Goal: Task Accomplishment & Management: Manage account settings

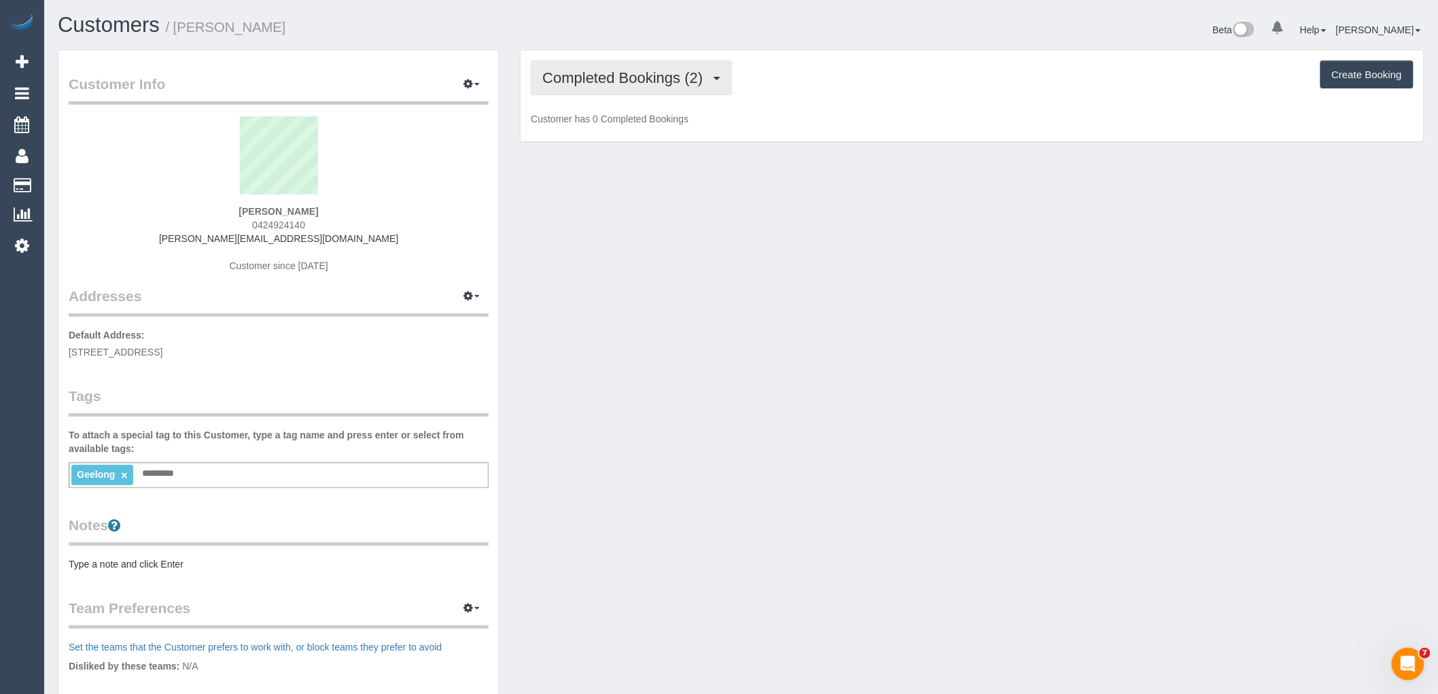
click at [694, 67] on button "Completed Bookings (2)" at bounding box center [631, 77] width 201 height 35
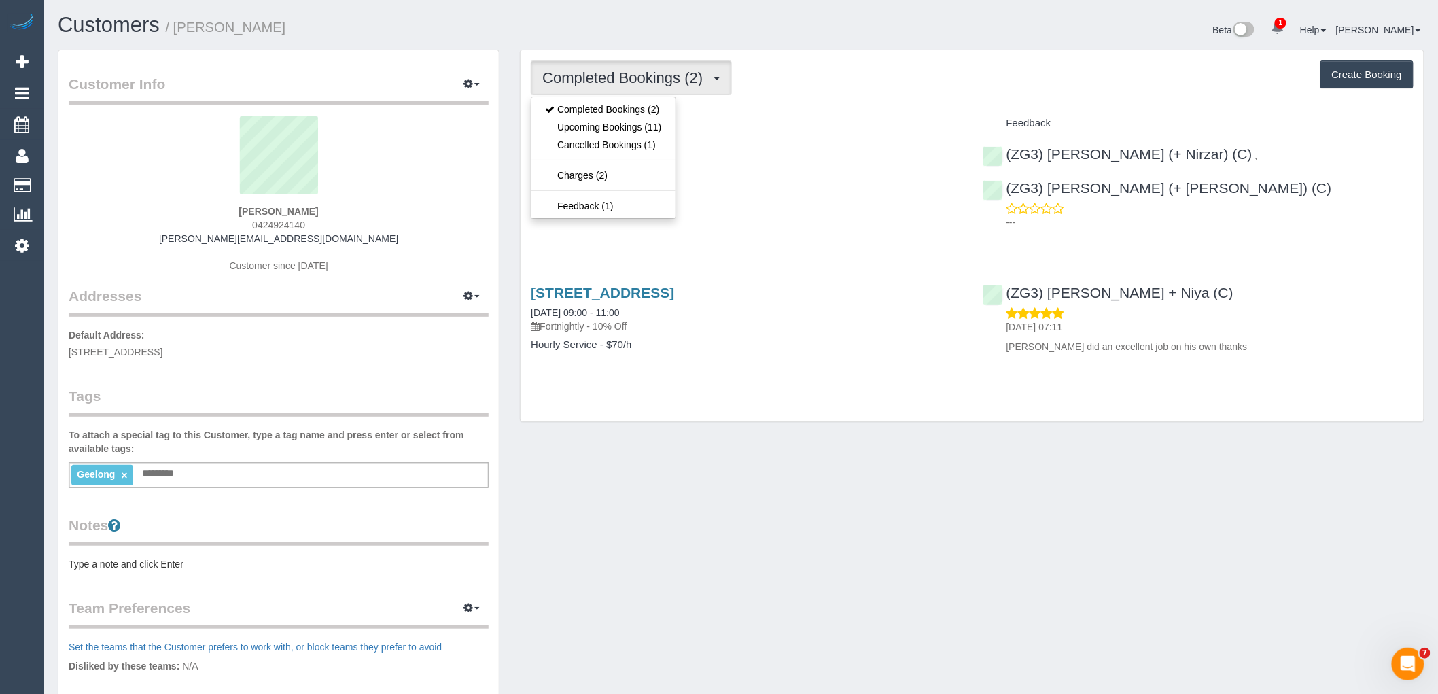
click at [814, 69] on div "Completed Bookings (2) Completed Bookings (2) Upcoming Bookings (11) Cancelled …" at bounding box center [972, 77] width 883 height 35
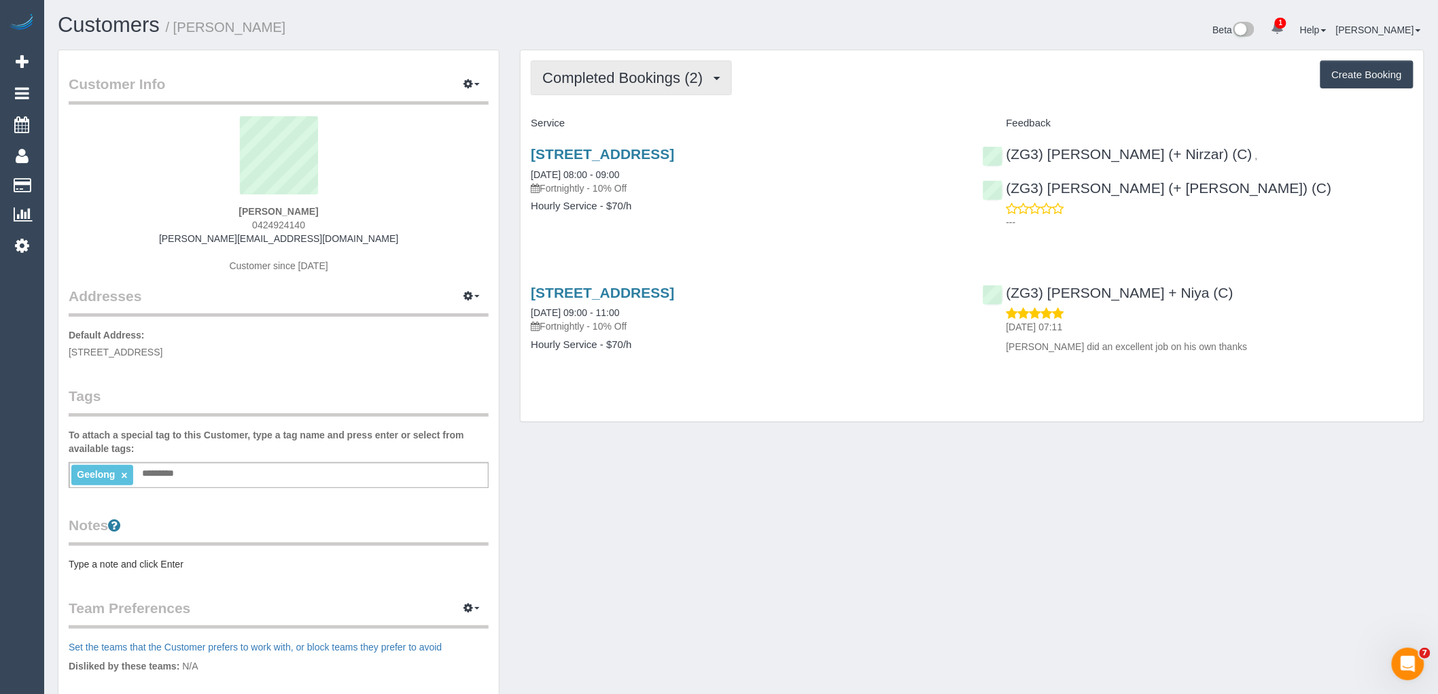
click at [632, 73] on span "Completed Bookings (2)" at bounding box center [625, 77] width 167 height 17
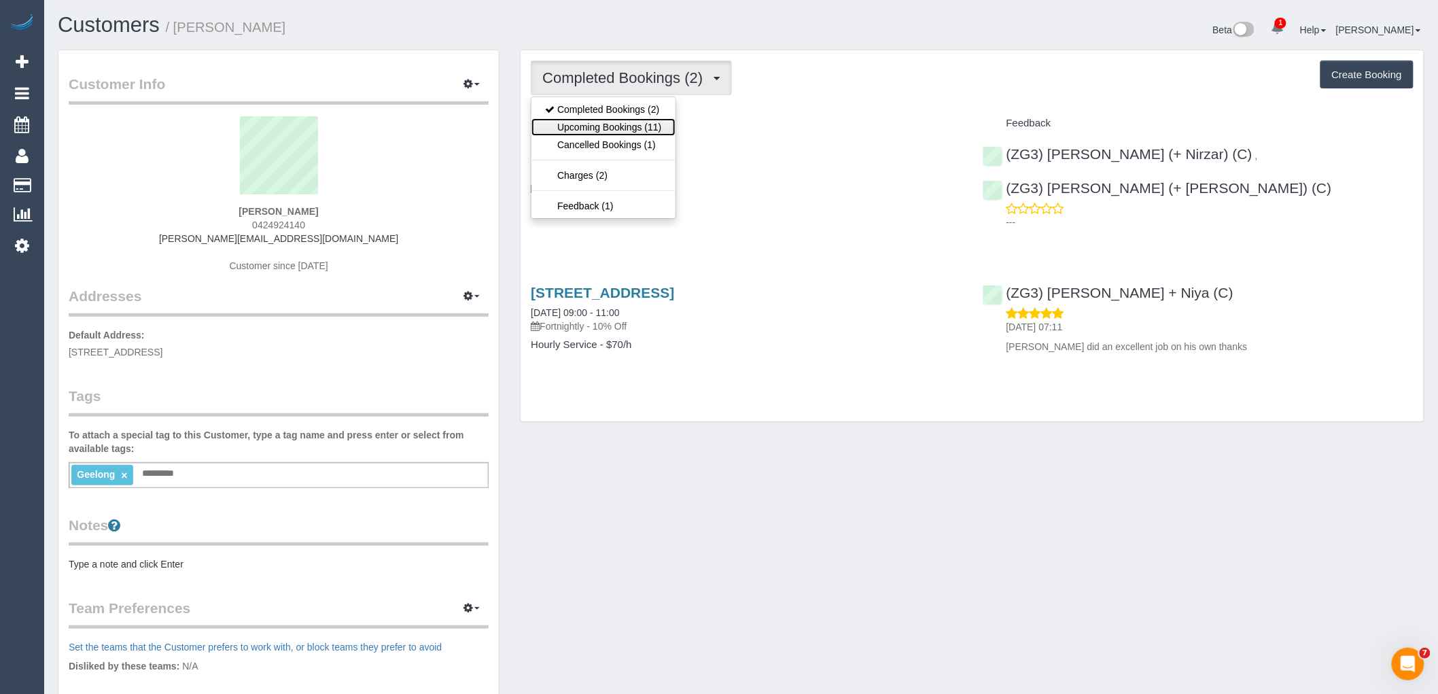
click at [613, 129] on link "Upcoming Bookings (11)" at bounding box center [603, 127] width 143 height 18
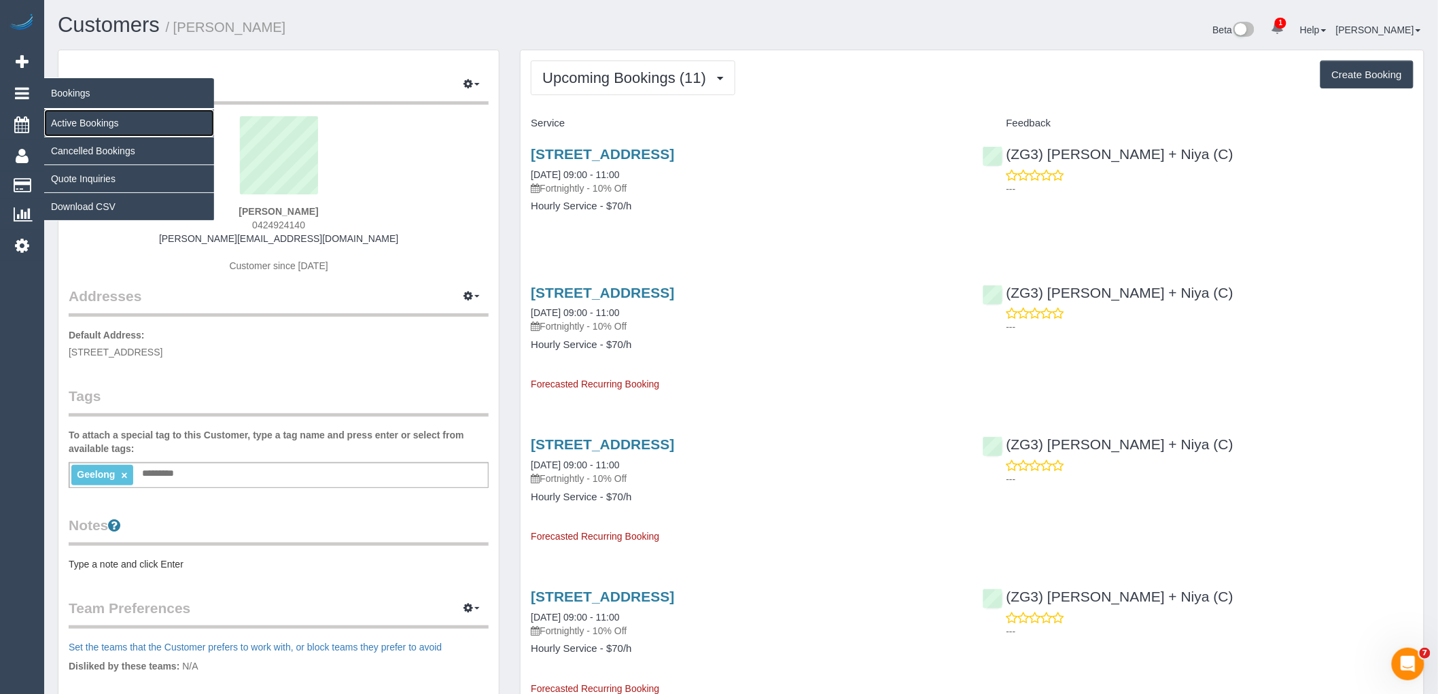
click at [67, 123] on link "Active Bookings" at bounding box center [129, 122] width 170 height 27
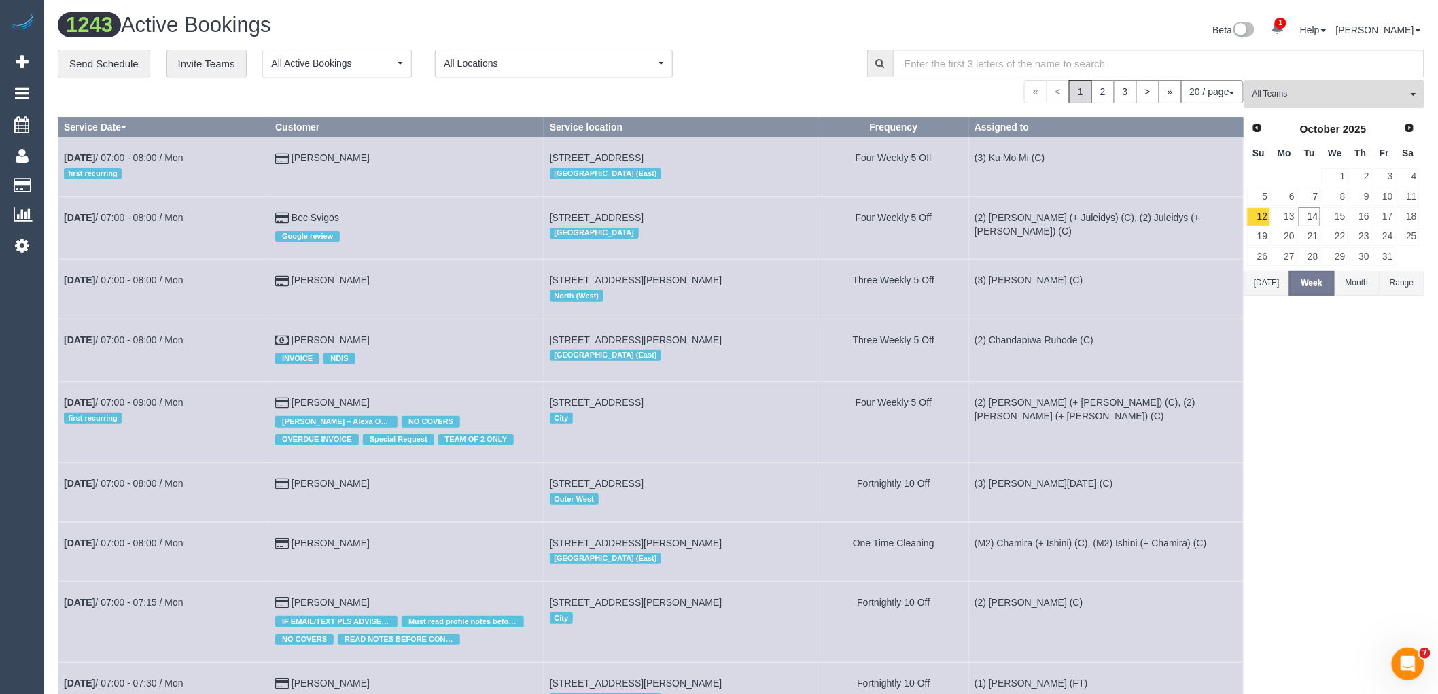
click at [1313, 103] on button "All Teams" at bounding box center [1335, 94] width 180 height 28
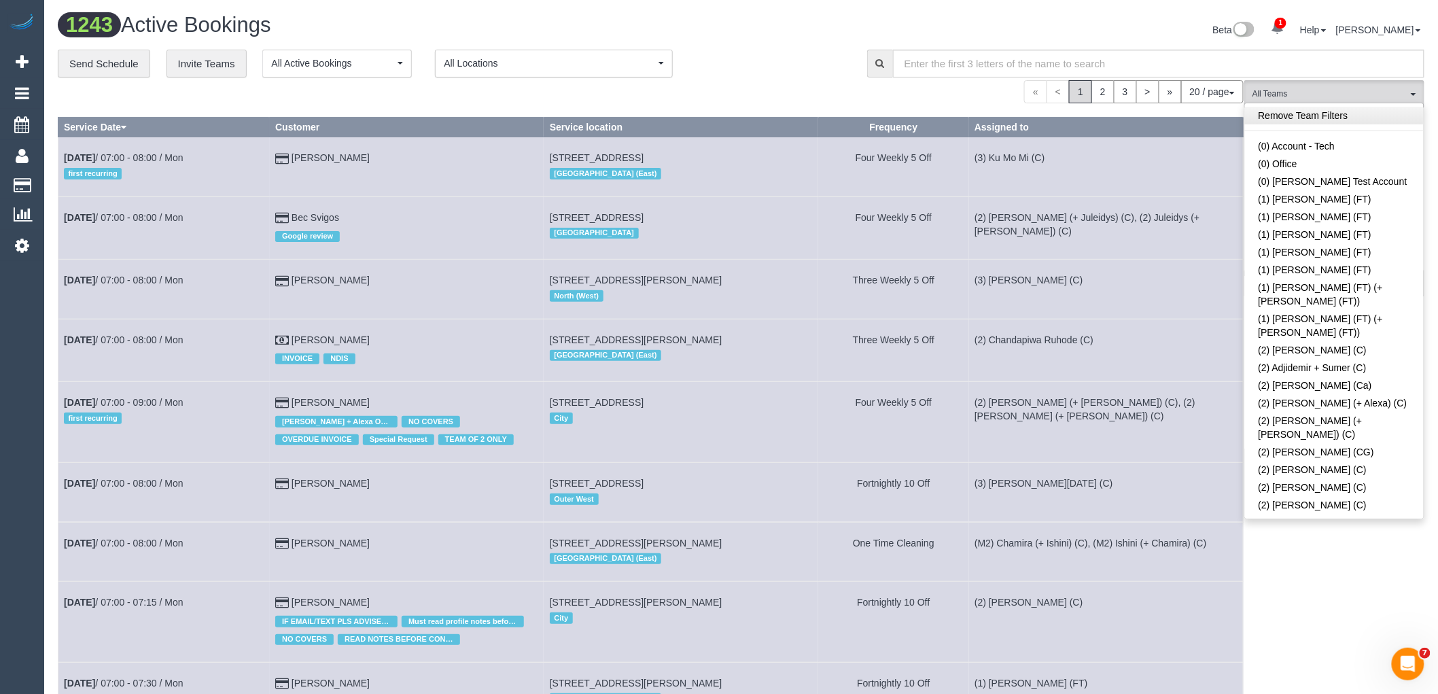
click at [1307, 117] on link "Remove Team Filters" at bounding box center [1334, 116] width 179 height 18
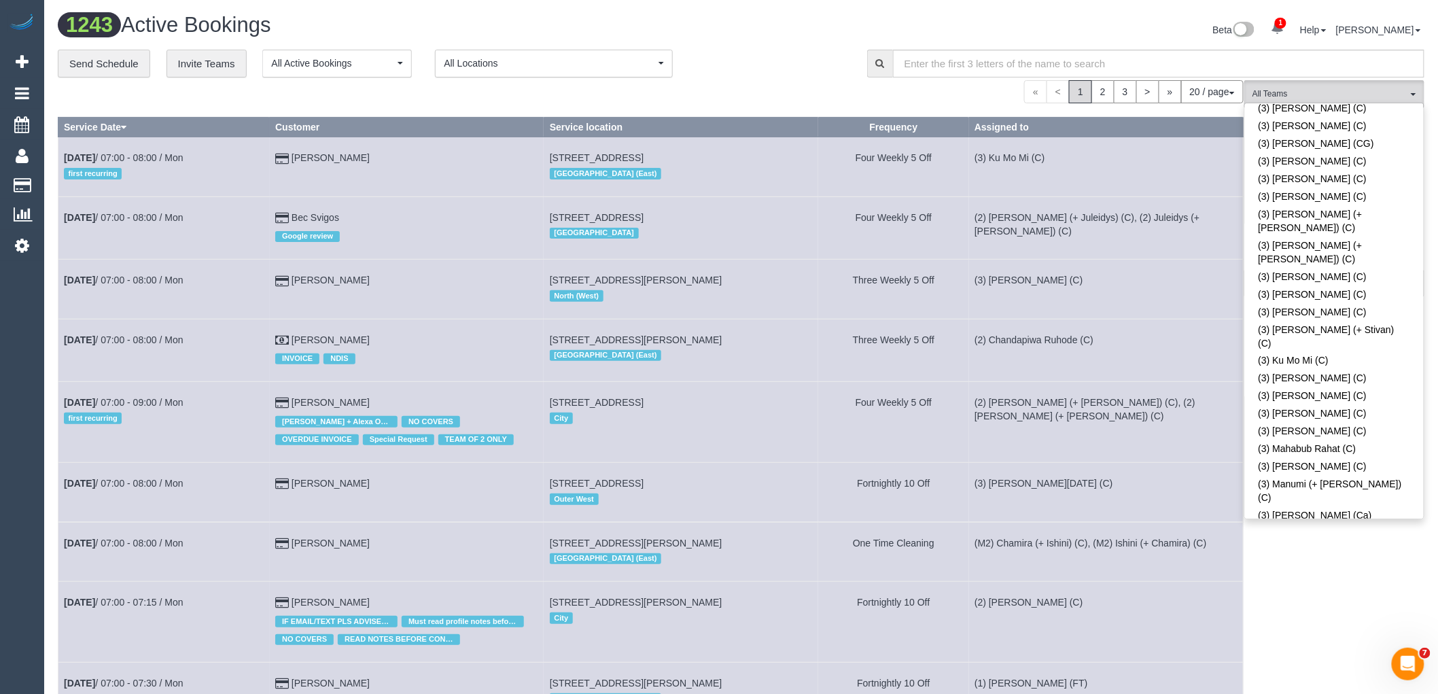
click at [1311, 91] on span "(3) [PERSON_NAME] (+ [PERSON_NAME]) (C)" at bounding box center [1330, 94] width 155 height 12
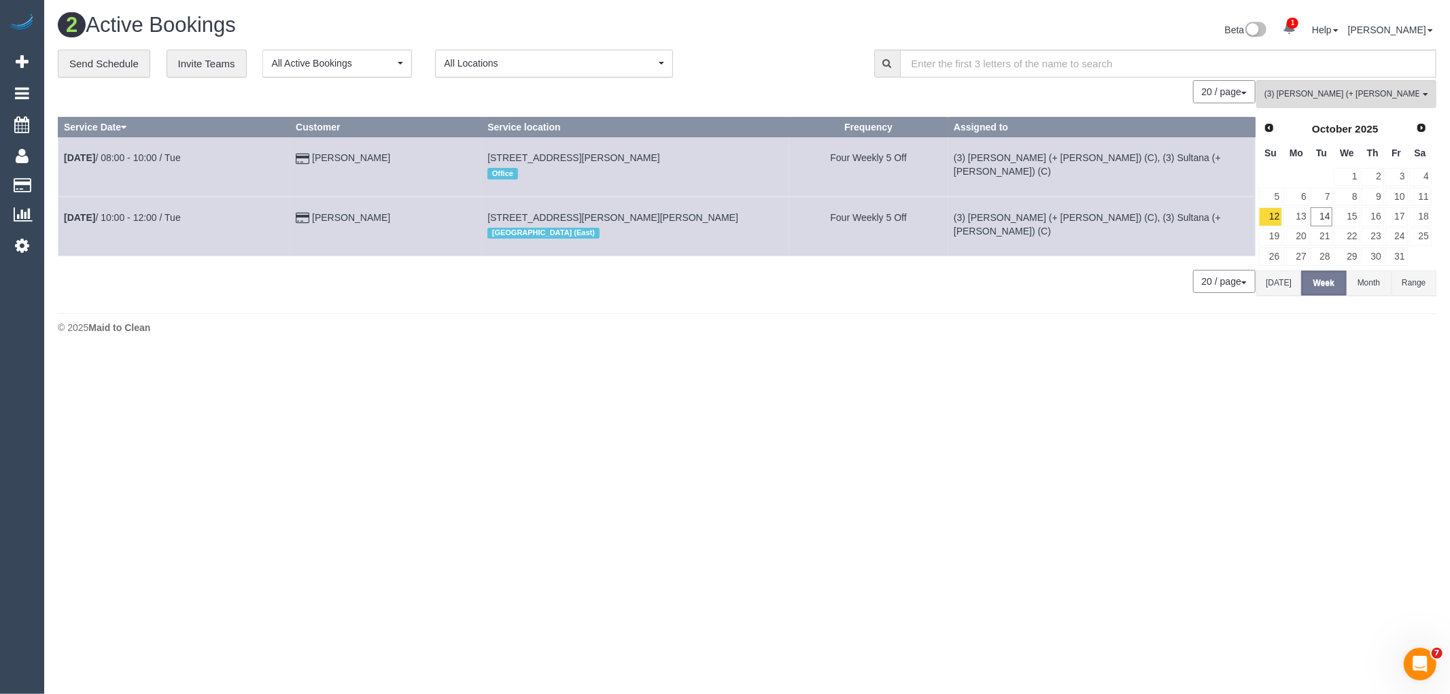
drag, startPoint x: 442, startPoint y: 154, endPoint x: 56, endPoint y: 144, distance: 386.2
click at [56, 144] on div "**********" at bounding box center [747, 179] width 1399 height 258
click at [430, 162] on td "Jennifer Wilson-Richter" at bounding box center [386, 166] width 192 height 59
drag, startPoint x: 433, startPoint y: 162, endPoint x: 65, endPoint y: 154, distance: 367.8
click at [65, 154] on tr "Oct 14th / 08:00 - 10:00 / Tue Jennifer Wilson-Richter 114 Rattray Road, Montmo…" at bounding box center [656, 166] width 1197 height 59
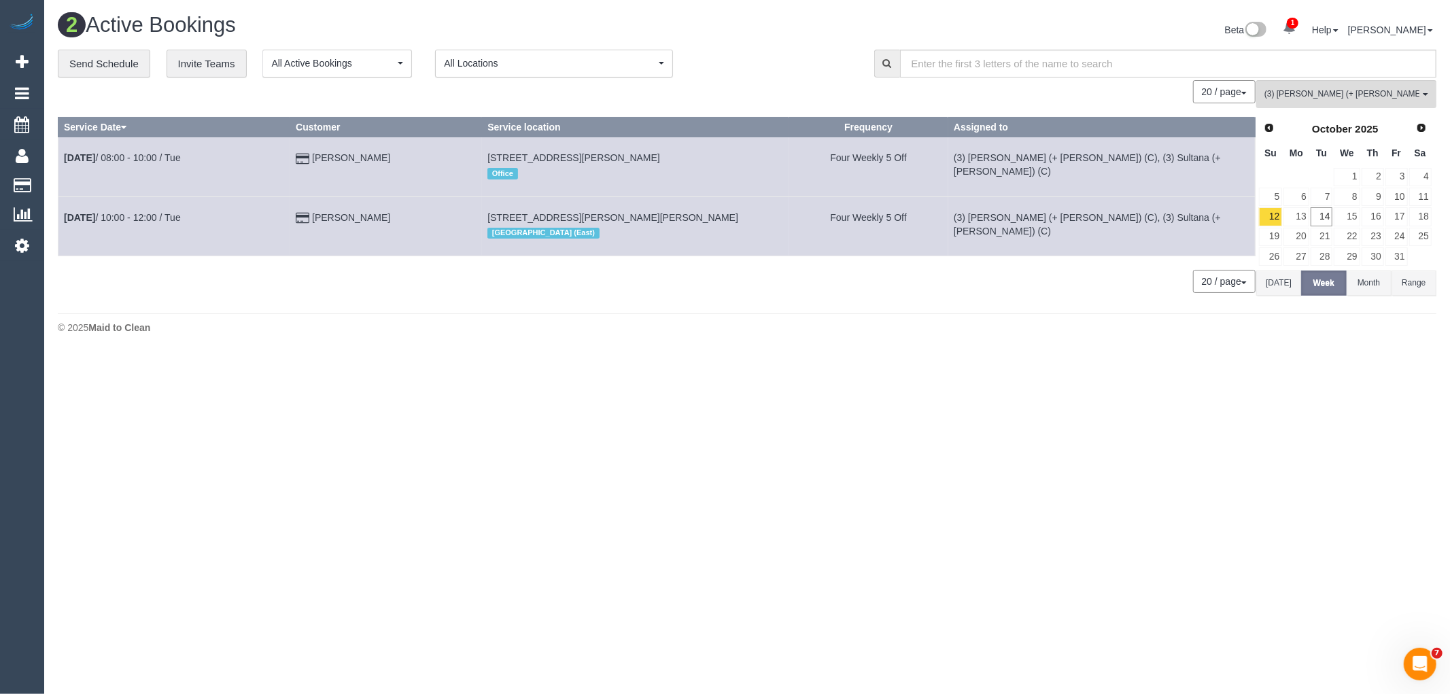
copy tr "Oct 14th / 08:00 - 10:00 / Tue Jennifer Wilson-Richter"
drag, startPoint x: 422, startPoint y: 213, endPoint x: 63, endPoint y: 215, distance: 359.6
click at [63, 215] on tr "Oct 14th / 10:00 - 12:00 / Tue Shane O'Neill 116 Smith St, Thornbury, VIC 3071 …" at bounding box center [656, 225] width 1197 height 59
copy tr "Oct 14th / 10:00 - 12:00 / Tue Shane O'Neill"
click at [1337, 100] on span "(3) [PERSON_NAME] (+ [PERSON_NAME]) (C)" at bounding box center [1341, 94] width 155 height 12
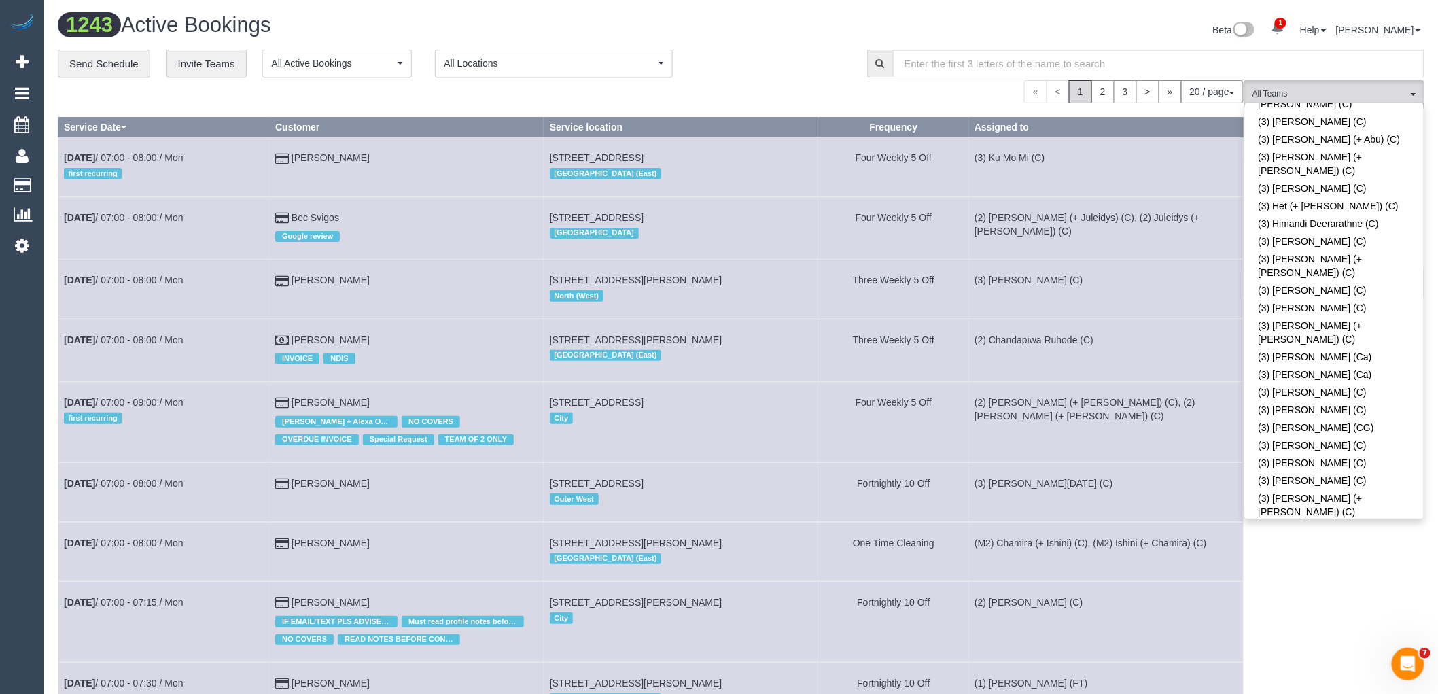
scroll to position [2686, 0]
click at [1319, 654] on link "(3) Ku Mo Mi (C)" at bounding box center [1334, 663] width 179 height 18
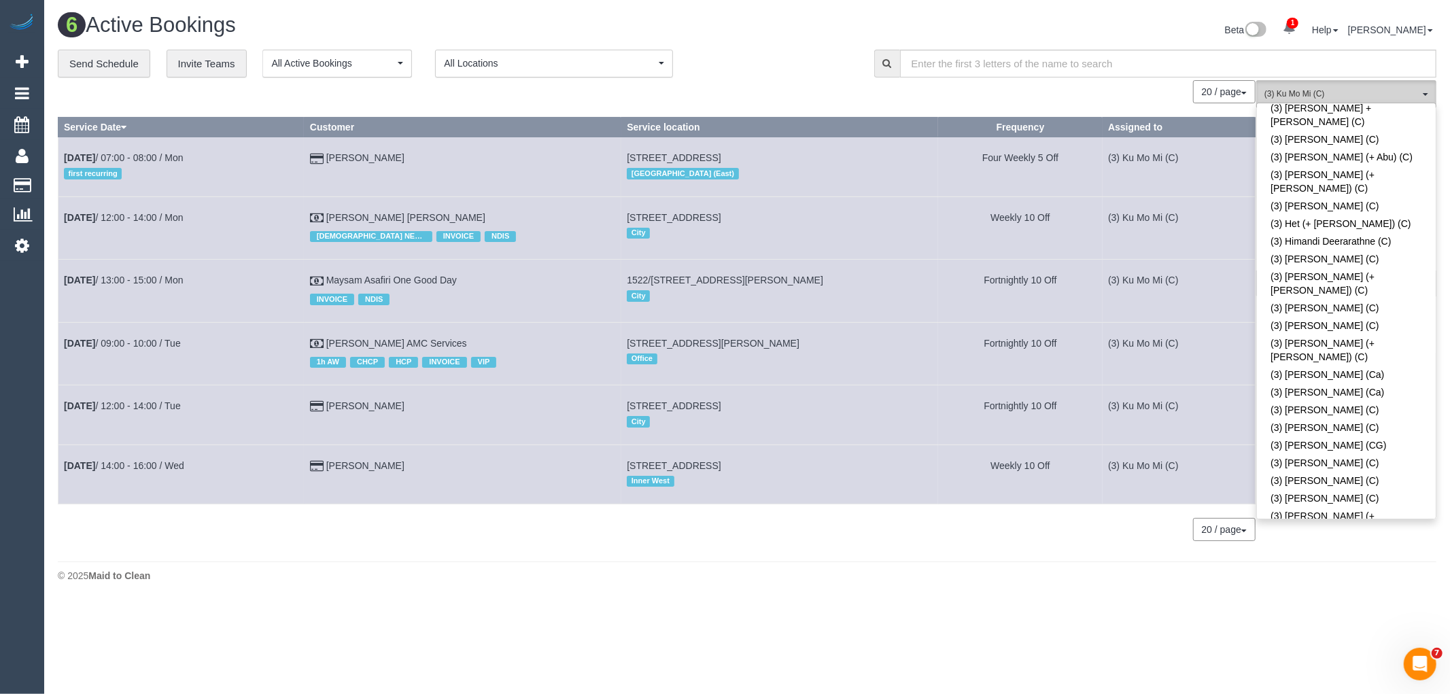
click at [1298, 89] on span "(3) Ku Mo Mi (C)" at bounding box center [1341, 94] width 155 height 12
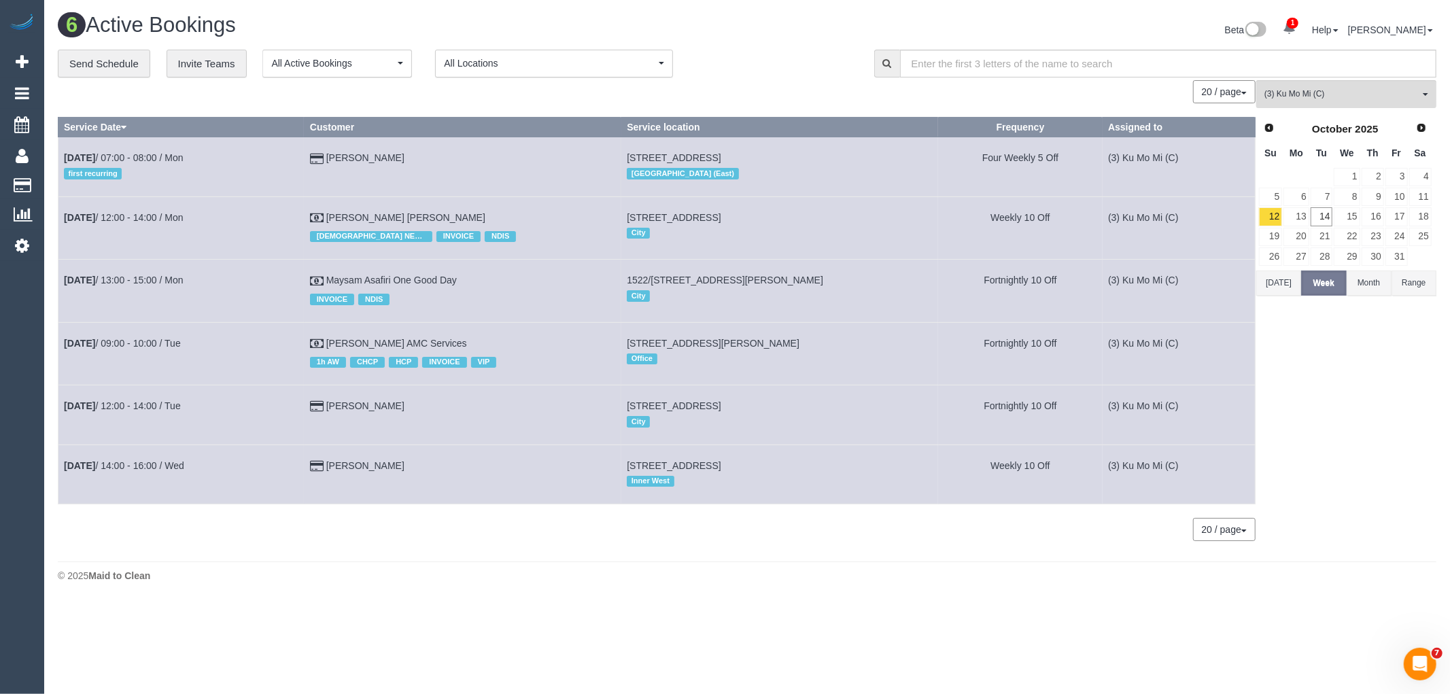
click at [1280, 282] on button "Today" at bounding box center [1278, 283] width 45 height 25
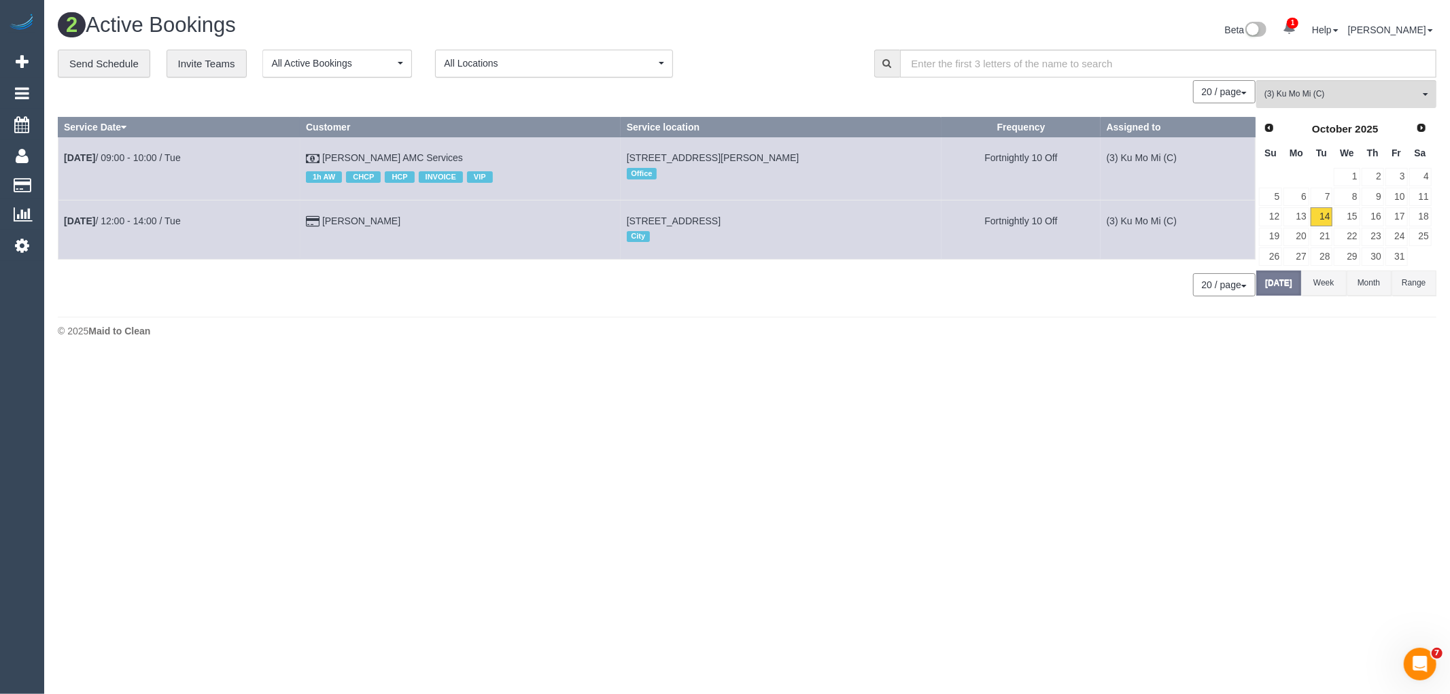
drag, startPoint x: 499, startPoint y: 154, endPoint x: 52, endPoint y: 152, distance: 446.6
click at [52, 152] on div "**********" at bounding box center [747, 180] width 1399 height 261
click at [496, 154] on td "Geoffrey Bodsworth AMC Services 1h AW CHCP HCP INVOICE VIP" at bounding box center [460, 168] width 321 height 63
drag, startPoint x: 506, startPoint y: 155, endPoint x: 64, endPoint y: 158, distance: 441.9
click at [64, 158] on tr "Oct 14th / 09:00 - 10:00 / Tue Geoffrey Bodsworth AMC Services 1h AW CHCP HCP I…" at bounding box center [656, 168] width 1197 height 63
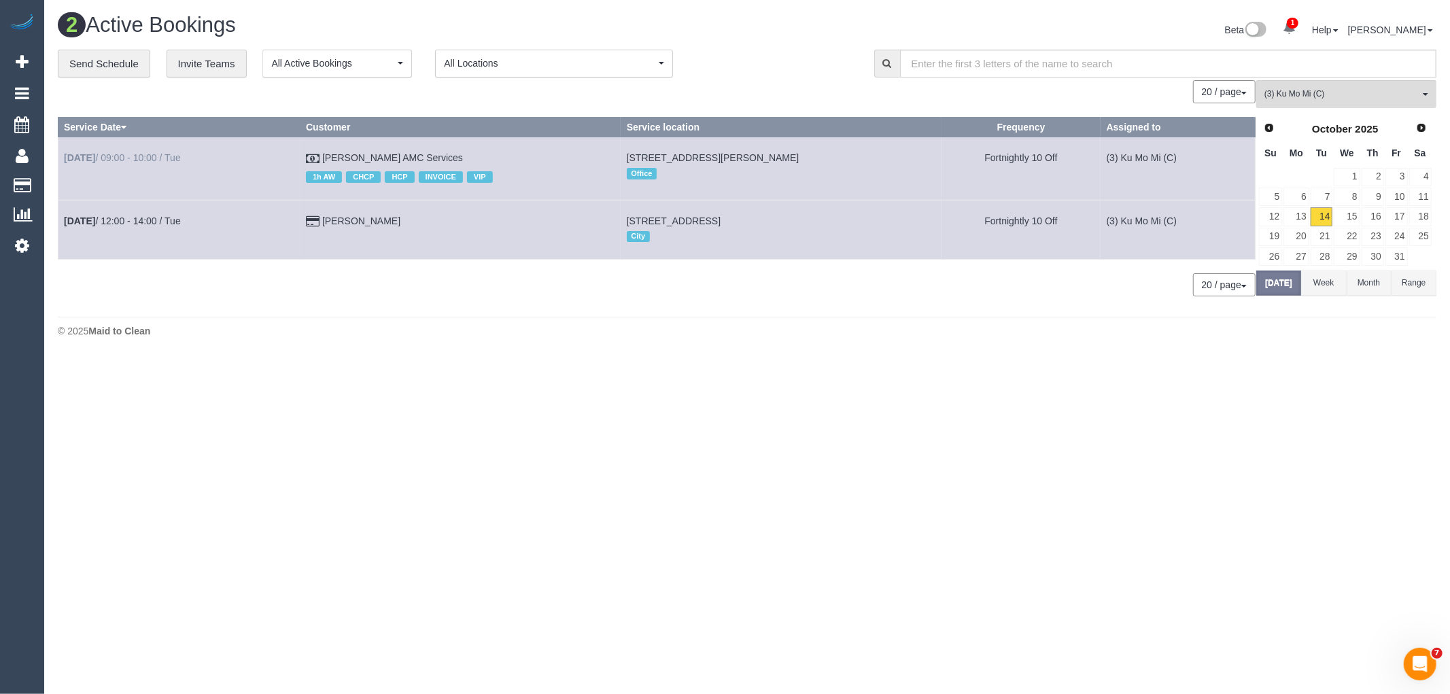
copy tr "Oct 14th / 09:00 - 10:00 / Tue Geoffrey Bodsworth AMC Services"
drag, startPoint x: 365, startPoint y: 200, endPoint x: 383, endPoint y: 220, distance: 27.0
click at [378, 215] on tbody "Oct 14th / 09:00 - 10:00 / Tue Geoffrey Bodsworth AMC Services 1h AW CHCP HCP I…" at bounding box center [656, 198] width 1197 height 122
click at [427, 222] on td "Alannah Pye" at bounding box center [460, 229] width 321 height 59
drag, startPoint x: 433, startPoint y: 229, endPoint x: 58, endPoint y: 222, distance: 374.6
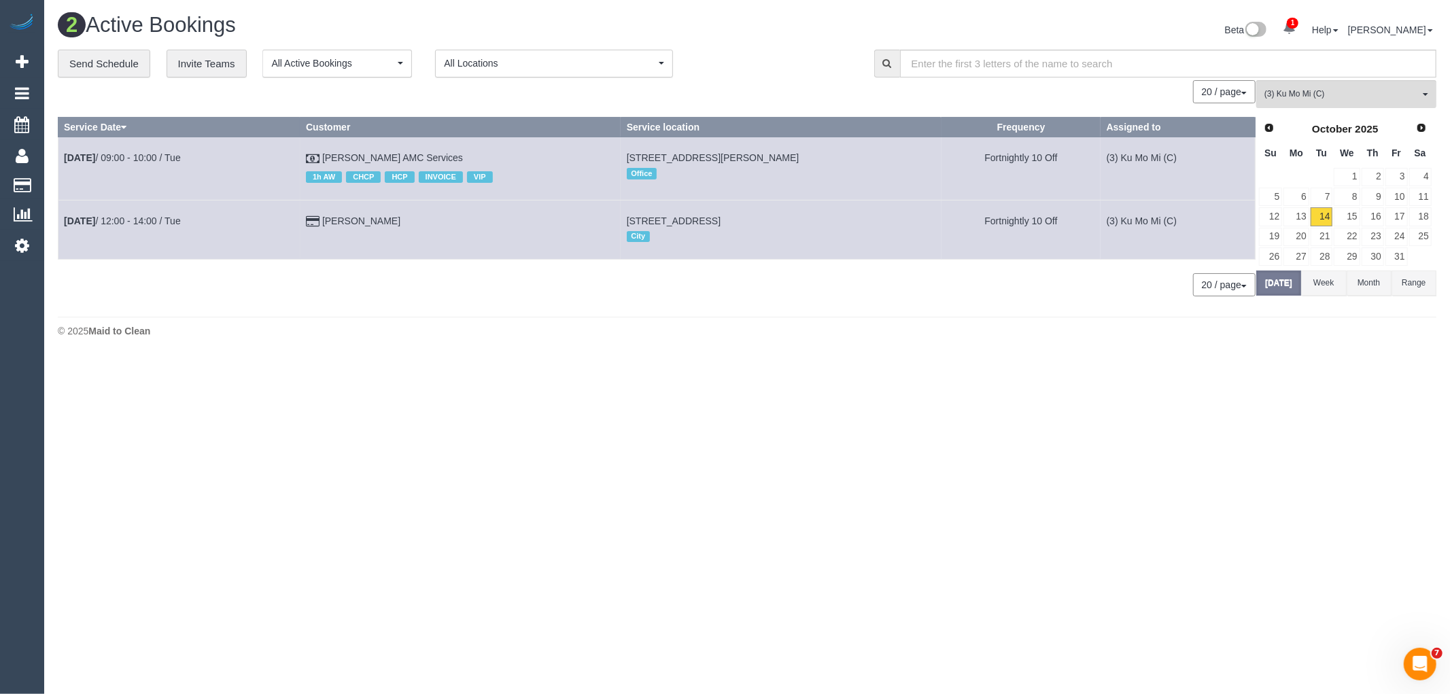
click at [58, 222] on tr "Oct 14th / 12:00 - 14:00 / Tue Alannah Pye 1104/339 Swanston St, Melbourne, VIC…" at bounding box center [656, 229] width 1197 height 59
copy tr "Oct 14th / 12:00 - 14:00 / Tue Alannah Pye"
click at [1333, 104] on button "(3) Ku Mo Mi (C) All Teams" at bounding box center [1346, 94] width 180 height 28
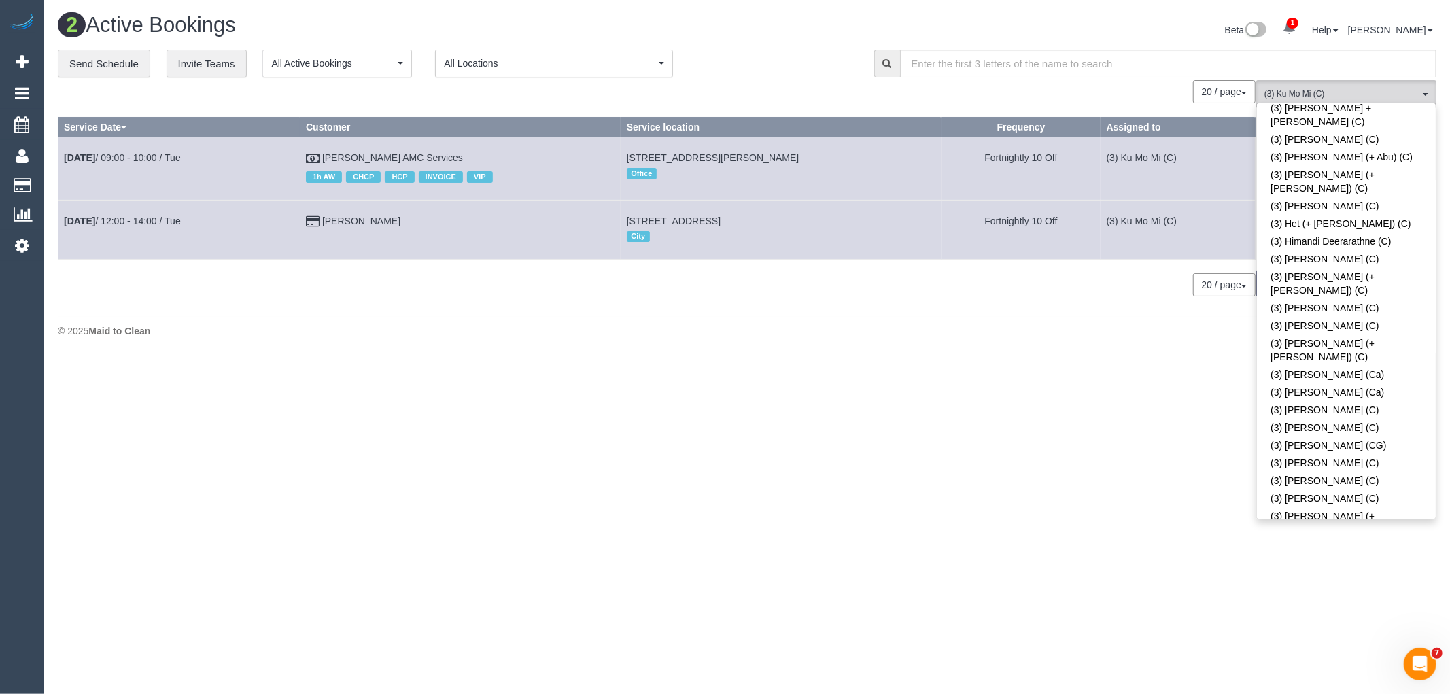
click at [1341, 654] on link "(3) Ku Mo Mi (C)" at bounding box center [1346, 663] width 179 height 18
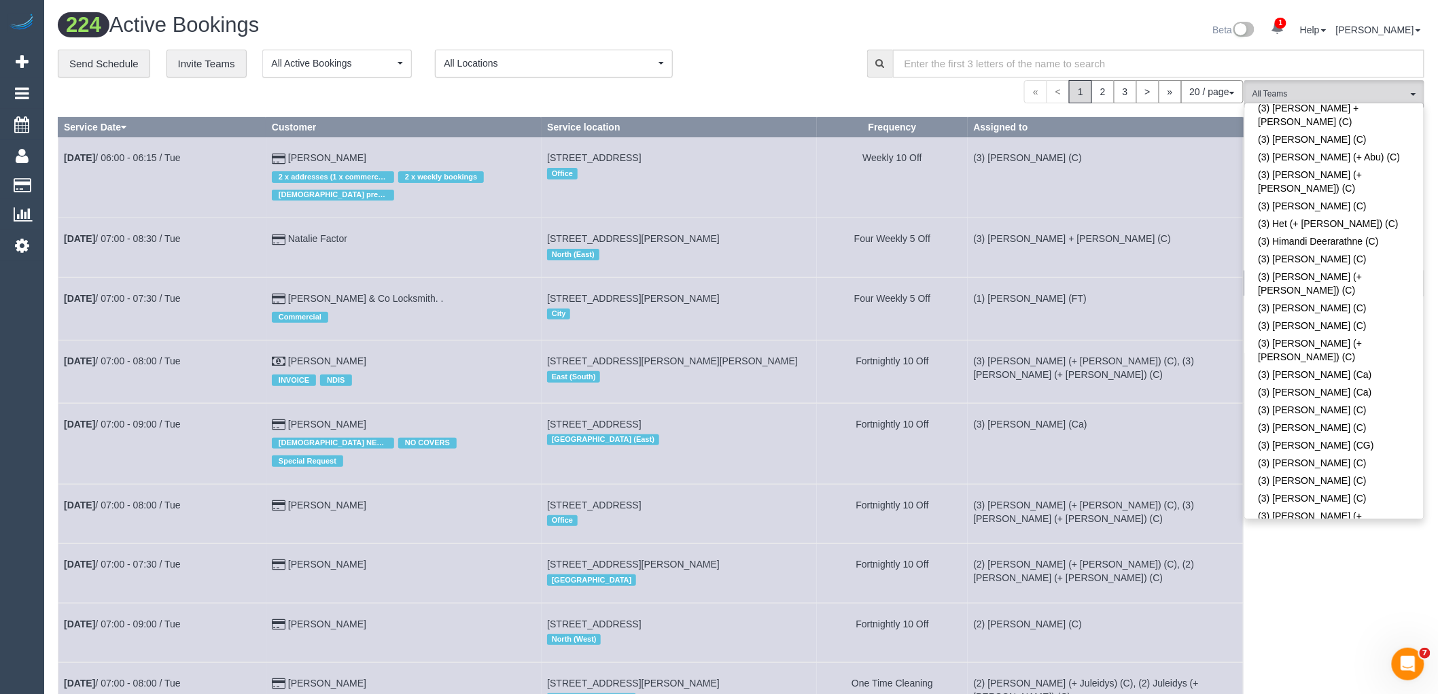
scroll to position [275, 0]
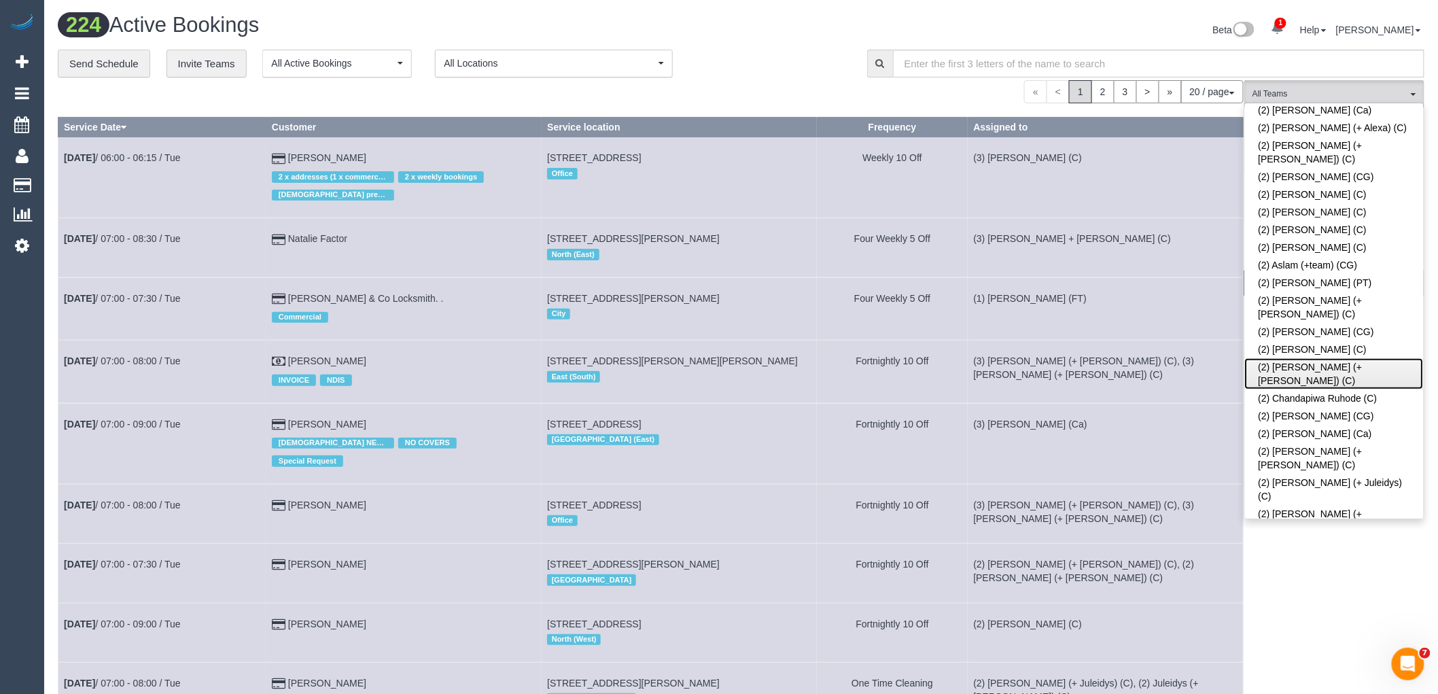
click at [1311, 358] on link "(2) Chalini (+ Mayon) (C)" at bounding box center [1334, 373] width 179 height 31
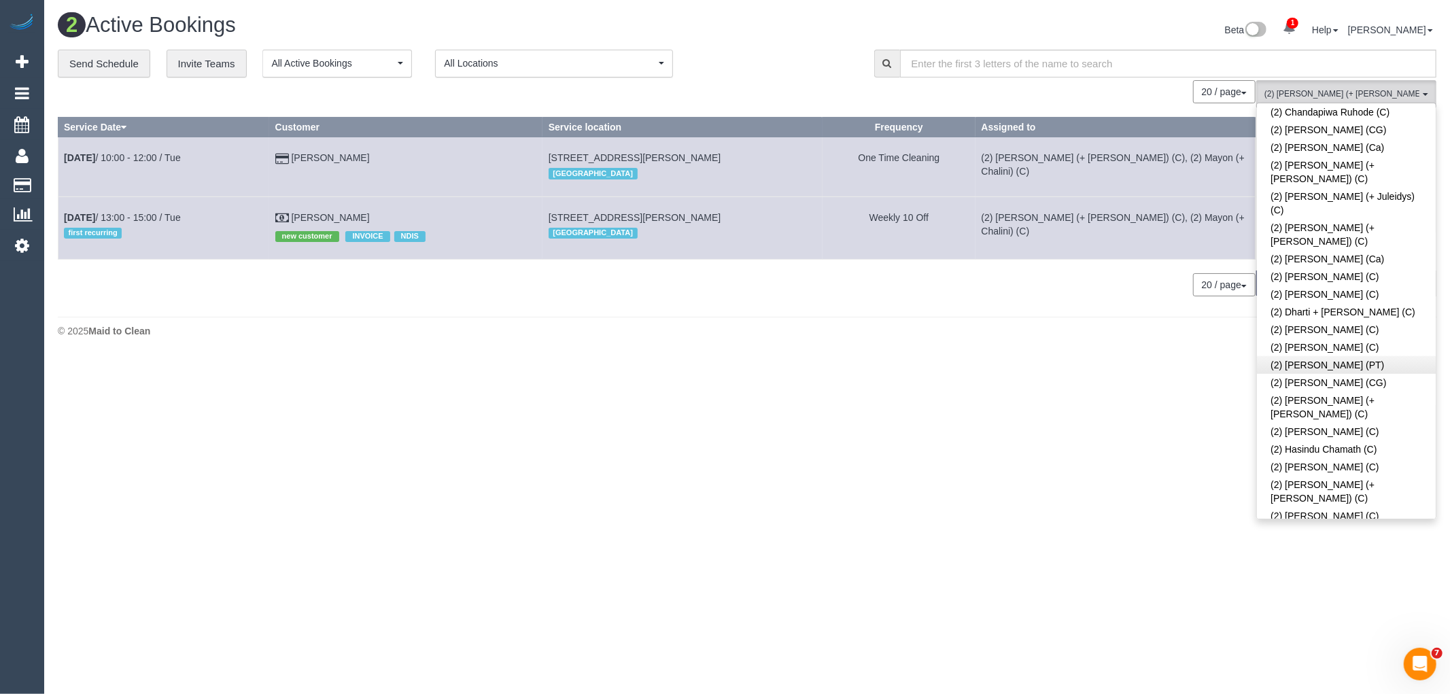
scroll to position [729, 0]
click at [1341, 575] on link "(2) Mayon (+ Chalini) (C)" at bounding box center [1346, 590] width 179 height 31
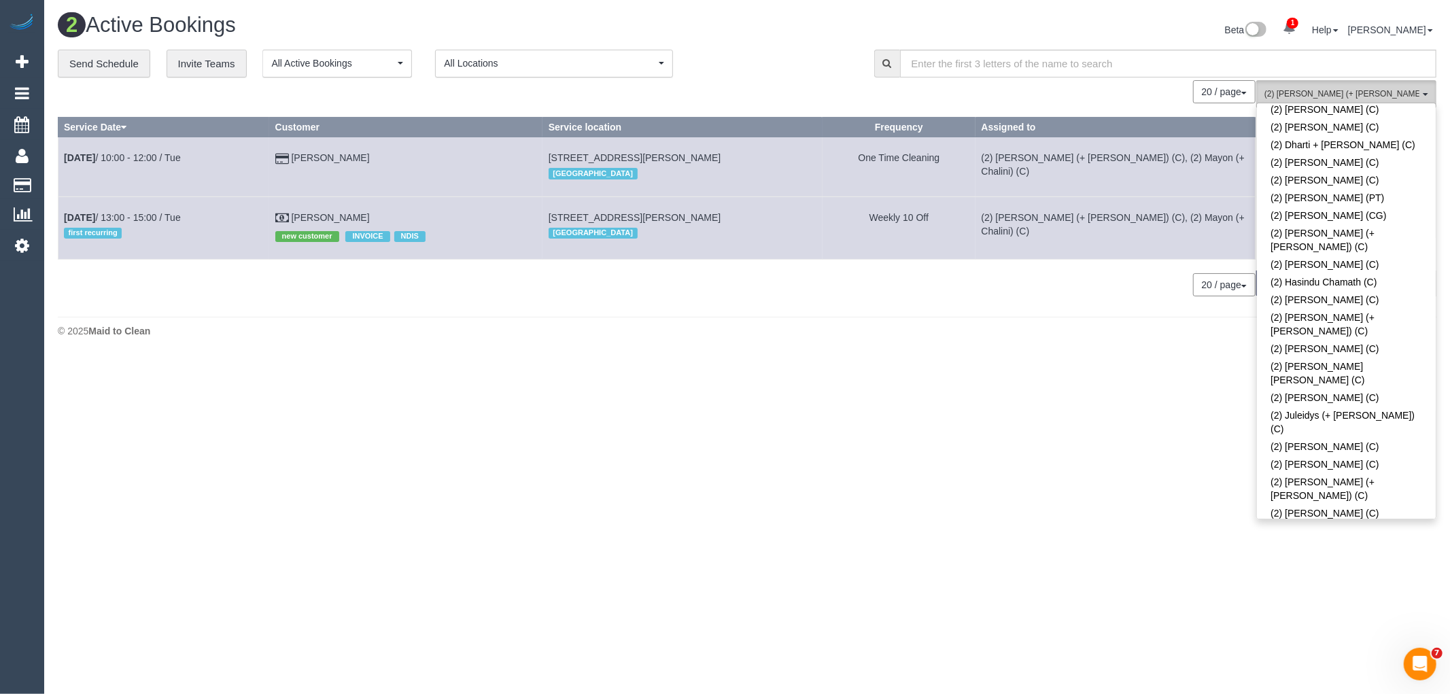
click at [1307, 90] on span "(2) Chalini (+ Mayon) (C) , (2) Mayon (+ Chalini) (C)" at bounding box center [1341, 94] width 155 height 12
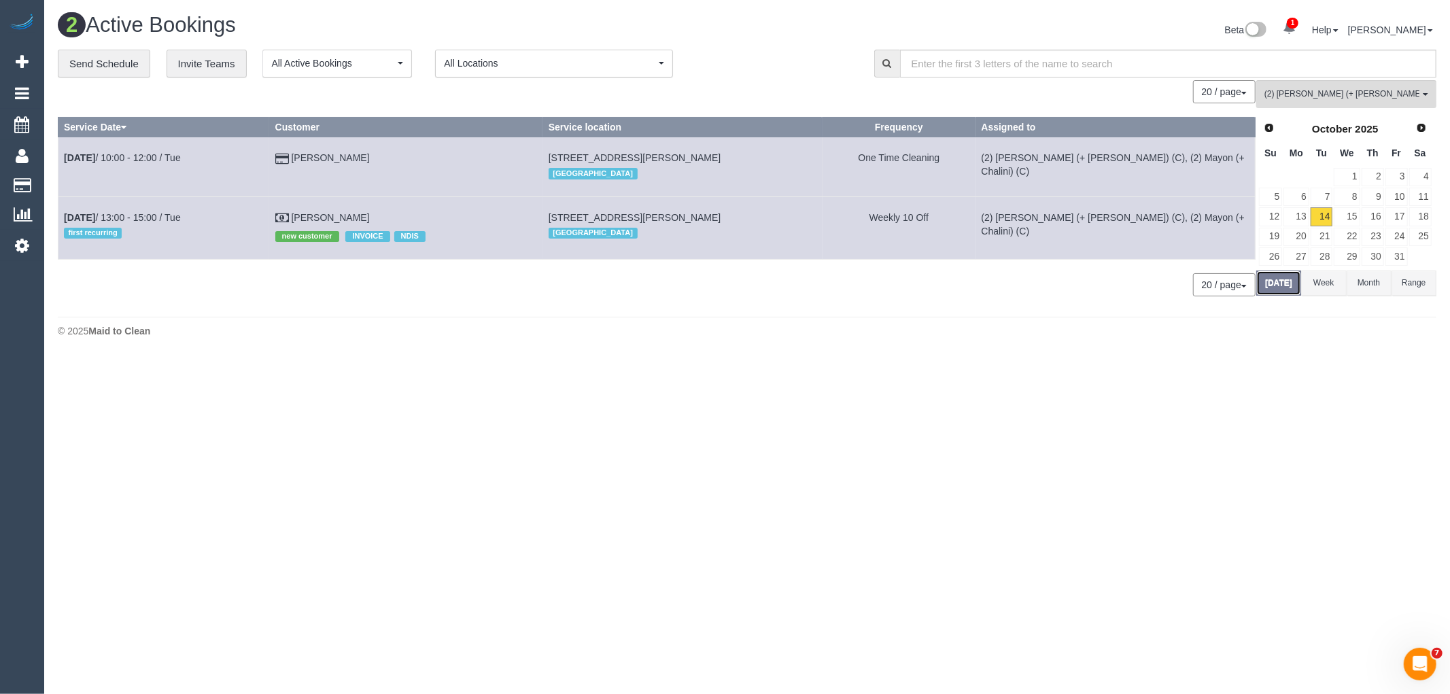
click at [1279, 286] on button "Today" at bounding box center [1278, 283] width 45 height 25
drag, startPoint x: 408, startPoint y: 147, endPoint x: 64, endPoint y: 151, distance: 344.0
click at [64, 151] on tr "Oct 14th / 10:00 - 12:00 / Tue John Gerardos 6 Fairoak Avenue, Clyde North, VIC…" at bounding box center [656, 166] width 1197 height 59
copy tr "Oct 14th / 10:00 - 12:00 / Tue John Gerardos"
drag, startPoint x: 394, startPoint y: 214, endPoint x: 63, endPoint y: 220, distance: 331.1
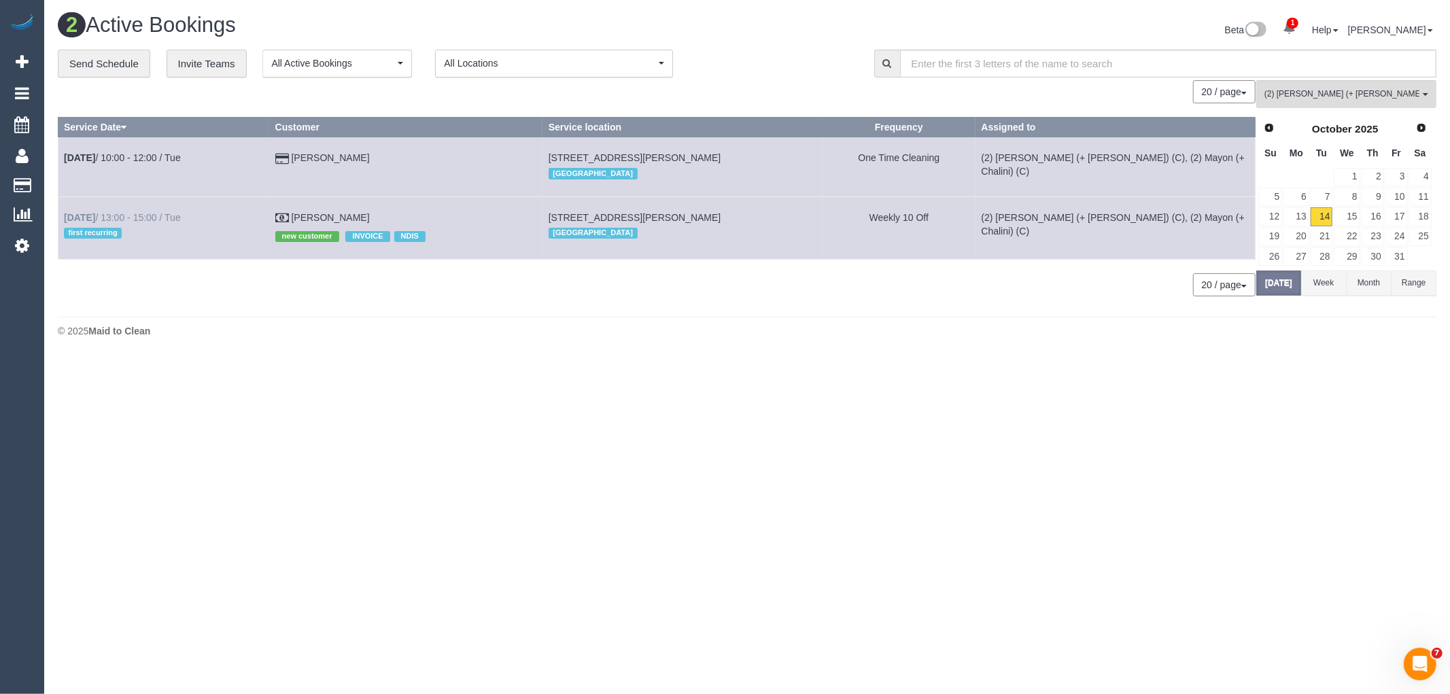
click at [63, 220] on tr "Oct 14th / 13:00 - 15:00 / Tue first recurring Louise Watson new customer INVOI…" at bounding box center [656, 227] width 1197 height 63
copy tr "Oct 14th / 13:00 - 15:00 / Tue first recurring Louise Watson"
click at [1343, 218] on link "15" at bounding box center [1347, 216] width 26 height 18
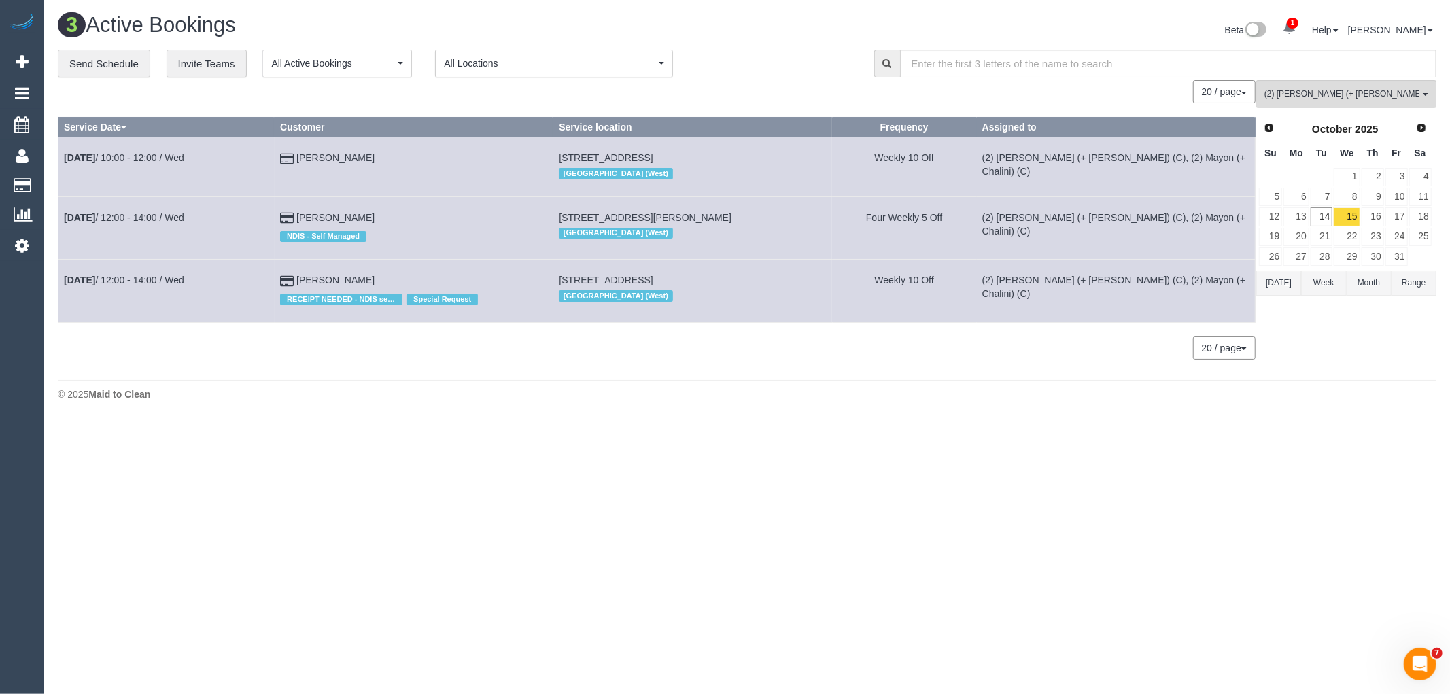
click at [1281, 284] on button "[DATE]" at bounding box center [1278, 283] width 45 height 25
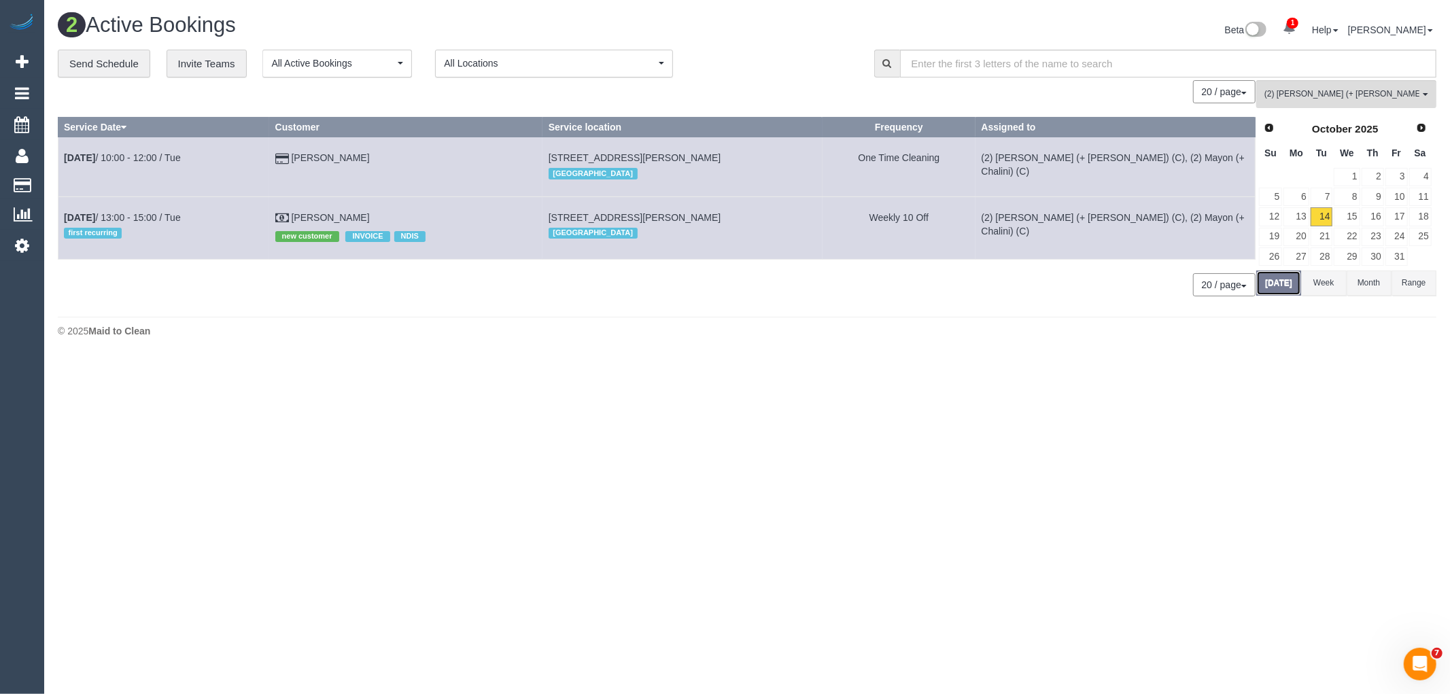
click at [1279, 286] on button "[DATE]" at bounding box center [1278, 283] width 45 height 25
click at [1388, 99] on span "(2) Chalini (+ Mayon) (C) , (2) Mayon (+ Chalini) (C)" at bounding box center [1341, 94] width 155 height 12
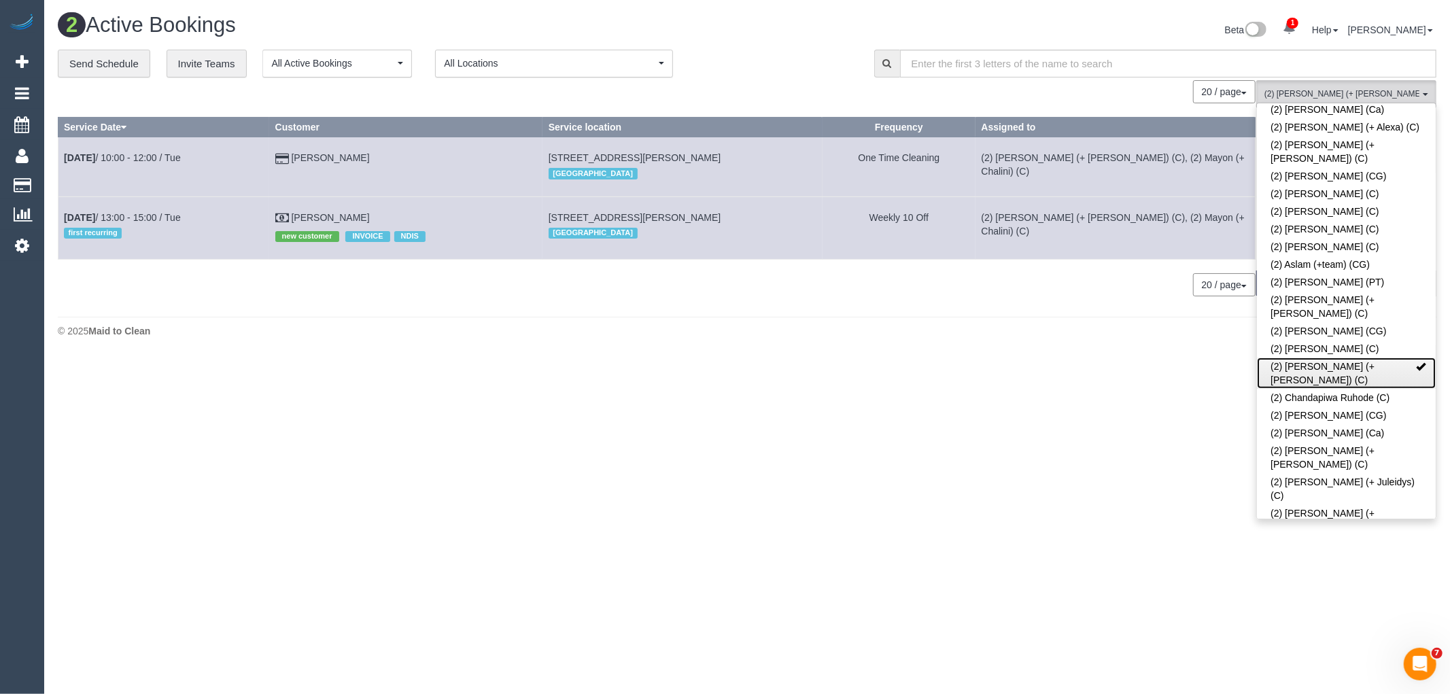
click at [1323, 358] on link "(2) Chalini (+ Mayon) (C)" at bounding box center [1346, 373] width 179 height 31
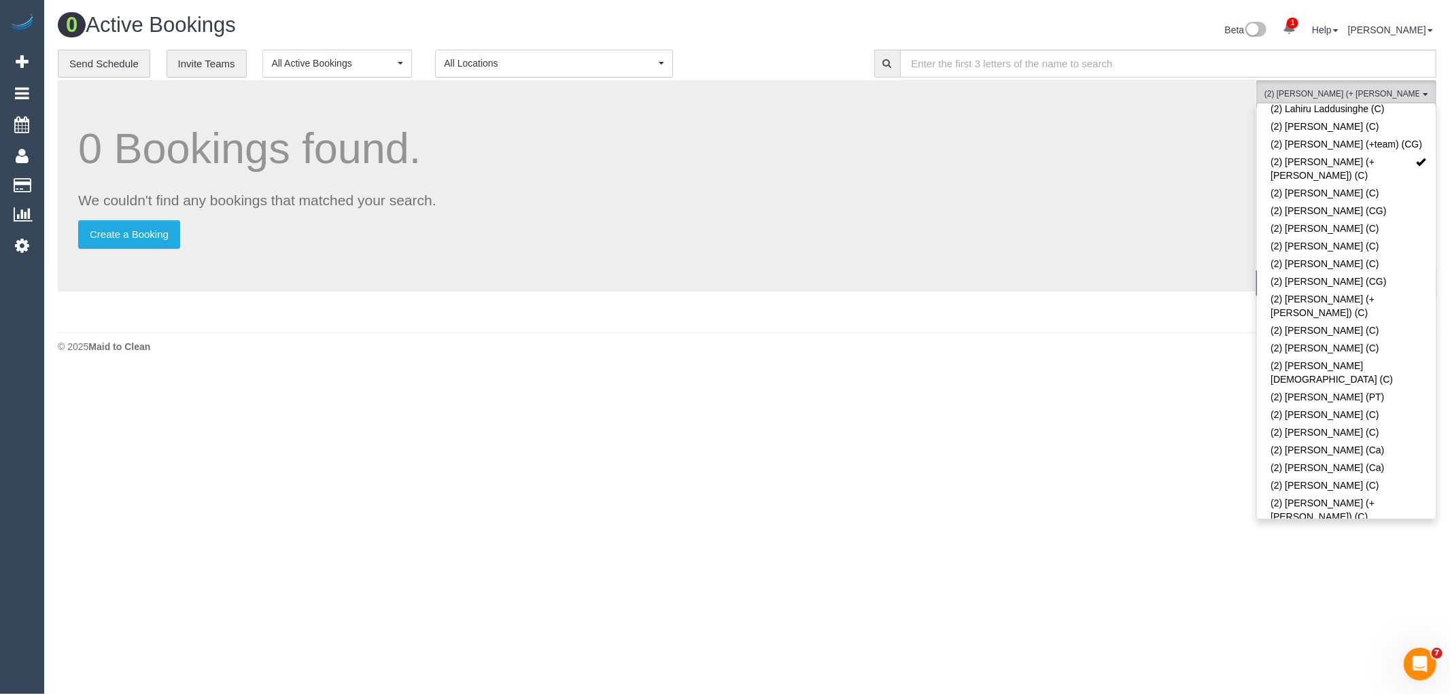
scroll to position [956, 0]
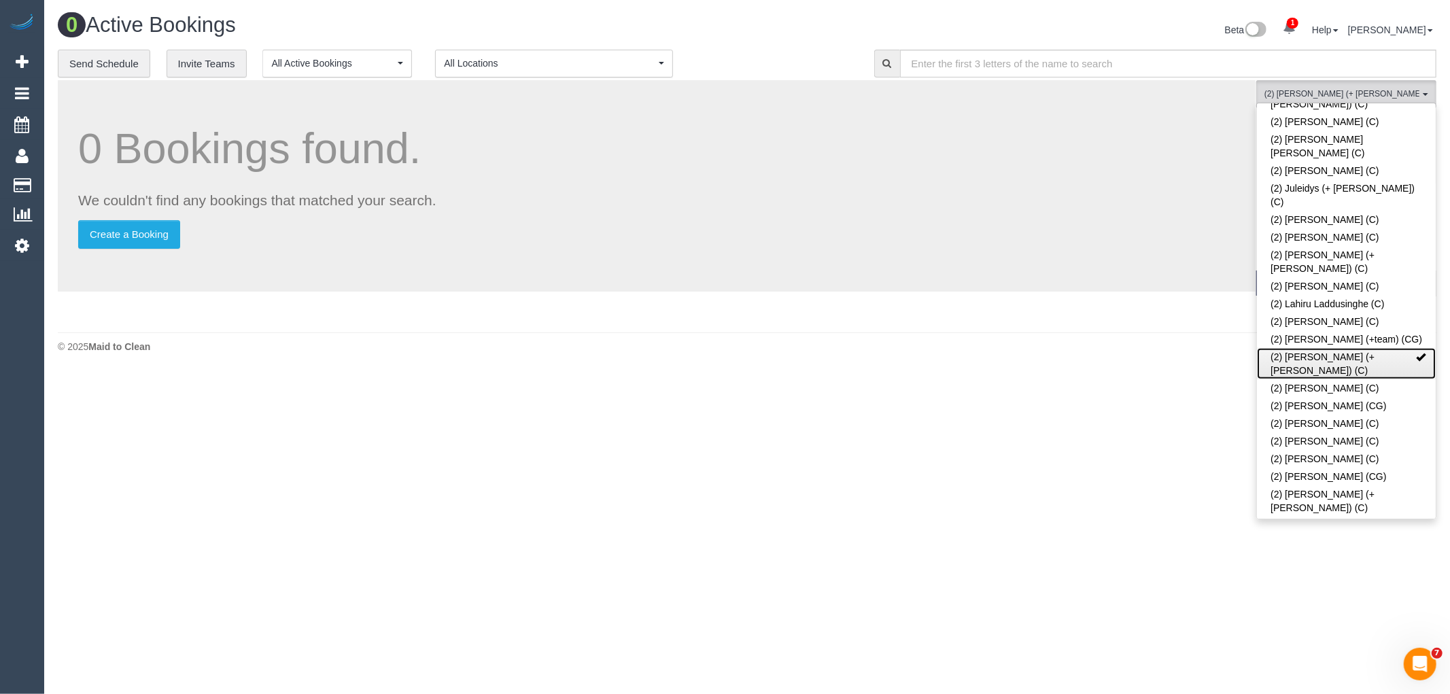
click at [1364, 348] on link "(2) Mayon (+ Chalini) (C)" at bounding box center [1346, 363] width 179 height 31
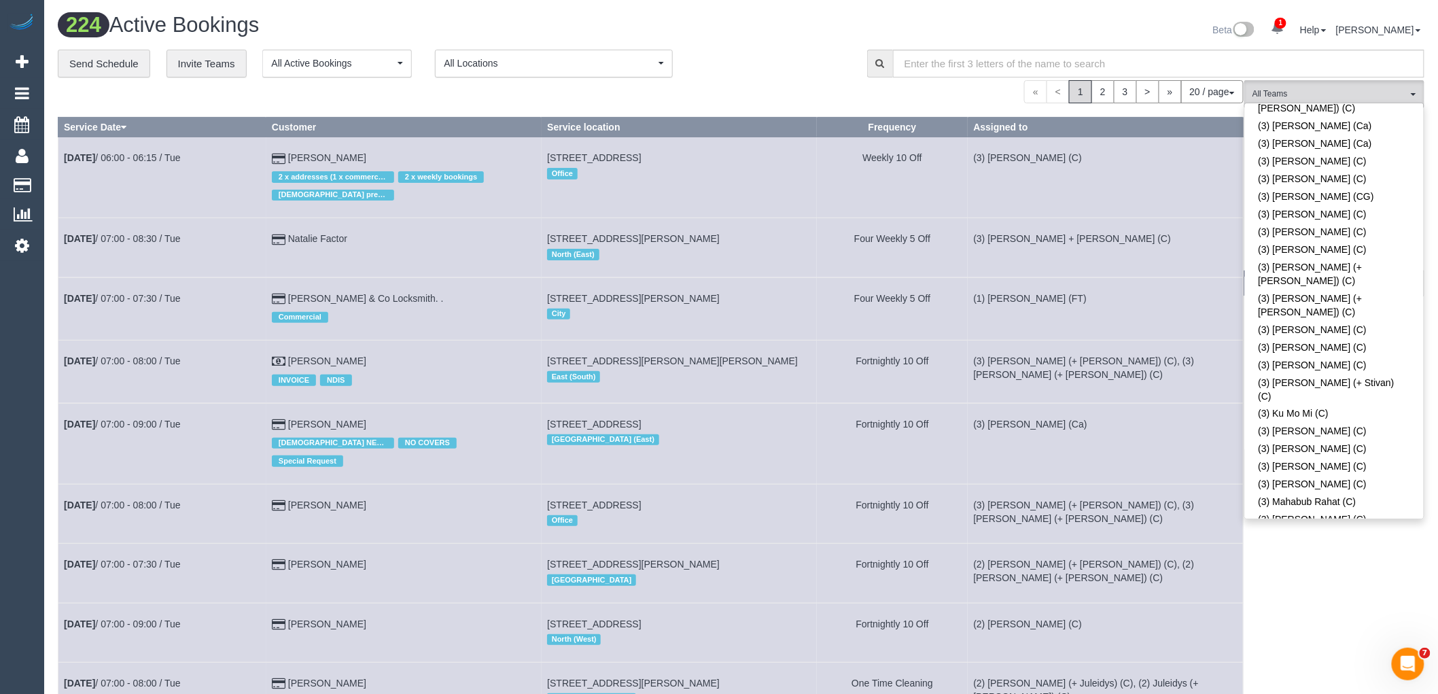
scroll to position [4065, 0]
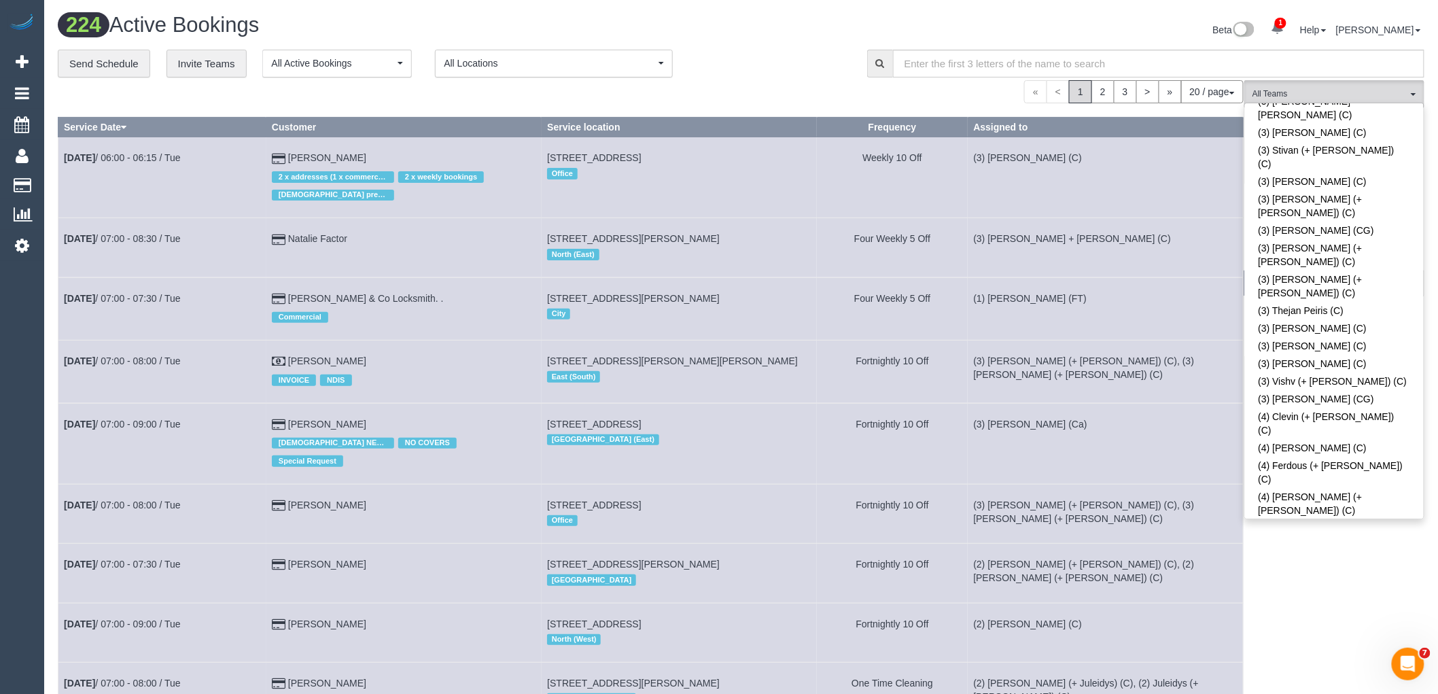
click at [1381, 92] on span "(M2) Shahiq + Muhammad (CG)" at bounding box center [1330, 94] width 155 height 12
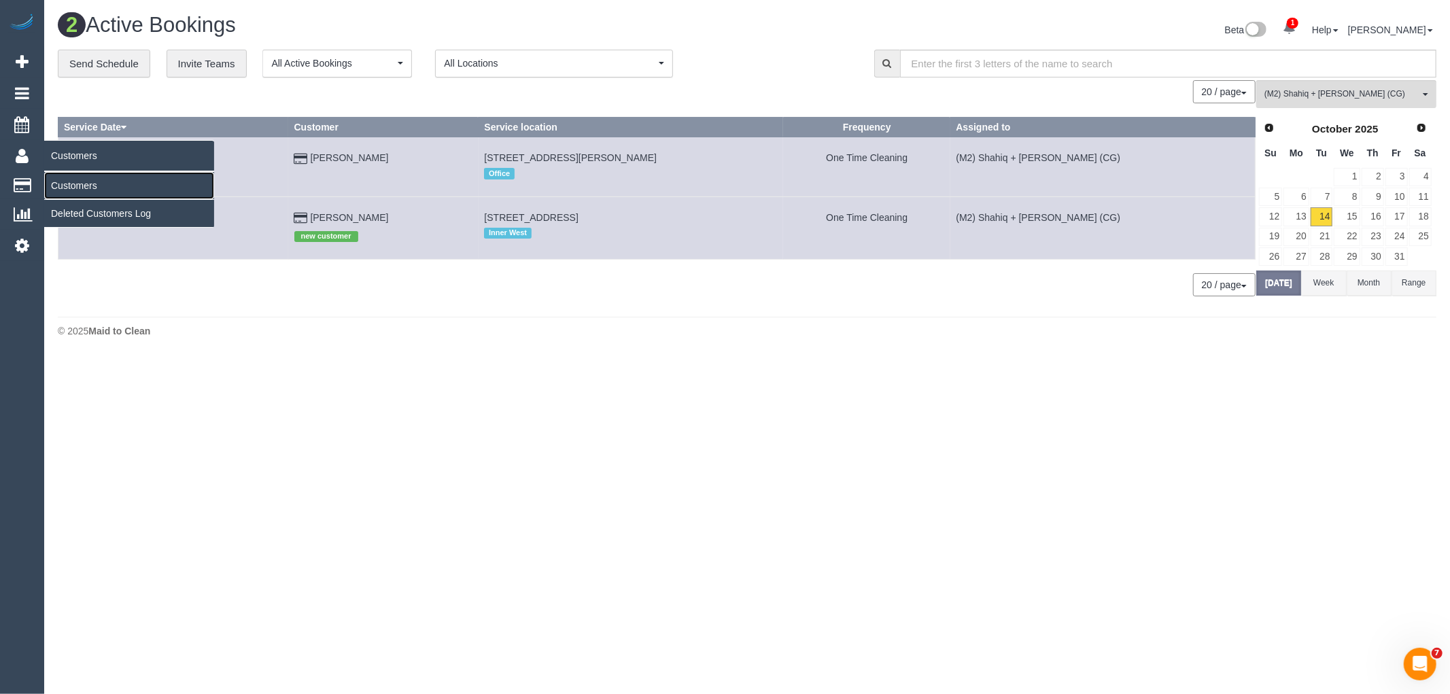
click at [78, 182] on link "Customers" at bounding box center [129, 185] width 170 height 27
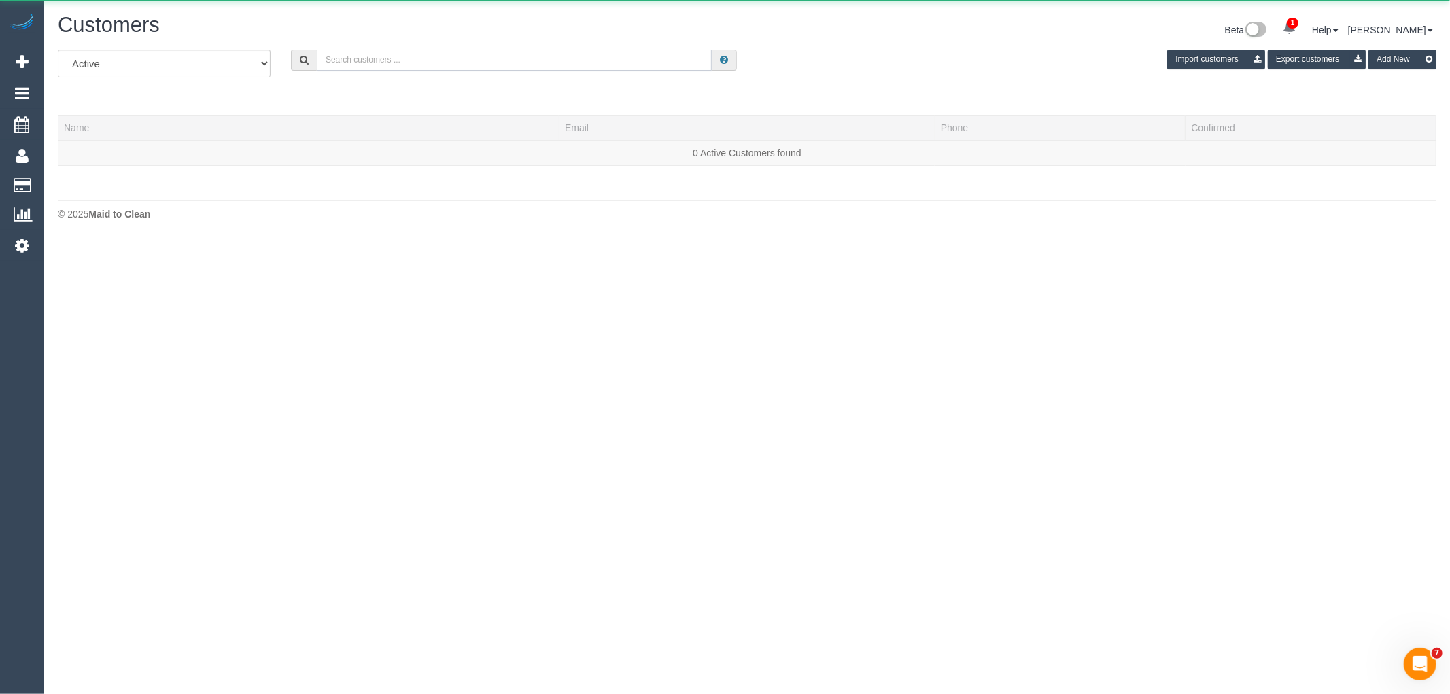
click at [447, 56] on input "text" at bounding box center [514, 60] width 395 height 21
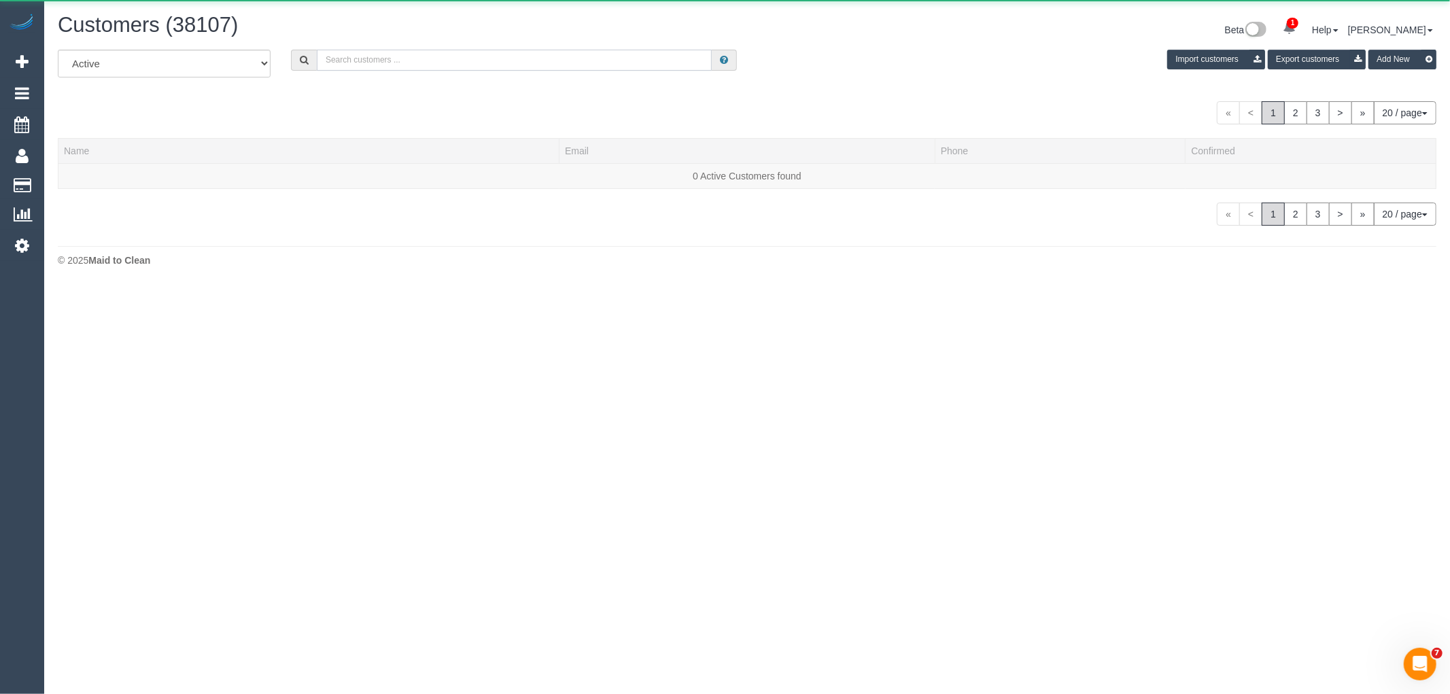
paste input "timbettinson@gmail.com"
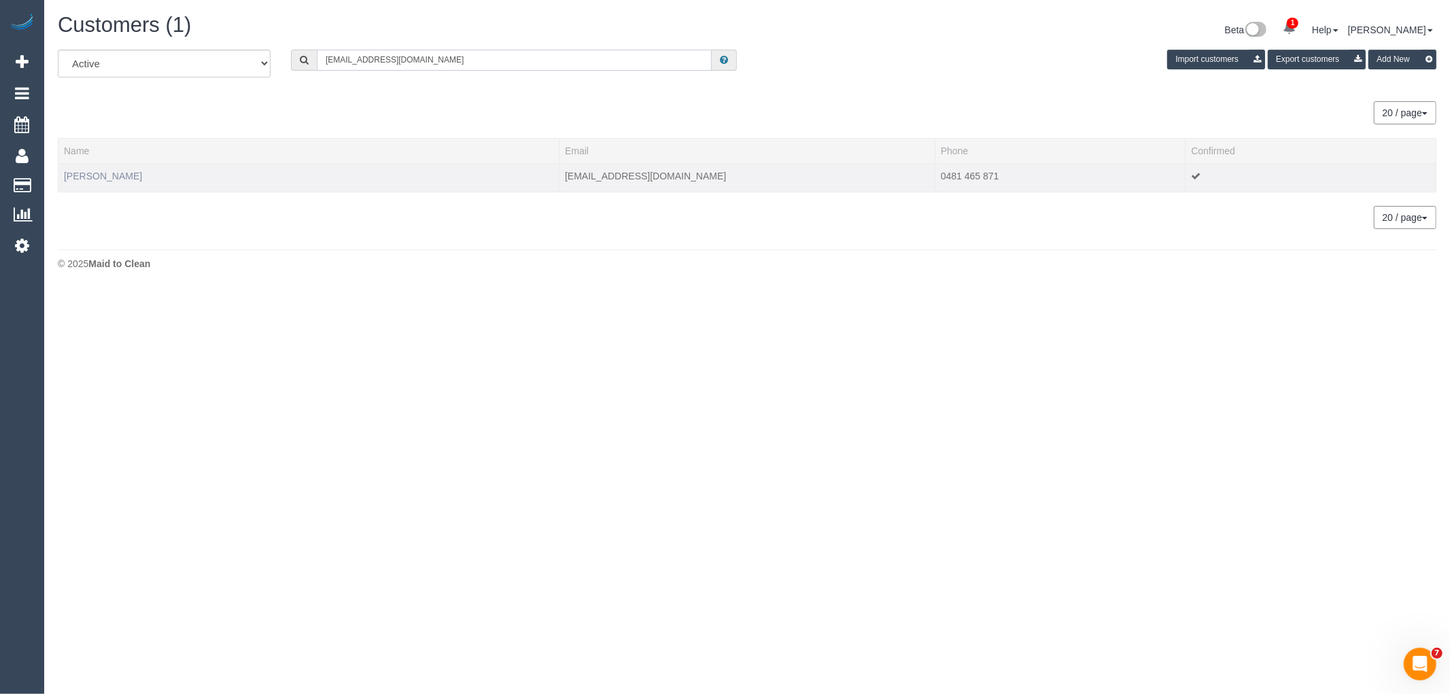
type input "timbettinson@gmail.com"
click at [98, 174] on link "Tim Bettinson" at bounding box center [103, 176] width 78 height 11
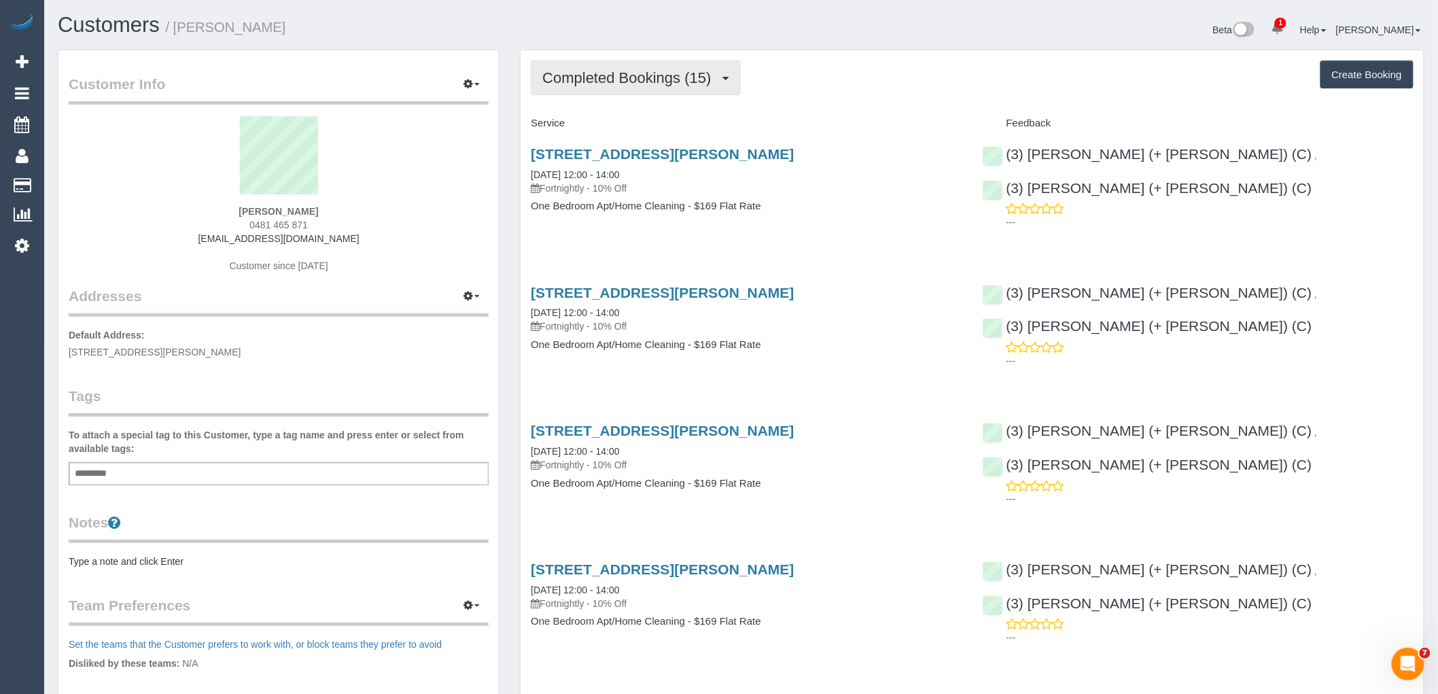
click at [633, 86] on button "Completed Bookings (15)" at bounding box center [635, 77] width 209 height 35
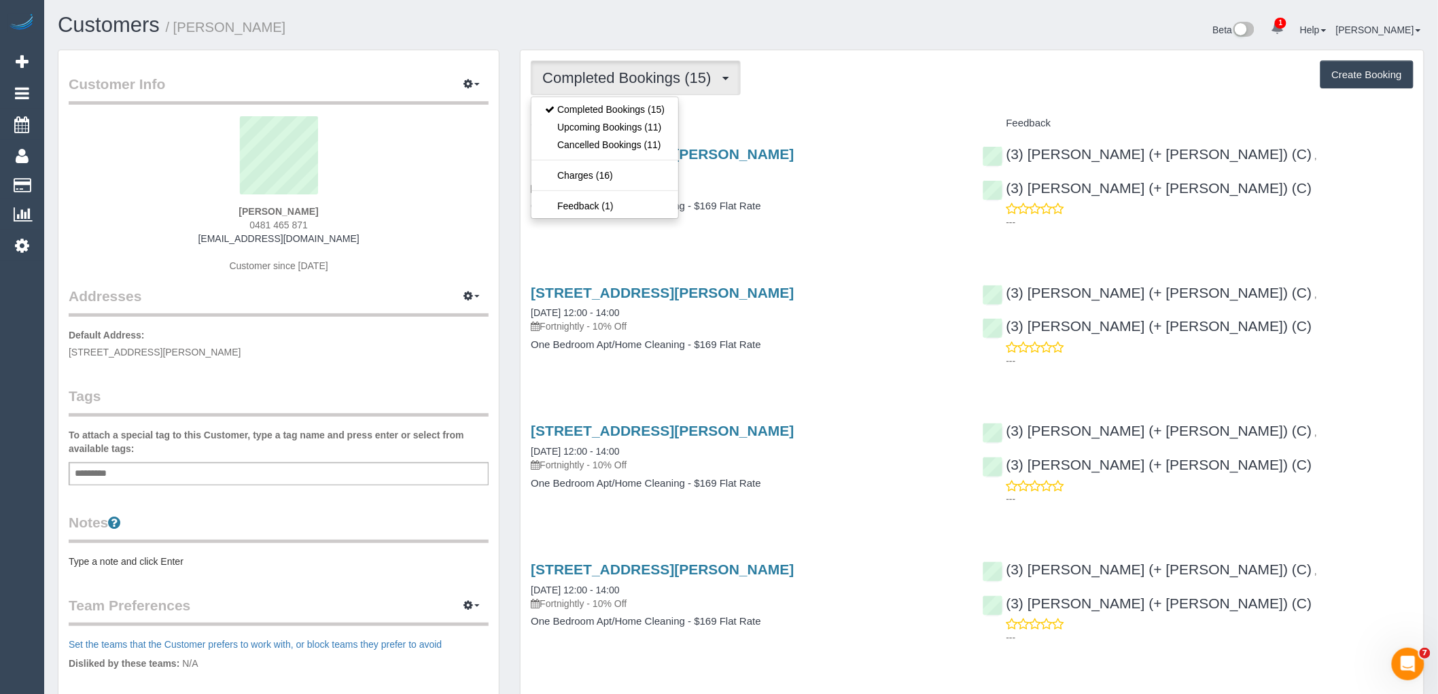
click at [858, 86] on div "Completed Bookings (15) Completed Bookings (15) Upcoming Bookings (11) Cancelle…" at bounding box center [972, 77] width 883 height 35
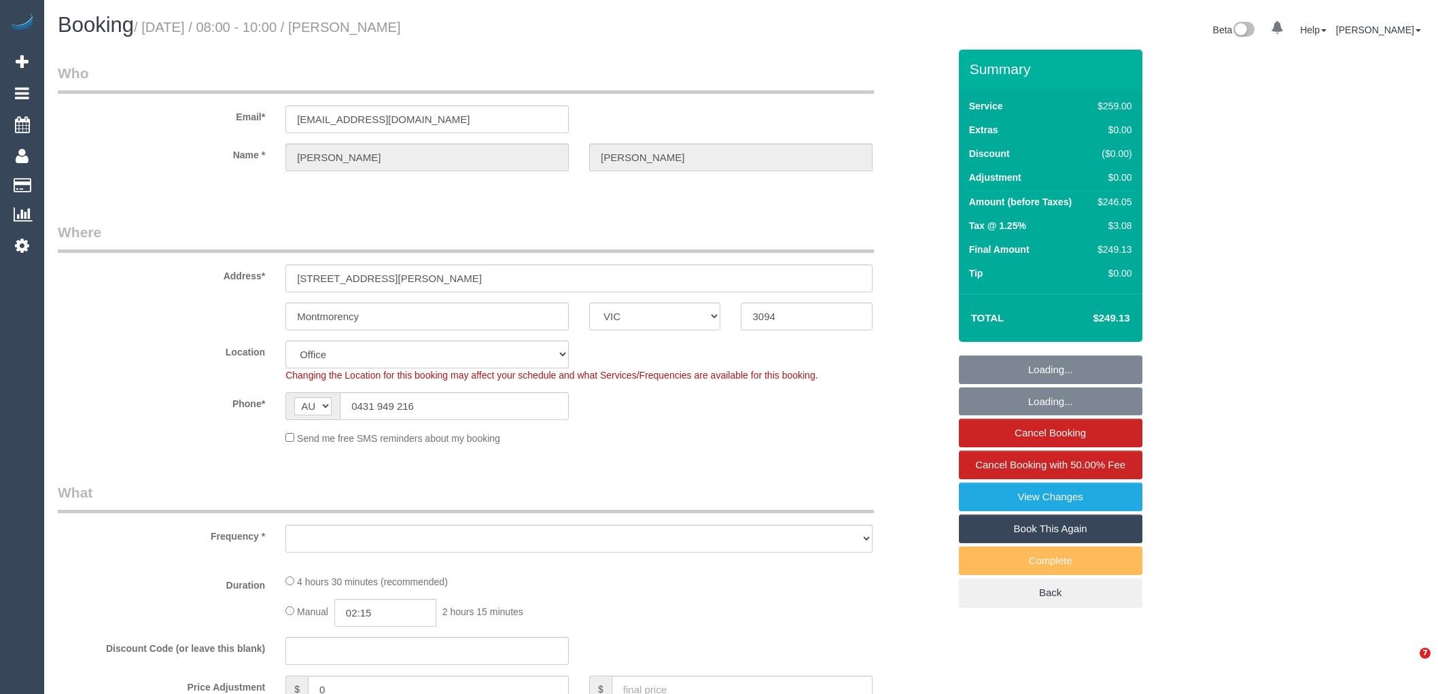
select select "VIC"
select select "string:stripe-pm_1RLxLU2GScqysDRVGTdPoBCM"
select select "number:29"
select select "number:16"
select select "number:18"
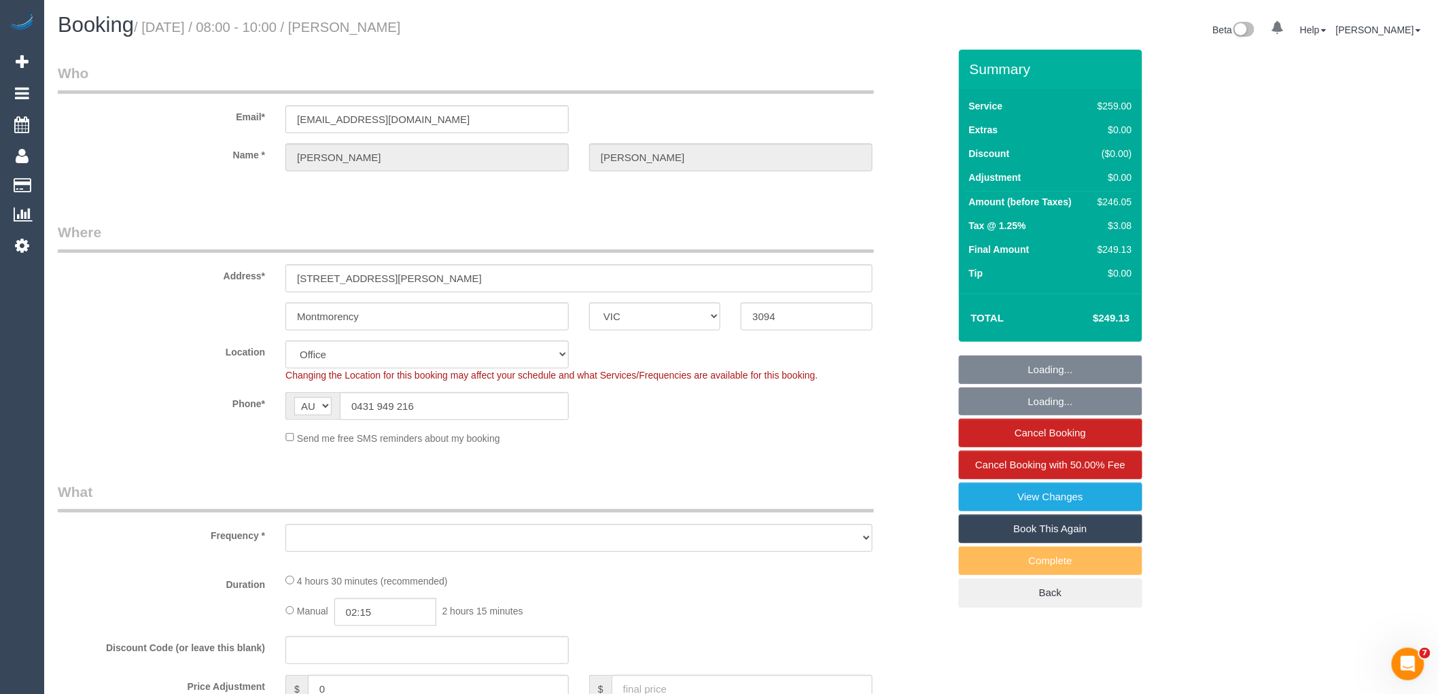
select select "number:36"
select select "object:723"
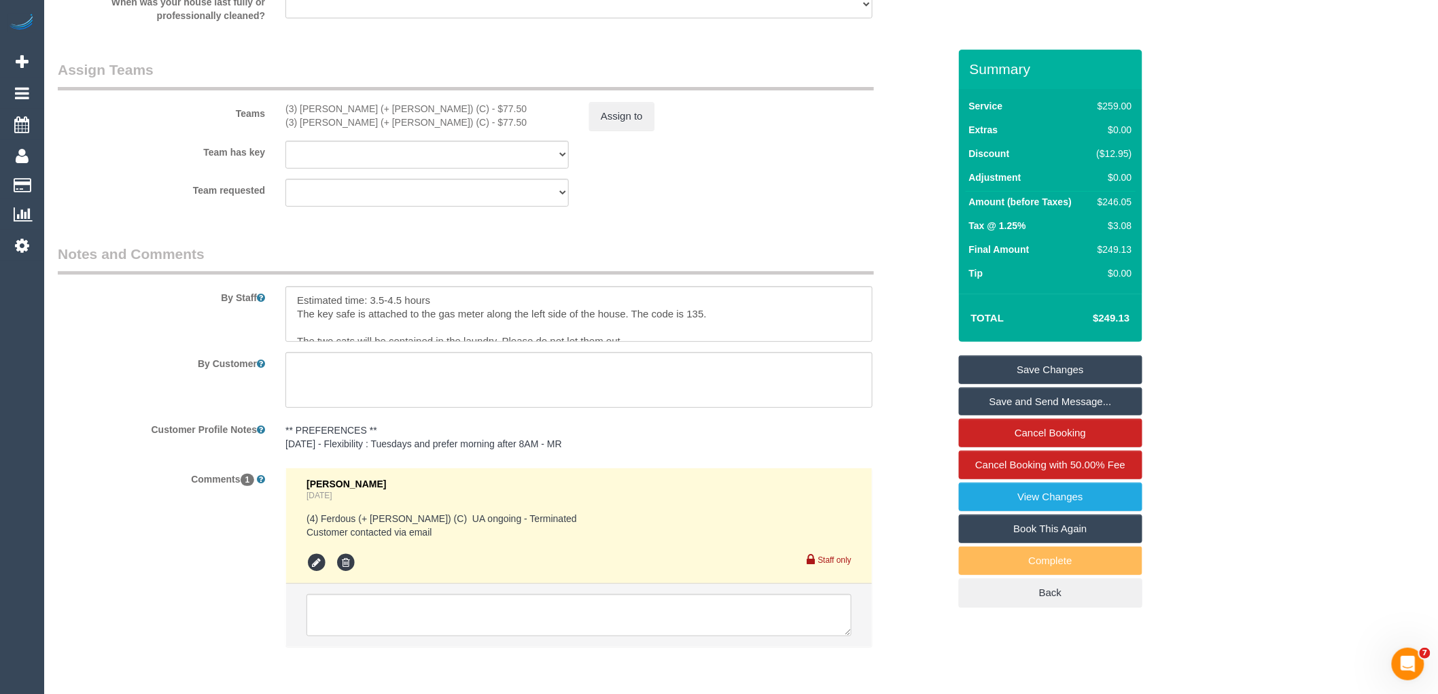
scroll to position [2115, 0]
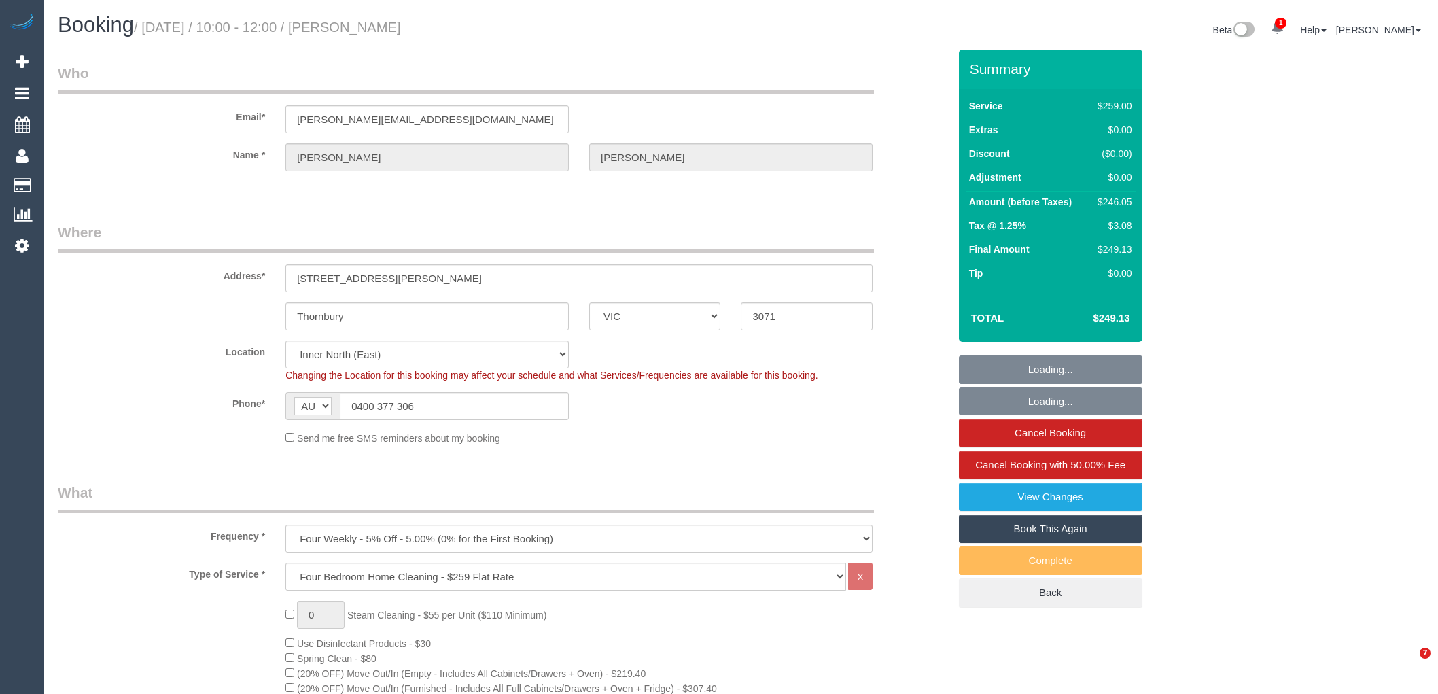
select select "VIC"
select select "string:stripe-pm_1R7EU12GScqysDRVlZP1YM6c"
select select "number:28"
select select "number:14"
select select "number:19"
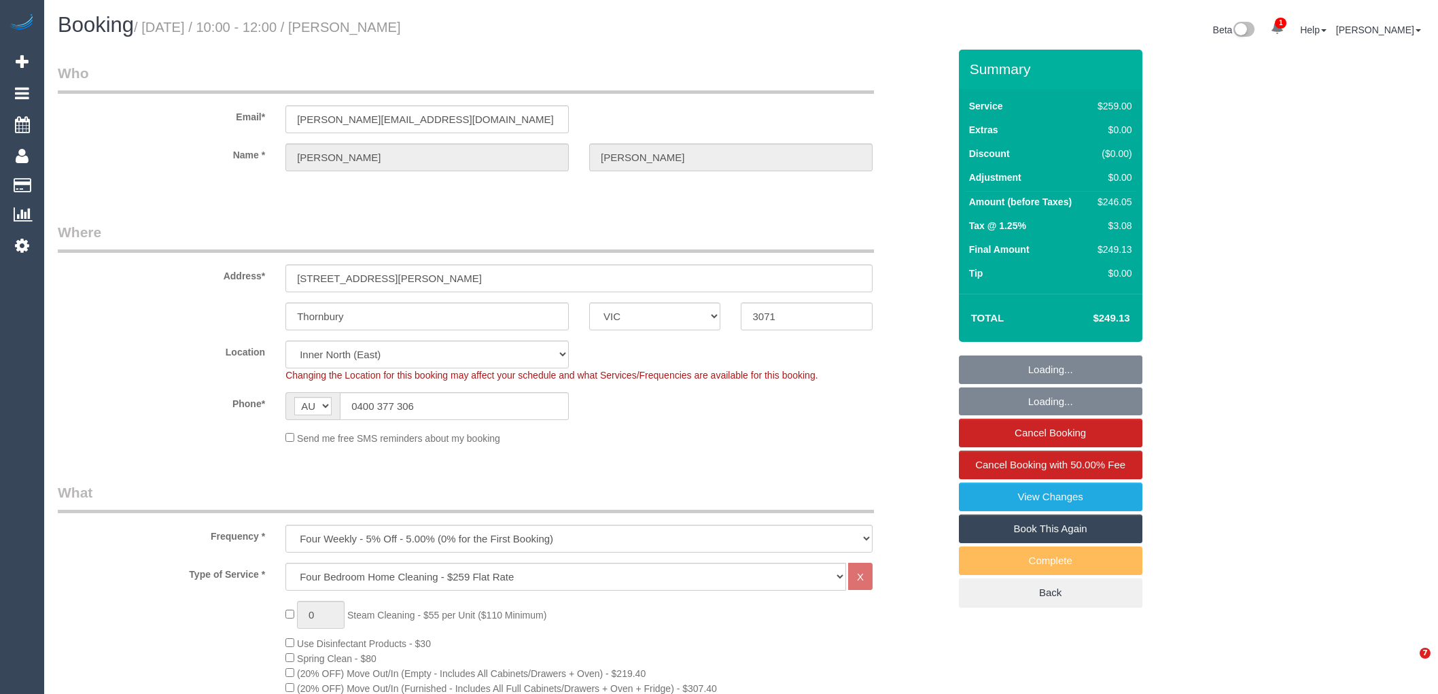
select select "number:22"
select select "number:34"
select select "object:1608"
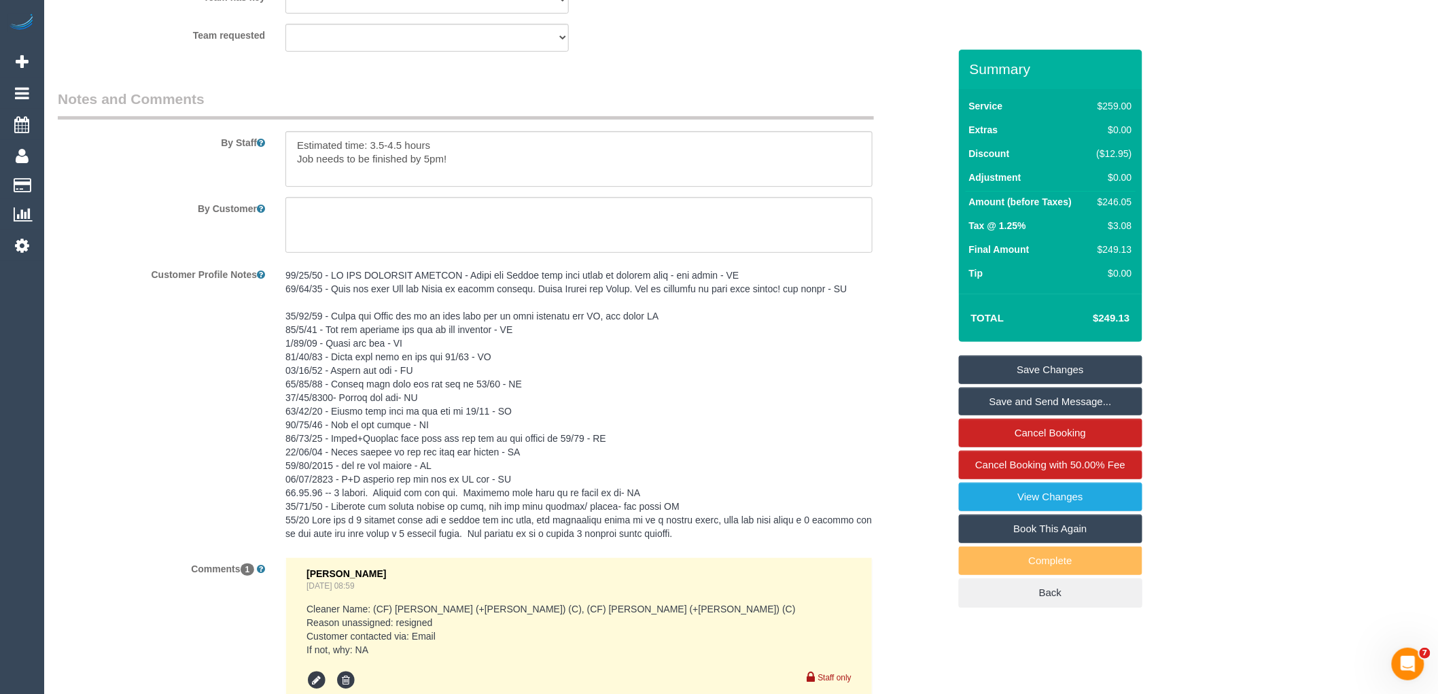
scroll to position [2476, 0]
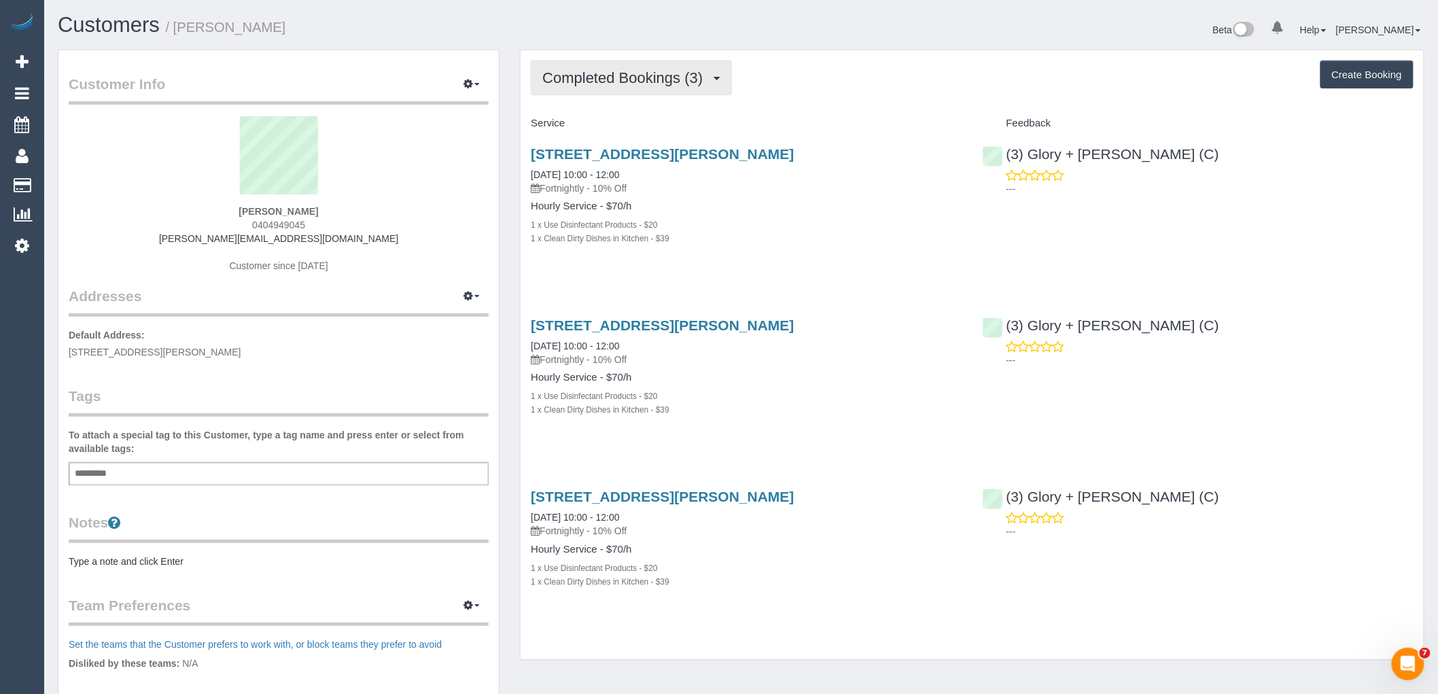
click at [590, 86] on span "Completed Bookings (3)" at bounding box center [625, 77] width 167 height 17
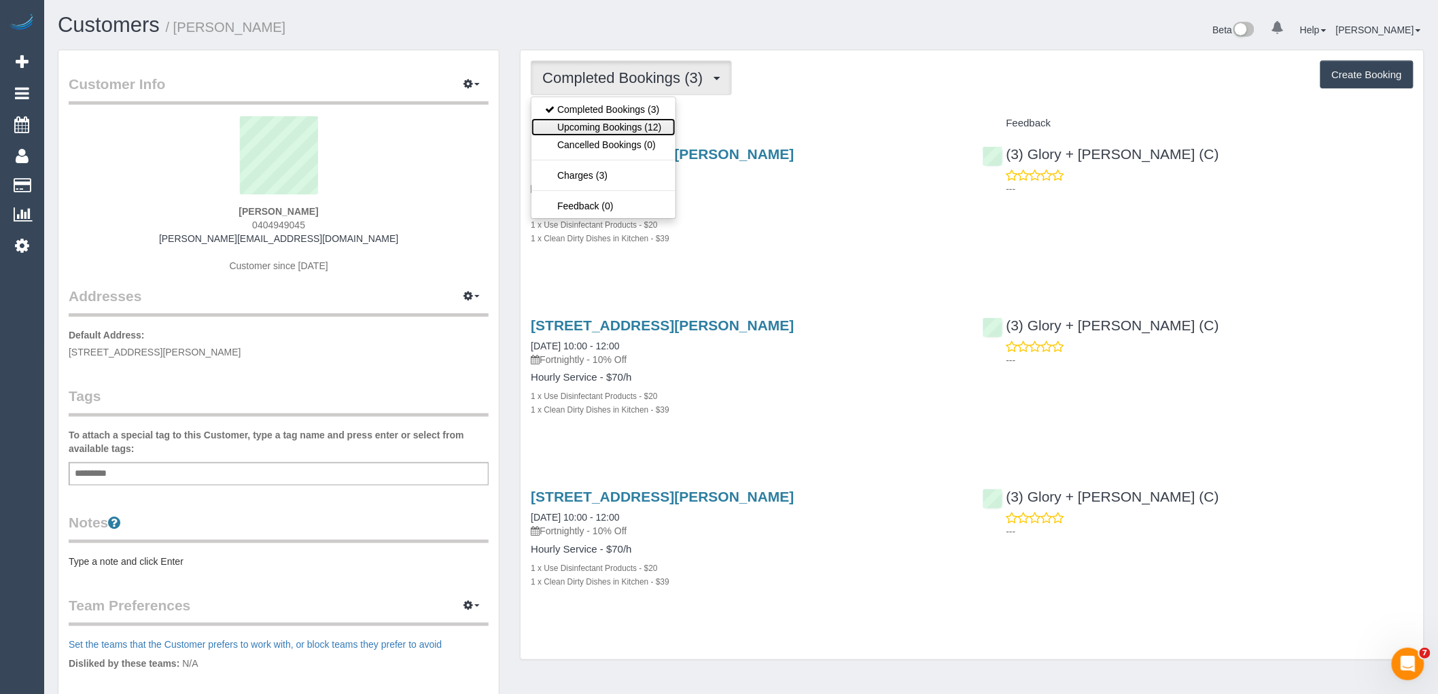
click at [593, 127] on link "Upcoming Bookings (12)" at bounding box center [603, 127] width 143 height 18
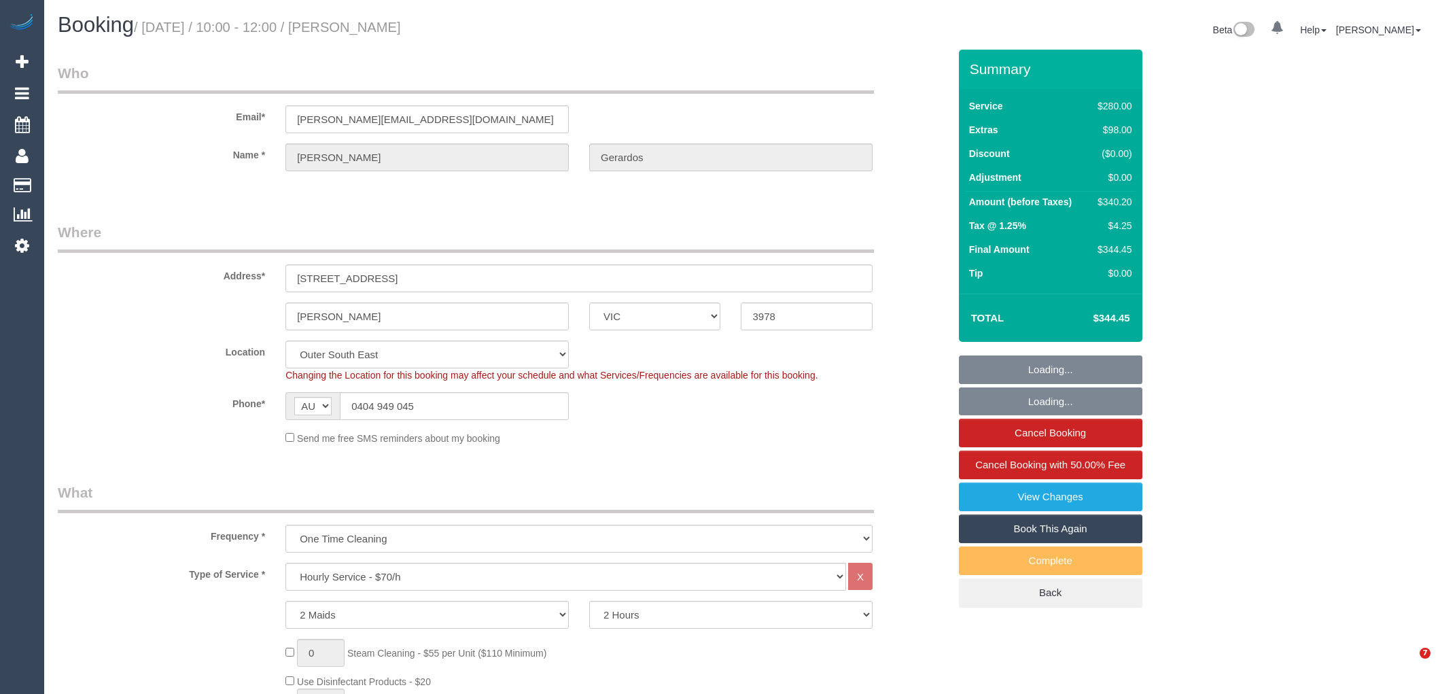
select select "VIC"
select select "2"
select select "number:28"
select select "number:14"
select select "number:19"
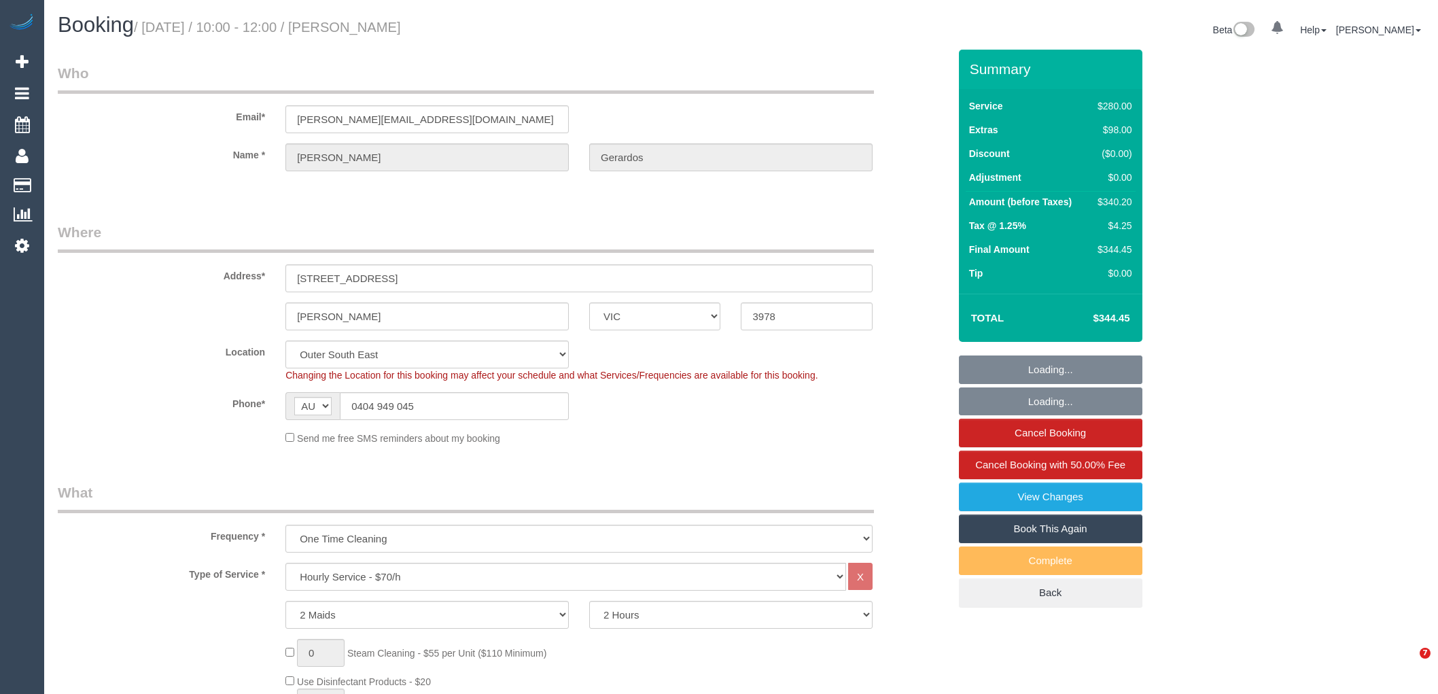
select select "number:22"
select select "number:34"
select select "number:13"
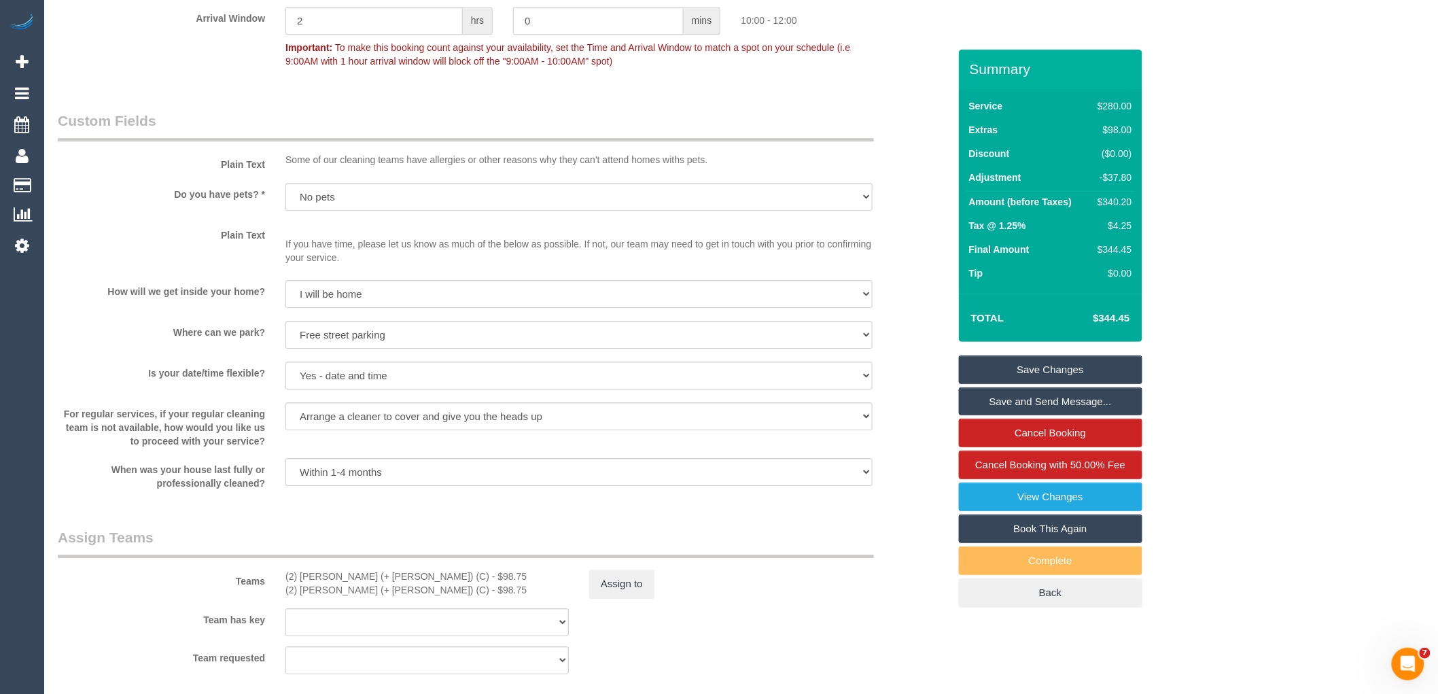
scroll to position [1737, 0]
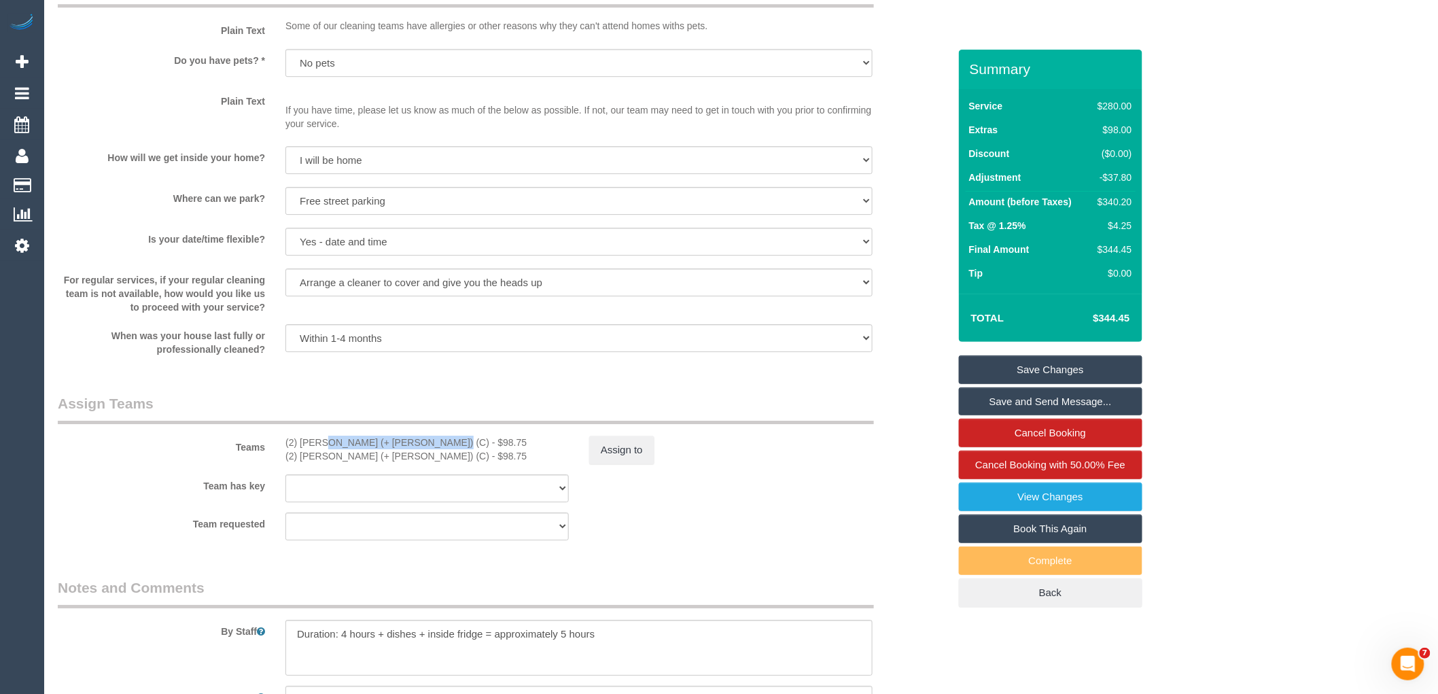
drag, startPoint x: 393, startPoint y: 452, endPoint x: 281, endPoint y: 443, distance: 111.8
click at [281, 443] on div "Teams (2) Chalini (+ Mayon) (C) - $98.75 (2) Mayon (+ Chalini) (C) - $98.75 Ass…" at bounding box center [504, 429] width 912 height 71
copy div "(2) [PERSON_NAME] (+ [PERSON_NAME]) (C)"
click at [599, 460] on button "Assign to" at bounding box center [621, 450] width 65 height 29
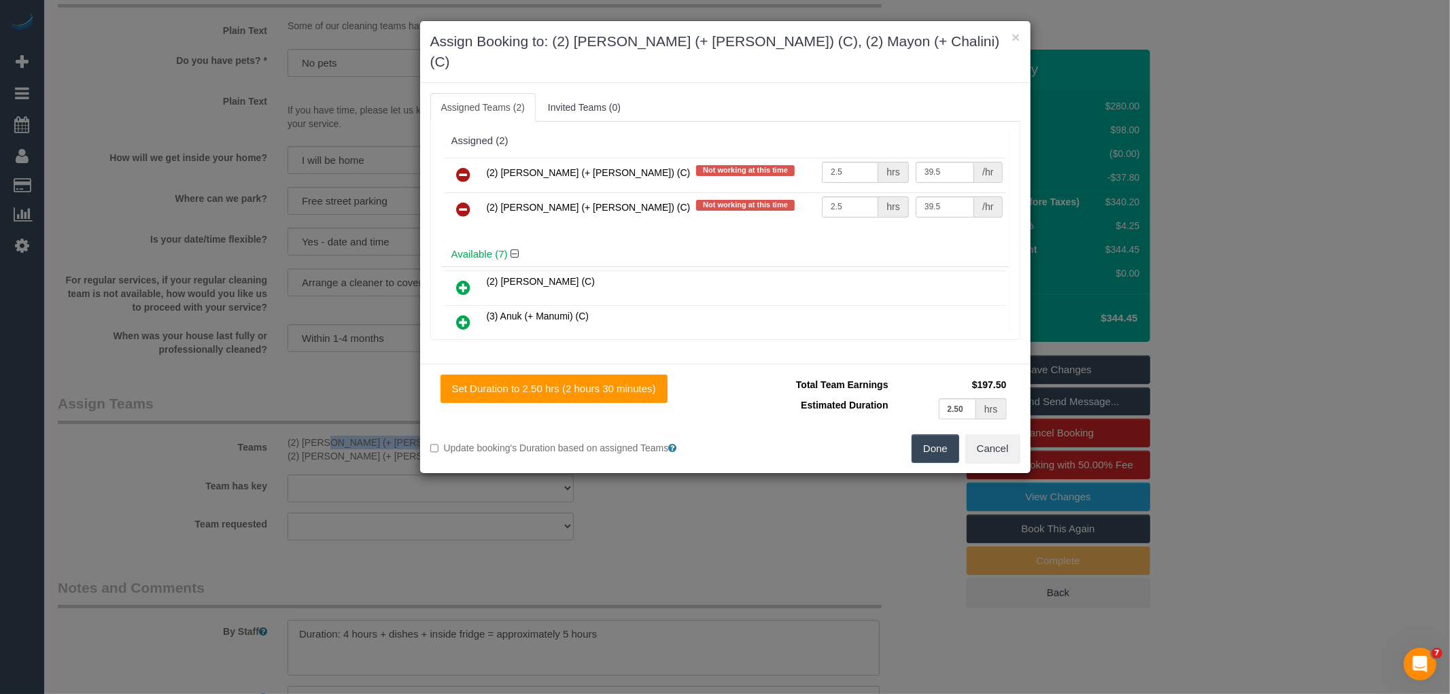
click at [464, 167] on icon at bounding box center [464, 175] width 14 height 16
click at [464, 201] on icon at bounding box center [464, 209] width 14 height 16
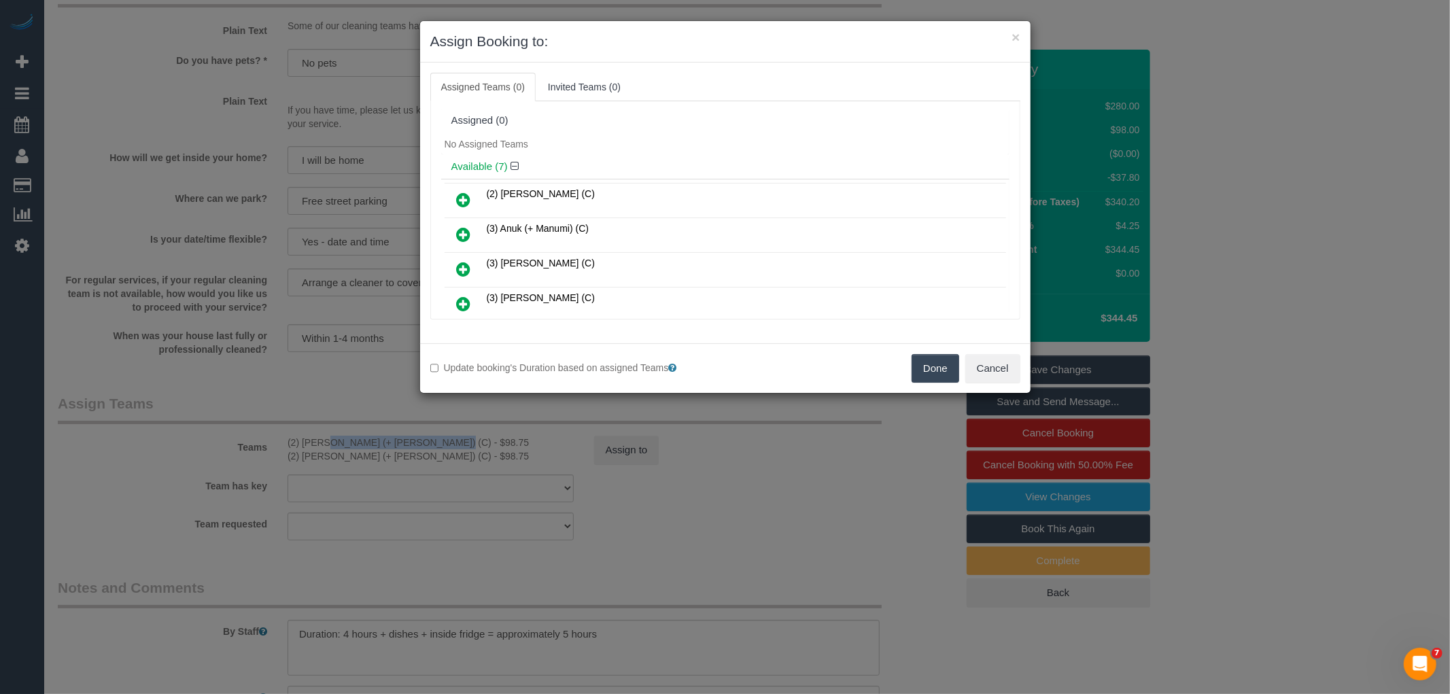
drag, startPoint x: 935, startPoint y: 375, endPoint x: 928, endPoint y: 377, distance: 7.1
click at [931, 375] on button "Done" at bounding box center [936, 368] width 48 height 29
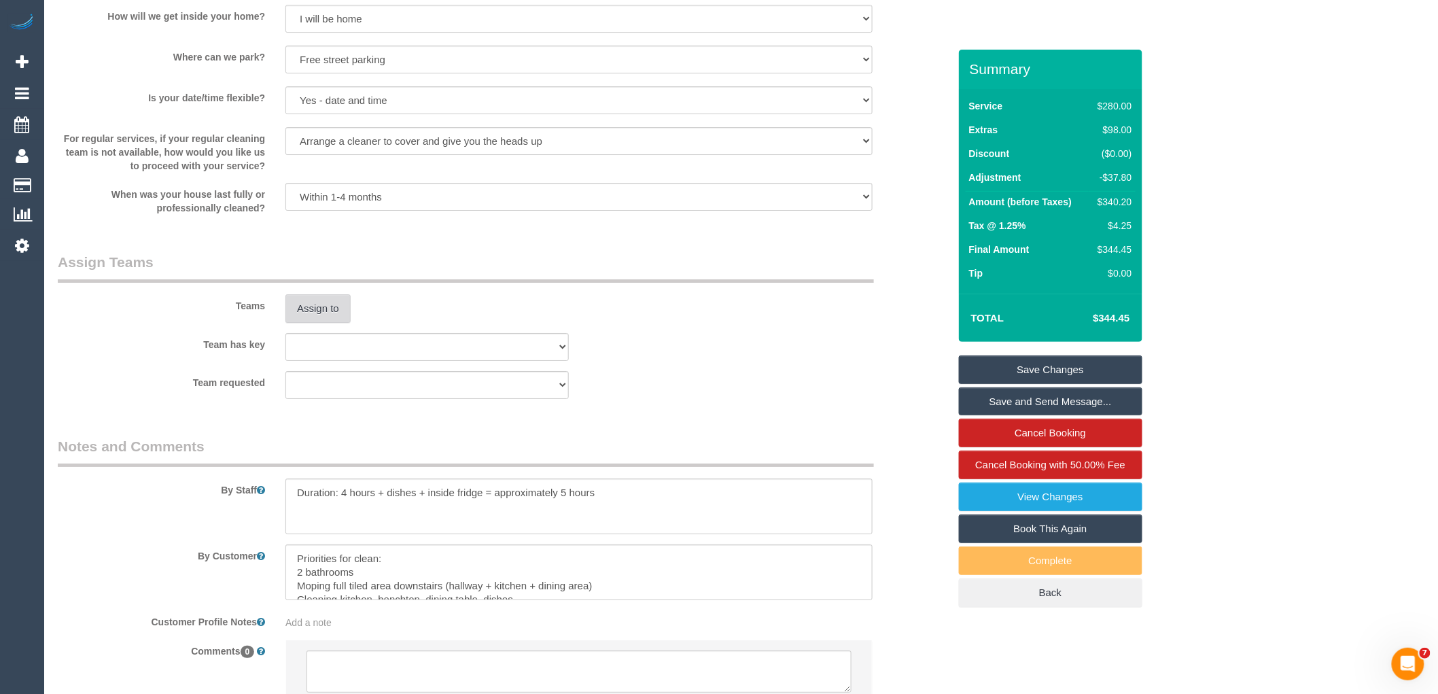
scroll to position [2001, 0]
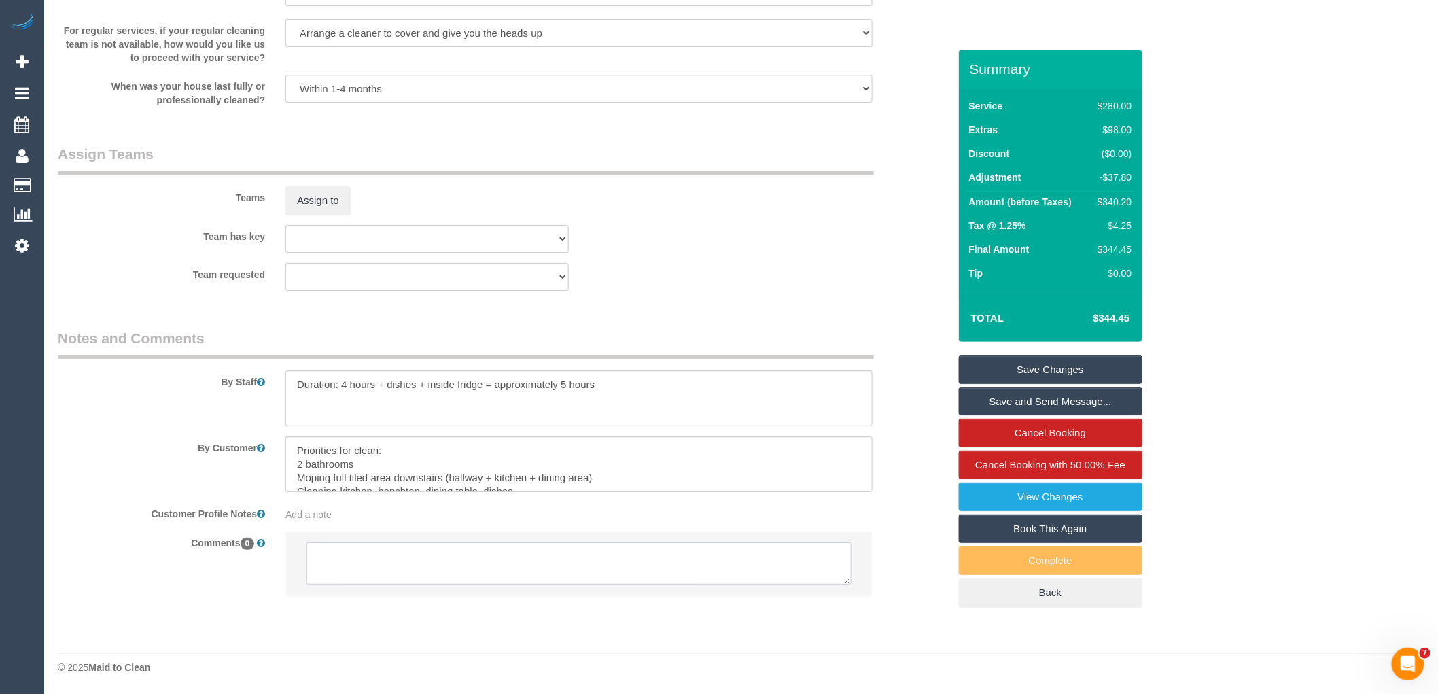
click at [447, 572] on textarea at bounding box center [579, 563] width 545 height 42
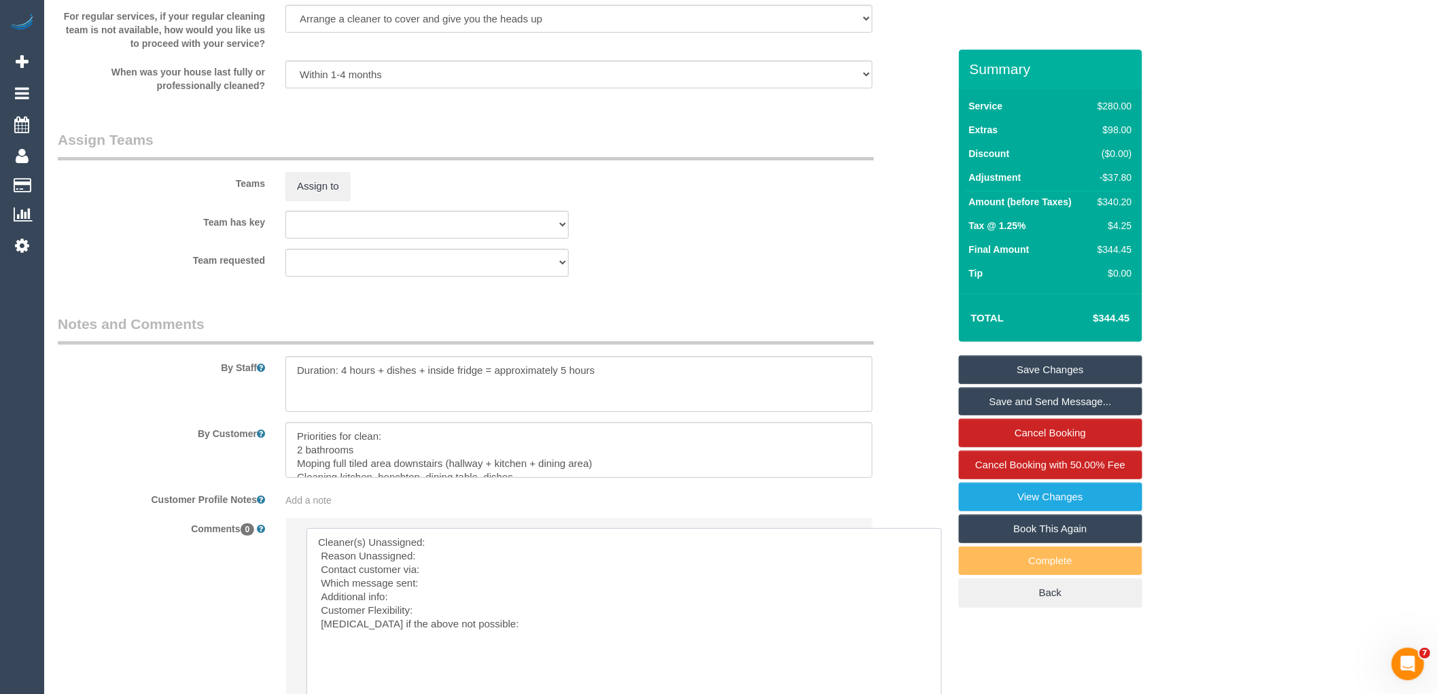
drag, startPoint x: 847, startPoint y: 579, endPoint x: 949, endPoint y: 723, distance: 176.5
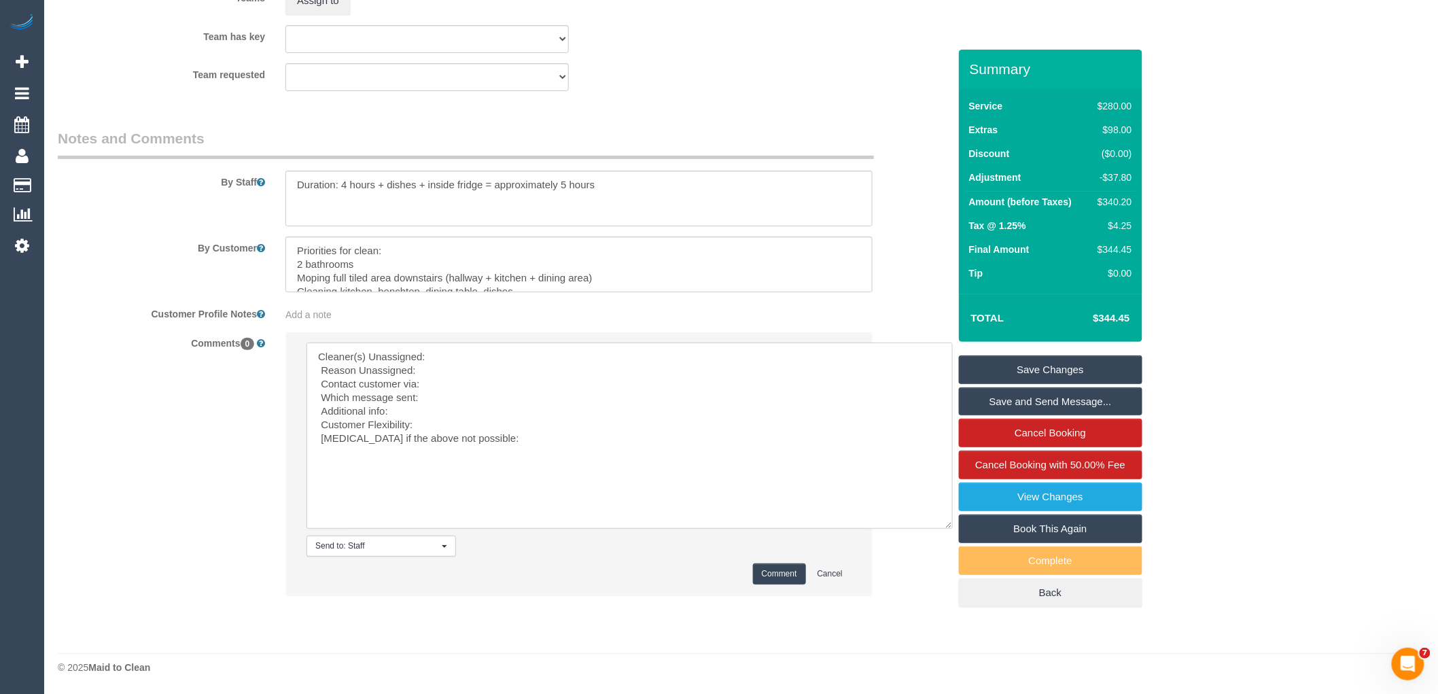
scroll to position [2200, 0]
click at [479, 356] on textarea at bounding box center [630, 436] width 646 height 186
paste textarea "(2) [PERSON_NAME] (+ [PERSON_NAME]) (C)"
type textarea "Cleaner(s) Unassigned: (2) Chalini (+ Mayon) (C) Reason Unassigned: Sick Contac…"
click at [777, 568] on button "Comment" at bounding box center [779, 574] width 53 height 21
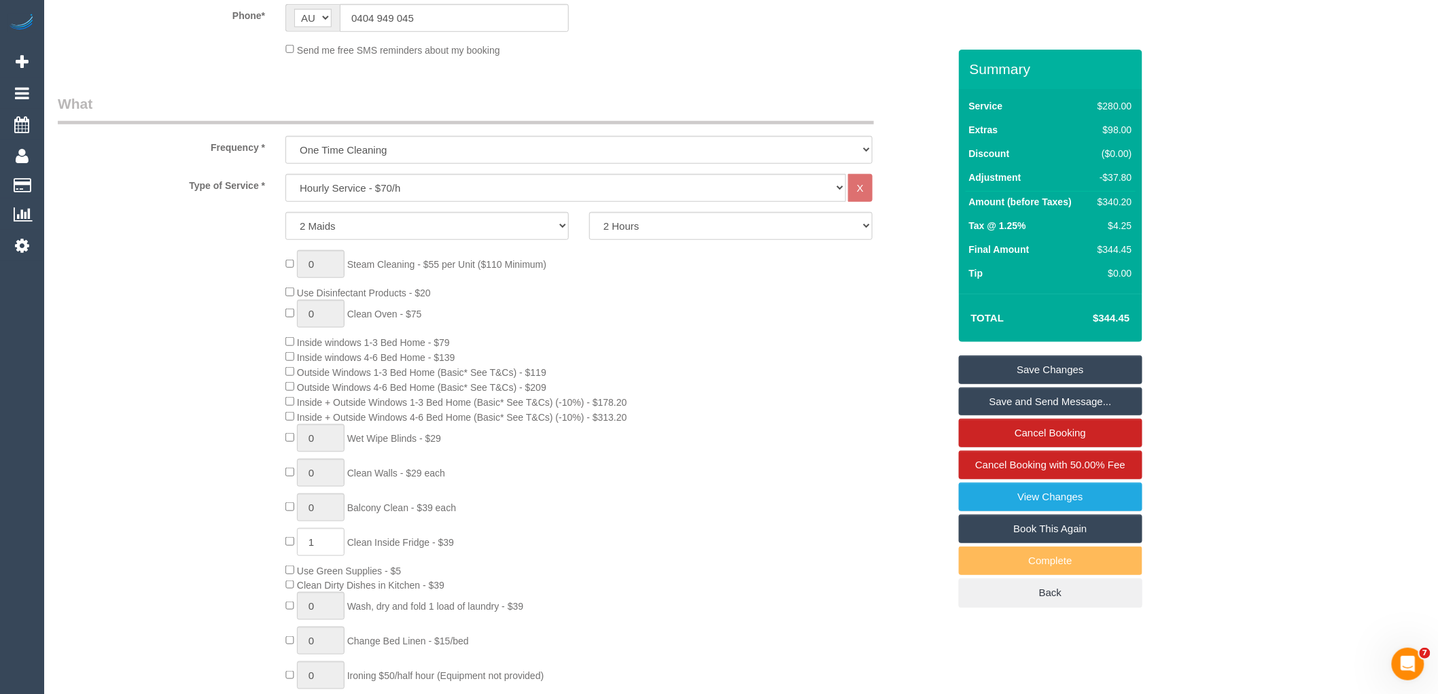
scroll to position [0, 0]
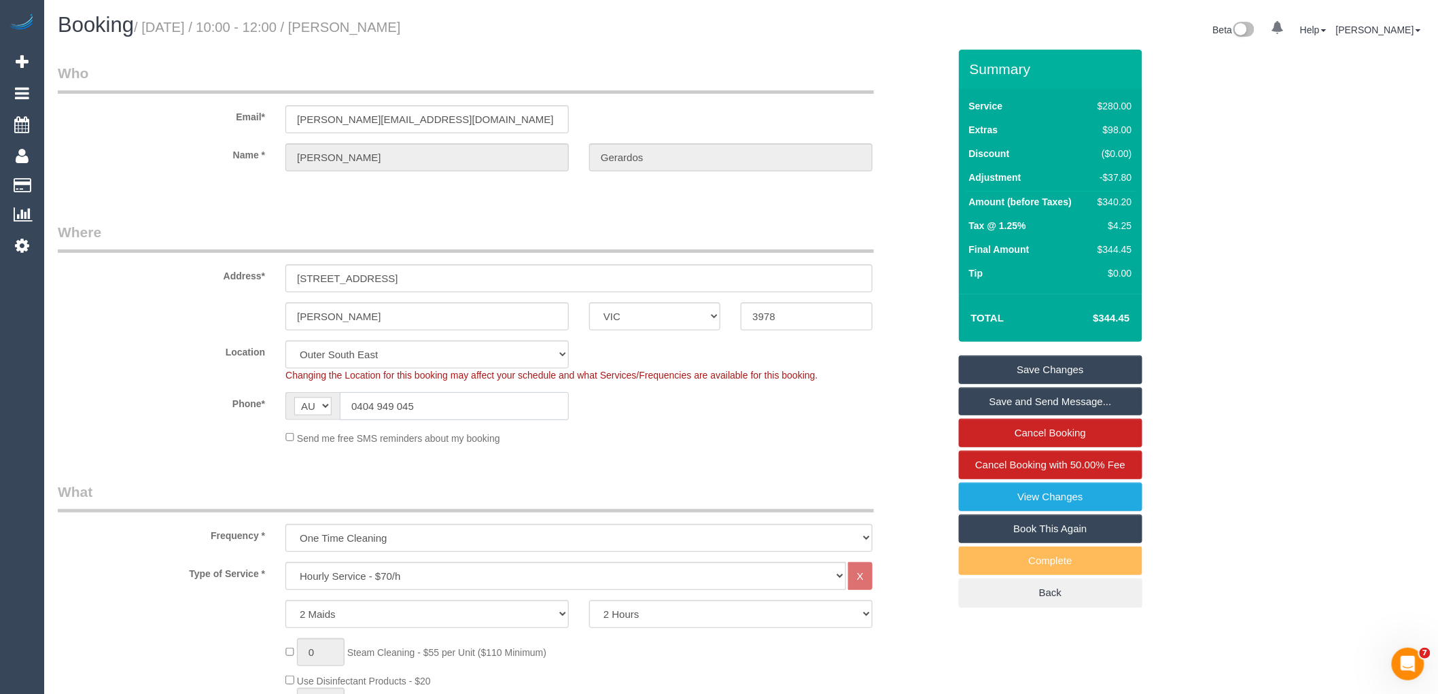
drag, startPoint x: 457, startPoint y: 398, endPoint x: 188, endPoint y: 387, distance: 270.1
click at [228, 390] on sui-booking-location "Location Office City East (North) East (South) Inner East Inner North (East) In…" at bounding box center [503, 393] width 891 height 105
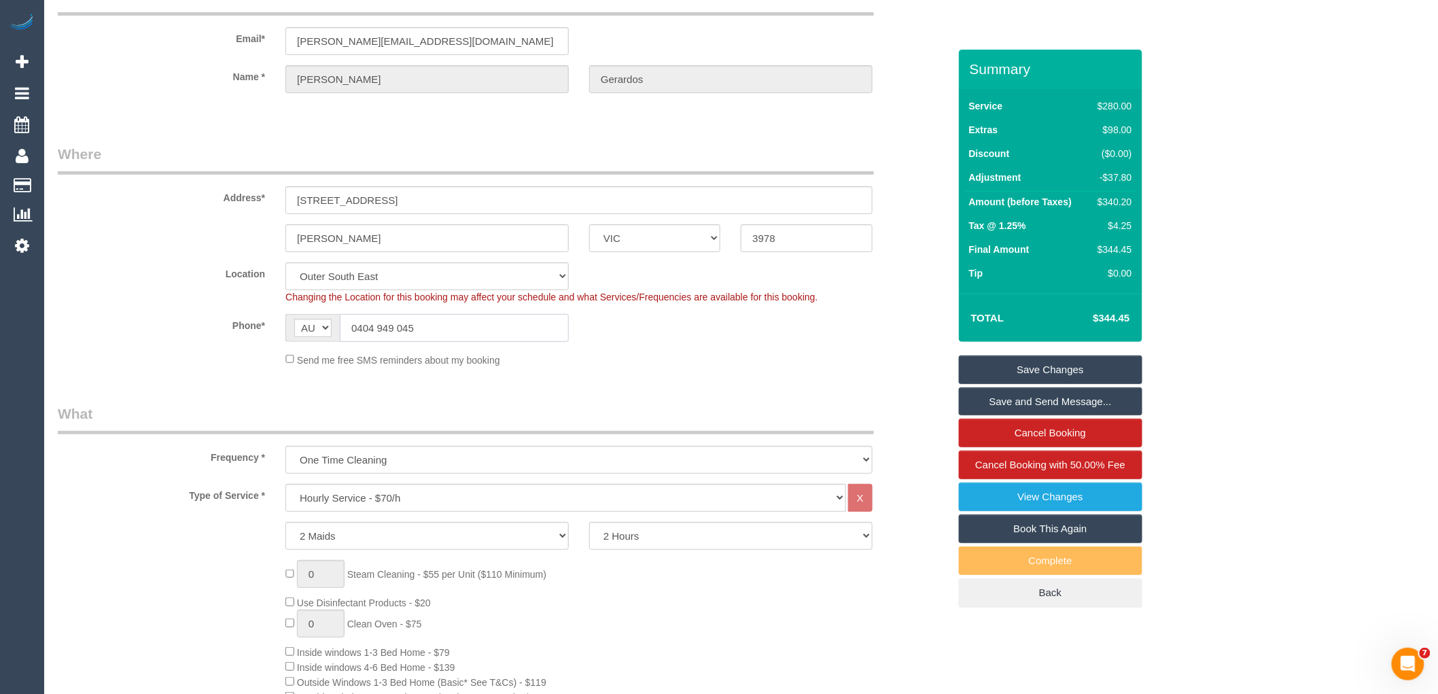
scroll to position [75, 0]
click at [1083, 370] on link "Save Changes" at bounding box center [1051, 370] width 184 height 29
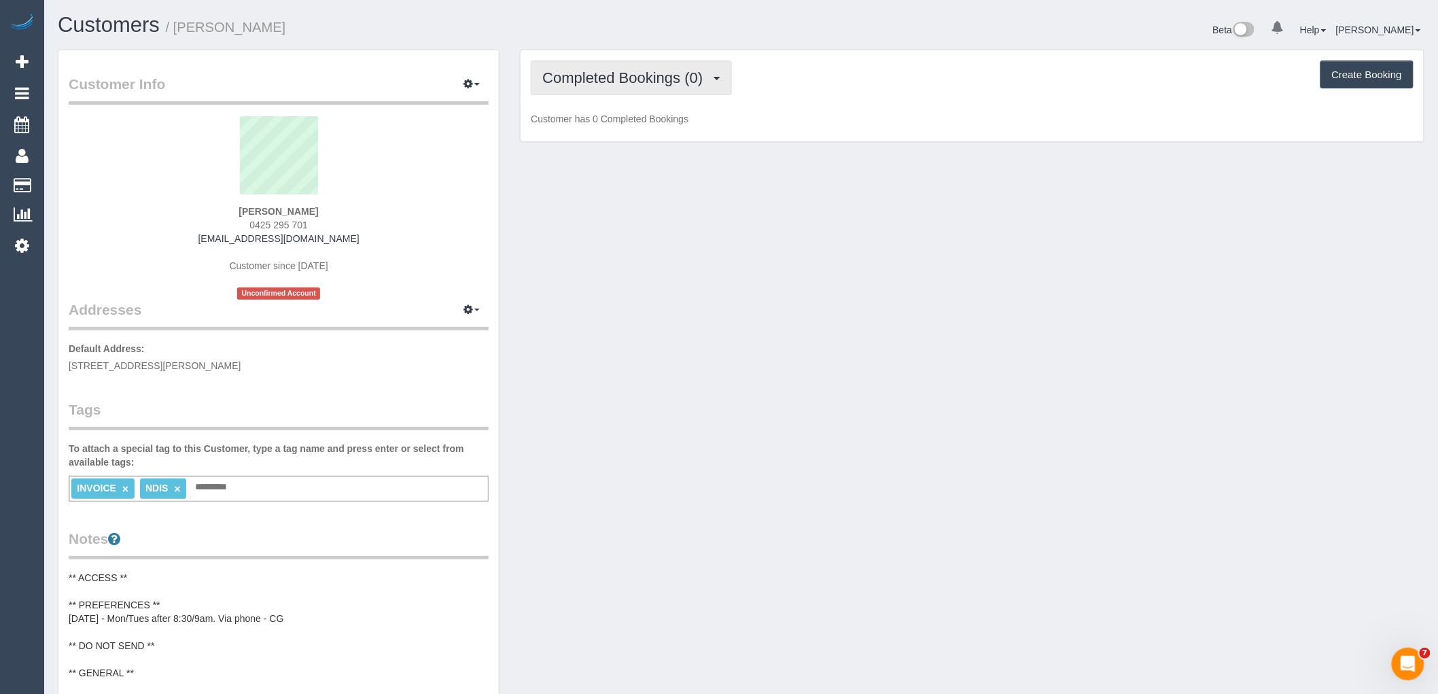
drag, startPoint x: 581, startPoint y: 87, endPoint x: 581, endPoint y: 97, distance: 9.5
click at [581, 86] on button "Completed Bookings (0)" at bounding box center [631, 77] width 201 height 35
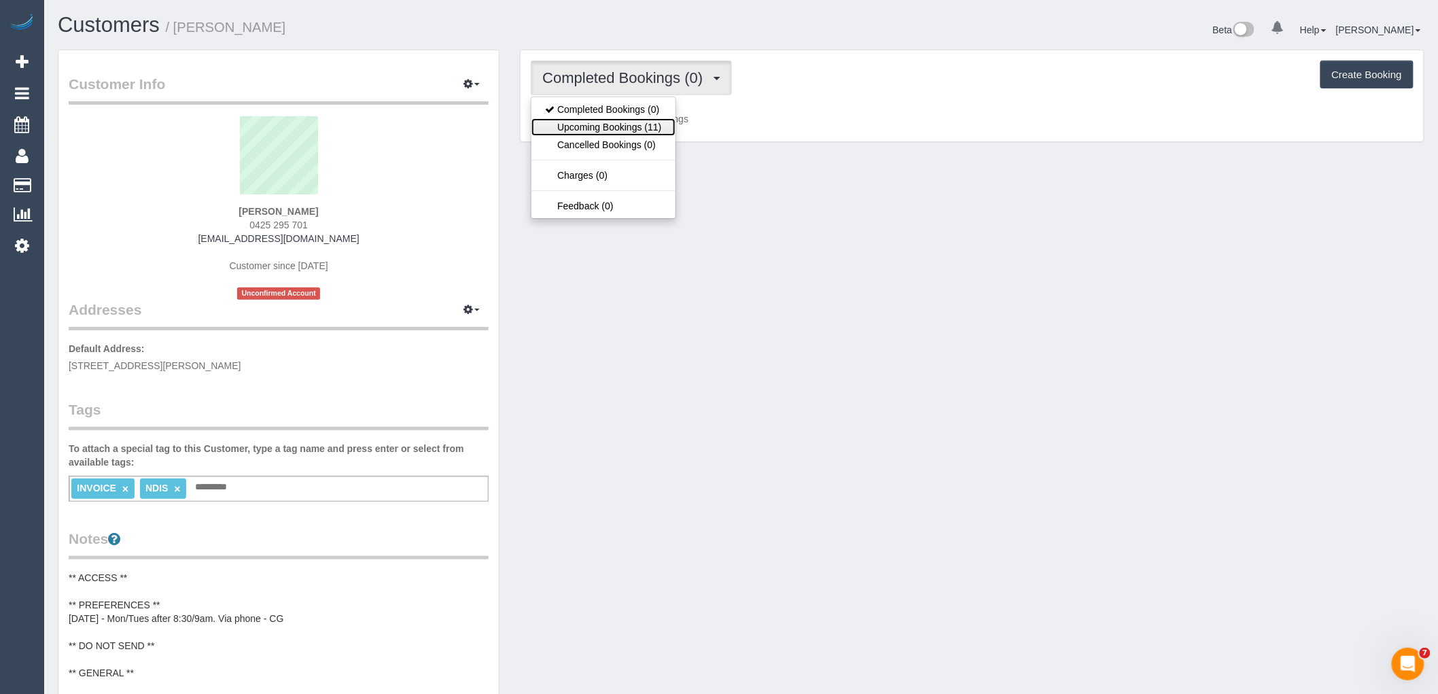
click at [589, 131] on link "Upcoming Bookings (11)" at bounding box center [603, 127] width 143 height 18
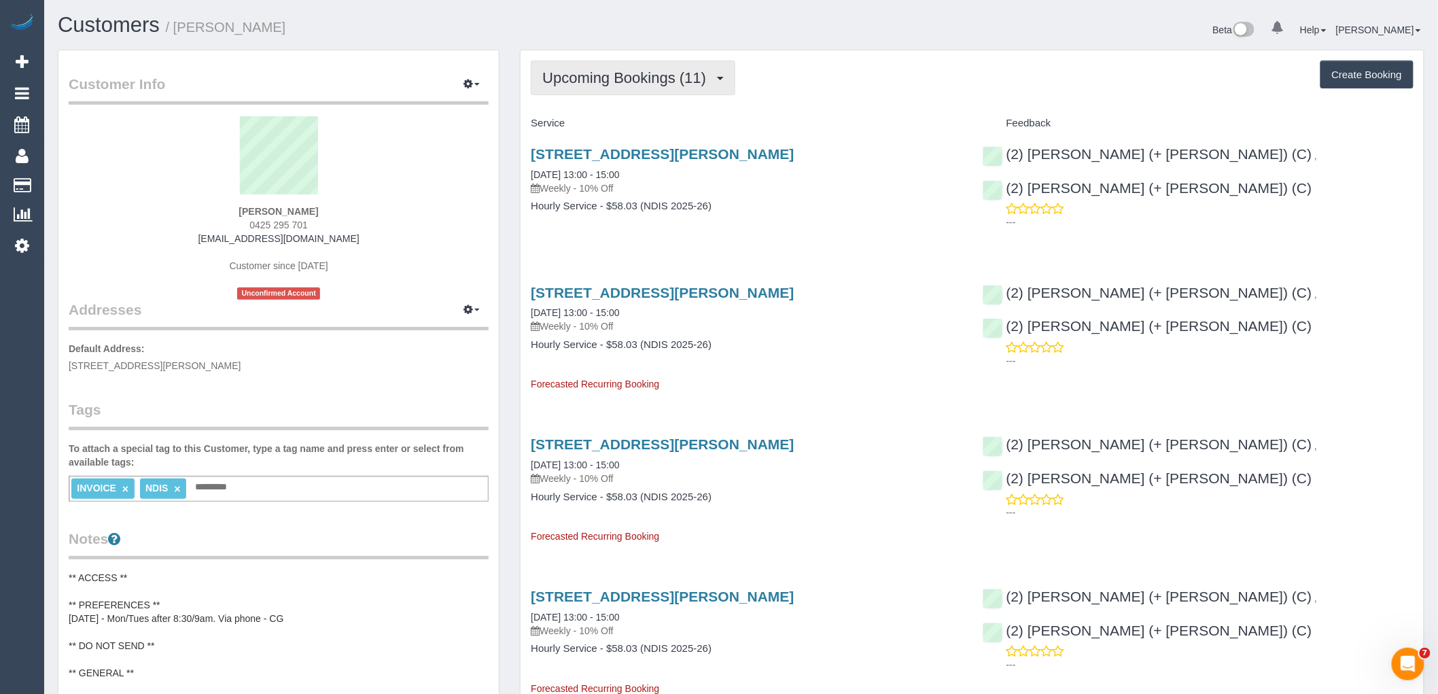
click at [670, 88] on button "Upcoming Bookings (11)" at bounding box center [633, 77] width 205 height 35
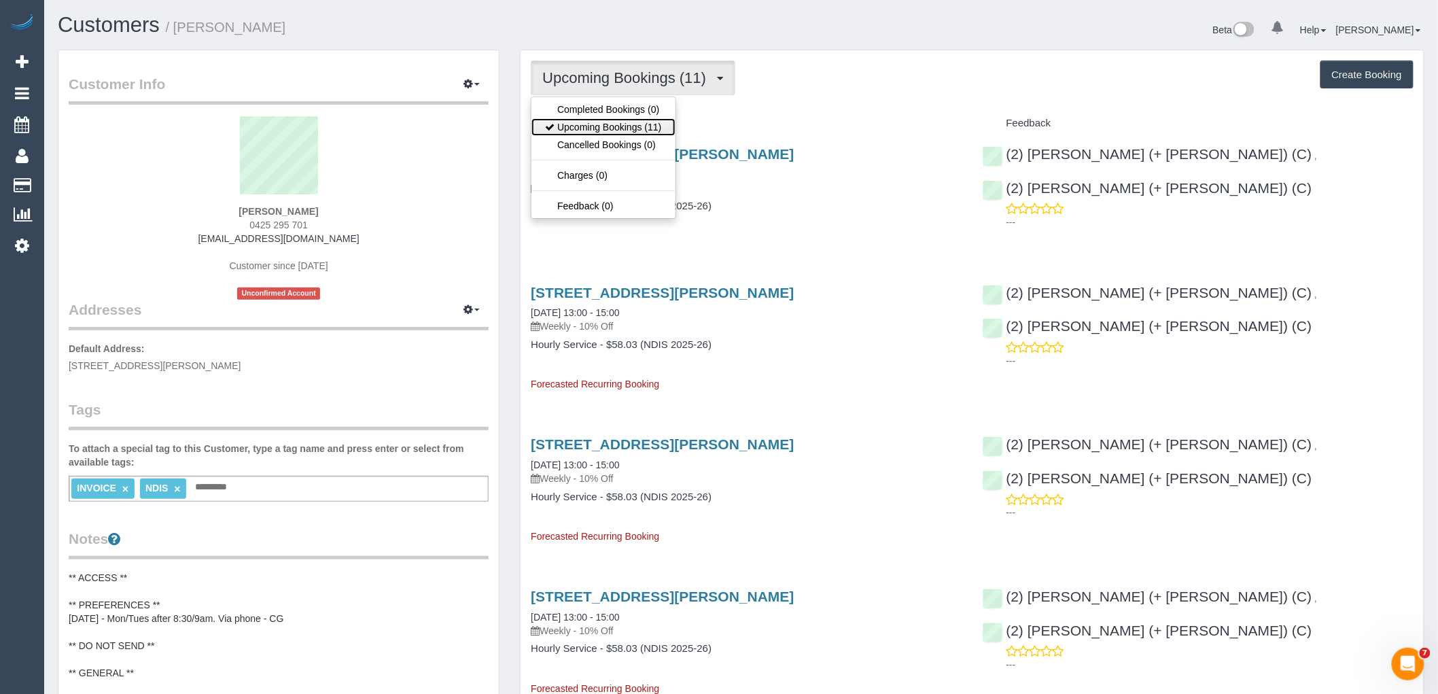
click at [627, 131] on link "Upcoming Bookings (11)" at bounding box center [603, 127] width 143 height 18
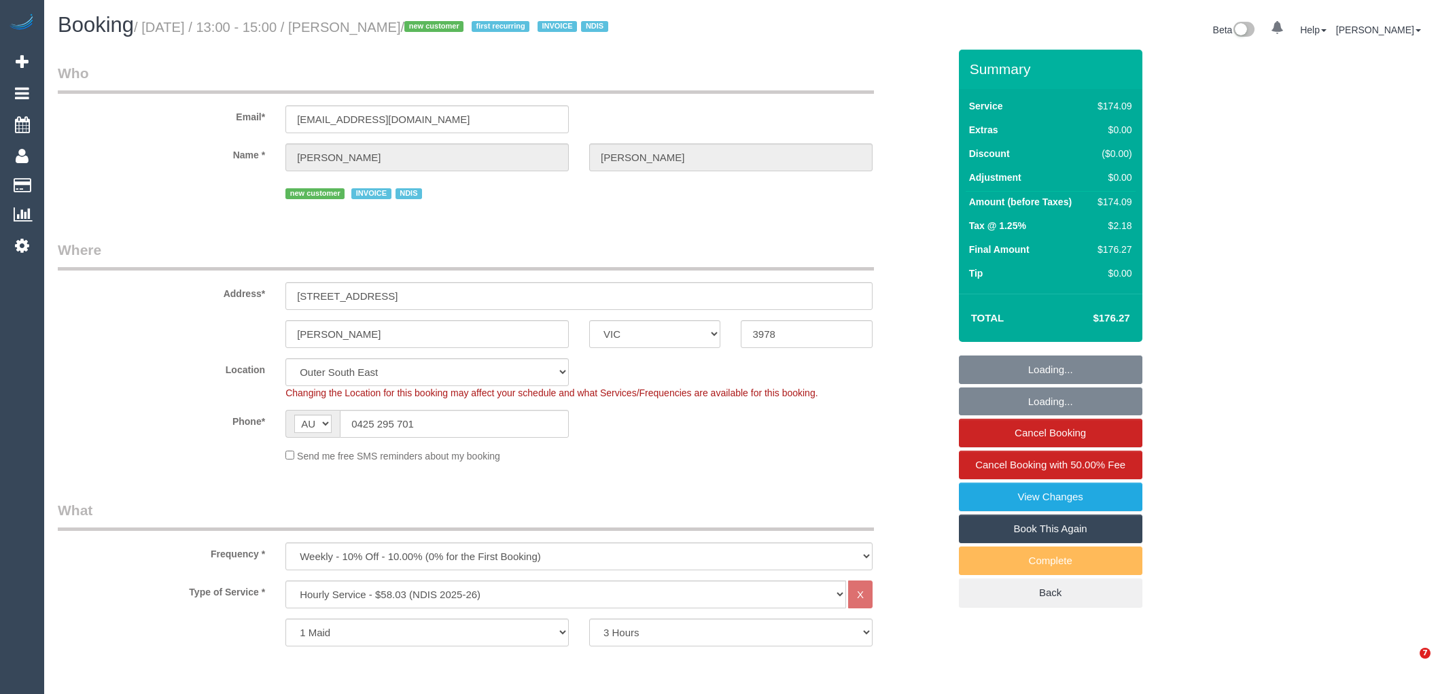
select select "VIC"
select select "180"
select select "number:28"
select select "number:14"
select select "number:19"
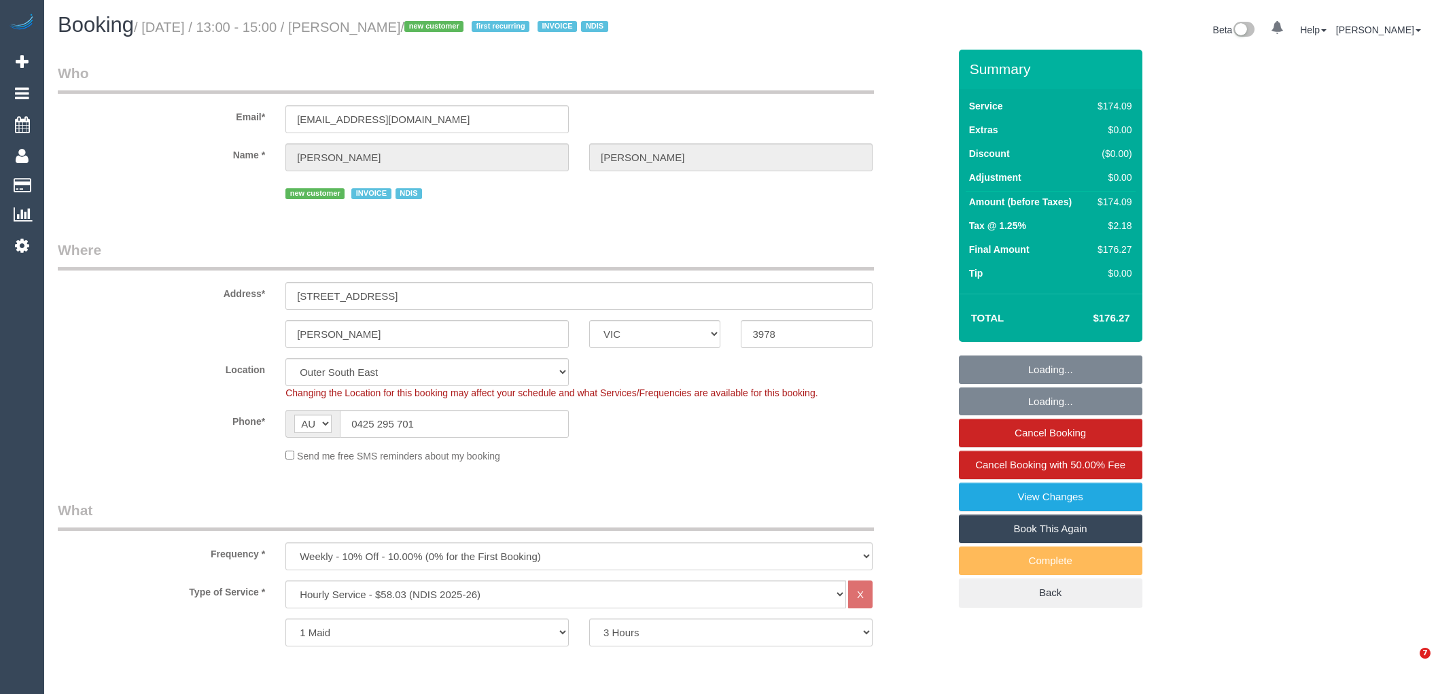
select select "number:36"
select select "number:35"
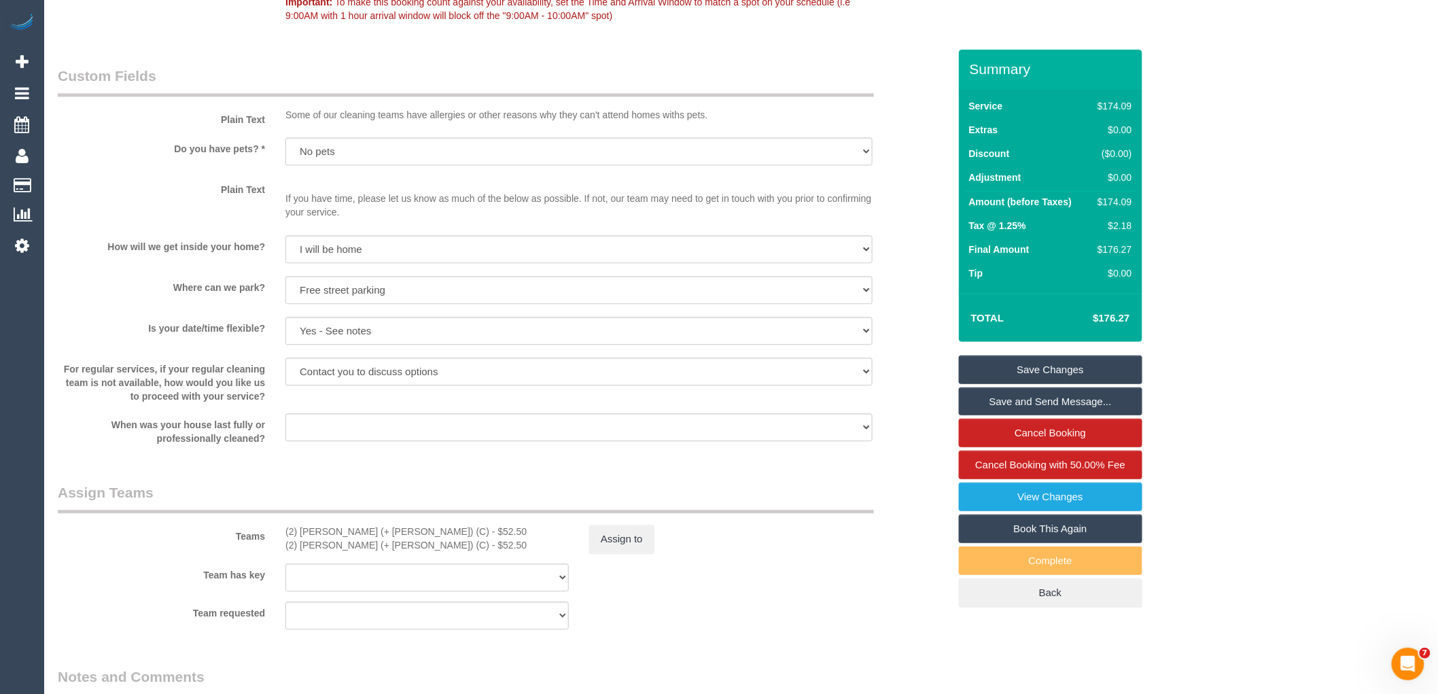
scroll to position [1360, 0]
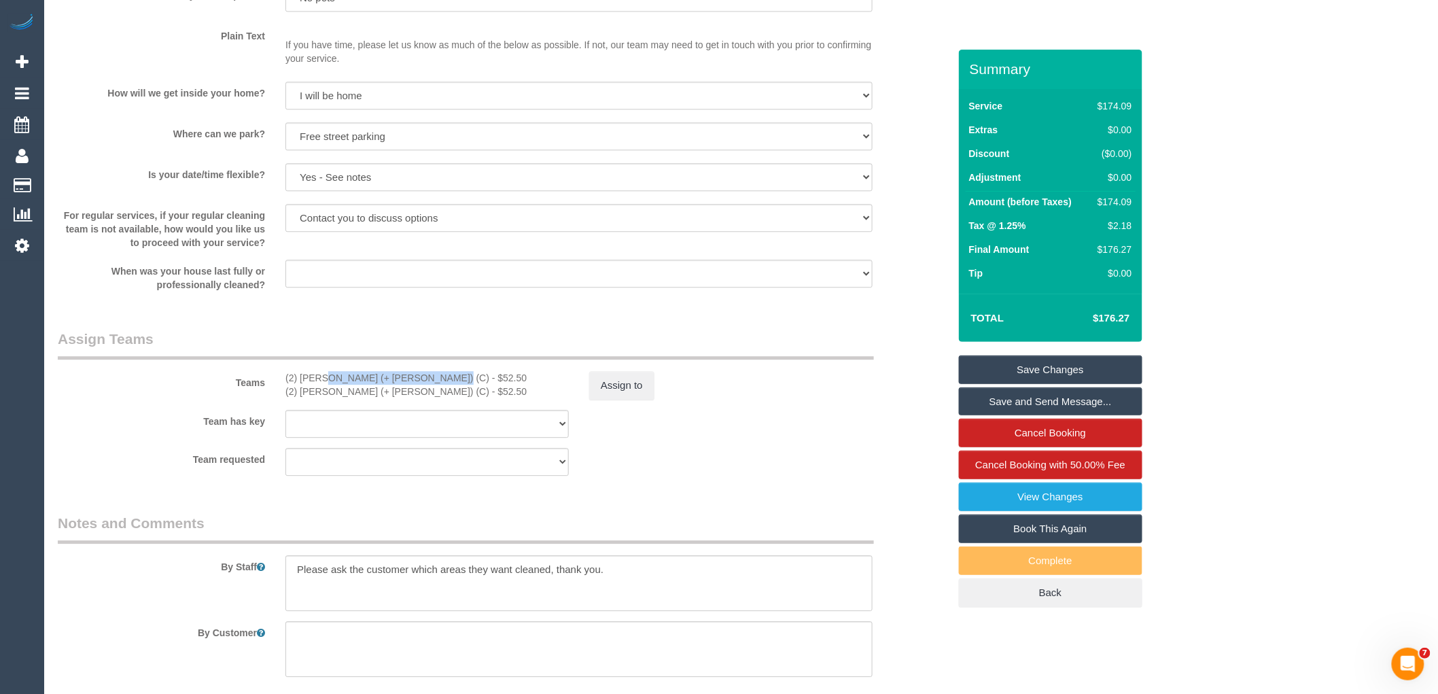
drag, startPoint x: 392, startPoint y: 377, endPoint x: 280, endPoint y: 375, distance: 112.2
click at [280, 375] on div "(2) [PERSON_NAME] (+ [PERSON_NAME]) (C) - $52.50 (2) Mayon (+ [PERSON_NAME]) (C…" at bounding box center [427, 384] width 304 height 27
copy div "(2) [PERSON_NAME] (+ [PERSON_NAME]) (C)"
click at [632, 396] on button "Assign to" at bounding box center [621, 385] width 65 height 29
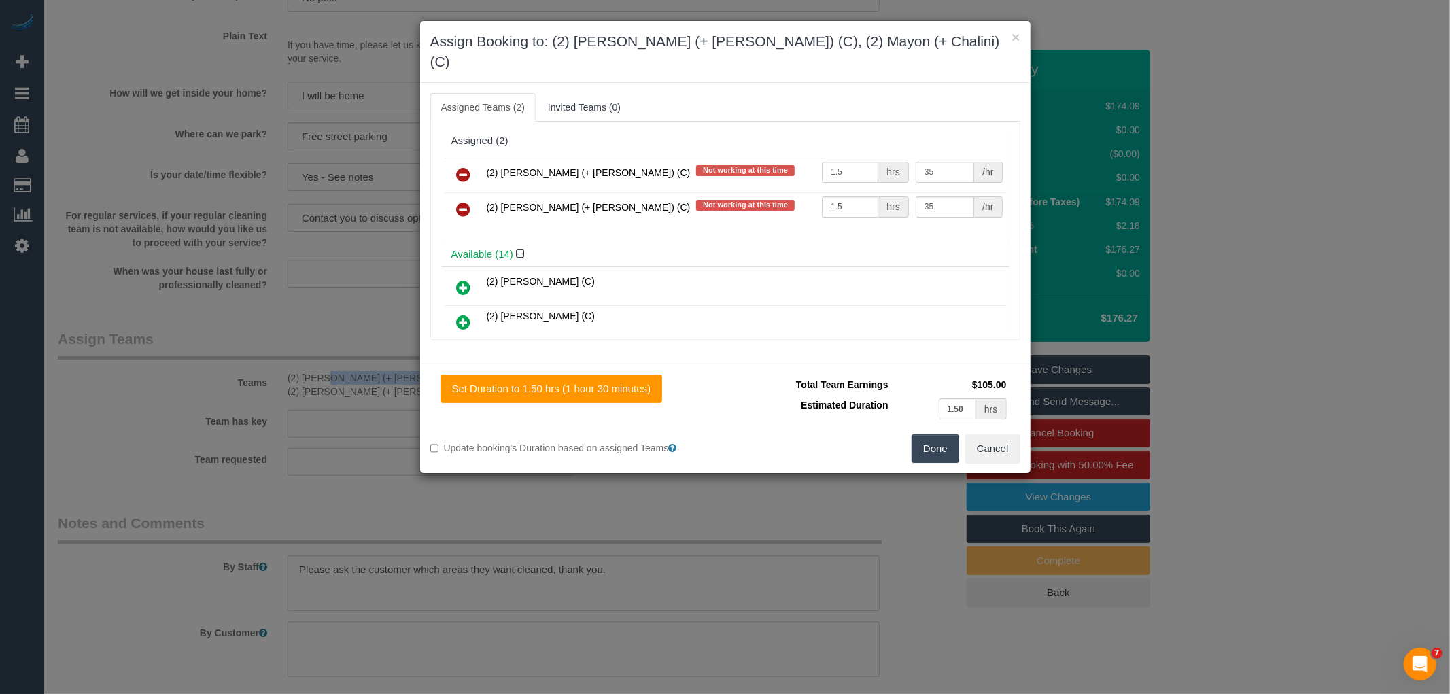
click at [463, 167] on icon at bounding box center [464, 175] width 14 height 16
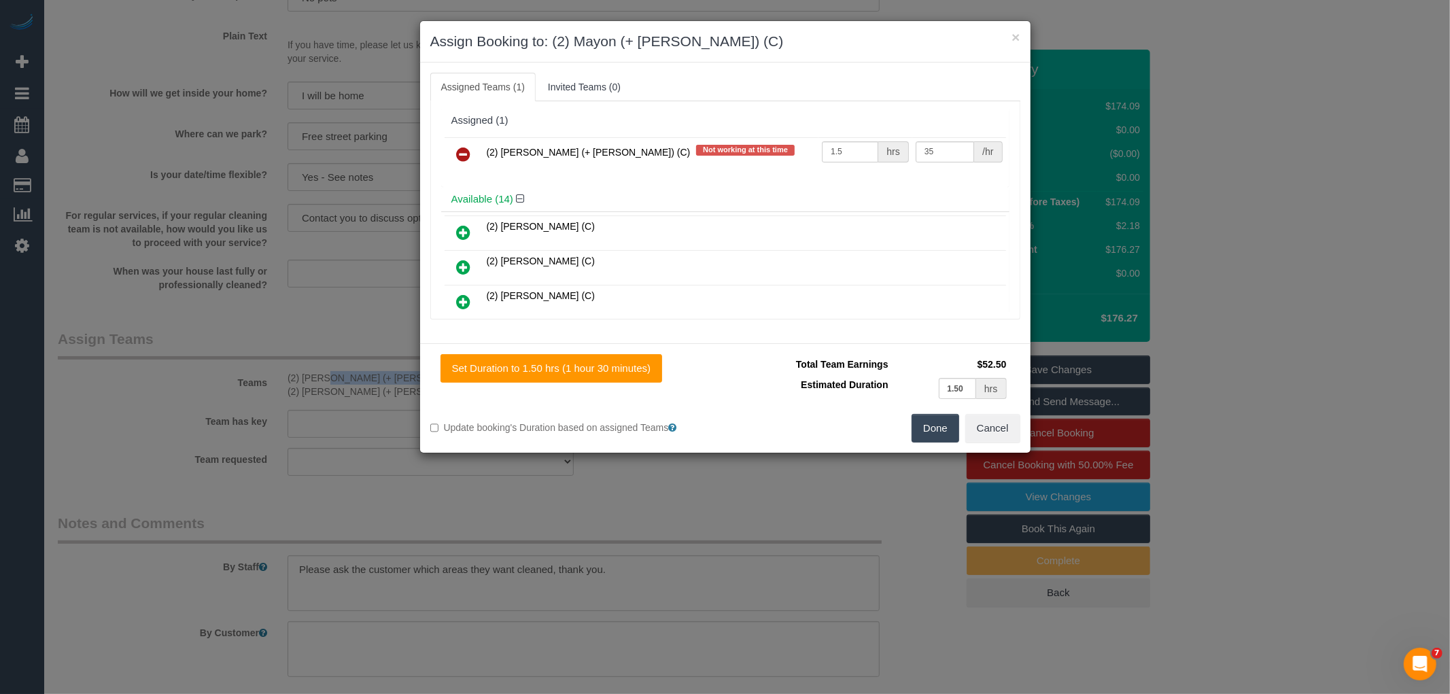
click at [463, 154] on icon at bounding box center [464, 154] width 14 height 16
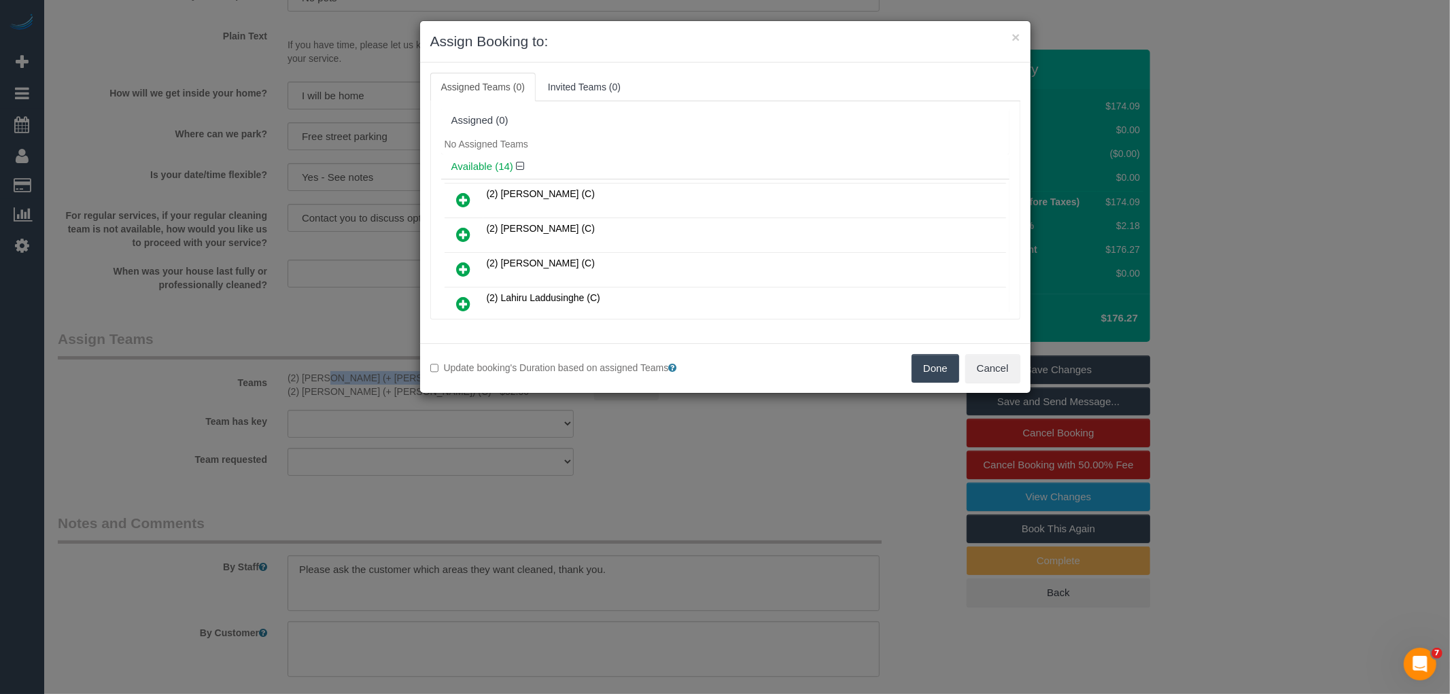
click at [939, 358] on button "Done" at bounding box center [936, 368] width 48 height 29
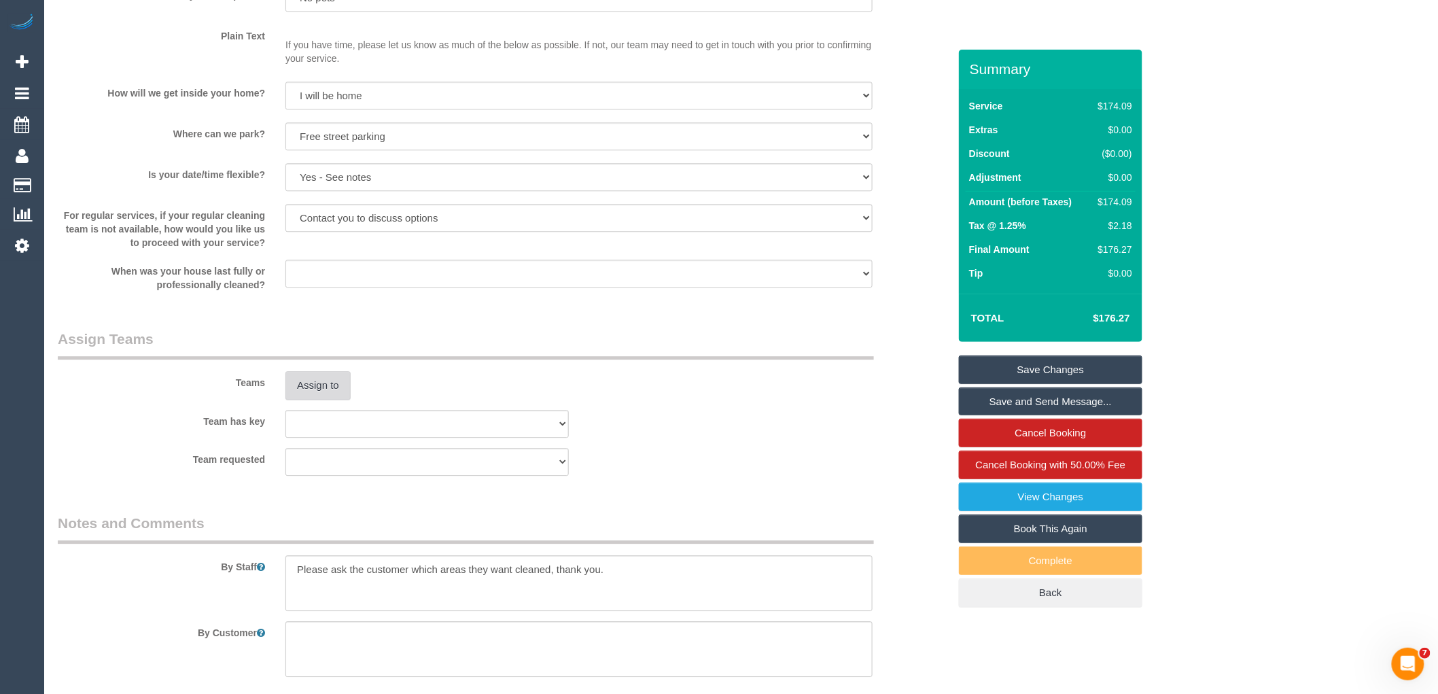
scroll to position [1887, 0]
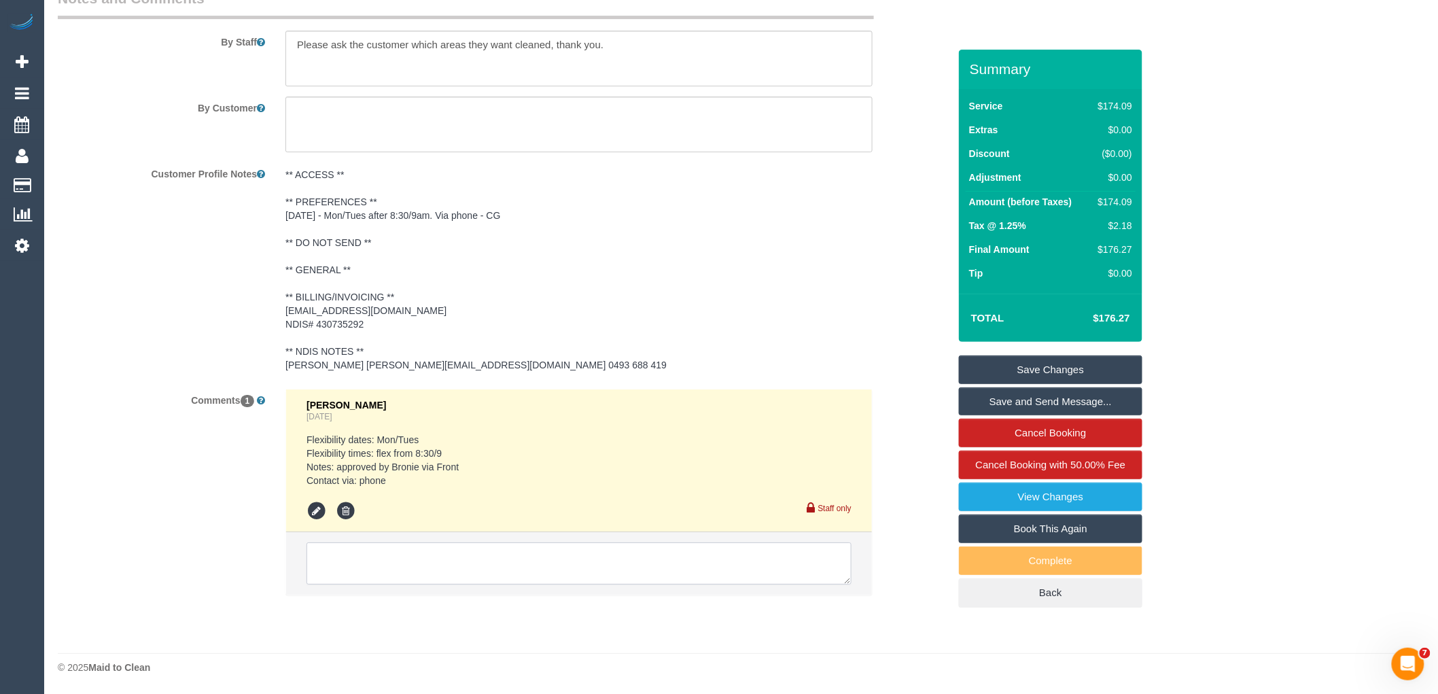
click at [547, 552] on textarea at bounding box center [579, 563] width 545 height 42
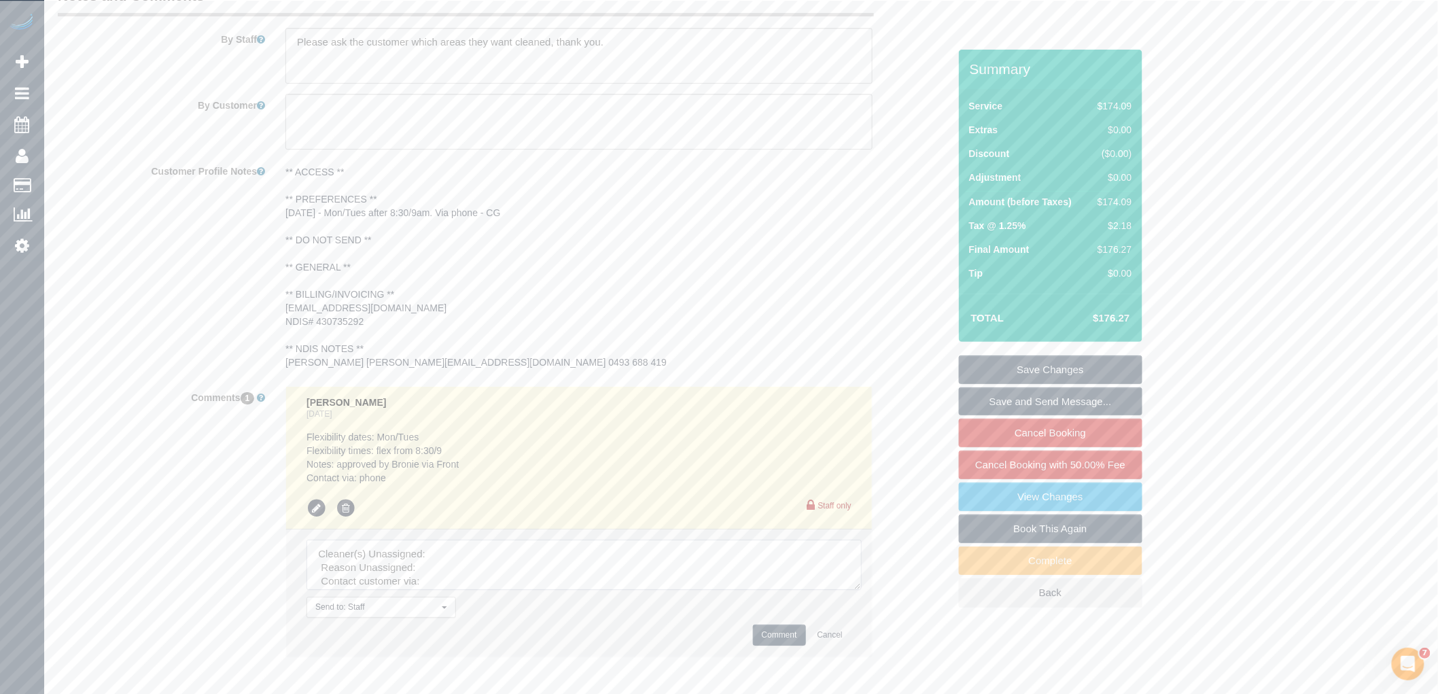
drag, startPoint x: 841, startPoint y: 580, endPoint x: 820, endPoint y: 620, distance: 45.3
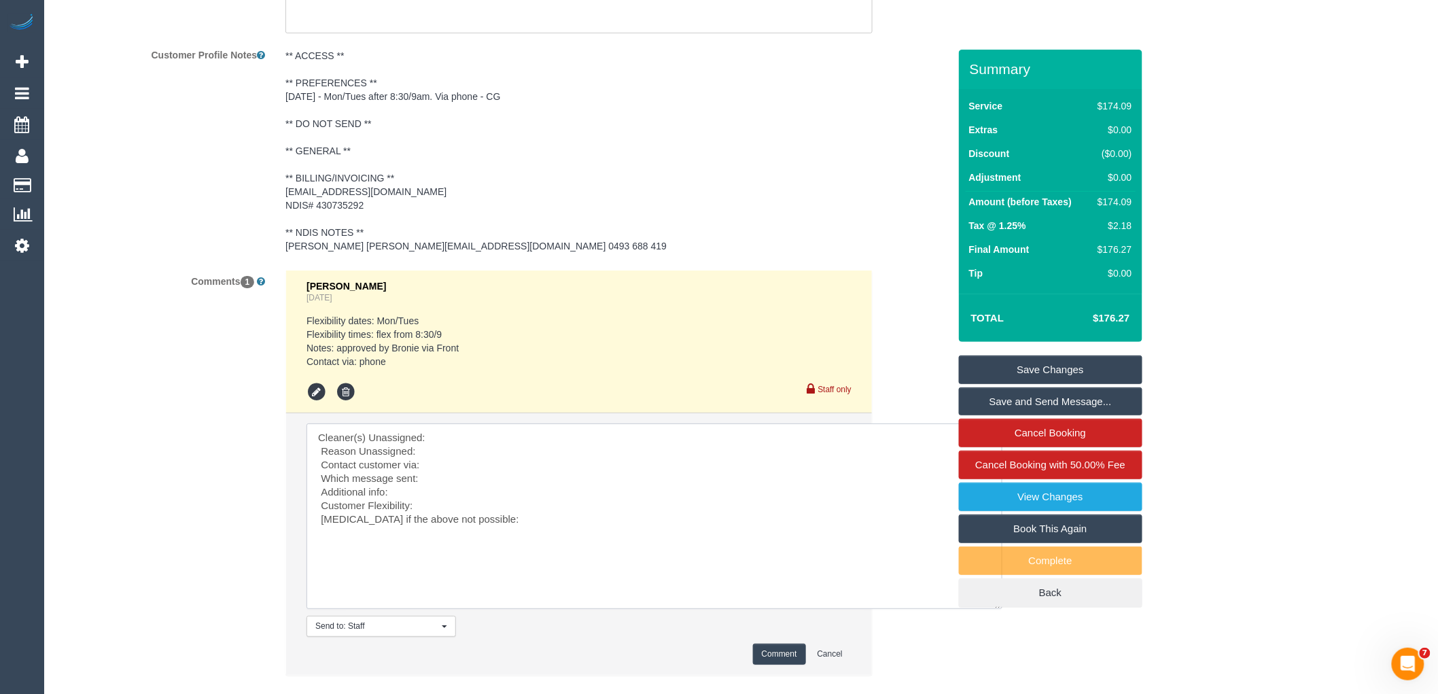
scroll to position [2087, 0]
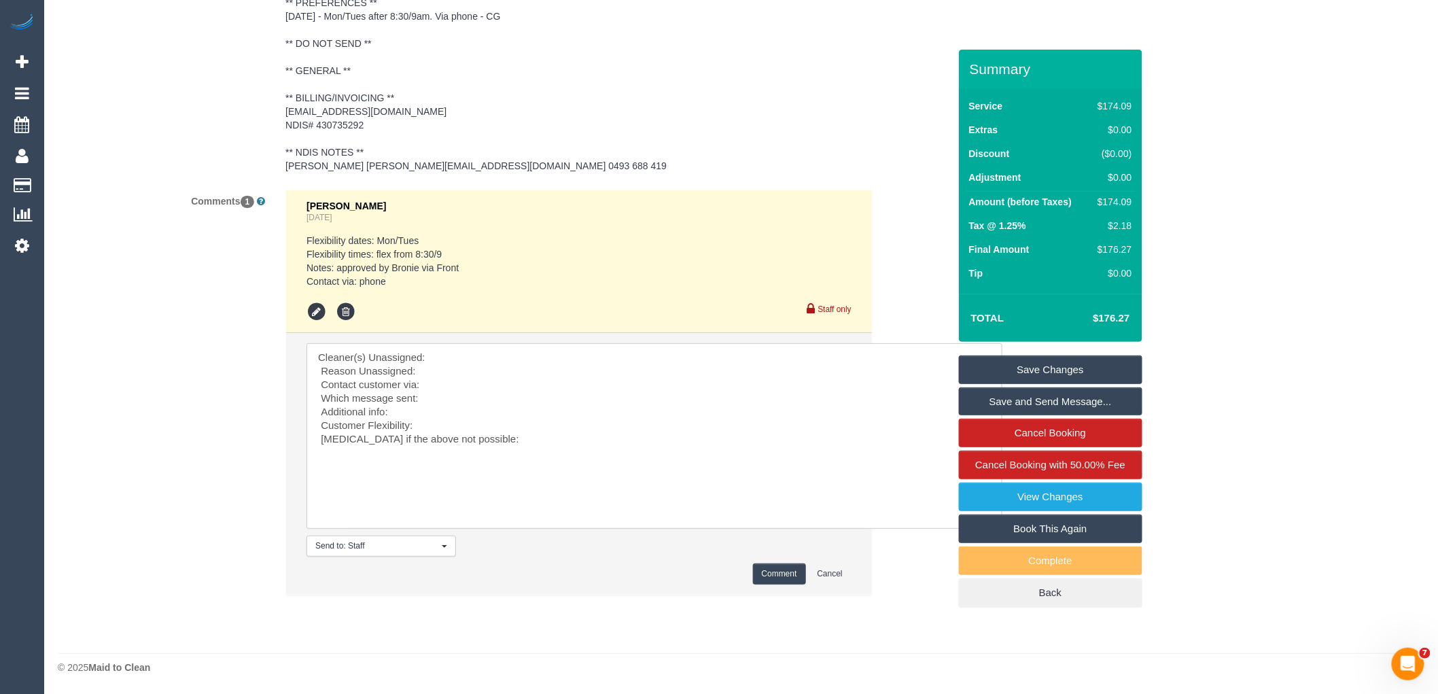
click at [491, 352] on textarea at bounding box center [655, 436] width 696 height 186
paste textarea "(2) Chalini (+ Mayon) (C)"
click at [443, 398] on textarea at bounding box center [655, 436] width 696 height 186
type textarea "Cleaner(s) Unassigned: (2) Chalini (+ Mayon) (C) Reason Unassigned: Sick Contac…"
click at [778, 566] on button "Comment" at bounding box center [779, 574] width 53 height 21
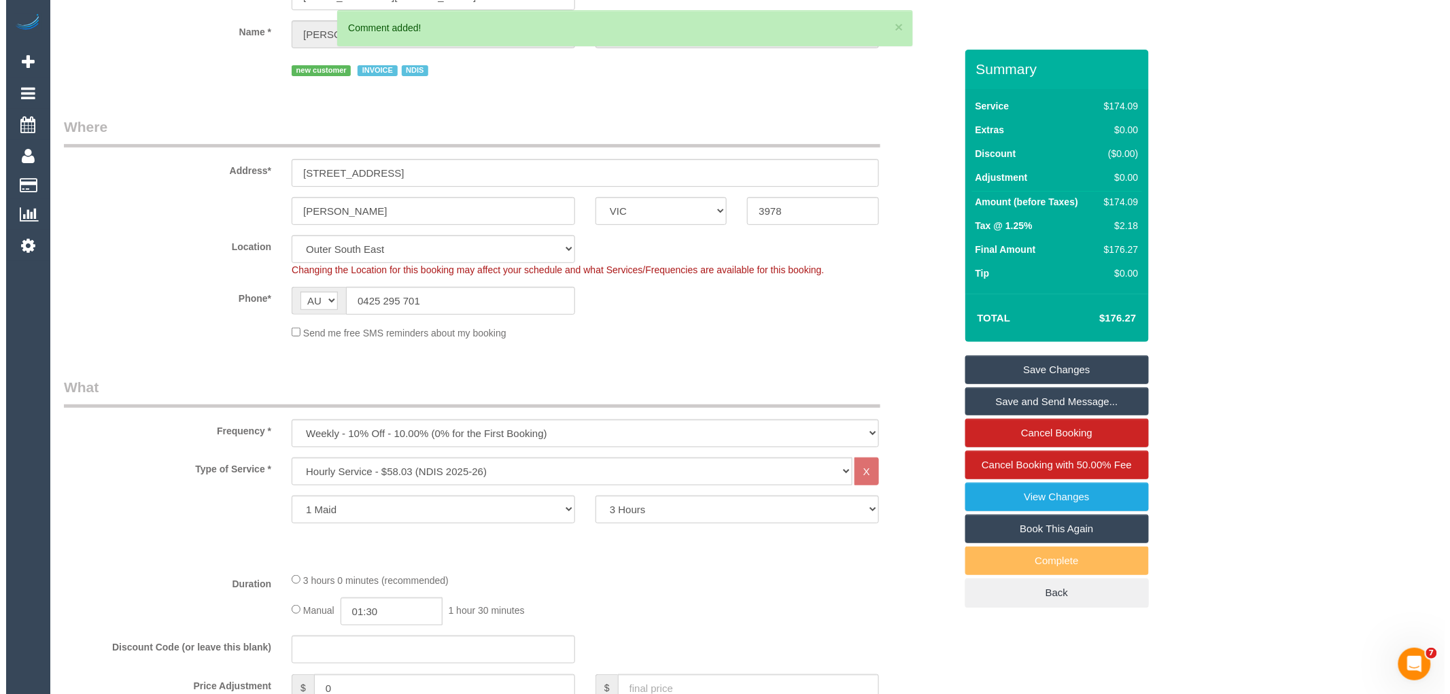
scroll to position [0, 0]
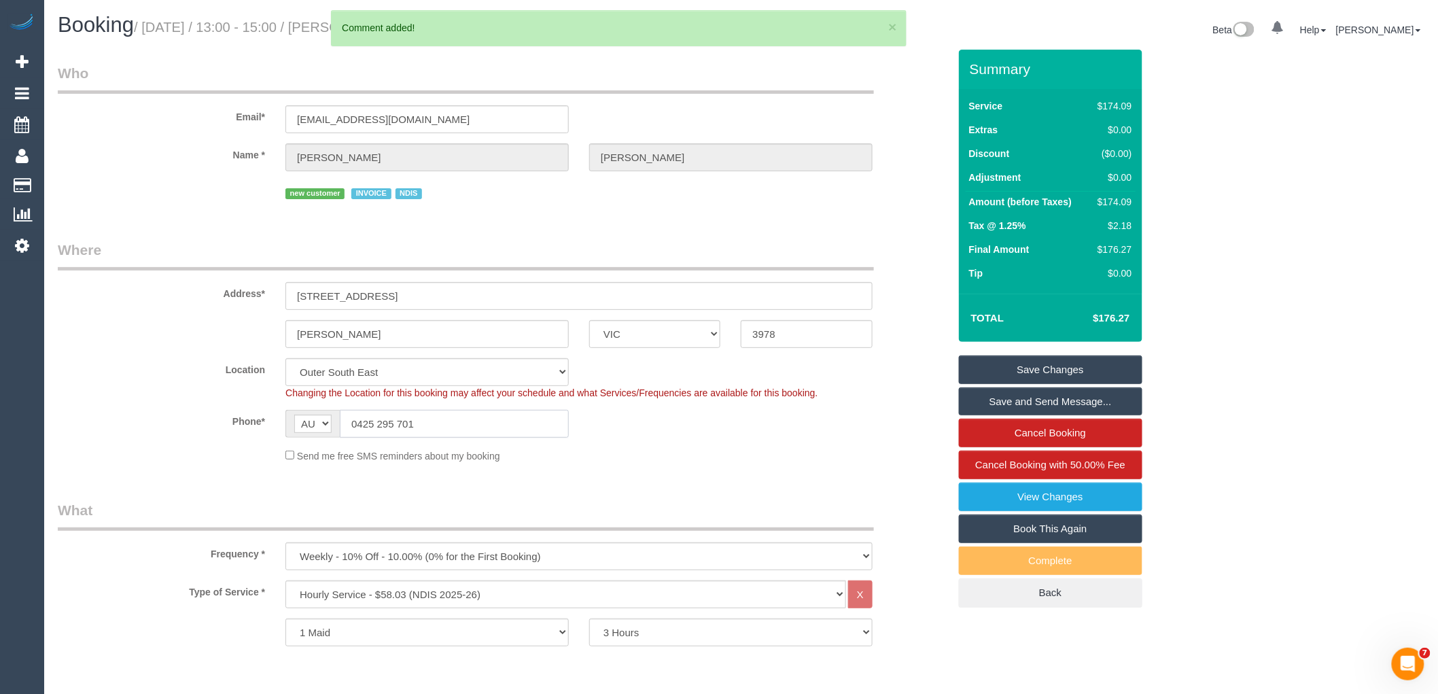
drag, startPoint x: 460, startPoint y: 420, endPoint x: 35, endPoint y: 383, distance: 425.8
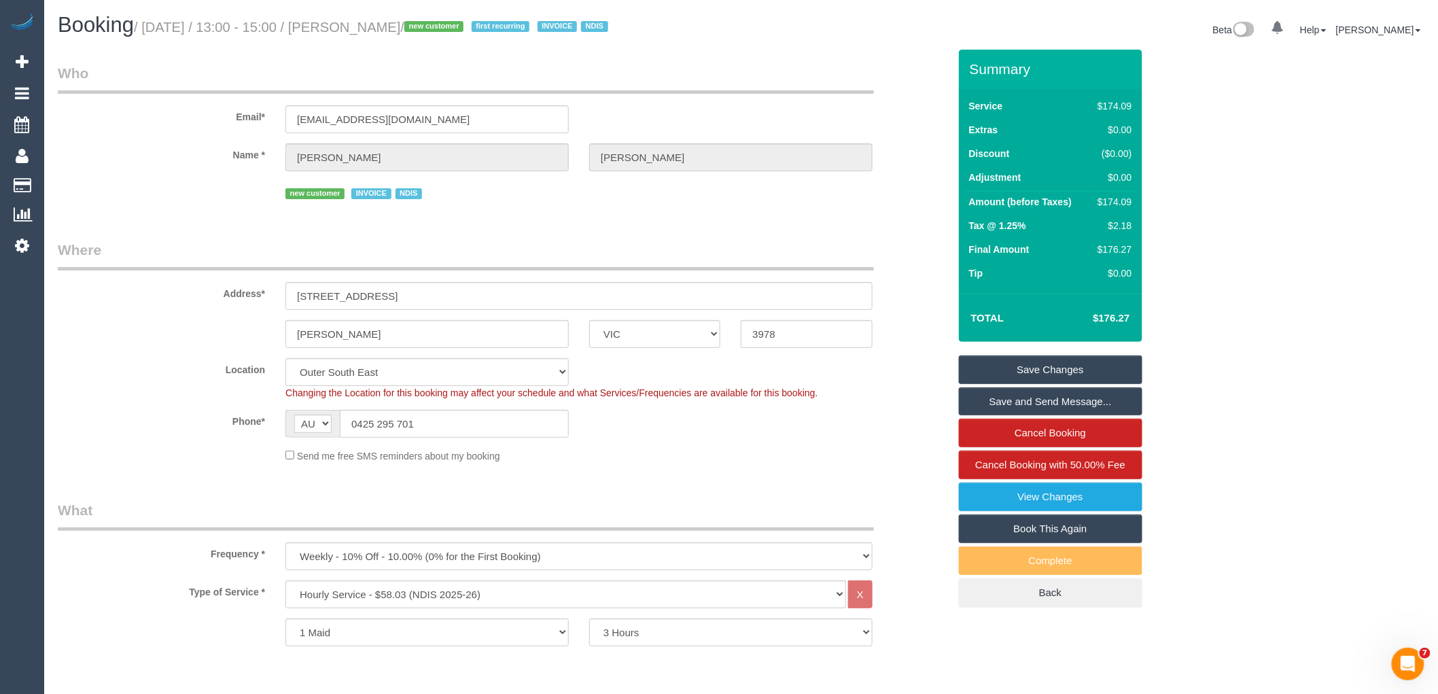
click at [1022, 362] on link "Save Changes" at bounding box center [1051, 370] width 184 height 29
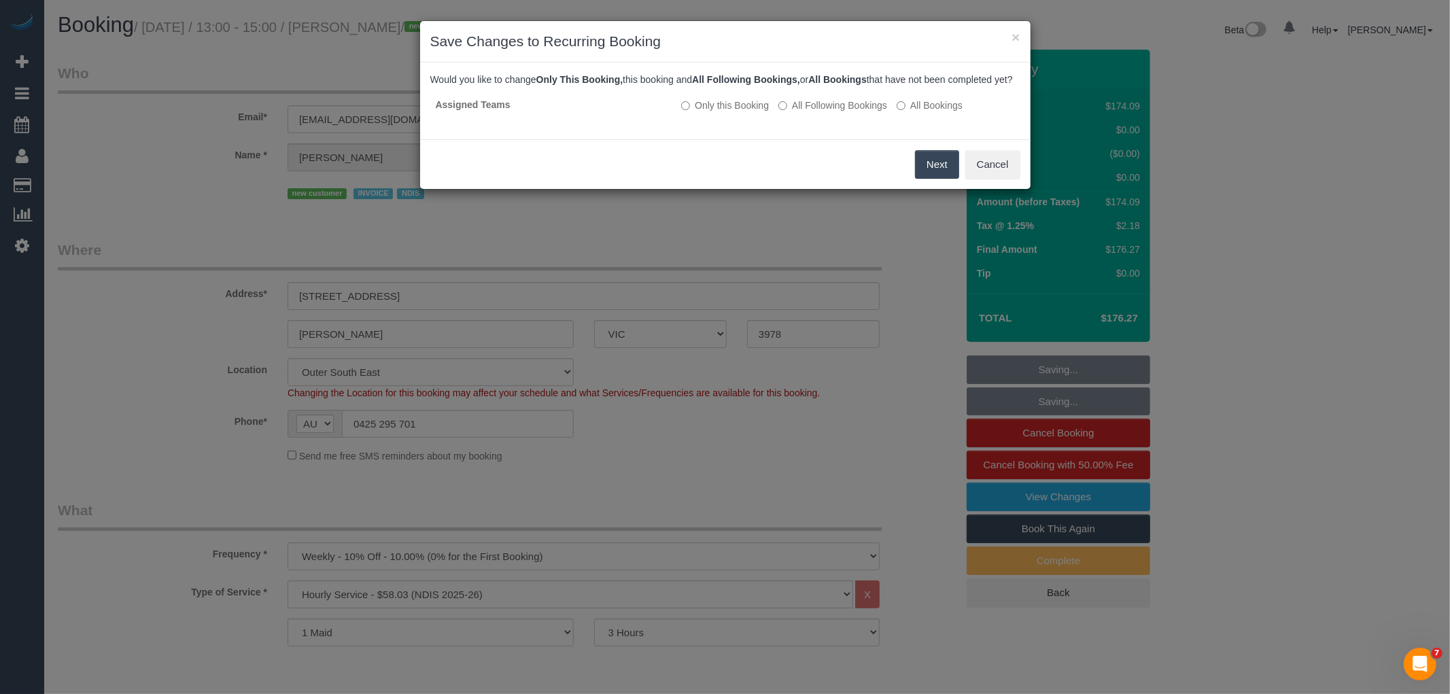
click at [926, 174] on button "Next" at bounding box center [937, 164] width 44 height 29
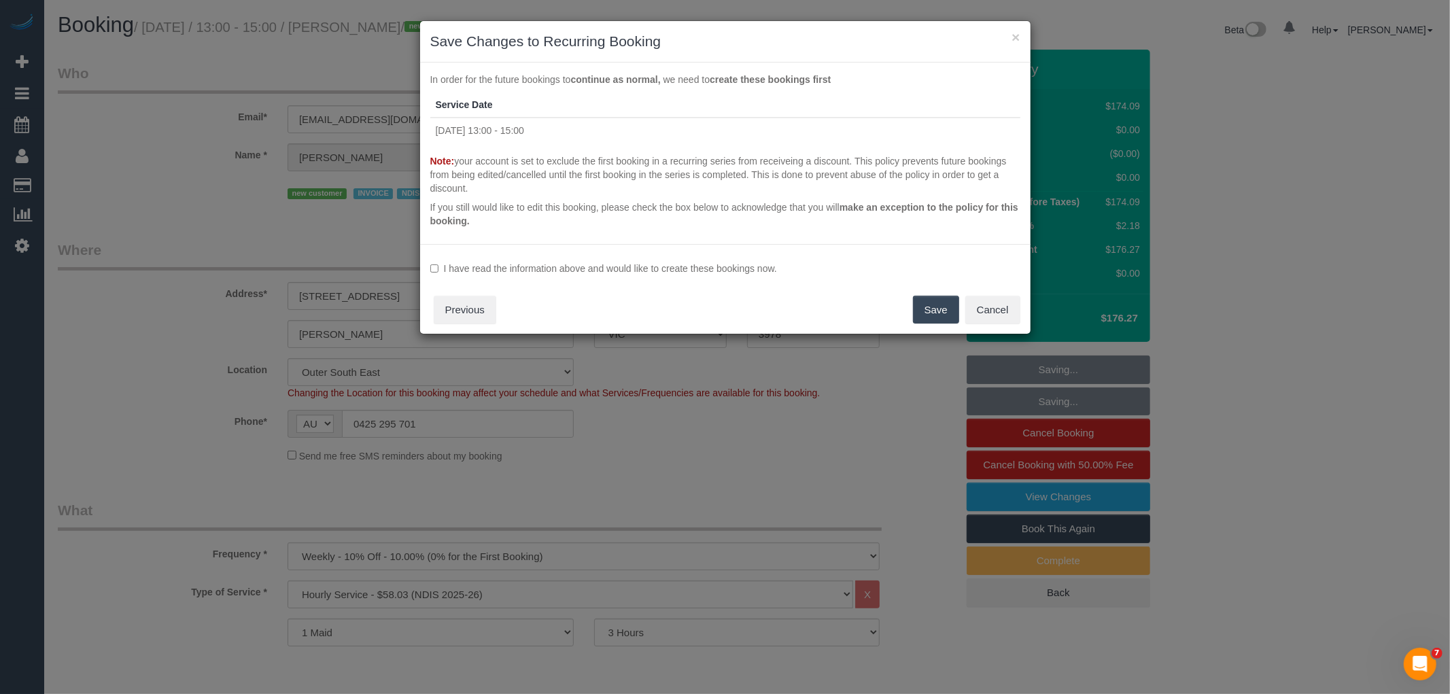
click at [660, 266] on label "I have read the information above and would like to create these bookings now." at bounding box center [725, 269] width 590 height 14
click at [930, 313] on button "Save" at bounding box center [936, 310] width 46 height 29
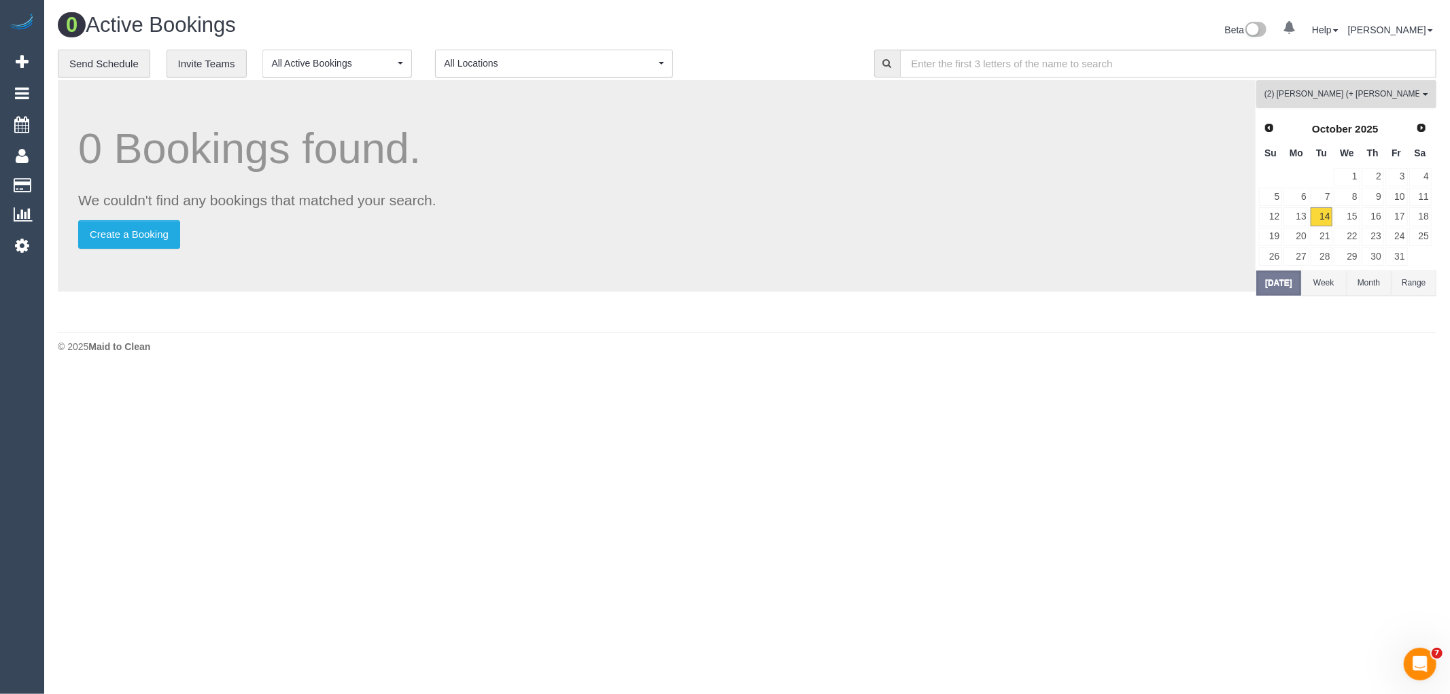
click at [1344, 91] on span "(2) Chalini (+ Mayon) (C) , (2) Mayon (+ Chalini) (C)" at bounding box center [1341, 94] width 155 height 12
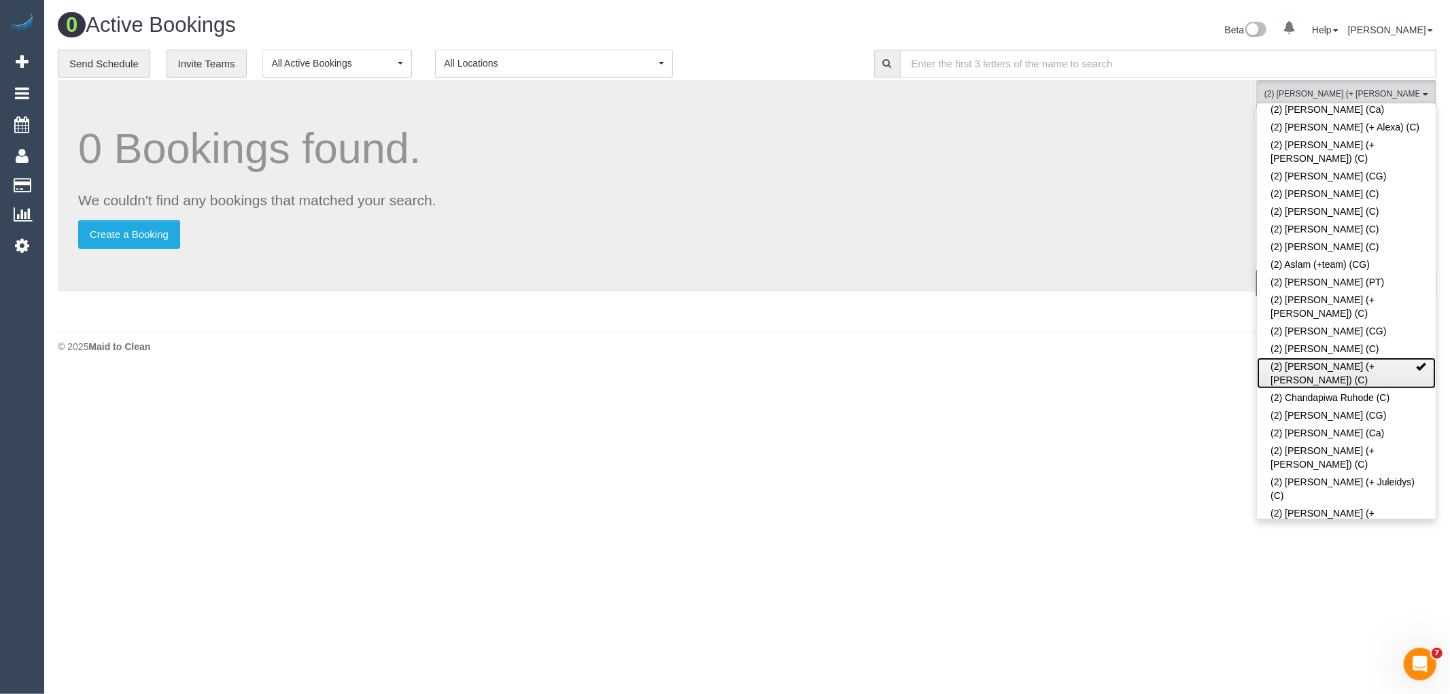
click at [1311, 358] on link "(2) [PERSON_NAME] (+ [PERSON_NAME]) (C)" at bounding box center [1346, 373] width 179 height 31
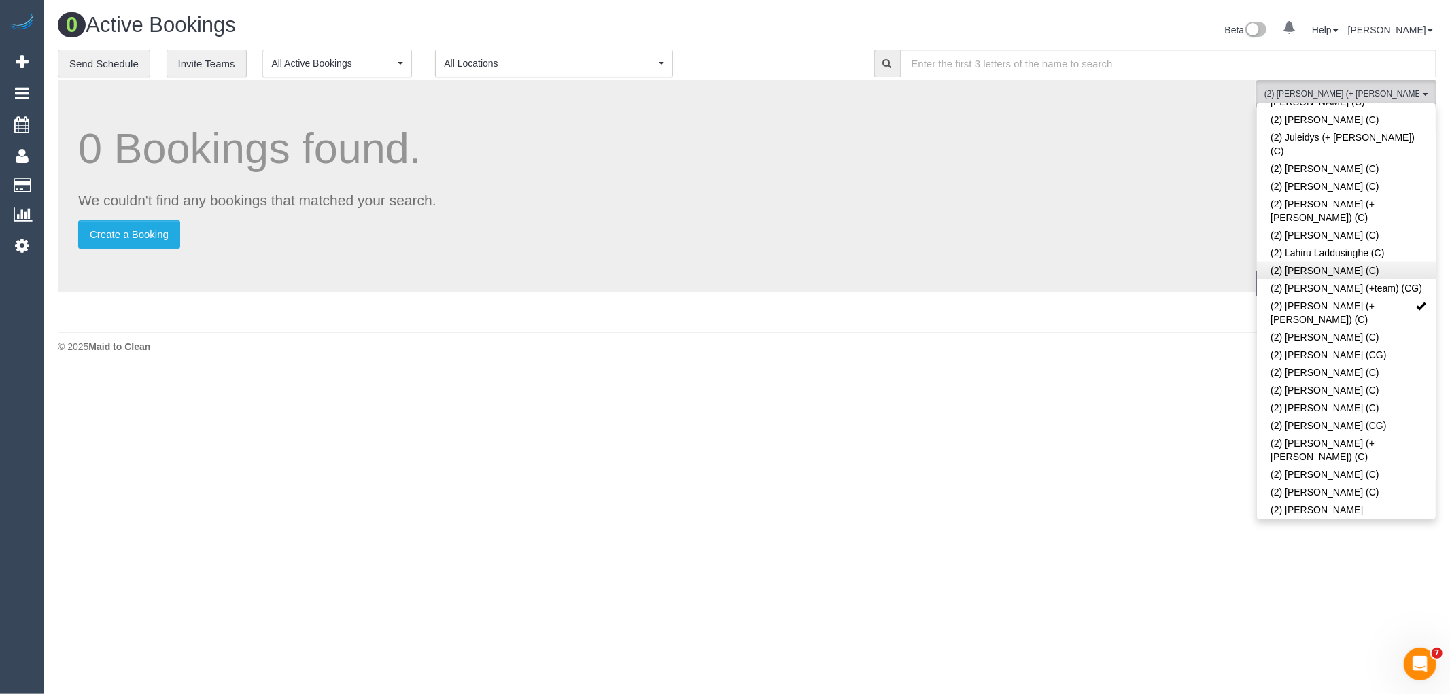
scroll to position [831, 0]
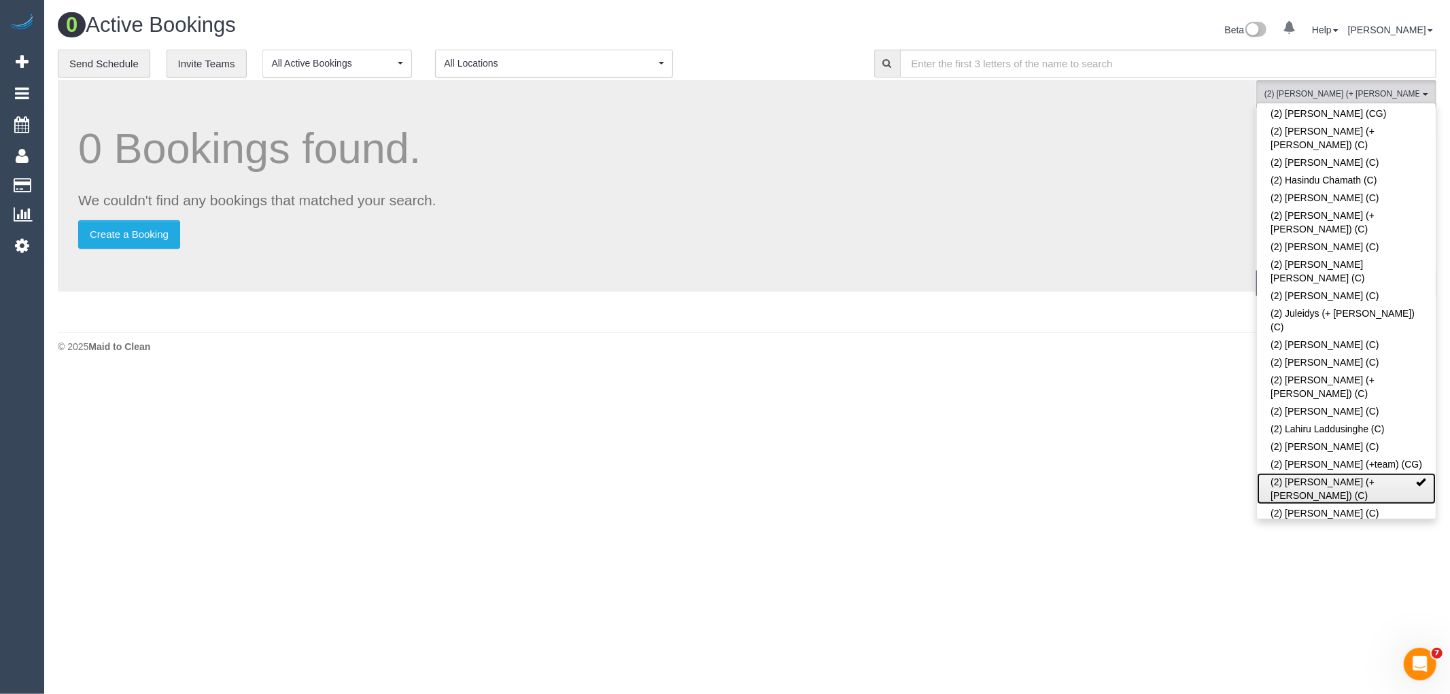
click at [1349, 473] on link "(2) [PERSON_NAME] (+ [PERSON_NAME]) (C)" at bounding box center [1346, 488] width 179 height 31
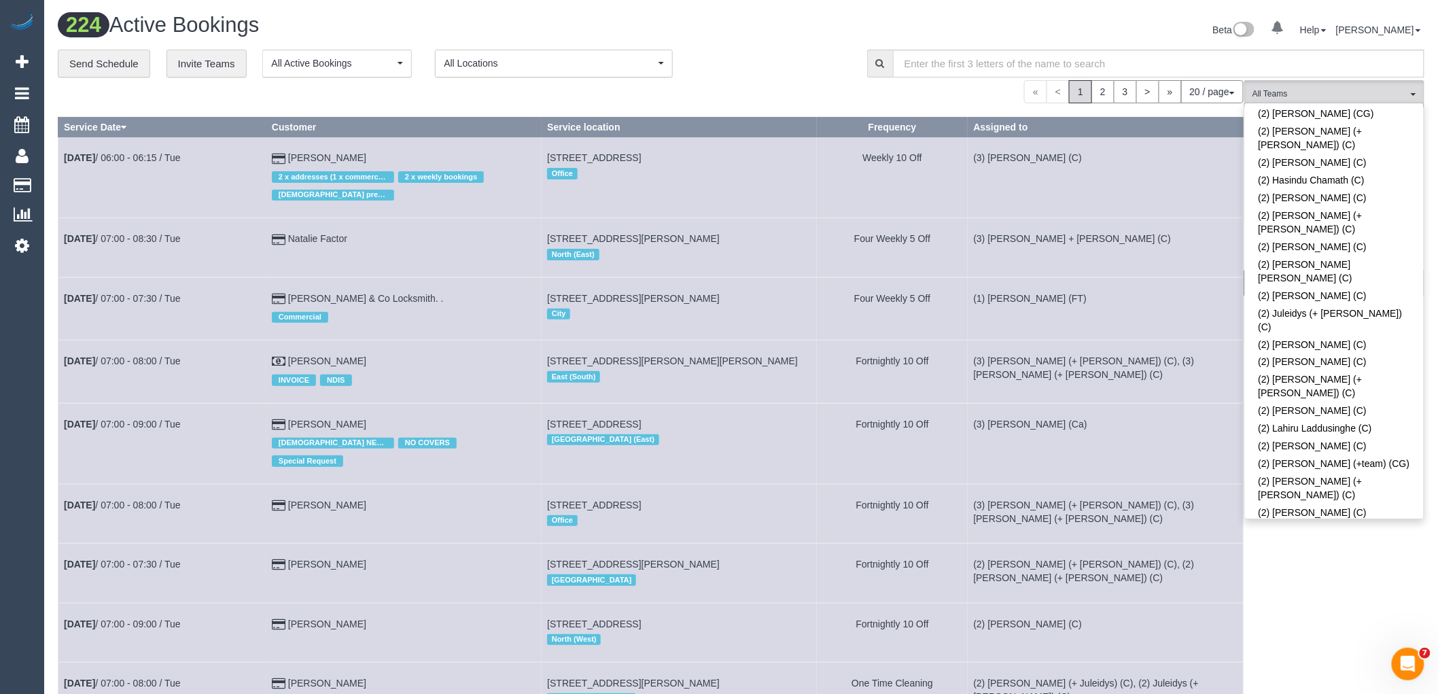
click at [1336, 522] on link "(2) Mohd Che Manir (CG)" at bounding box center [1334, 531] width 179 height 18
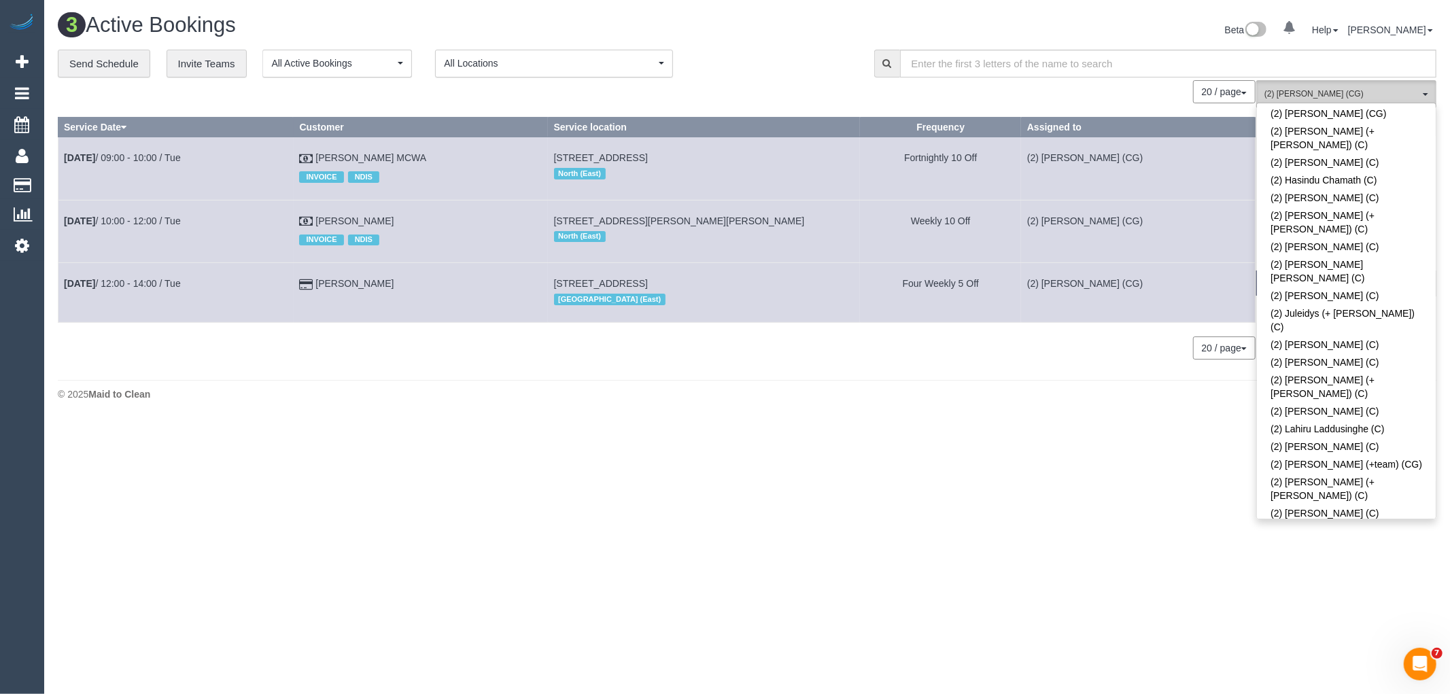
click at [1295, 93] on span "(2) Mohd Che Manir (CG)" at bounding box center [1341, 94] width 155 height 12
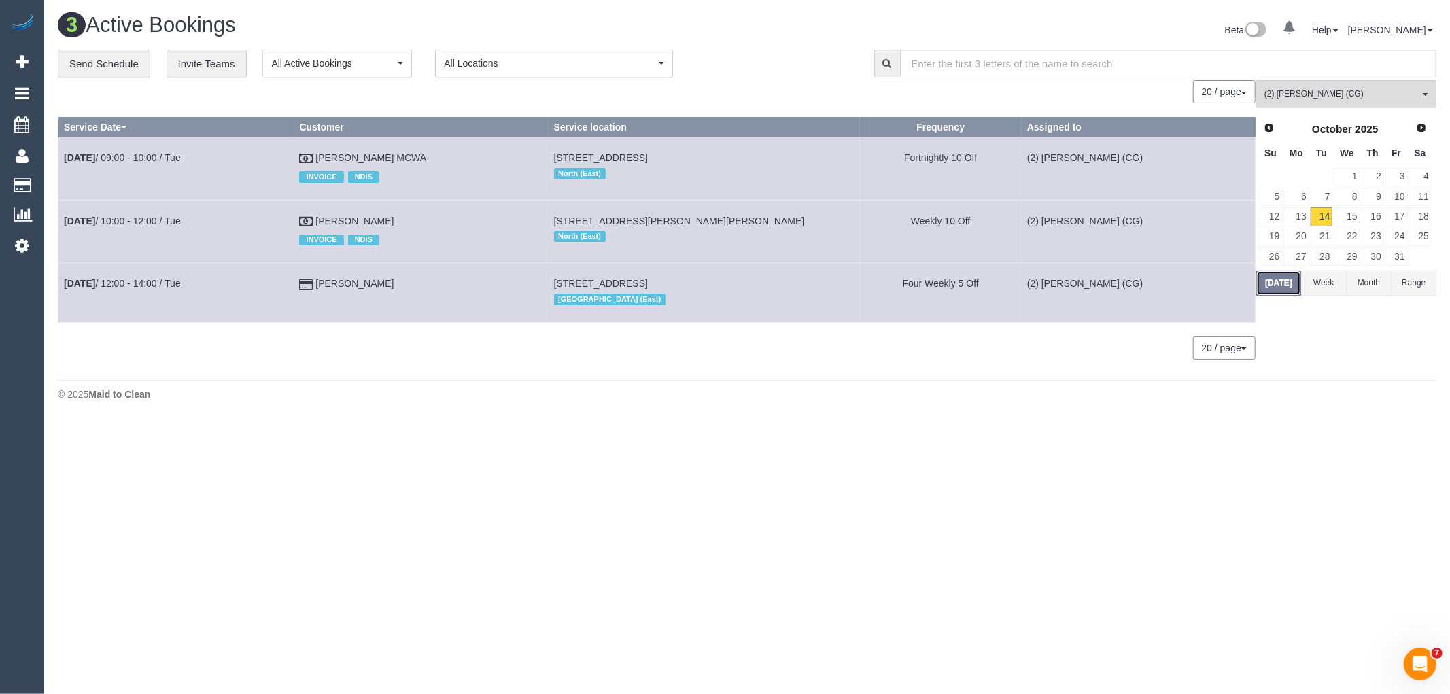
click at [1285, 290] on button "Today" at bounding box center [1278, 283] width 45 height 25
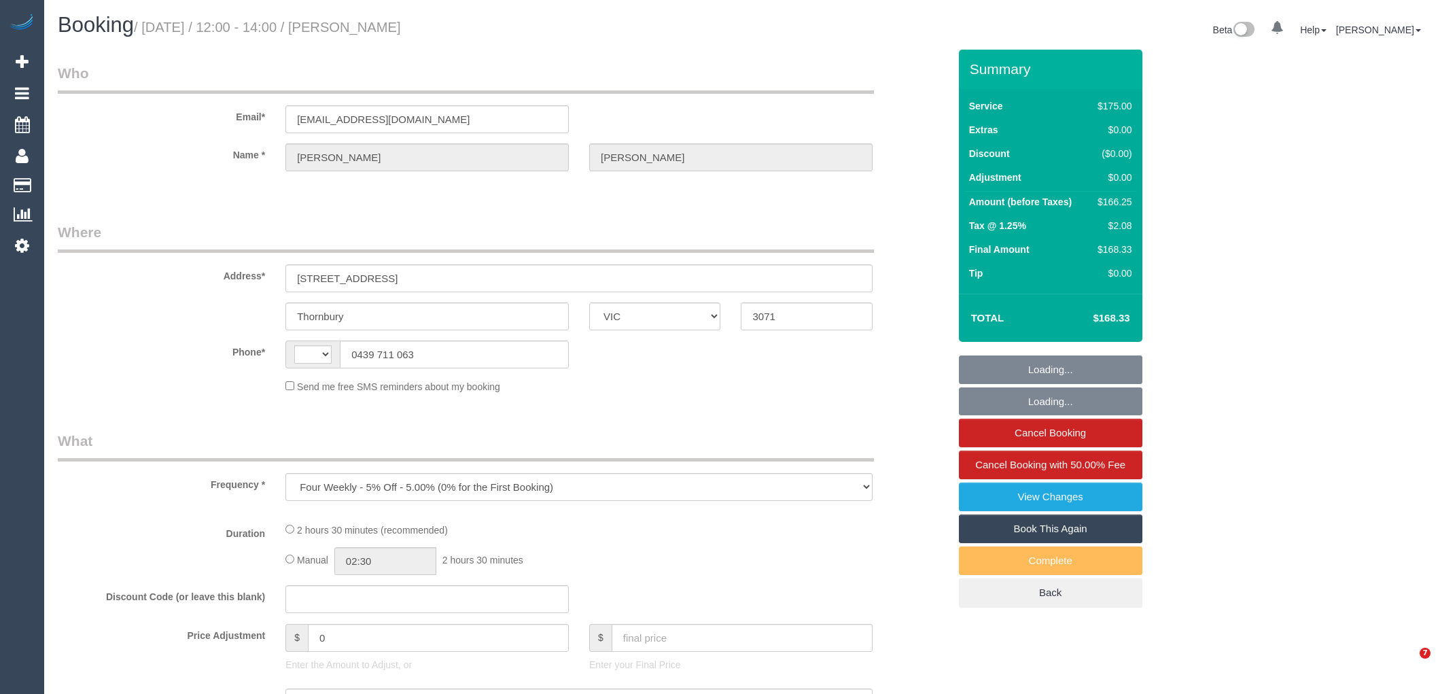
select select "VIC"
select select "string:AU"
select select "number:28"
select select "number:14"
select select "number:19"
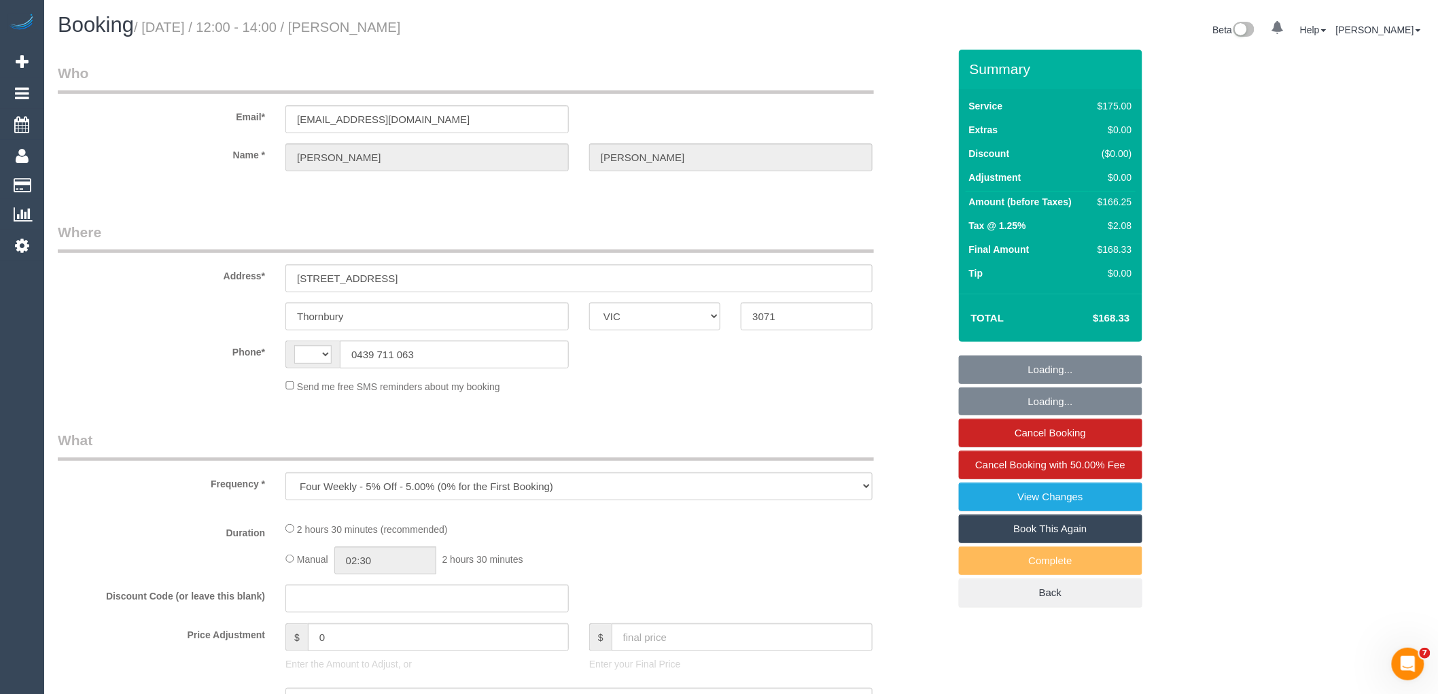
select select "number:34"
select select "number:13"
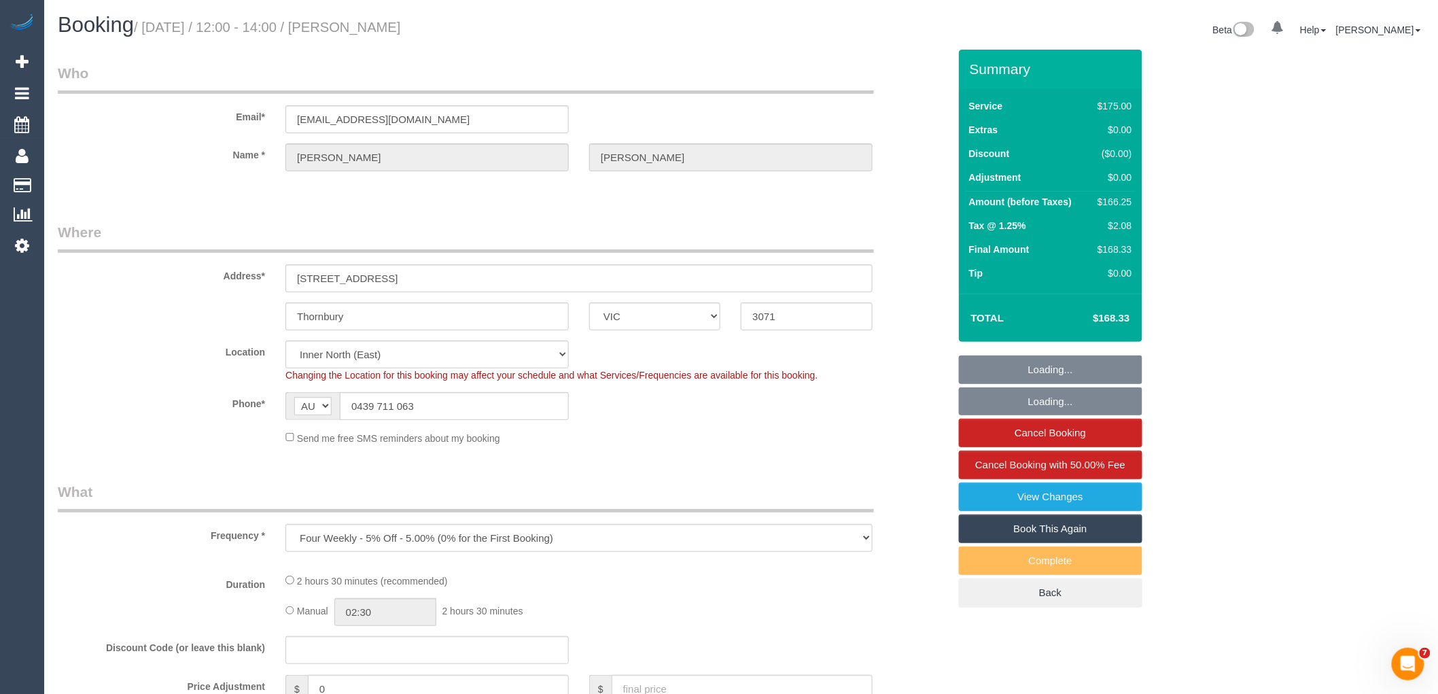
select select "object:861"
select select "string:stripe-pm_1RB9VD2GScqysDRVJuz6Wda9"
select select "150"
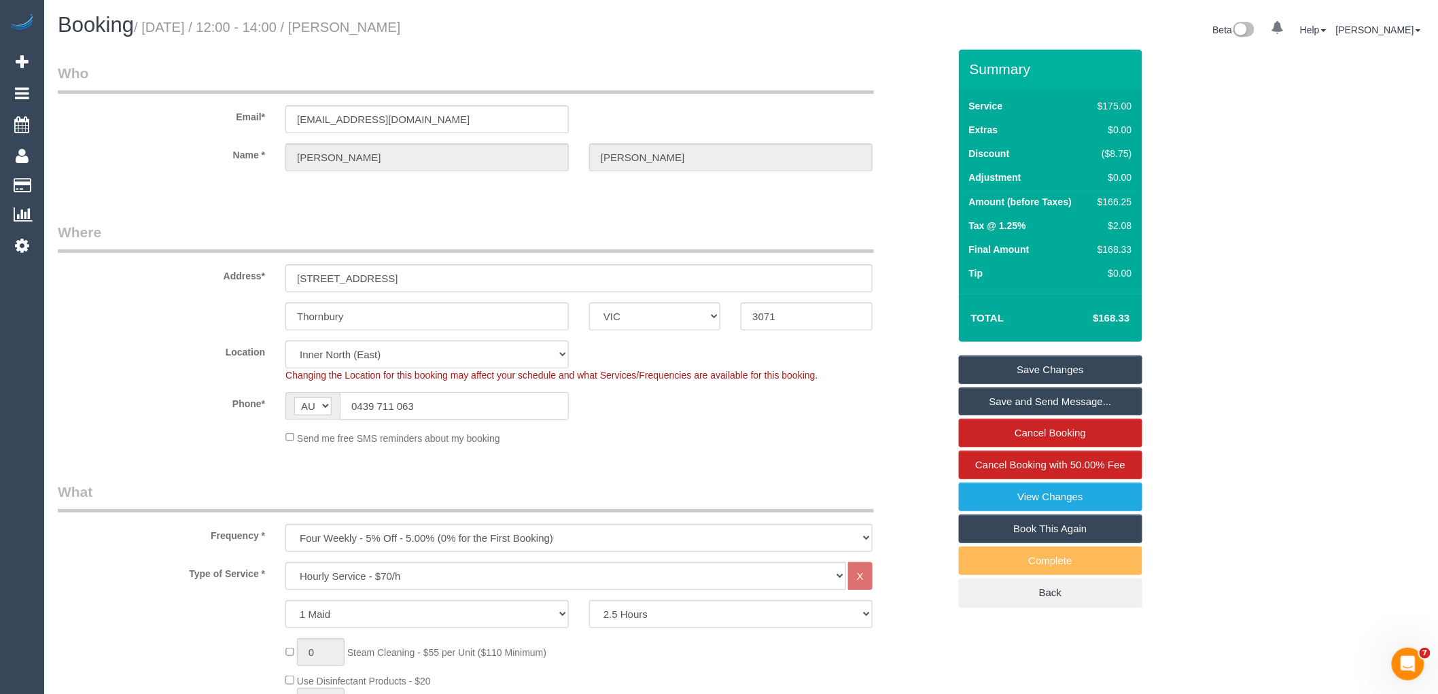
drag, startPoint x: 480, startPoint y: 403, endPoint x: 120, endPoint y: 413, distance: 359.7
click at [120, 413] on div "Phone* AF AL DZ AD AO AI AQ AG AR AM AW AU AT AZ BS BH BD BB BY BE BZ BJ BM BT …" at bounding box center [504, 406] width 912 height 28
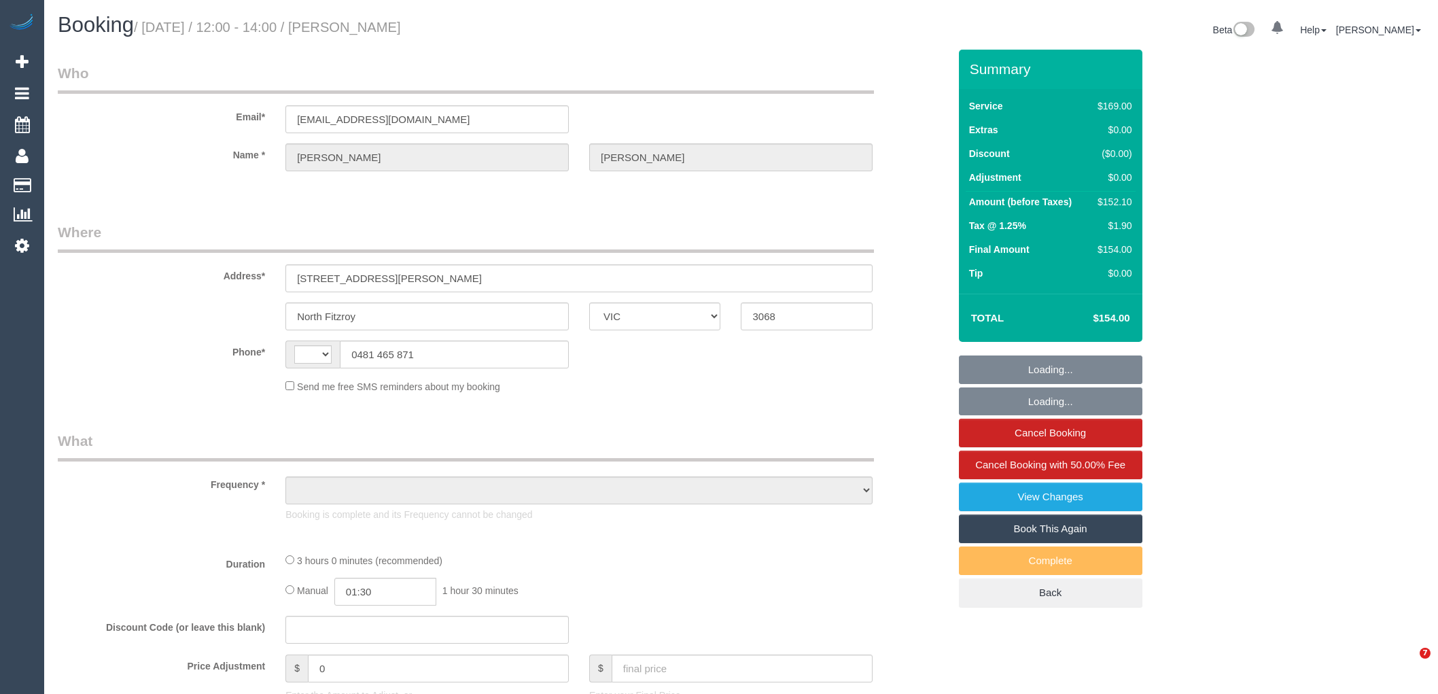
select select "VIC"
select select "string:stripe-pm_1Q9ZTk2GScqysDRVRBafCluM"
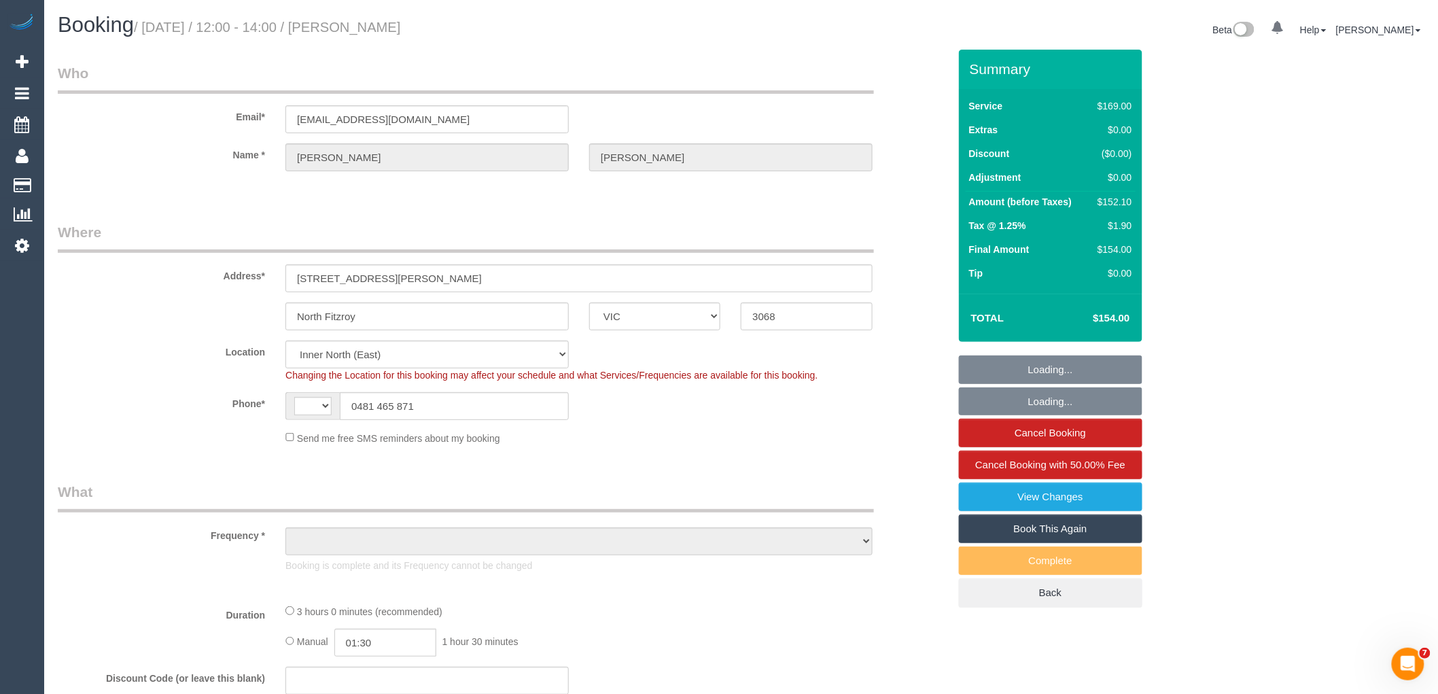
select select "string:AU"
select select "object:564"
select select "number:28"
select select "number:14"
select select "number:21"
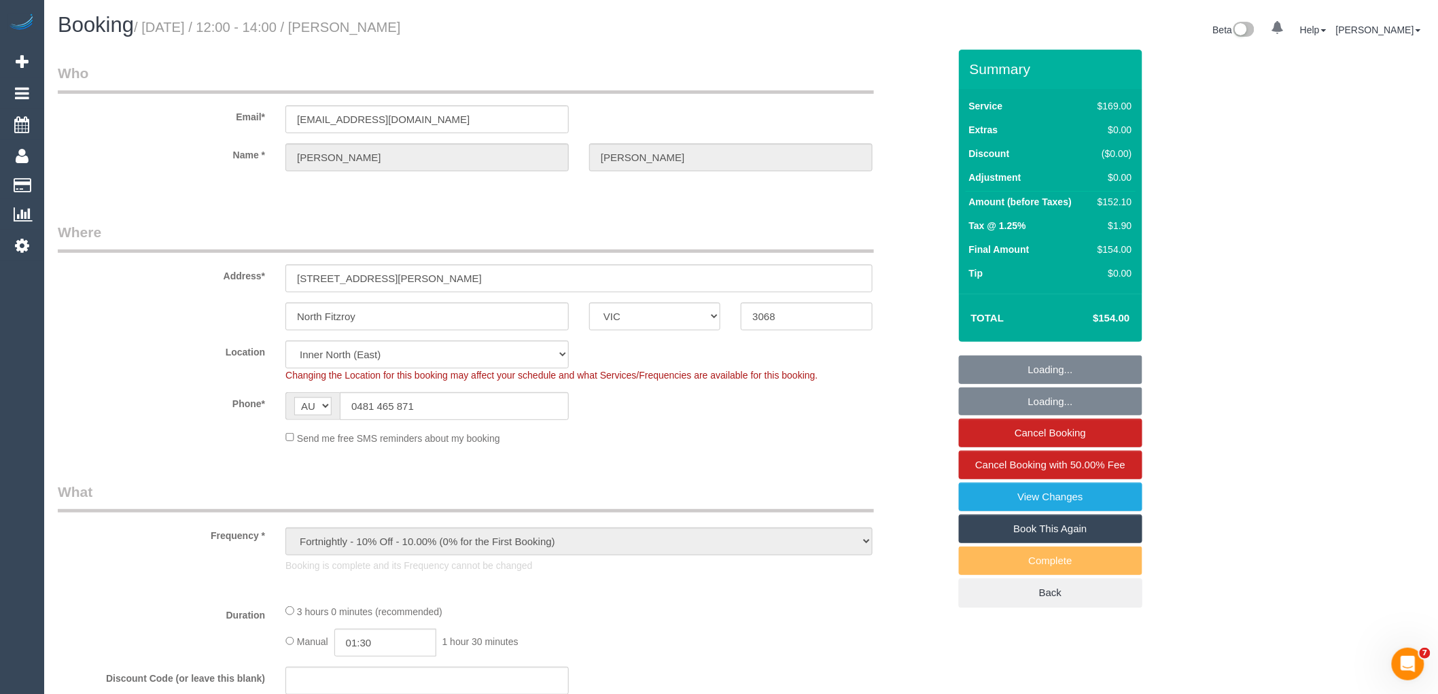
select select "number:22"
select select "number:35"
select select "number:26"
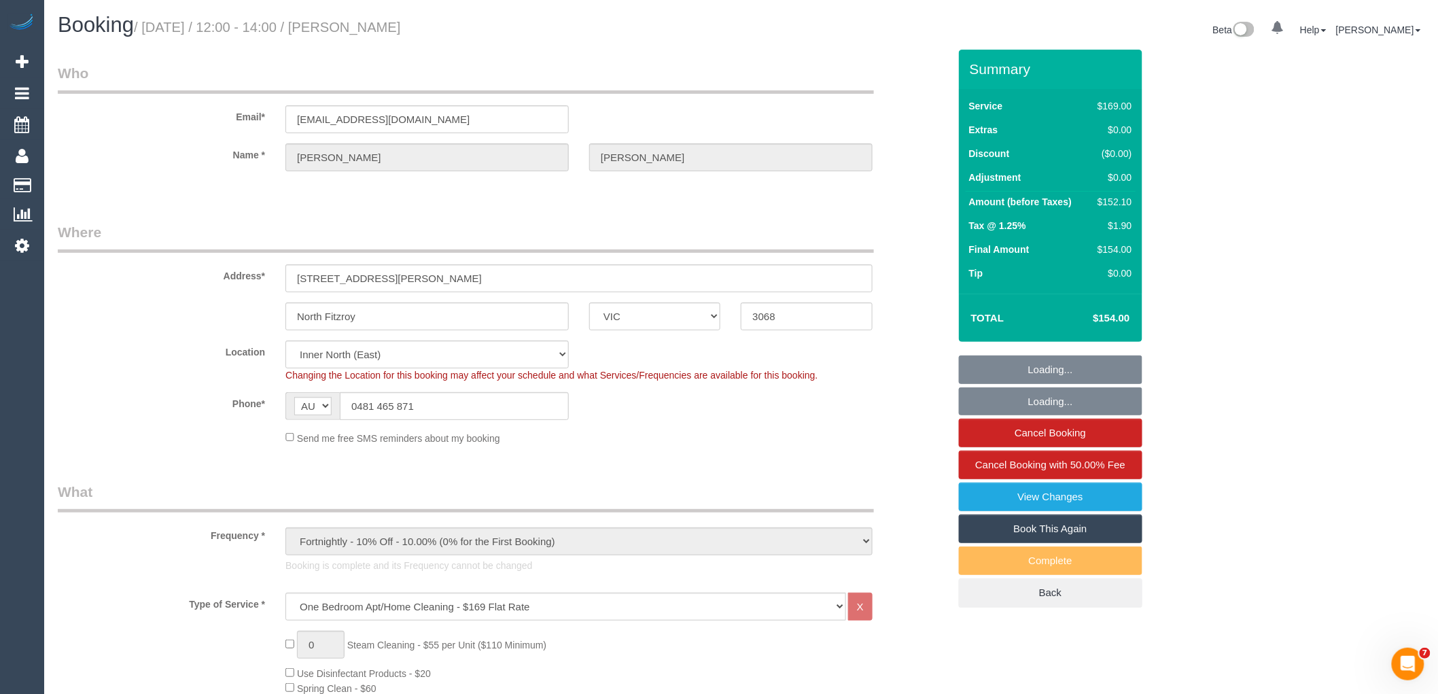
select select "object:1590"
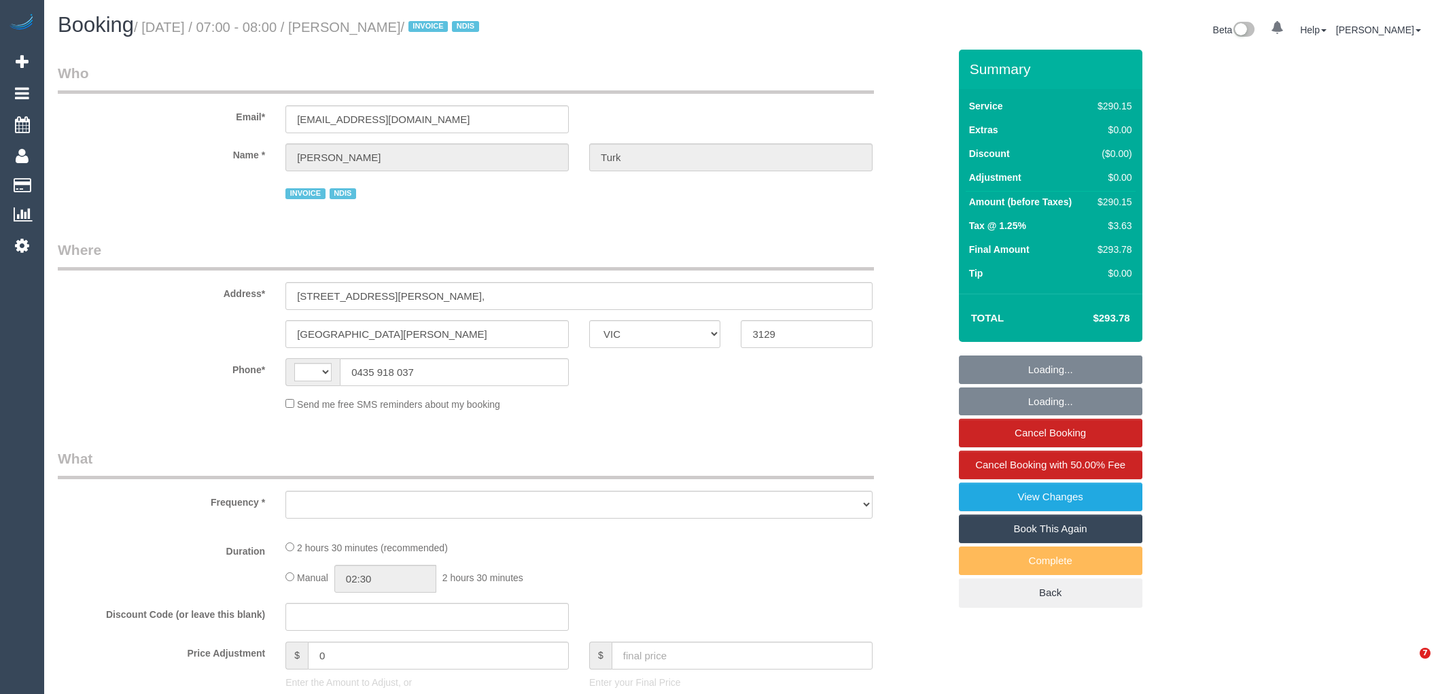
select select "VIC"
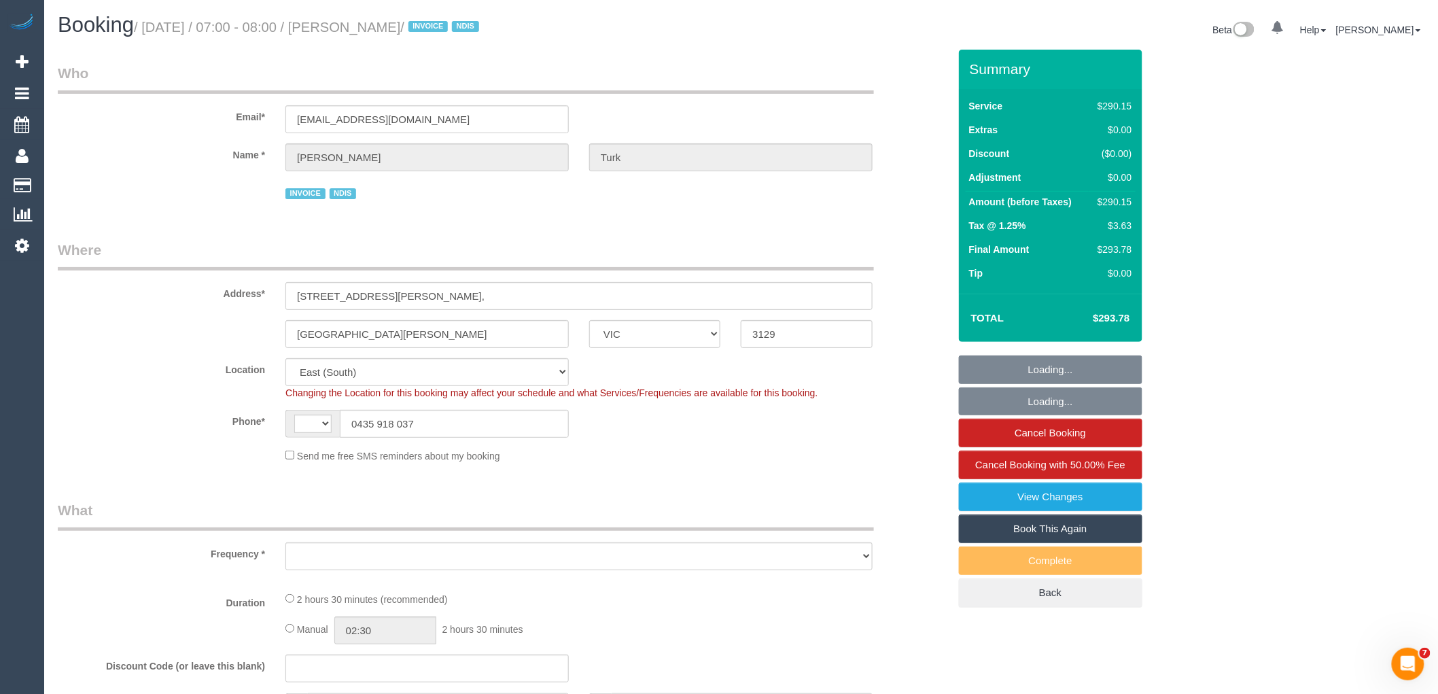
select select "string:AU"
select select "object:792"
select select "number:28"
select select "number:14"
select select "number:19"
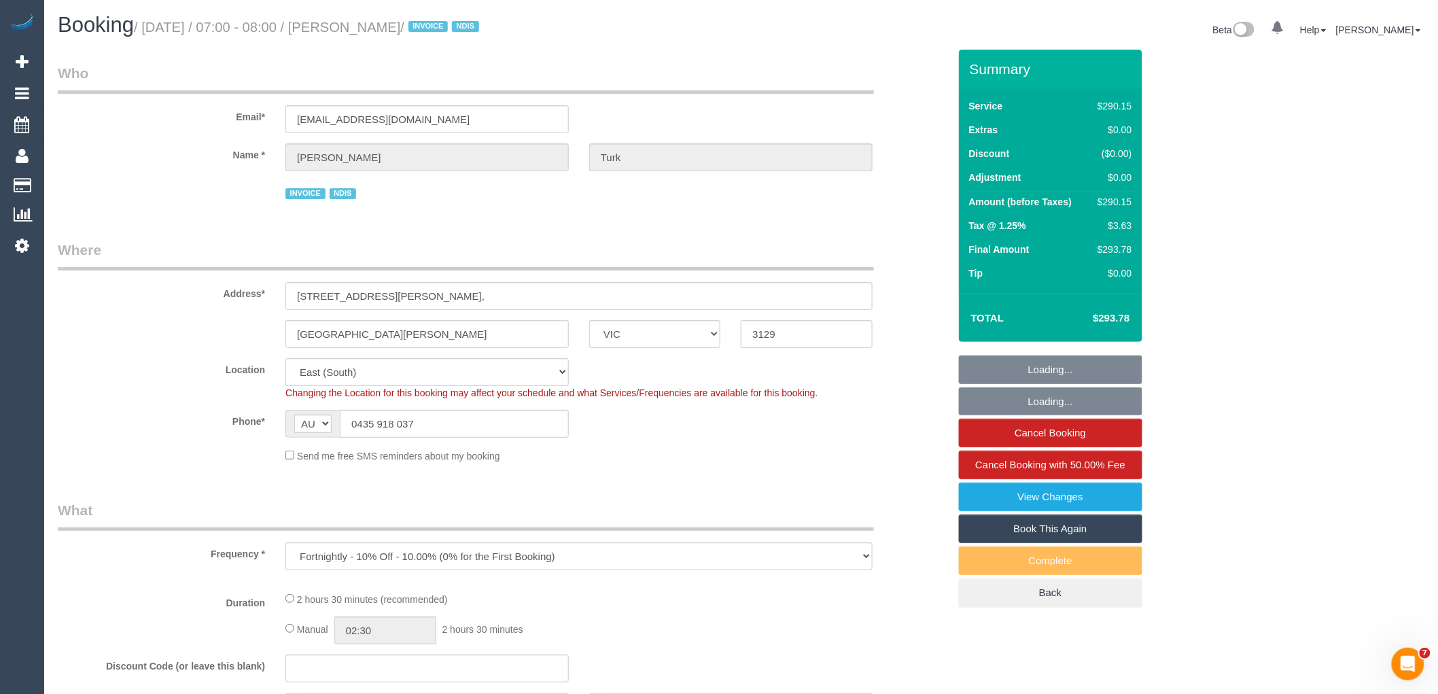
select select "2"
select select "150"
select select "object:1266"
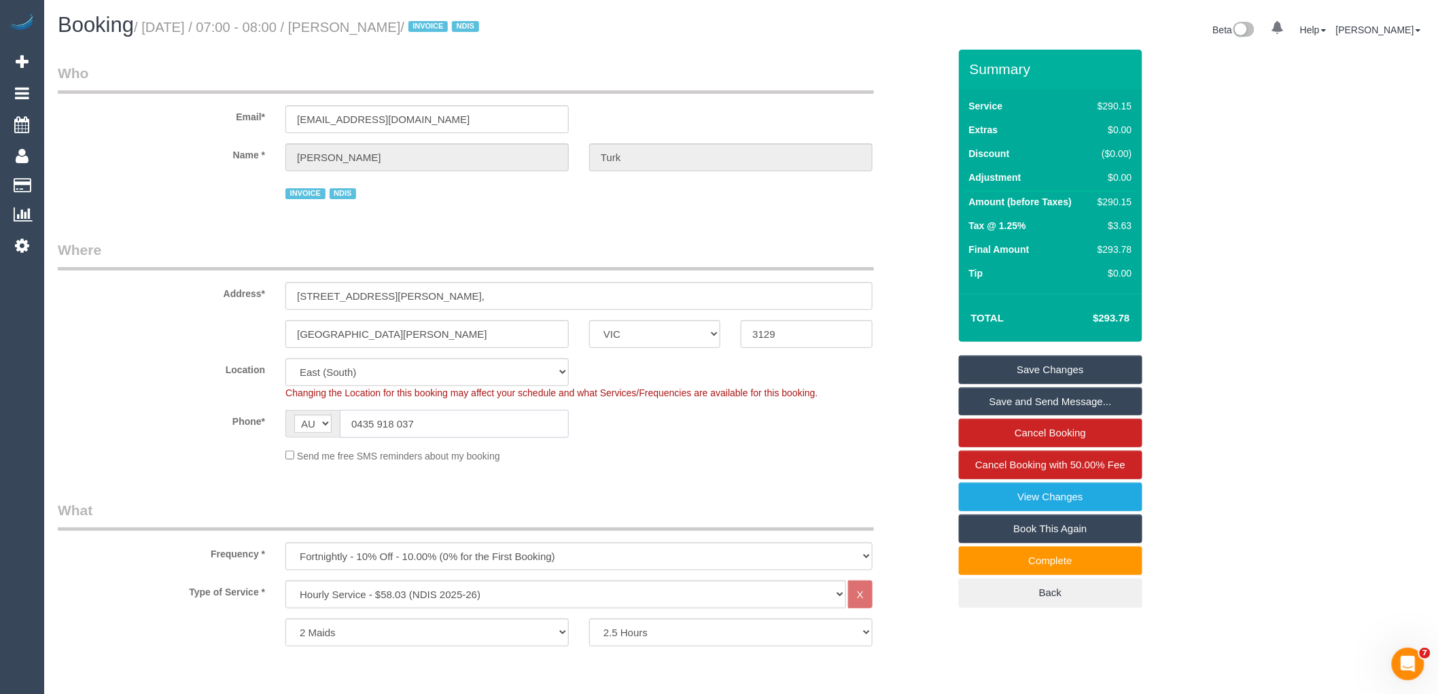
drag, startPoint x: 436, startPoint y: 427, endPoint x: 322, endPoint y: 393, distance: 119.2
click at [72, 389] on sui-booking-location "Location [GEOGRAPHIC_DATA] (North) East (South) [GEOGRAPHIC_DATA] (East) [GEOGR…" at bounding box center [503, 410] width 891 height 105
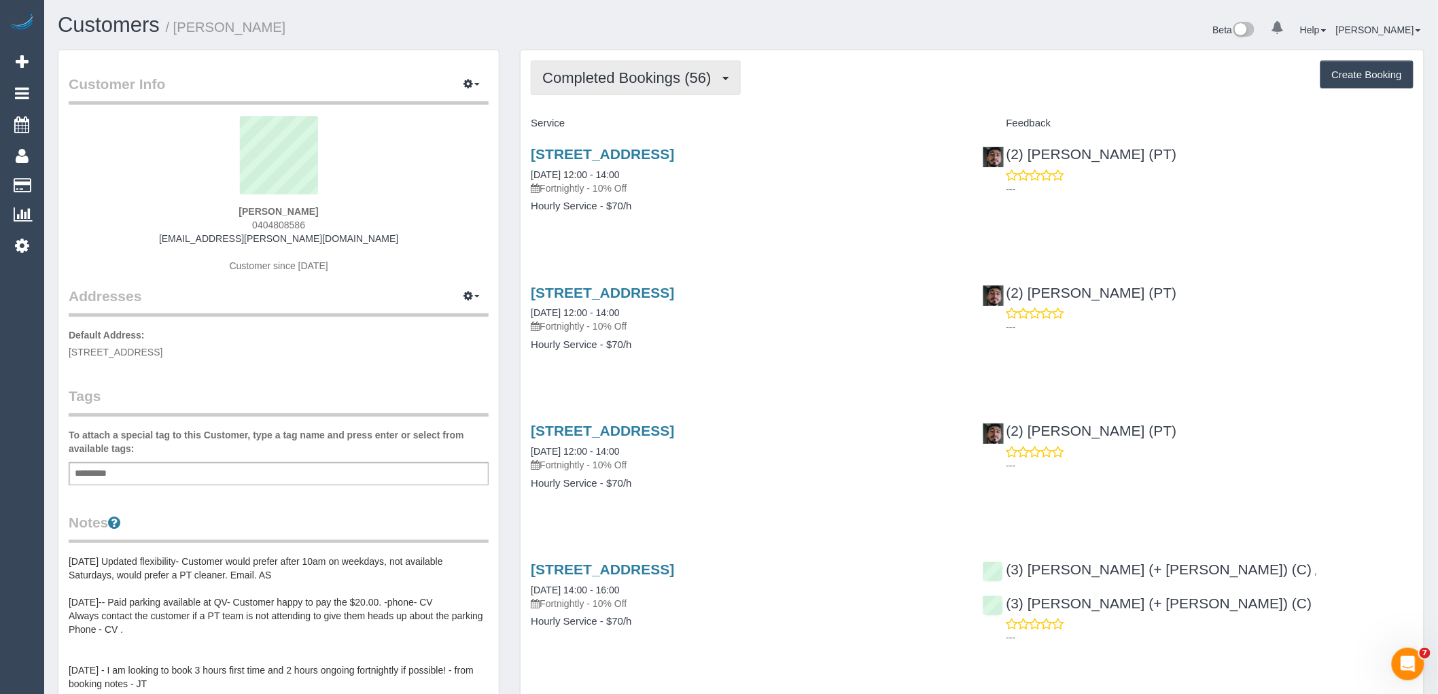
click at [589, 94] on button "Completed Bookings (56)" at bounding box center [635, 77] width 209 height 35
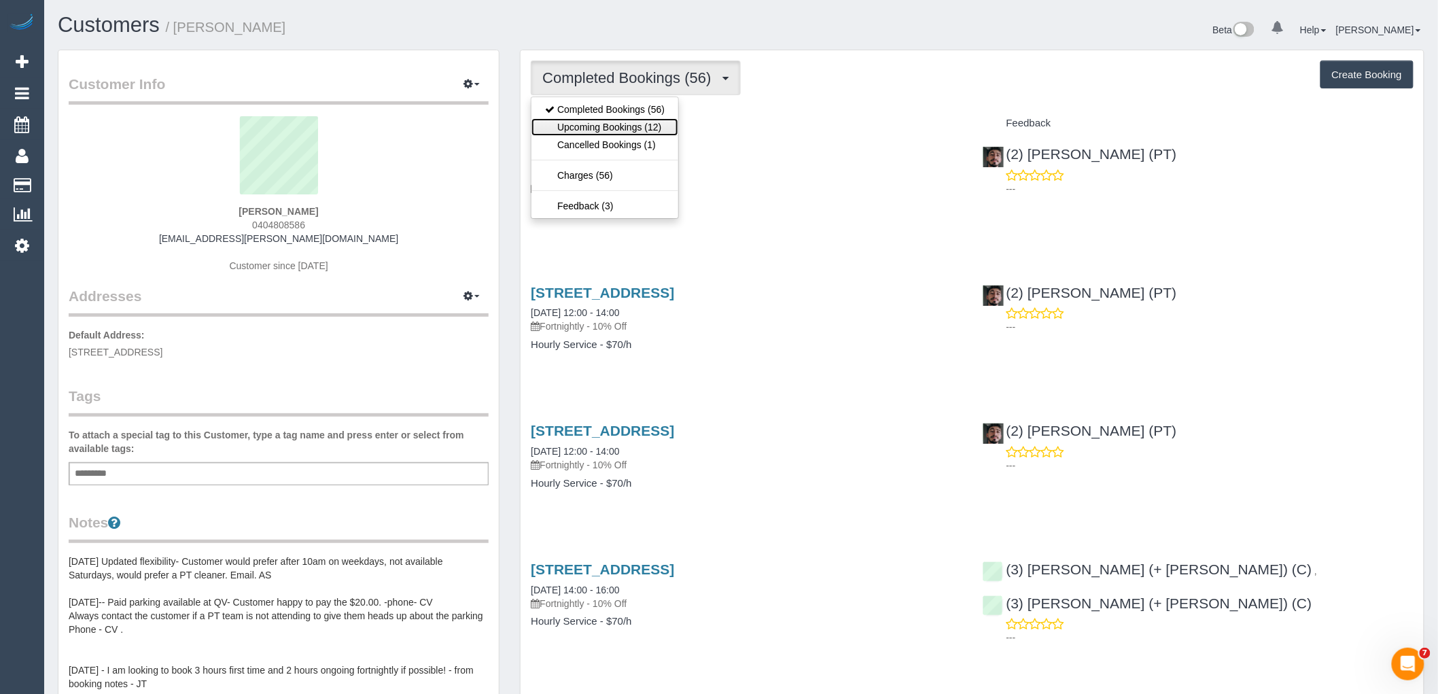
click at [601, 124] on link "Upcoming Bookings (12)" at bounding box center [605, 127] width 147 height 18
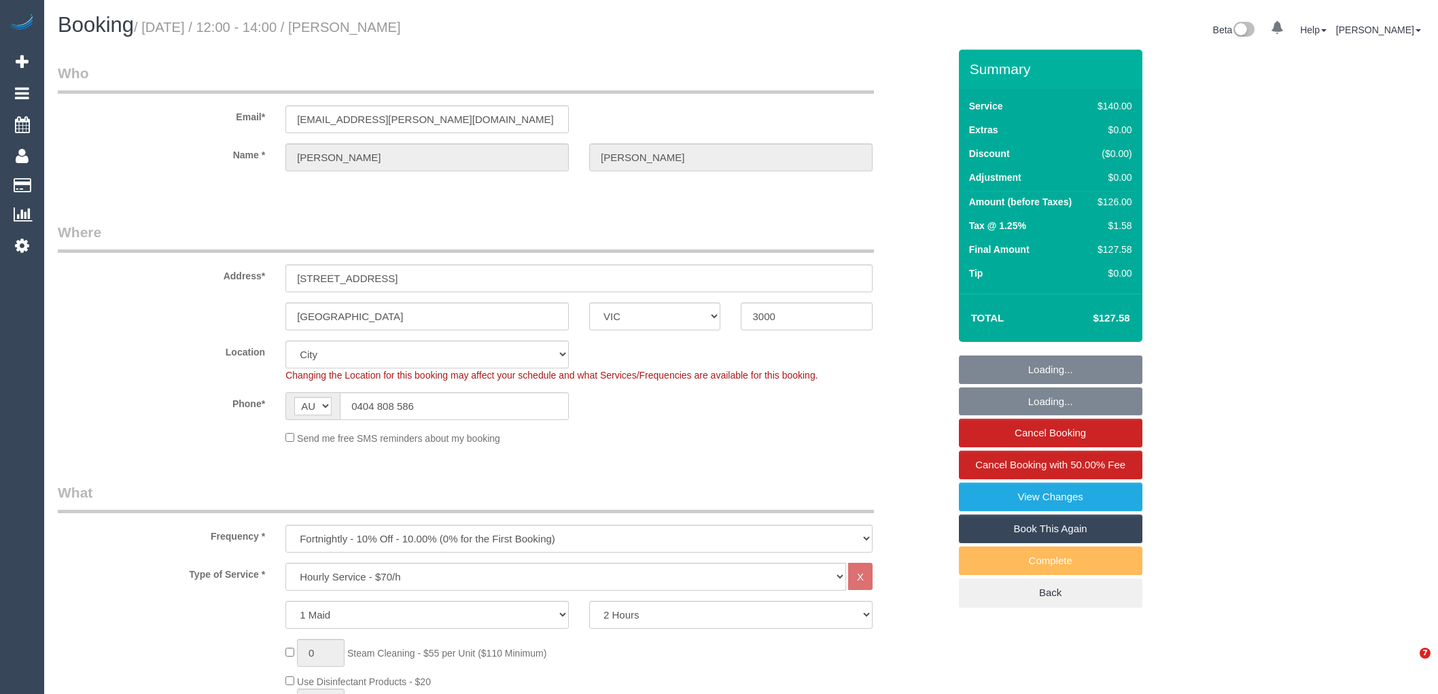
select select "VIC"
select select "number:29"
select select "number:14"
select select "number:20"
select select "number:24"
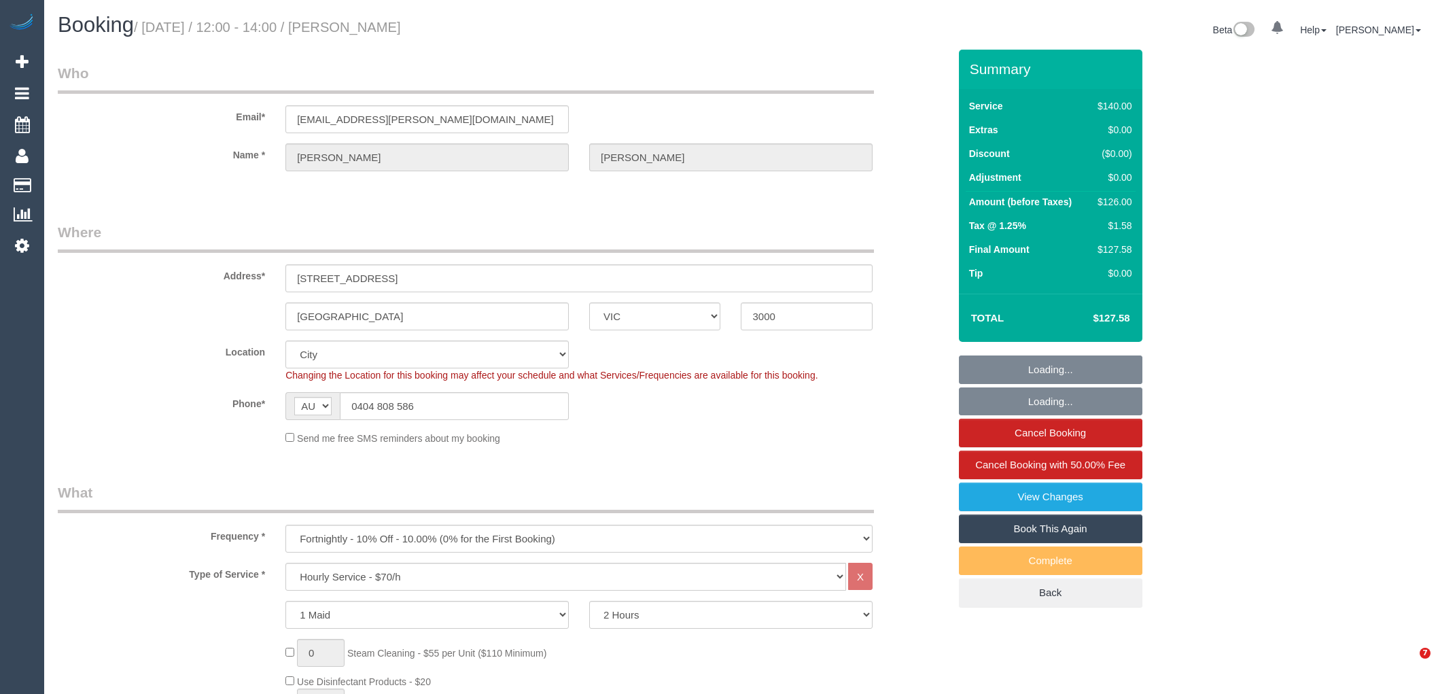
select select "number:34"
select select "number:26"
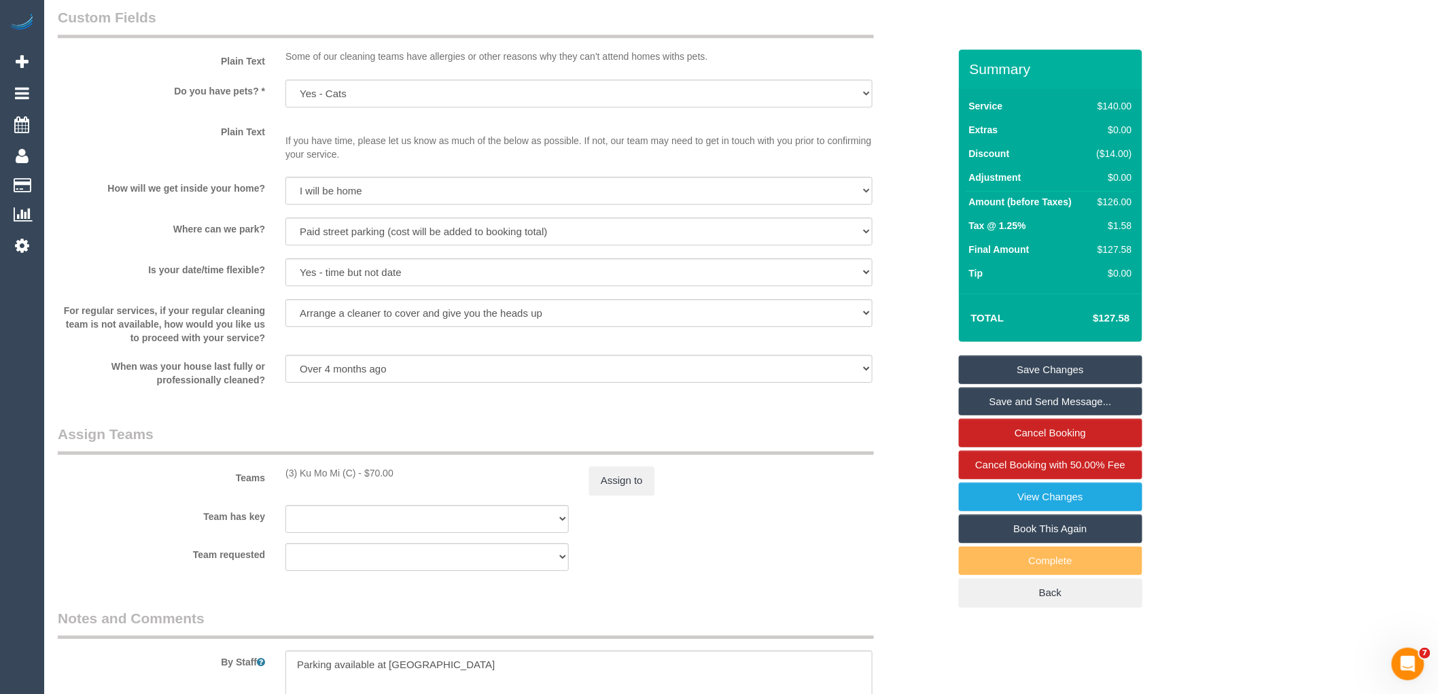
scroll to position [1812, 0]
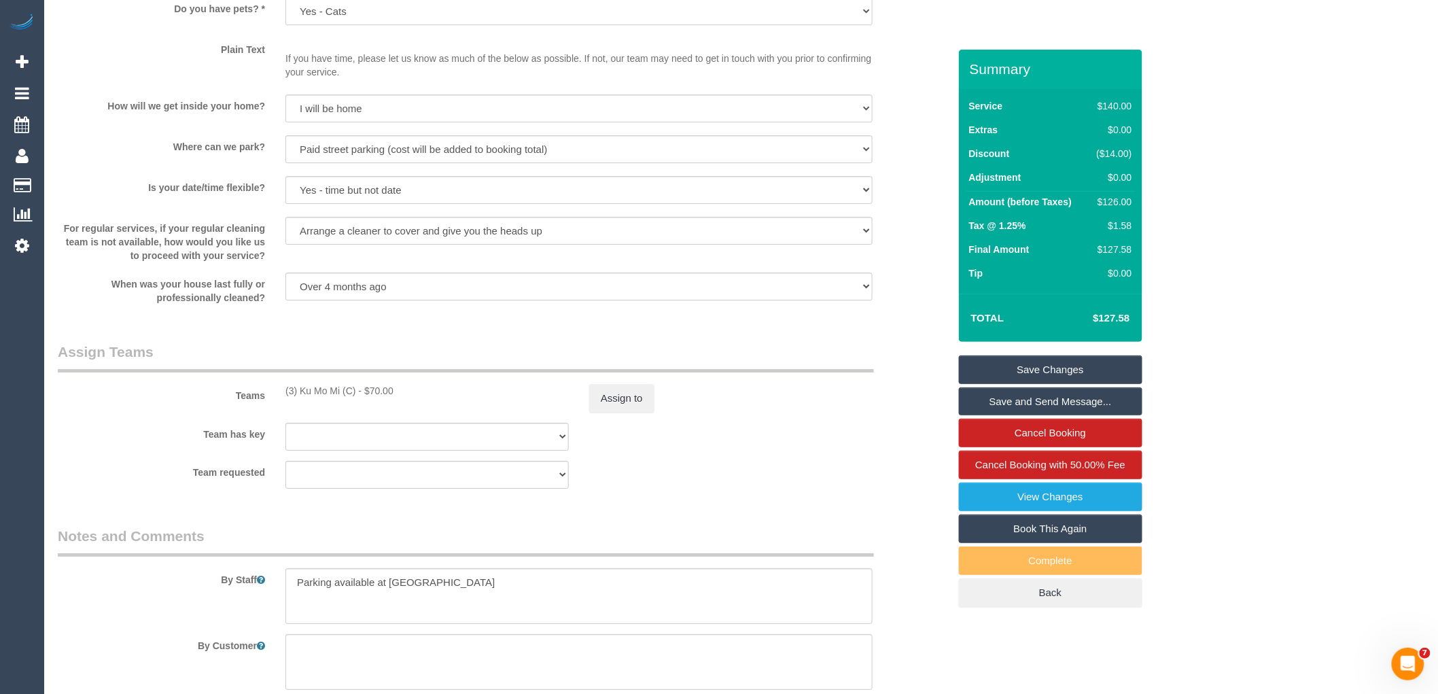
drag, startPoint x: 358, startPoint y: 402, endPoint x: 282, endPoint y: 398, distance: 75.5
click at [282, 398] on div "(3) Ku Mo Mi (C) - $70.00" at bounding box center [427, 391] width 304 height 14
copy div "(3) Ku Mo Mi (C)"
click at [608, 413] on button "Assign to" at bounding box center [621, 398] width 65 height 29
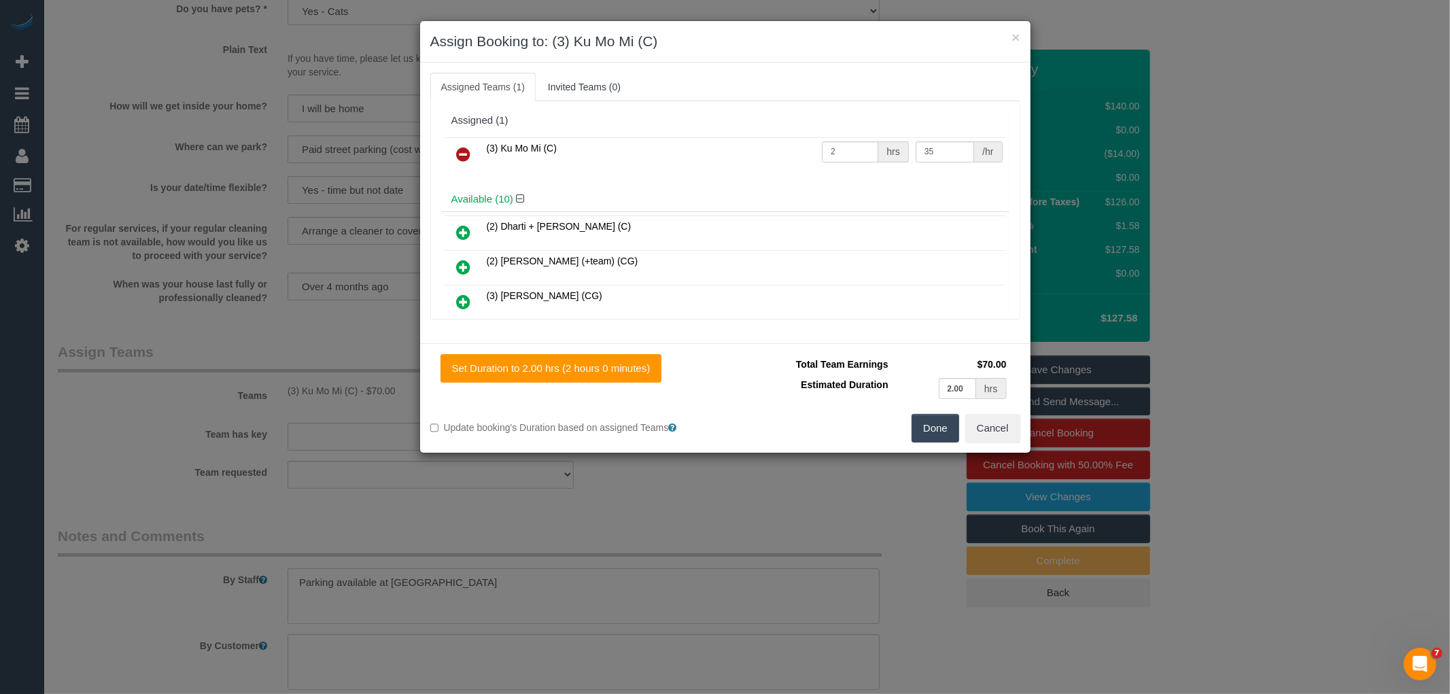
click at [467, 152] on icon at bounding box center [464, 154] width 14 height 16
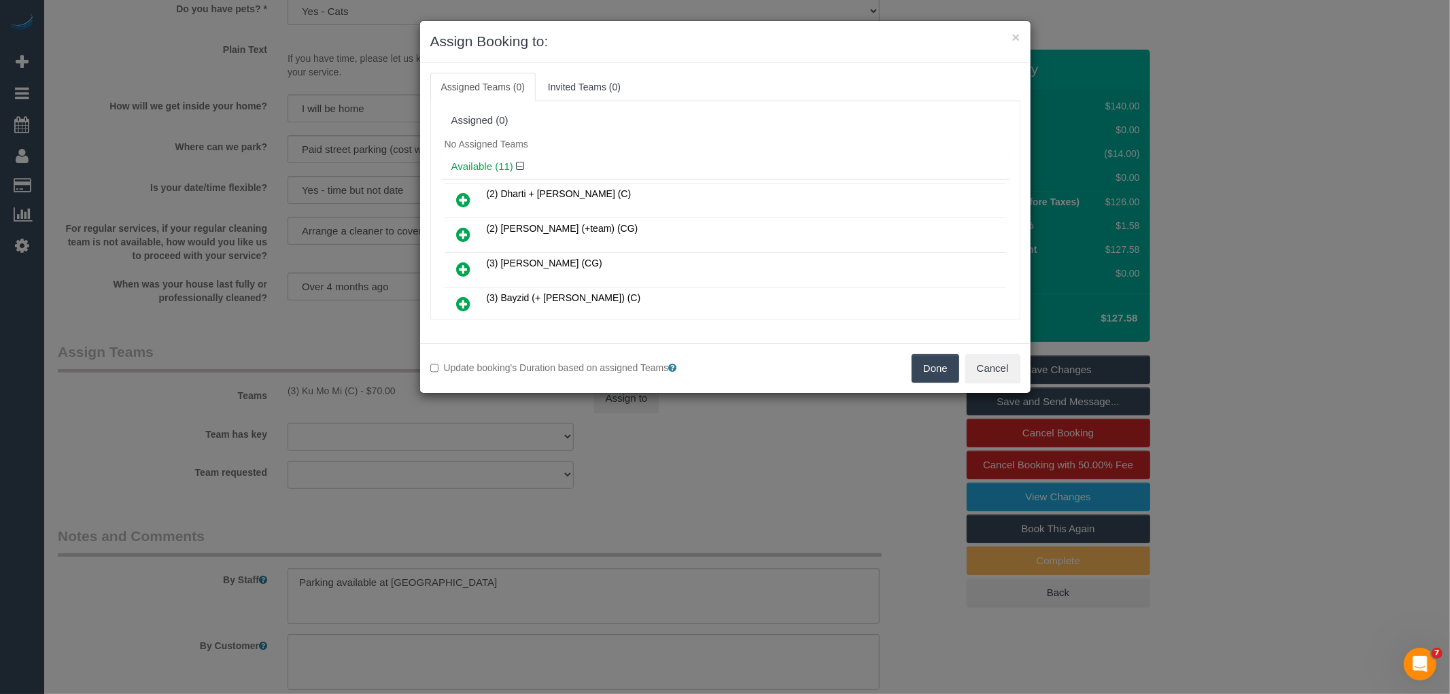
click at [925, 362] on button "Done" at bounding box center [936, 368] width 48 height 29
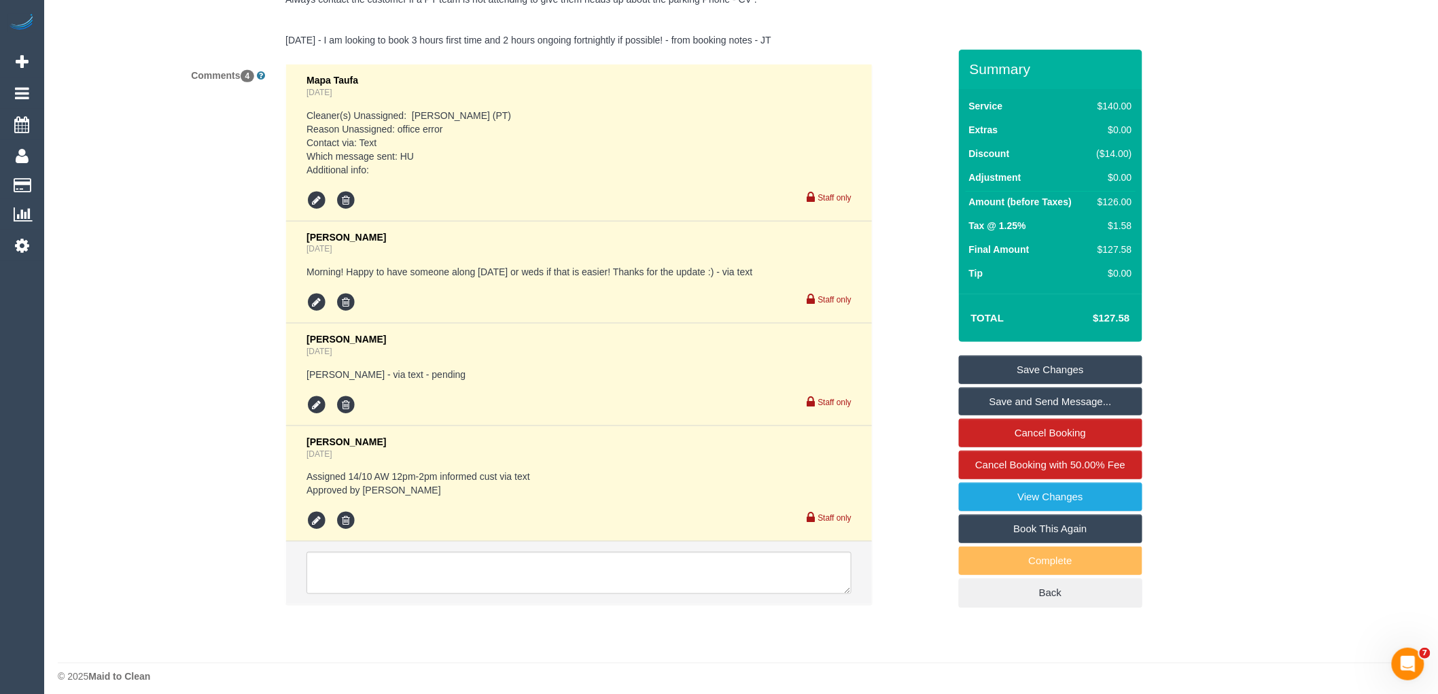
scroll to position [2601, 0]
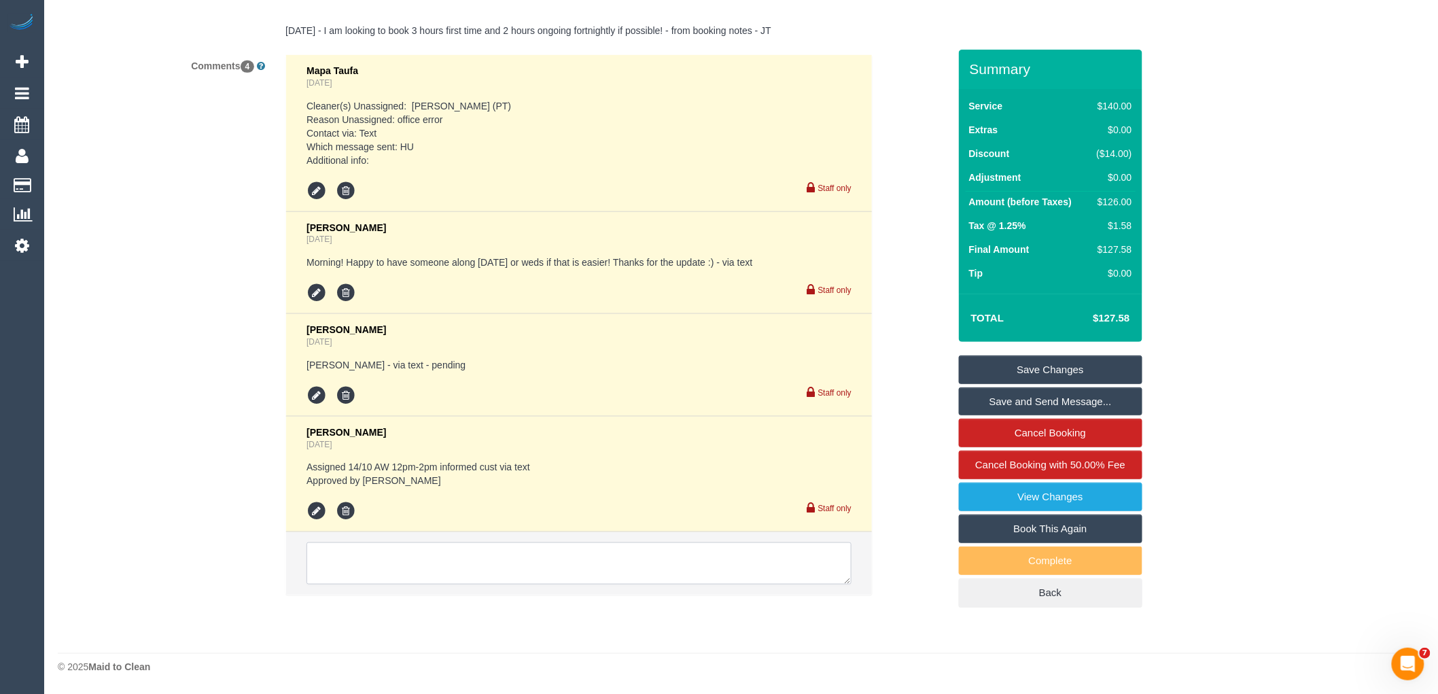
click at [496, 578] on textarea at bounding box center [579, 563] width 545 height 42
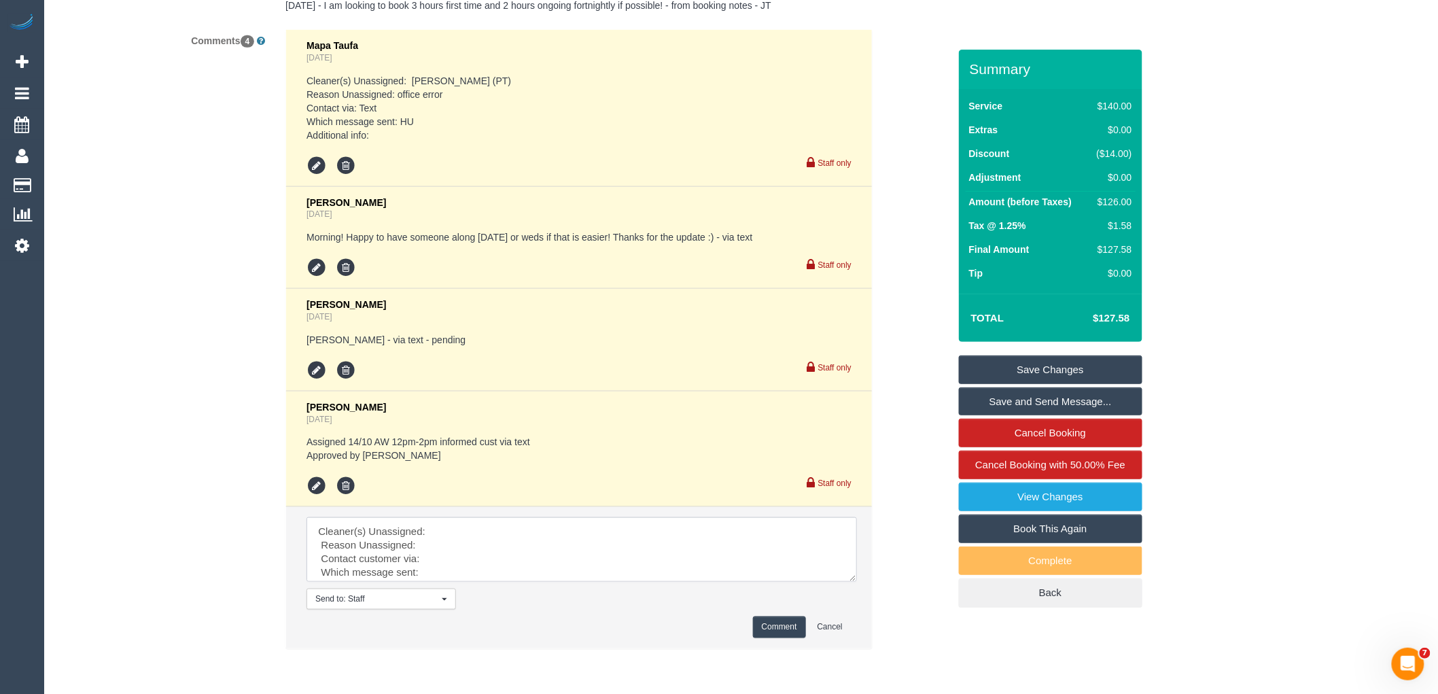
drag, startPoint x: 846, startPoint y: 579, endPoint x: 786, endPoint y: 619, distance: 72.2
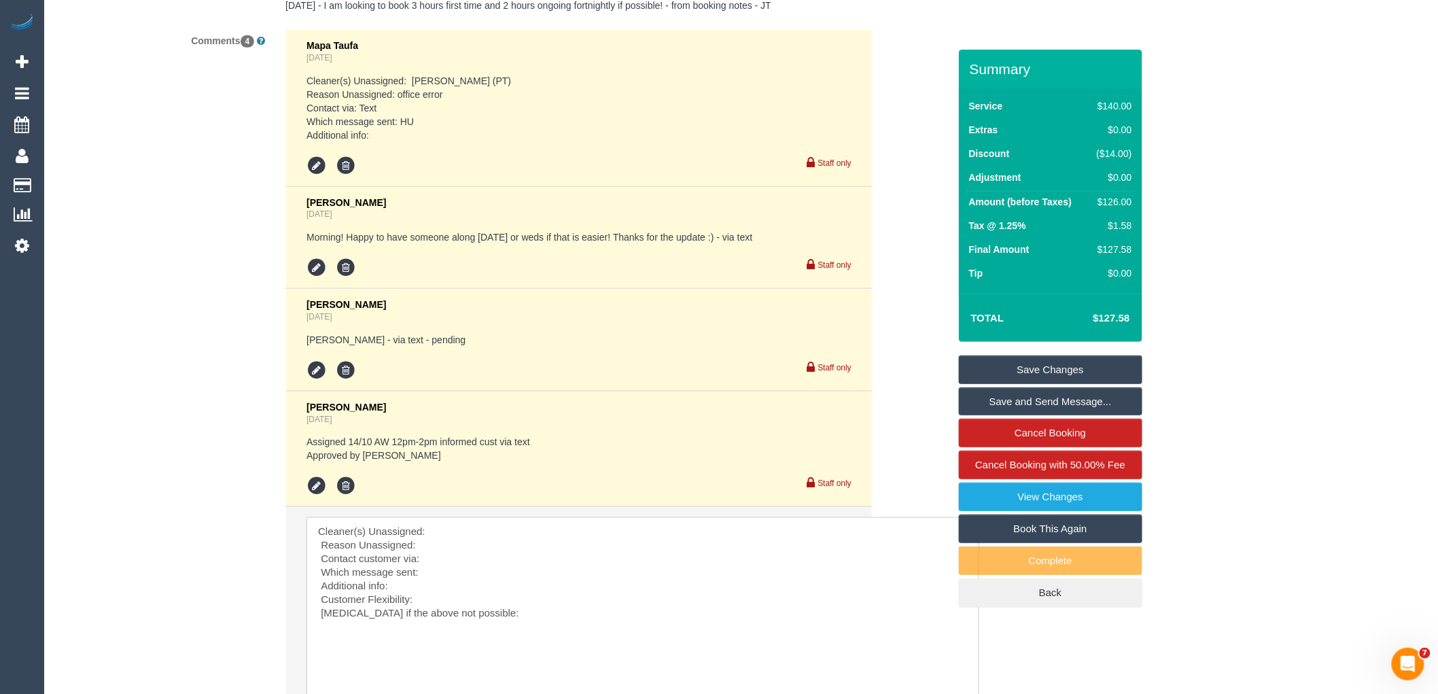
click at [504, 552] on textarea at bounding box center [643, 610] width 673 height 186
paste textarea "(3) Ku Mo Mi (C)"
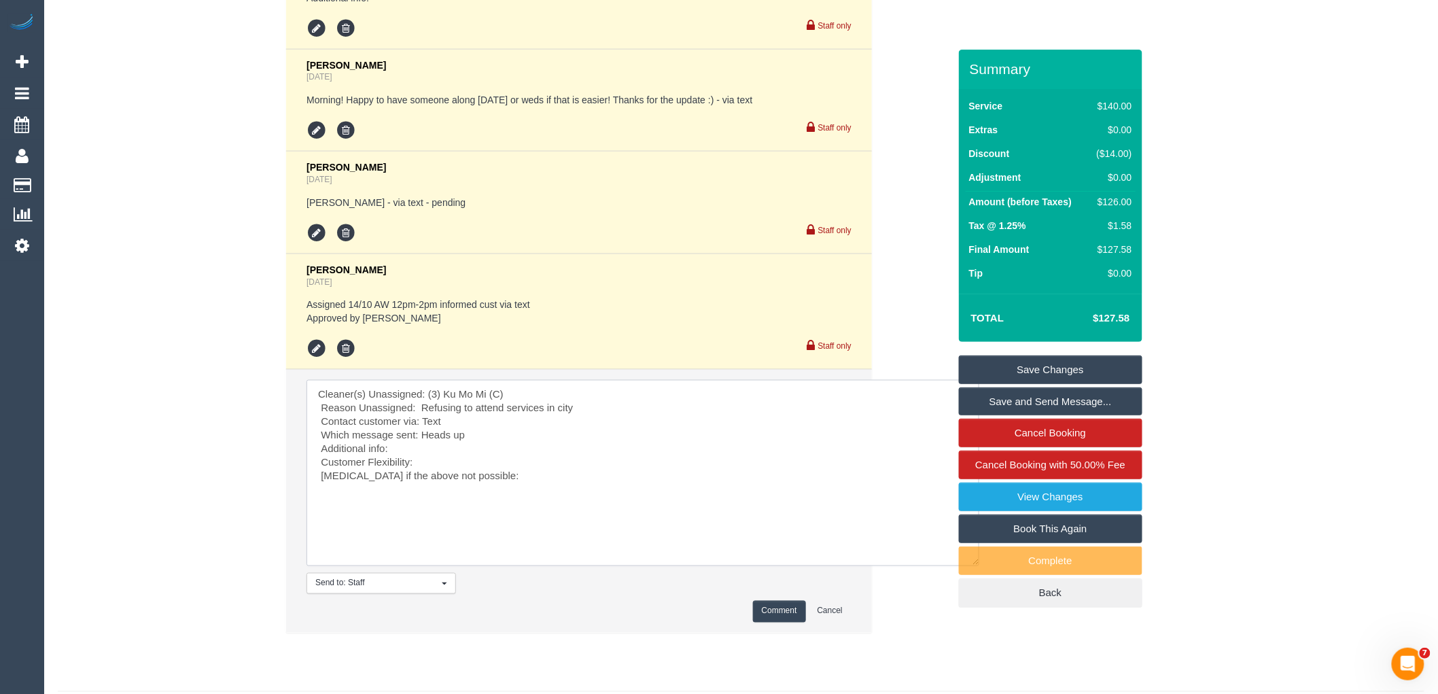
scroll to position [2752, 0]
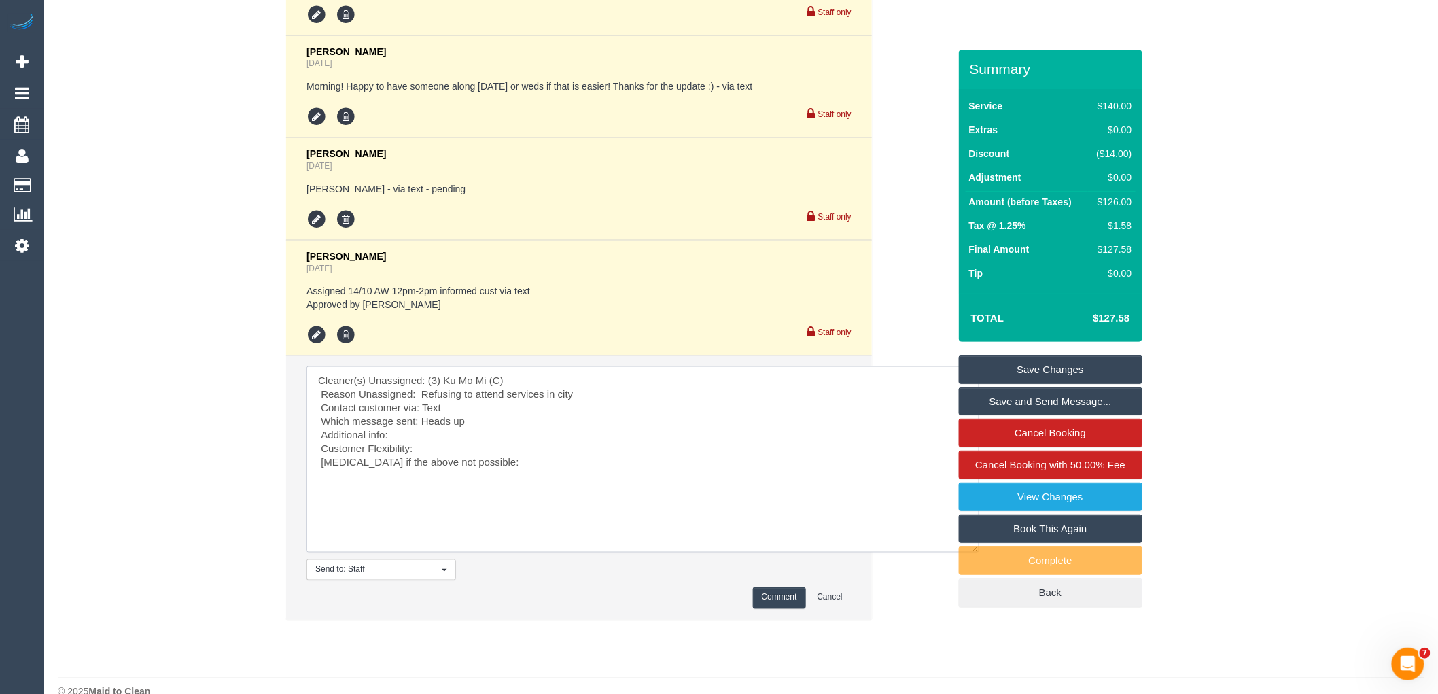
type textarea "Cleaner(s) Unassigned: (3) Ku Mo Mi (C) Reason Unassigned: Refusing to attend s…"
click at [765, 608] on button "Comment" at bounding box center [779, 597] width 53 height 21
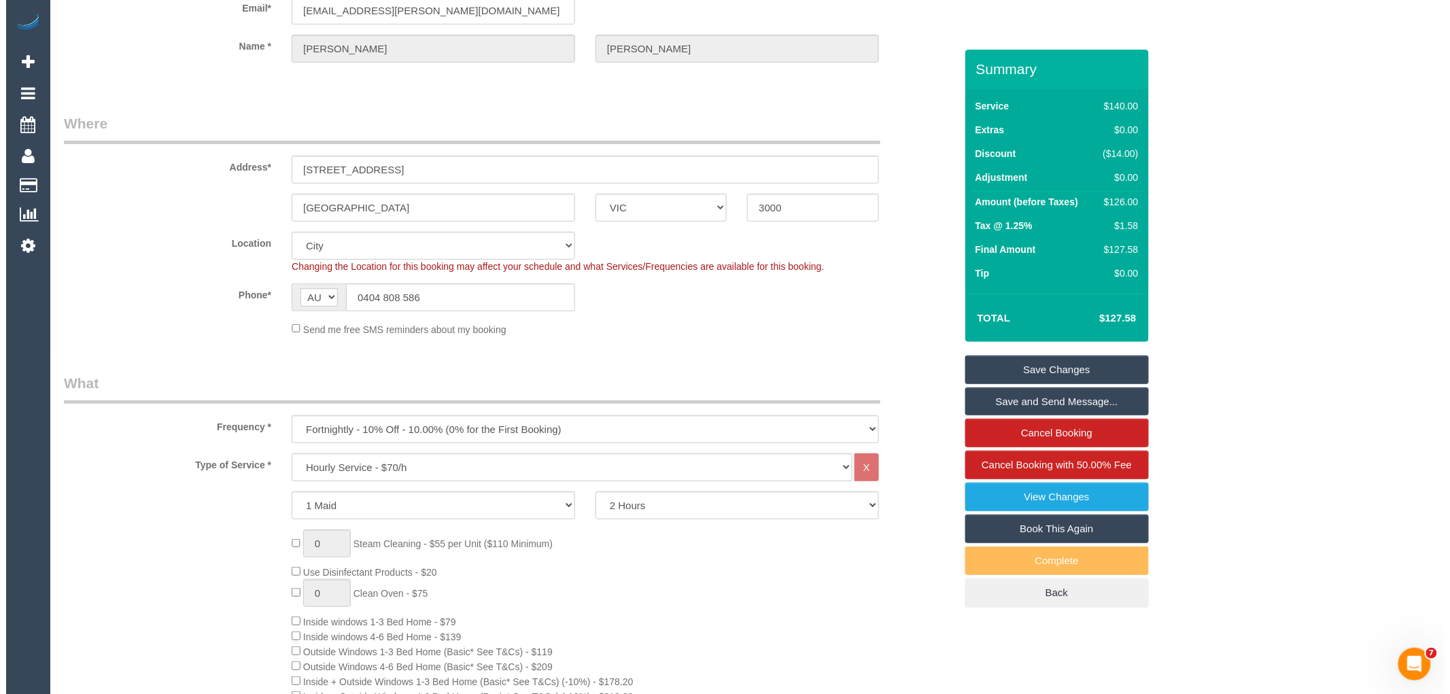
scroll to position [0, 0]
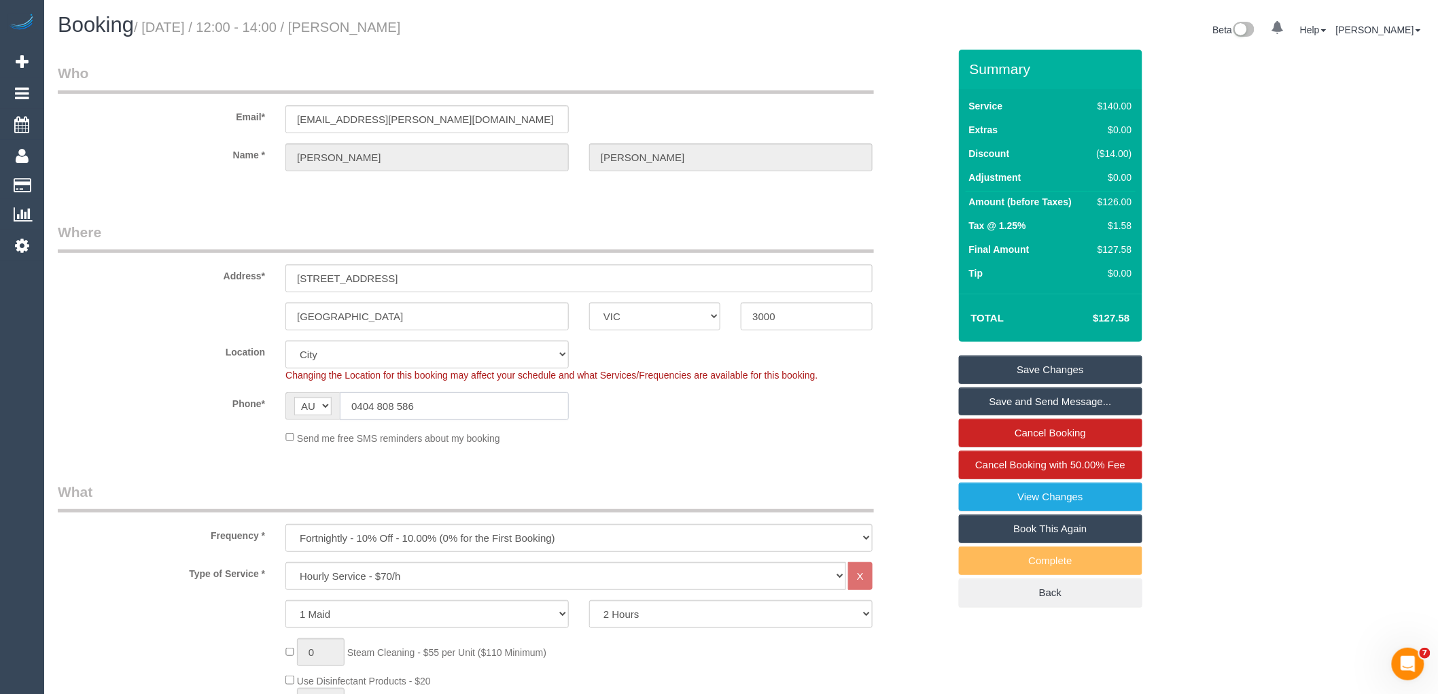
drag, startPoint x: 490, startPoint y: 404, endPoint x: 203, endPoint y: 388, distance: 288.0
click at [203, 388] on sui-booking-location "Location Office City East (North) East (South) Inner East Inner North (East) In…" at bounding box center [503, 393] width 891 height 105
click at [1079, 365] on link "Save Changes" at bounding box center [1051, 370] width 184 height 29
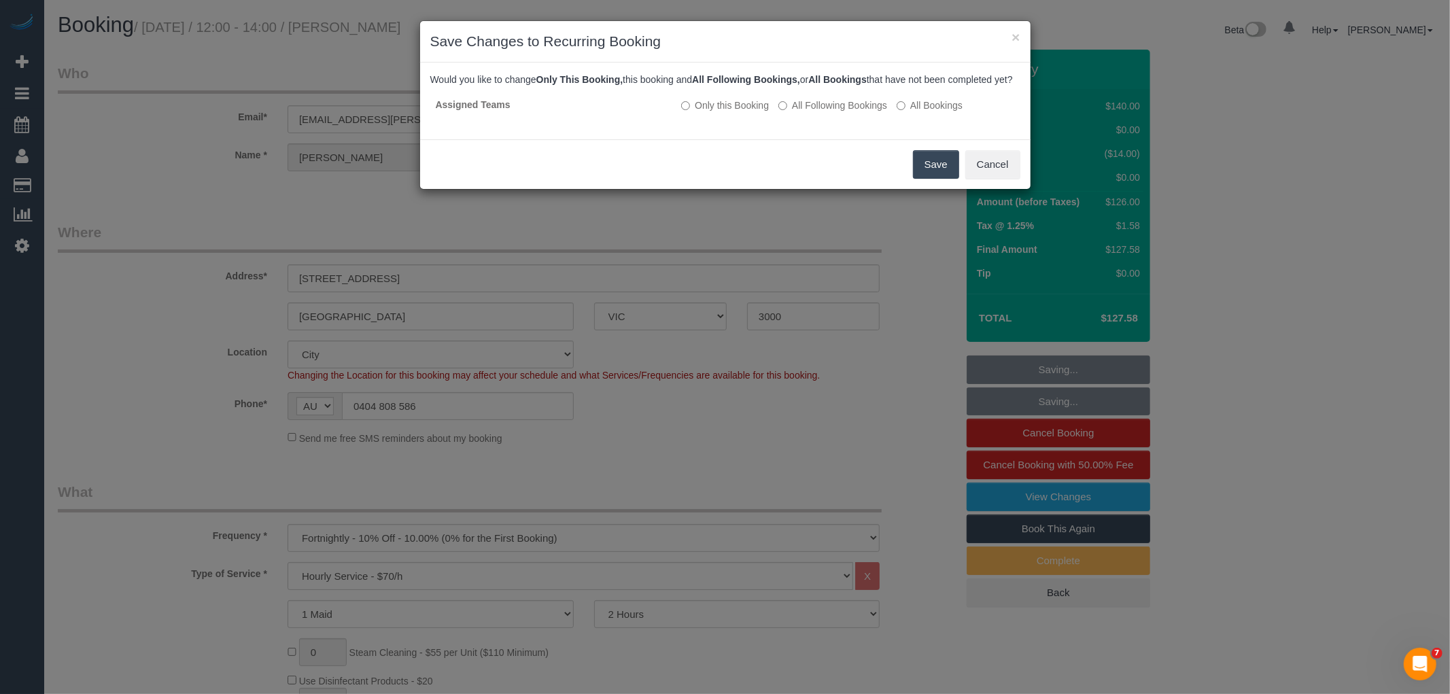
click at [929, 177] on button "Save" at bounding box center [936, 164] width 46 height 29
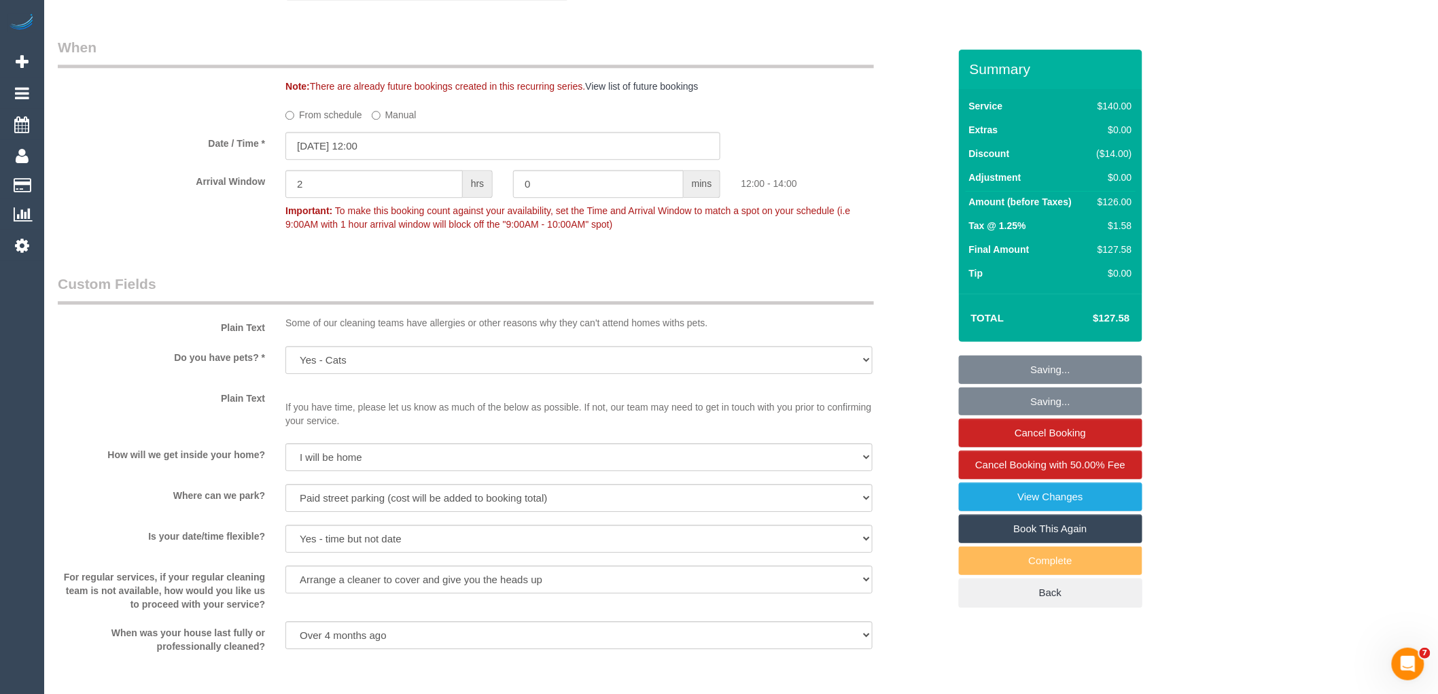
scroll to position [1888, 0]
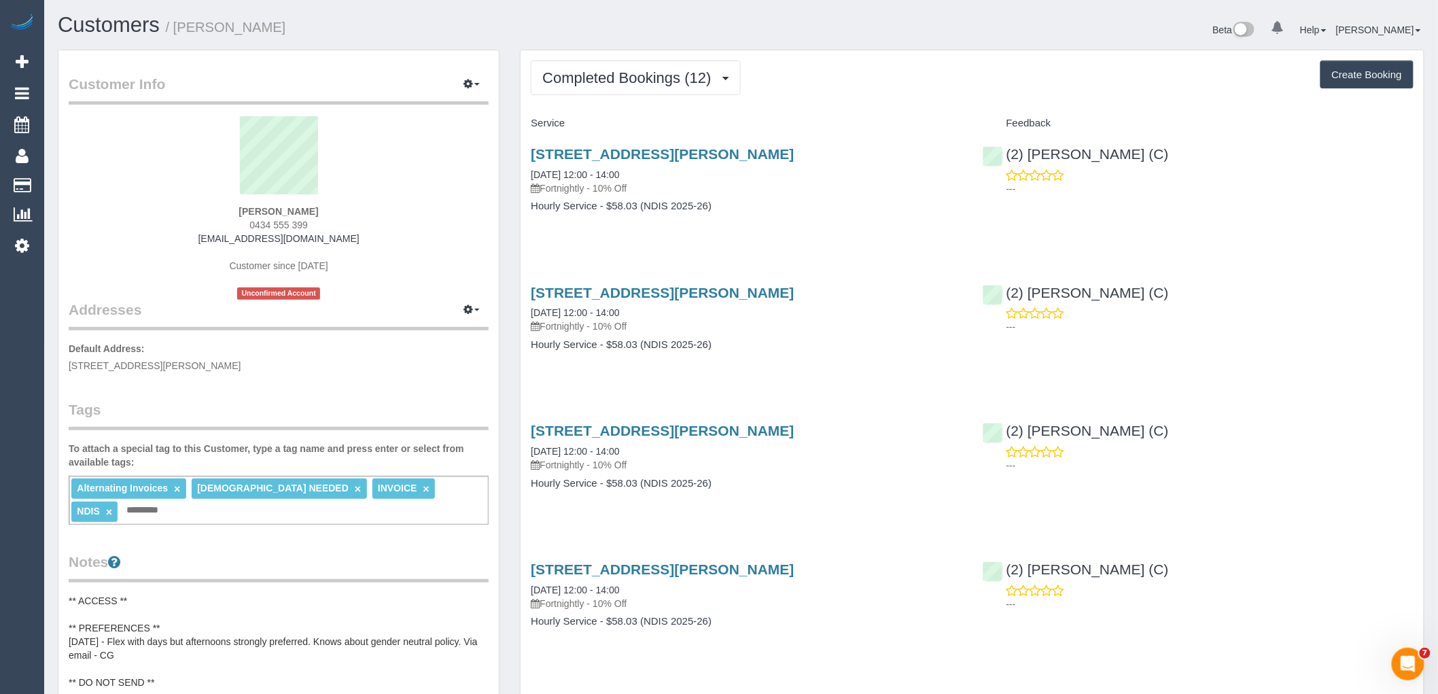
drag, startPoint x: 646, startPoint y: 69, endPoint x: 999, endPoint y: 63, distance: 352.9
click at [999, 63] on div "Completed Bookings (12) Completed Bookings (12) Upcoming Bookings (22) Cancelle…" at bounding box center [972, 77] width 883 height 35
drag, startPoint x: 1011, startPoint y: 87, endPoint x: 907, endPoint y: 69, distance: 106.2
click at [907, 69] on div "Completed Bookings (12) Completed Bookings (12) Upcoming Bookings (22) Cancelle…" at bounding box center [972, 77] width 883 height 35
drag, startPoint x: 907, startPoint y: 69, endPoint x: 1259, endPoint y: 164, distance: 364.6
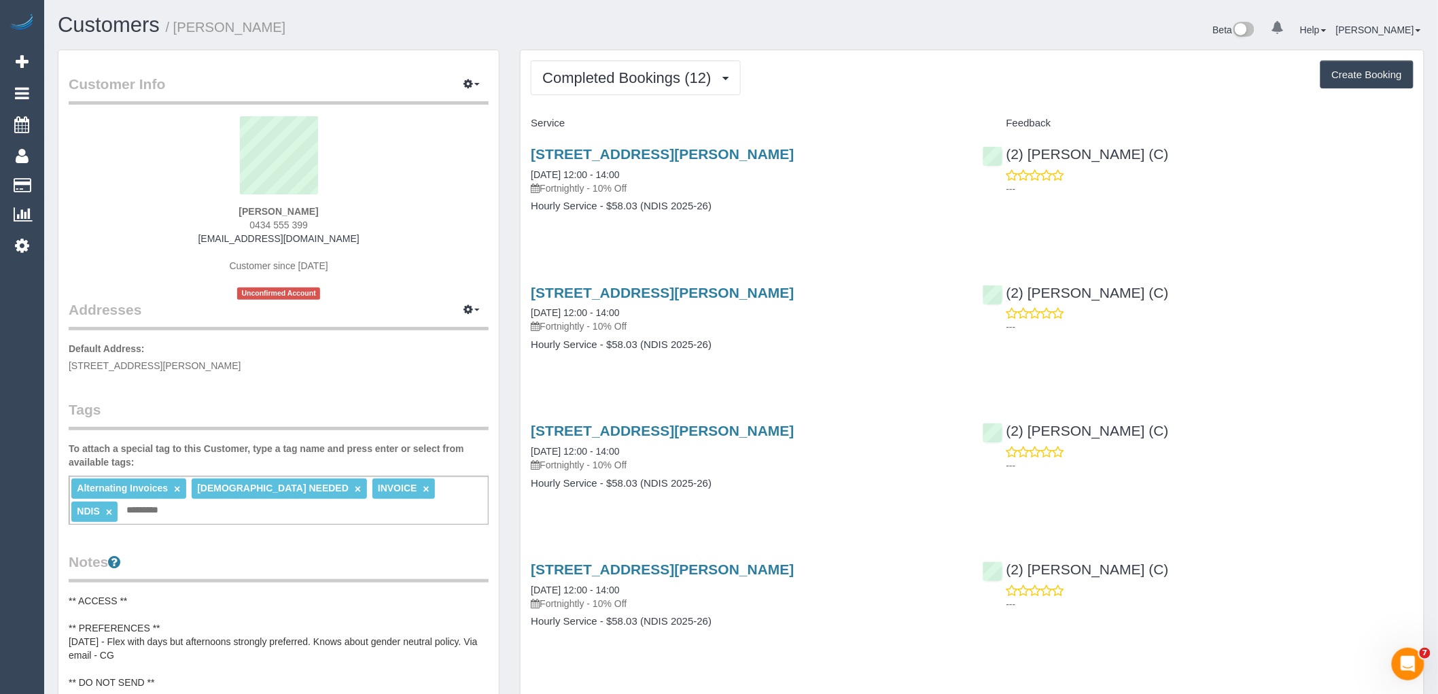
click at [1259, 164] on div "(2) [PERSON_NAME] (C) ---" at bounding box center [1198, 168] width 451 height 67
click at [669, 77] on span "Completed Bookings (12)" at bounding box center [629, 77] width 175 height 17
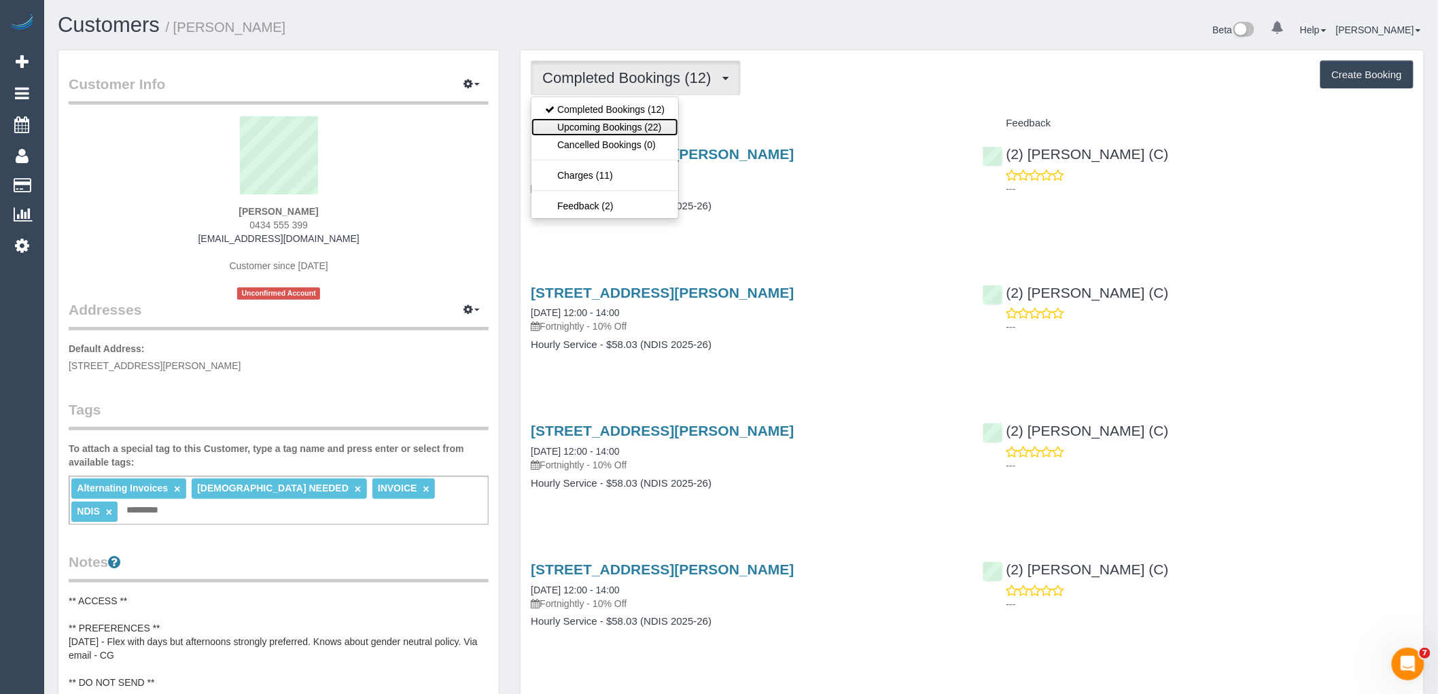
click at [639, 122] on link "Upcoming Bookings (22)" at bounding box center [605, 127] width 147 height 18
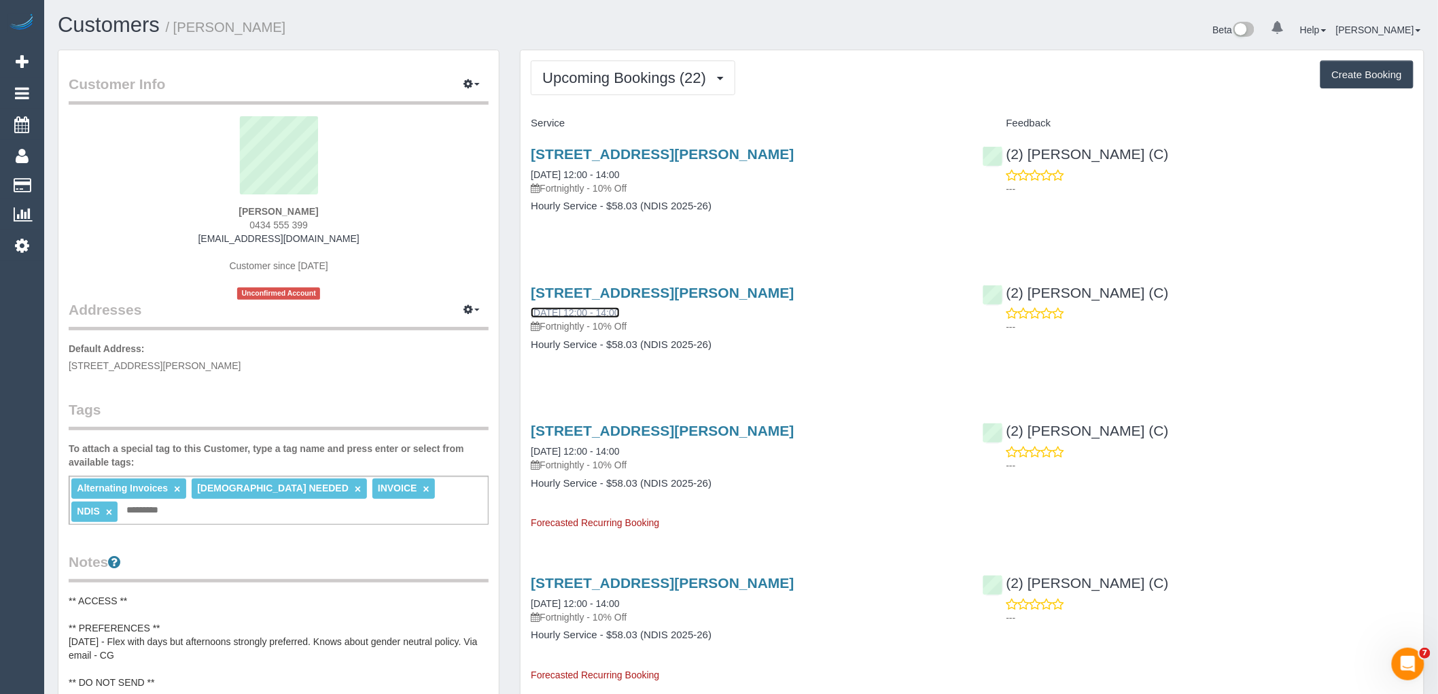
click at [594, 311] on link "[DATE] 12:00 - 14:00" at bounding box center [575, 312] width 88 height 11
click at [547, 178] on link "[DATE] 12:00 - 14:00" at bounding box center [575, 174] width 88 height 11
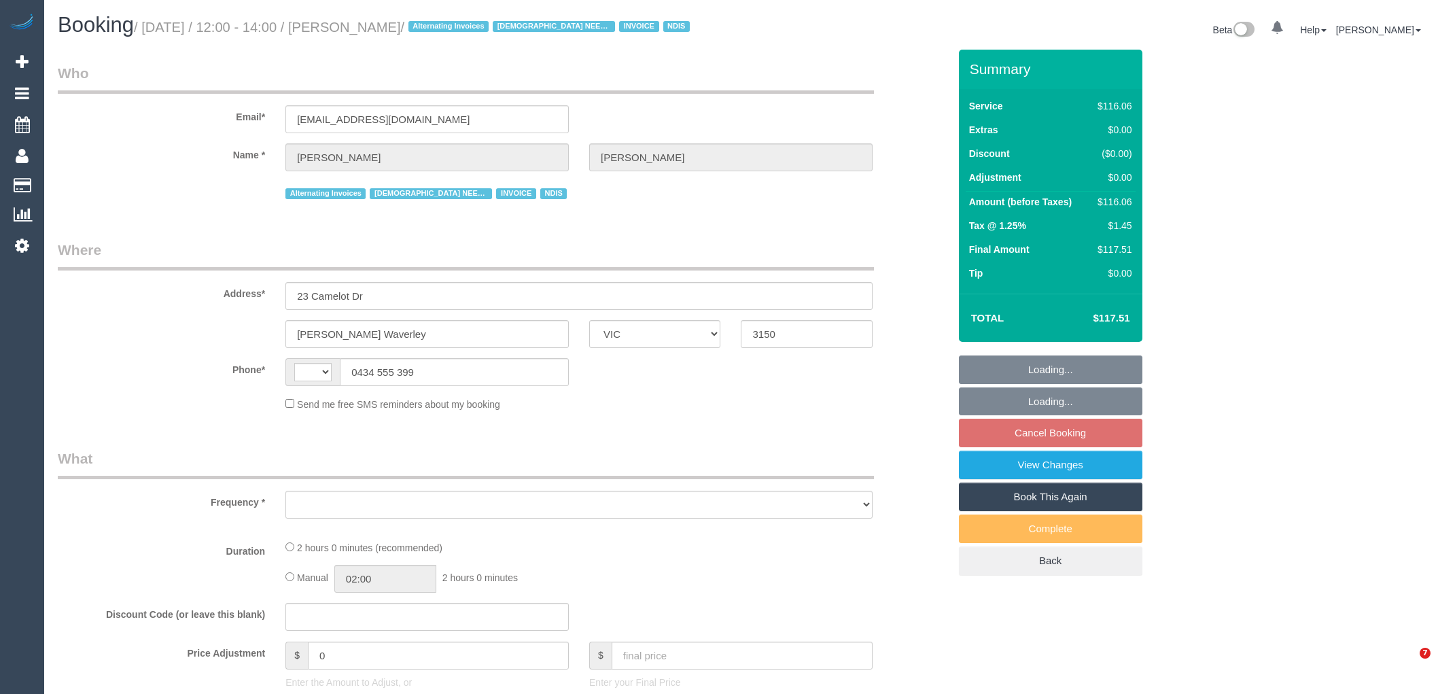
select select "VIC"
select select "object:286"
select select "number:30"
select select "number:14"
select select "number:19"
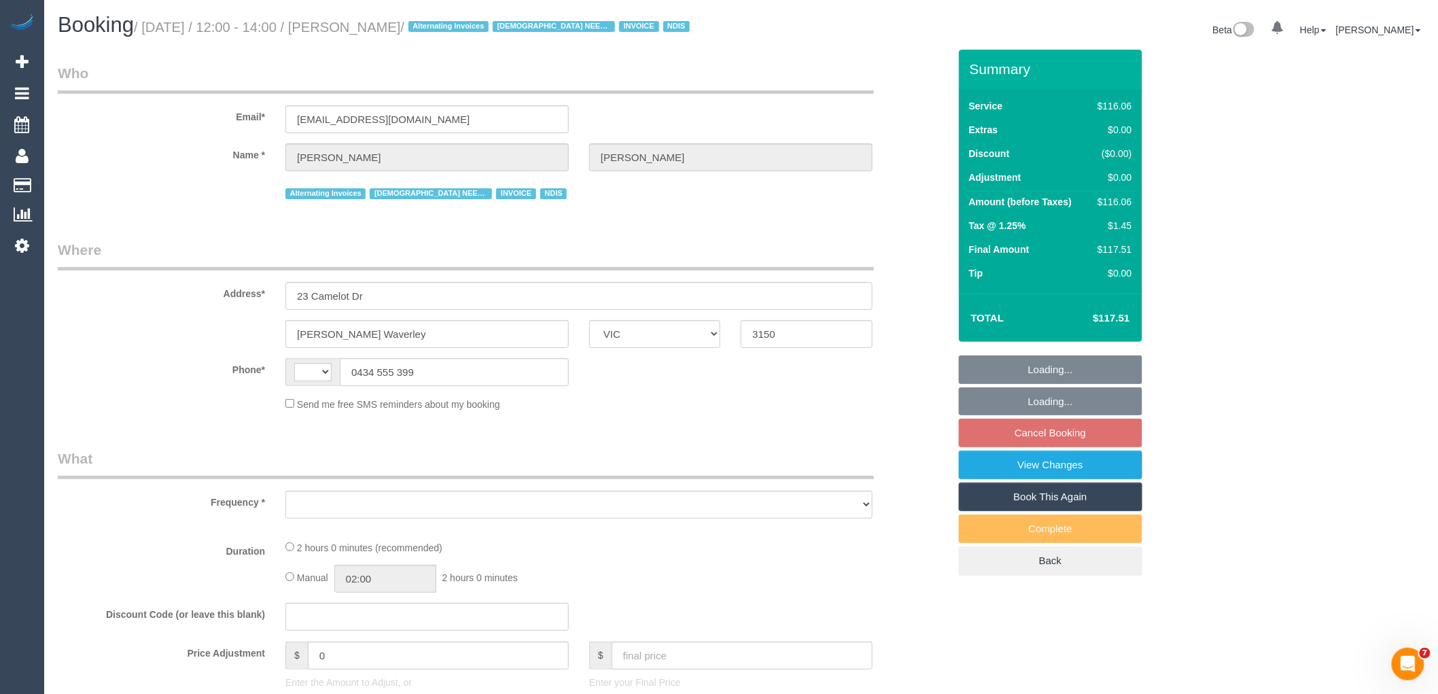
select select "number:23"
select select "number:34"
select select "number:12"
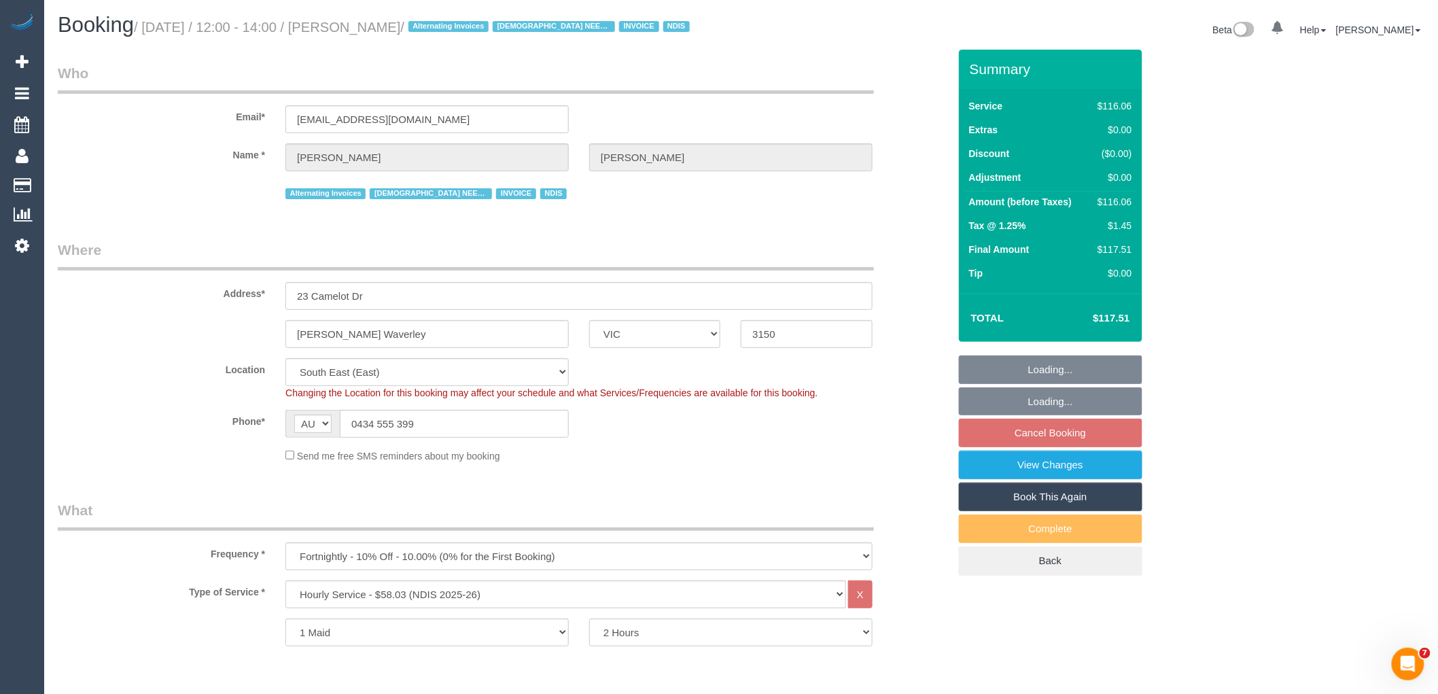
select select "string:AU"
select select "object:1298"
select select "spot4"
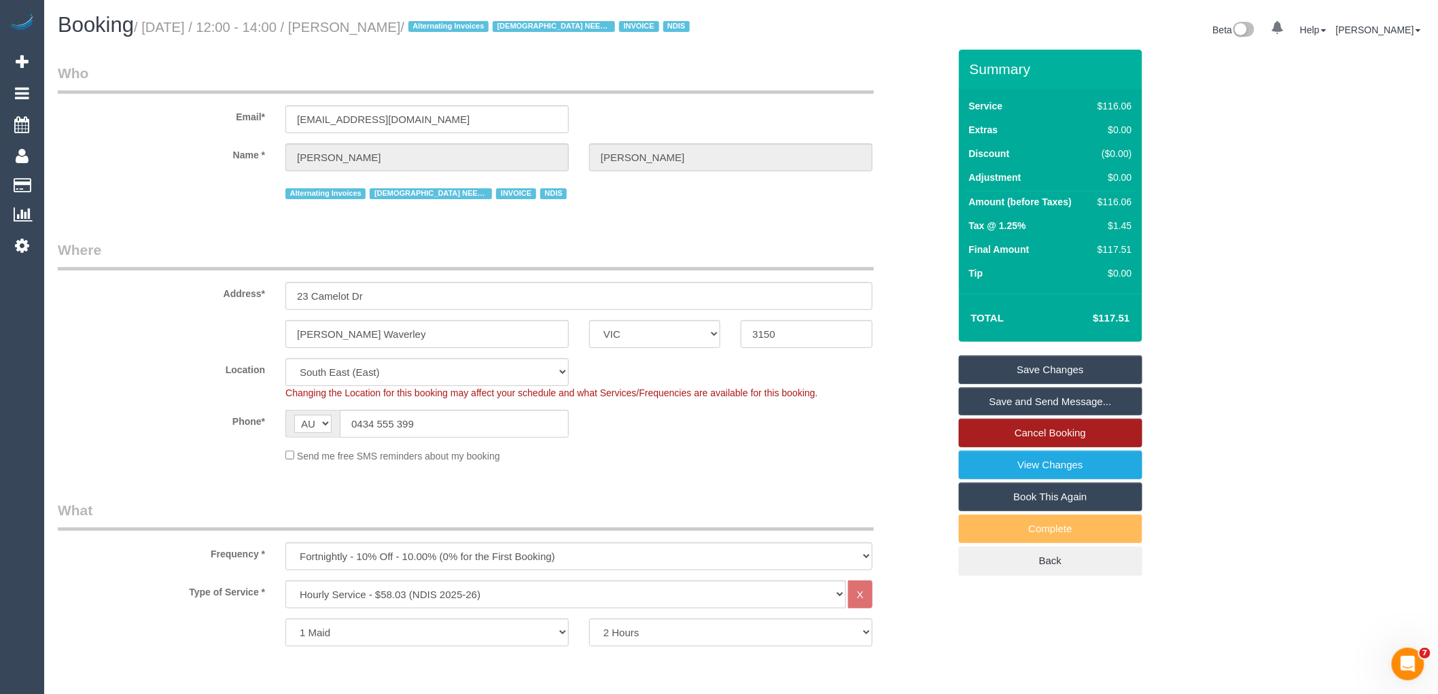
click at [1072, 438] on link "Cancel Booking" at bounding box center [1051, 433] width 184 height 29
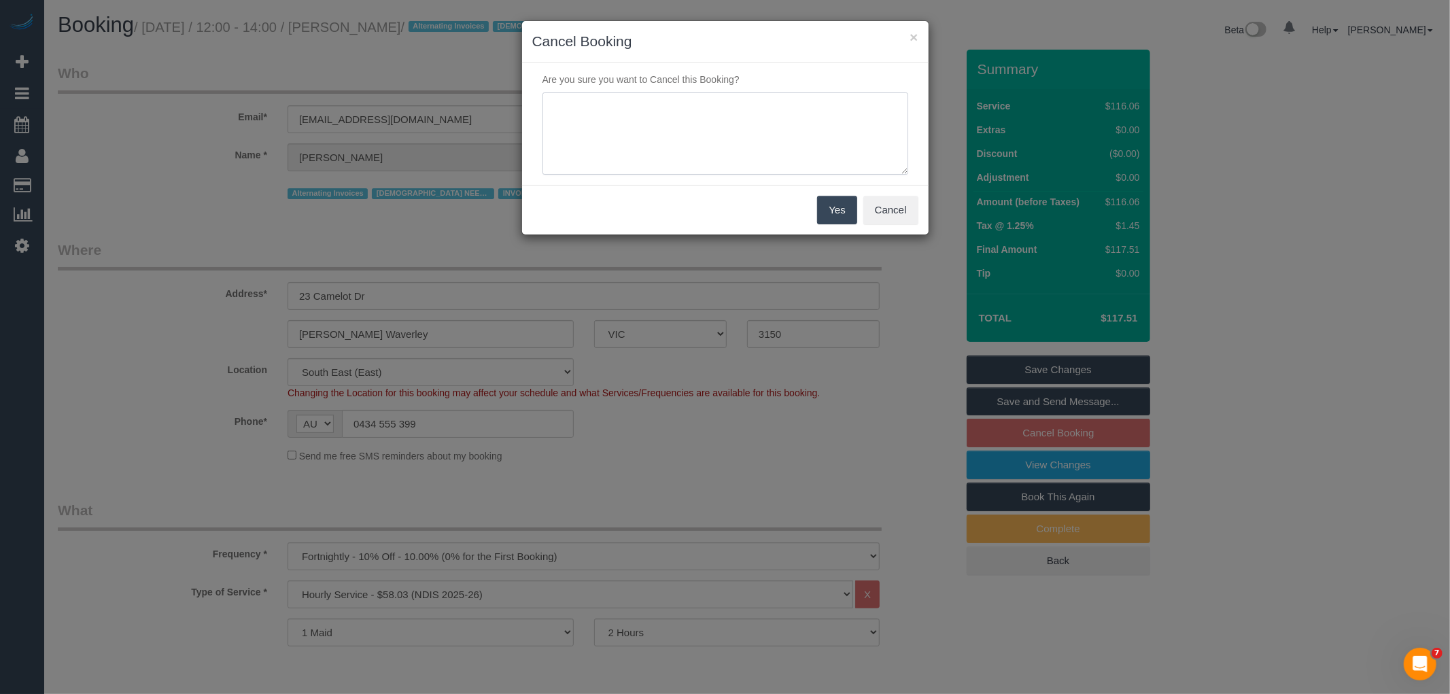
click at [797, 116] on textarea at bounding box center [725, 133] width 366 height 83
type textarea "Customer going away for 2 weeks - CE"
click at [827, 218] on button "Yes" at bounding box center [836, 210] width 39 height 29
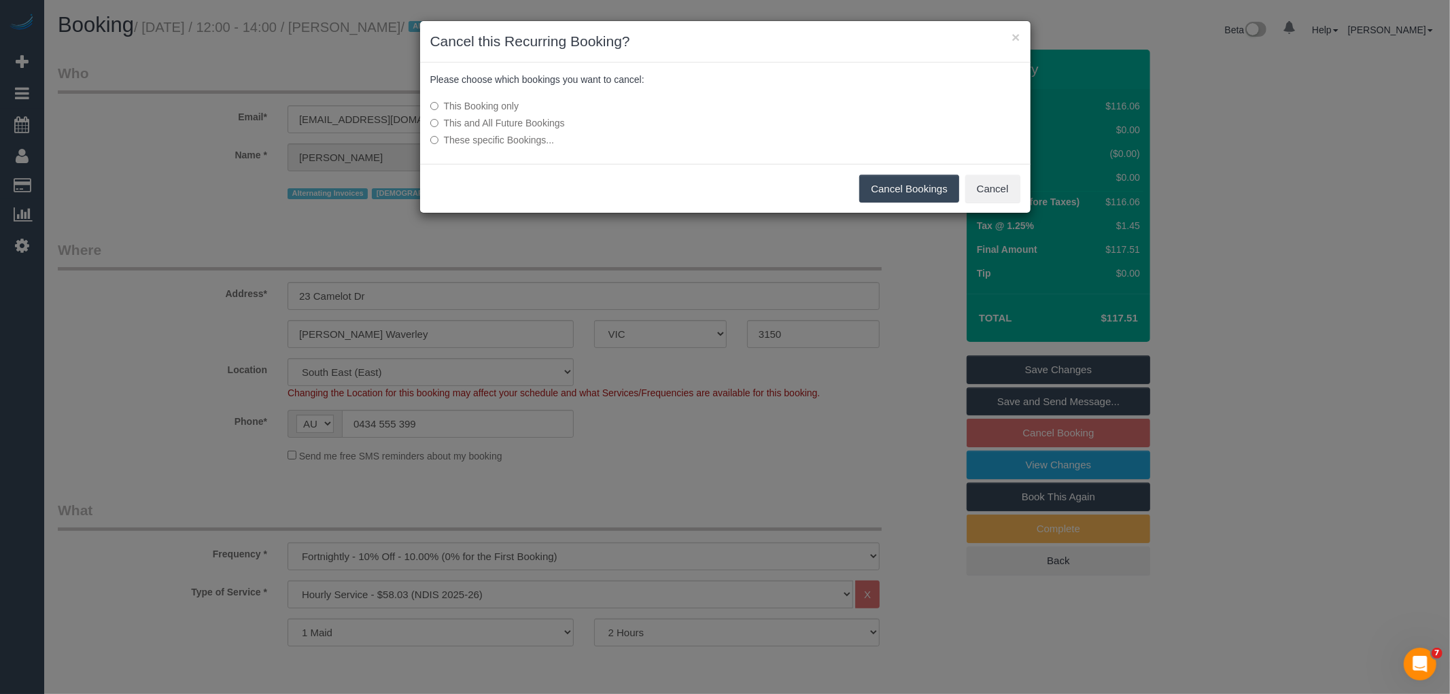
click at [462, 139] on label "These specific Bookings..." at bounding box center [623, 140] width 387 height 14
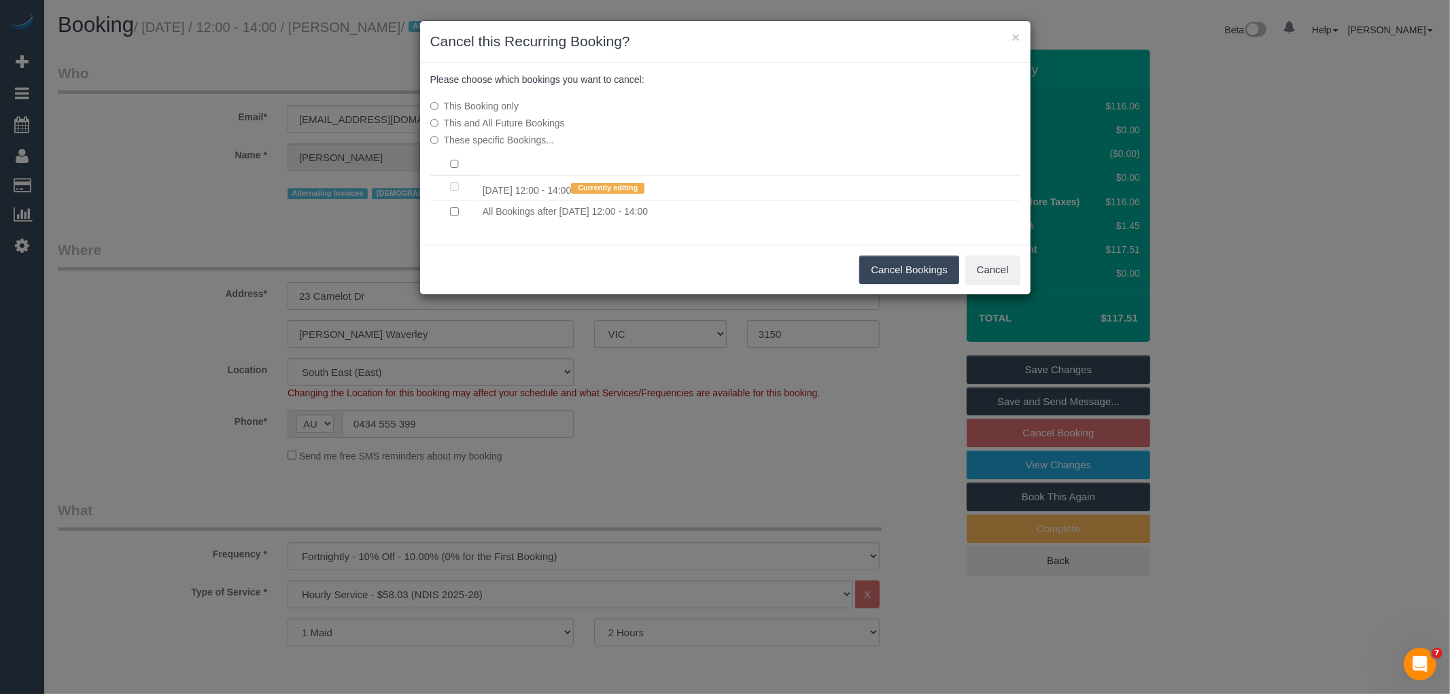
click at [489, 211] on td "All Bookings after Mon 27/10/2025 12:00 - 14:00" at bounding box center [749, 212] width 541 height 22
click at [504, 105] on label "This Booking only" at bounding box center [623, 106] width 387 height 14
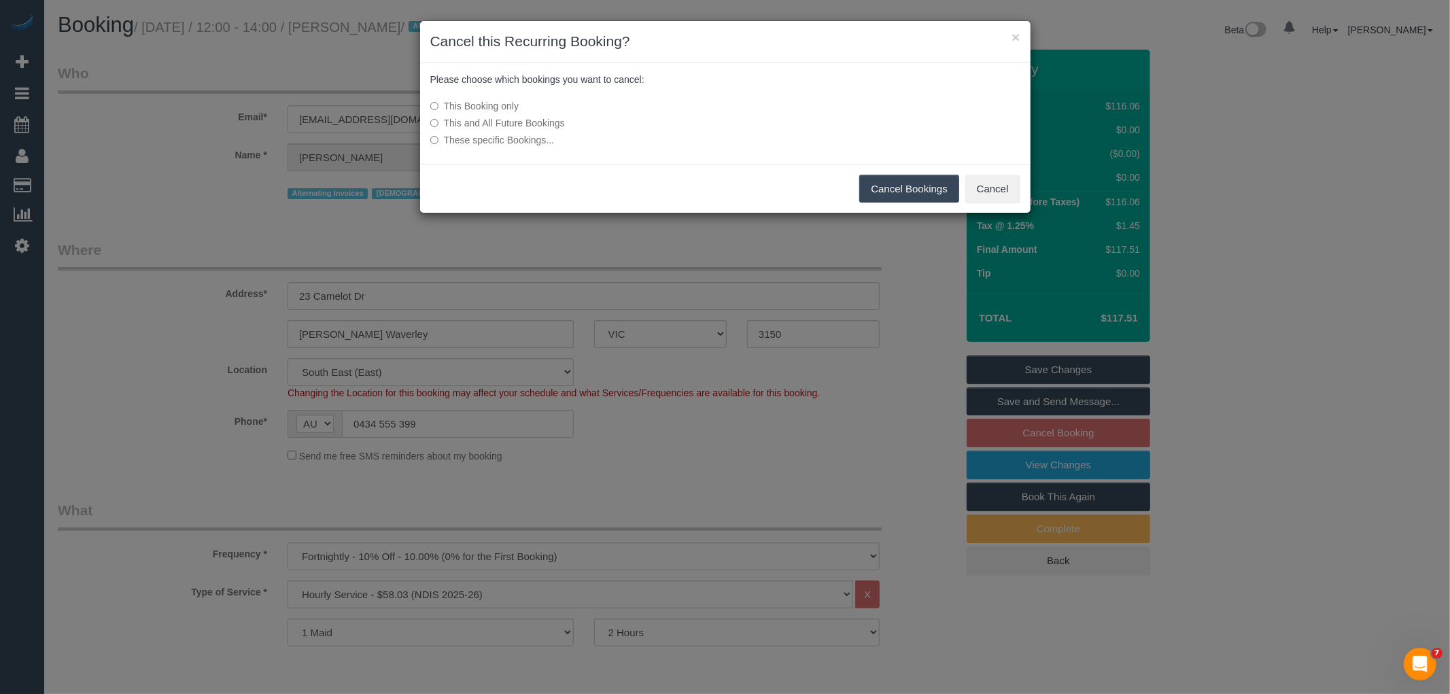
click at [918, 187] on button "Cancel Bookings" at bounding box center [909, 189] width 100 height 29
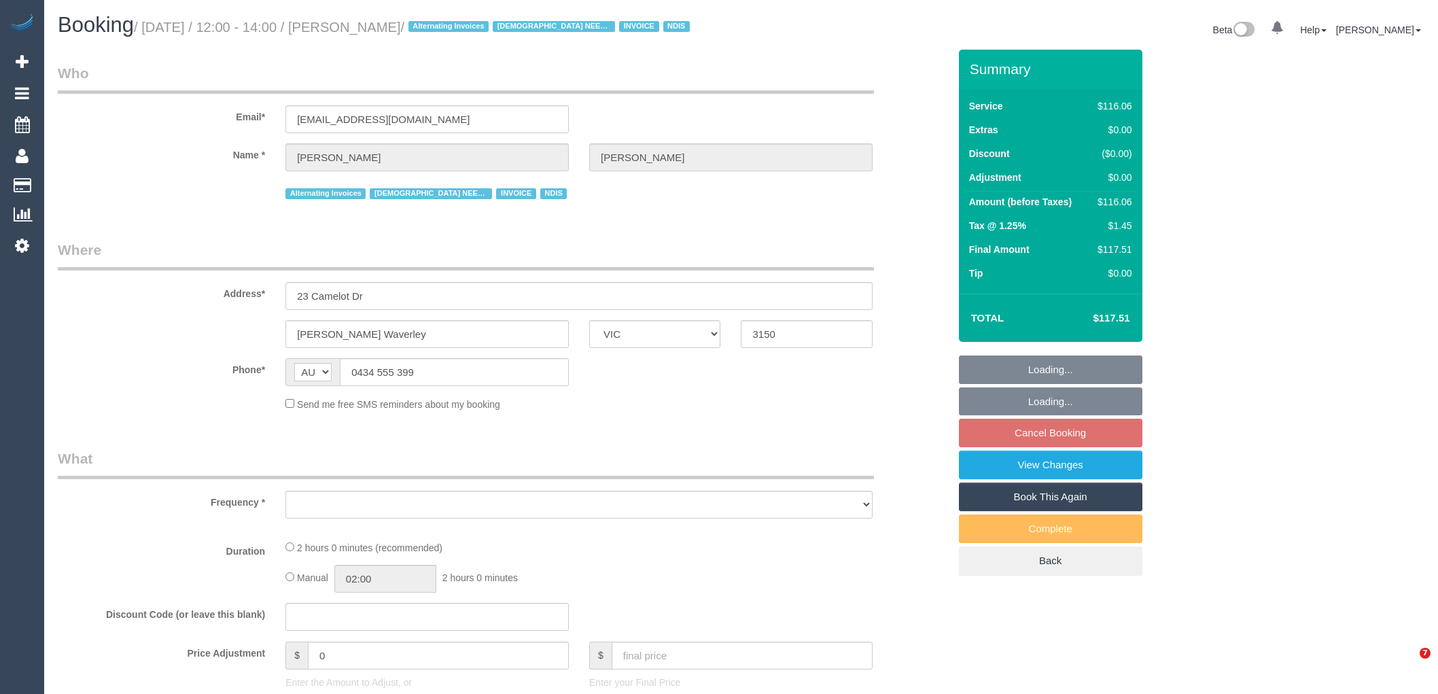
select select "VIC"
select select "object:592"
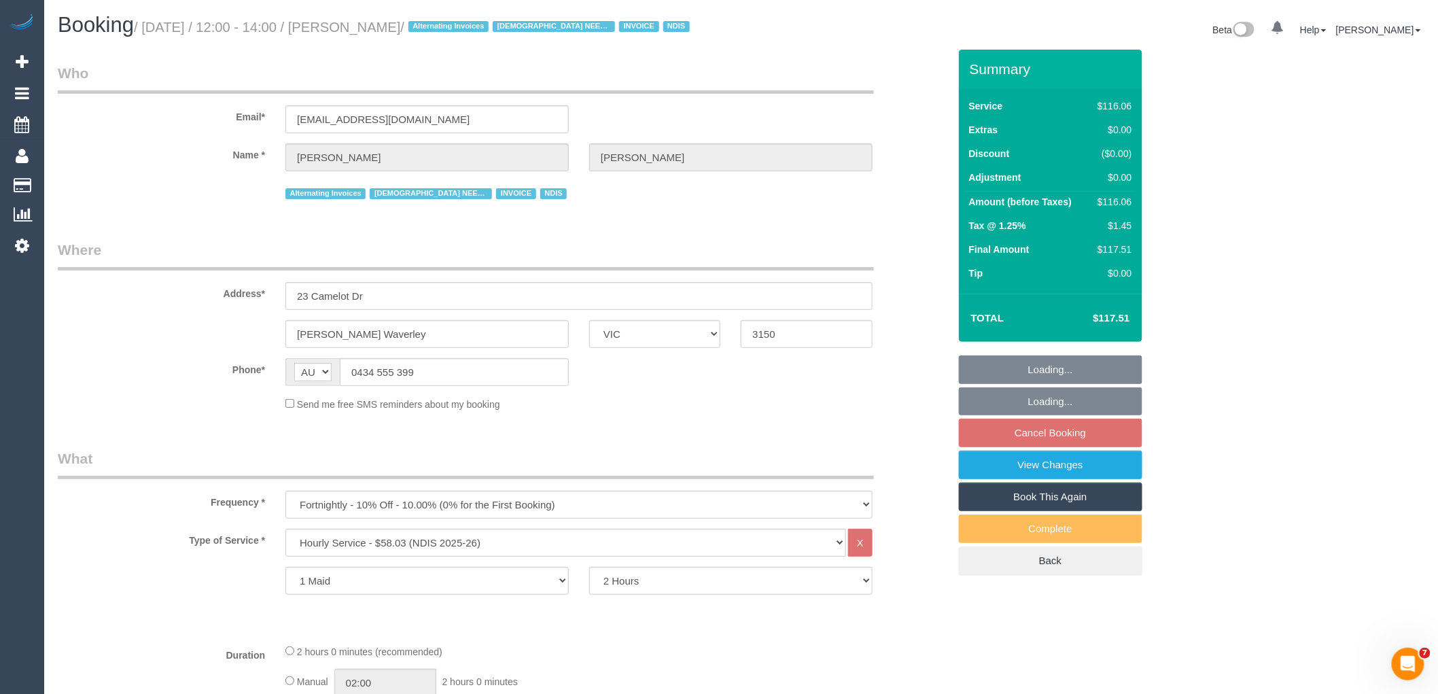
select select "spot4"
select select "number:30"
select select "number:14"
select select "number:19"
select select "number:23"
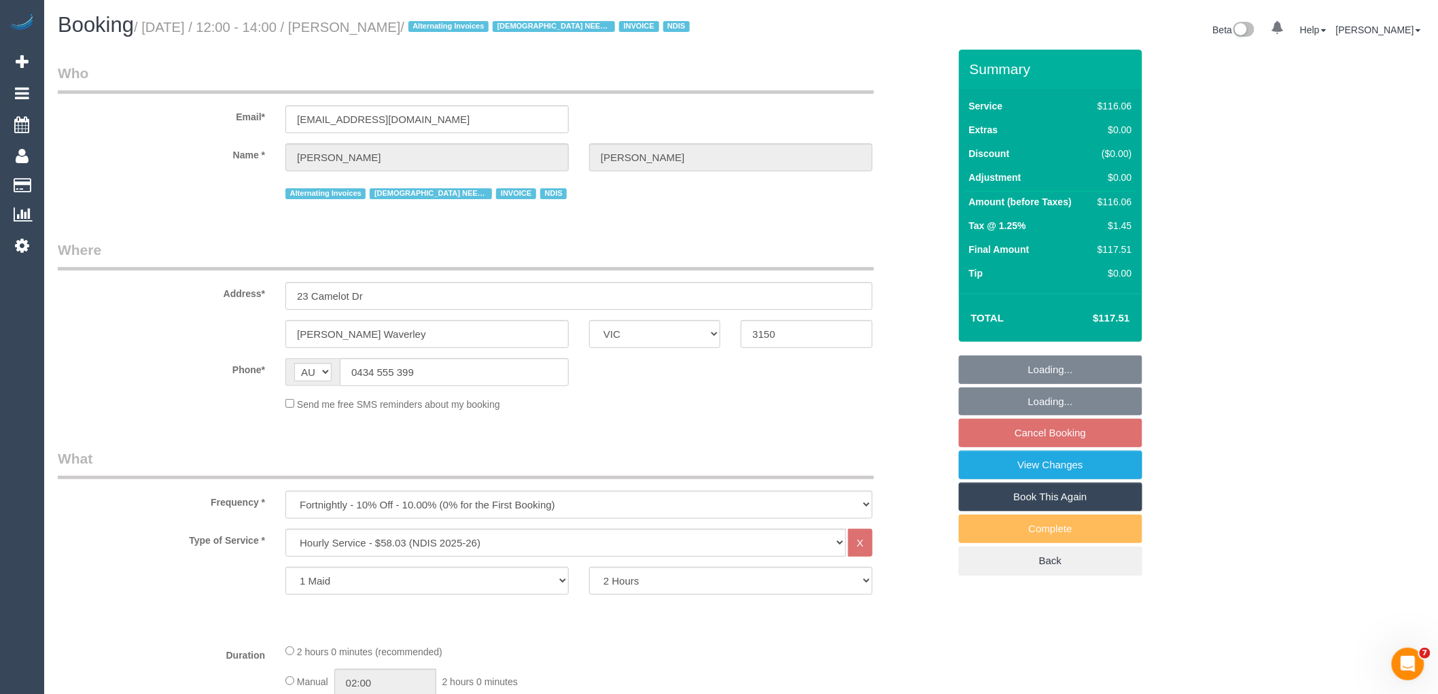
select select "number:34"
select select "number:11"
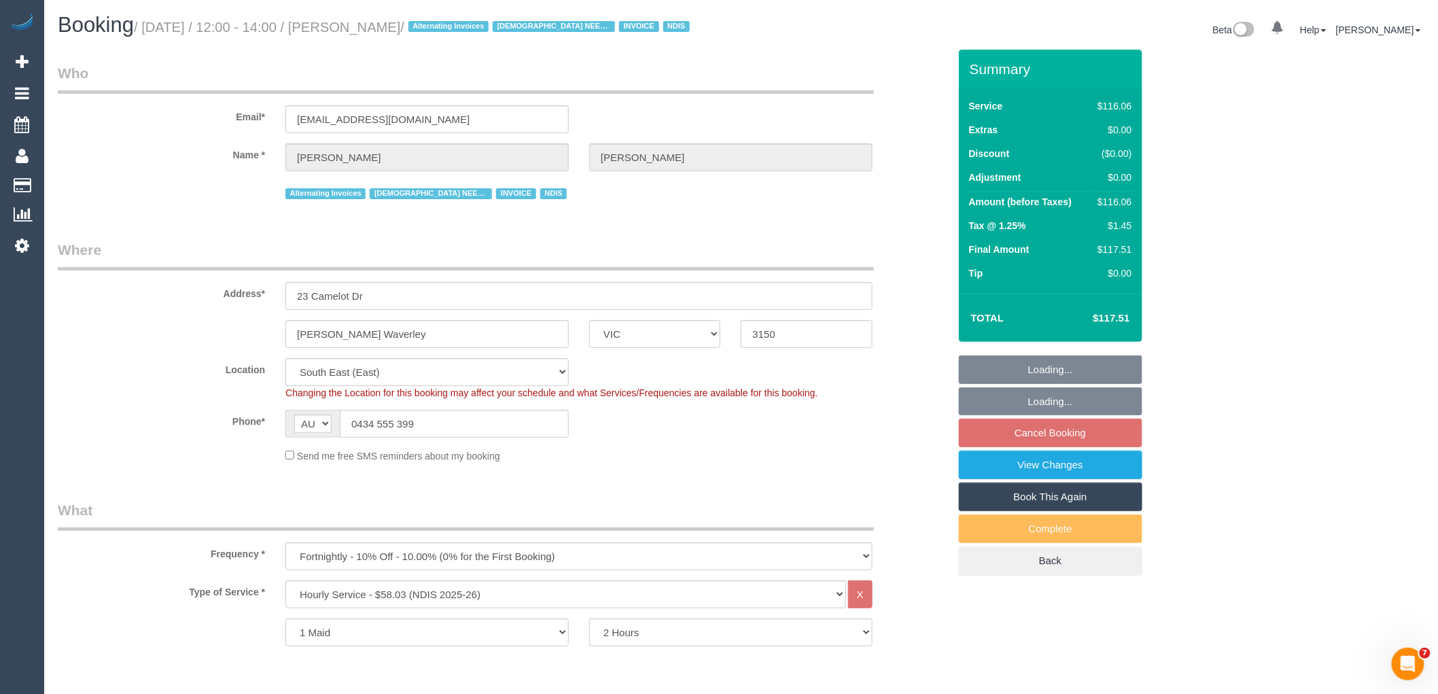
select select "object:750"
select select "spot29"
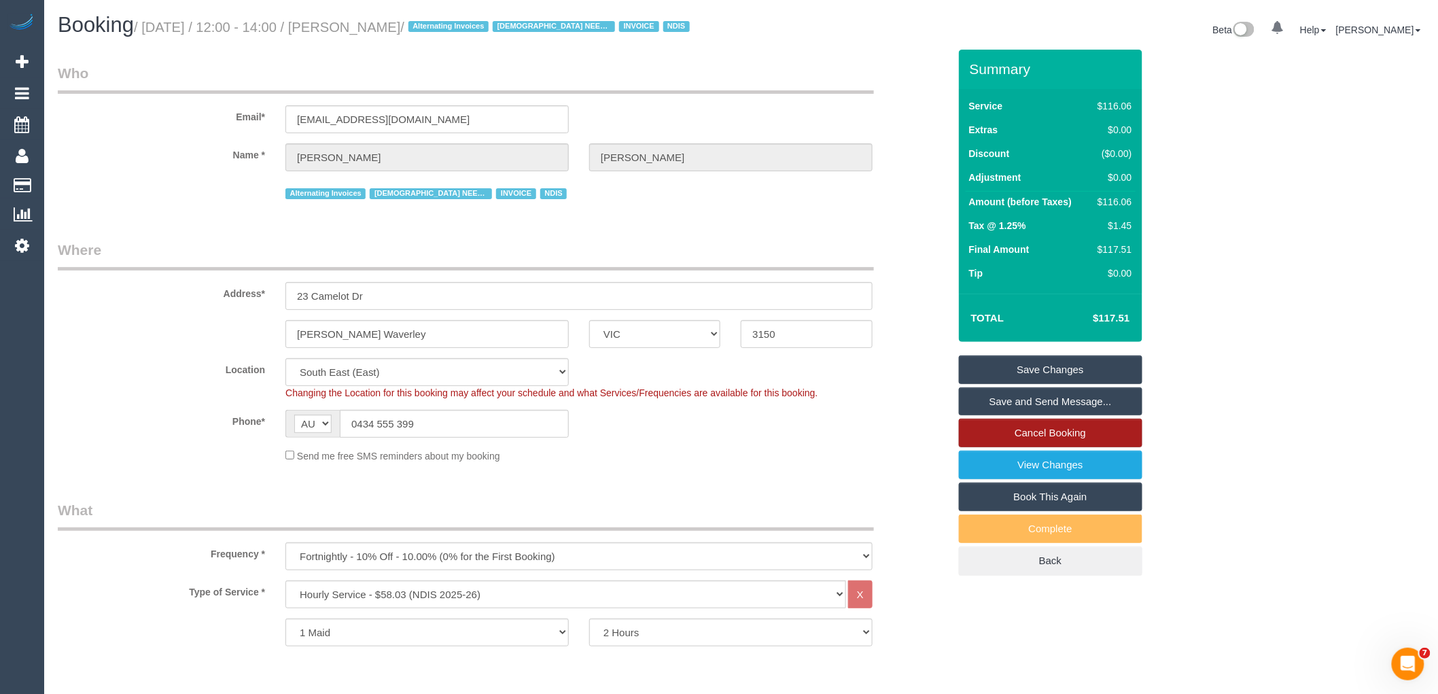
click at [1048, 435] on link "Cancel Booking" at bounding box center [1051, 433] width 184 height 29
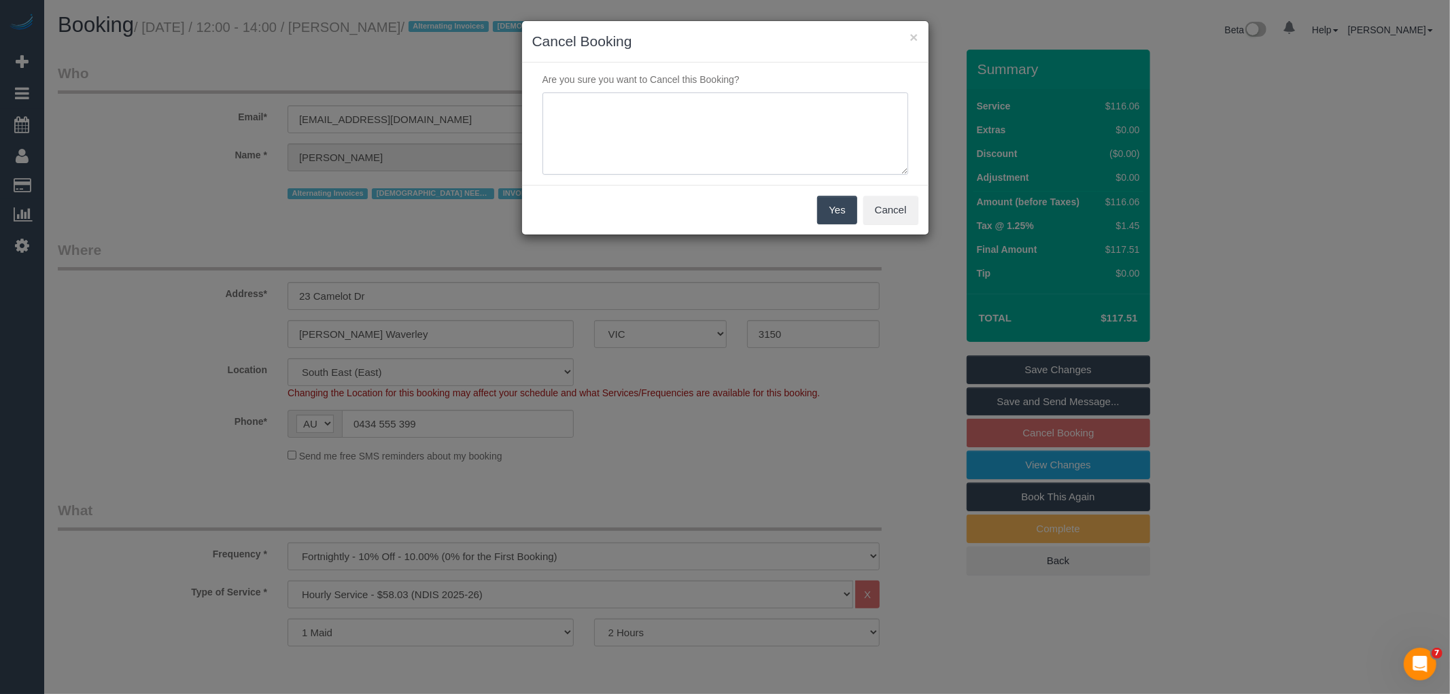
click at [596, 131] on textarea at bounding box center [725, 133] width 366 height 83
type textarea "customer going away for 2 weeks - CE"
click at [839, 205] on button "Yes" at bounding box center [836, 210] width 39 height 29
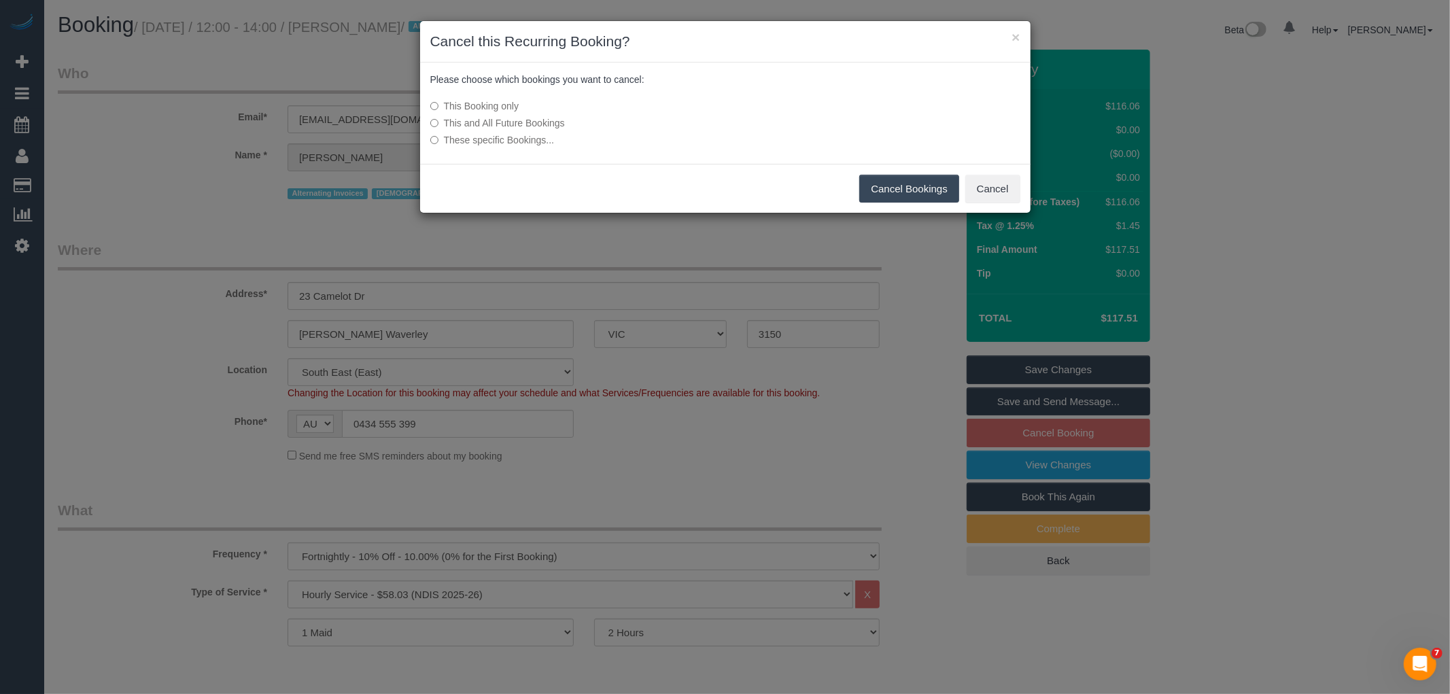
click at [881, 196] on button "Cancel Bookings" at bounding box center [909, 189] width 100 height 29
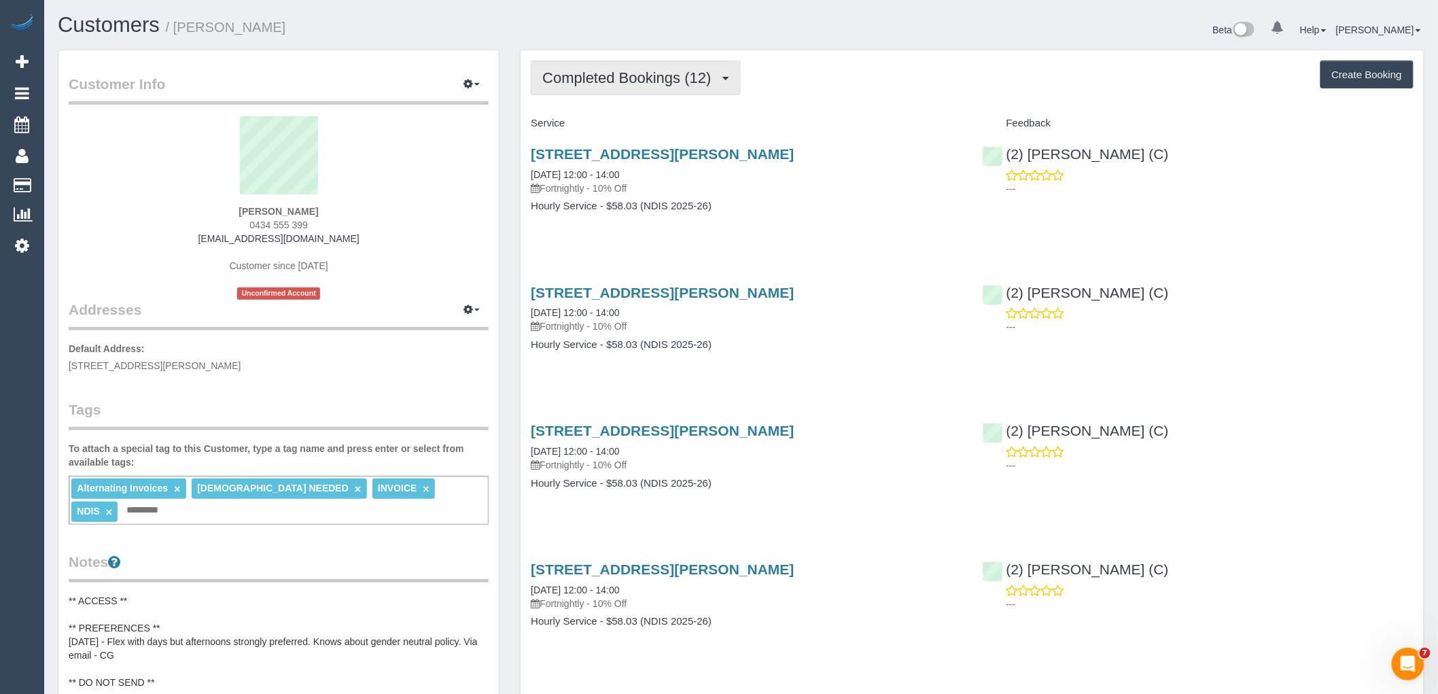
click at [683, 64] on button "Completed Bookings (12)" at bounding box center [635, 77] width 209 height 35
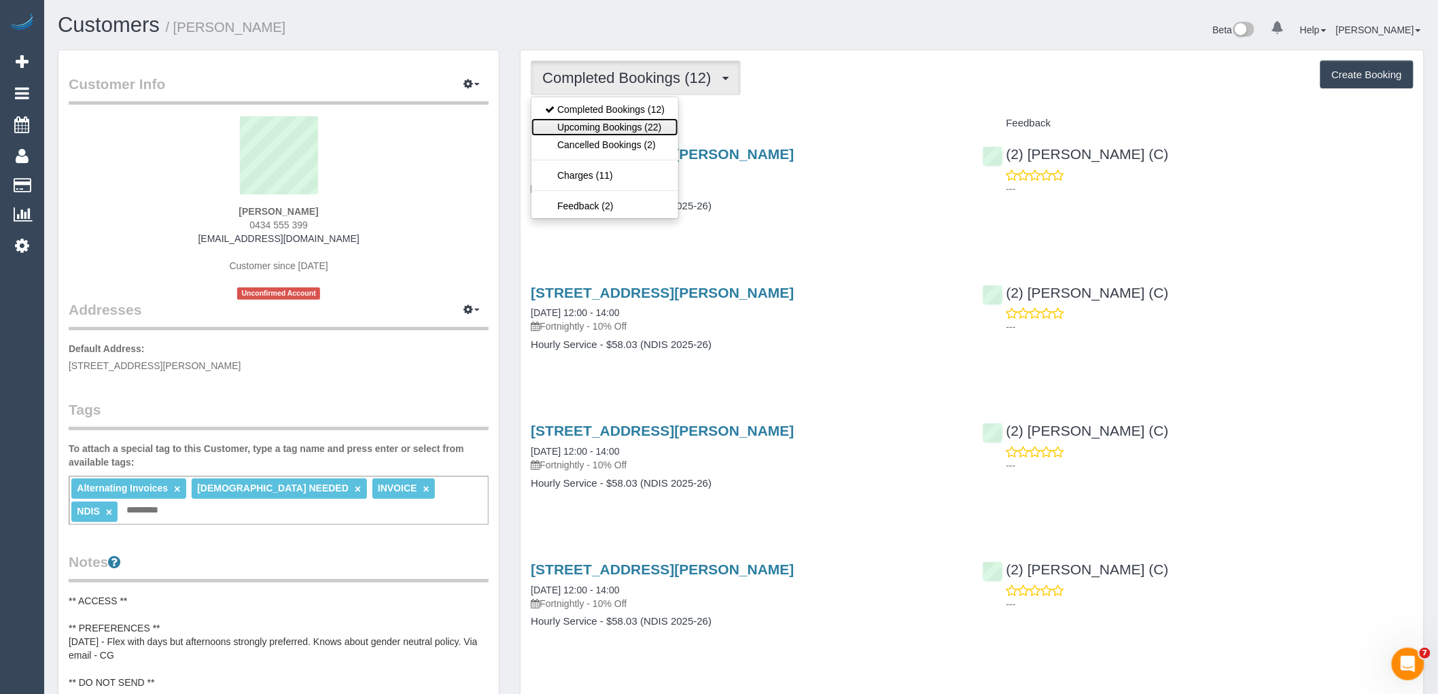
click at [630, 134] on link "Upcoming Bookings (22)" at bounding box center [605, 127] width 147 height 18
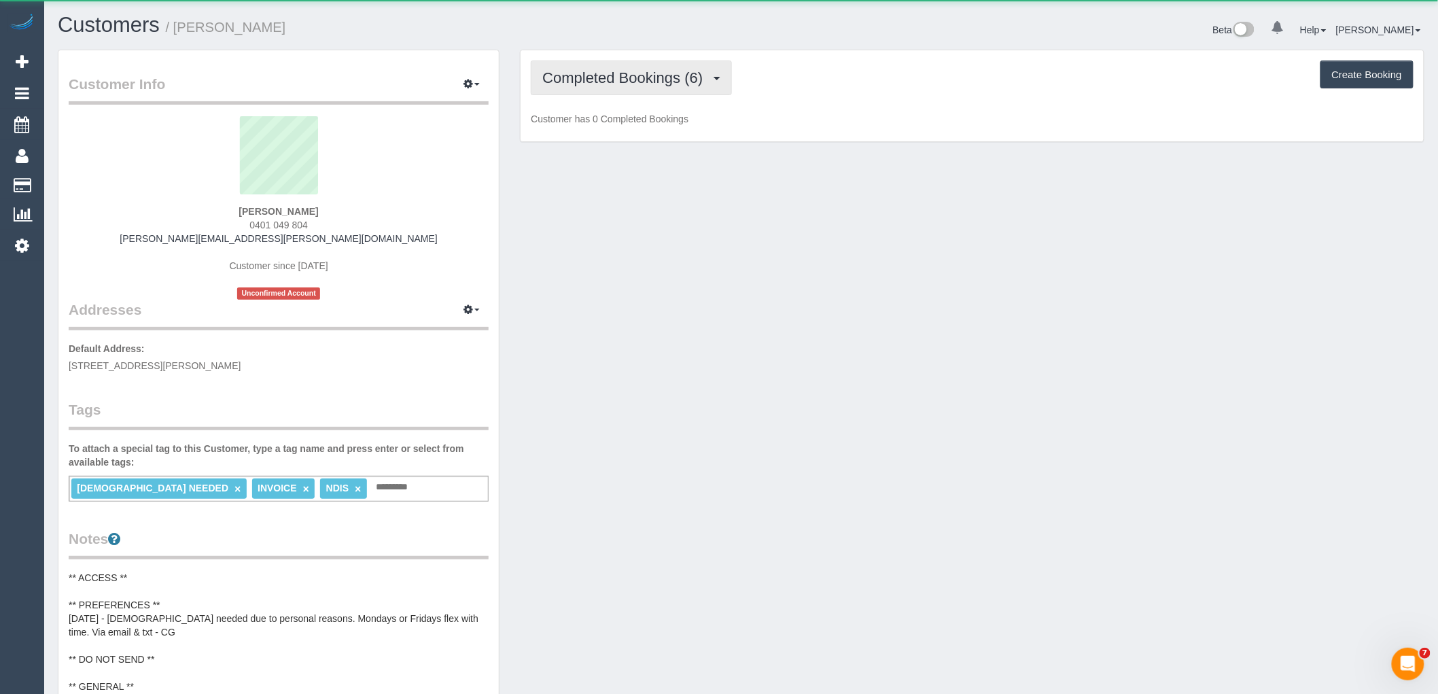
click at [625, 70] on span "Completed Bookings (6)" at bounding box center [625, 77] width 167 height 17
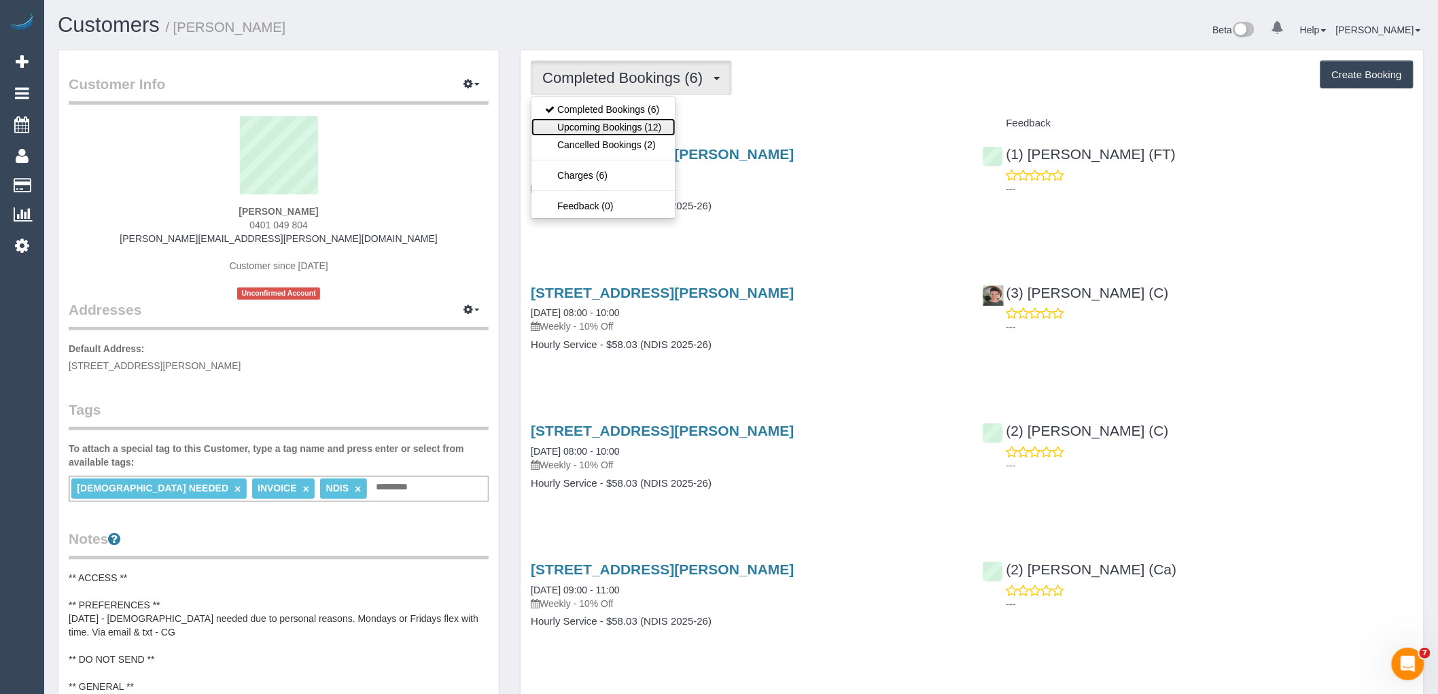
click at [606, 123] on link "Upcoming Bookings (12)" at bounding box center [603, 127] width 143 height 18
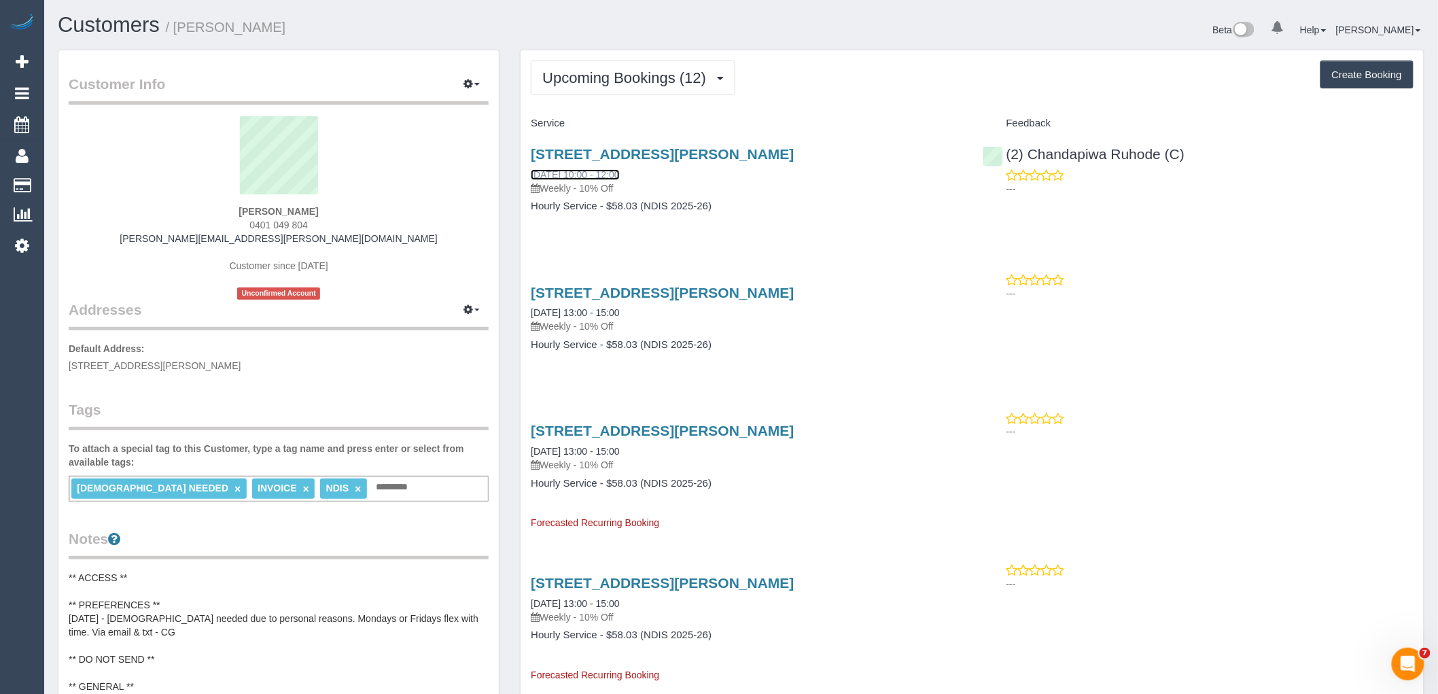
click at [581, 174] on link "[DATE] 10:00 - 12:00" at bounding box center [575, 174] width 88 height 11
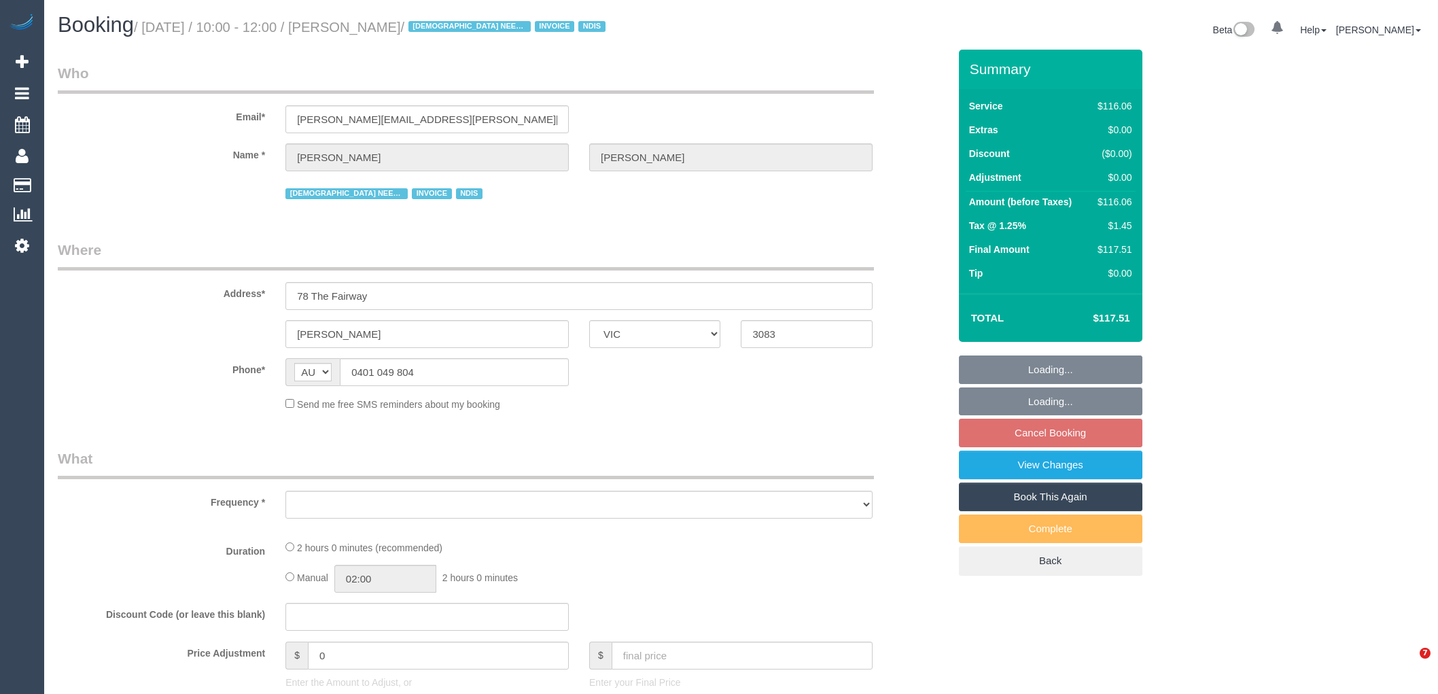
select select "VIC"
select select "object:732"
select select "number:29"
select select "number:14"
select select "number:18"
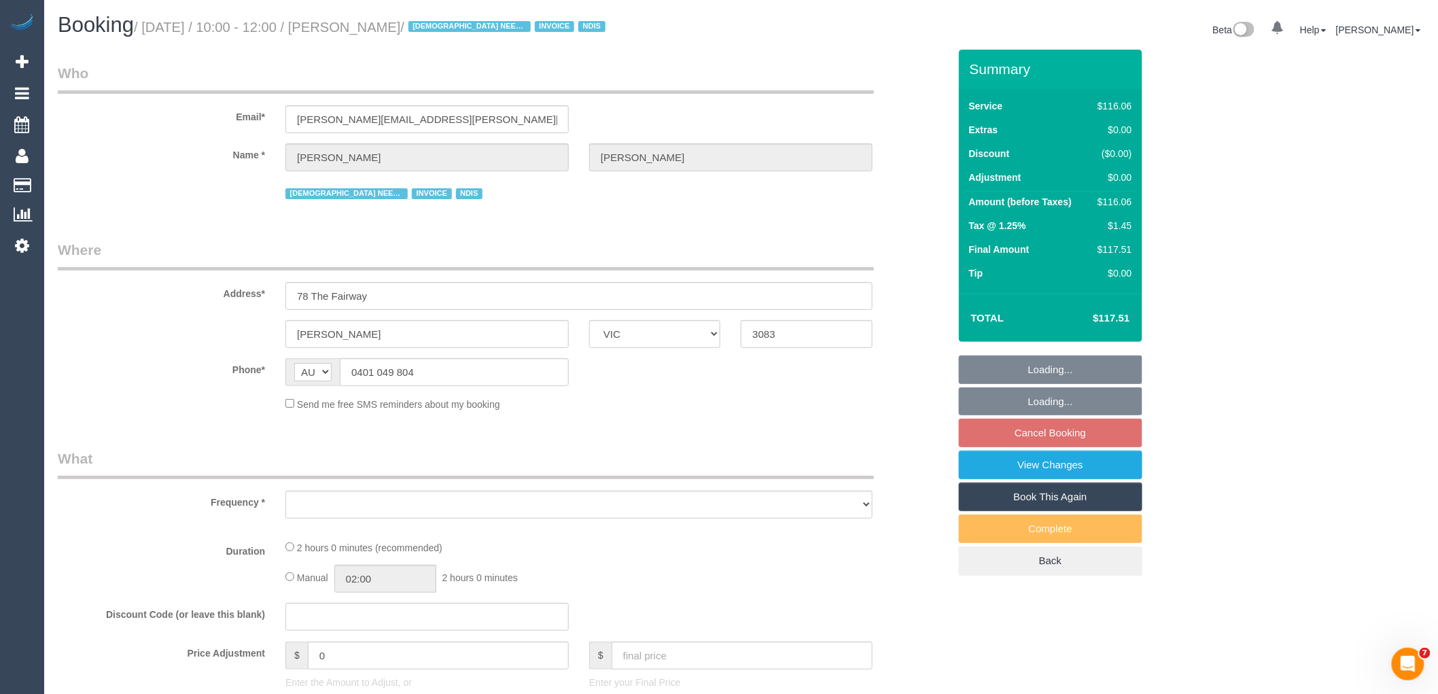
select select "number:24"
select select "number:35"
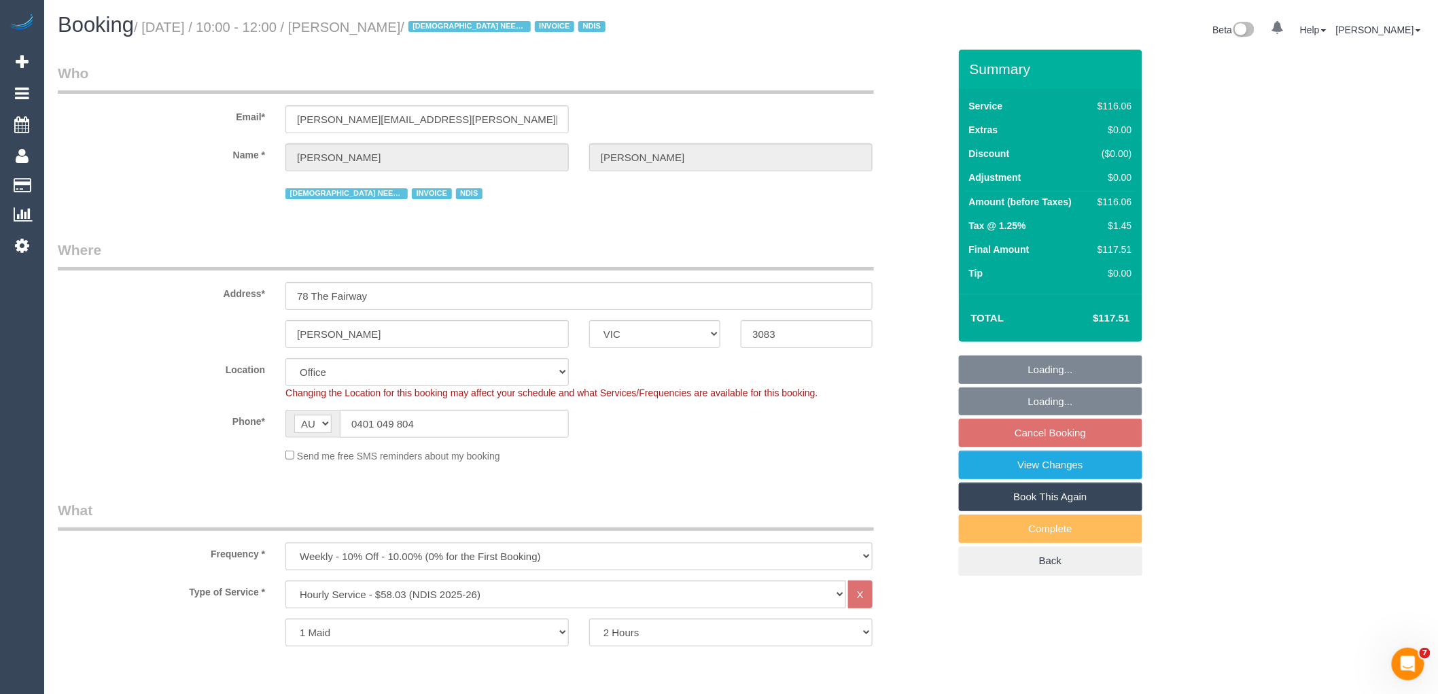
select select "object:2108"
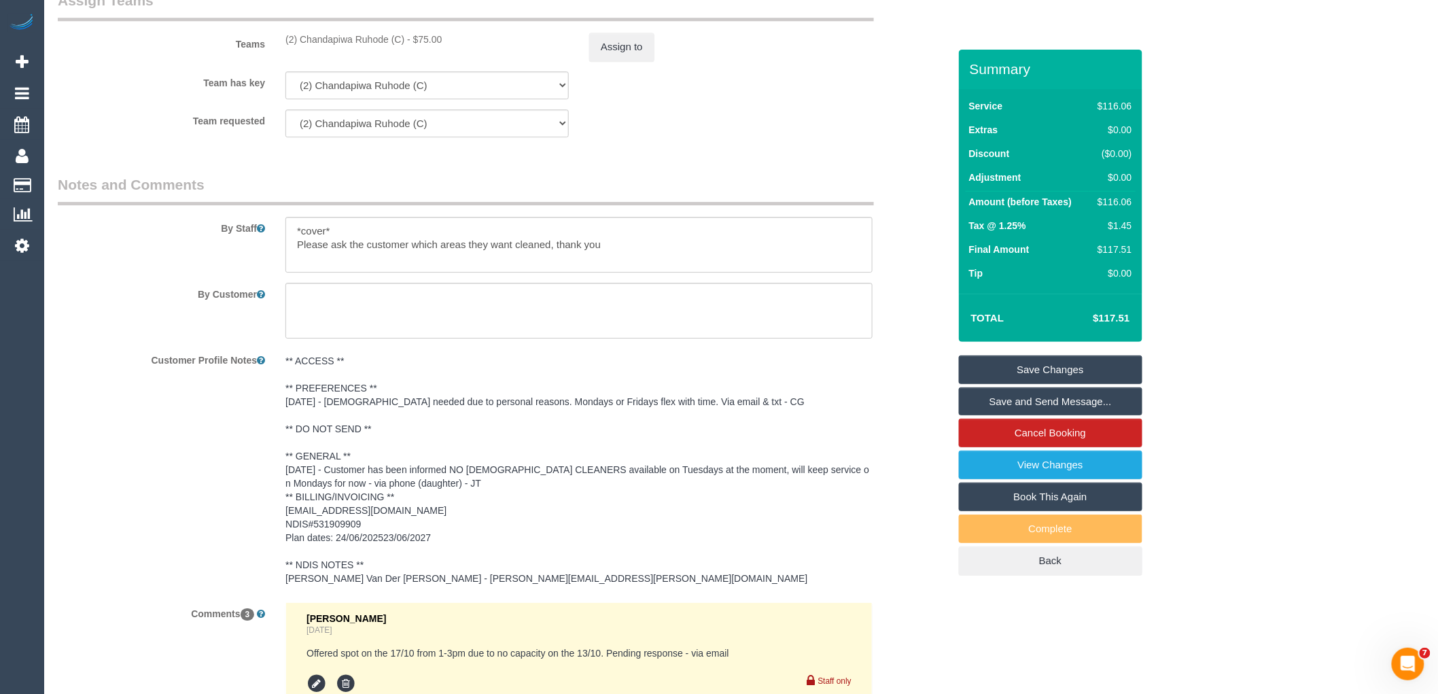
scroll to position [1812, 0]
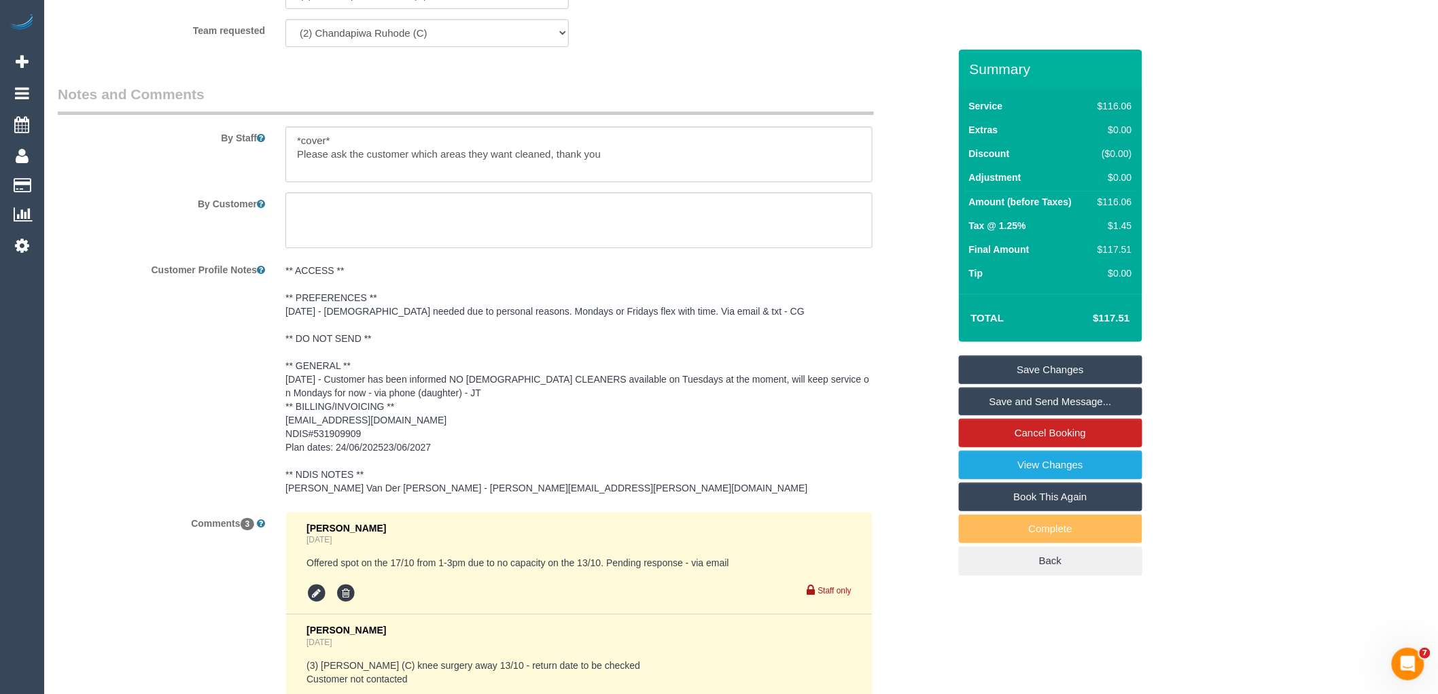
click at [438, 407] on pre "** ACCESS ** ** PREFERENCES ** [DATE] - [DEMOGRAPHIC_DATA] needed due to person…" at bounding box center [579, 379] width 587 height 231
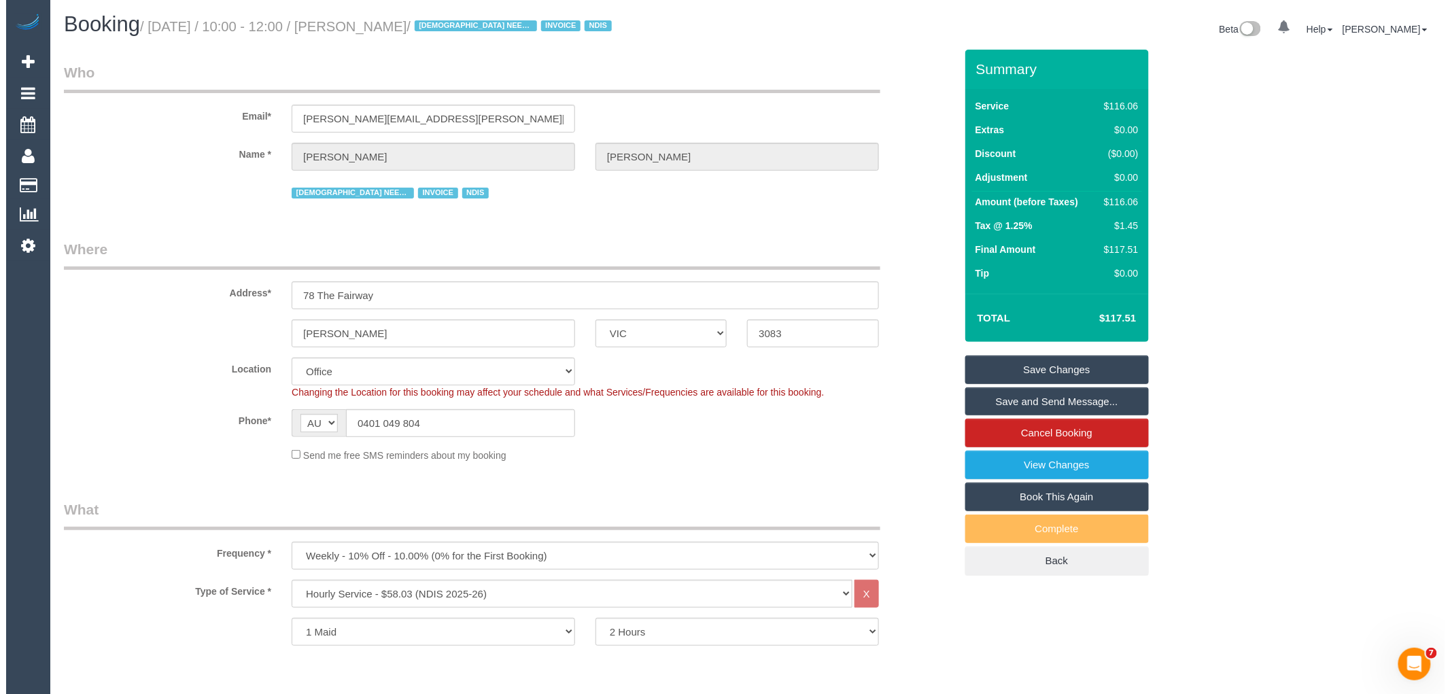
scroll to position [0, 0]
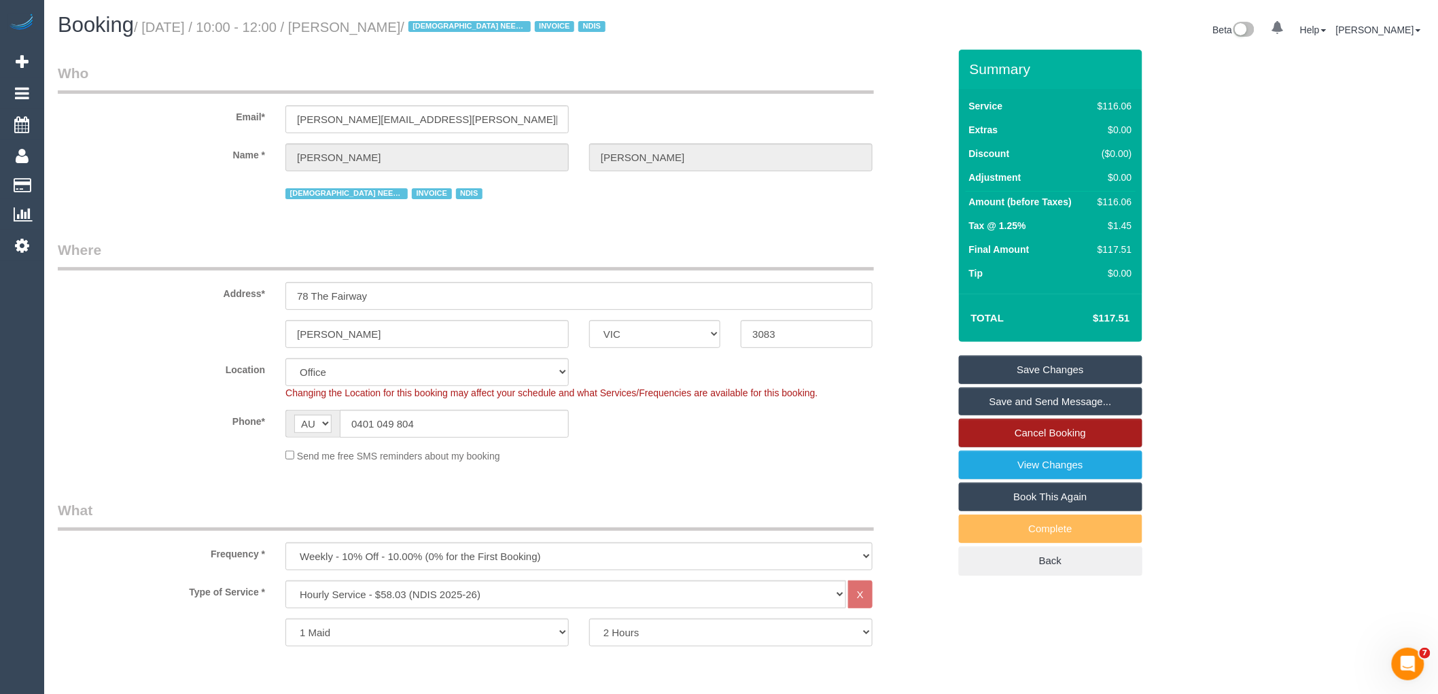
drag, startPoint x: 1319, startPoint y: 198, endPoint x: 1029, endPoint y: 430, distance: 371.5
click at [1029, 430] on link "Cancel Booking" at bounding box center [1051, 433] width 184 height 29
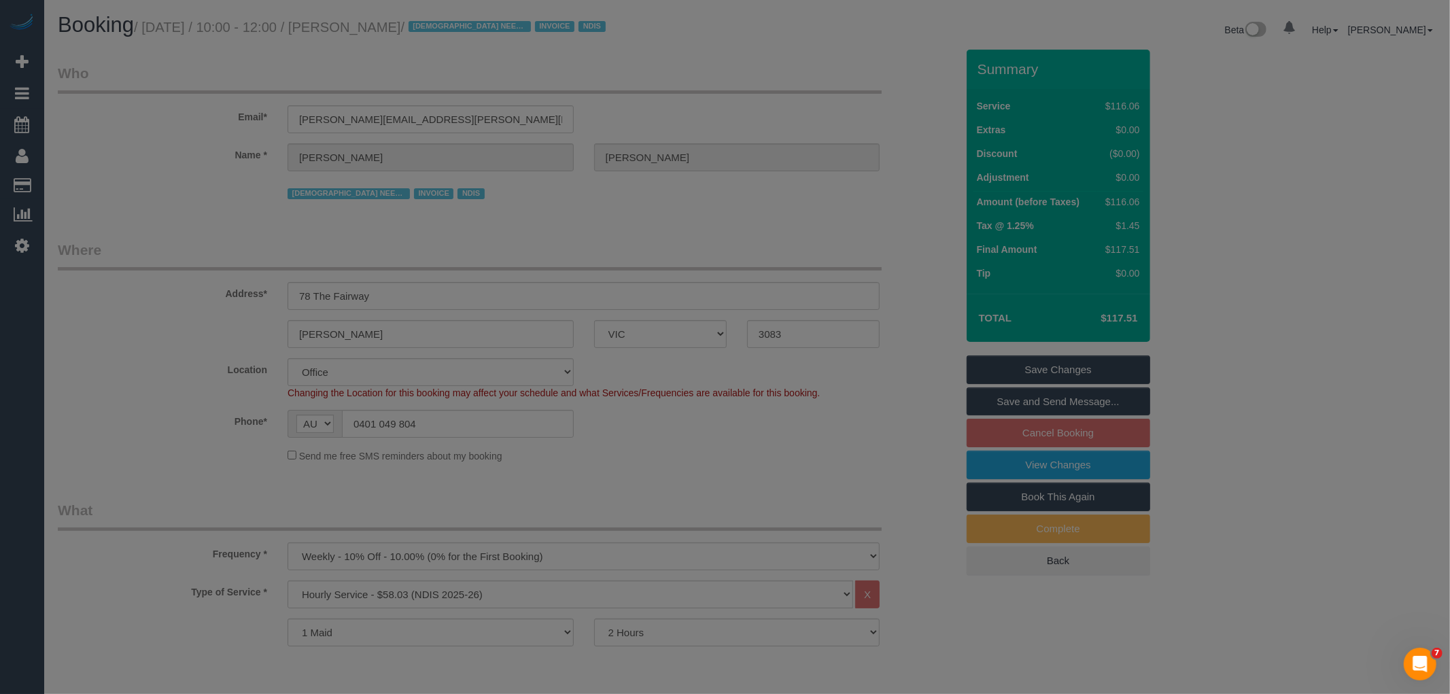
click at [1029, 430] on div "× Cancel Booking Are you sure you want to Cancel this Booking? Yes Cancel" at bounding box center [725, 347] width 1450 height 694
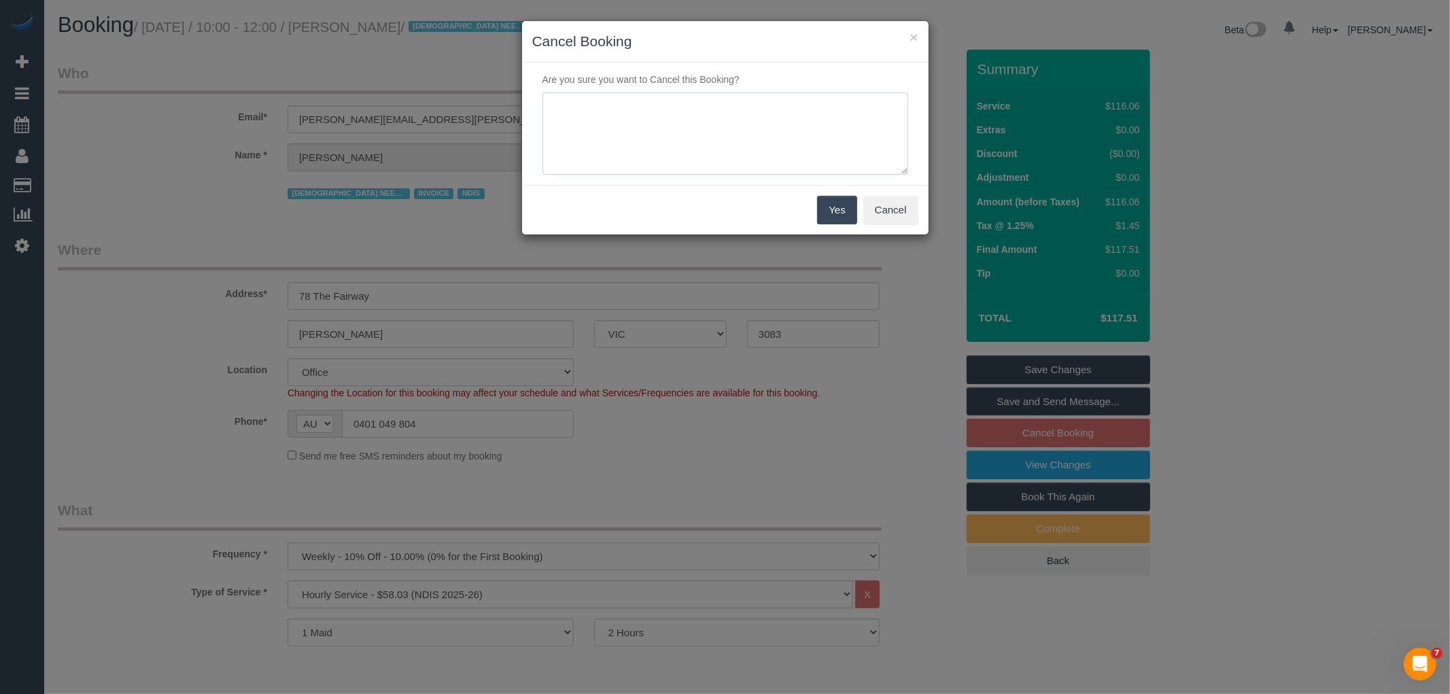
click at [635, 141] on textarea at bounding box center [725, 133] width 366 height 83
type textarea "S"
type textarea "Customer is sick - CE"
click at [840, 211] on button "Yes" at bounding box center [836, 210] width 39 height 29
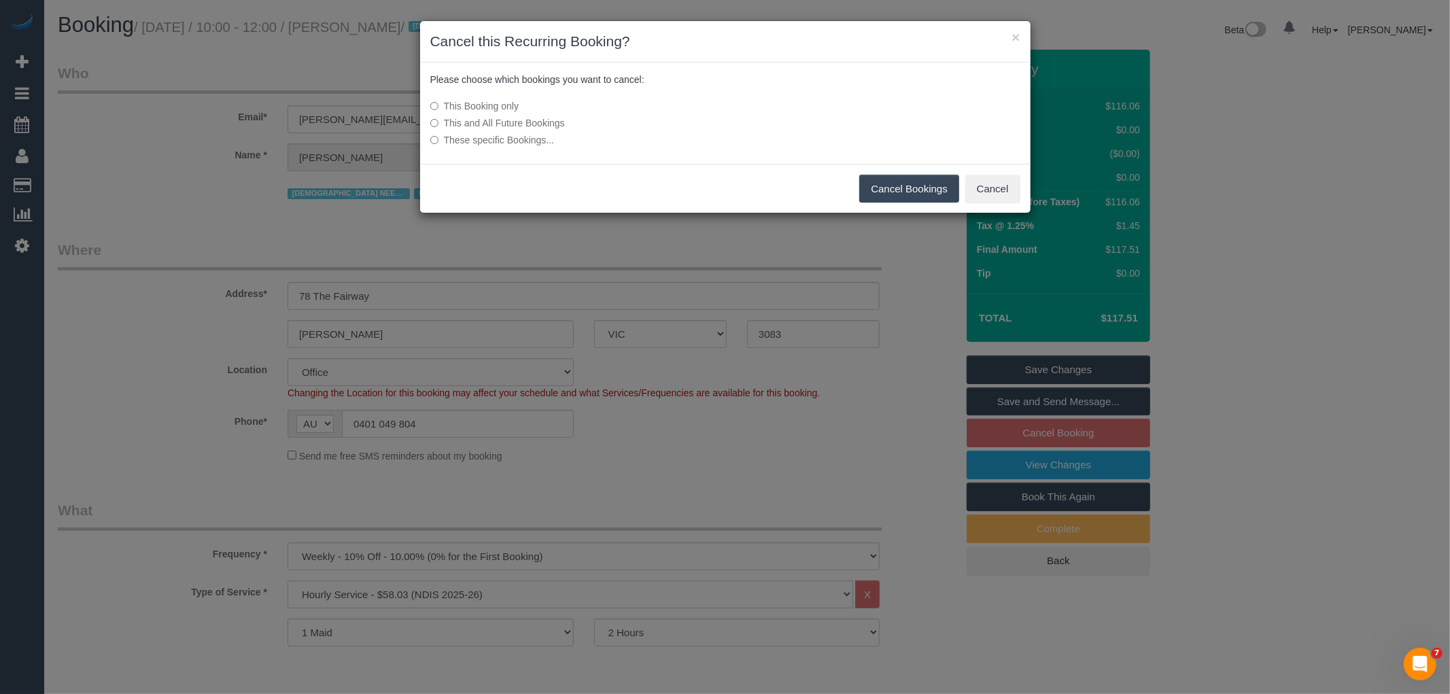
click at [899, 192] on button "Cancel Bookings" at bounding box center [909, 189] width 100 height 29
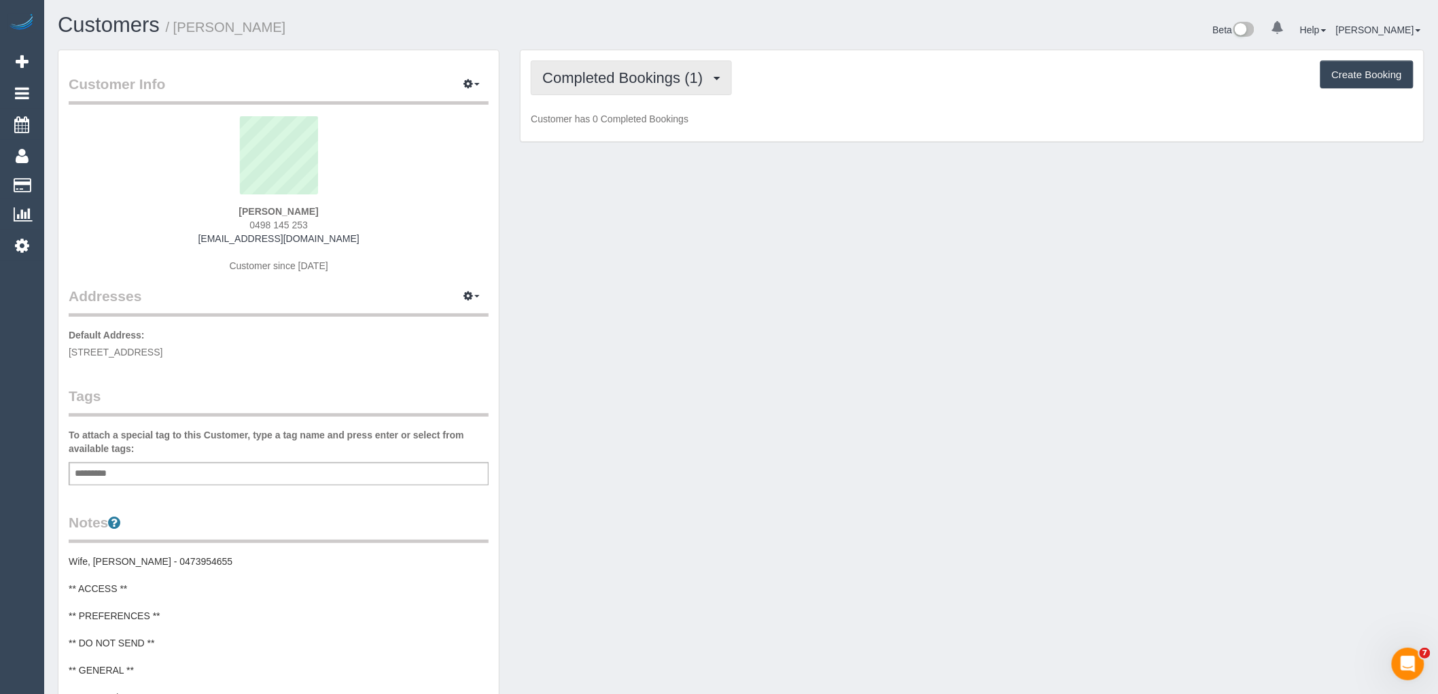
click at [655, 76] on span "Completed Bookings (1)" at bounding box center [625, 77] width 167 height 17
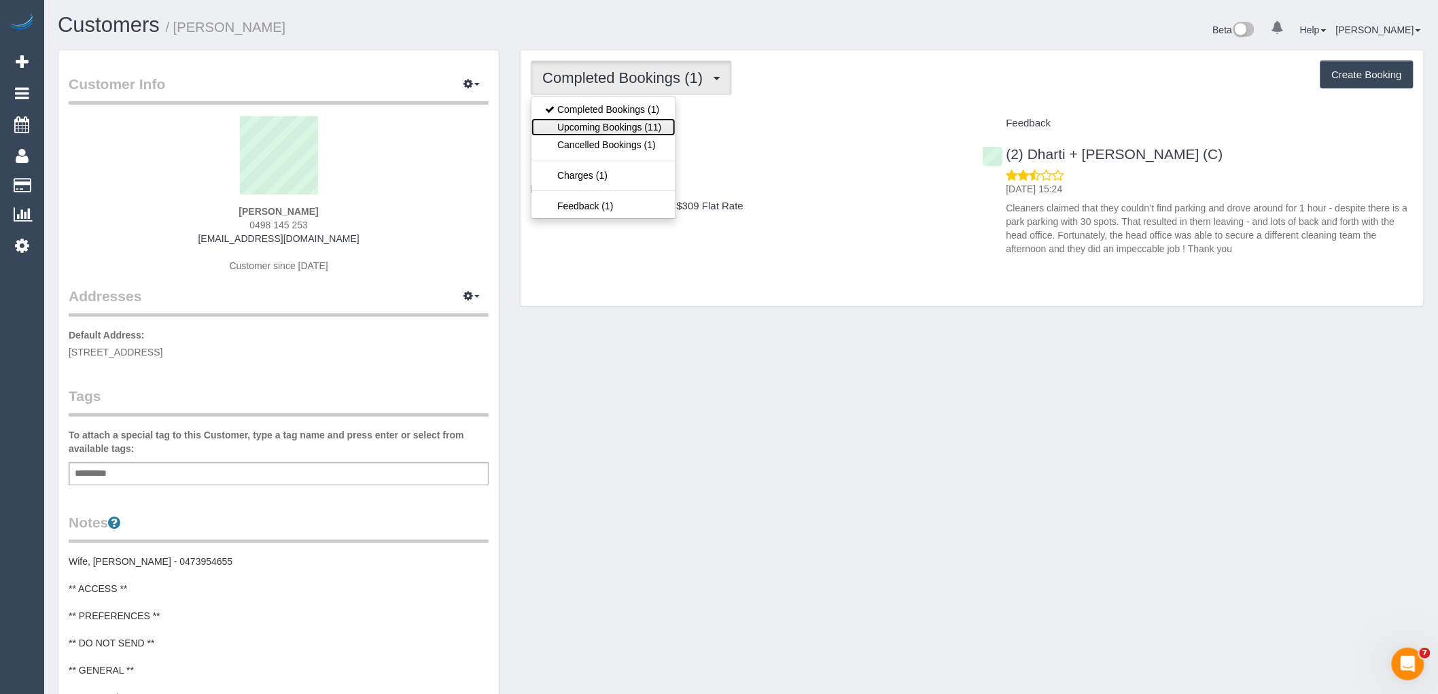
click at [654, 123] on link "Upcoming Bookings (11)" at bounding box center [603, 127] width 143 height 18
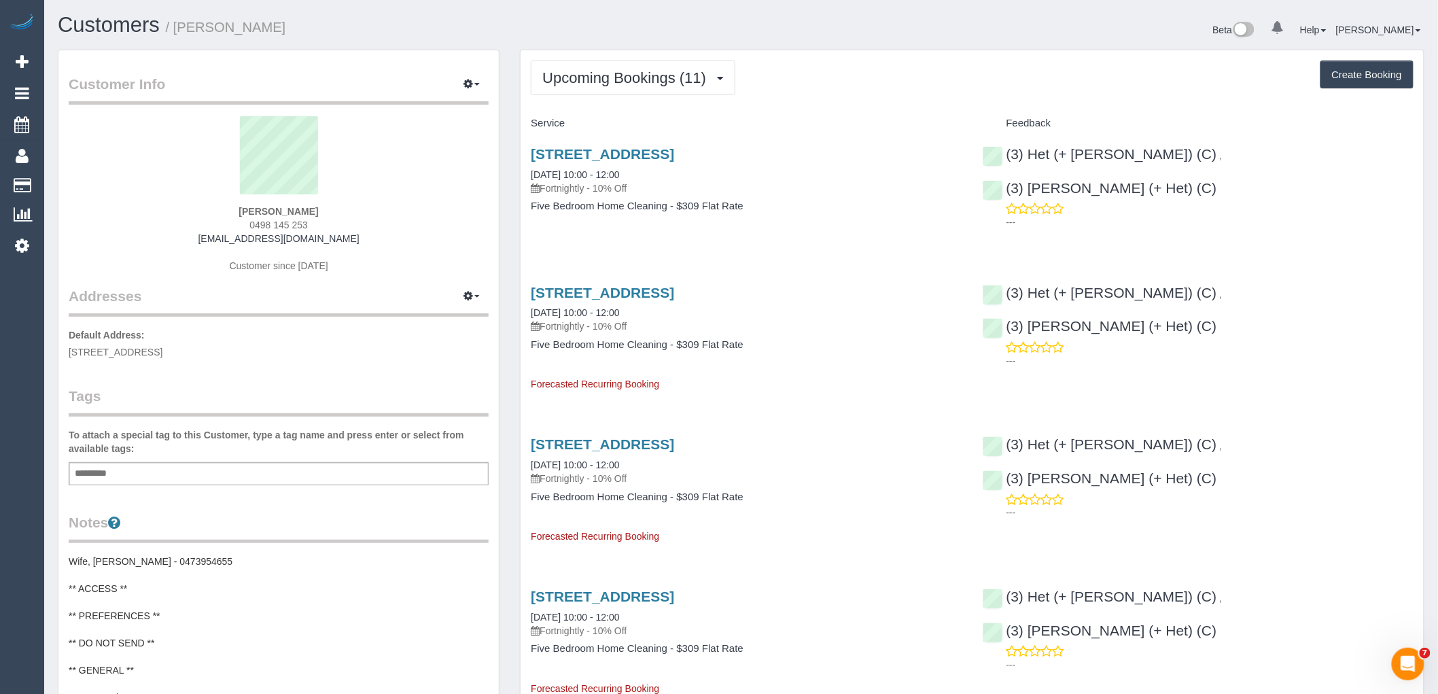
drag, startPoint x: 318, startPoint y: 205, endPoint x: 229, endPoint y: 201, distance: 89.1
click at [229, 201] on div "Jacob Pedersen 0498 145 253 jacobpedersendk@gmail.com Customer since 2025" at bounding box center [279, 201] width 420 height 170
drag, startPoint x: 245, startPoint y: 207, endPoint x: 383, endPoint y: 214, distance: 138.9
click at [383, 214] on div "Jacob Pedersen 0498 145 253 jacobpedersendk@gmail.com Customer since 2025" at bounding box center [279, 201] width 420 height 170
copy strong "Jacob Pedersen"
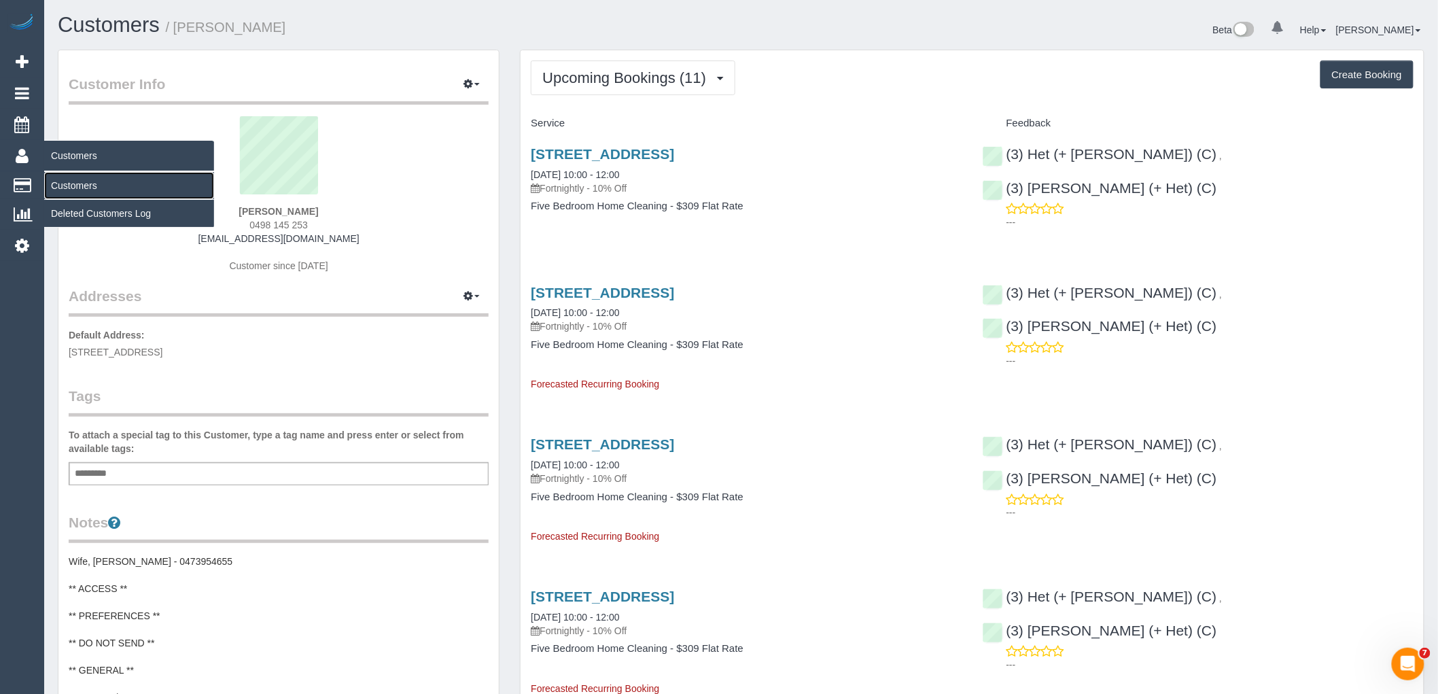
click at [70, 184] on link "Customers" at bounding box center [129, 185] width 170 height 27
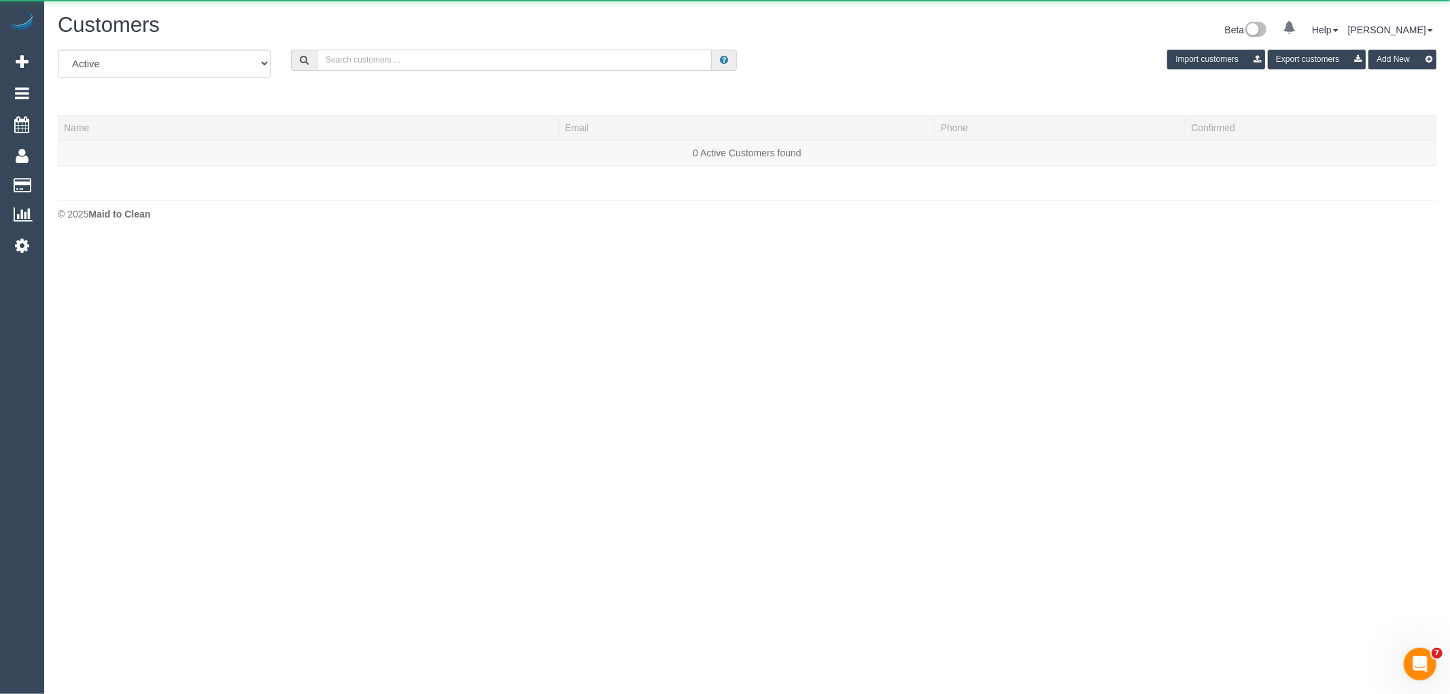
click at [556, 52] on input "text" at bounding box center [514, 60] width 395 height 21
paste input "jpesina@outlok.com"
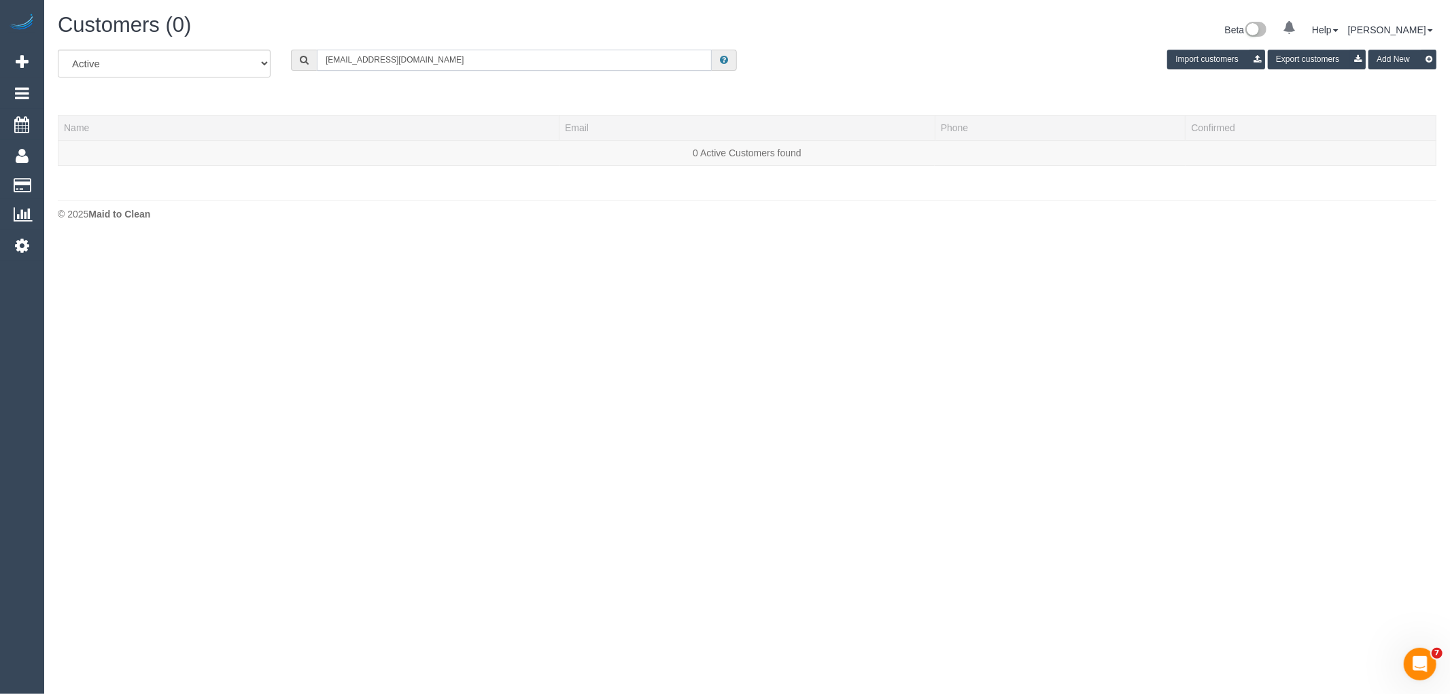
click at [438, 59] on input "jpesina@outlok.com" at bounding box center [514, 60] width 395 height 21
click at [433, 61] on input "jpesina@outlok.com" at bounding box center [514, 60] width 395 height 21
click at [433, 61] on input "v" at bounding box center [514, 60] width 395 height 21
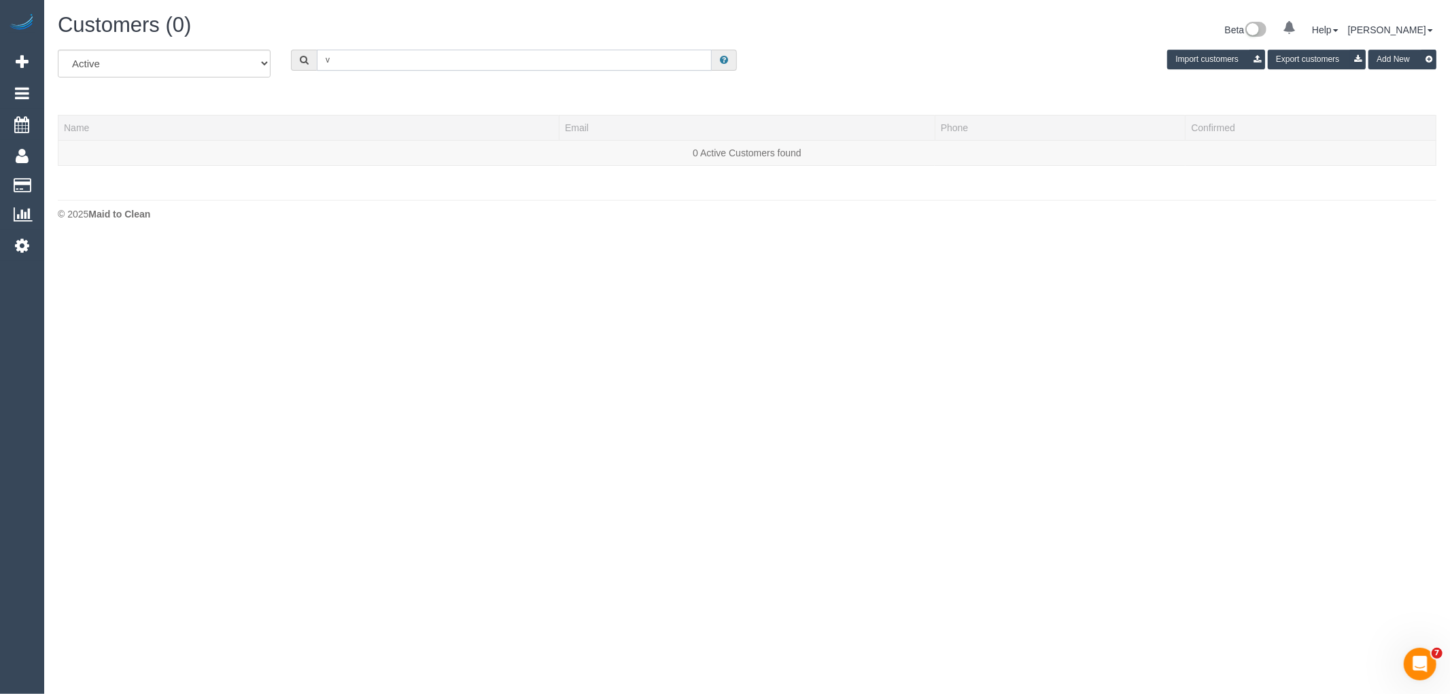
click at [433, 61] on input "v" at bounding box center [514, 60] width 395 height 21
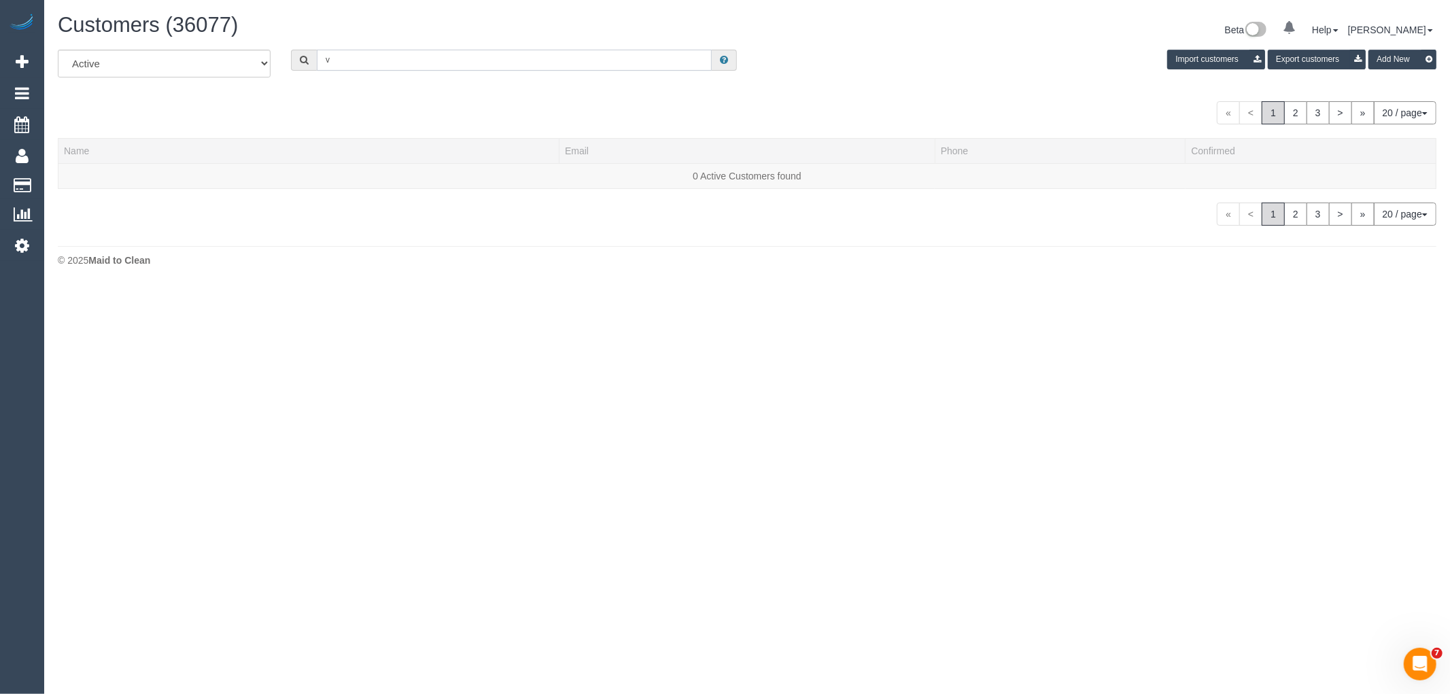
paste input "jpesina@outlook.com"
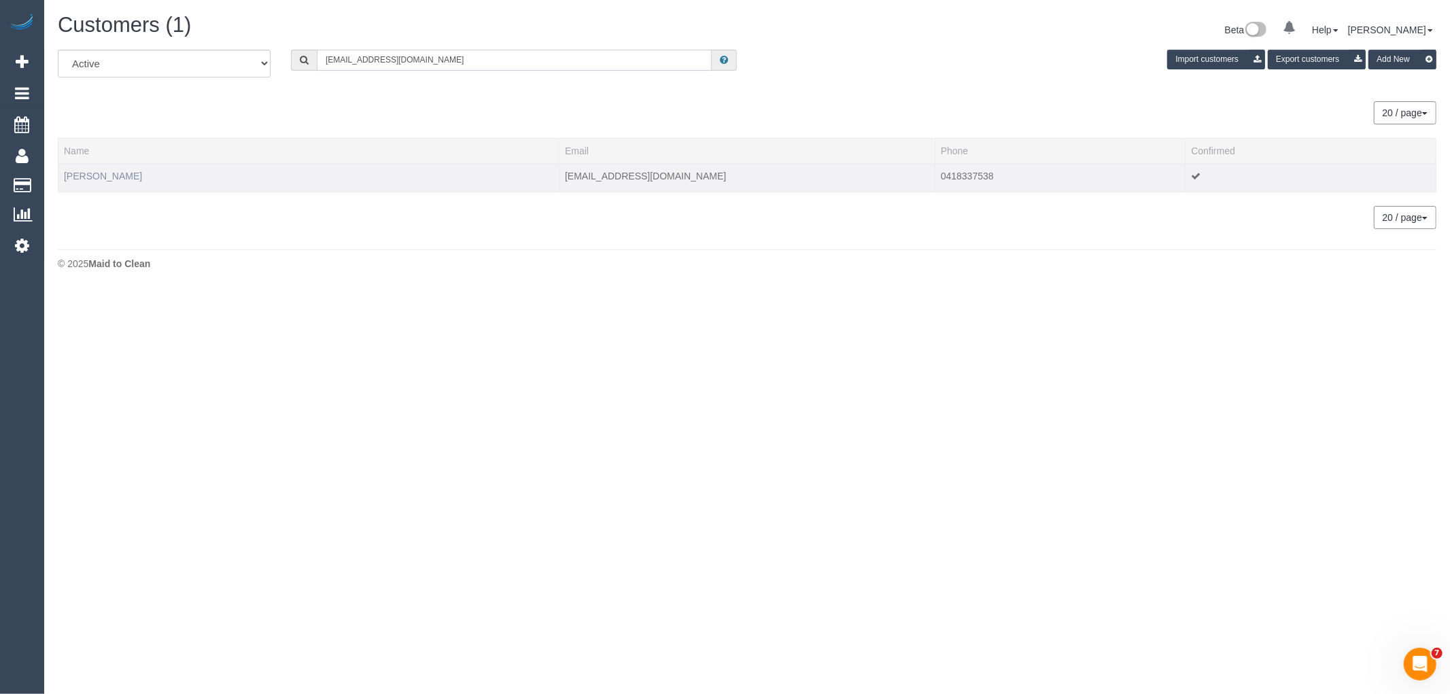
type input "jpesina@outlook.com"
click at [107, 173] on link "Jenny Pesina" at bounding box center [103, 176] width 78 height 11
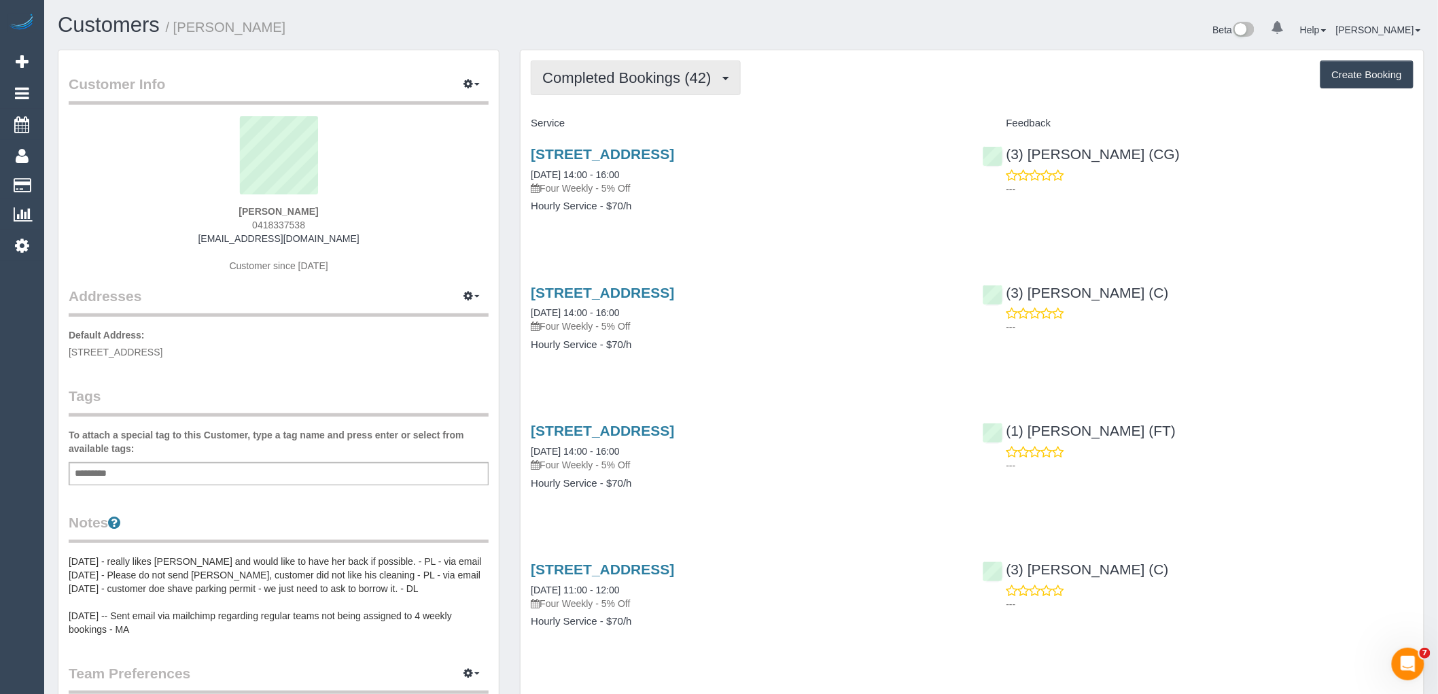
click at [657, 78] on span "Completed Bookings (42)" at bounding box center [629, 77] width 175 height 17
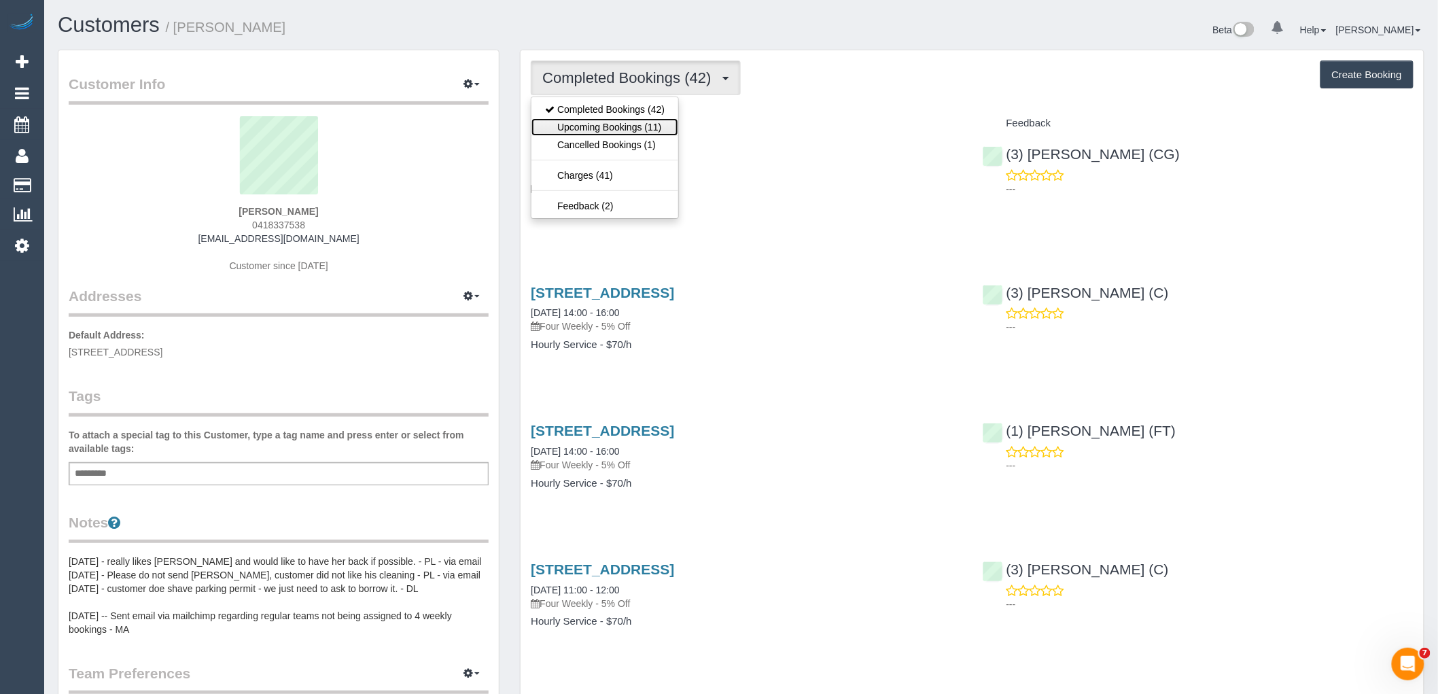
click at [617, 122] on link "Upcoming Bookings (11)" at bounding box center [605, 127] width 147 height 18
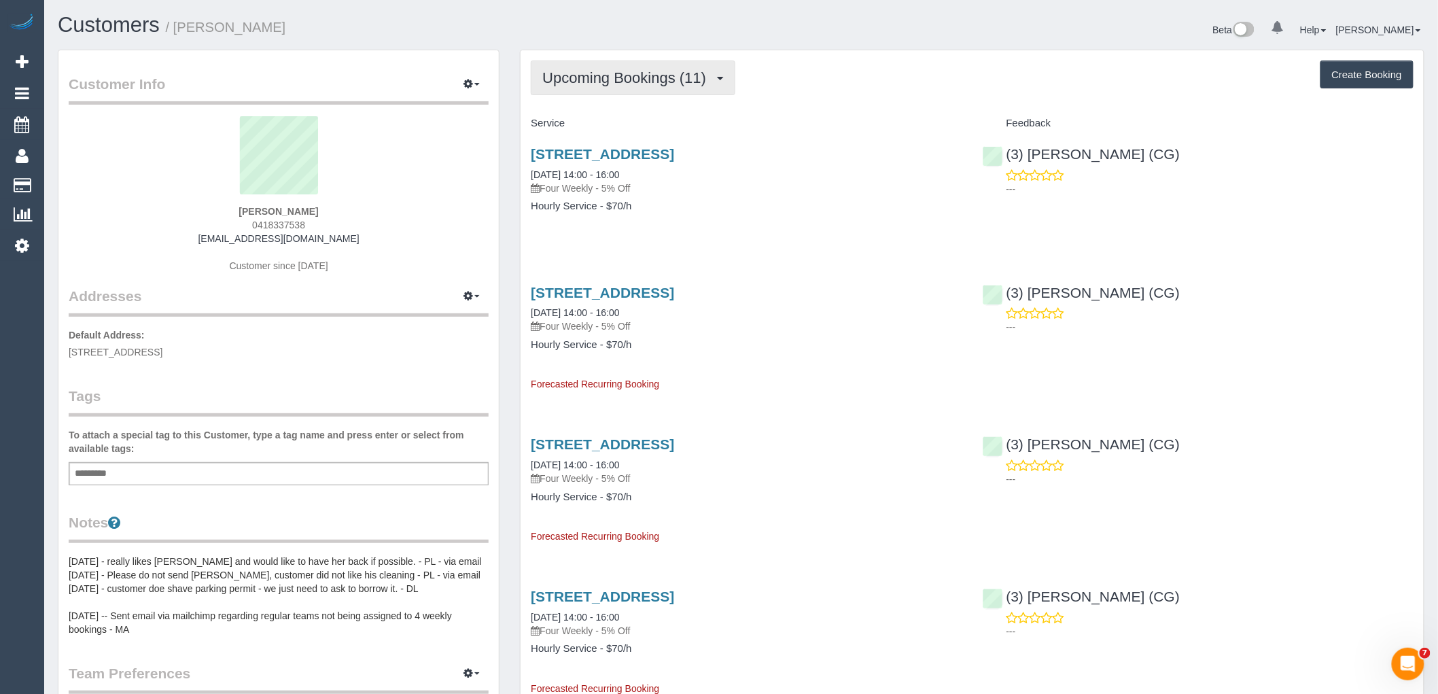
click at [638, 90] on button "Upcoming Bookings (11)" at bounding box center [633, 77] width 205 height 35
click at [816, 87] on div "Upcoming Bookings (11) Completed Bookings (42) Upcoming Bookings (11) Cancelled…" at bounding box center [972, 77] width 883 height 35
click at [601, 173] on link "17/10/2025 14:00 - 16:00" at bounding box center [575, 174] width 88 height 11
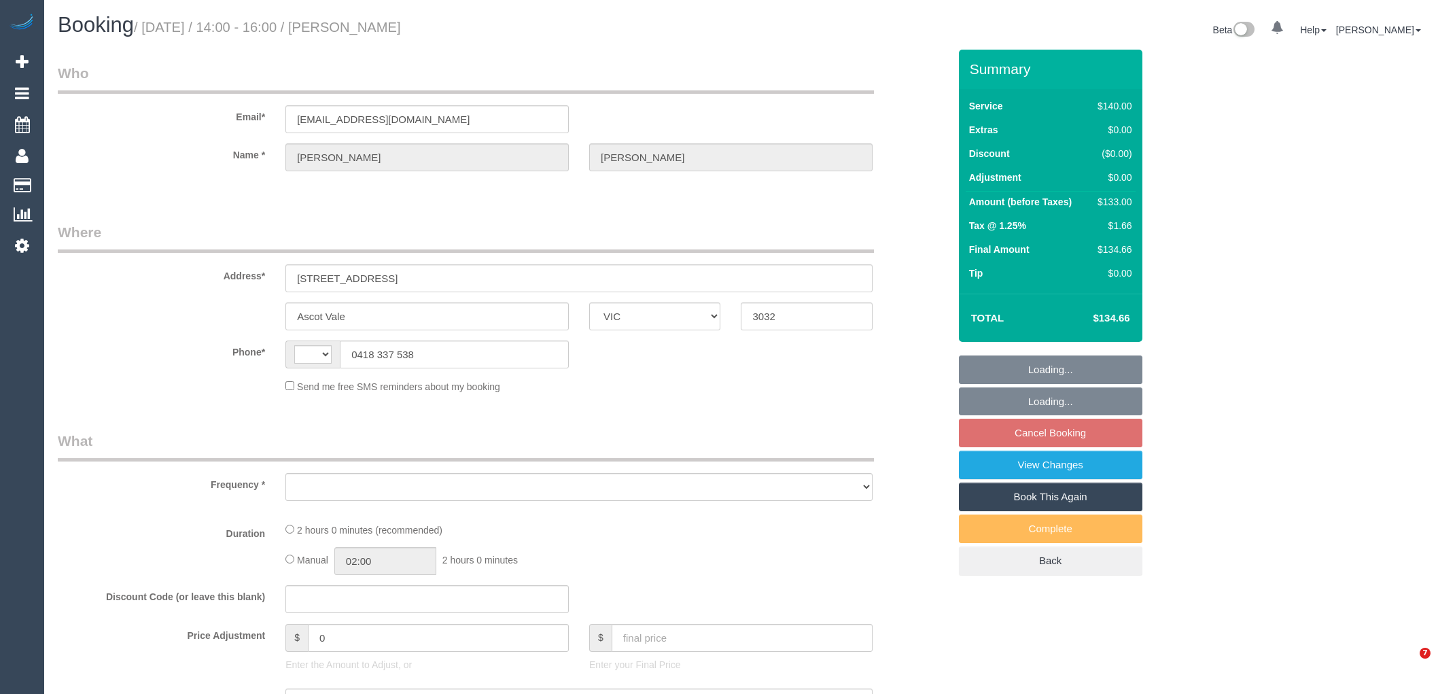
select select "VIC"
select select "string:stripe-pm_1NB62z2GScqysDRVQipQ1YJo"
select select "string:AU"
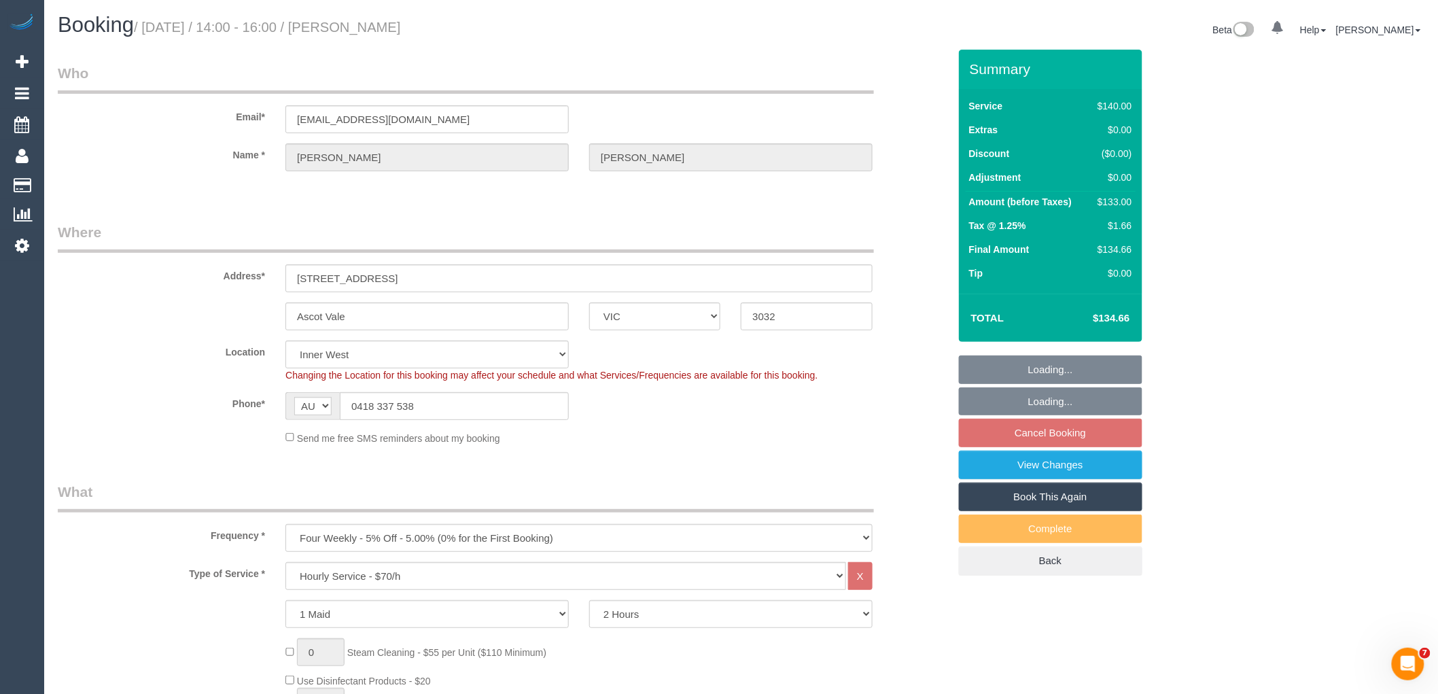
select select "object:871"
select select "number:27"
select select "number:14"
select select "number:19"
select select "number:36"
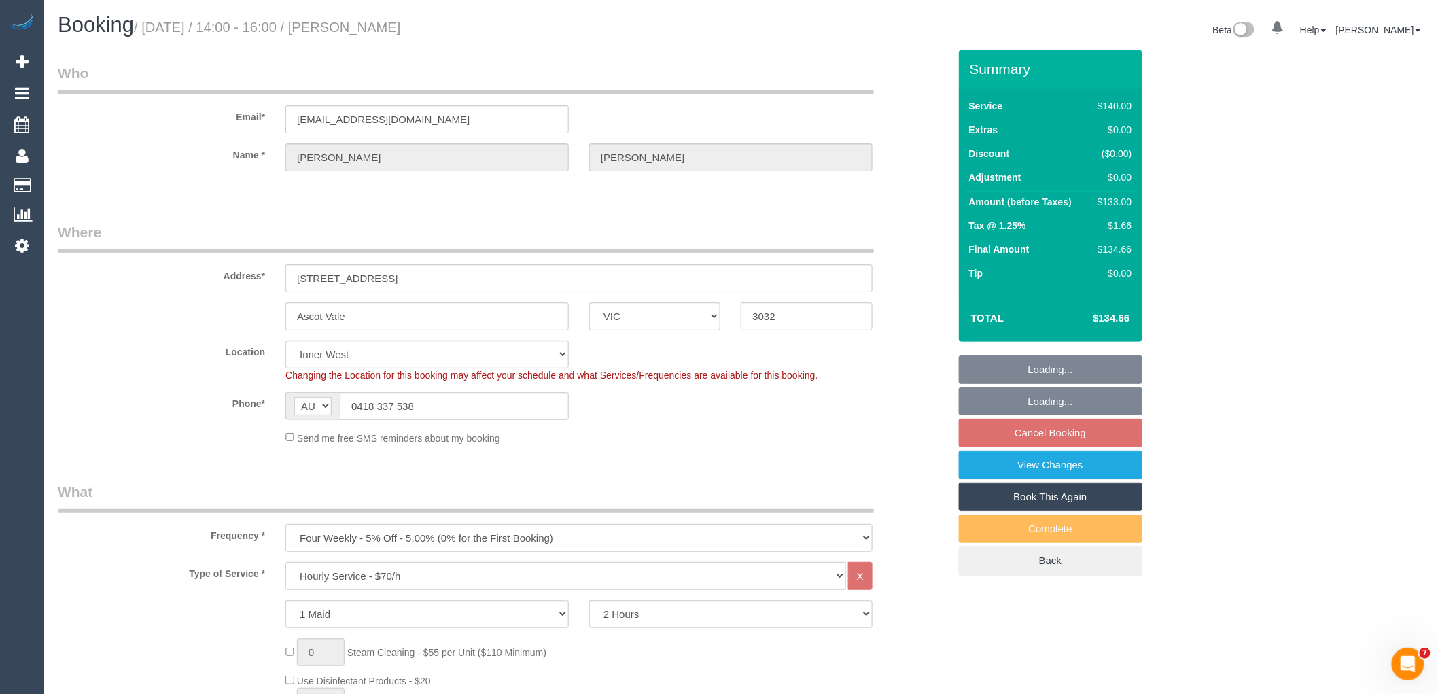
select select "number:34"
select select "number:13"
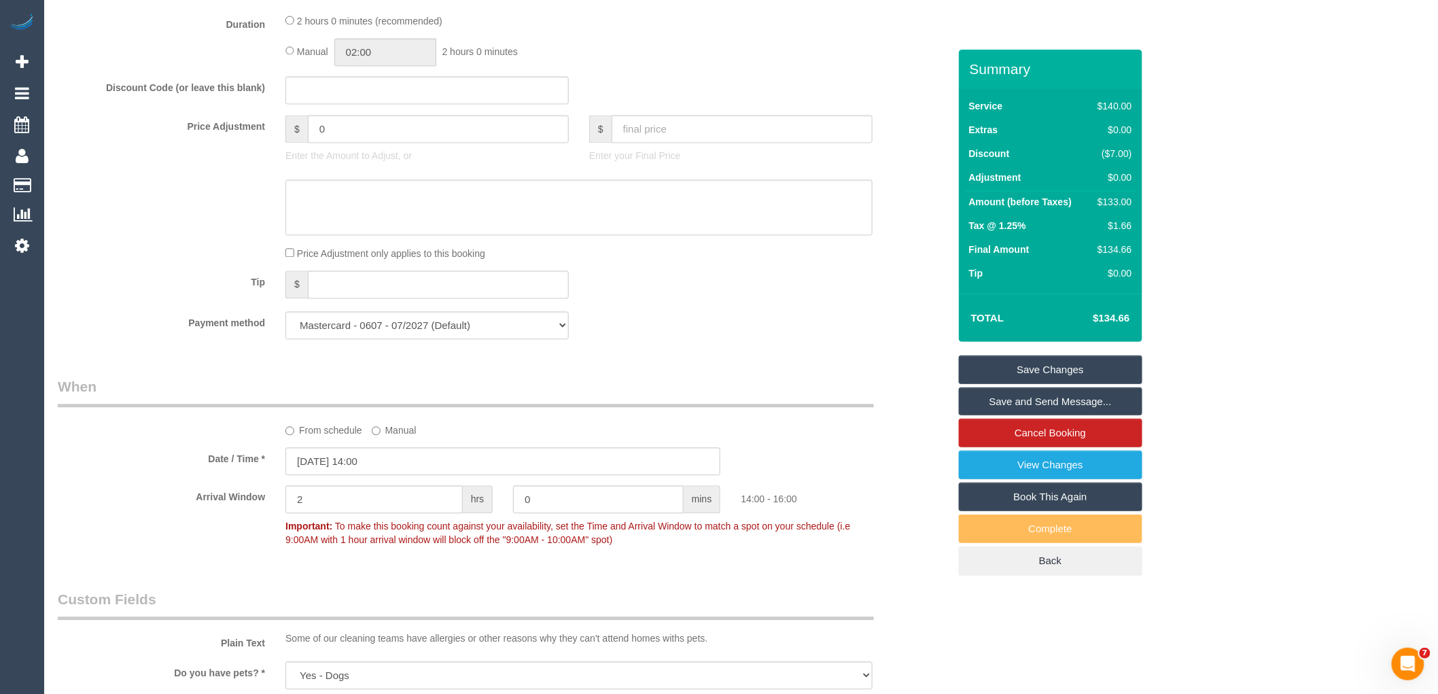
scroll to position [1360, 0]
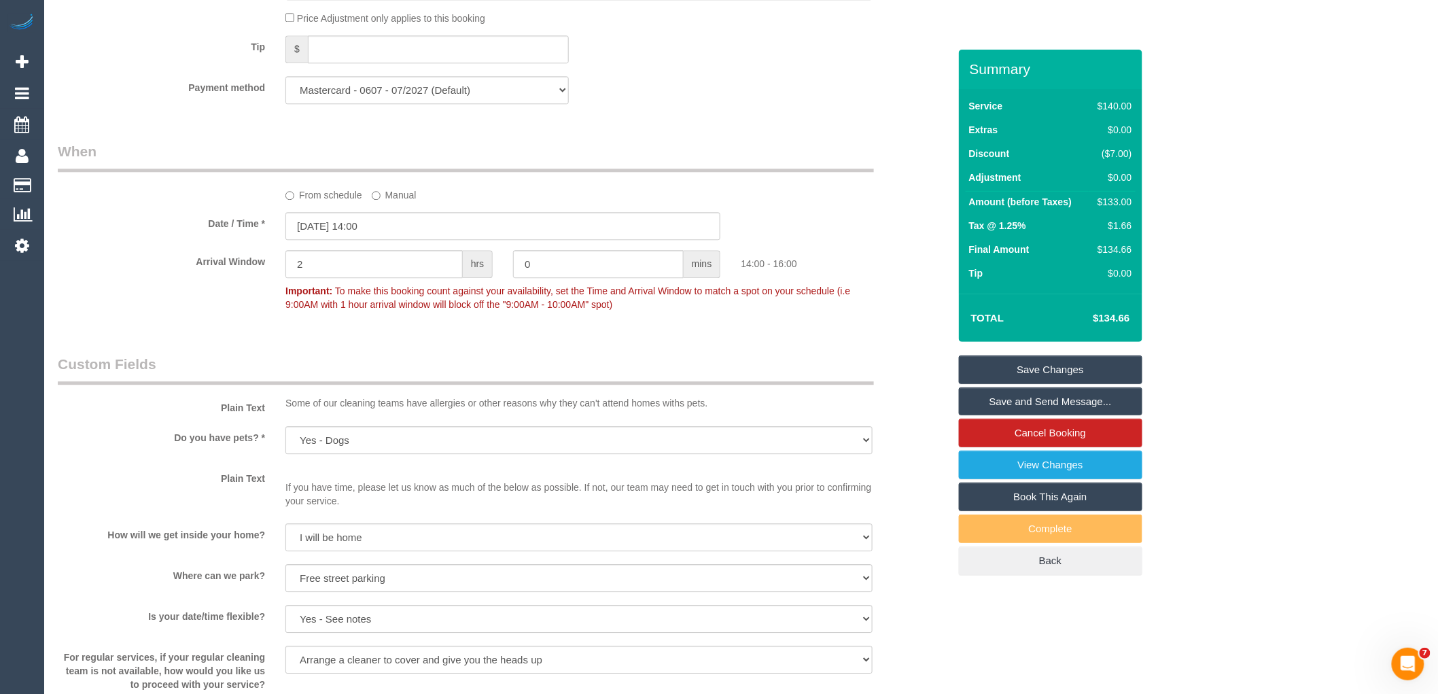
click at [324, 202] on label "From schedule" at bounding box center [324, 193] width 77 height 18
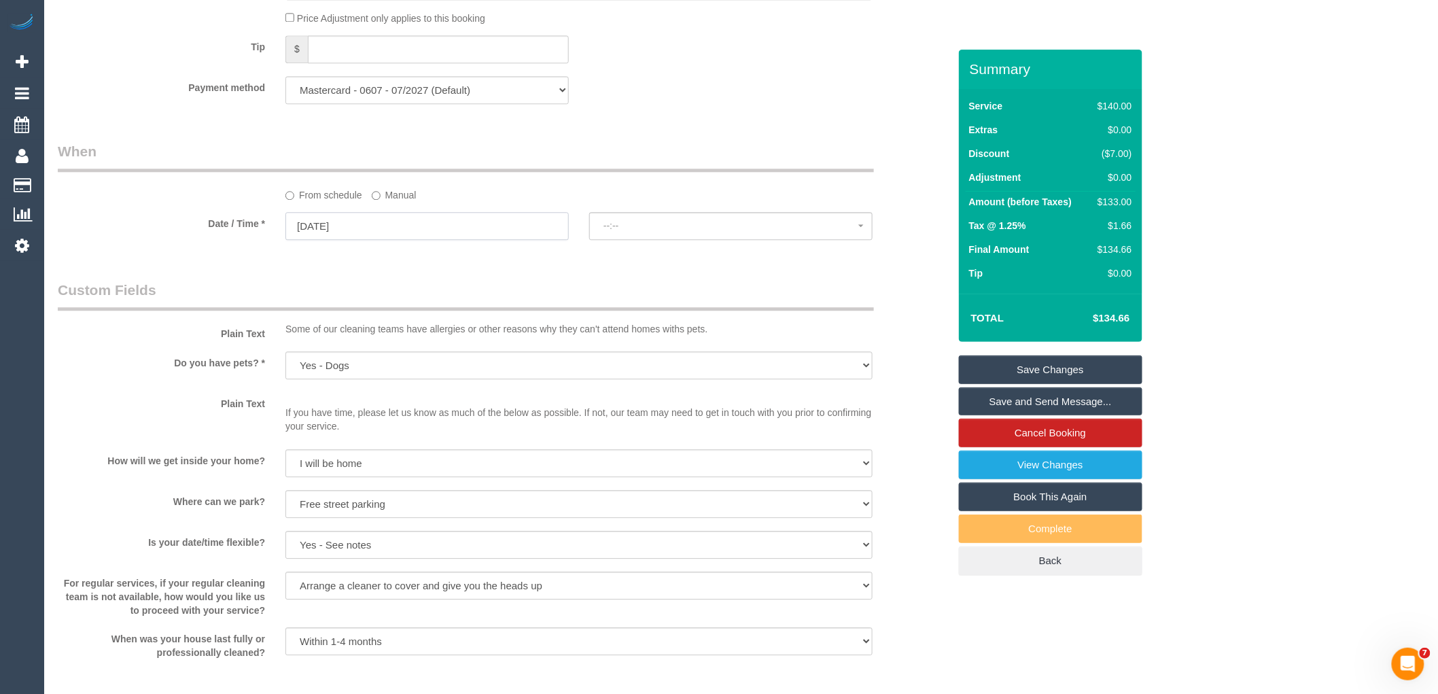
click at [351, 231] on input "17/10/2025" at bounding box center [427, 226] width 283 height 28
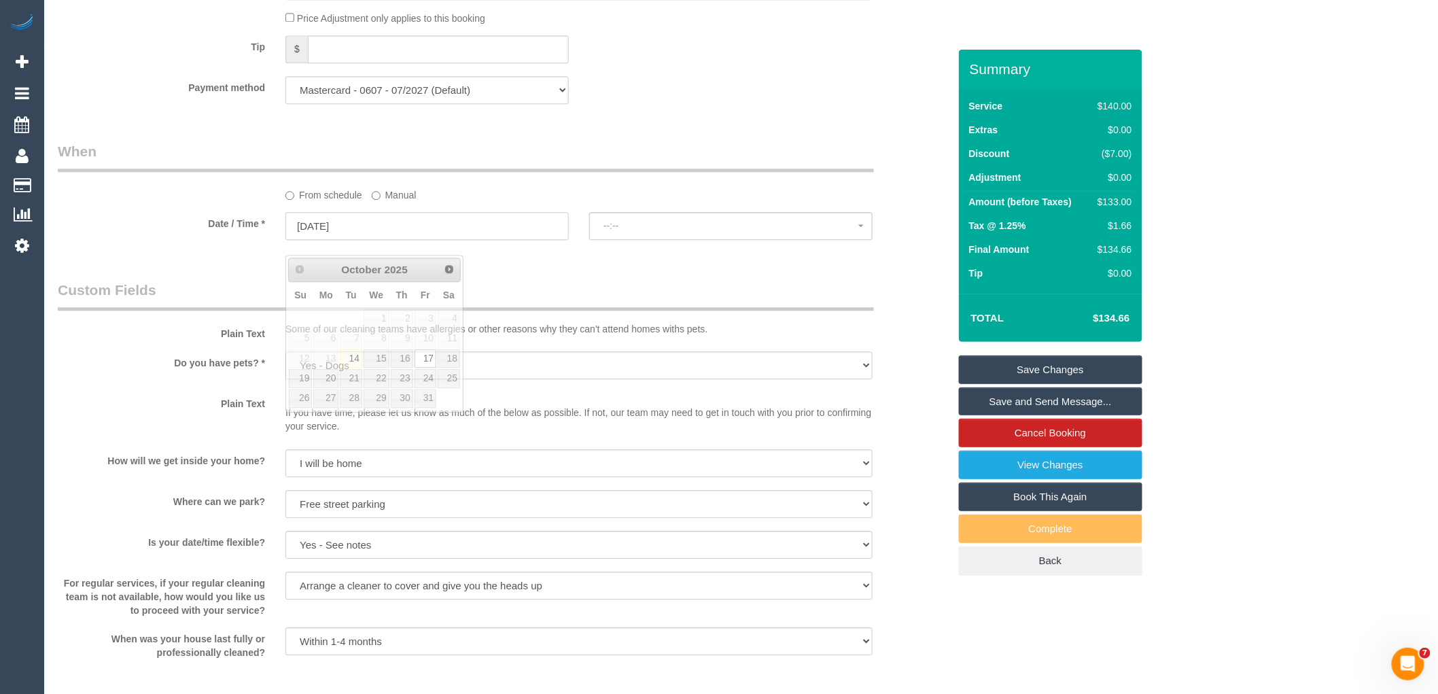
select select "spot14"
click at [429, 378] on link "24" at bounding box center [426, 378] width 22 height 18
type input "24/10/2025"
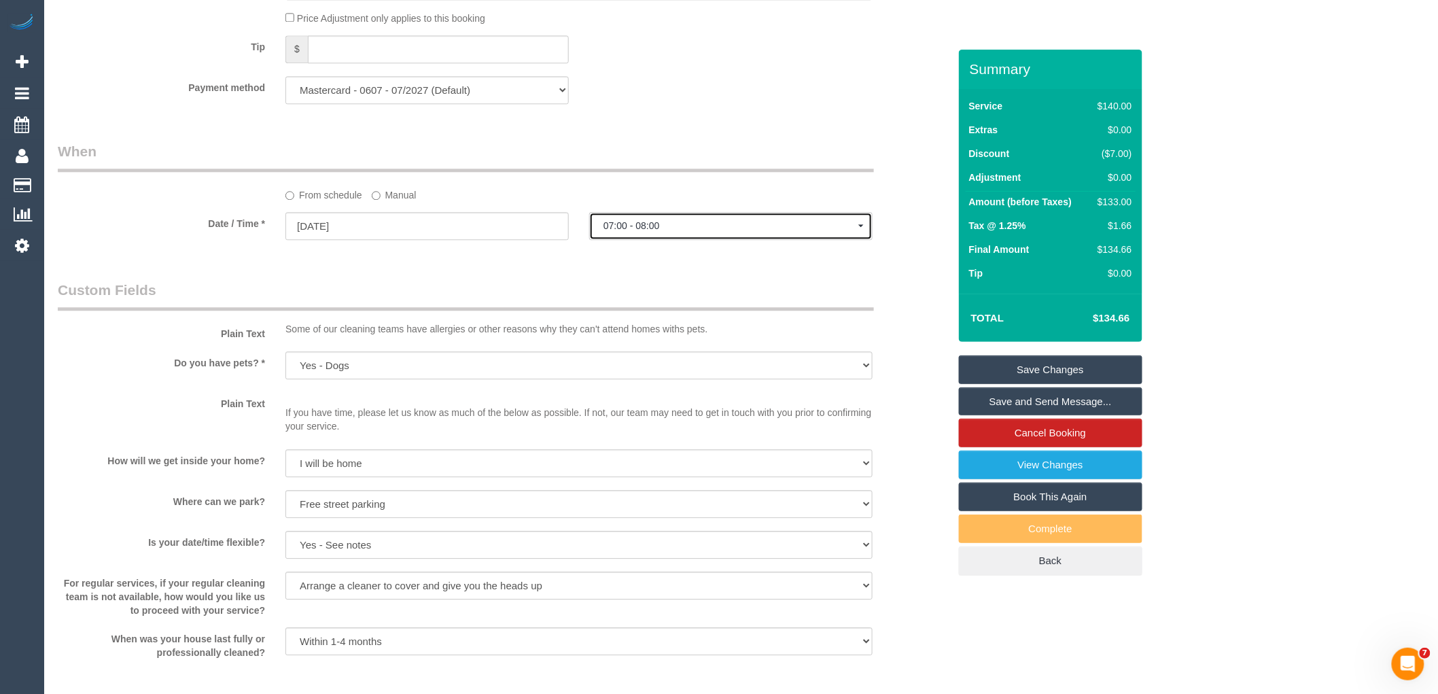
click at [707, 231] on span "07:00 - 08:00" at bounding box center [731, 225] width 255 height 11
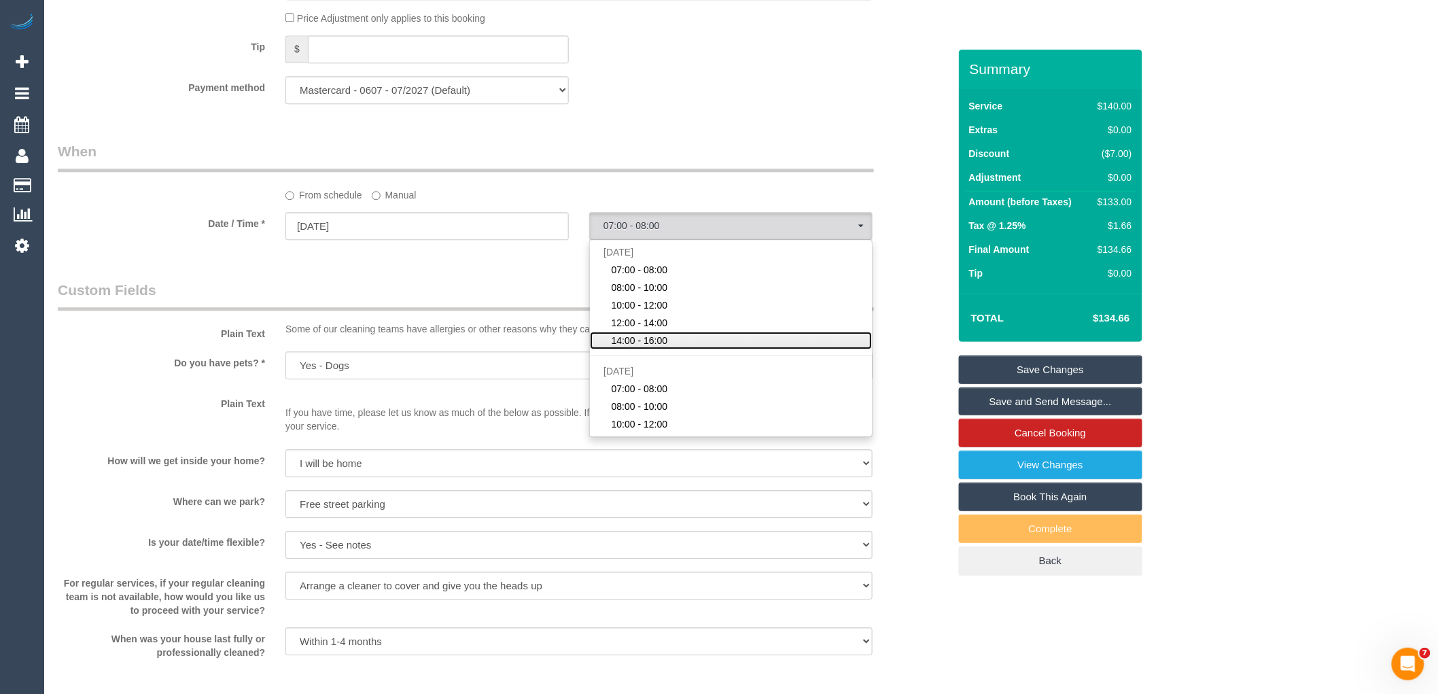
click at [678, 349] on link "14:00 - 16:00" at bounding box center [731, 341] width 282 height 18
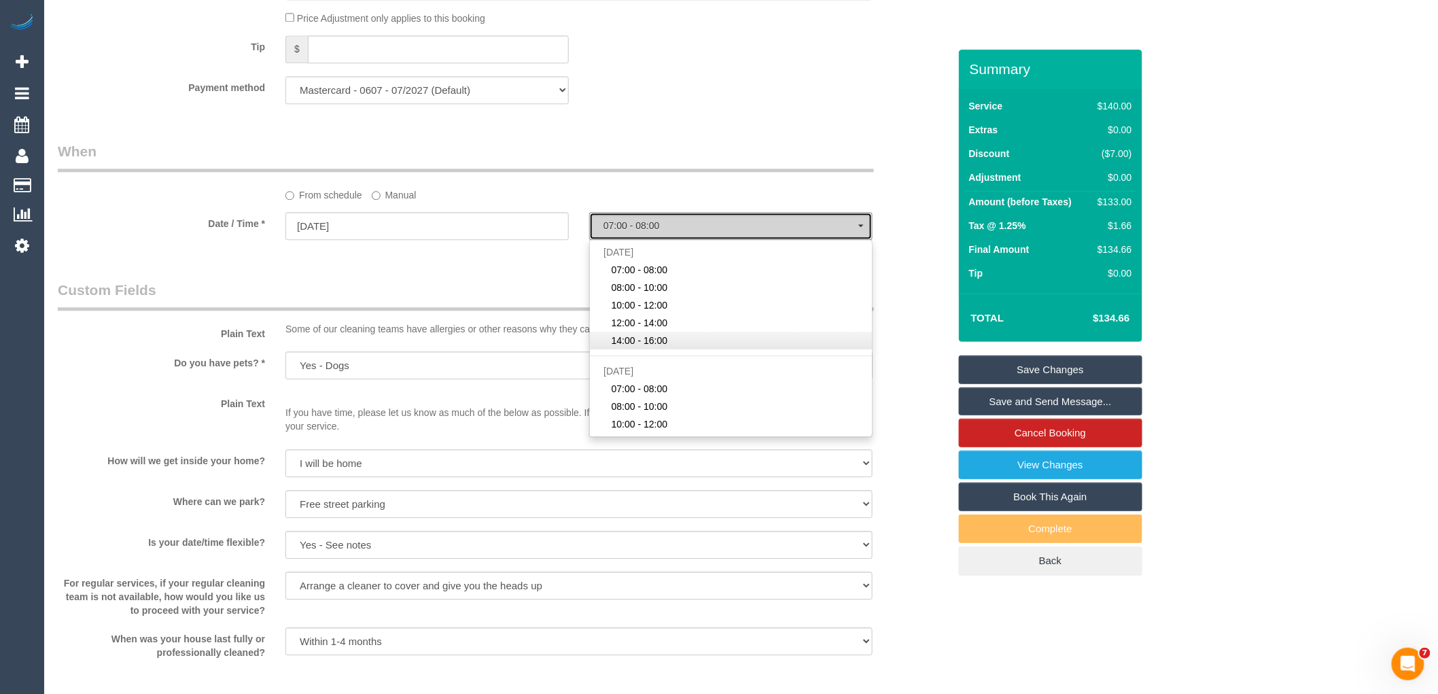
select select "spot31"
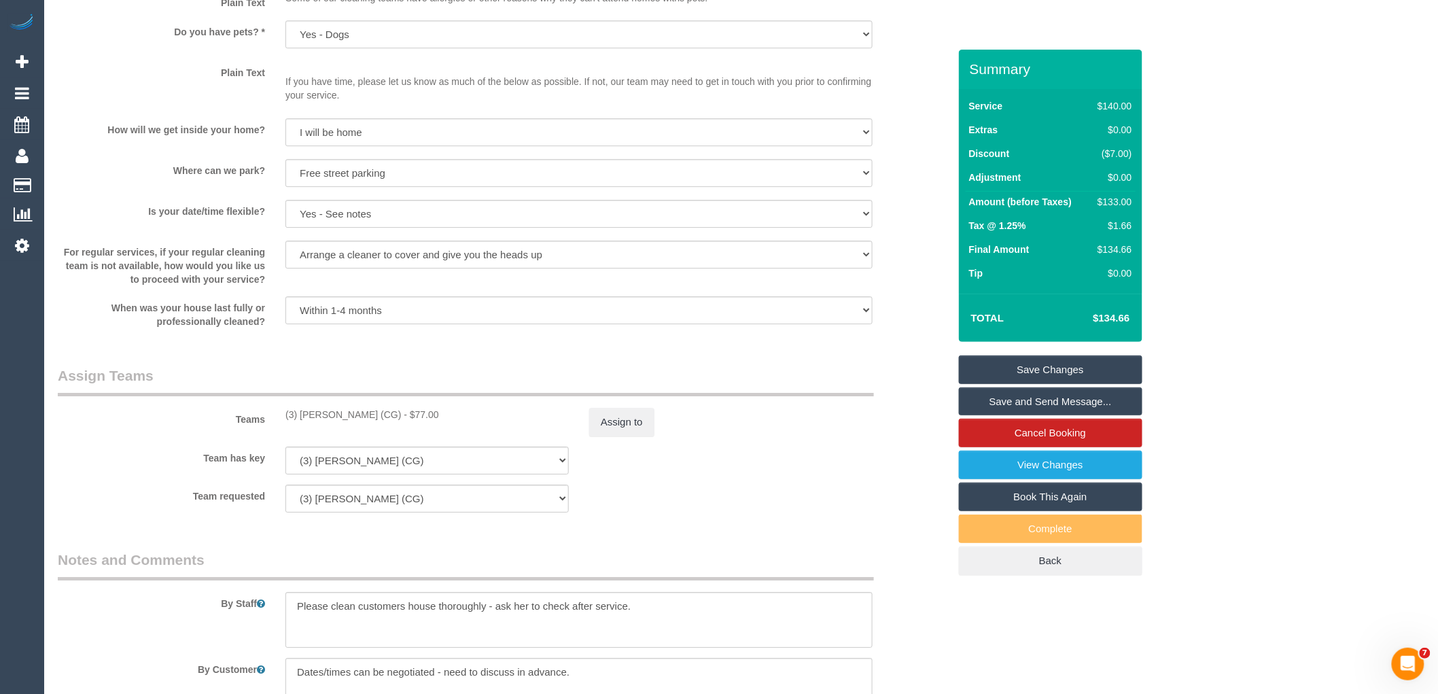
scroll to position [1812, 0]
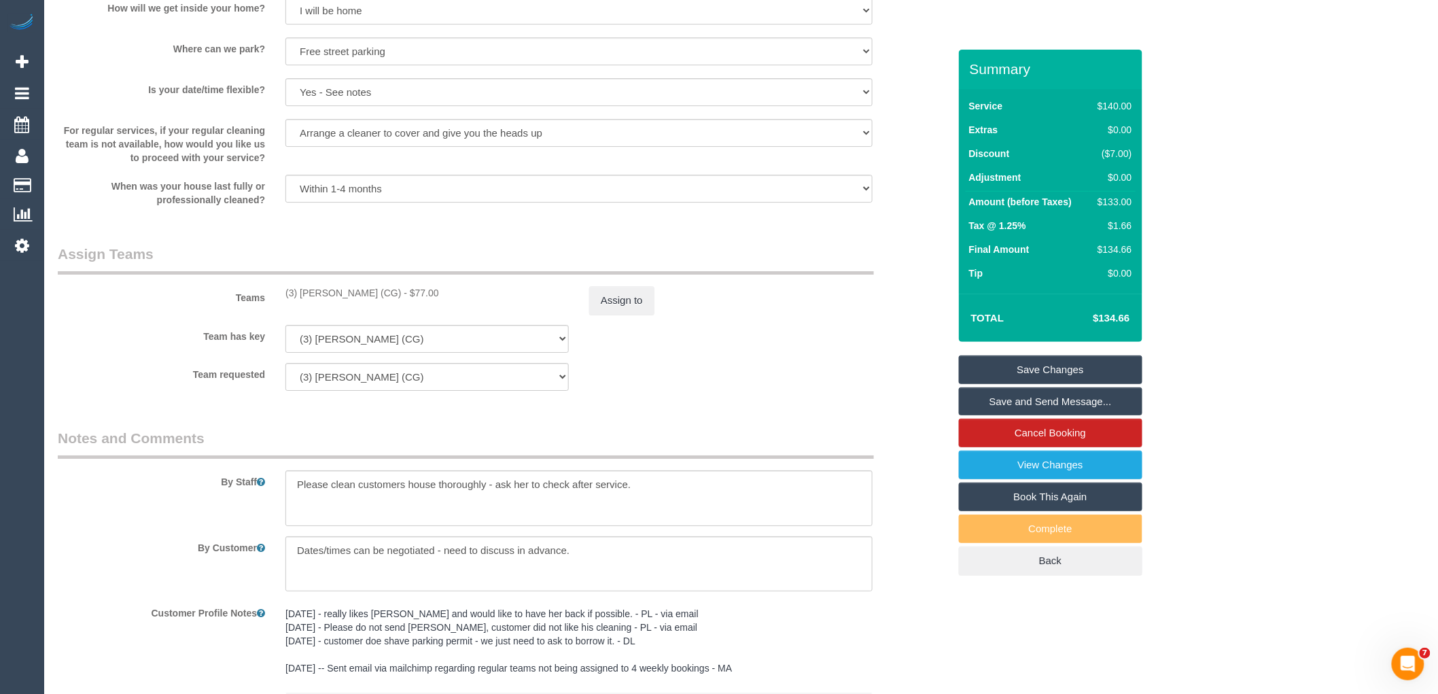
drag, startPoint x: 390, startPoint y: 307, endPoint x: 281, endPoint y: 304, distance: 108.8
click at [281, 300] on div "(3) Suzana Phillips (CG) - $77.00" at bounding box center [427, 293] width 304 height 14
copy div "(3) [PERSON_NAME] (CG)"
click at [619, 311] on button "Assign to" at bounding box center [621, 300] width 65 height 29
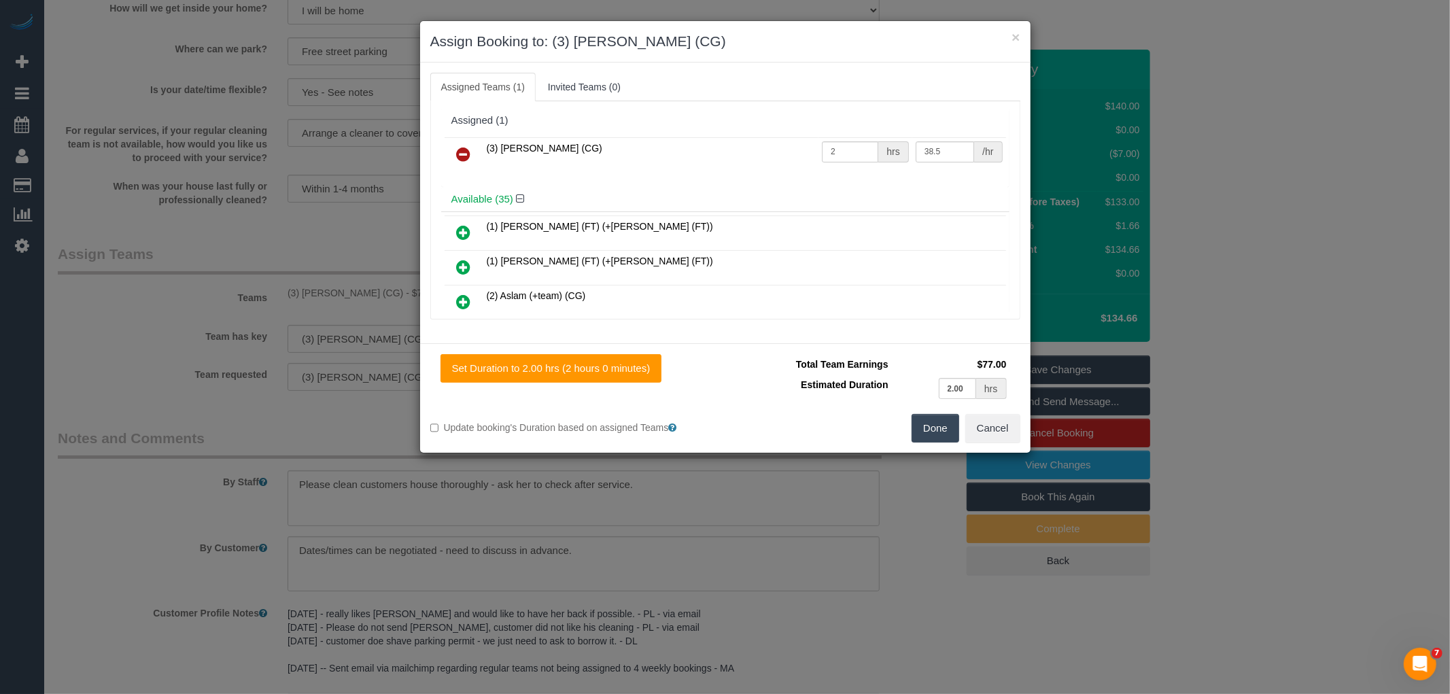
click at [460, 154] on icon at bounding box center [464, 154] width 14 height 16
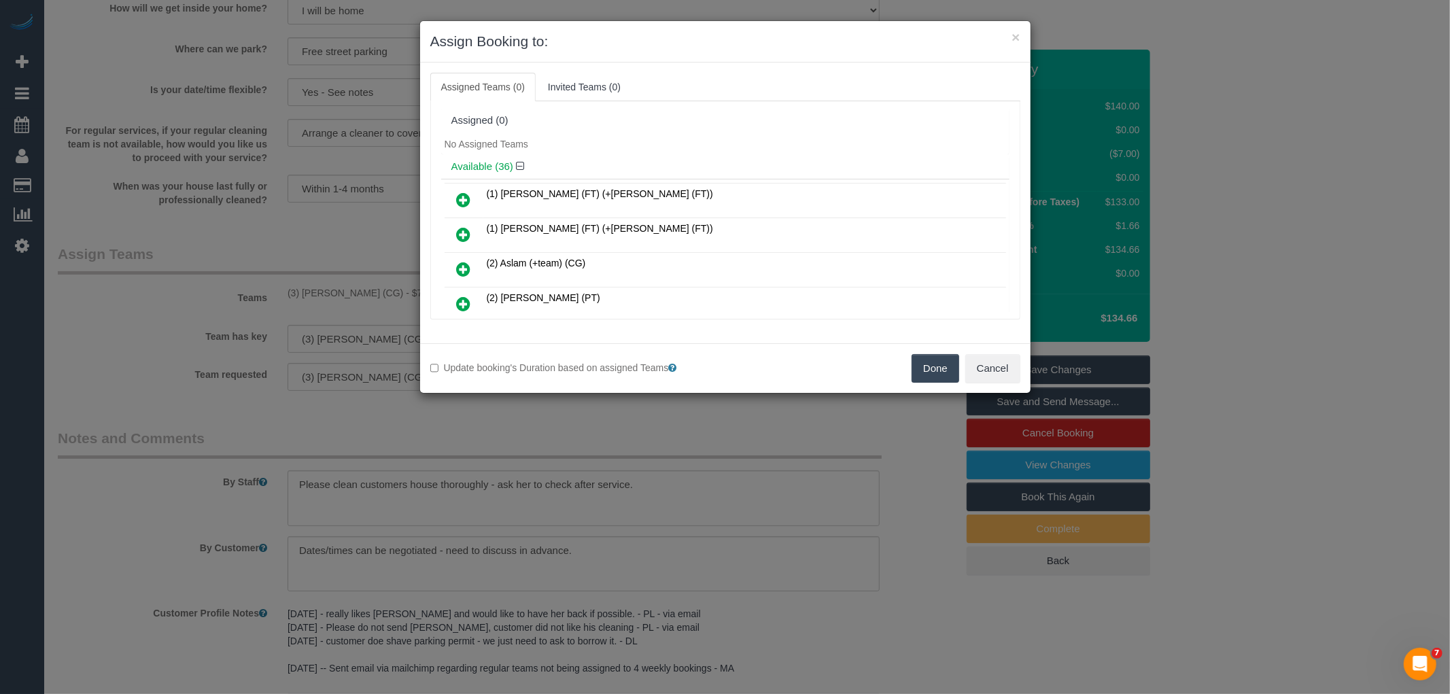
drag, startPoint x: 936, startPoint y: 372, endPoint x: 885, endPoint y: 401, distance: 58.8
click at [935, 372] on button "Done" at bounding box center [936, 368] width 48 height 29
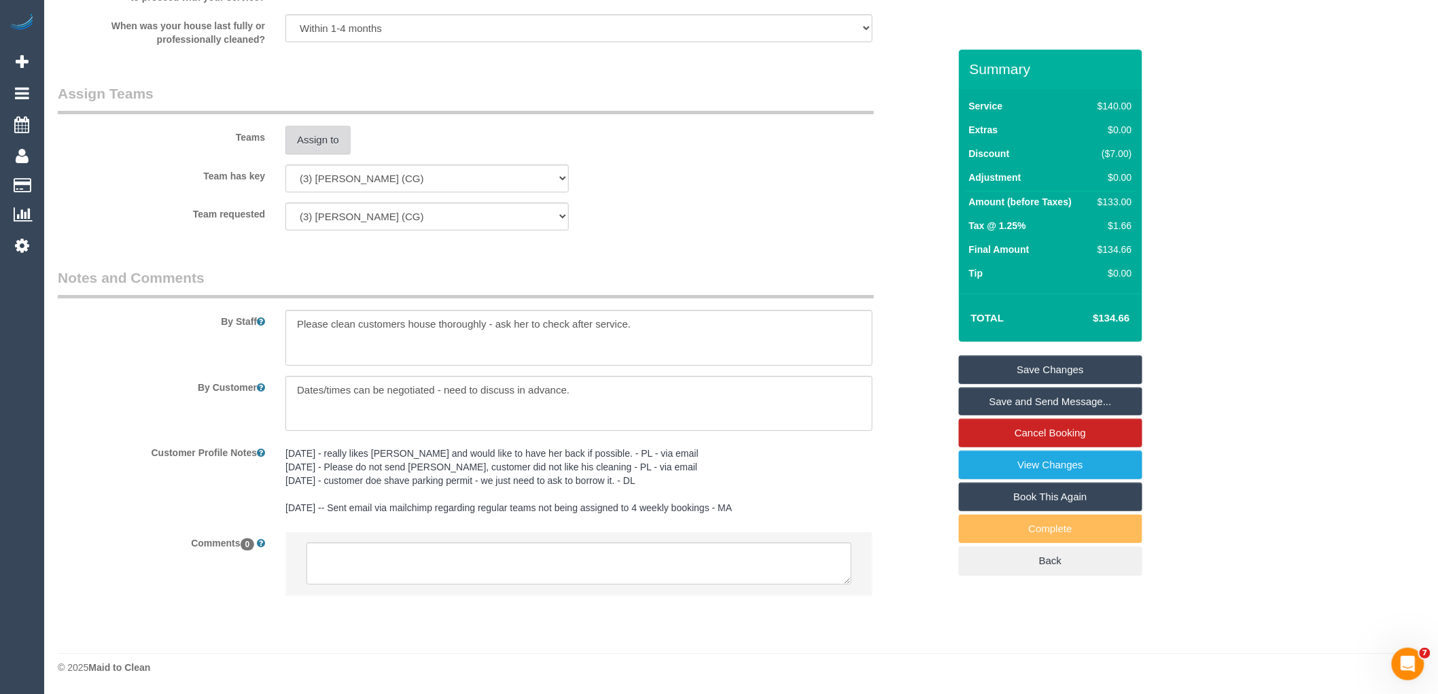
scroll to position [1987, 0]
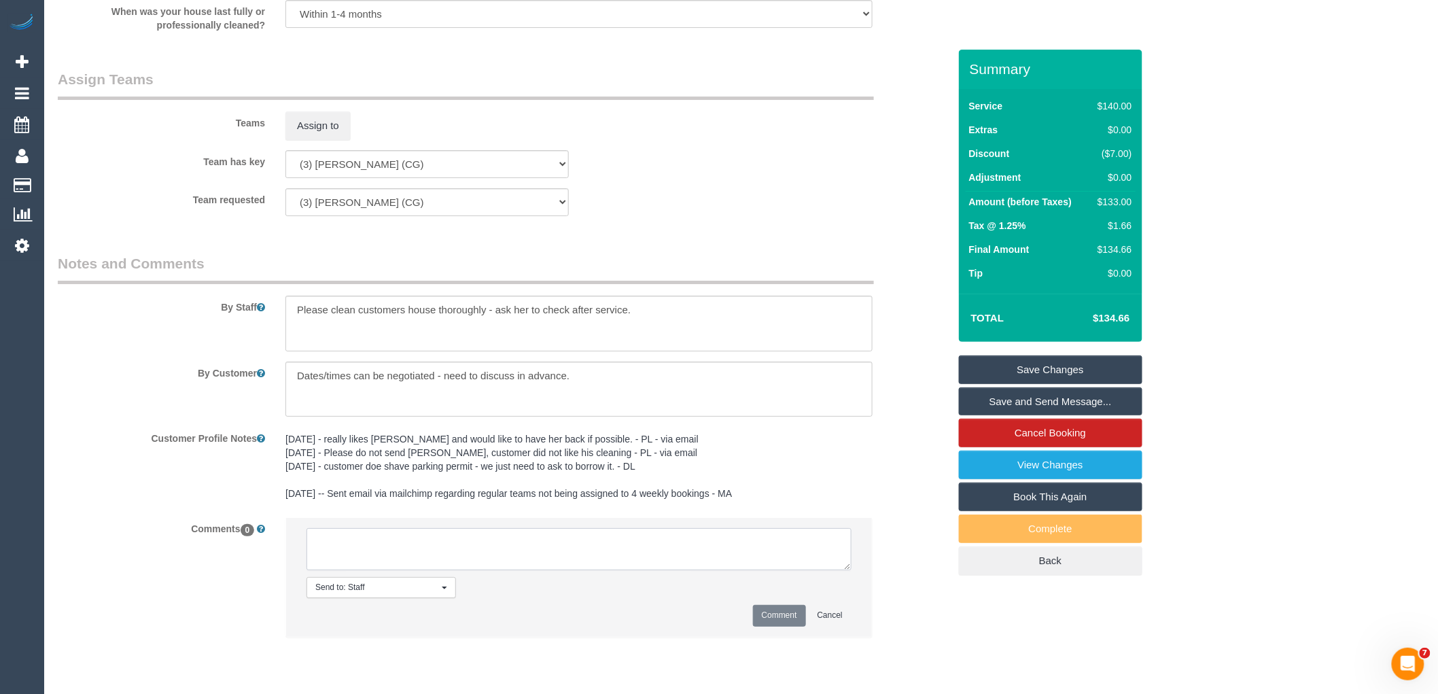
click at [489, 570] on textarea at bounding box center [579, 549] width 545 height 42
drag, startPoint x: 847, startPoint y: 585, endPoint x: 1092, endPoint y: 723, distance: 281.5
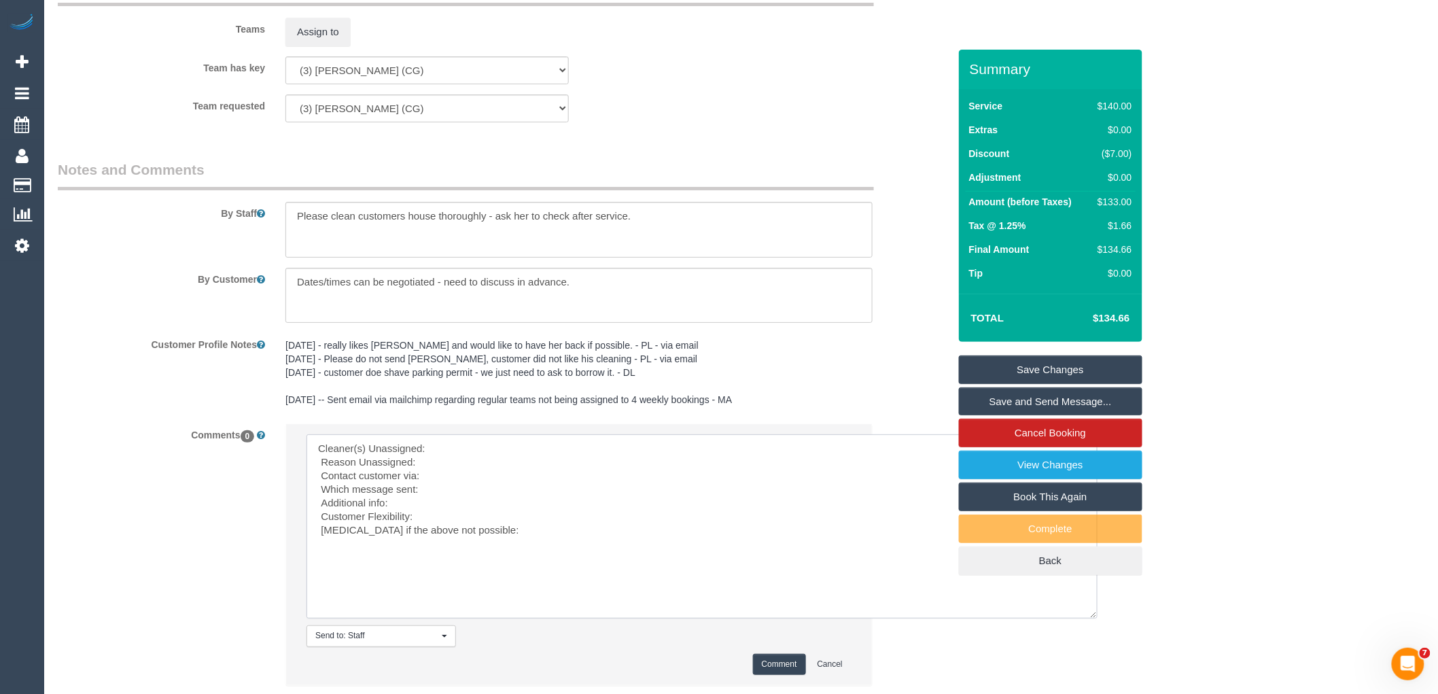
scroll to position [2185, 0]
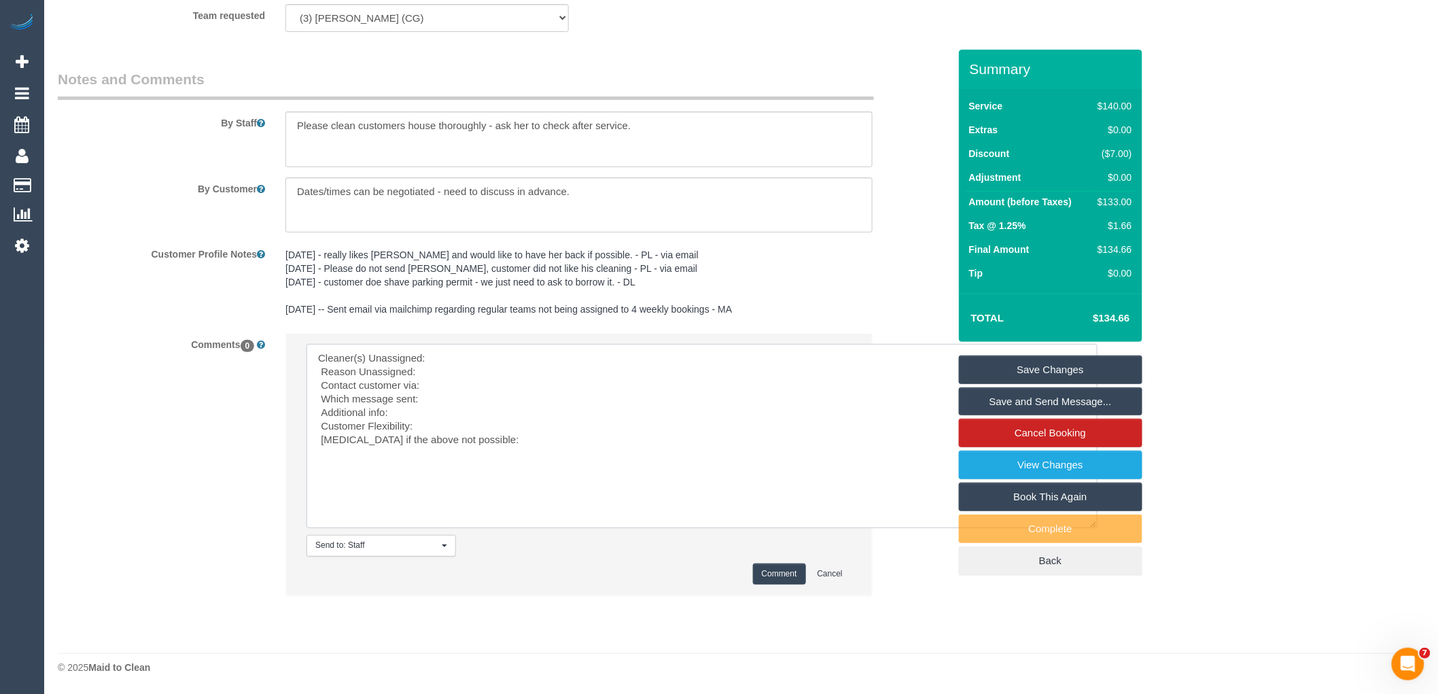
click at [486, 353] on textarea at bounding box center [702, 436] width 791 height 184
paste textarea "(3) [PERSON_NAME] (CG)"
click at [436, 389] on textarea at bounding box center [702, 436] width 791 height 184
click at [513, 447] on textarea at bounding box center [702, 436] width 791 height 184
drag, startPoint x: 513, startPoint y: 447, endPoint x: 35, endPoint y: 249, distance: 517.8
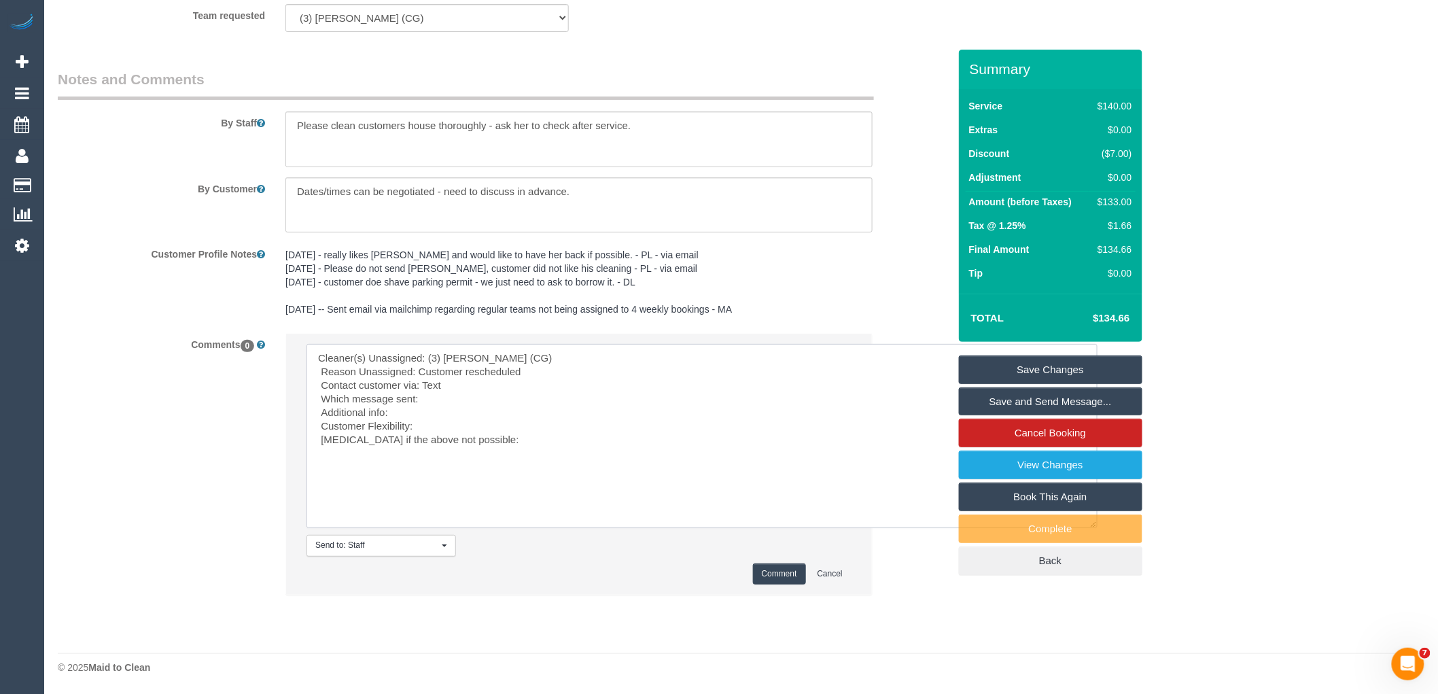
click at [472, 357] on textarea at bounding box center [702, 436] width 791 height 184
paste textarea "(3) [PERSON_NAME] (CG)"
click at [404, 453] on textarea at bounding box center [702, 436] width 791 height 184
type textarea "Cleaner(s) Unassigned: (3) Suzana Phillips (CG) Reason Unassigned: customer res…"
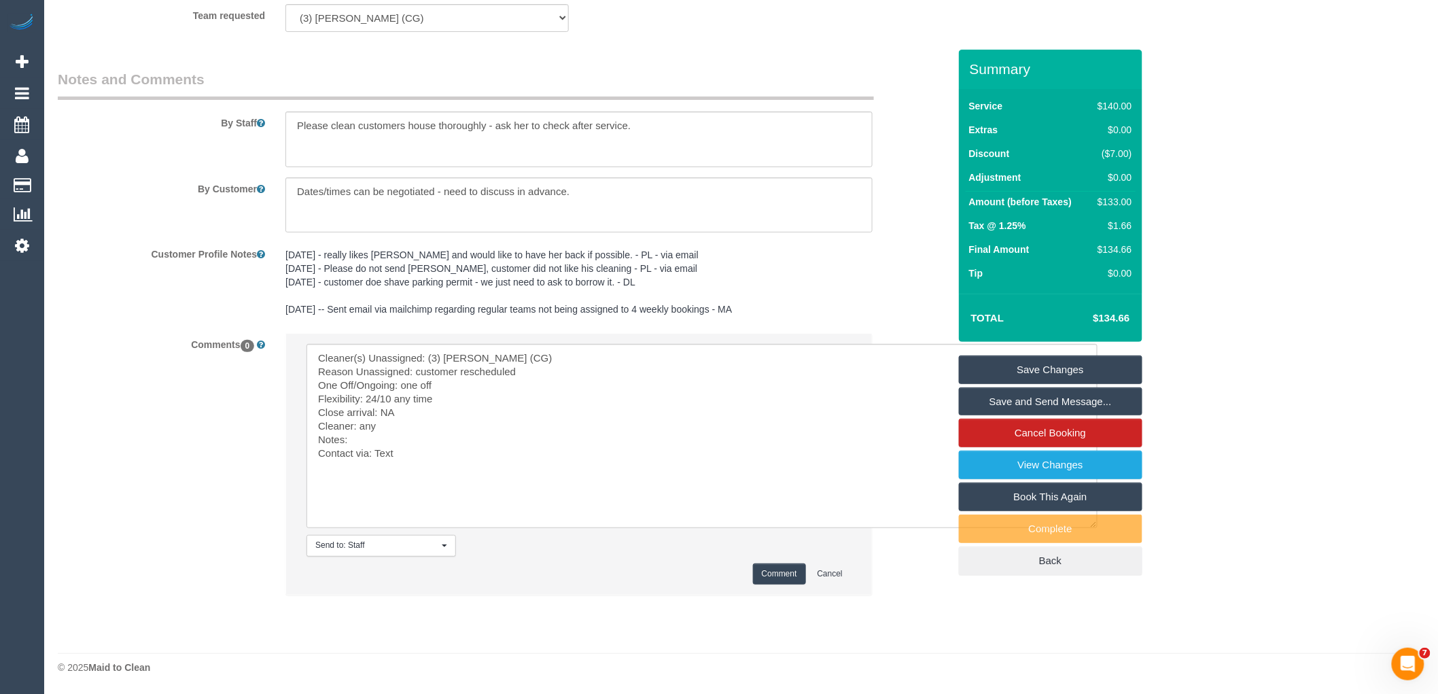
click at [774, 575] on button "Comment" at bounding box center [779, 574] width 53 height 21
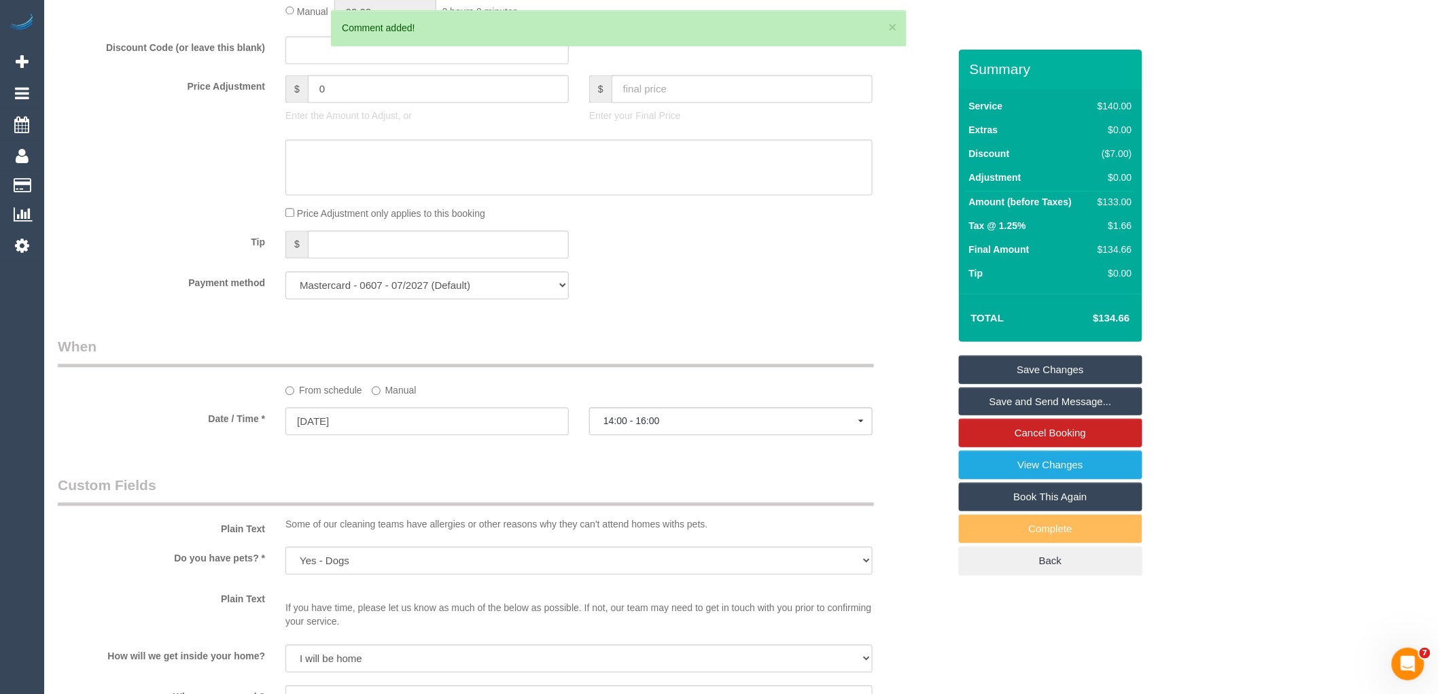
scroll to position [1147, 0]
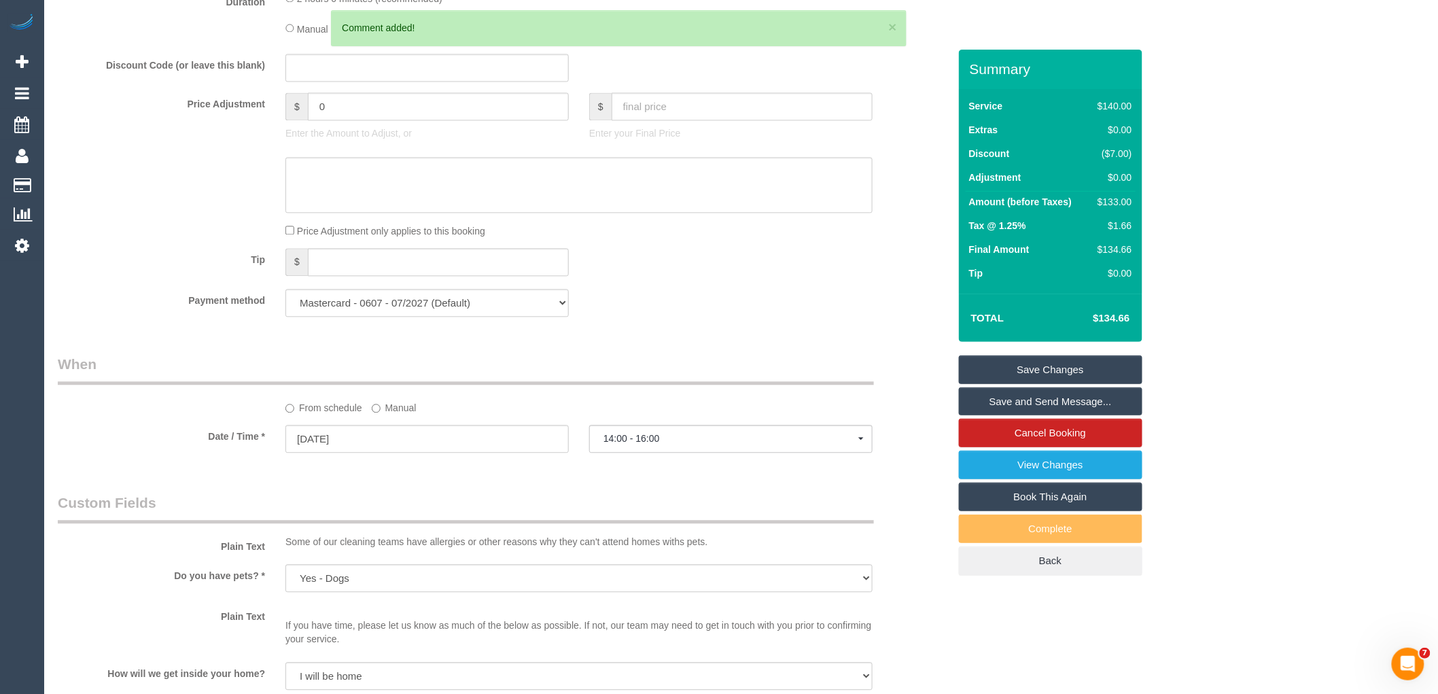
click at [1023, 364] on link "Save Changes" at bounding box center [1051, 370] width 184 height 29
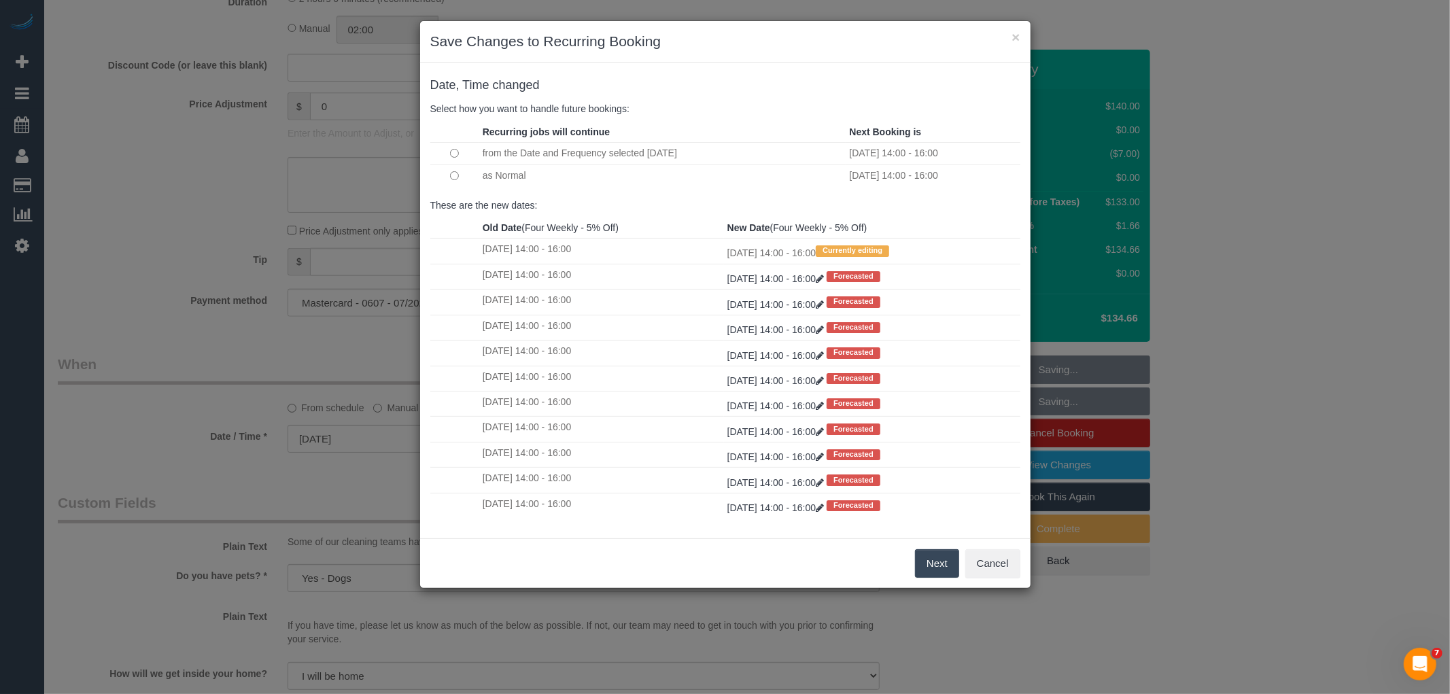
click at [927, 570] on button "Next" at bounding box center [937, 563] width 44 height 29
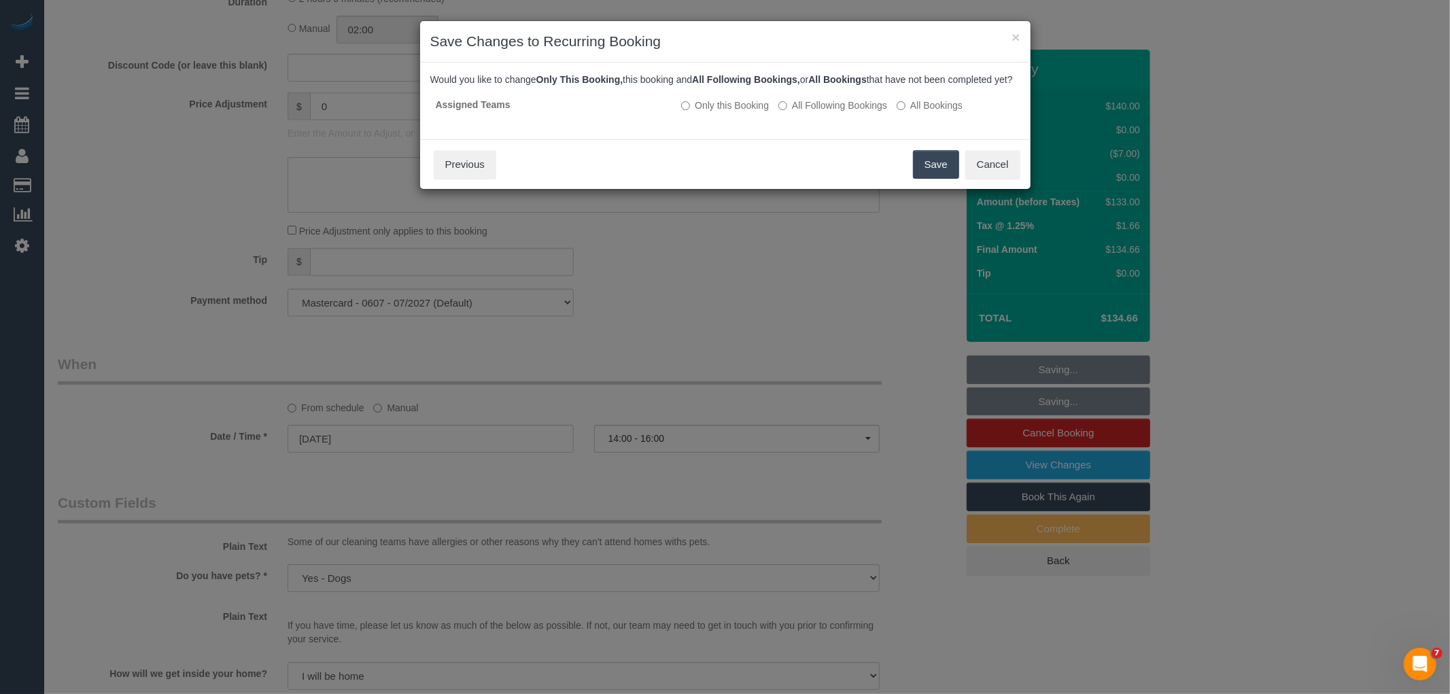
click at [937, 177] on button "Save" at bounding box center [936, 164] width 46 height 29
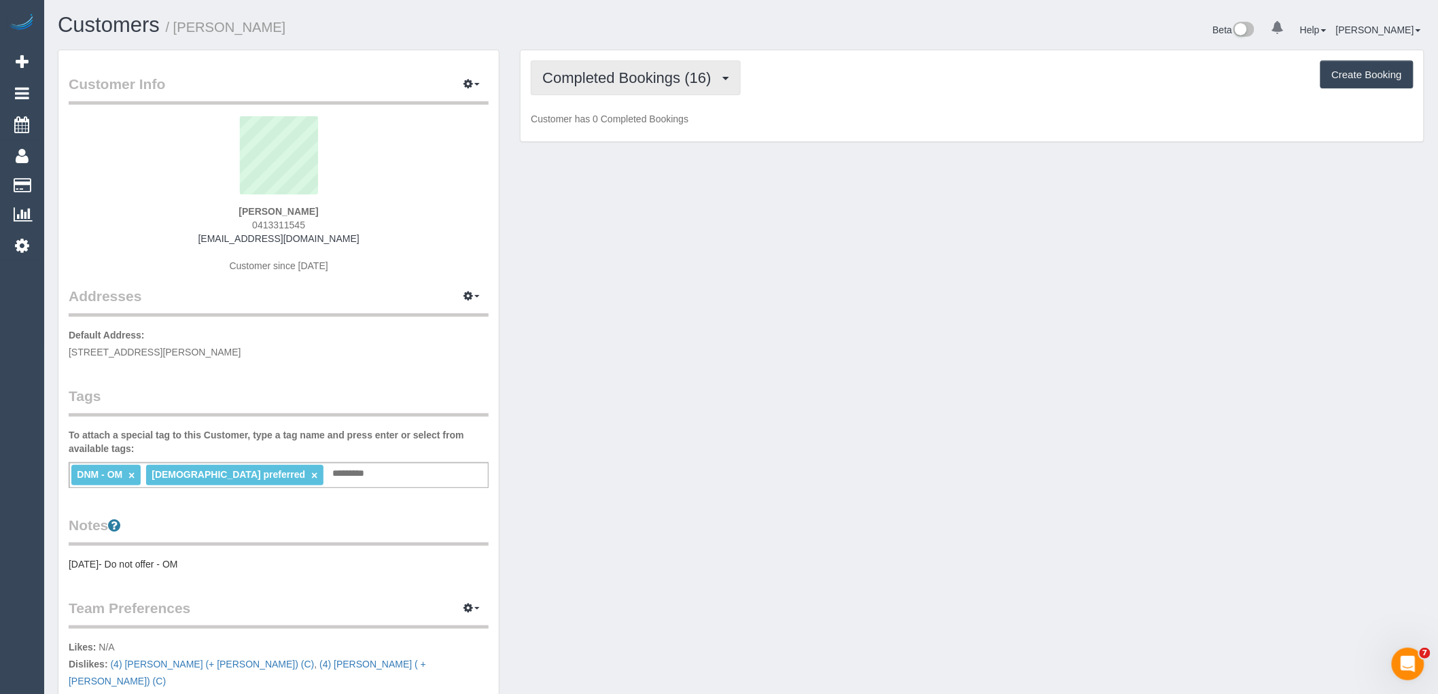
click at [631, 86] on button "Completed Bookings (16)" at bounding box center [635, 77] width 209 height 35
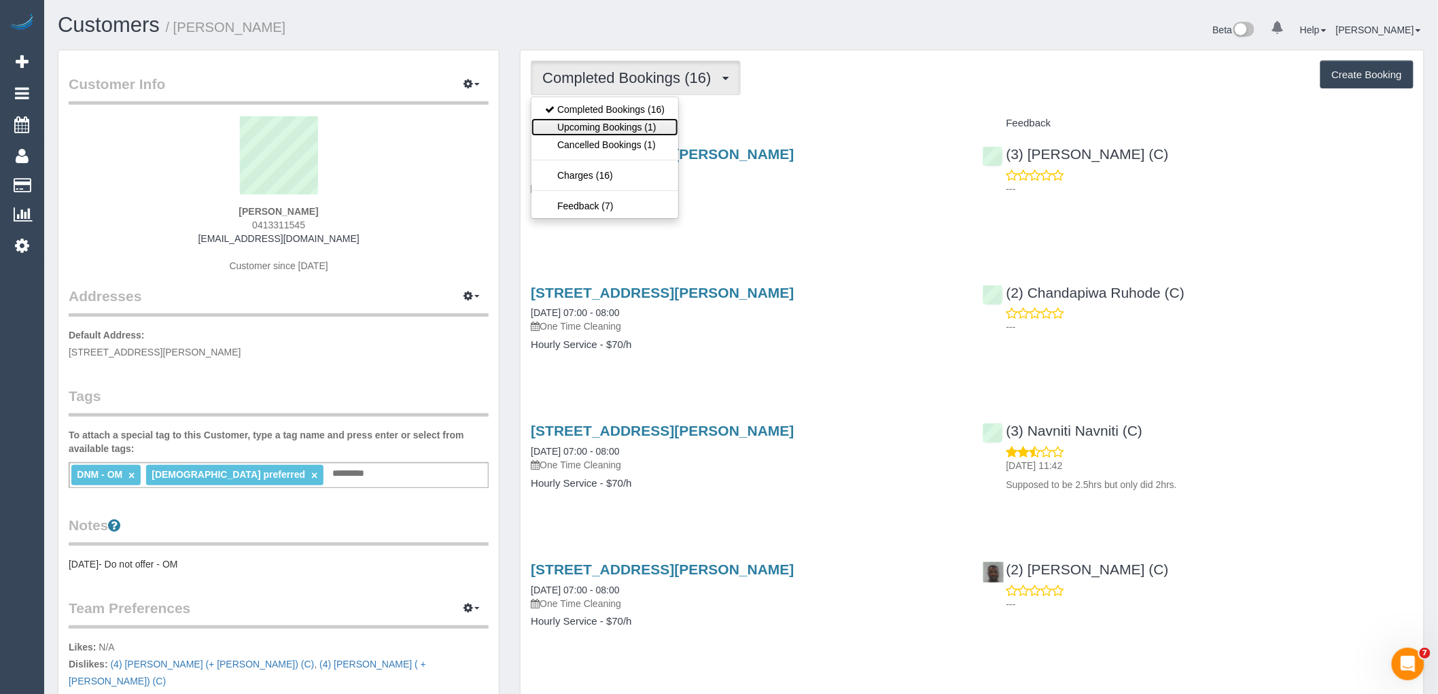
click at [632, 126] on link "Upcoming Bookings (1)" at bounding box center [605, 127] width 147 height 18
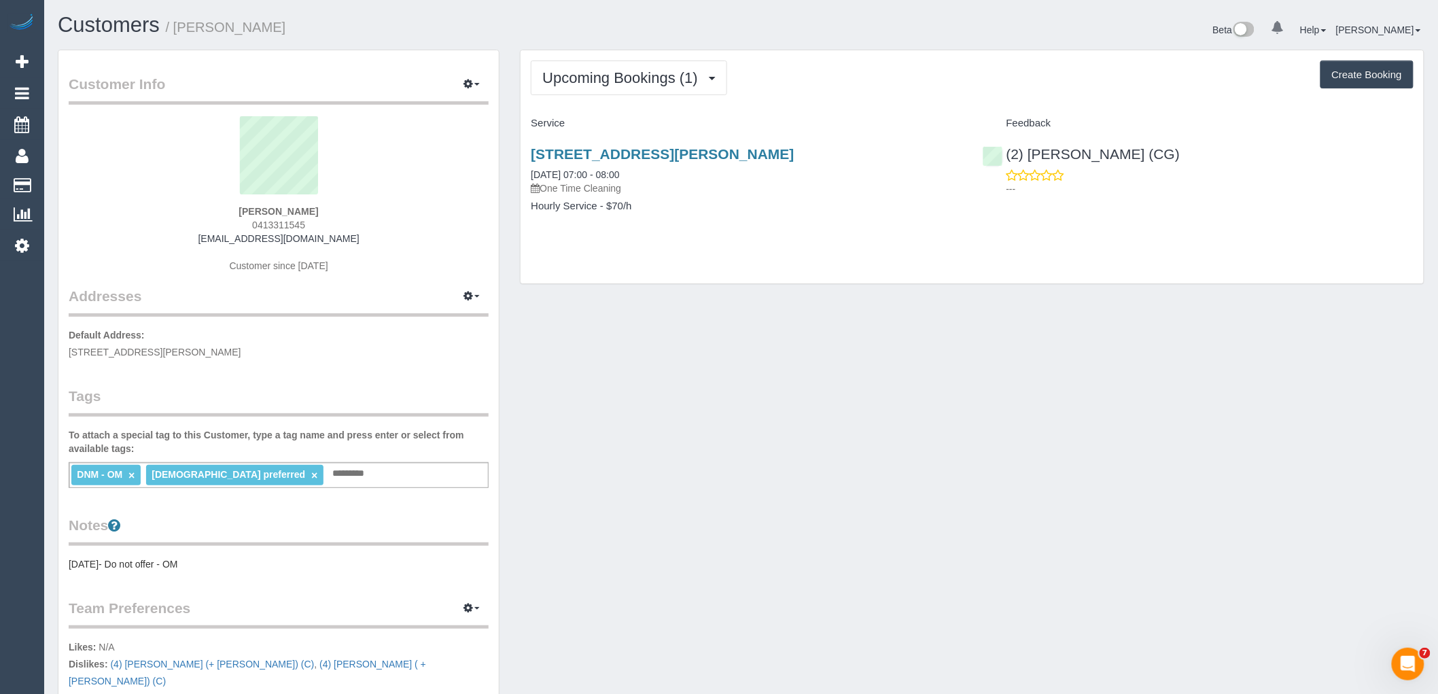
drag, startPoint x: 314, startPoint y: 215, endPoint x: 230, endPoint y: 215, distance: 84.3
click at [230, 215] on div "Lucy Libertone 0413311545 libertonel@optusnet.com.au Customer since 2023" at bounding box center [279, 201] width 420 height 170
click at [250, 218] on div "Lucy Libertone 0413311545 libertonel@optusnet.com.au Customer since 2023" at bounding box center [279, 201] width 420 height 170
drag, startPoint x: 242, startPoint y: 223, endPoint x: 342, endPoint y: 228, distance: 100.0
click at [342, 228] on div "Lucy Libertone 0413311545 libertonel@optusnet.com.au Customer since 2023" at bounding box center [279, 201] width 420 height 170
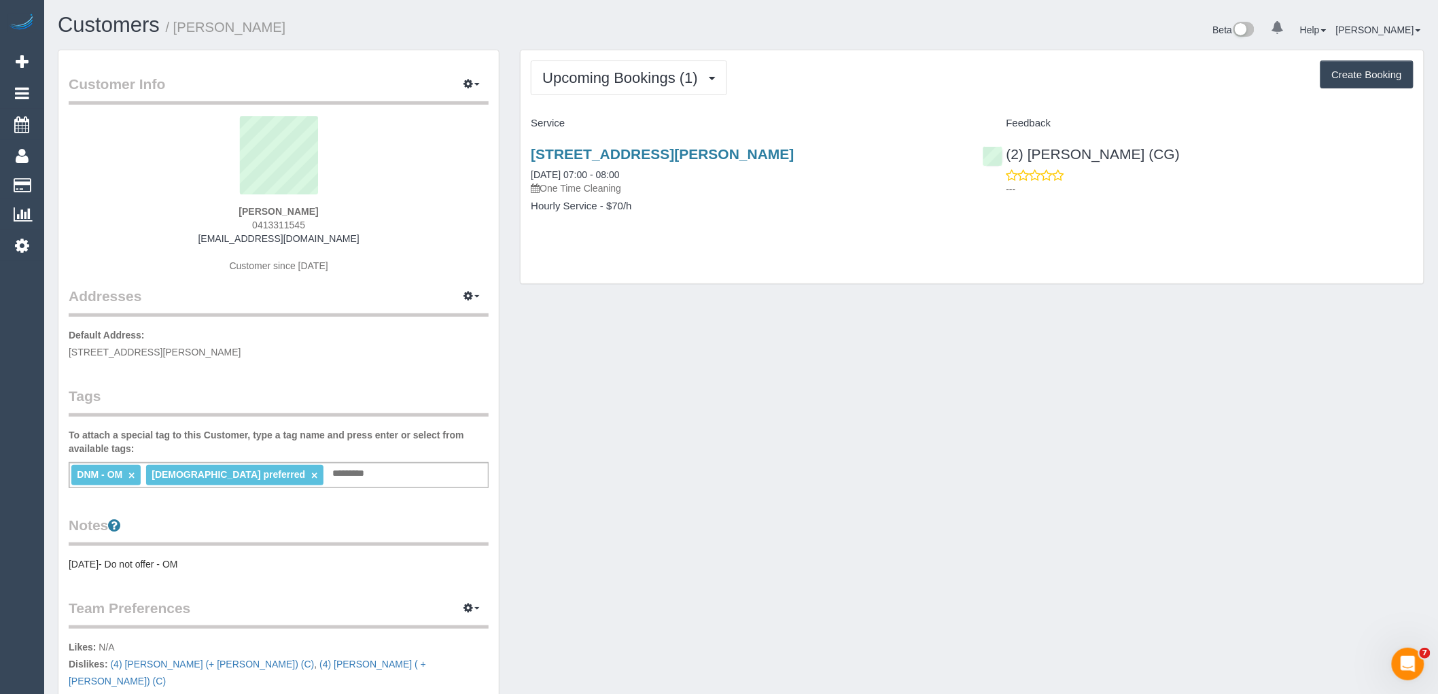
copy span "0413311545"
click at [330, 207] on div "Lucy Libertone 0413311545 libertonel@optusnet.com.au Customer since 2023" at bounding box center [279, 201] width 420 height 170
drag, startPoint x: 330, startPoint y: 211, endPoint x: 186, endPoint y: 209, distance: 143.4
click at [193, 211] on div "Lucy Libertone 0413311545 libertonel@optusnet.com.au Customer since 2023" at bounding box center [279, 201] width 420 height 170
copy strong "Lucy Libertone"
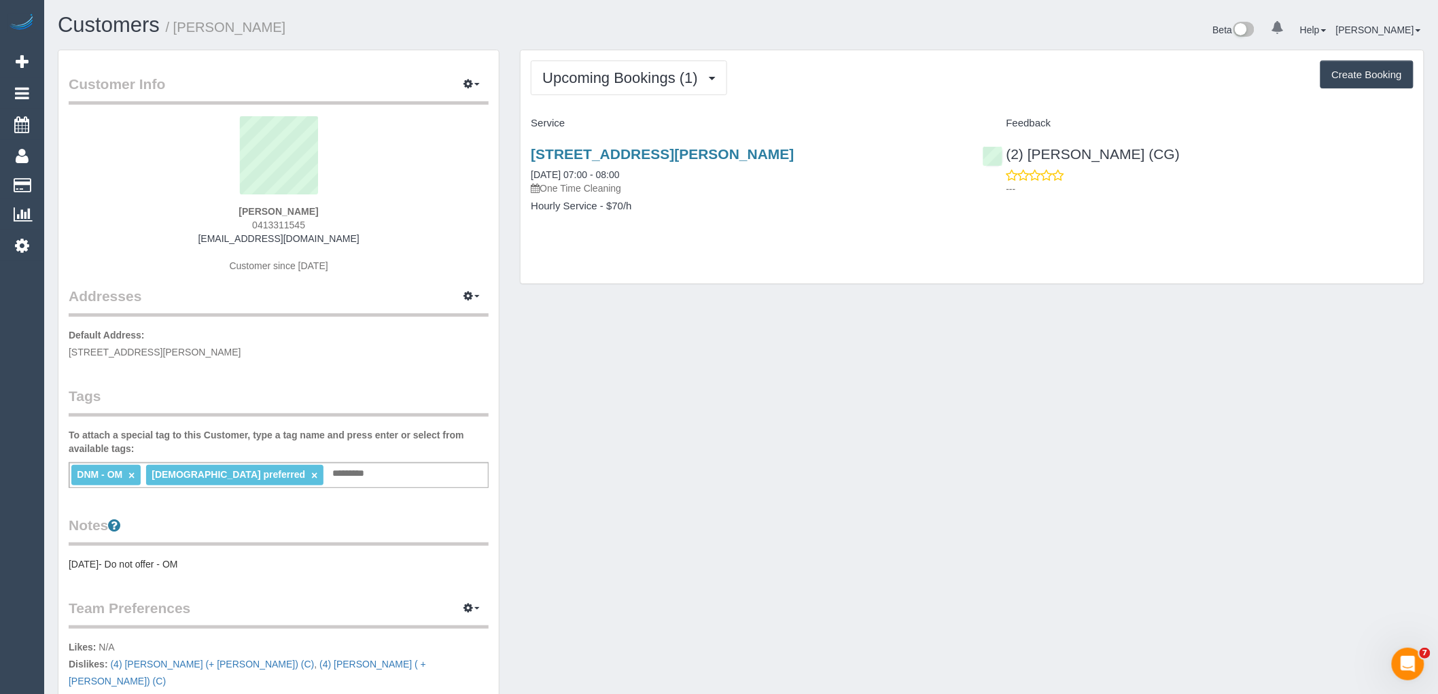
click at [600, 100] on div "Upcoming Bookings (1) Completed Bookings (16) Upcoming Bookings (1) Cancelled B…" at bounding box center [972, 166] width 903 height 233
click at [605, 83] on span "Upcoming Bookings (1)" at bounding box center [623, 77] width 162 height 17
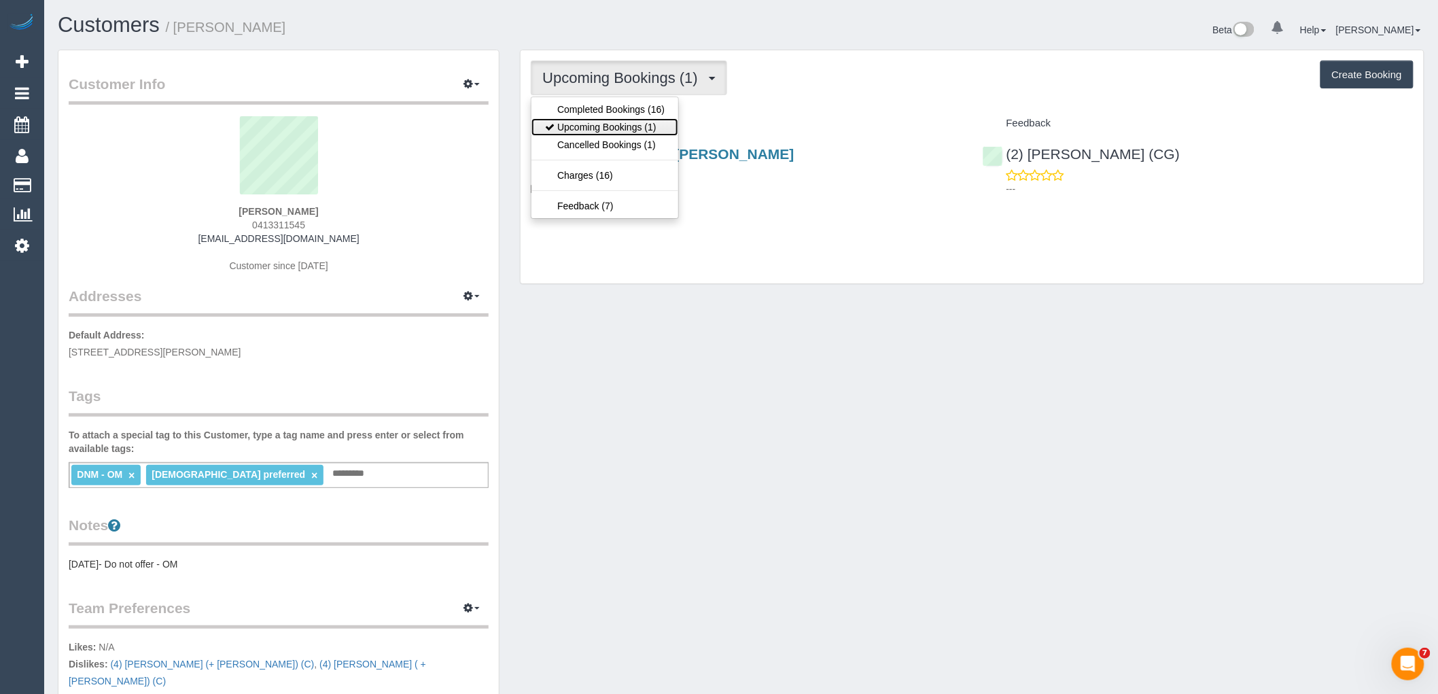
click at [612, 121] on link "Upcoming Bookings (1)" at bounding box center [605, 127] width 147 height 18
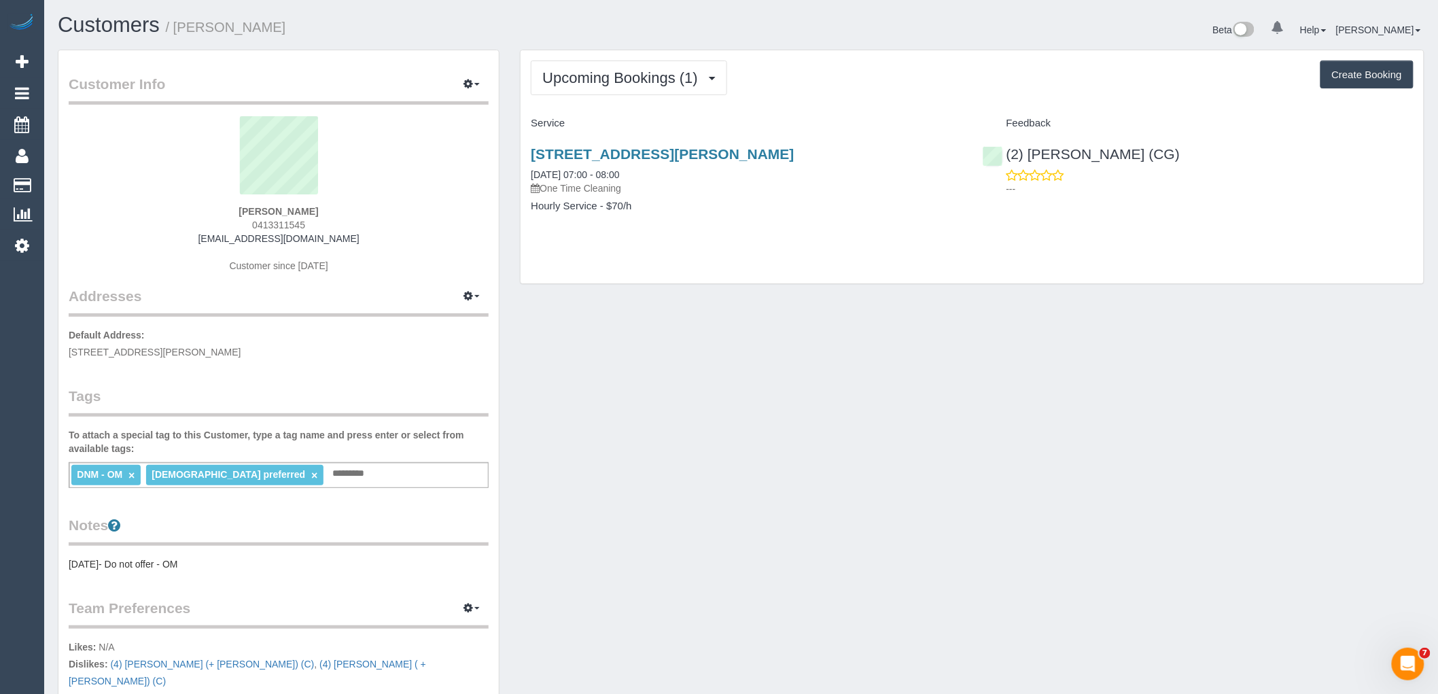
click at [515, 153] on div "Upcoming Bookings (1) Completed Bookings (16) Upcoming Bookings (1) Cancelled B…" at bounding box center [972, 174] width 925 height 248
click at [600, 69] on button "Upcoming Bookings (1)" at bounding box center [629, 77] width 196 height 35
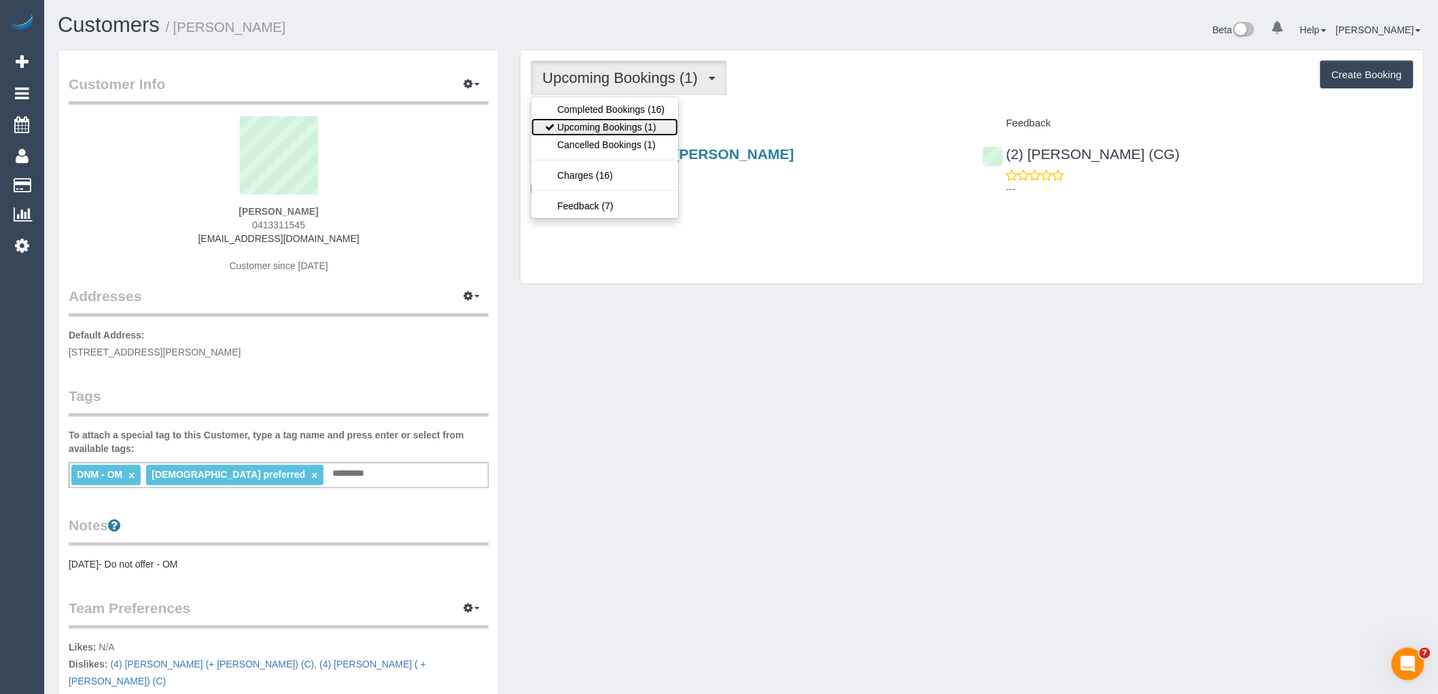
click at [589, 127] on link "Upcoming Bookings (1)" at bounding box center [605, 127] width 147 height 18
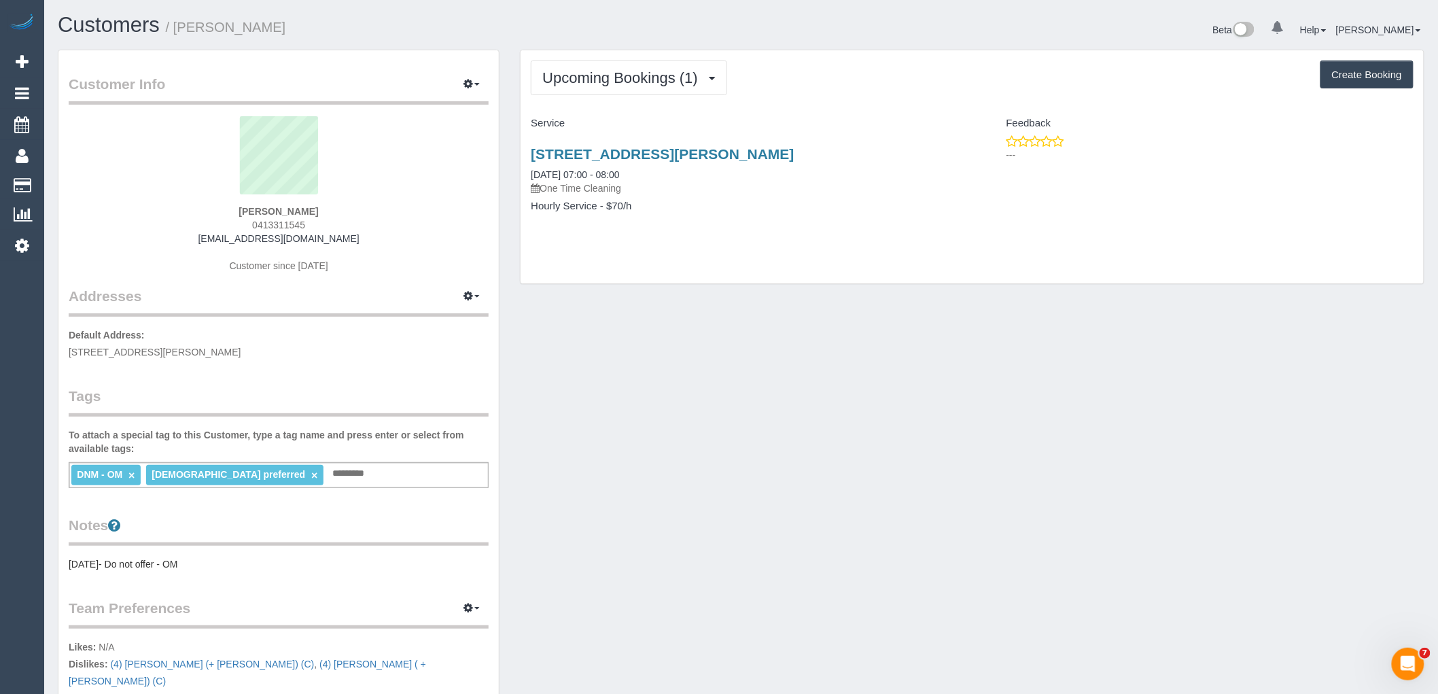
drag, startPoint x: 528, startPoint y: 152, endPoint x: 636, endPoint y: 234, distance: 134.9
click at [634, 234] on div "1 Oakden Drive, Bundoora, VIC 3083 14/10/2025 07:00 - 08:00 One Time Cleaning H…" at bounding box center [746, 187] width 451 height 105
copy div "1 Oakden Drive, Bundoora, VIC 3083 14/10/2025 07:00 - 08:00 One Time Cleaning H…"
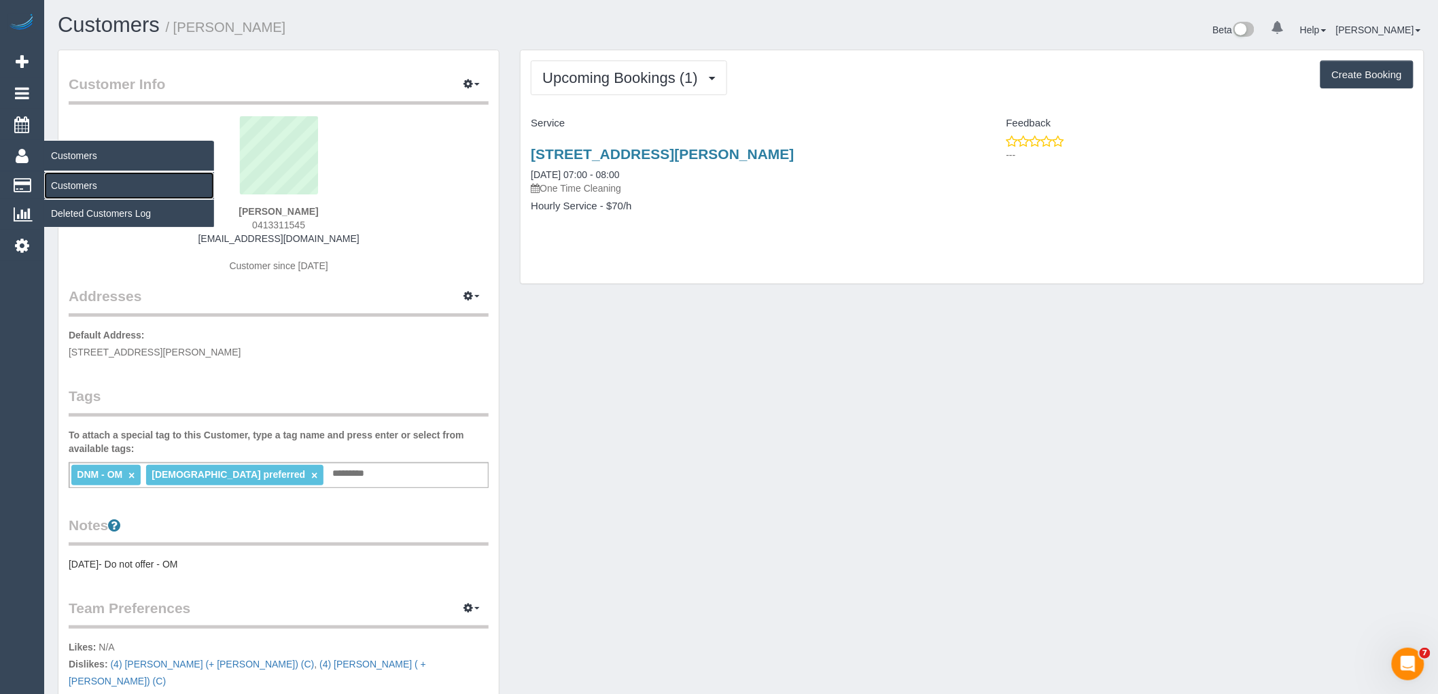
click at [69, 190] on link "Customers" at bounding box center [129, 185] width 170 height 27
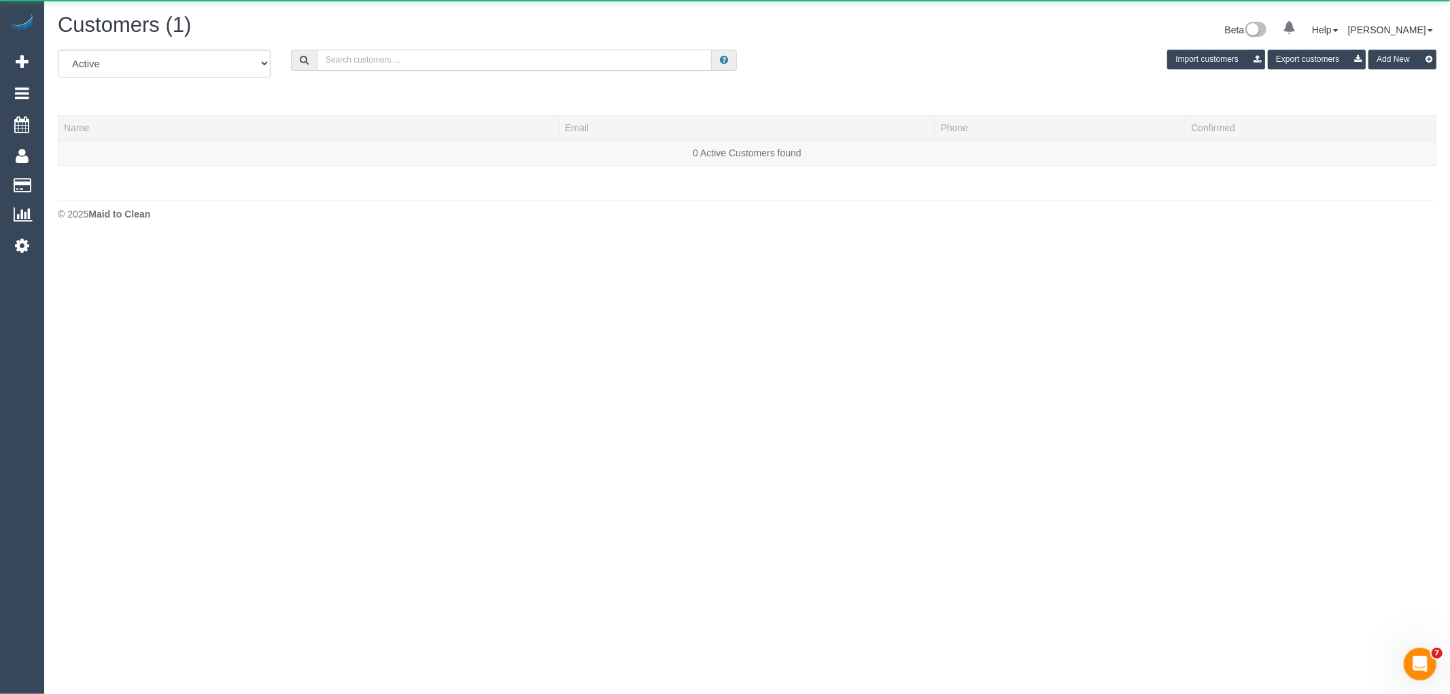
click at [626, 65] on input "text" at bounding box center [514, 60] width 395 height 21
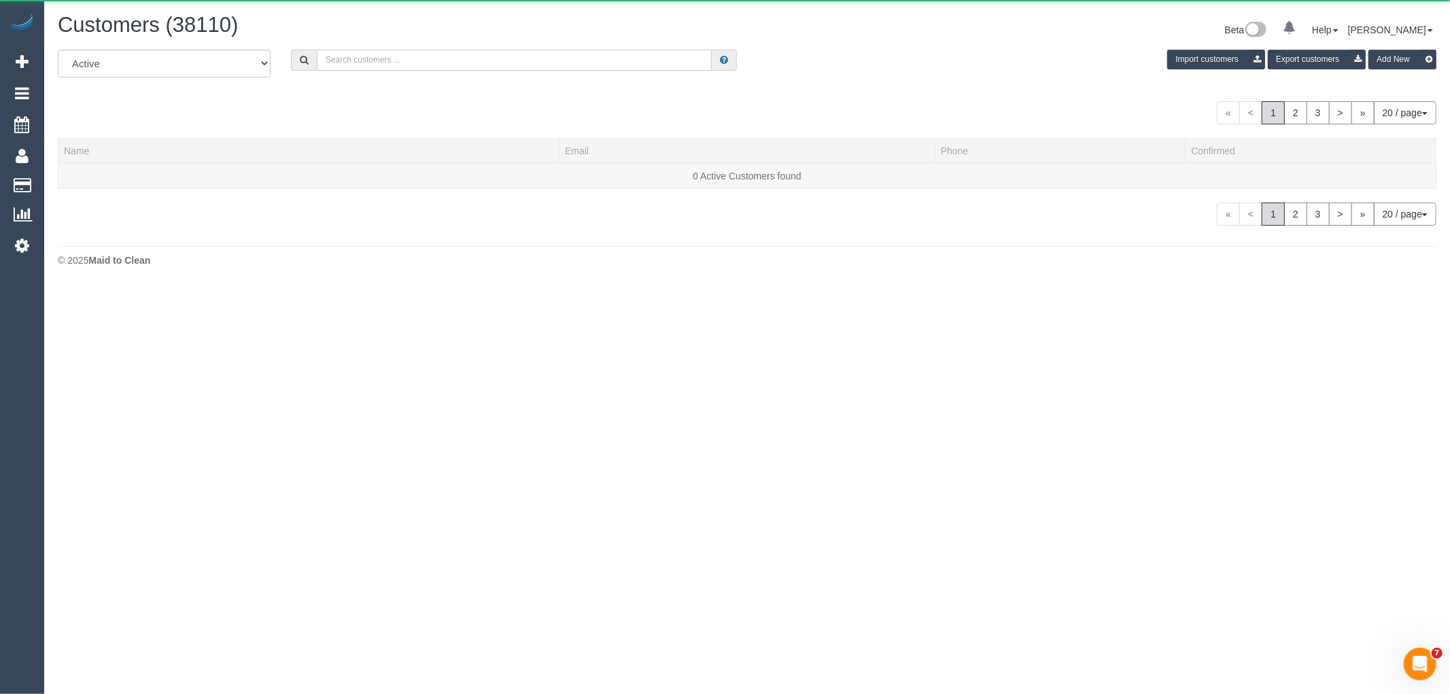
paste input "61401866426"
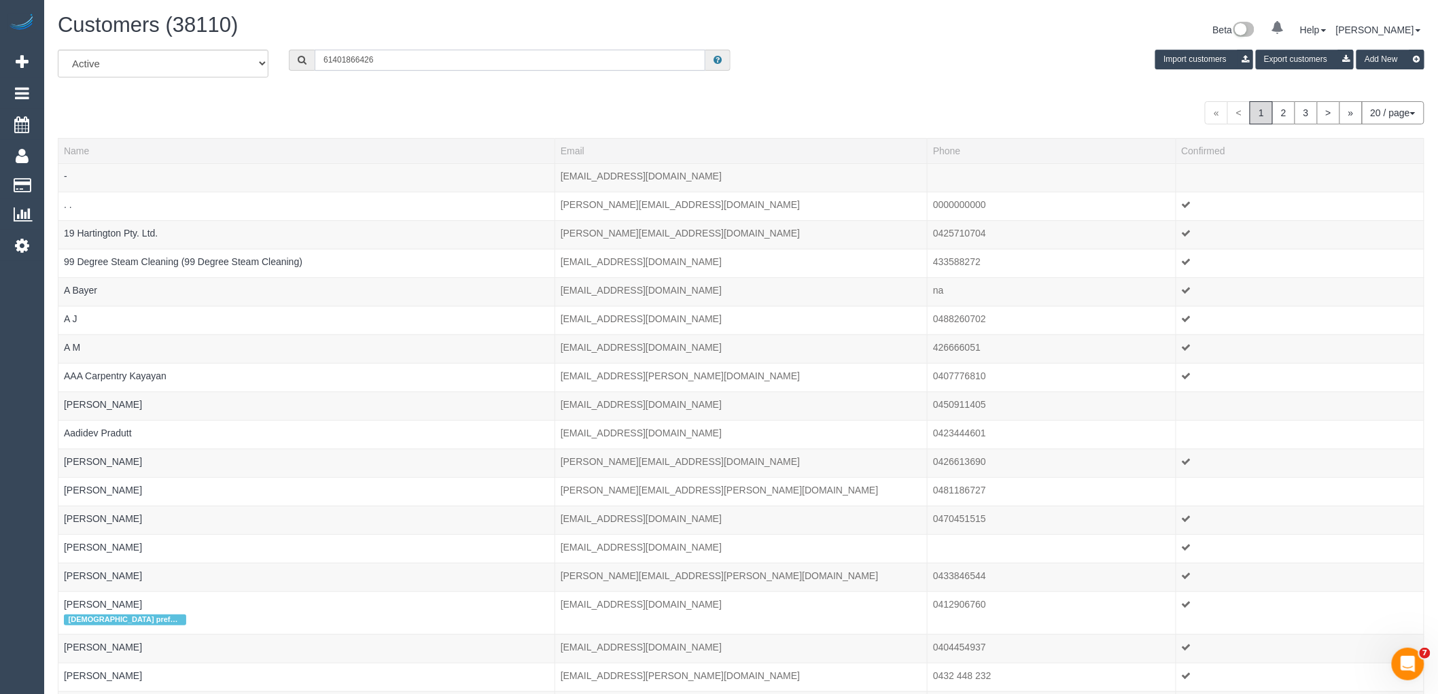
drag, startPoint x: 333, startPoint y: 59, endPoint x: 272, endPoint y: 64, distance: 61.4
click at [272, 64] on div "All Active Archived 61401866426 Import customers Export customers Add New" at bounding box center [741, 69] width 1387 height 38
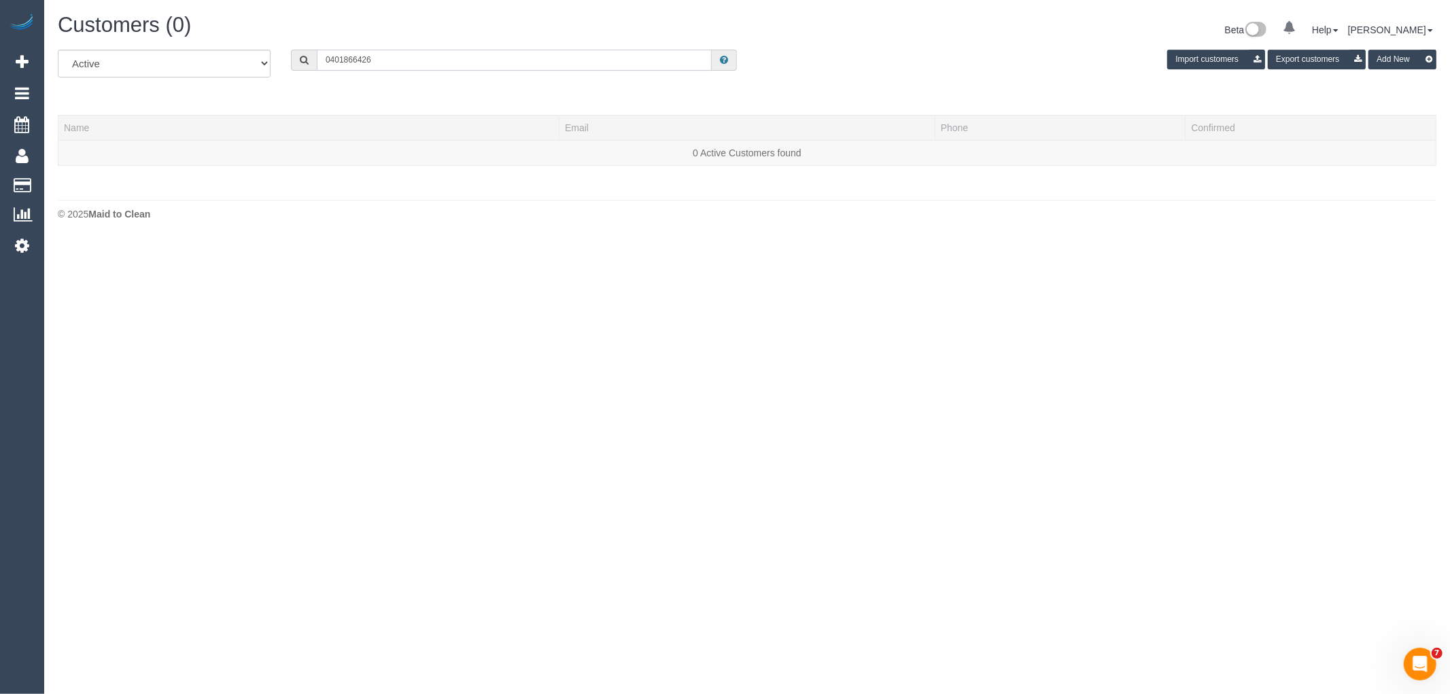
click at [343, 54] on input "0401866426" at bounding box center [514, 60] width 395 height 21
click at [360, 63] on input "0401 866426" at bounding box center [514, 60] width 395 height 21
click at [404, 58] on input "0401 866 426" at bounding box center [514, 60] width 395 height 21
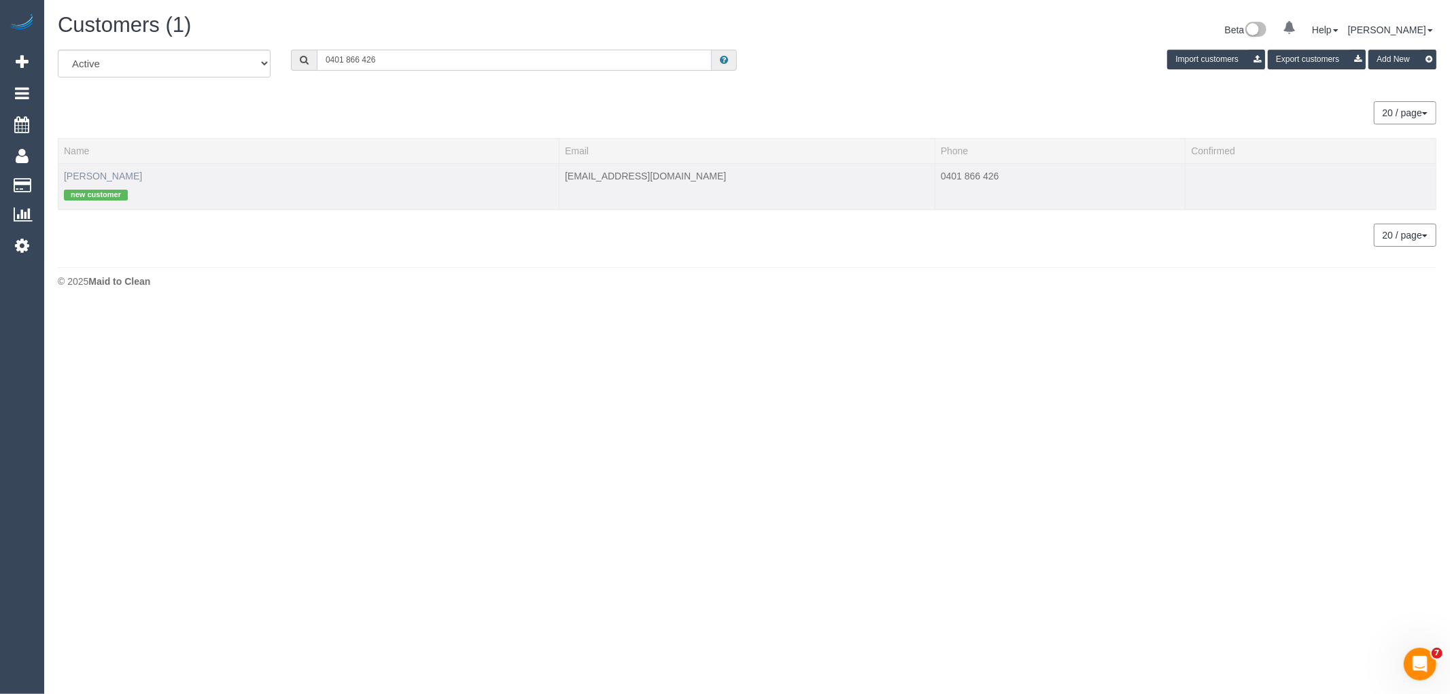
type input "0401 866 426"
click at [112, 173] on link "Noreen Rogers" at bounding box center [103, 176] width 78 height 11
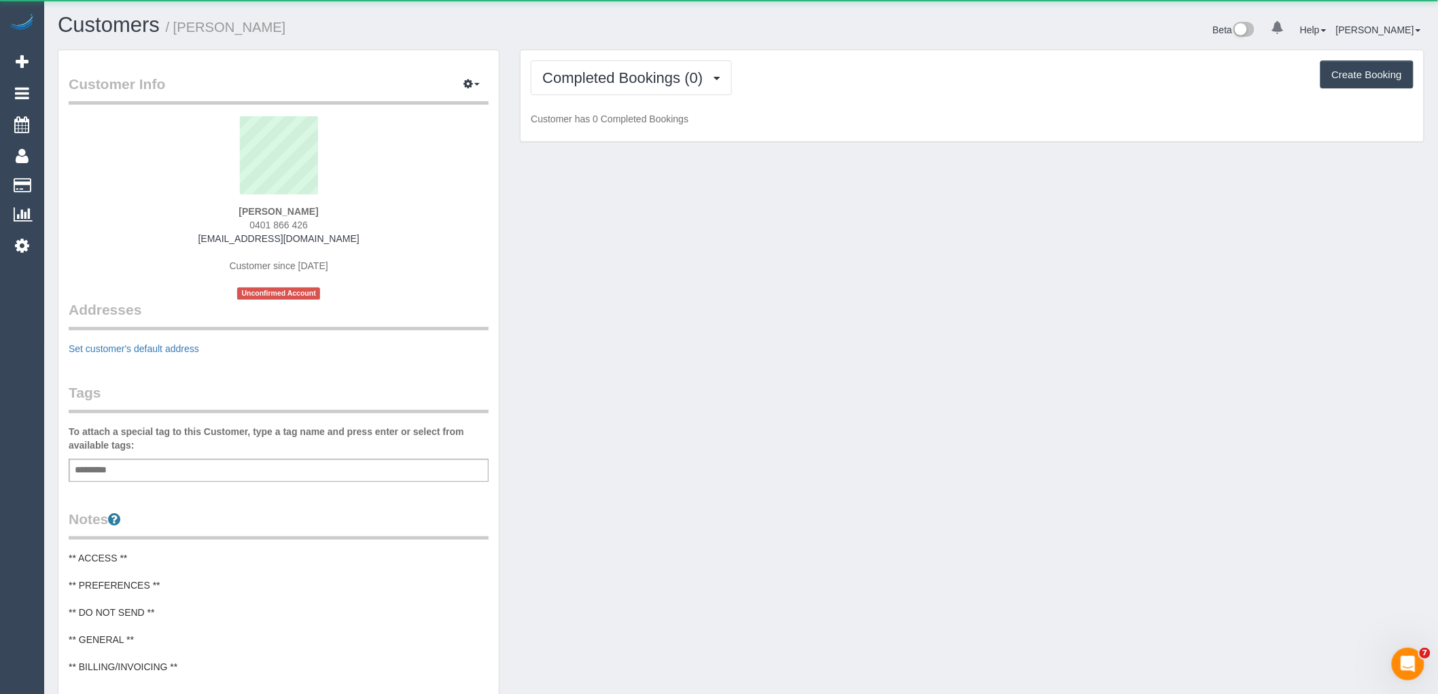
drag, startPoint x: 554, startPoint y: 11, endPoint x: 583, endPoint y: 48, distance: 47.5
click at [557, 14] on div "Customers / Noreen Rogers Beta 0 Your Notifications You have 0 alerts Help Help…" at bounding box center [741, 543] width 1394 height 1086
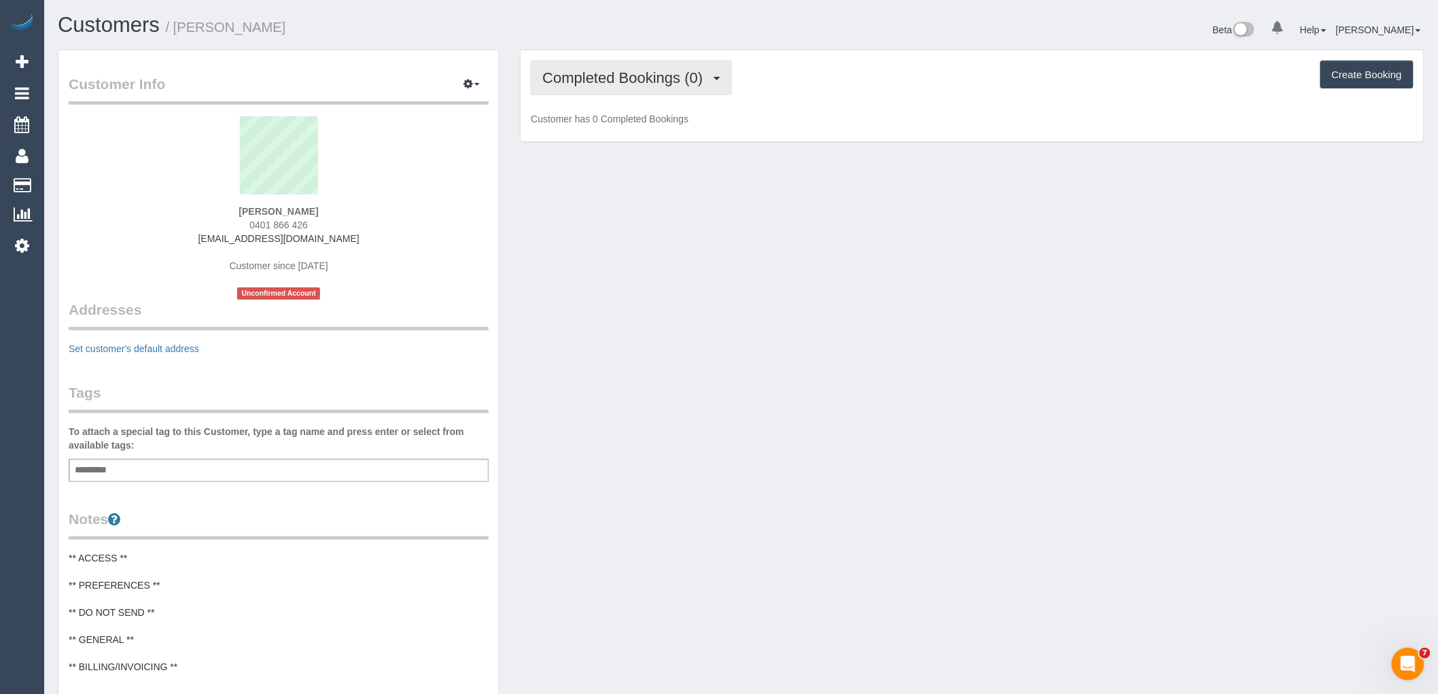
click at [593, 60] on div "Completed Bookings (0) Completed Bookings (0) Upcoming Bookings (1) Cancelled B…" at bounding box center [972, 96] width 903 height 92
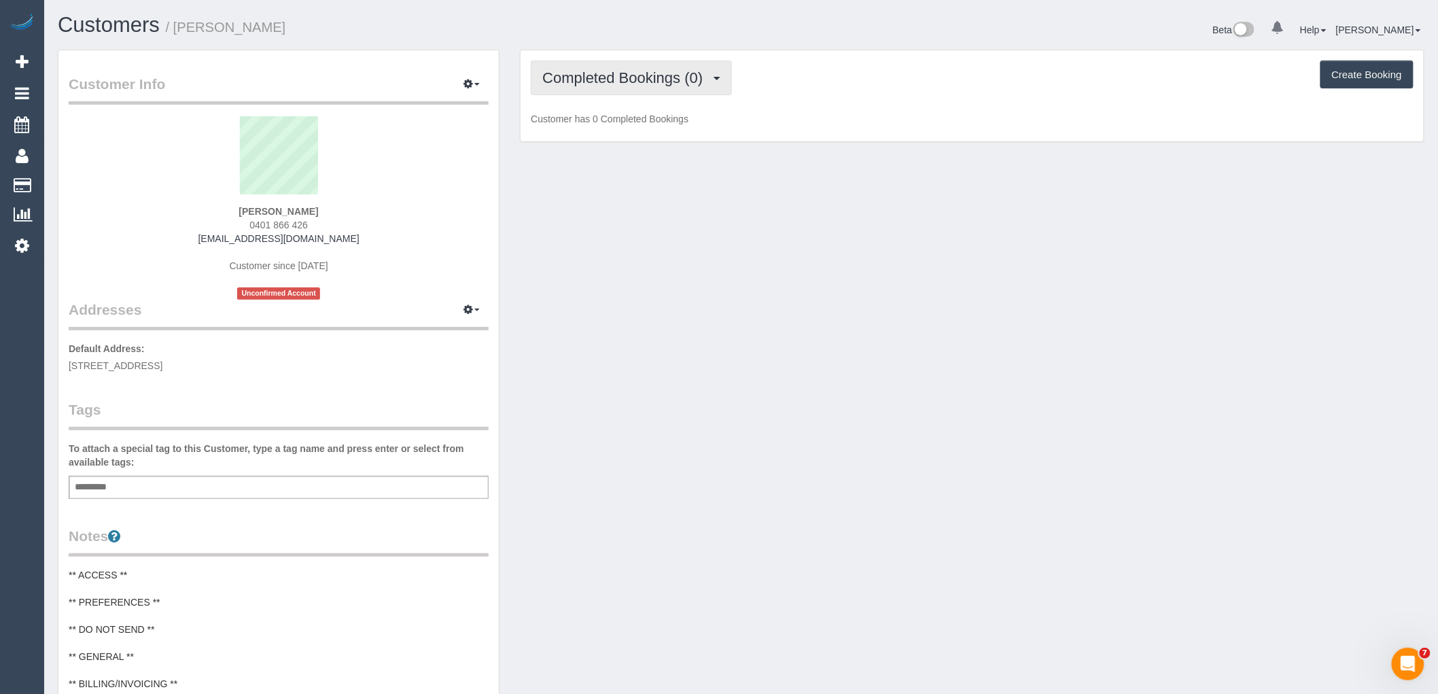
click at [598, 70] on span "Completed Bookings (0)" at bounding box center [625, 77] width 167 height 17
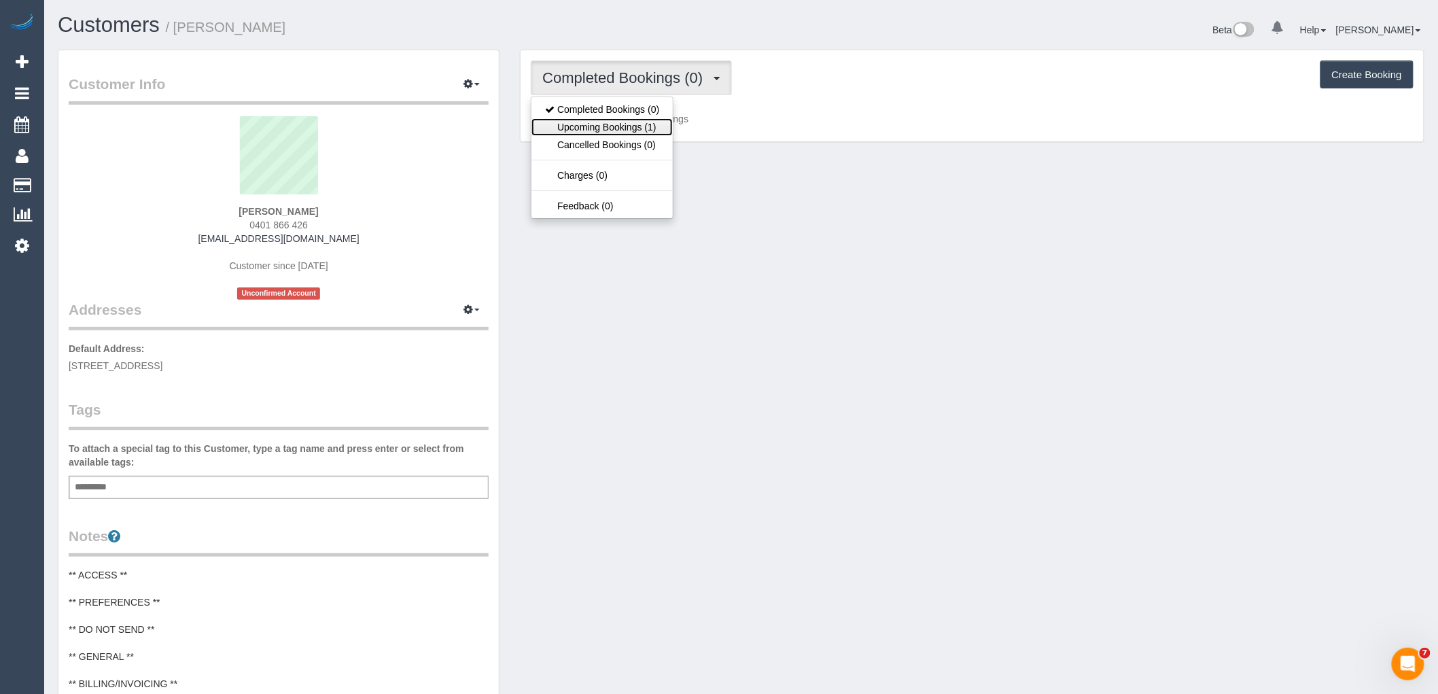
click at [608, 120] on link "Upcoming Bookings (1)" at bounding box center [602, 127] width 141 height 18
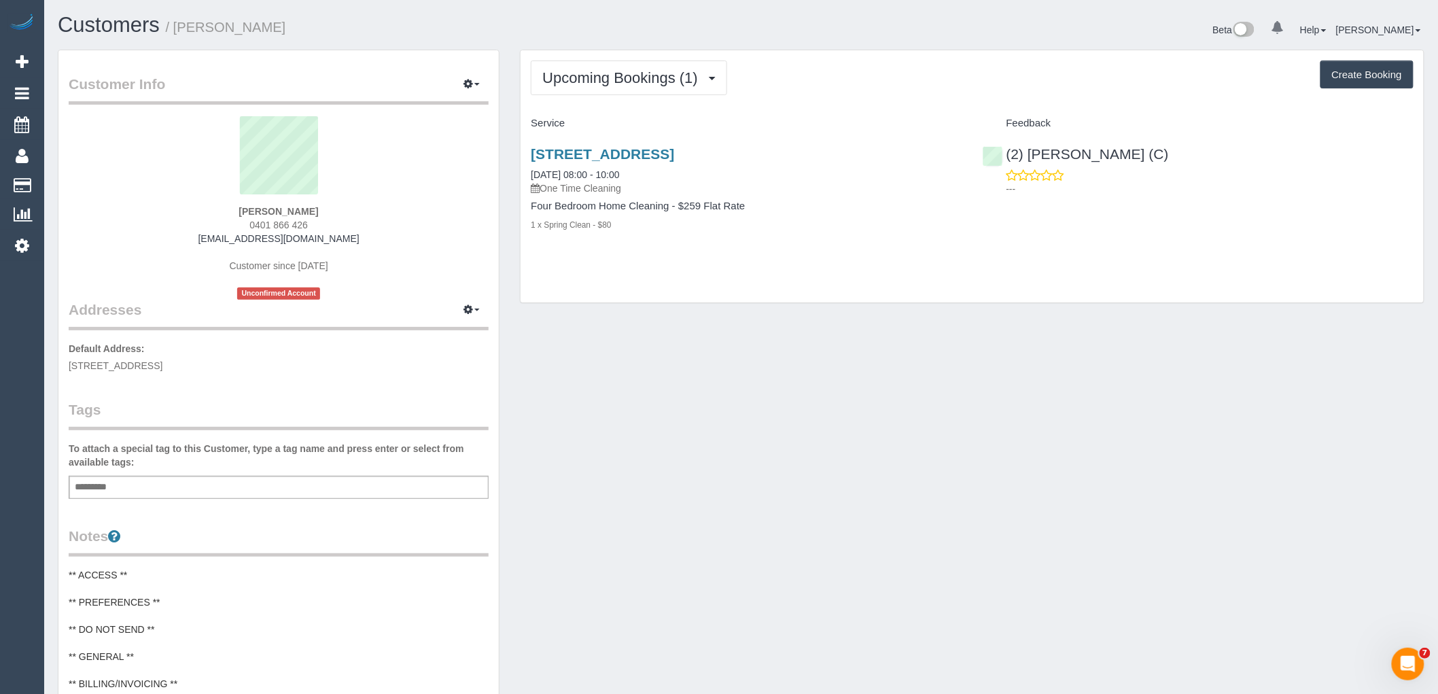
drag, startPoint x: 648, startPoint y: 175, endPoint x: 858, endPoint y: 109, distance: 220.2
click at [858, 109] on div "Upcoming Bookings (1) Completed Bookings (0) Upcoming Bookings (1) Cancelled Bo…" at bounding box center [972, 176] width 903 height 253
drag, startPoint x: 600, startPoint y: 185, endPoint x: 835, endPoint y: 86, distance: 255.3
click at [835, 86] on div "Upcoming Bookings (1) Completed Bookings (0) Upcoming Bookings (1) Cancelled Bo…" at bounding box center [972, 77] width 883 height 35
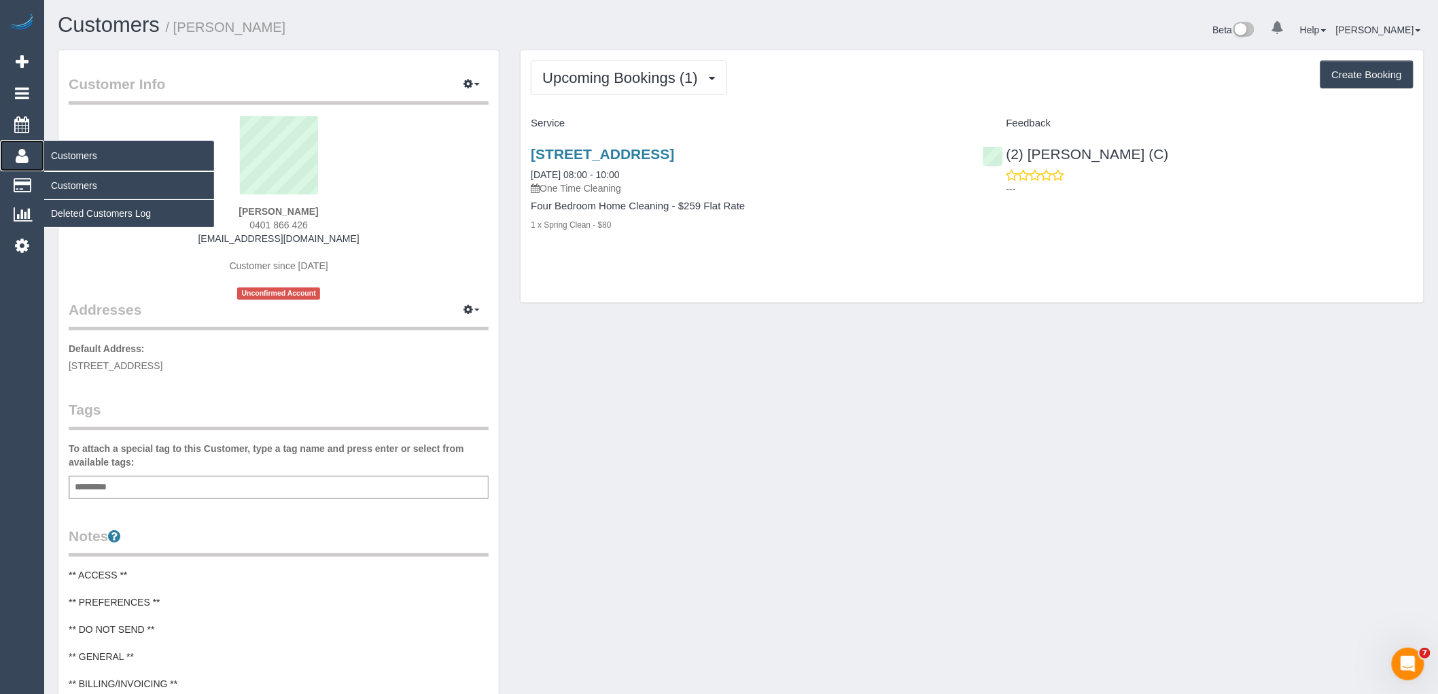
click at [18, 158] on icon at bounding box center [22, 156] width 13 height 16
click at [61, 184] on link "Customers" at bounding box center [129, 185] width 170 height 27
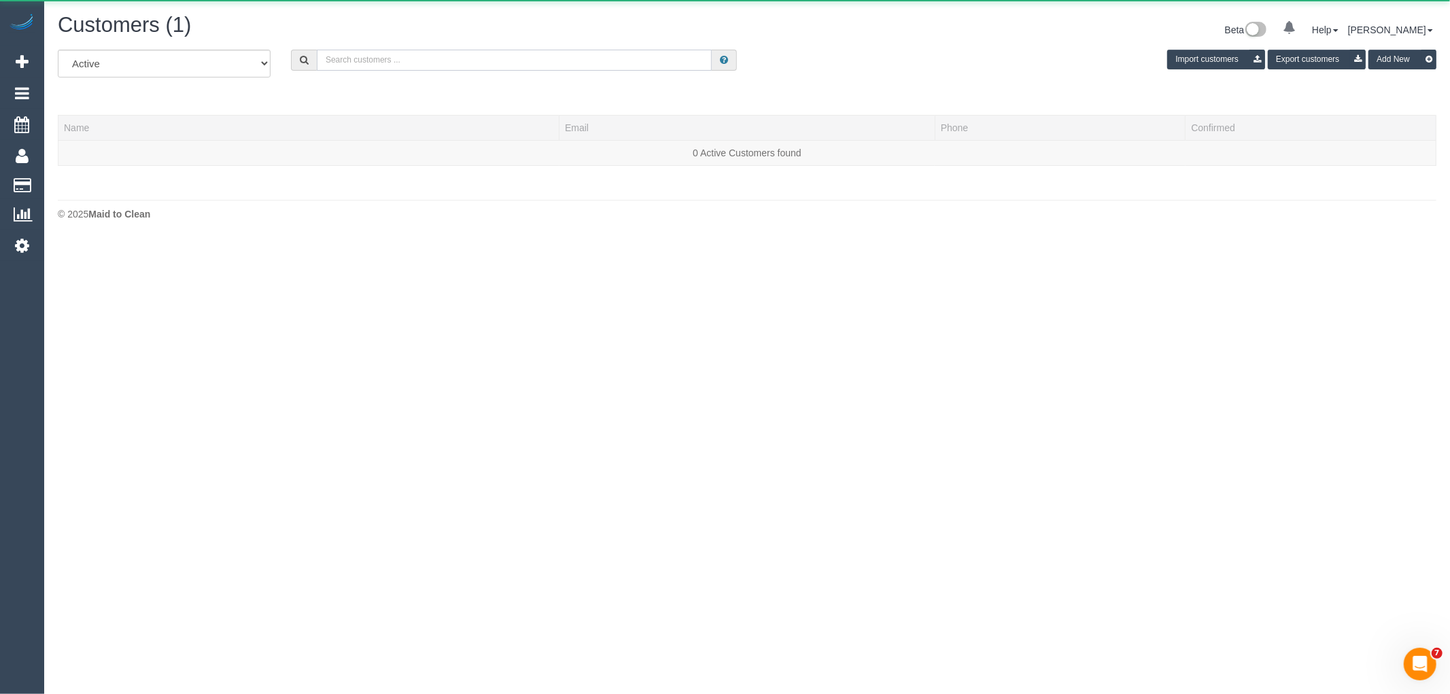
click at [500, 63] on input "text" at bounding box center [514, 60] width 395 height 21
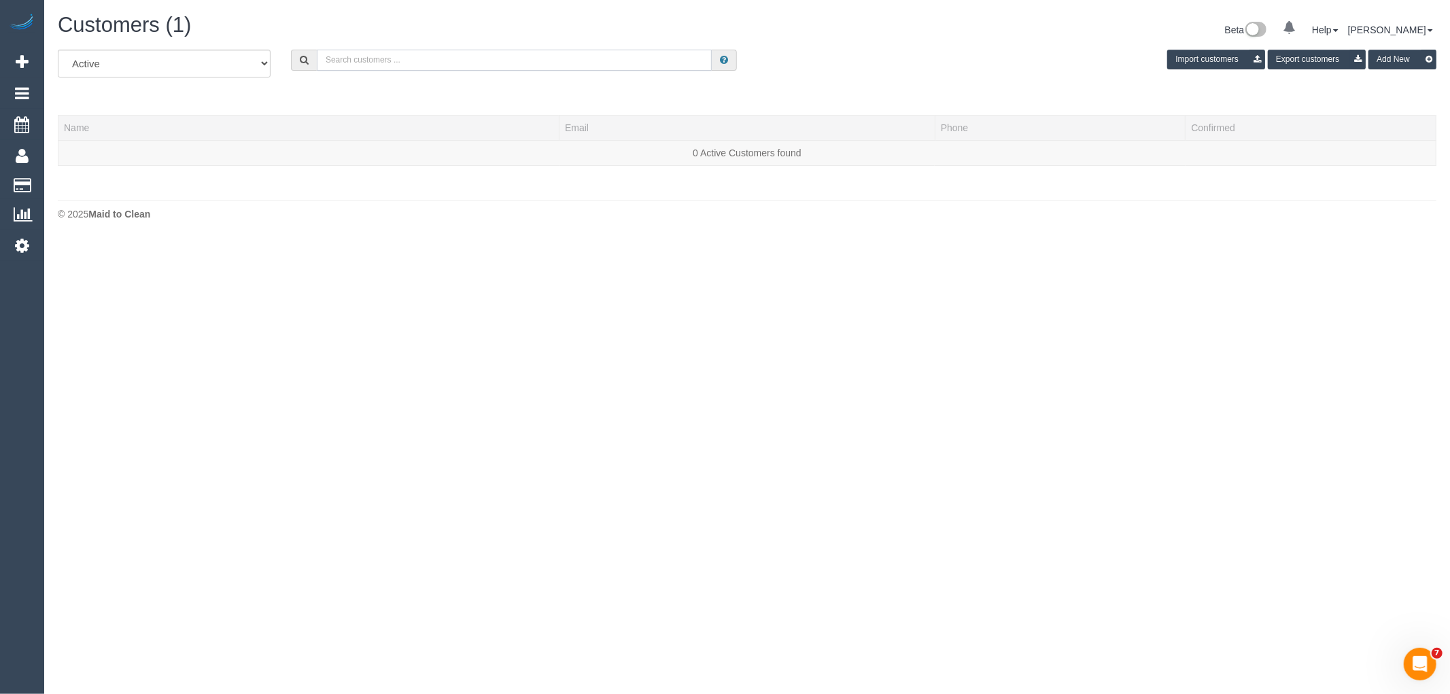
paste input "61492850223"
drag, startPoint x: 336, startPoint y: 61, endPoint x: 255, endPoint y: 61, distance: 80.9
click at [265, 61] on div "All Active Archived 61492850223 Import customers Export customers Add New" at bounding box center [747, 69] width 1399 height 38
click at [343, 63] on input "0492850223" at bounding box center [514, 60] width 395 height 21
click at [359, 65] on input "0492 850223" at bounding box center [514, 60] width 395 height 21
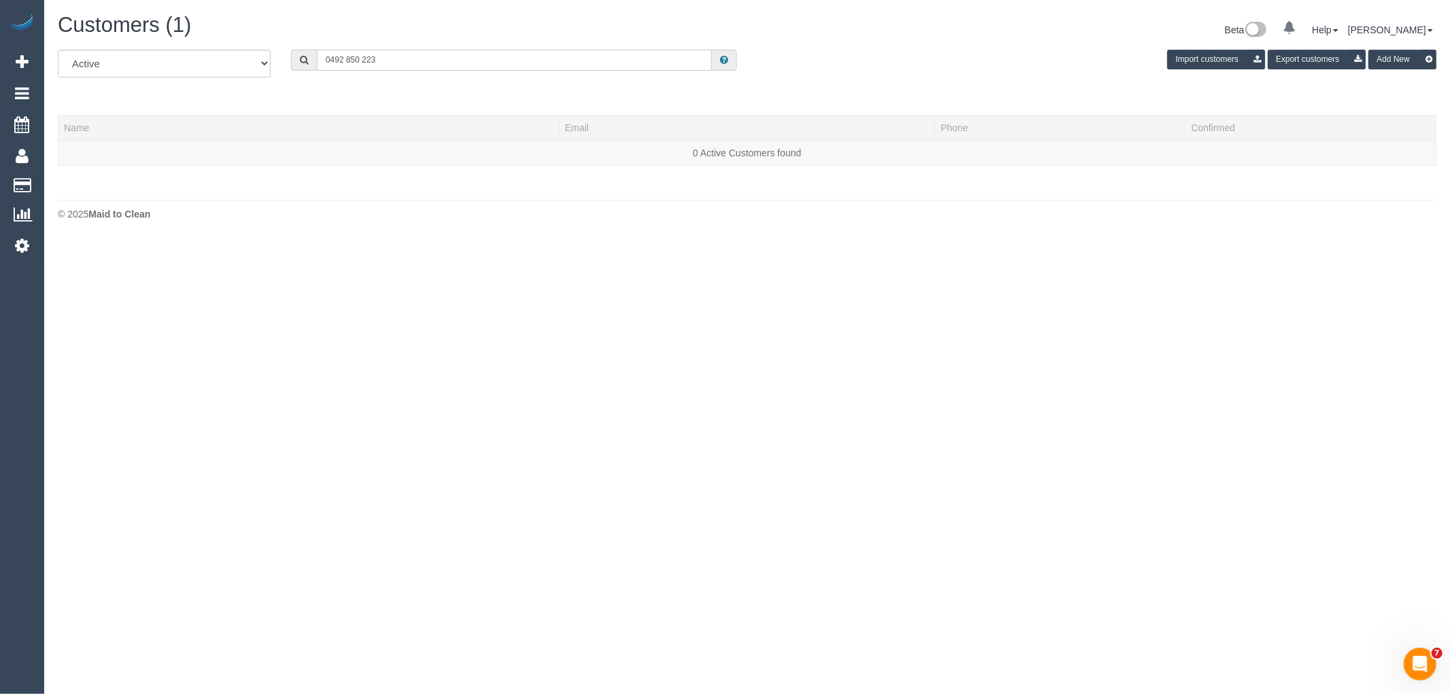
click at [385, 62] on input "0492 850 223" at bounding box center [514, 60] width 395 height 21
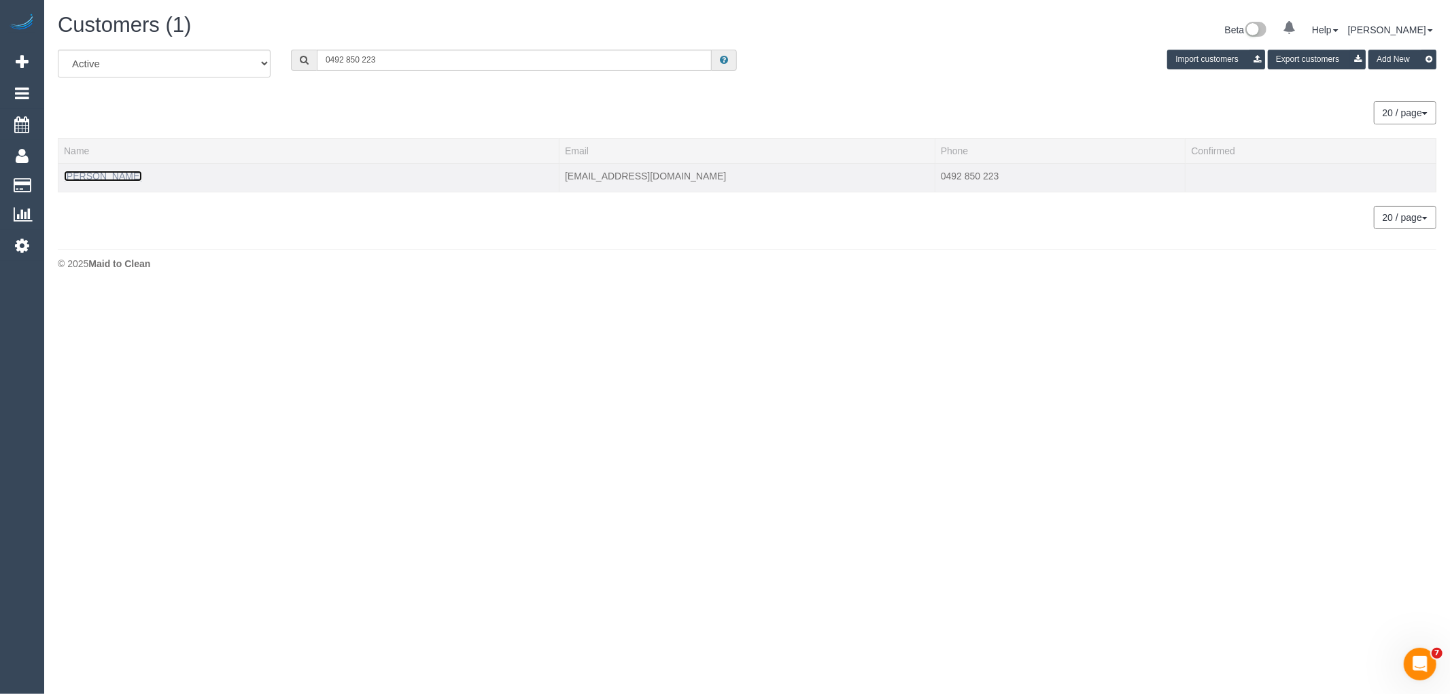
click at [94, 171] on link "Kolby Krook" at bounding box center [103, 176] width 78 height 11
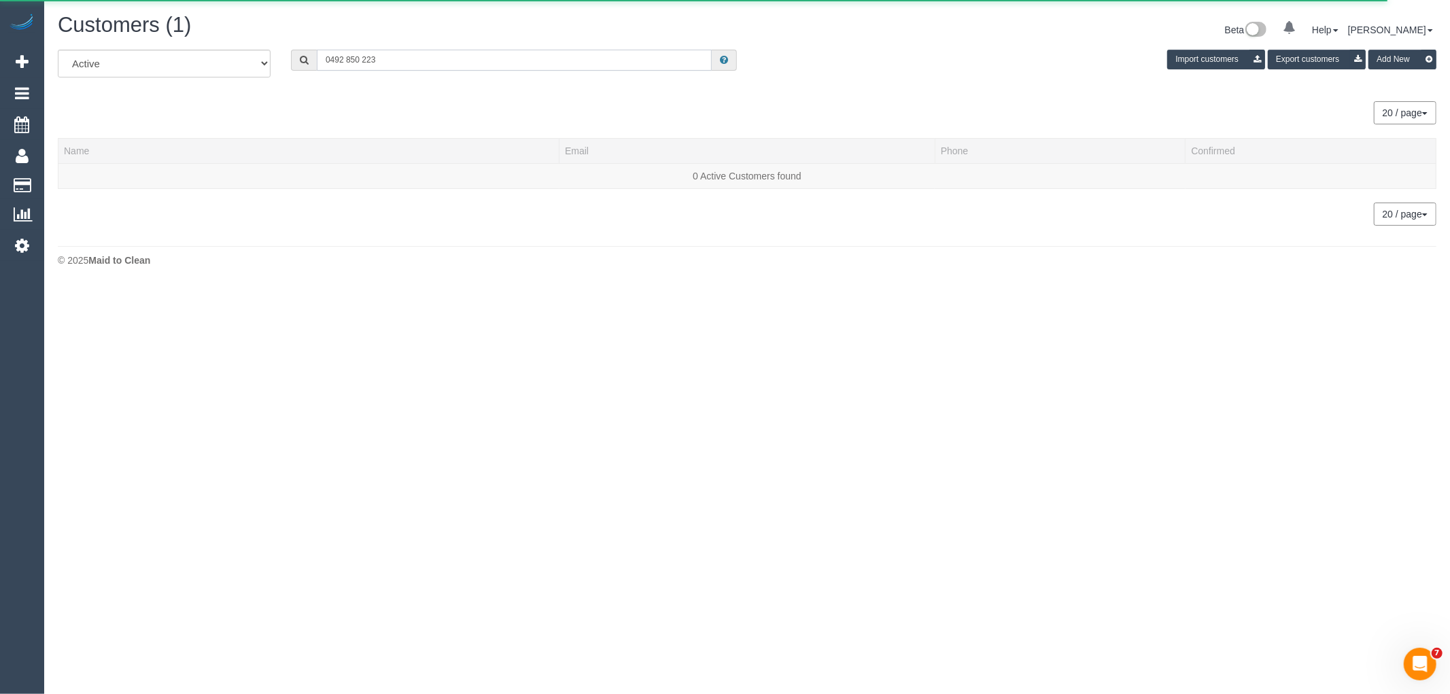
click at [362, 64] on input "0492 850 223" at bounding box center [514, 60] width 395 height 21
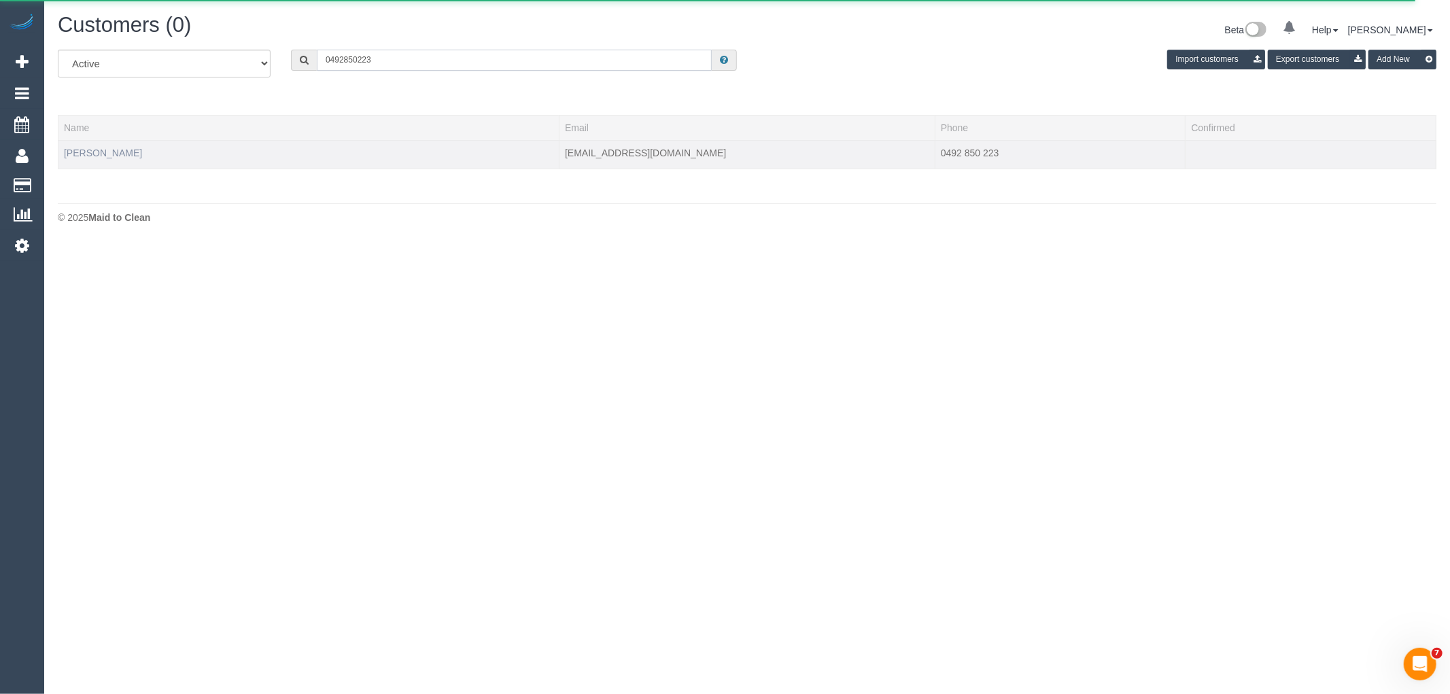
type input "0492850223"
click at [91, 154] on link "Kolby Krook" at bounding box center [103, 153] width 78 height 11
click at [105, 154] on link "Kolby Krook" at bounding box center [103, 153] width 78 height 11
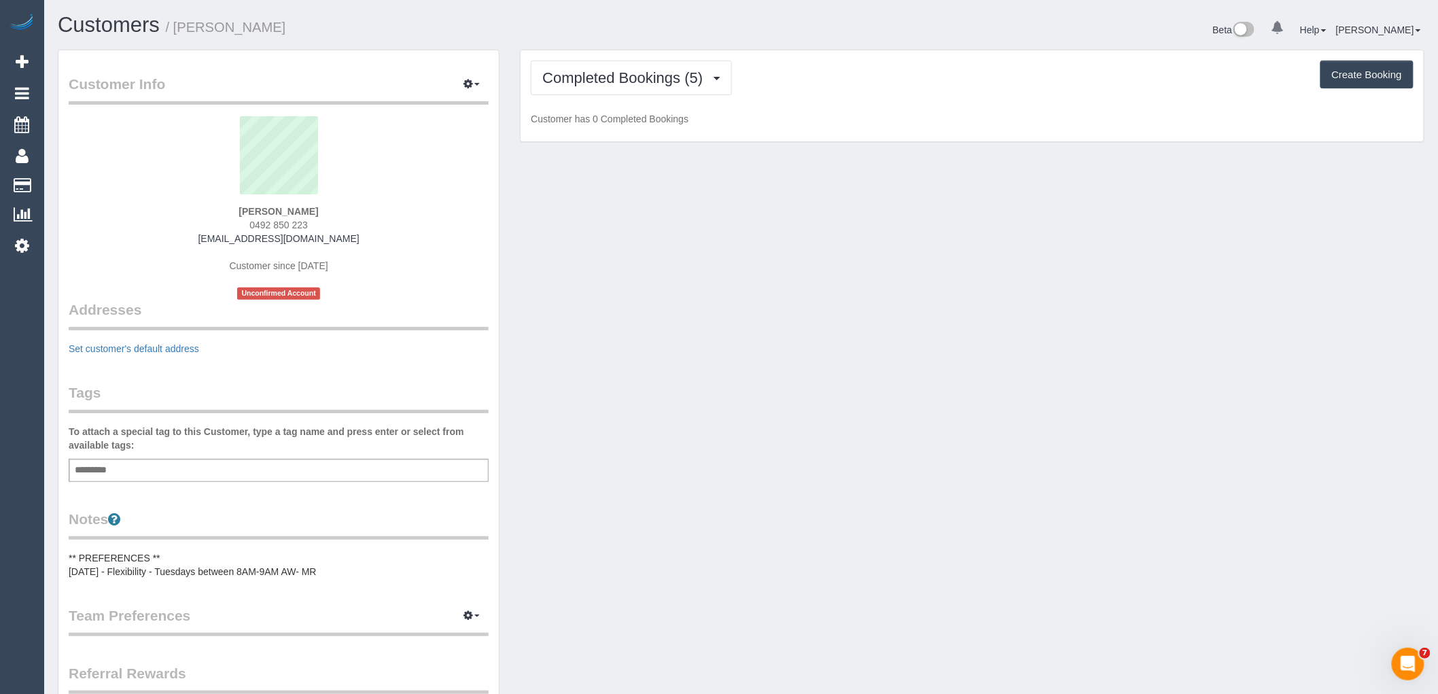
click at [635, 60] on div "Completed Bookings (5) Completed Bookings (5) Upcoming Bookings (11) Cancelled …" at bounding box center [972, 96] width 903 height 92
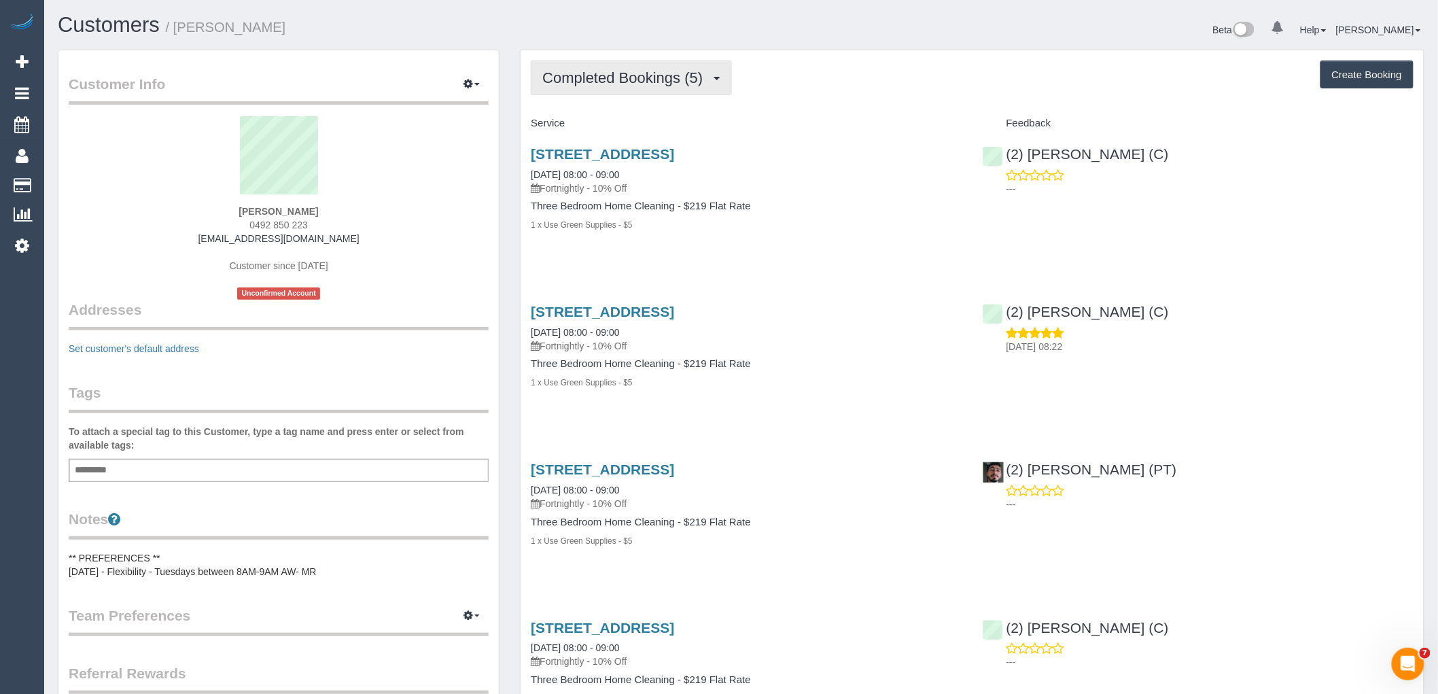
click at [627, 79] on span "Completed Bookings (5)" at bounding box center [625, 77] width 167 height 17
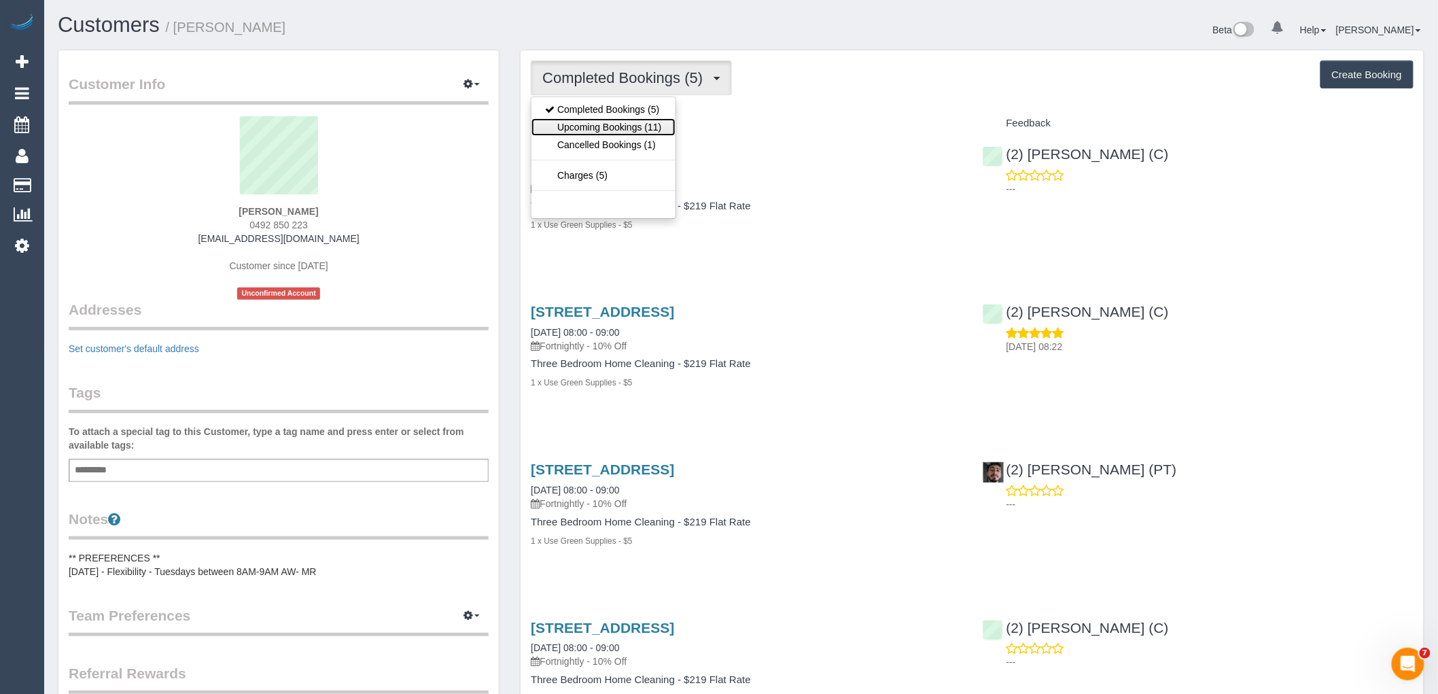
click at [627, 122] on link "Upcoming Bookings (11)" at bounding box center [603, 127] width 143 height 18
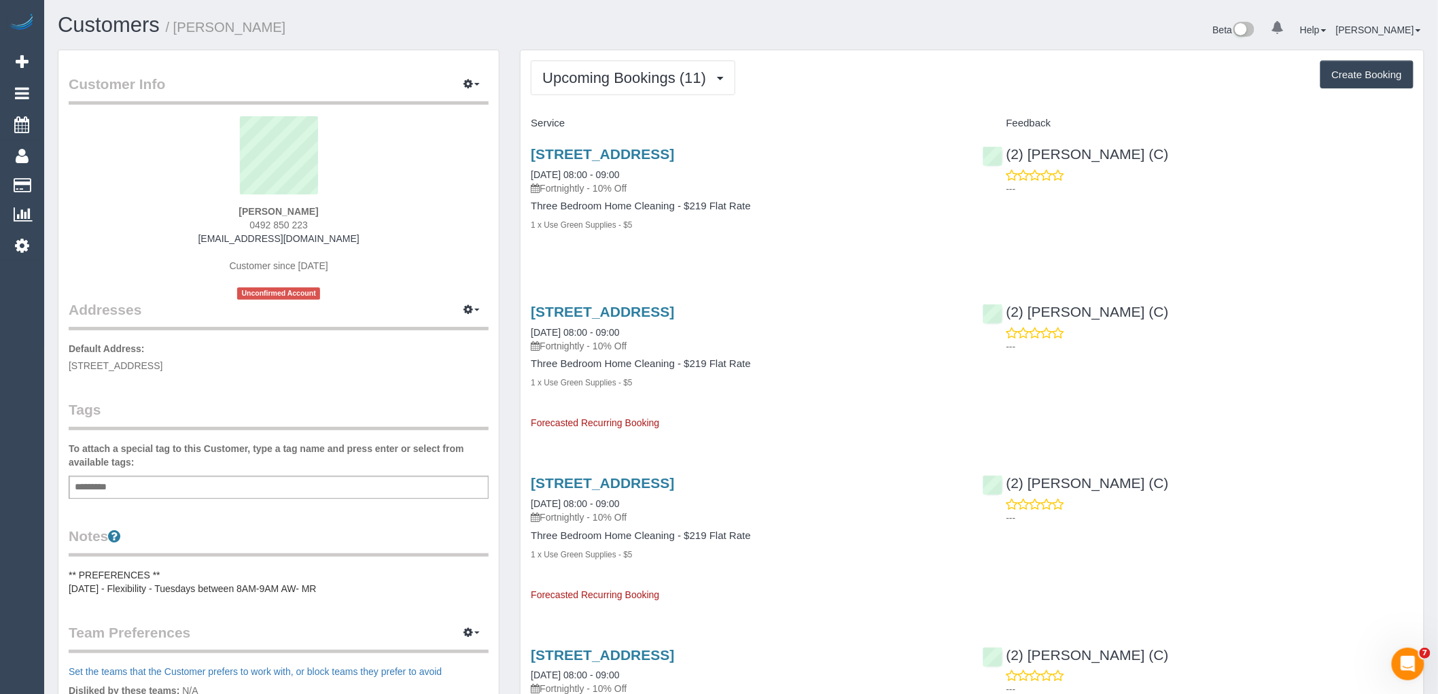
drag, startPoint x: 306, startPoint y: 206, endPoint x: 221, endPoint y: 198, distance: 85.3
click at [221, 198] on div "Kolby Krook 0492 850 223 kolbydkrook@gmail.com Customer since 2025 Unconfirmed …" at bounding box center [279, 208] width 420 height 184
copy div "Kolby Krook"
click at [228, 209] on div "Kolby Krook 0492 850 223 kolbydkrook@gmail.com Customer since 2025 Unconfirmed …" at bounding box center [279, 208] width 420 height 184
click at [226, 214] on div "Kolby Krook 0492 850 223 kolbydkrook@gmail.com Customer since 2025 Unconfirmed …" at bounding box center [279, 208] width 420 height 184
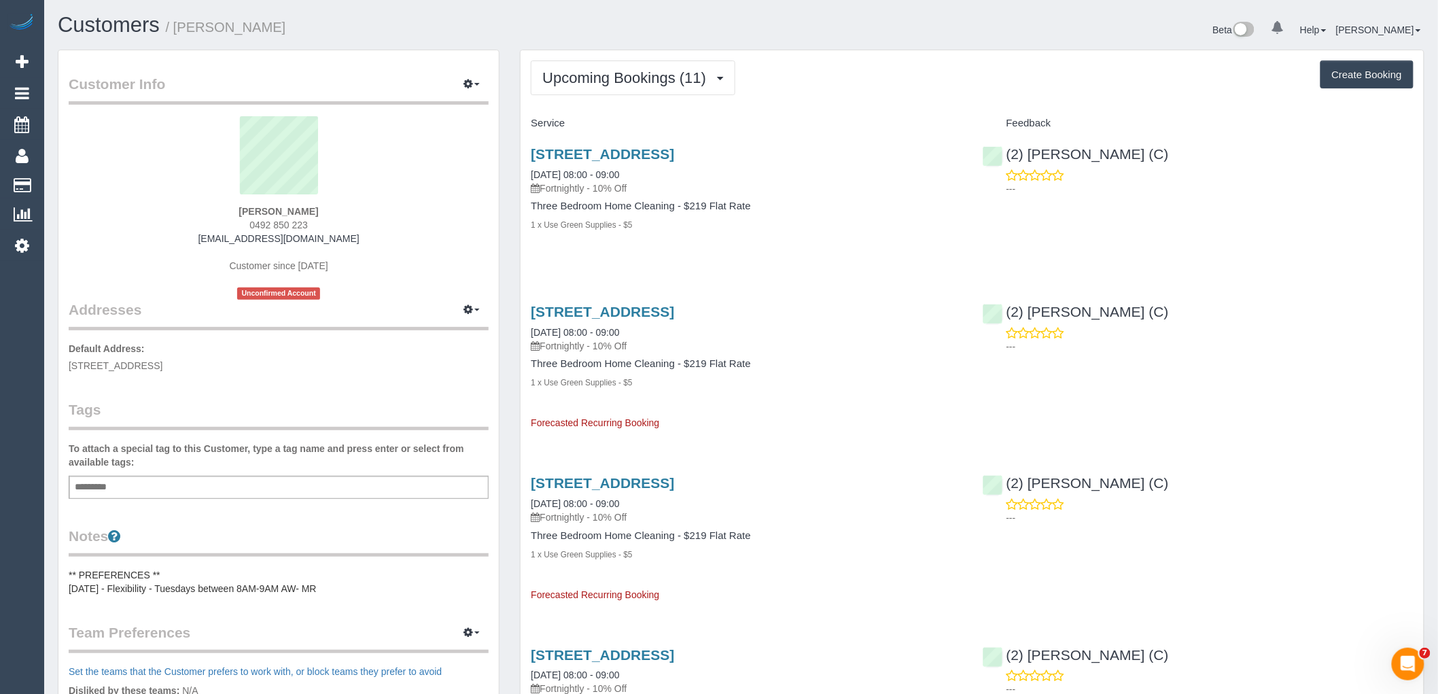
drag, startPoint x: 232, startPoint y: 209, endPoint x: 323, endPoint y: 226, distance: 92.5
click at [323, 226] on div "Kolby Krook 0492 850 223 kolbydkrook@gmail.com Customer since 2025 Unconfirmed …" at bounding box center [279, 208] width 420 height 184
copy div "Kolby Krook 0492 850 223"
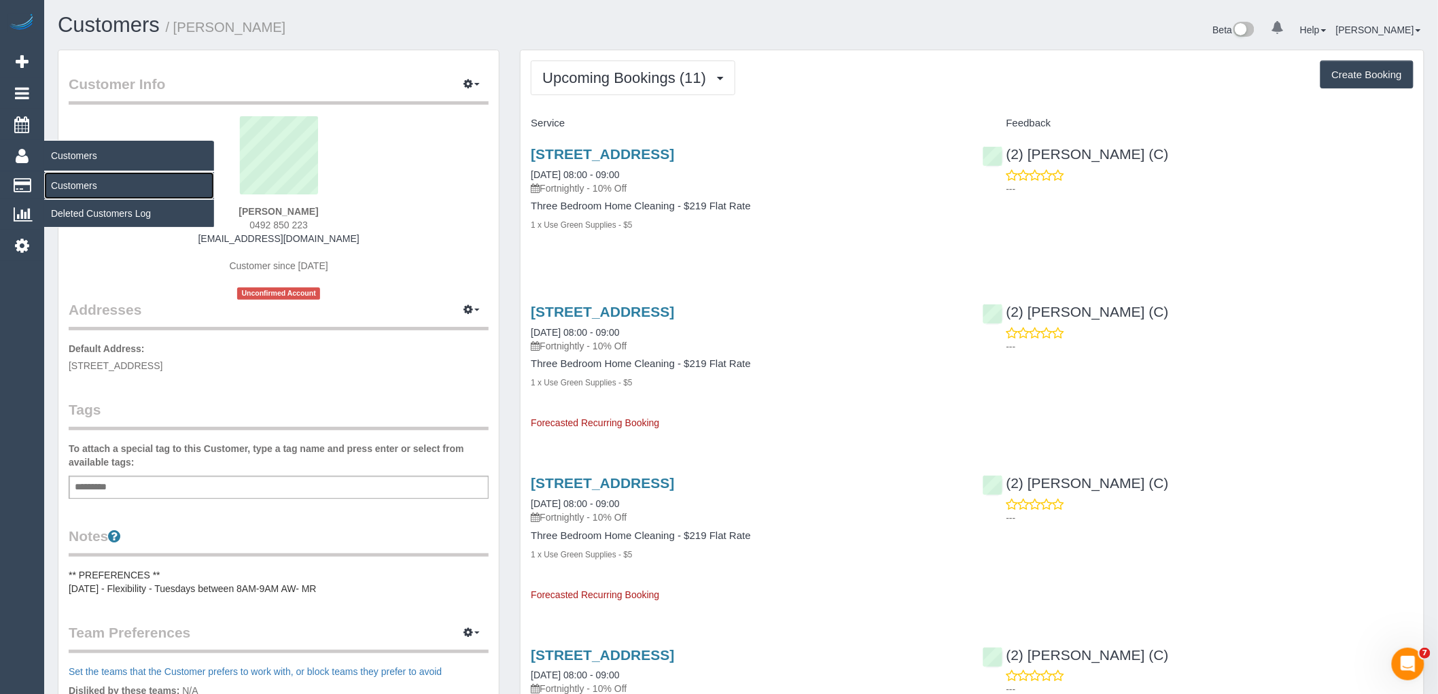
click at [68, 188] on link "Customers" at bounding box center [129, 185] width 170 height 27
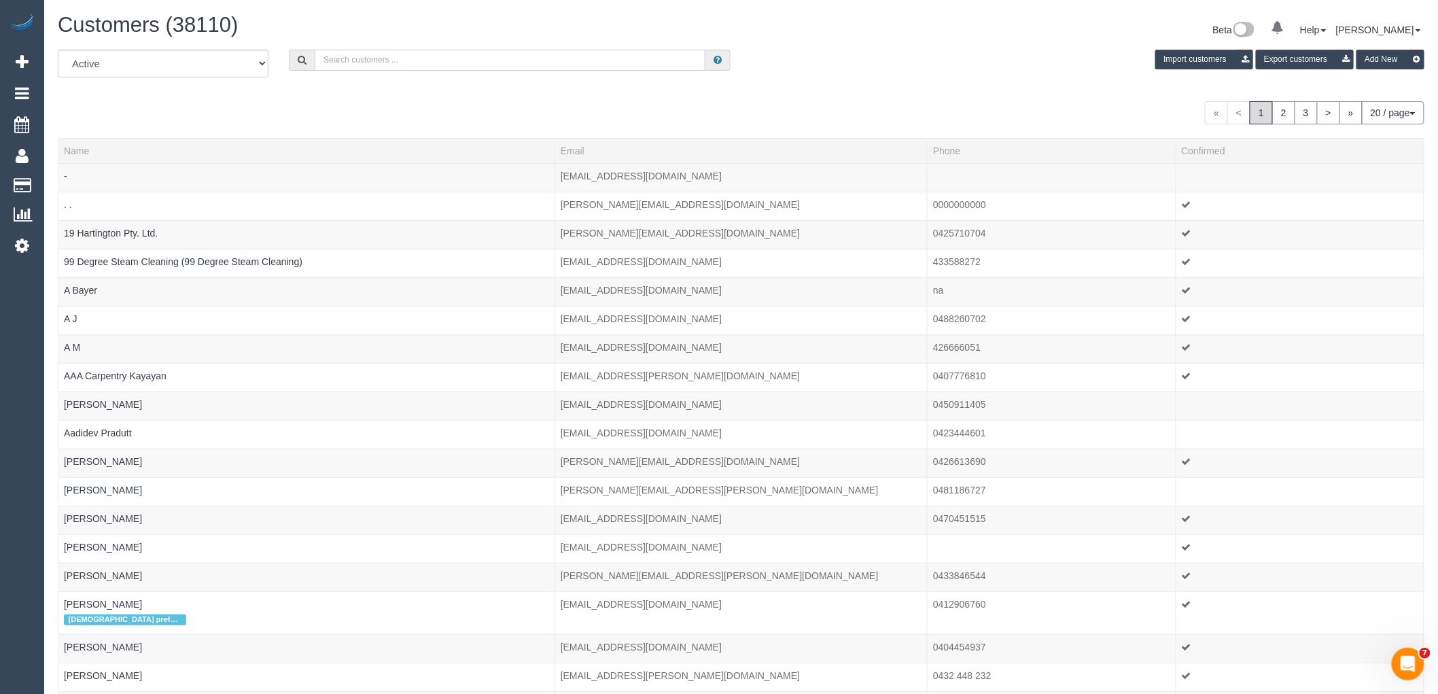
click at [494, 63] on input "text" at bounding box center [510, 60] width 391 height 21
paste input "Kerri Nicholl"
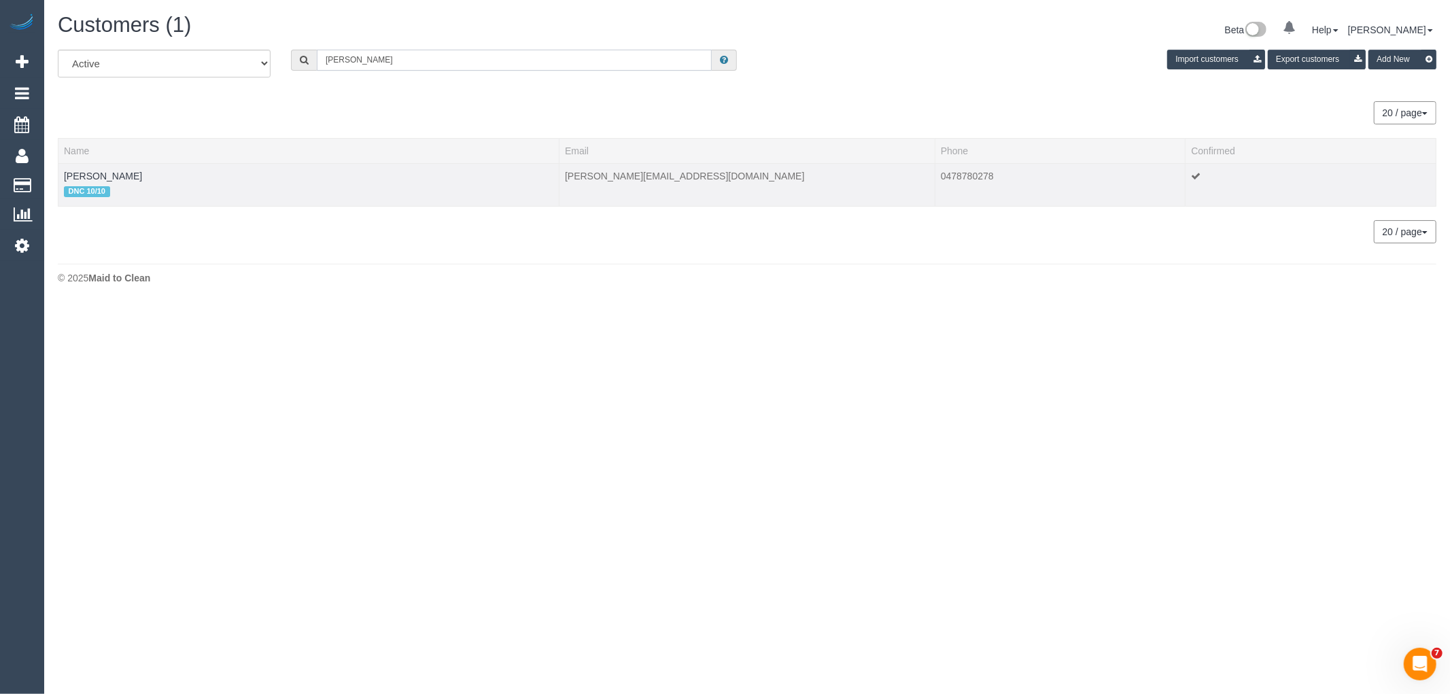
type input "Kerri Nicholl"
drag, startPoint x: 132, startPoint y: 180, endPoint x: 61, endPoint y: 178, distance: 70.7
click at [61, 178] on td "Kerri Nicholl DNC 10/10" at bounding box center [308, 184] width 501 height 43
copy link "Kerri Nicholl"
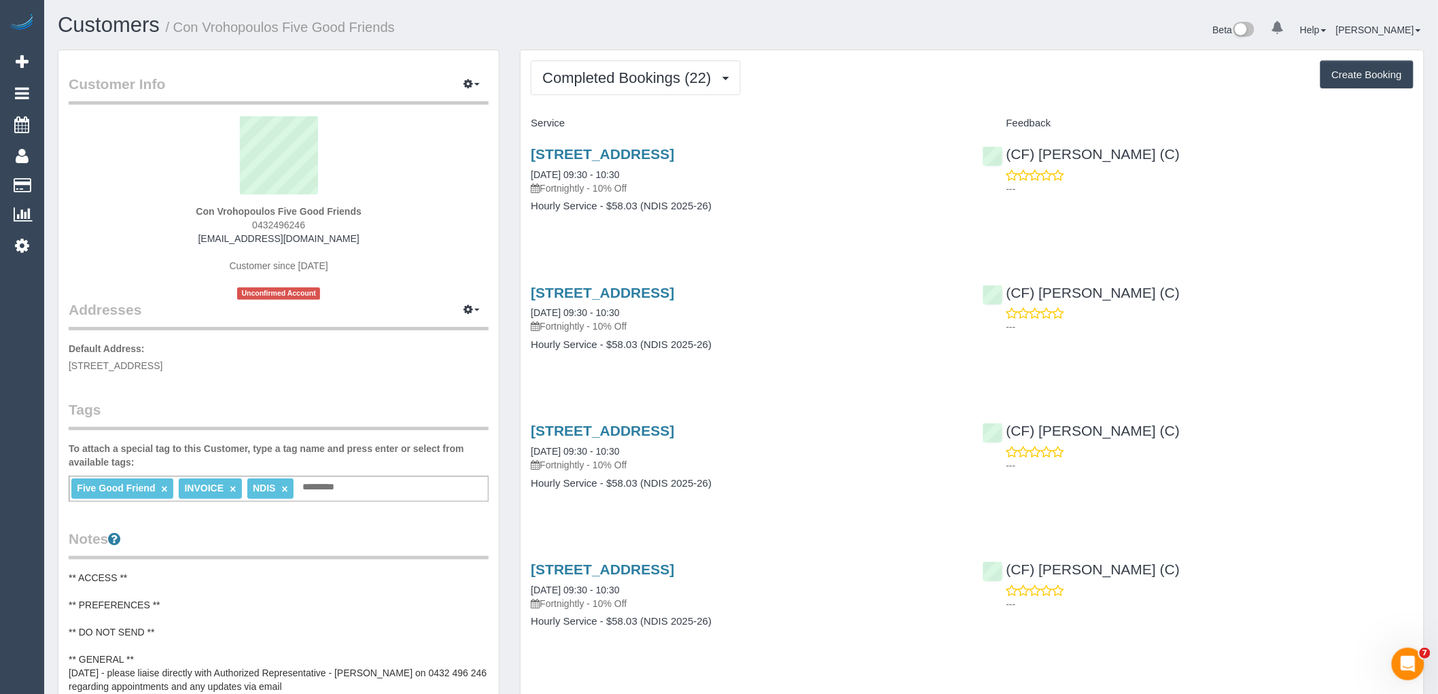
drag, startPoint x: 328, startPoint y: 227, endPoint x: 207, endPoint y: 211, distance: 122.8
click at [188, 214] on div "Con Vrohopoulos Five Good Friends 0432496246 [EMAIL_ADDRESS][DOMAIN_NAME] Custo…" at bounding box center [279, 208] width 420 height 184
click at [254, 222] on span "0432496246" at bounding box center [278, 225] width 53 height 11
click at [259, 224] on span "0432496246" at bounding box center [278, 225] width 53 height 11
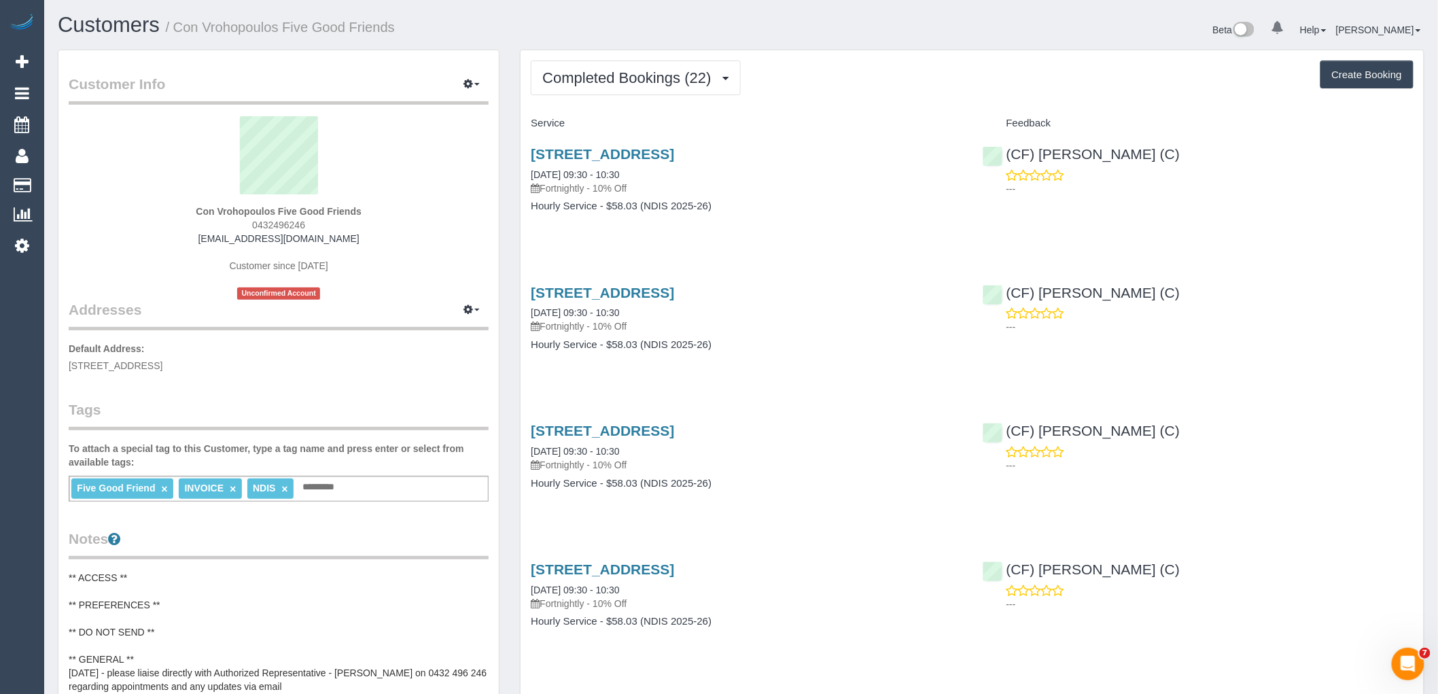
click at [259, 224] on span "0432496246" at bounding box center [278, 225] width 53 height 11
click at [617, 69] on button "Completed Bookings (22)" at bounding box center [635, 77] width 209 height 35
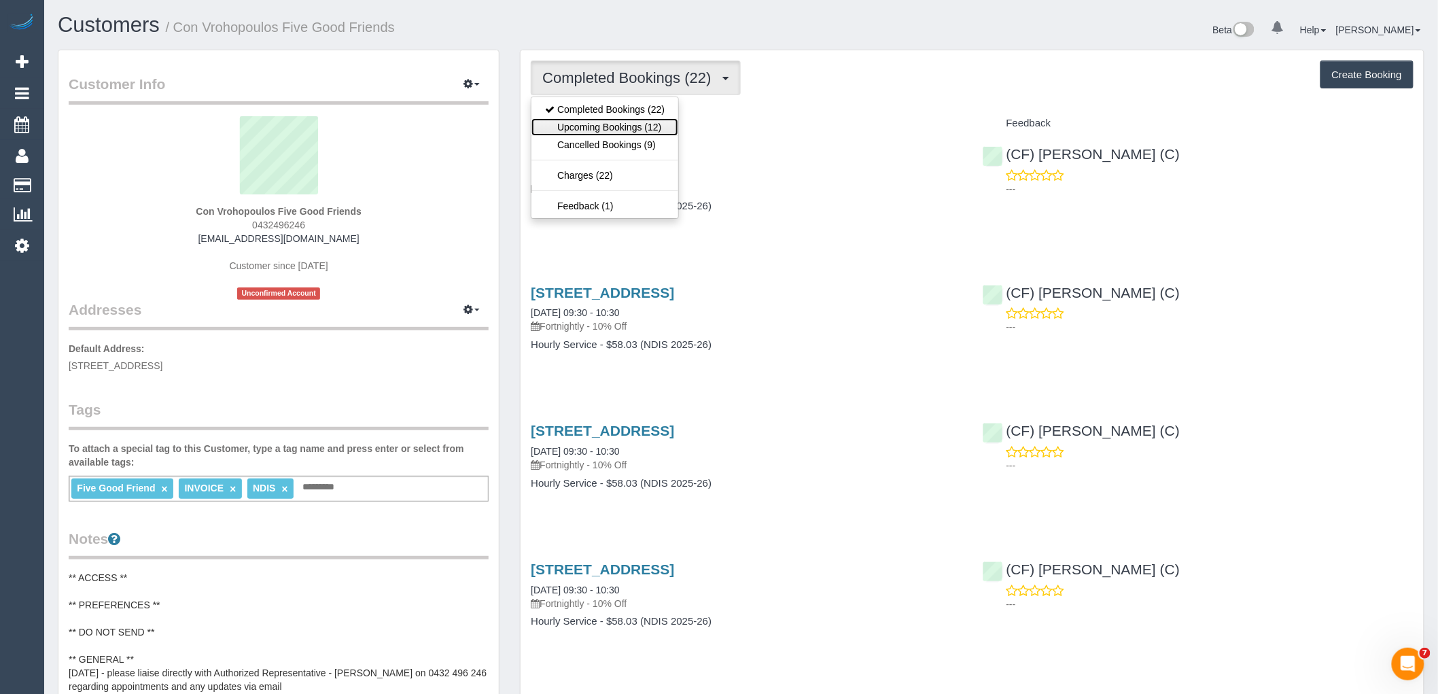
click at [600, 126] on link "Upcoming Bookings (12)" at bounding box center [605, 127] width 147 height 18
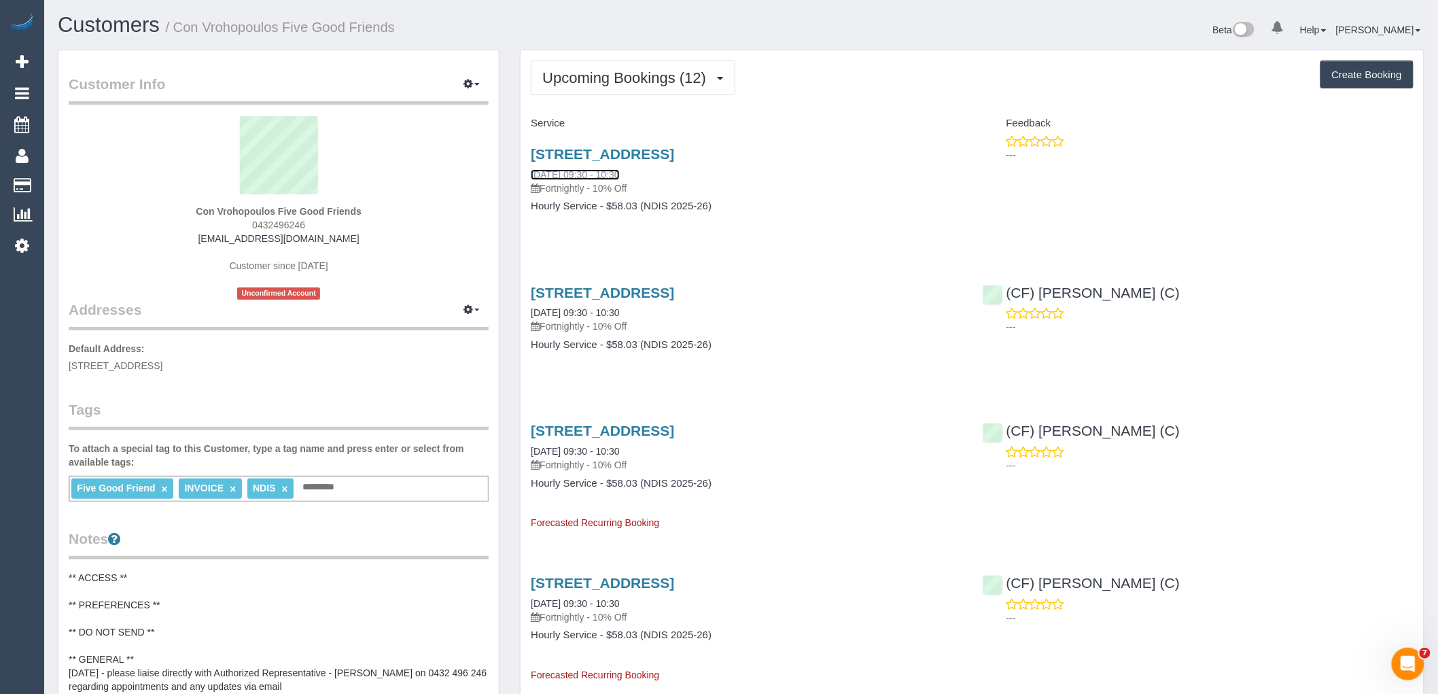
click at [569, 172] on link "[DATE] 09:30 - 10:30" at bounding box center [575, 174] width 88 height 11
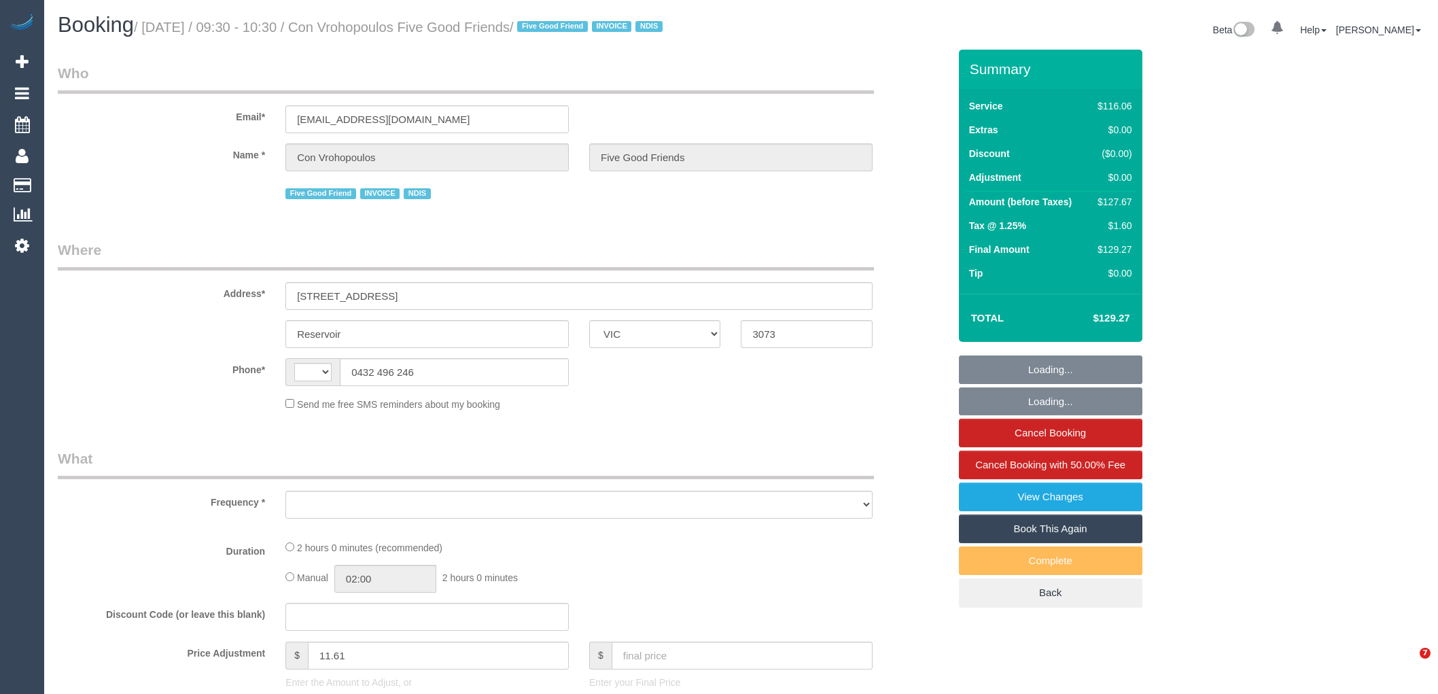
select select "VIC"
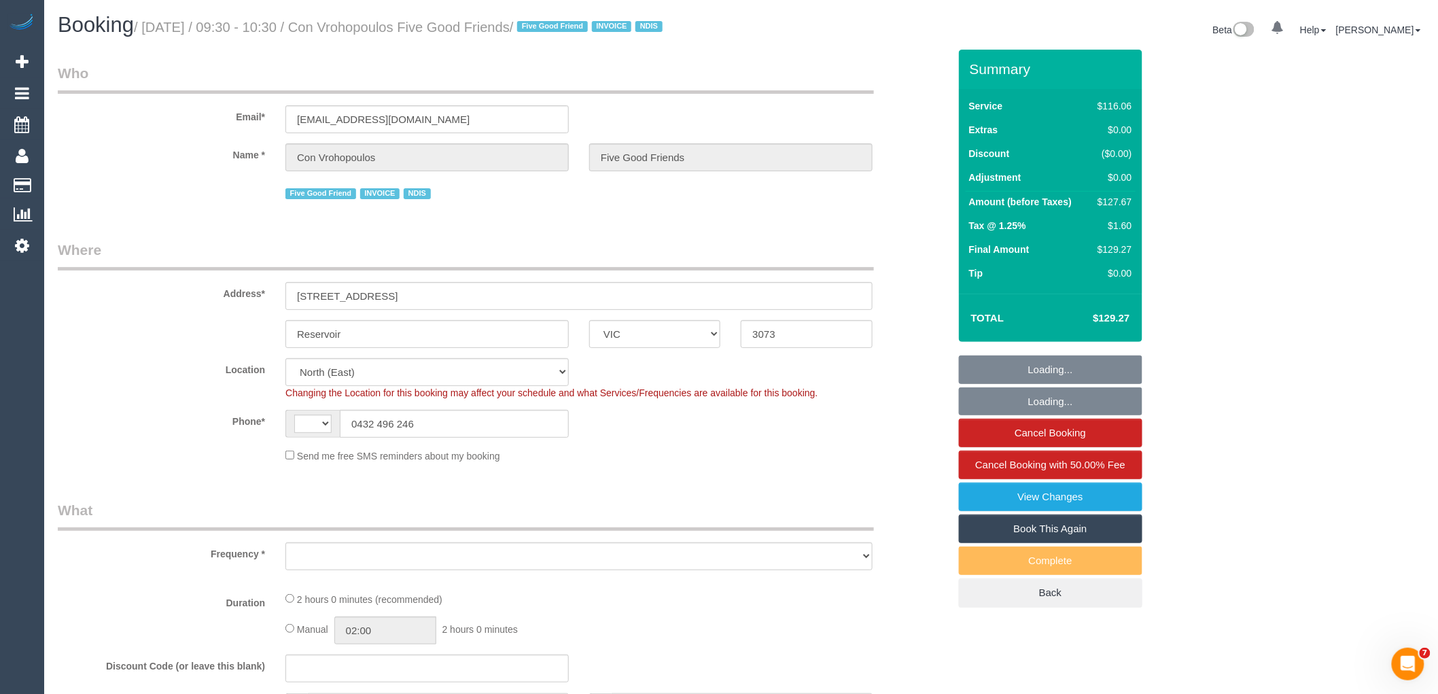
select select "string:AU"
select select "object:696"
select select "number:28"
select select "number:14"
select select "number:19"
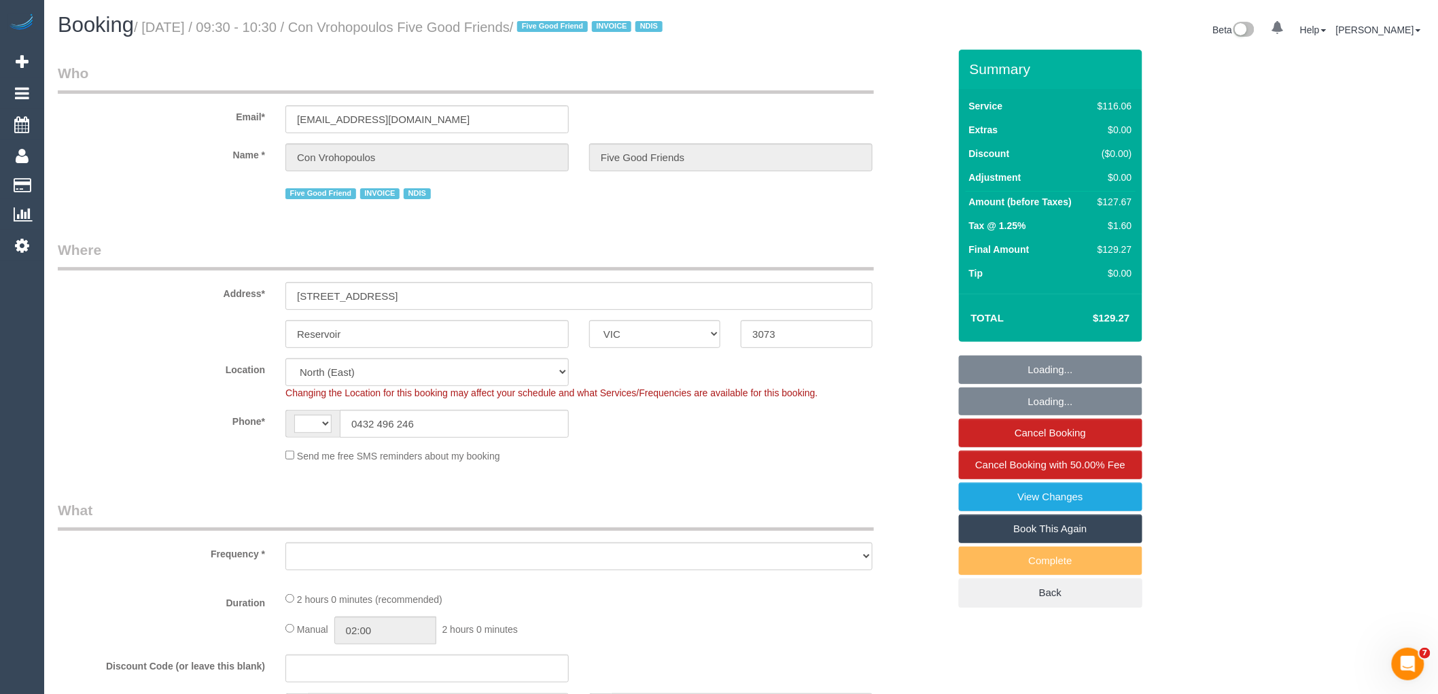
select select "number:23"
select select "number:35"
select select "number:12"
select select "object:701"
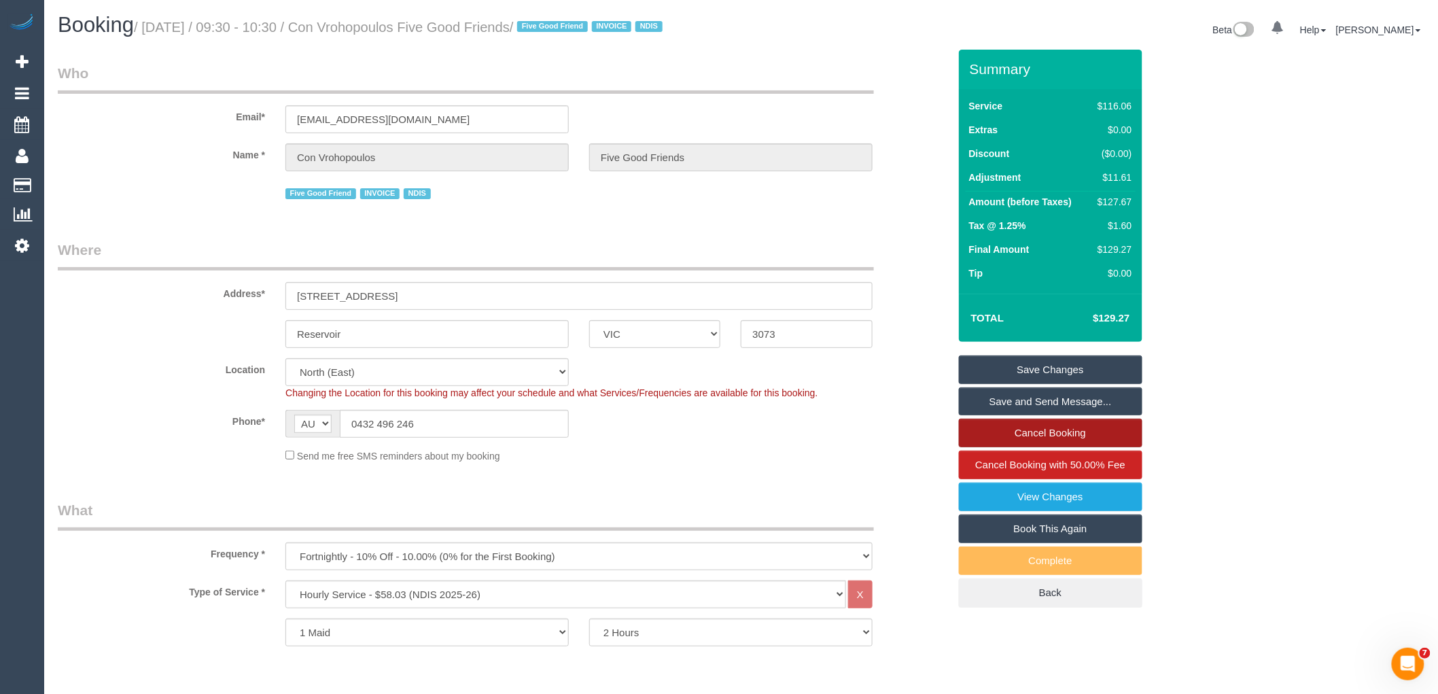
click at [1034, 447] on link "Cancel Booking" at bounding box center [1051, 433] width 184 height 29
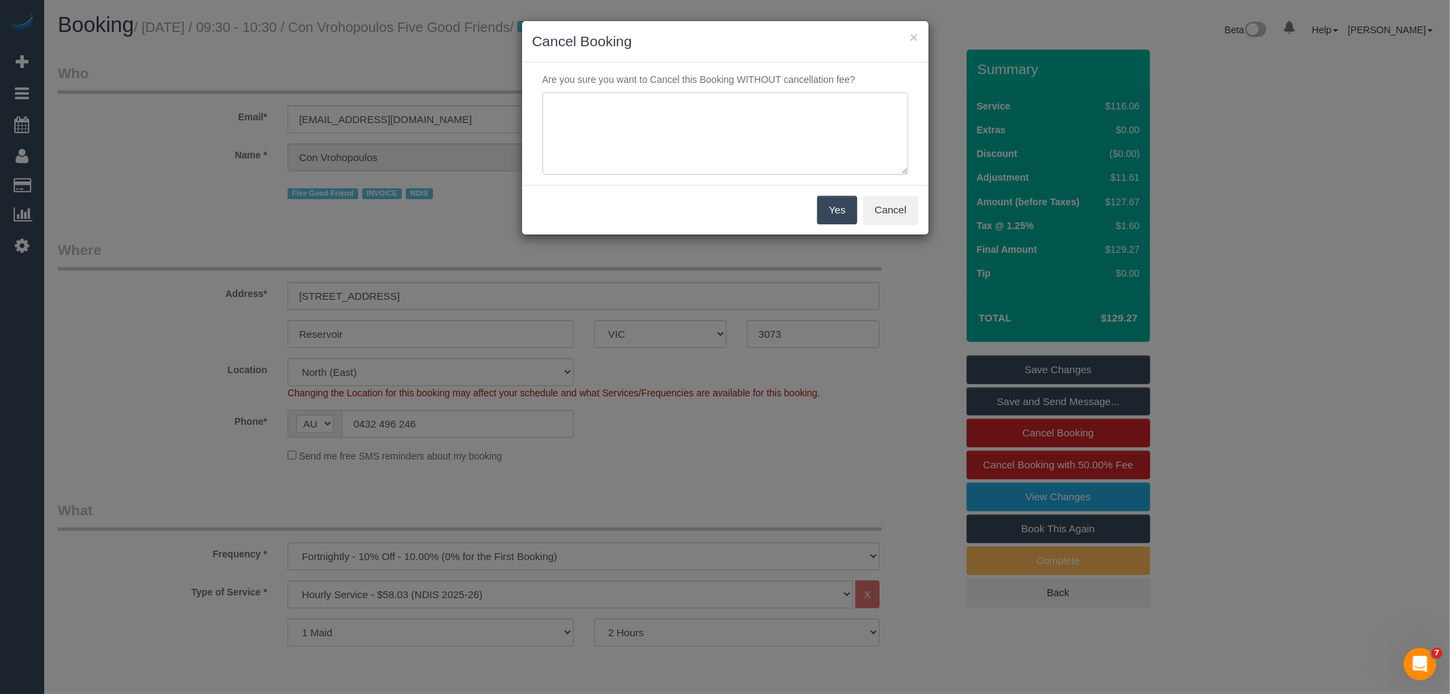
click at [689, 121] on textarea at bounding box center [725, 133] width 366 height 83
type textarea "skipping due to cleaner not able to attend - CE"
click at [837, 207] on button "Yes" at bounding box center [836, 210] width 39 height 29
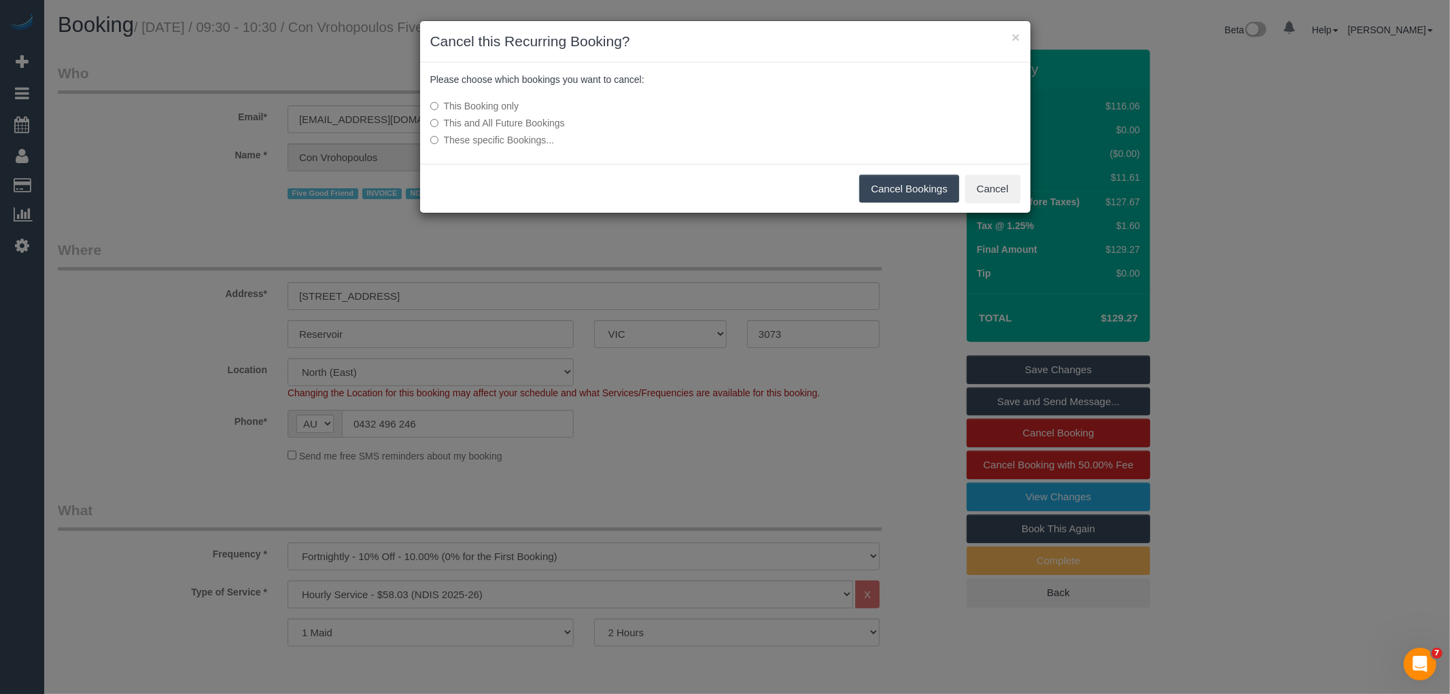
click at [889, 194] on button "Cancel Bookings" at bounding box center [909, 189] width 100 height 29
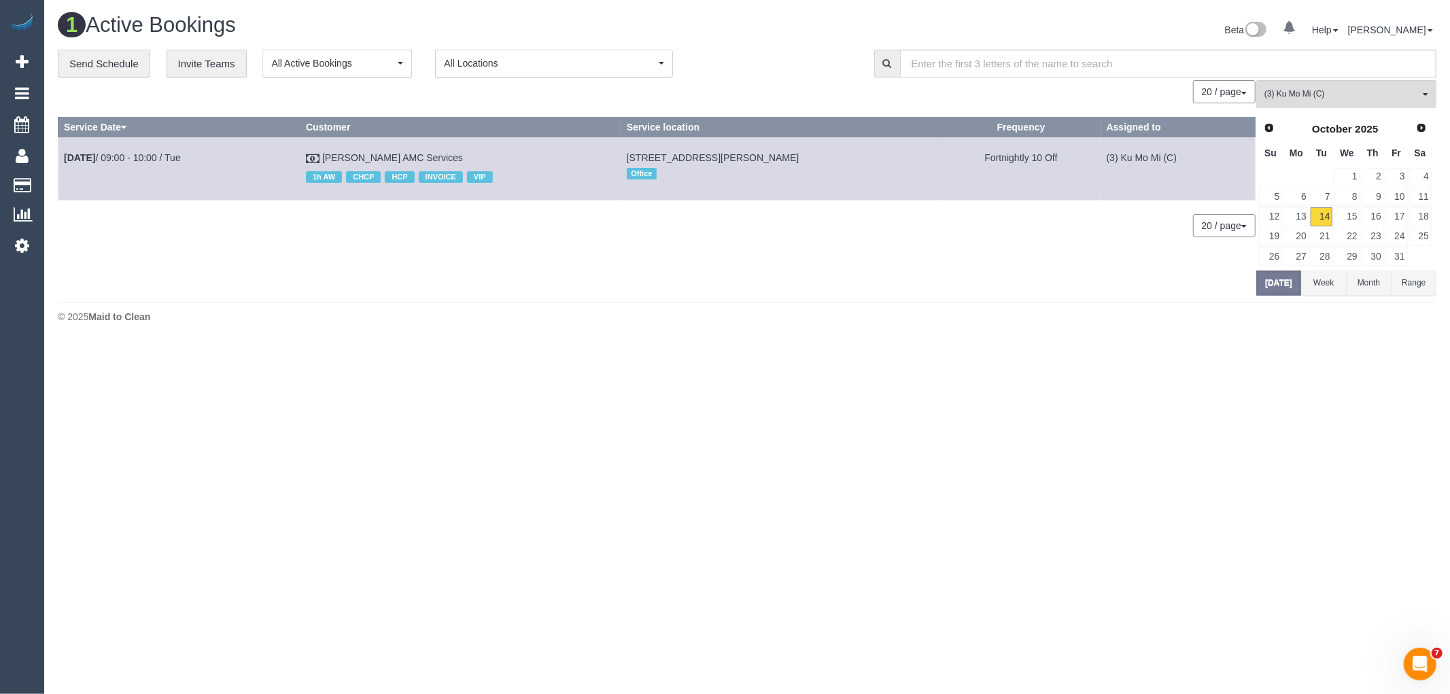
click at [306, 254] on div "0 Bookings found. We couldn't find any bookings that matched your search. Creat…" at bounding box center [657, 187] width 1198 height 215
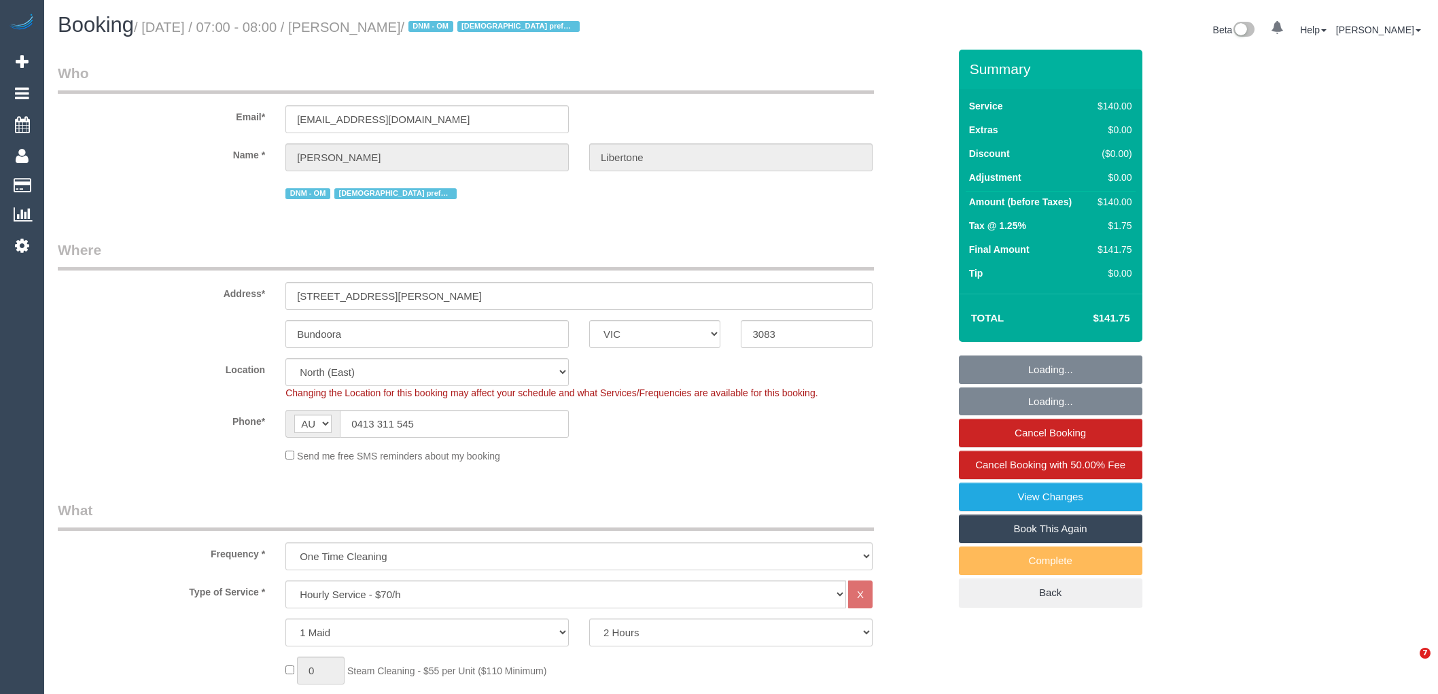
select select "VIC"
select select "string:stripe-pm_1SFhzL2GScqysDRVKAH4R7n4"
select select "number:28"
select select "number:14"
select select "number:19"
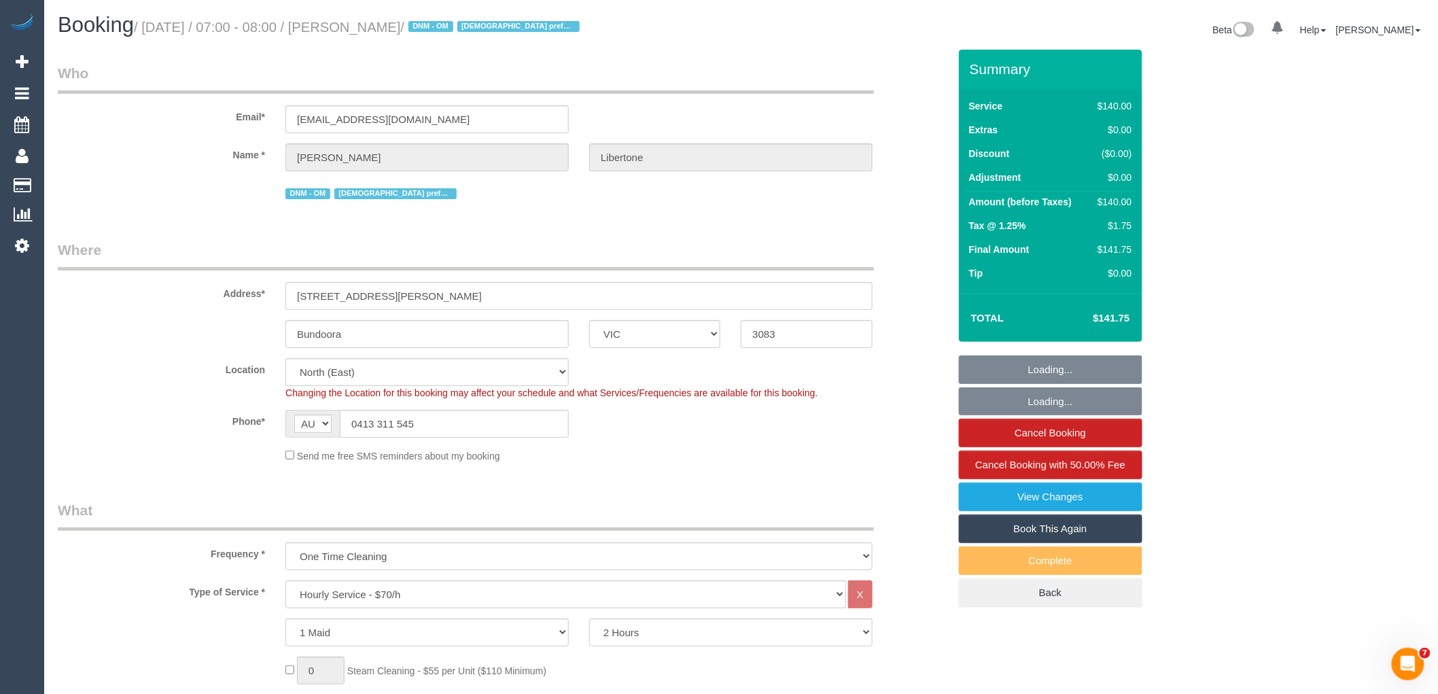
select select "number:25"
select select "number:33"
select select "number:12"
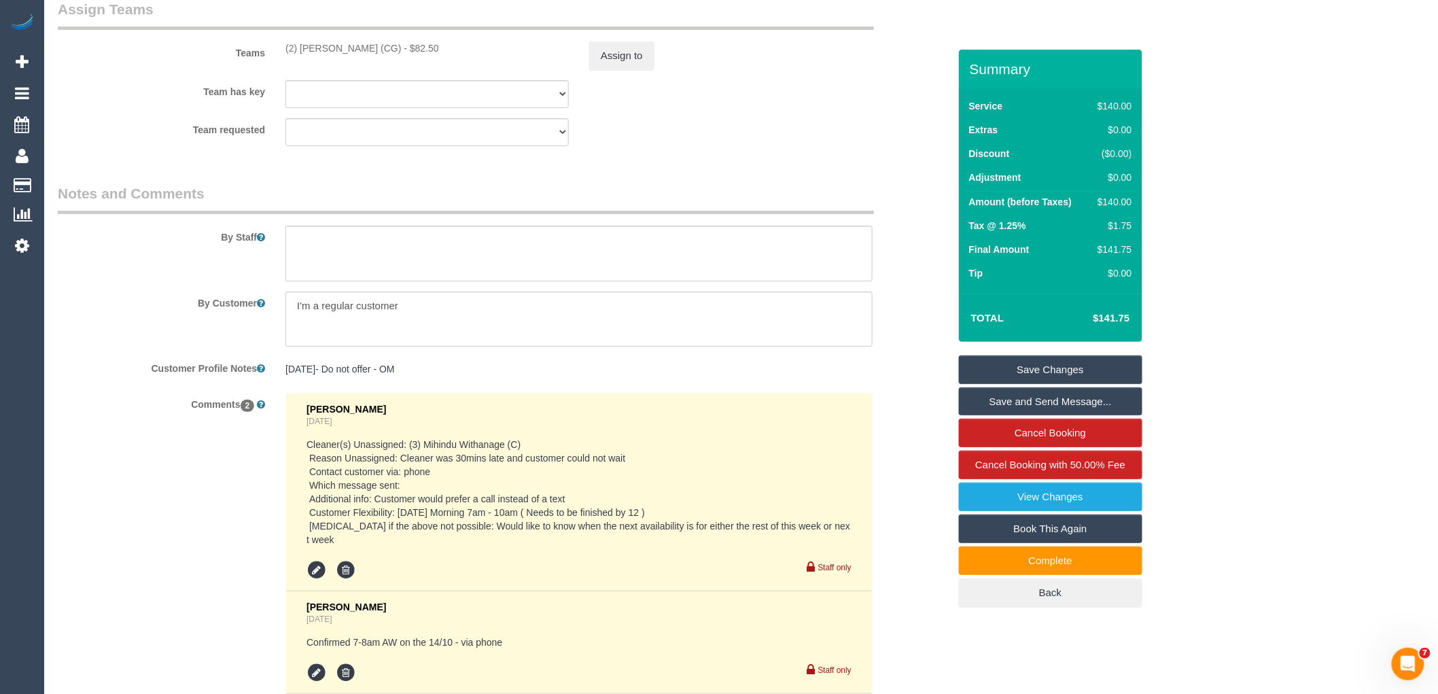
scroll to position [2311, 0]
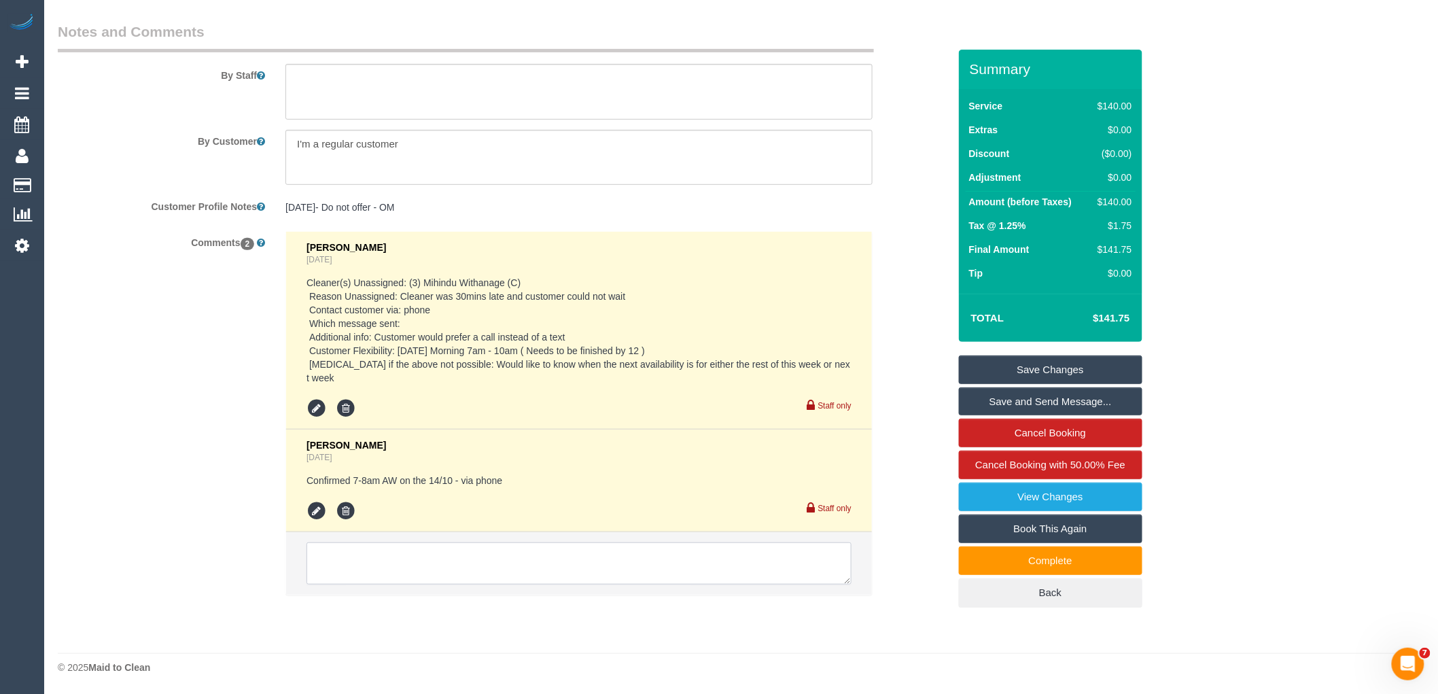
click at [440, 555] on textarea at bounding box center [579, 563] width 545 height 42
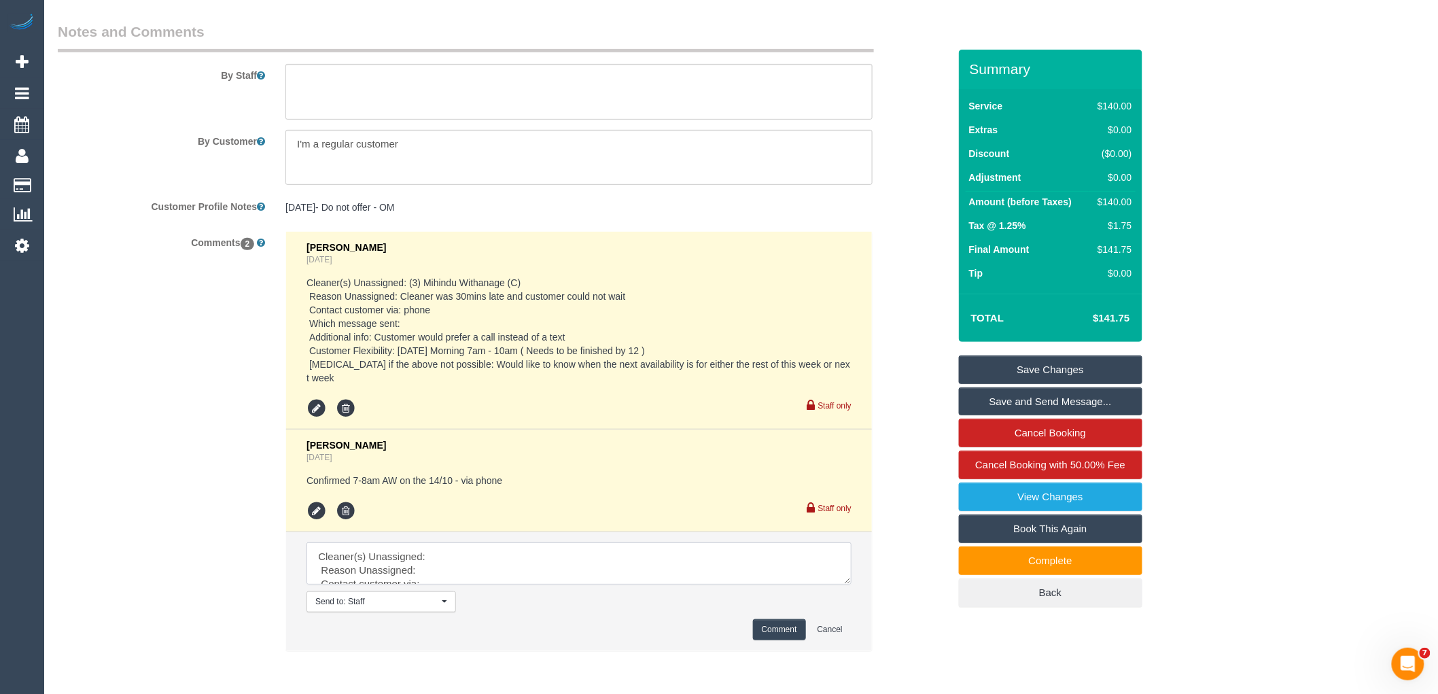
drag, startPoint x: 844, startPoint y: 578, endPoint x: 1077, endPoint y: 723, distance: 275.0
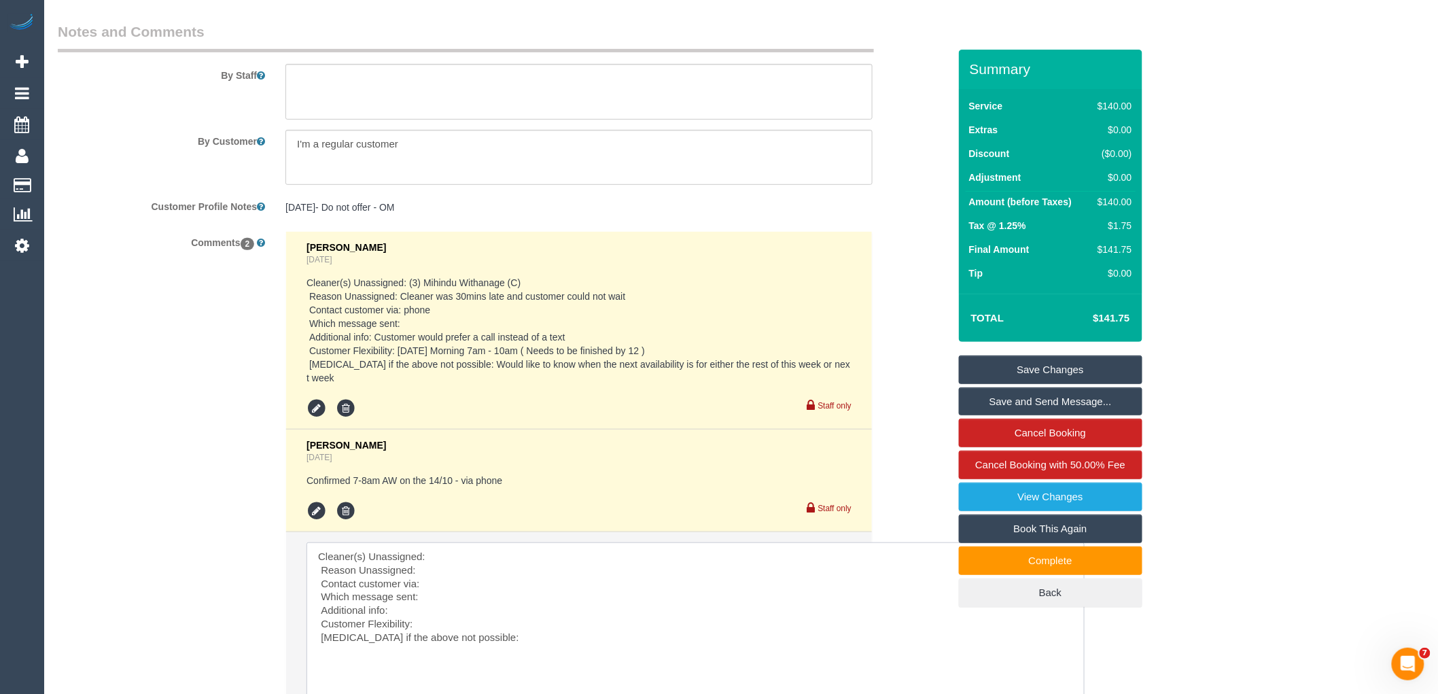
click at [443, 621] on textarea at bounding box center [696, 635] width 778 height 187
click at [438, 549] on textarea at bounding box center [696, 635] width 778 height 187
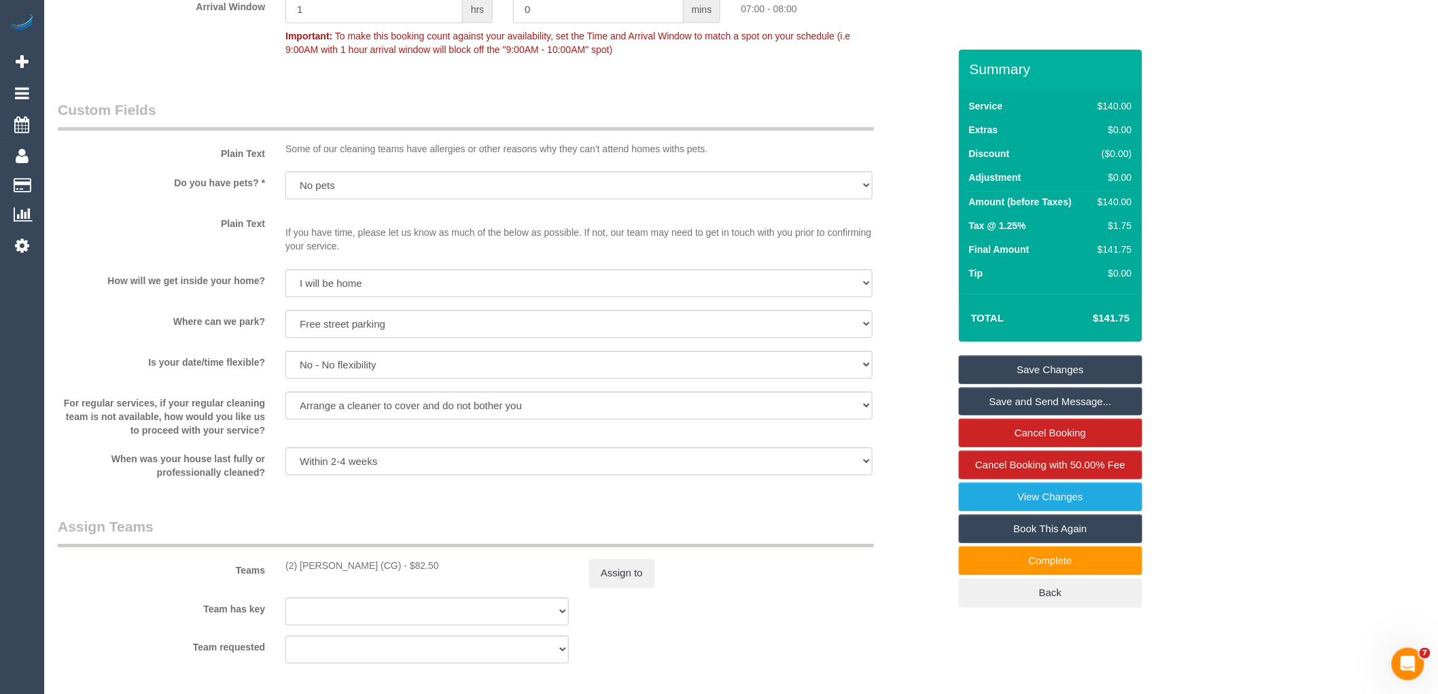
scroll to position [1631, 0]
drag, startPoint x: 393, startPoint y: 585, endPoint x: 275, endPoint y: 585, distance: 118.3
click at [275, 573] on div "(2) [PERSON_NAME] (CG) - $82.50" at bounding box center [427, 566] width 304 height 14
copy div "(2) [PERSON_NAME] (CG)"
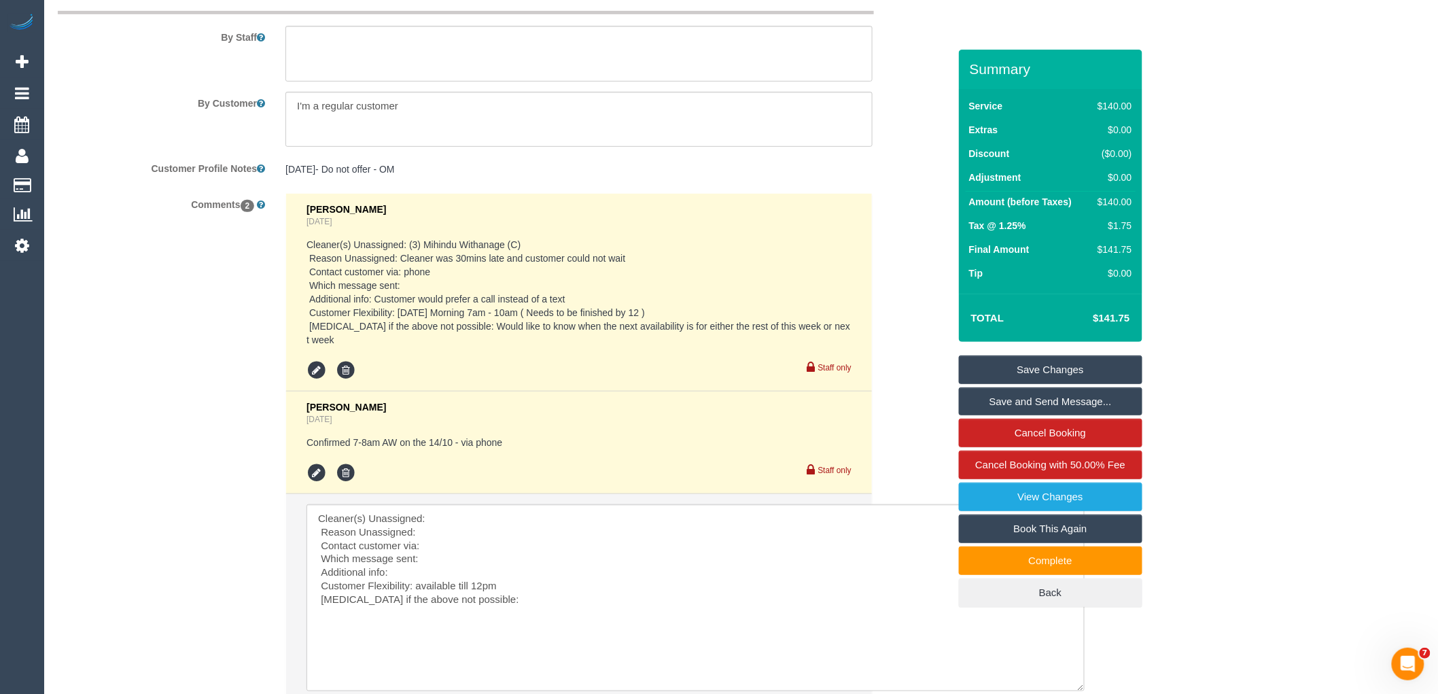
scroll to position [2387, 0]
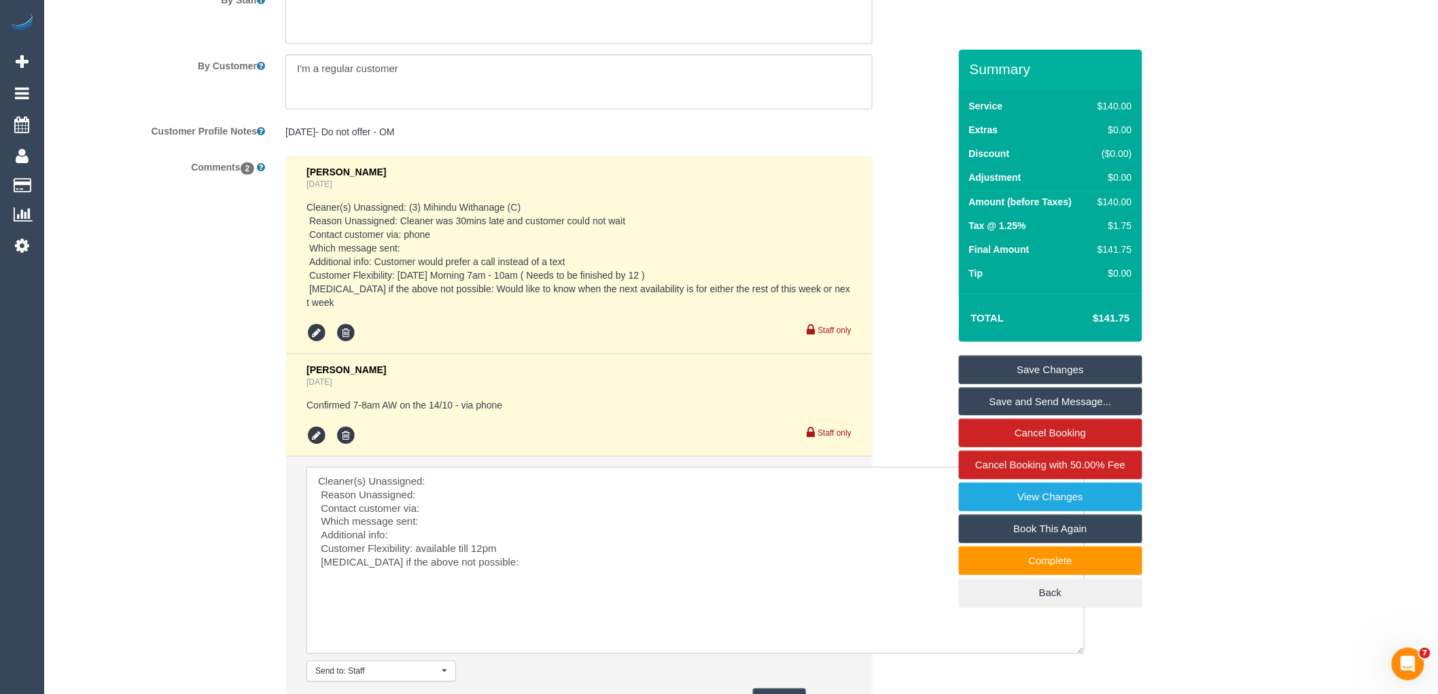
click at [440, 480] on textarea at bounding box center [696, 560] width 778 height 187
paste textarea "(2) [PERSON_NAME] (CG)"
click at [431, 494] on textarea at bounding box center [696, 560] width 778 height 187
click at [432, 497] on textarea at bounding box center [696, 560] width 778 height 187
click at [500, 548] on textarea at bounding box center [696, 560] width 778 height 187
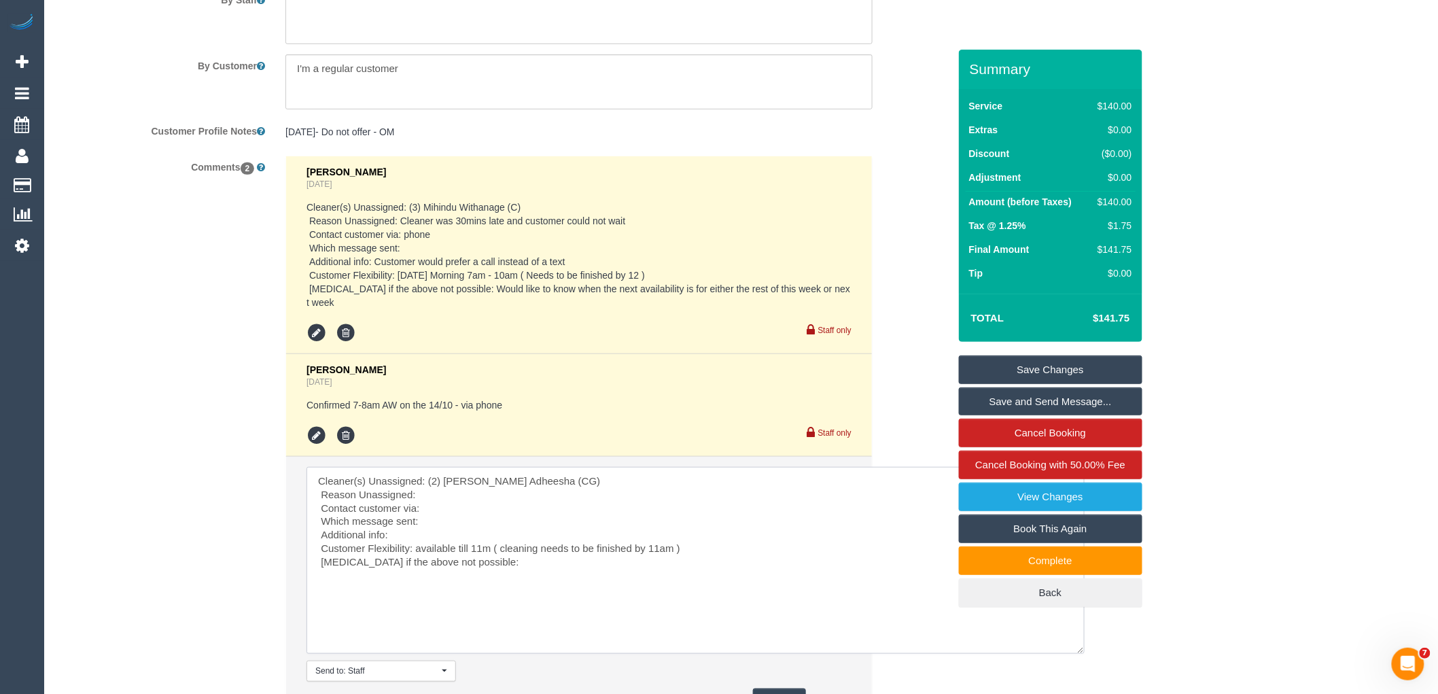
click at [547, 547] on textarea at bounding box center [696, 560] width 778 height 187
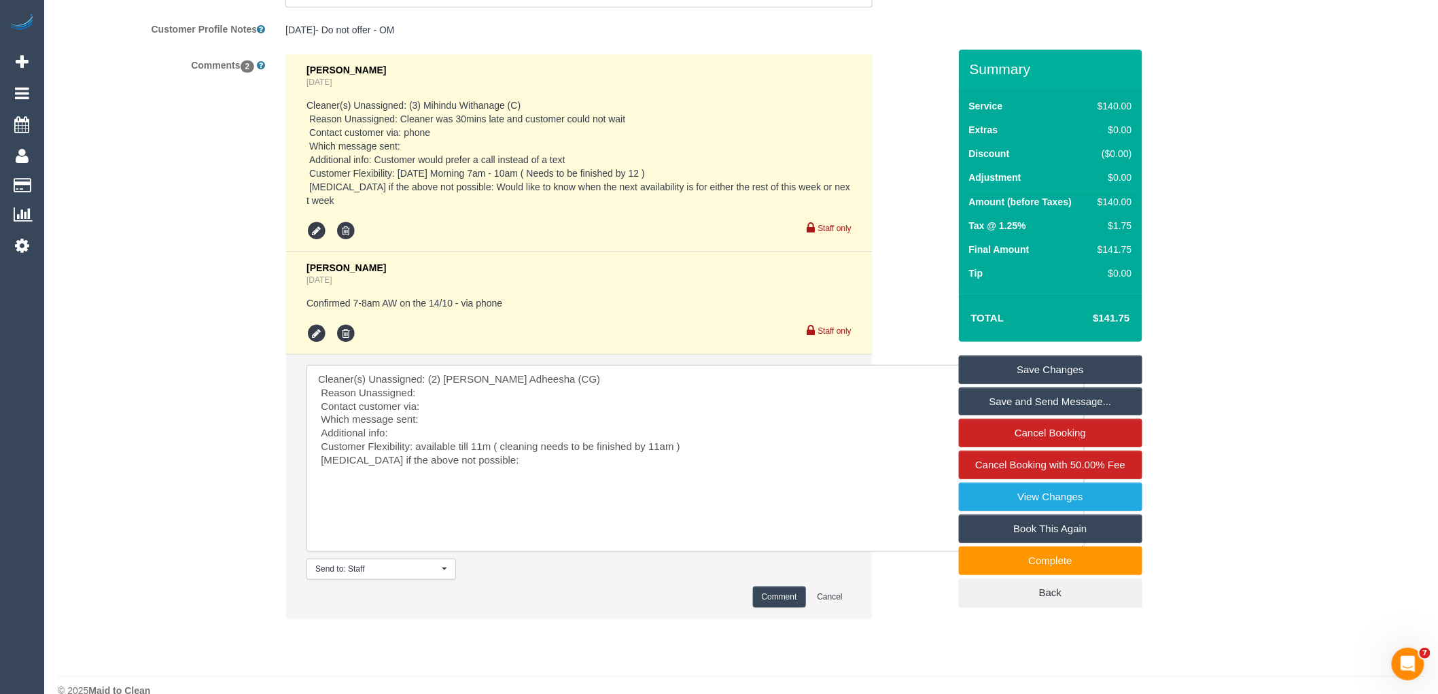
scroll to position [2512, 0]
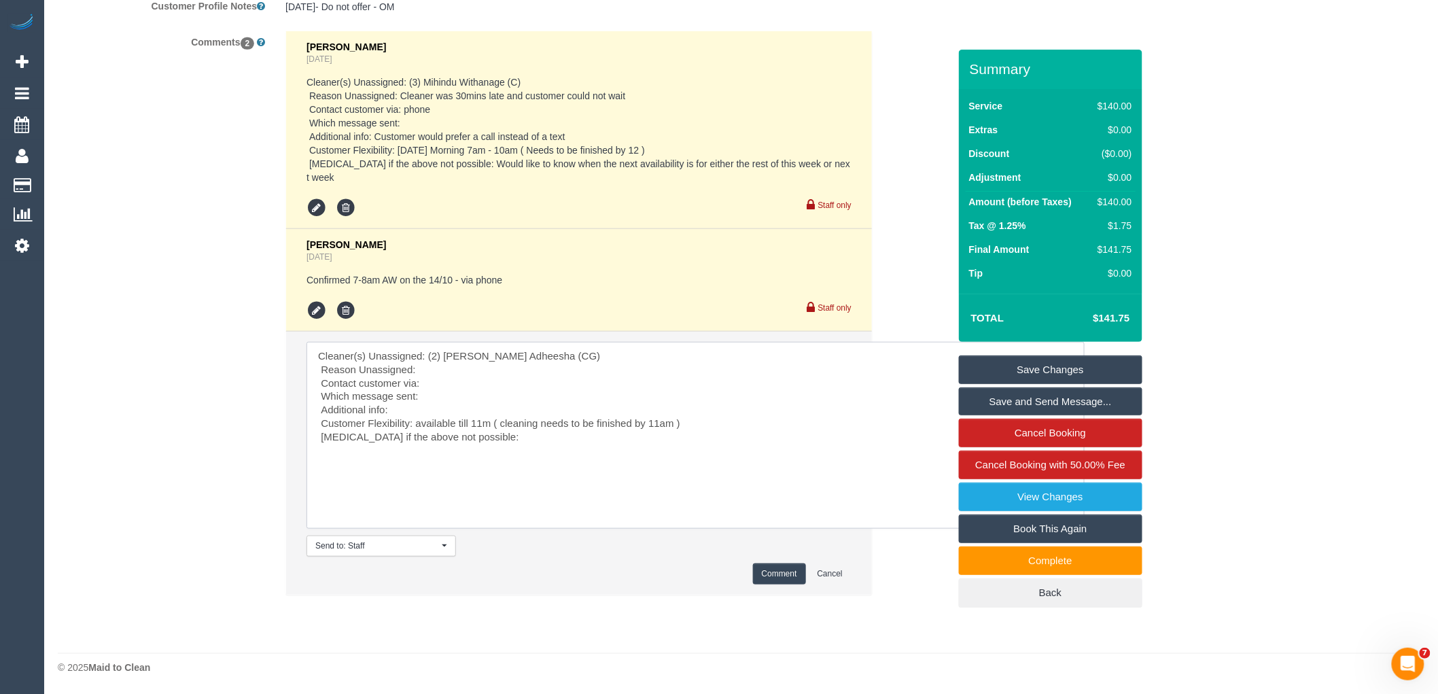
click at [564, 460] on textarea at bounding box center [696, 435] width 778 height 187
click at [377, 424] on textarea at bounding box center [696, 435] width 778 height 187
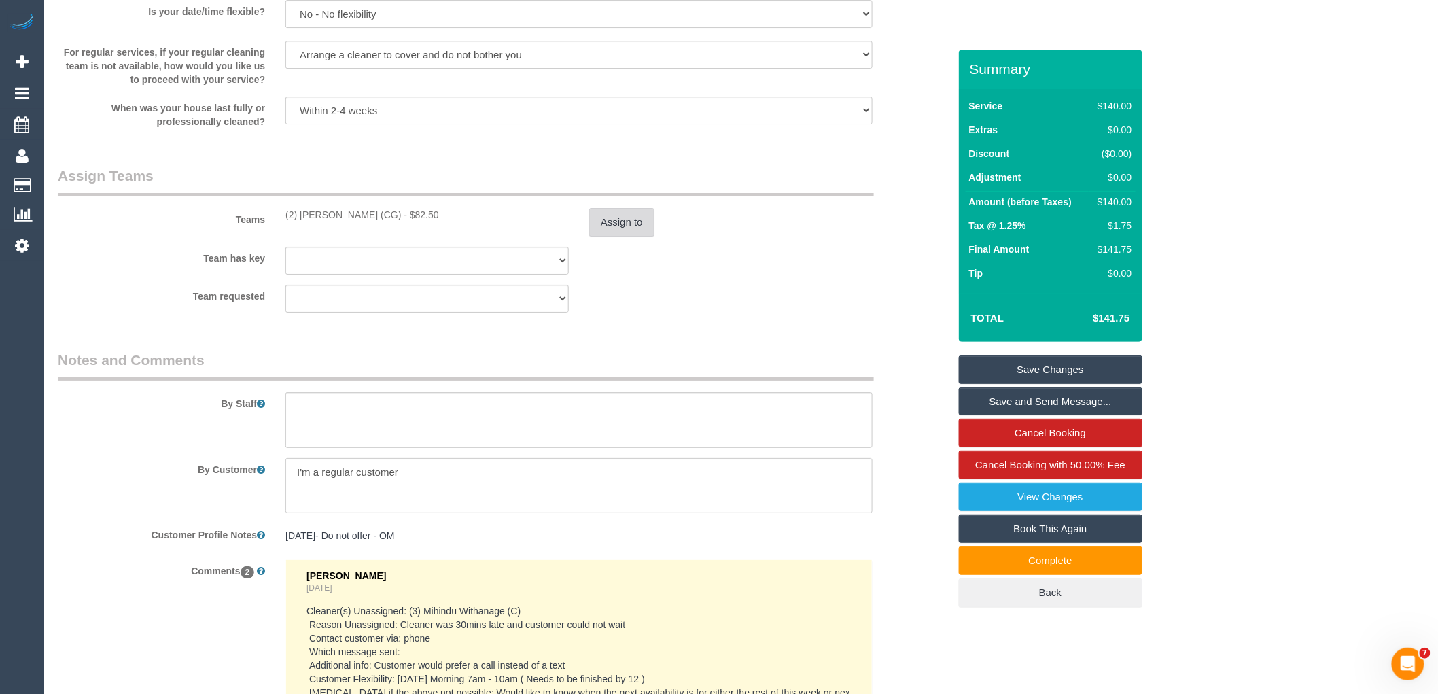
click at [630, 227] on button "Assign to" at bounding box center [621, 222] width 65 height 29
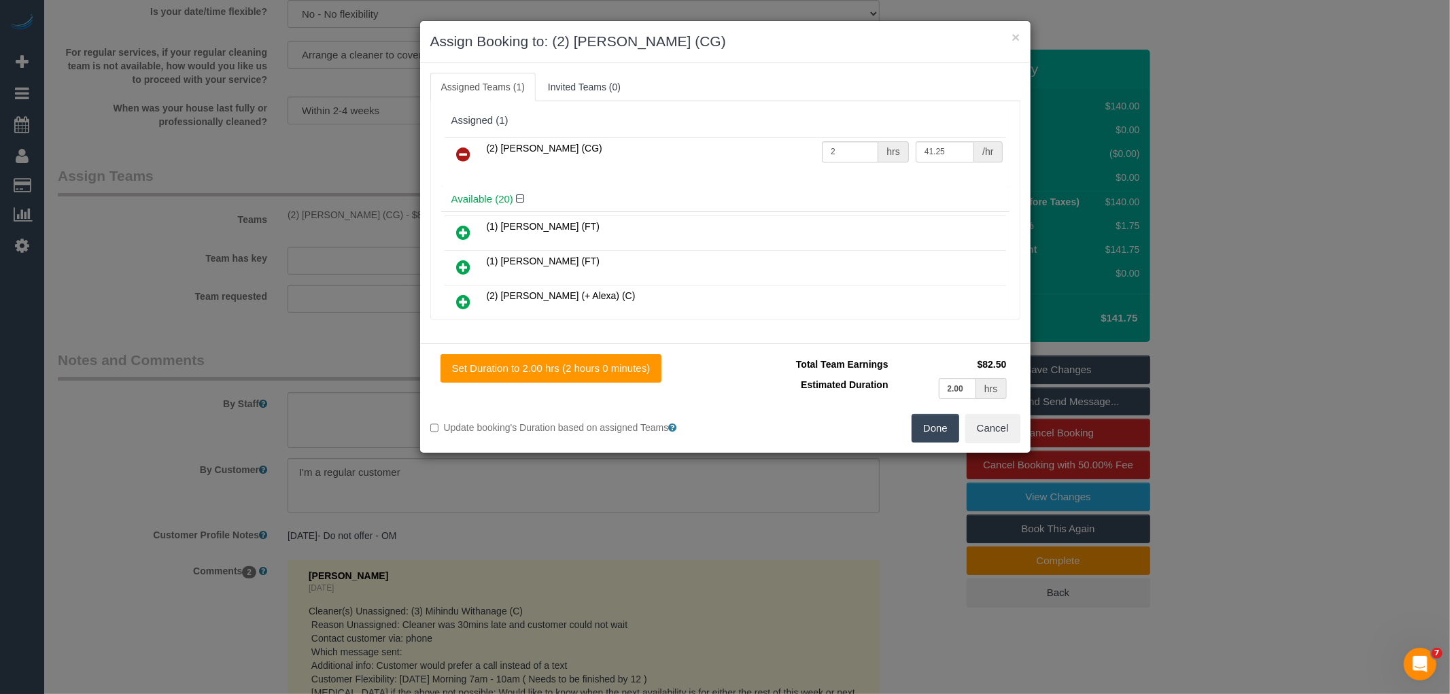
click at [460, 158] on icon at bounding box center [464, 154] width 14 height 16
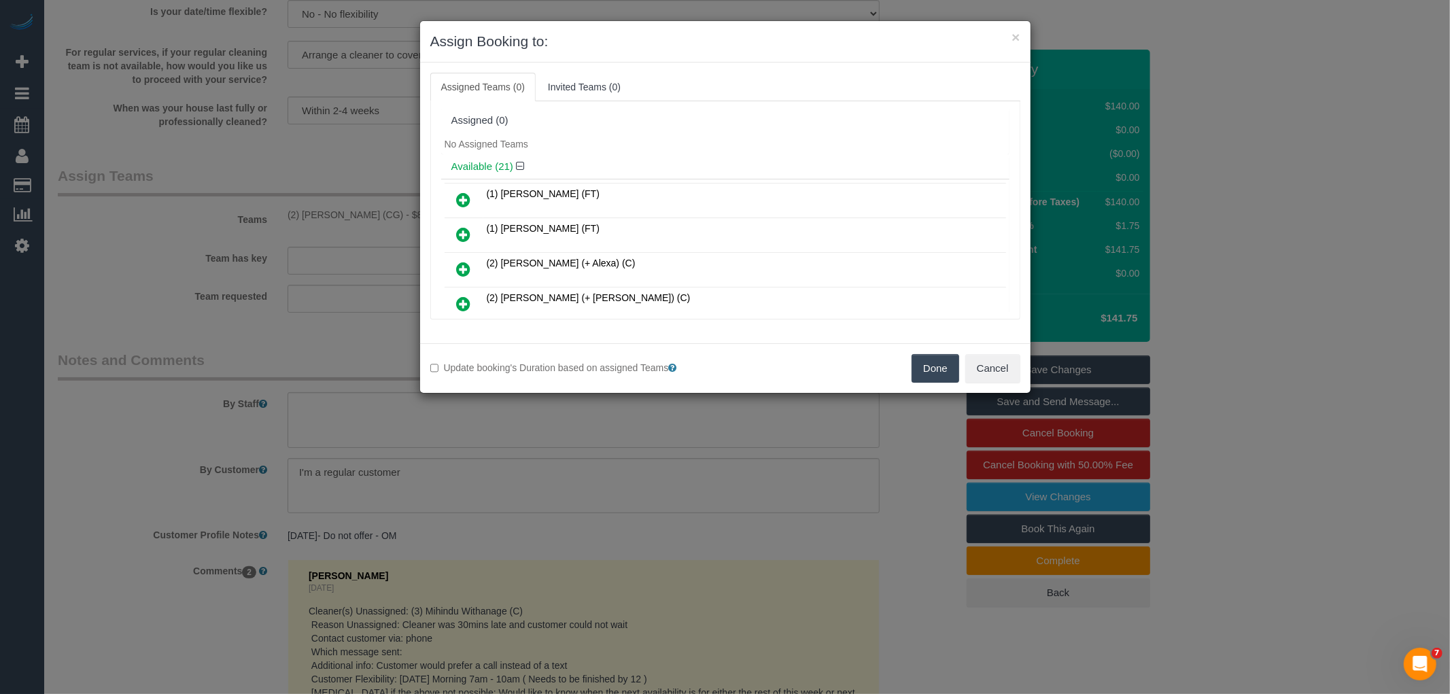
click at [928, 369] on button "Done" at bounding box center [936, 368] width 48 height 29
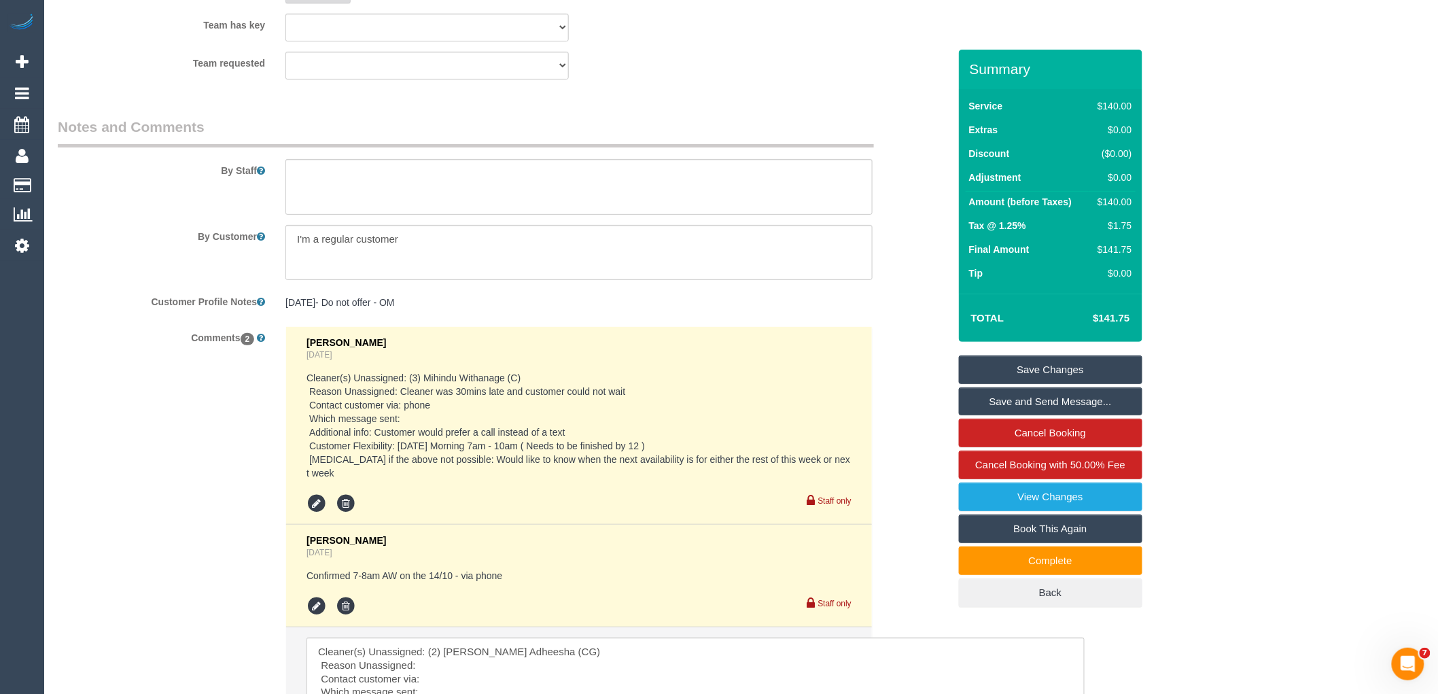
scroll to position [2512, 0]
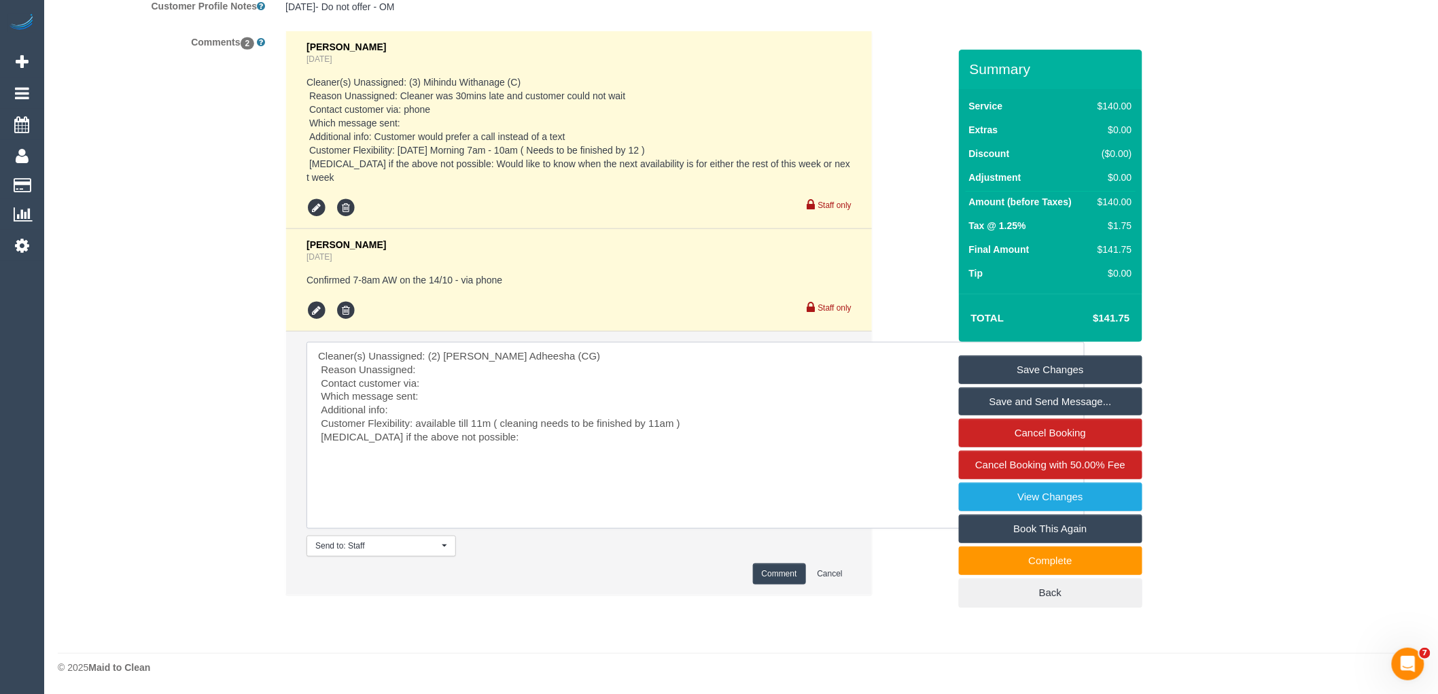
drag, startPoint x: 325, startPoint y: 358, endPoint x: 578, endPoint y: 377, distance: 253.6
click at [578, 377] on textarea at bounding box center [696, 435] width 778 height 187
click at [426, 368] on textarea at bounding box center [696, 435] width 778 height 187
click at [389, 410] on textarea at bounding box center [696, 435] width 778 height 187
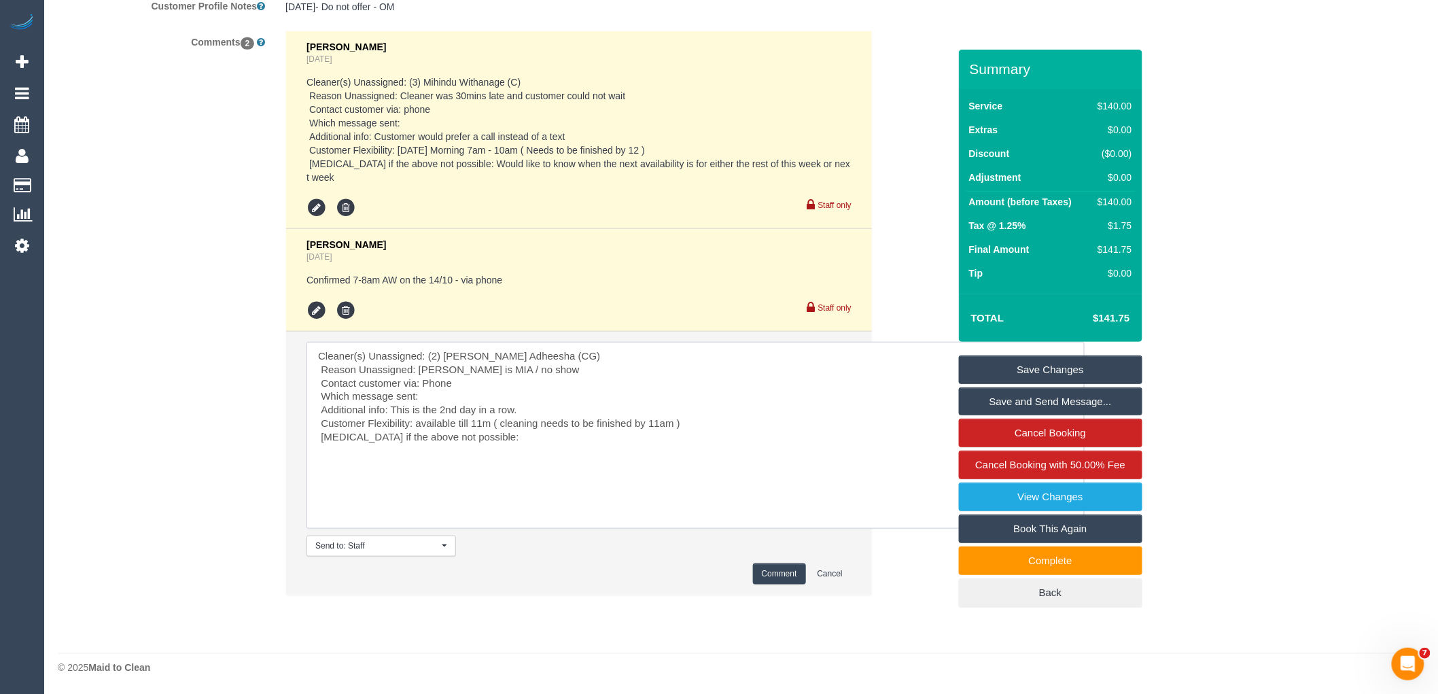
click at [515, 407] on textarea at bounding box center [696, 435] width 778 height 187
click at [523, 449] on textarea at bounding box center [696, 435] width 778 height 187
drag, startPoint x: 386, startPoint y: 423, endPoint x: 592, endPoint y: 417, distance: 206.1
click at [586, 417] on textarea at bounding box center [696, 435] width 778 height 187
click at [617, 438] on textarea at bounding box center [696, 435] width 778 height 187
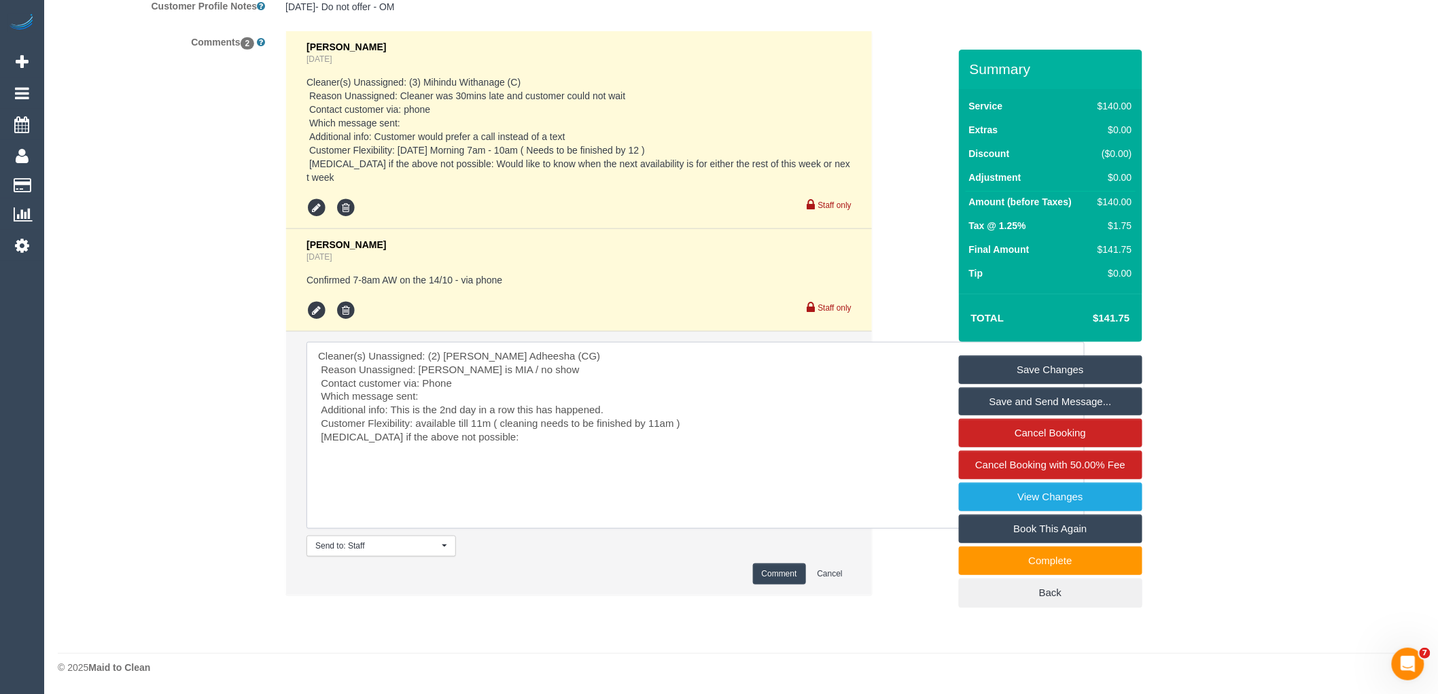
type textarea "Cleaner(s) Unassigned: (2) Binoy Adheesha (CG) Reason Unassigned: Binoy is MIA …"
click at [778, 574] on button "Comment" at bounding box center [779, 574] width 53 height 21
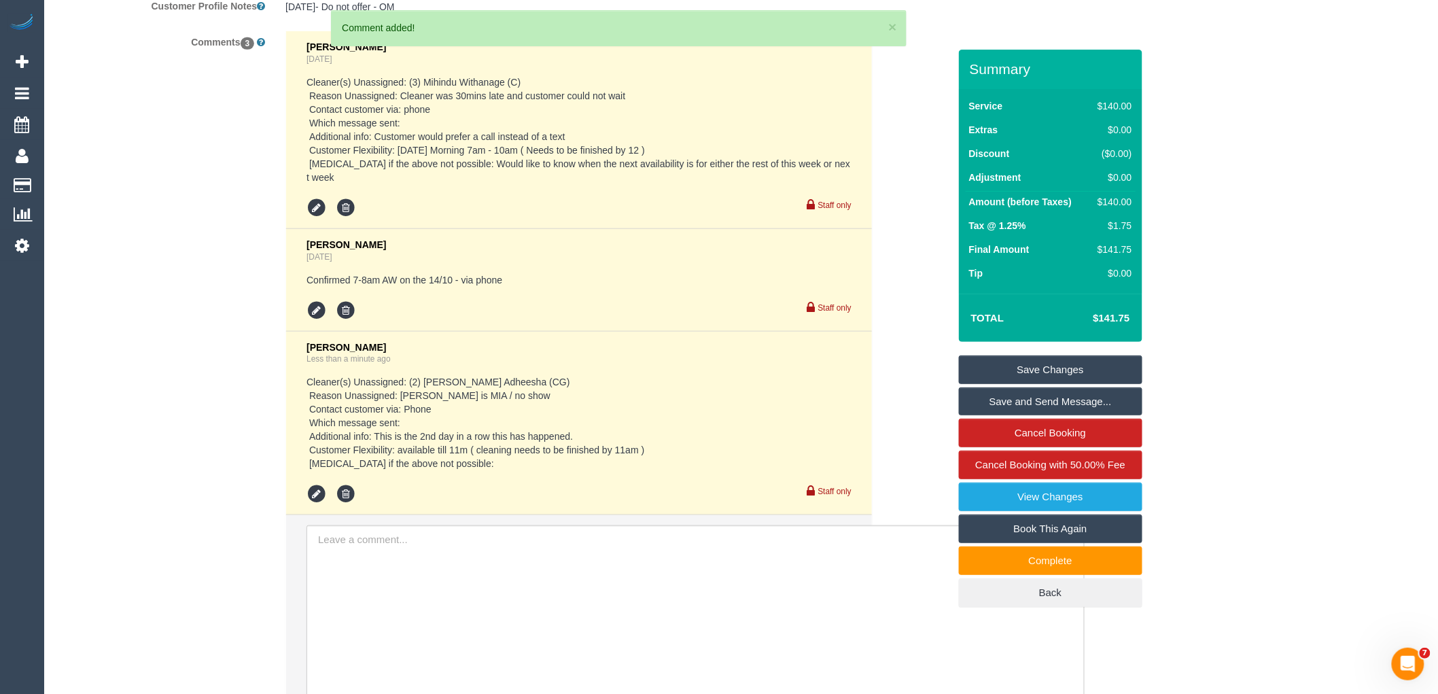
click at [1094, 370] on link "Save Changes" at bounding box center [1051, 370] width 184 height 29
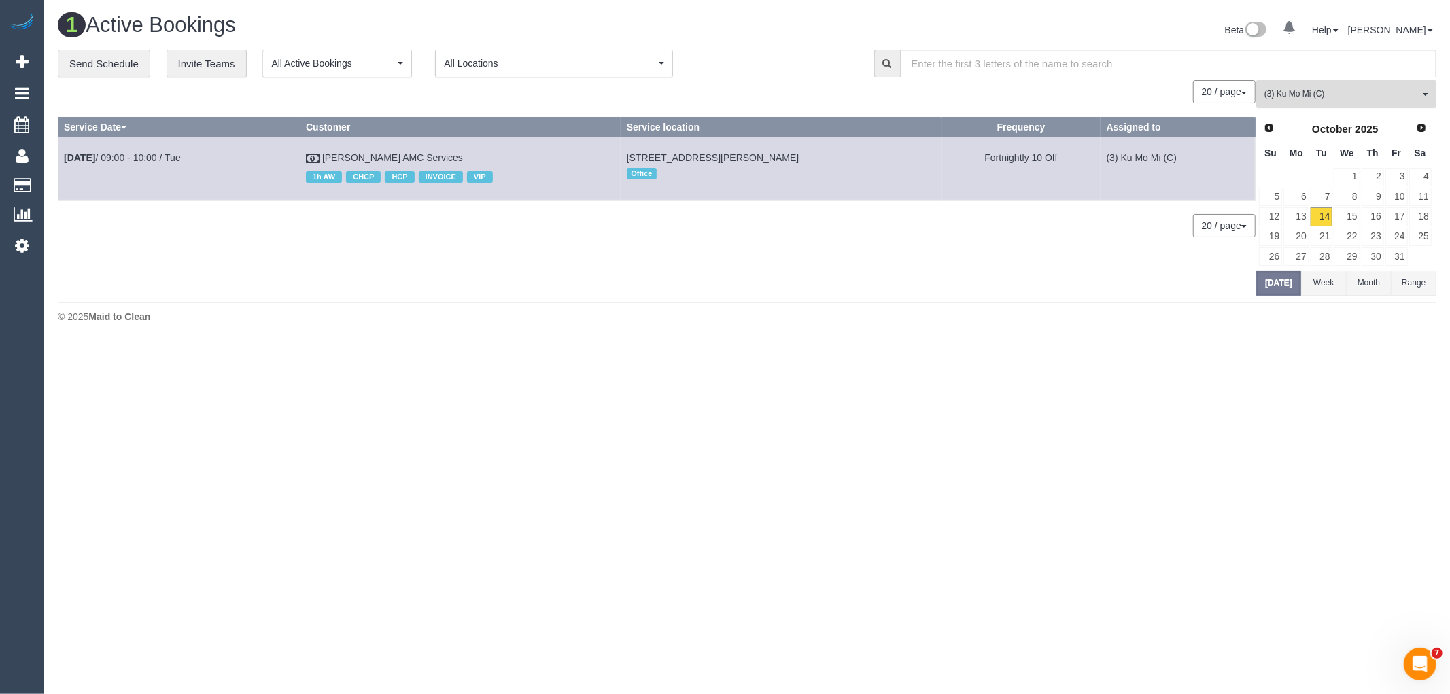
click at [1339, 97] on span "(3) Ku Mo Mi (C)" at bounding box center [1341, 94] width 155 height 12
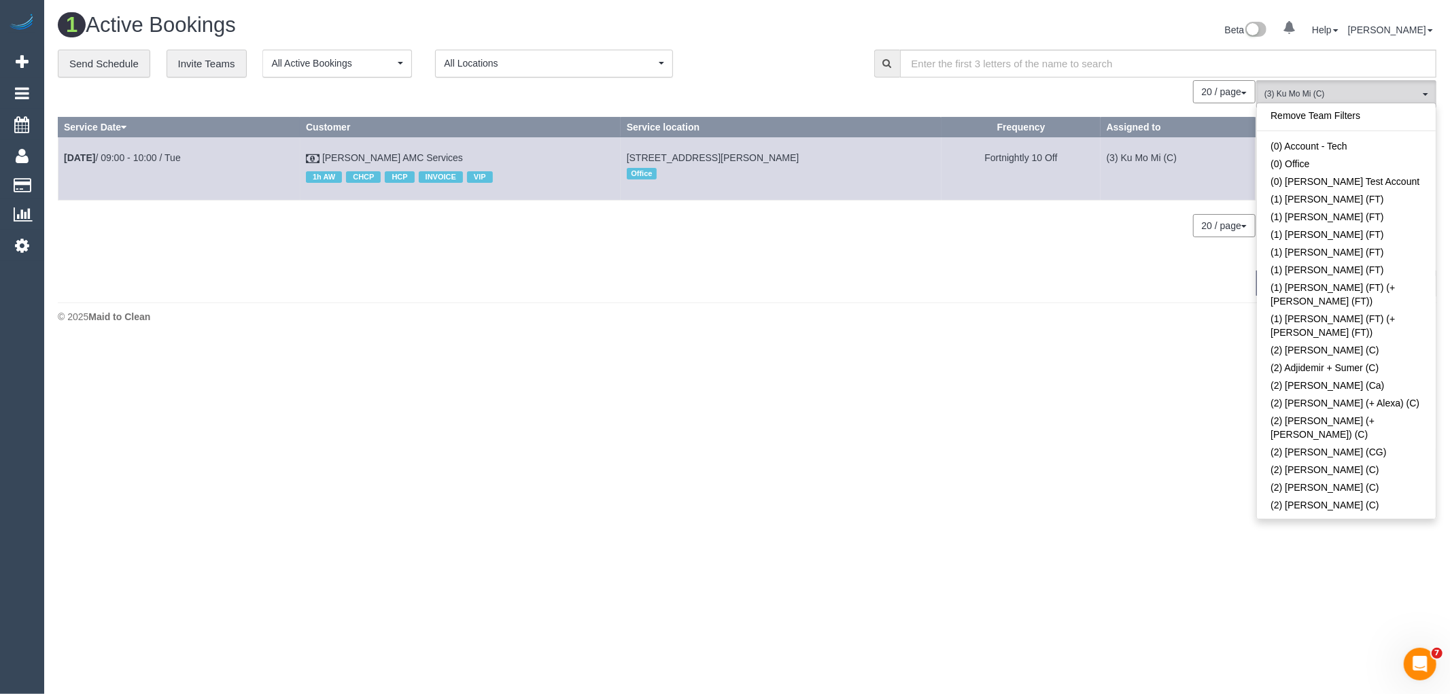
scroll to position [2531, 0]
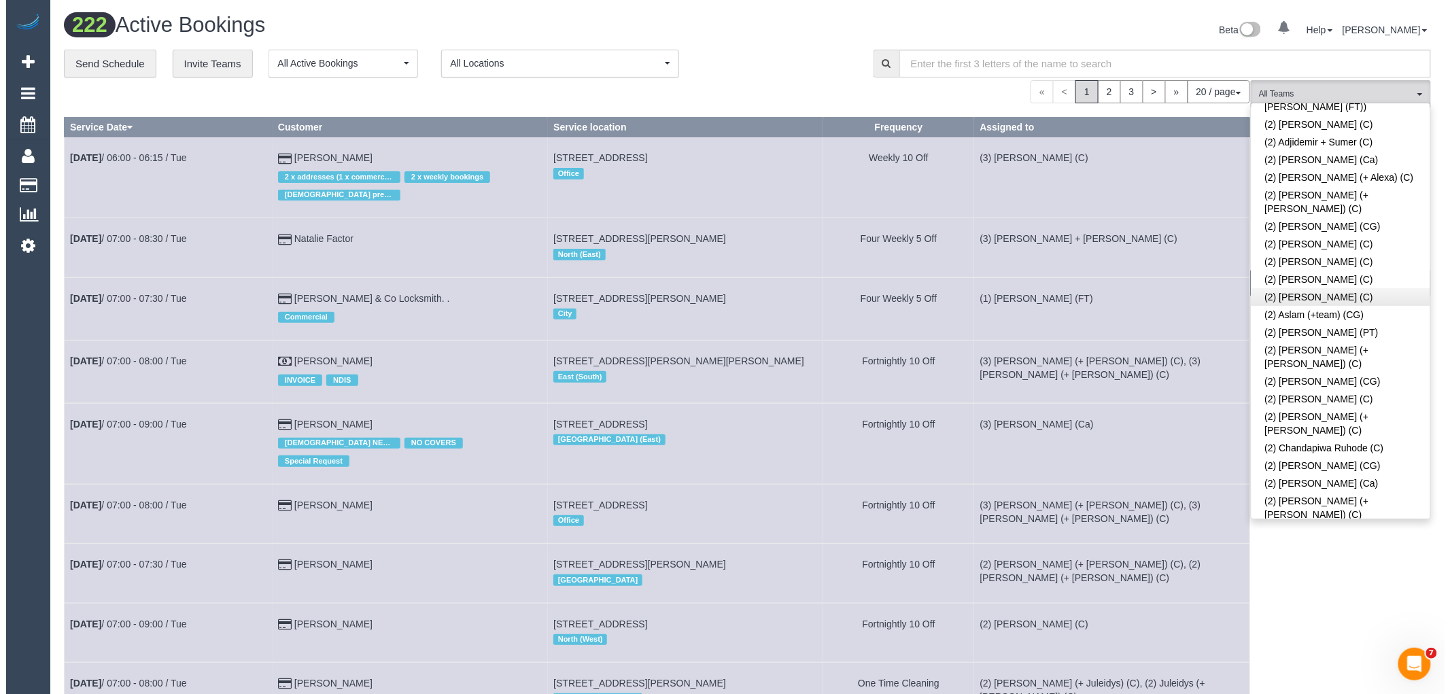
scroll to position [226, 0]
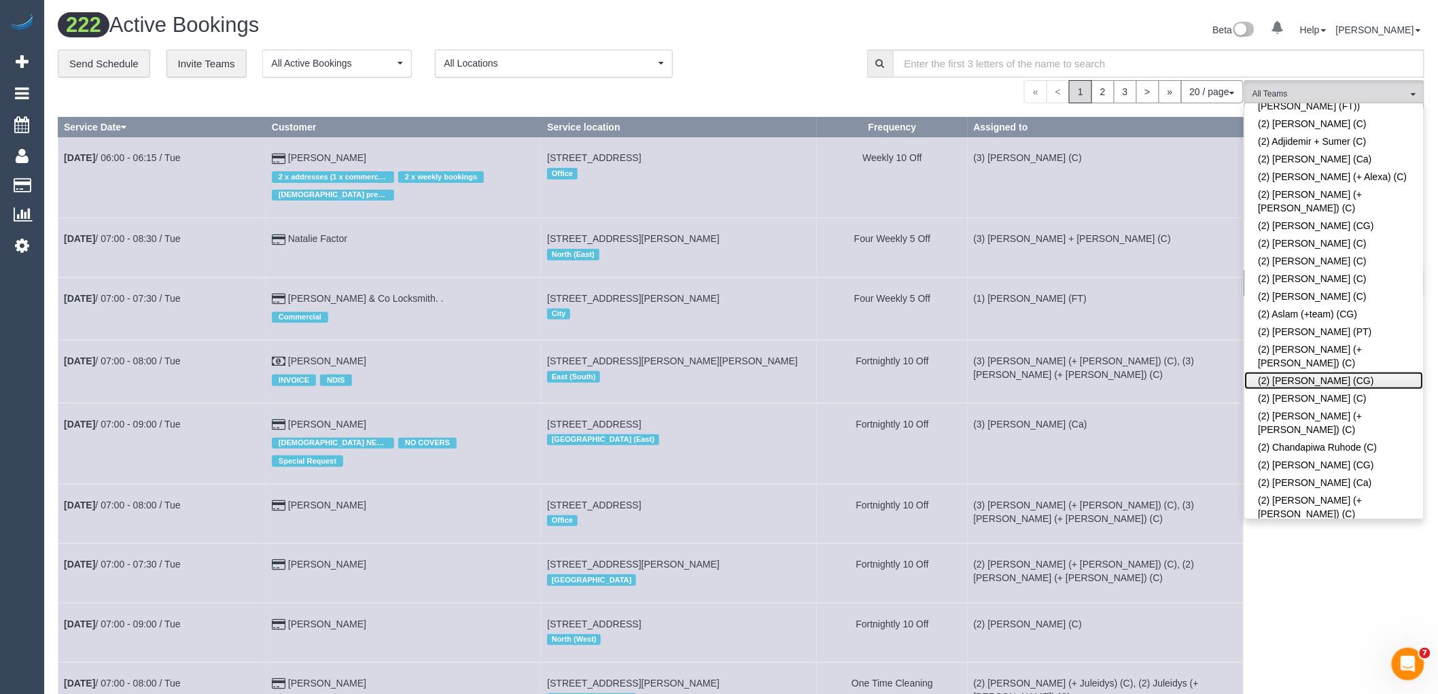
click at [1309, 372] on link "(2) [PERSON_NAME] (CG)" at bounding box center [1334, 381] width 179 height 18
click at [1306, 91] on span "(2) [PERSON_NAME] (CG)" at bounding box center [1330, 94] width 155 height 12
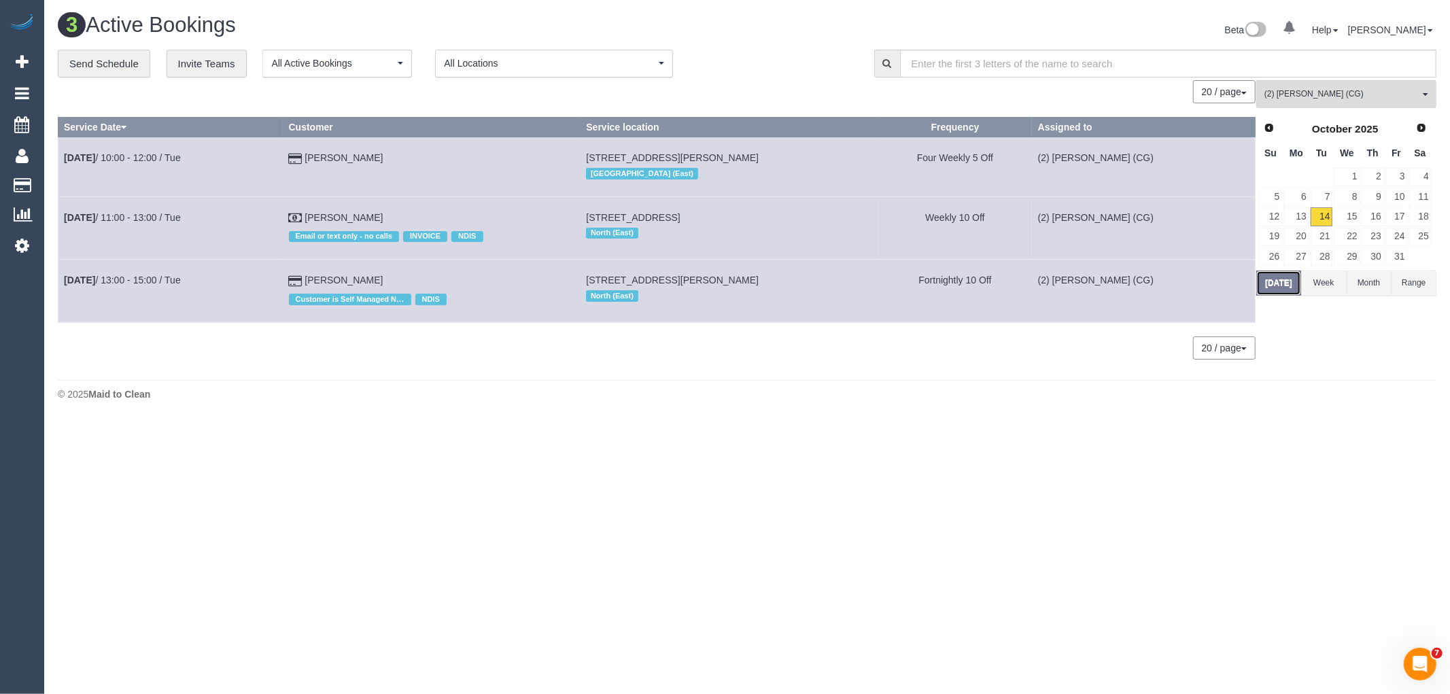
click at [1276, 290] on button "Today" at bounding box center [1278, 283] width 45 height 25
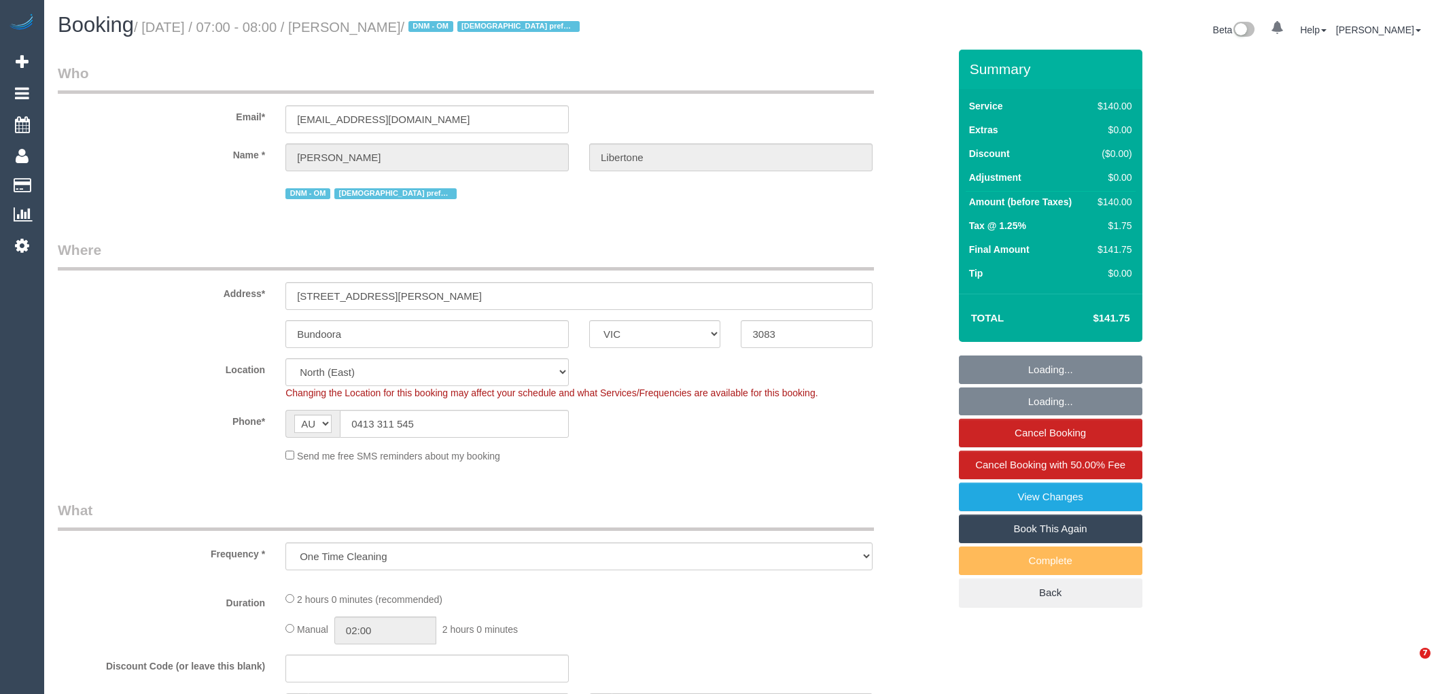
select select "VIC"
select select "object:939"
select select "string:stripe-pm_1SFhzL2GScqysDRVKAH4R7n4"
select select "number:28"
select select "number:14"
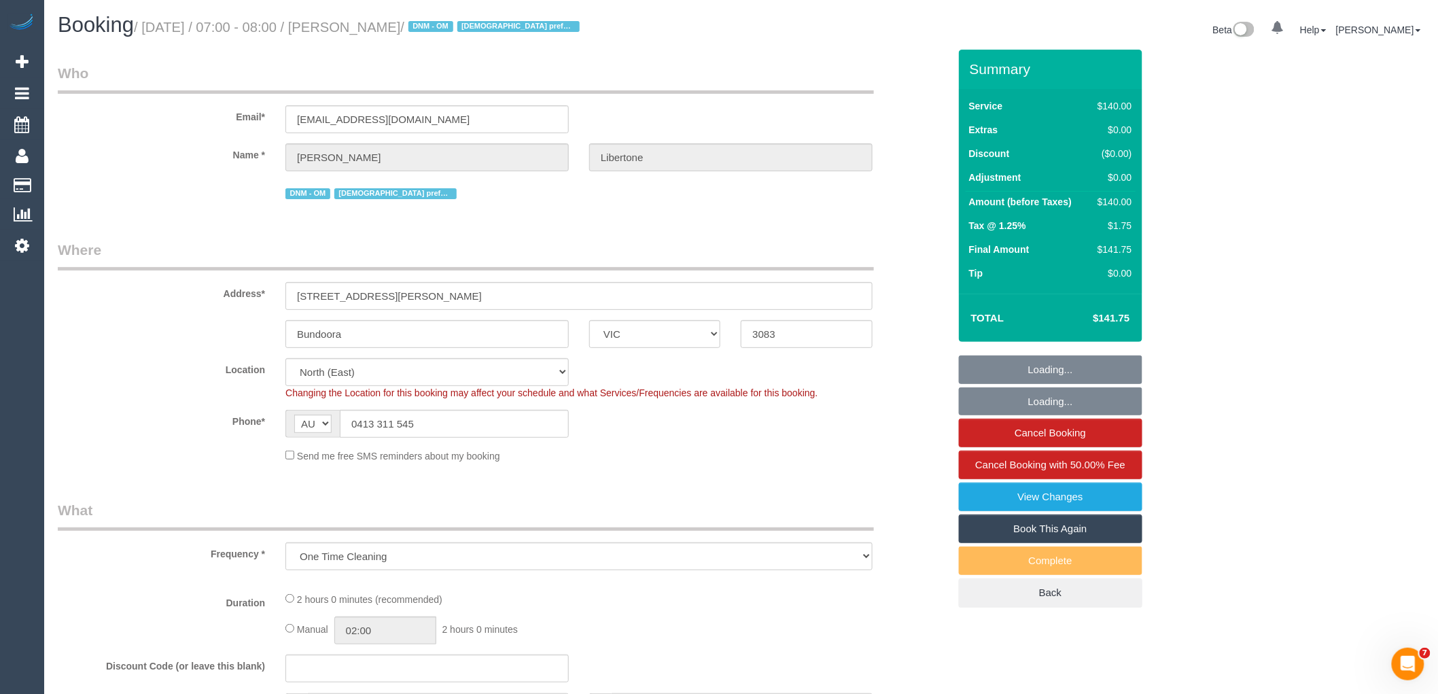
select select "number:19"
select select "number:25"
select select "number:33"
select select "number:12"
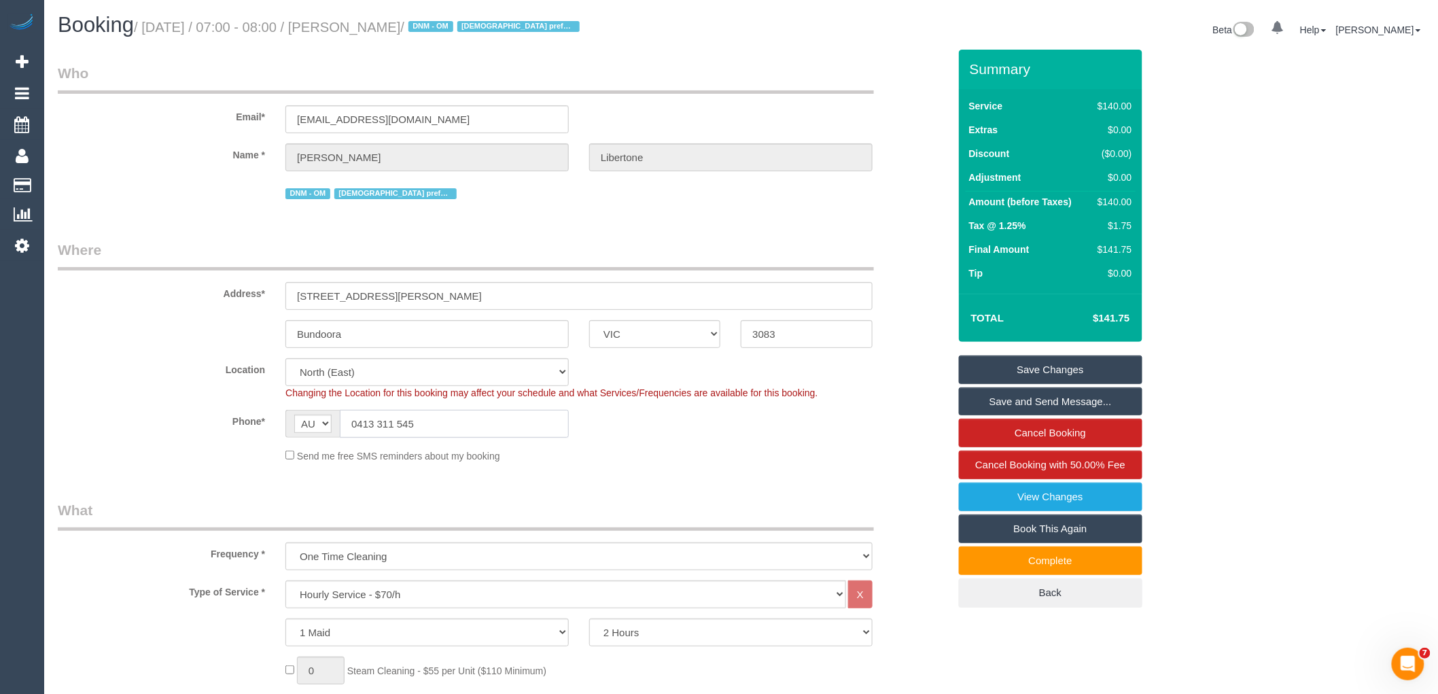
drag, startPoint x: 435, startPoint y: 427, endPoint x: 0, endPoint y: 366, distance: 439.3
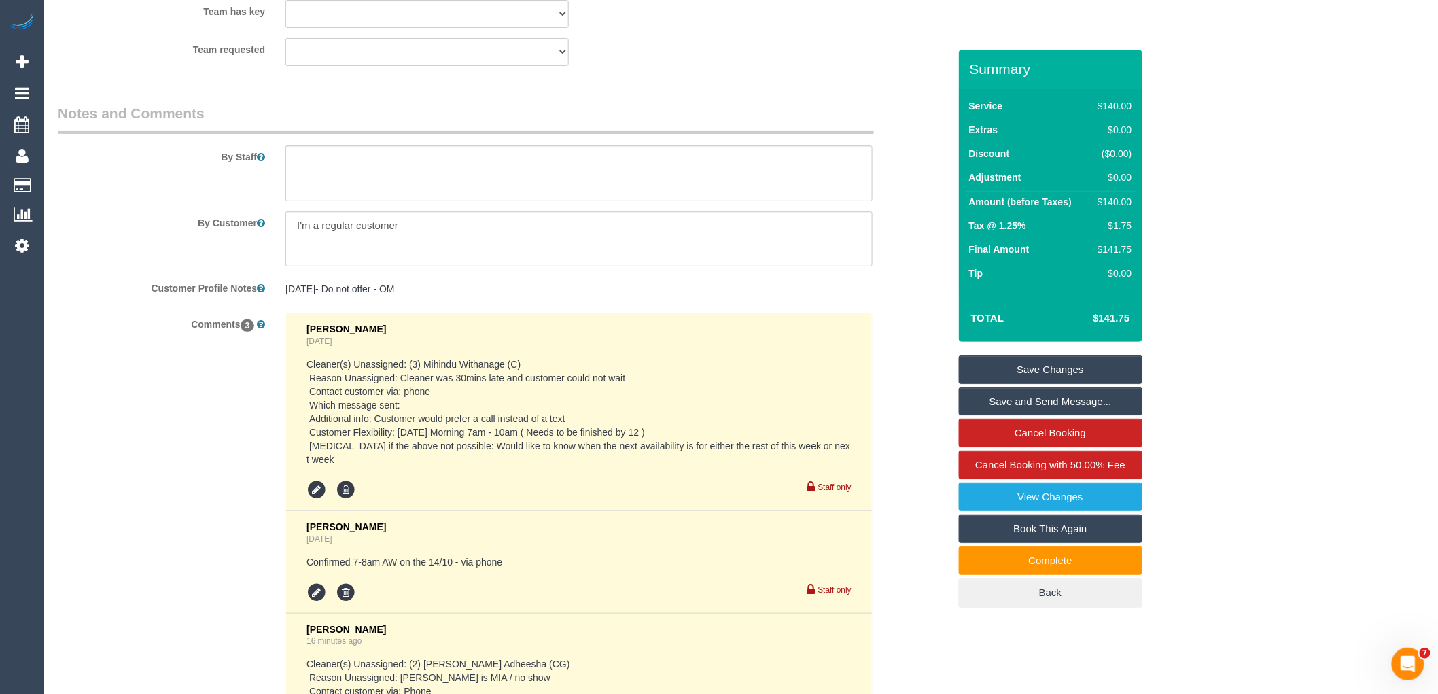
scroll to position [2495, 0]
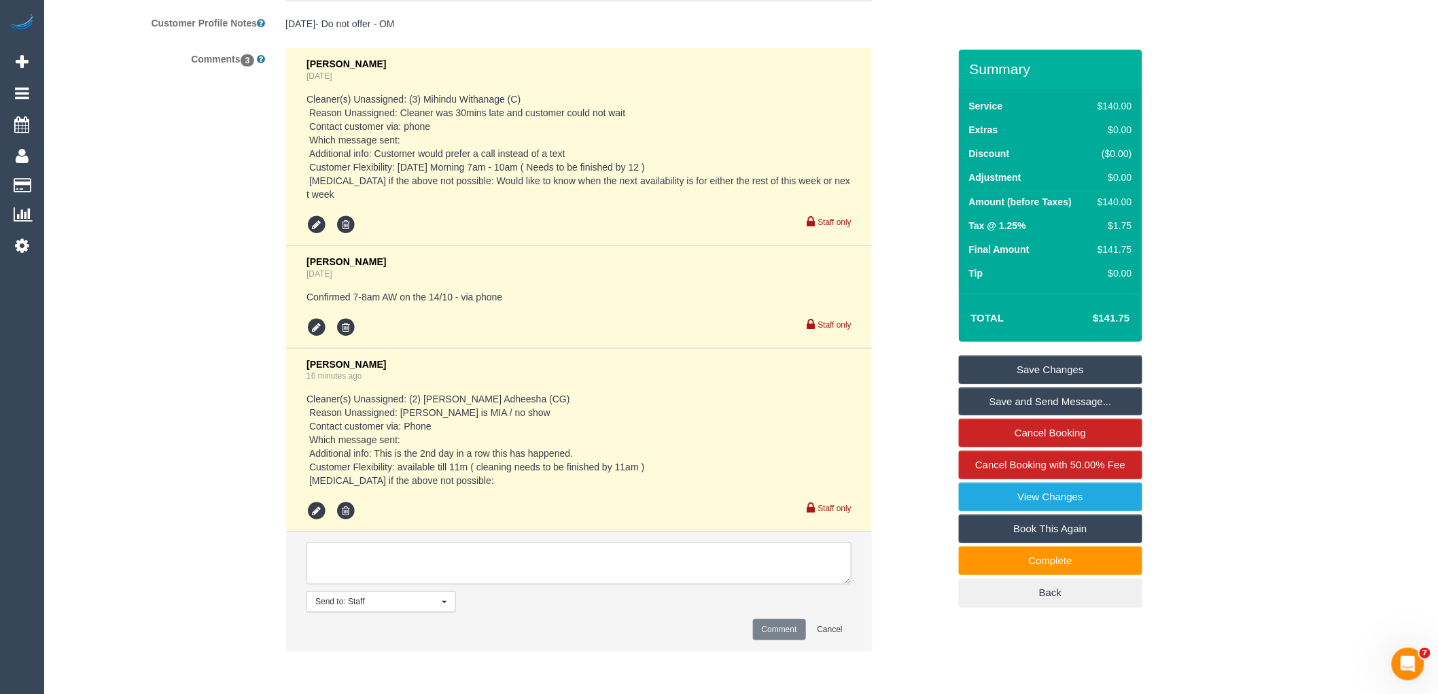
click at [358, 574] on textarea at bounding box center [579, 563] width 545 height 42
type textarea "Flex"
click at [1112, 201] on div "$140.00" at bounding box center [1111, 202] width 39 height 14
copy div "140.00"
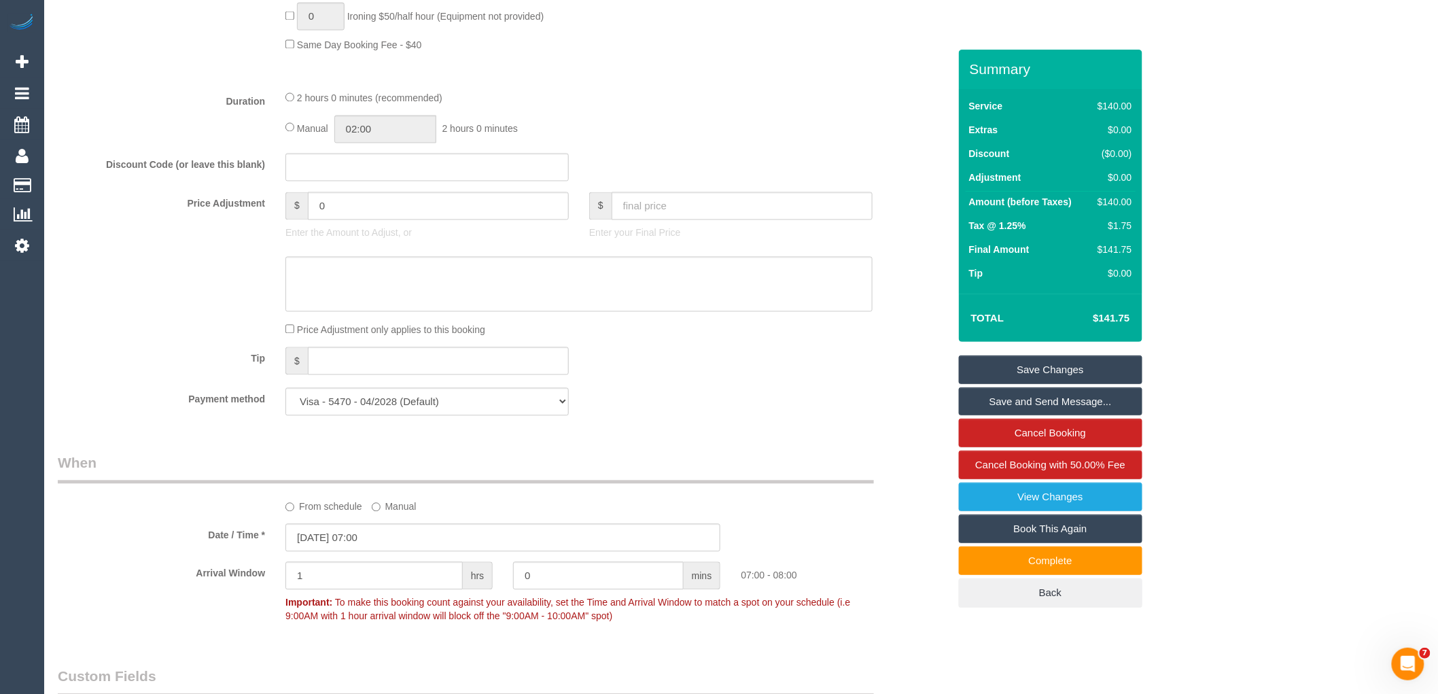
scroll to position [833, 0]
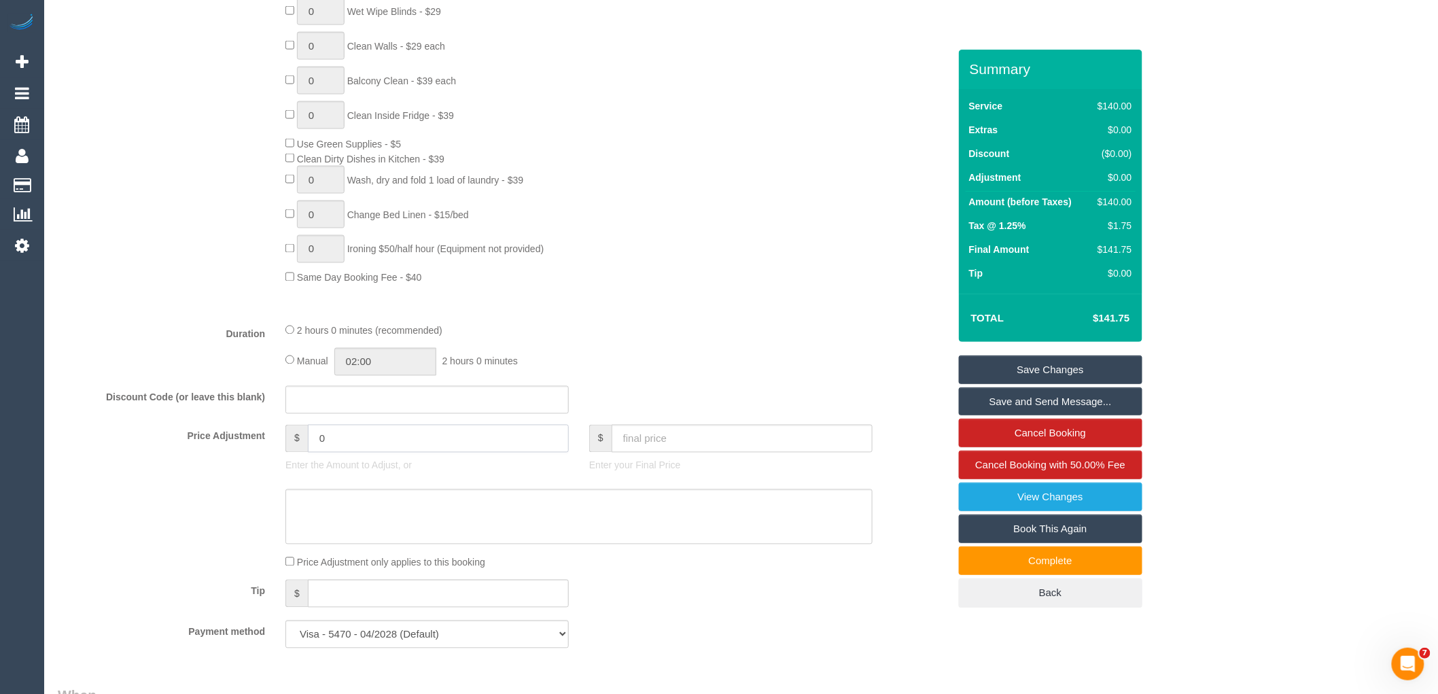
click at [420, 451] on input "0" at bounding box center [438, 439] width 261 height 28
type input "-21"
click at [440, 538] on textarea at bounding box center [579, 517] width 587 height 56
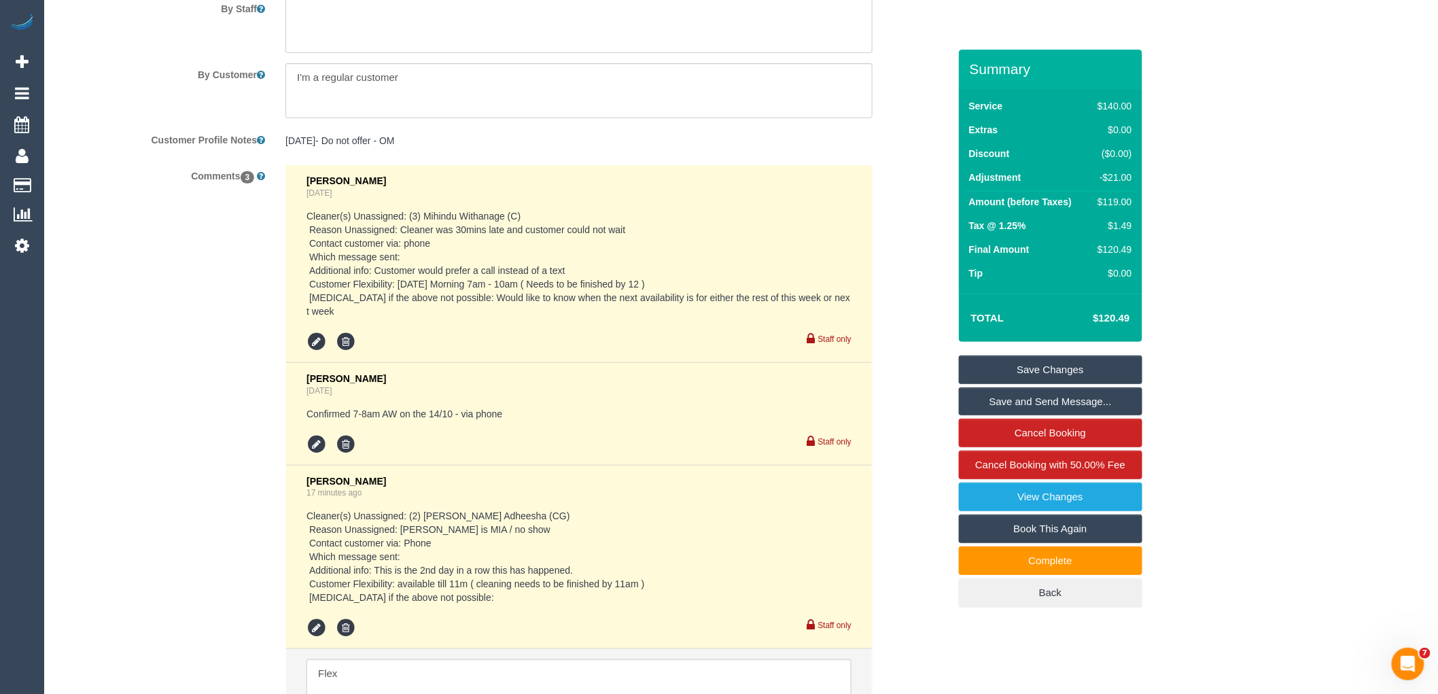
scroll to position [2551, 0]
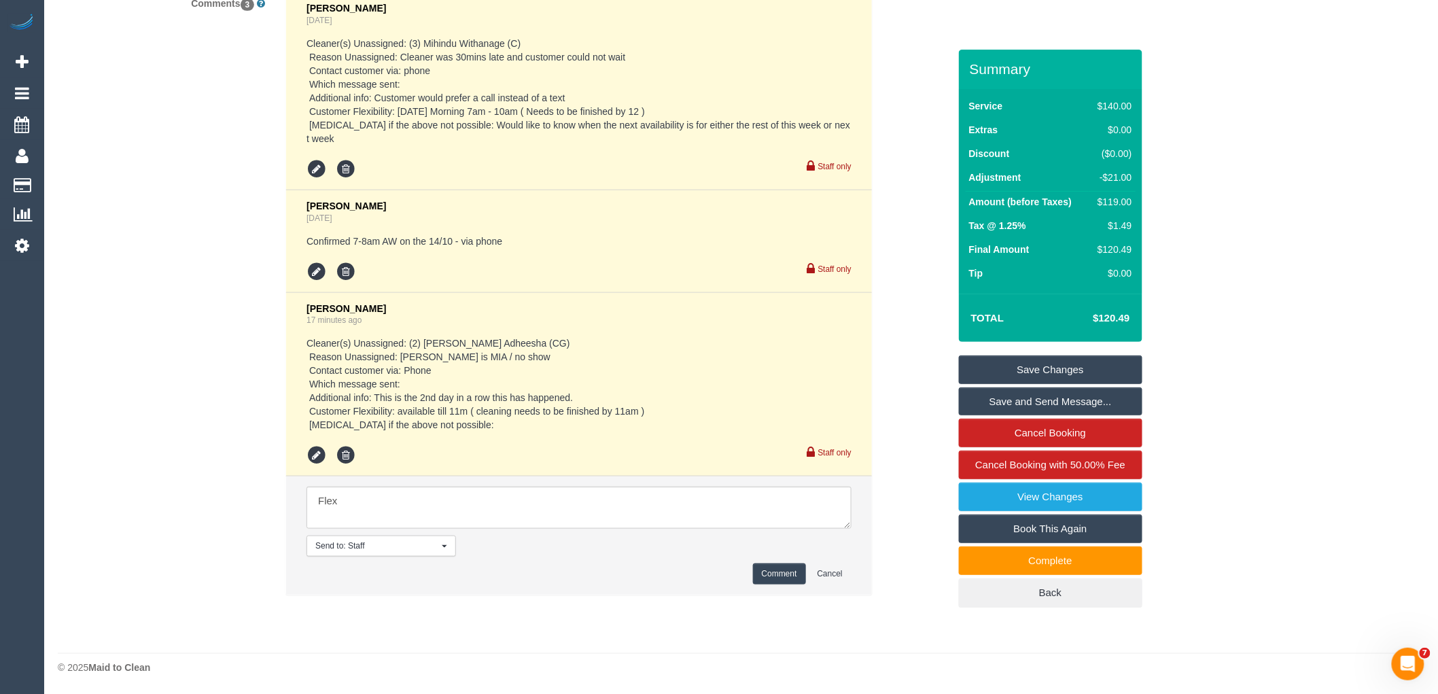
type textarea "15%"
click at [383, 493] on textarea at bounding box center [579, 508] width 545 height 42
drag, startPoint x: 358, startPoint y: 504, endPoint x: 206, endPoint y: 485, distance: 153.4
click at [207, 485] on div "Comments 3 Chellsea Espinosa 1 day ago Cleaner(s) Unassigned: (3) Mihindu Witha…" at bounding box center [504, 300] width 912 height 617
click at [310, 453] on icon at bounding box center [317, 455] width 20 height 20
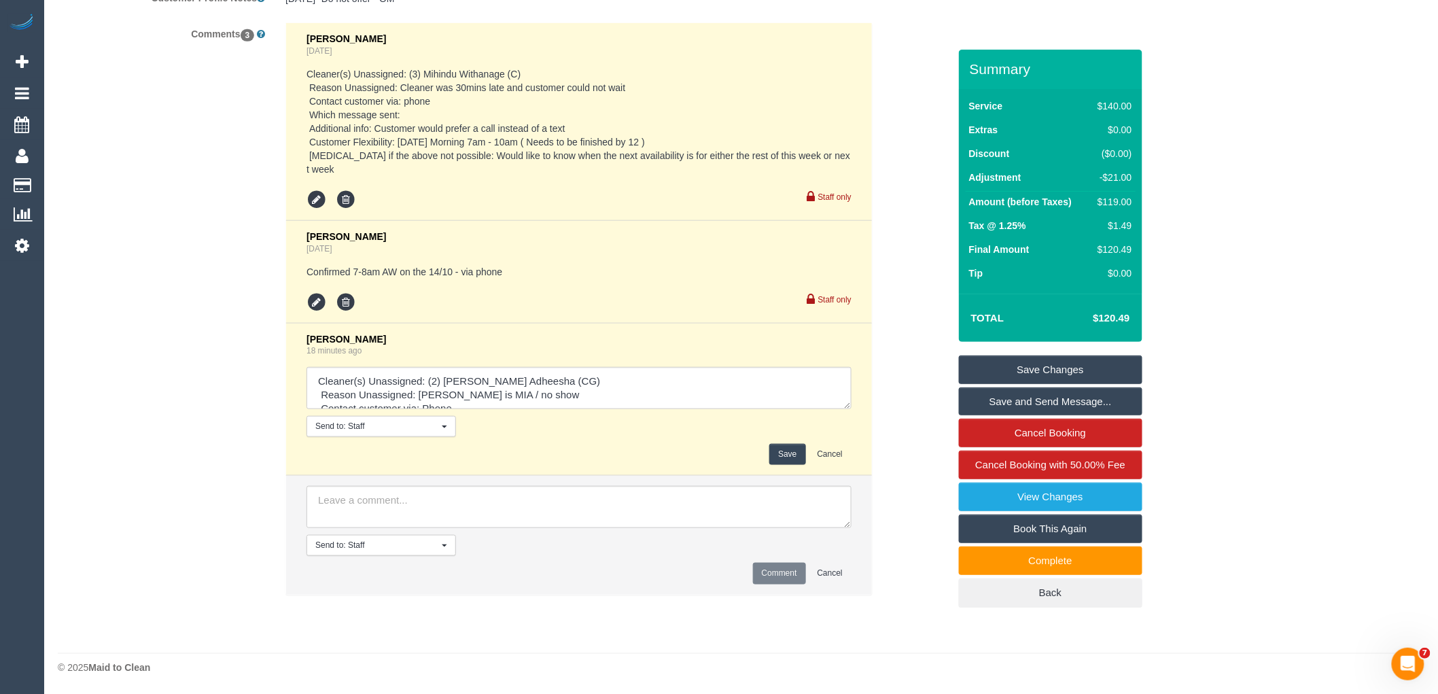
scroll to position [2520, 0]
click at [850, 404] on textarea at bounding box center [579, 388] width 545 height 42
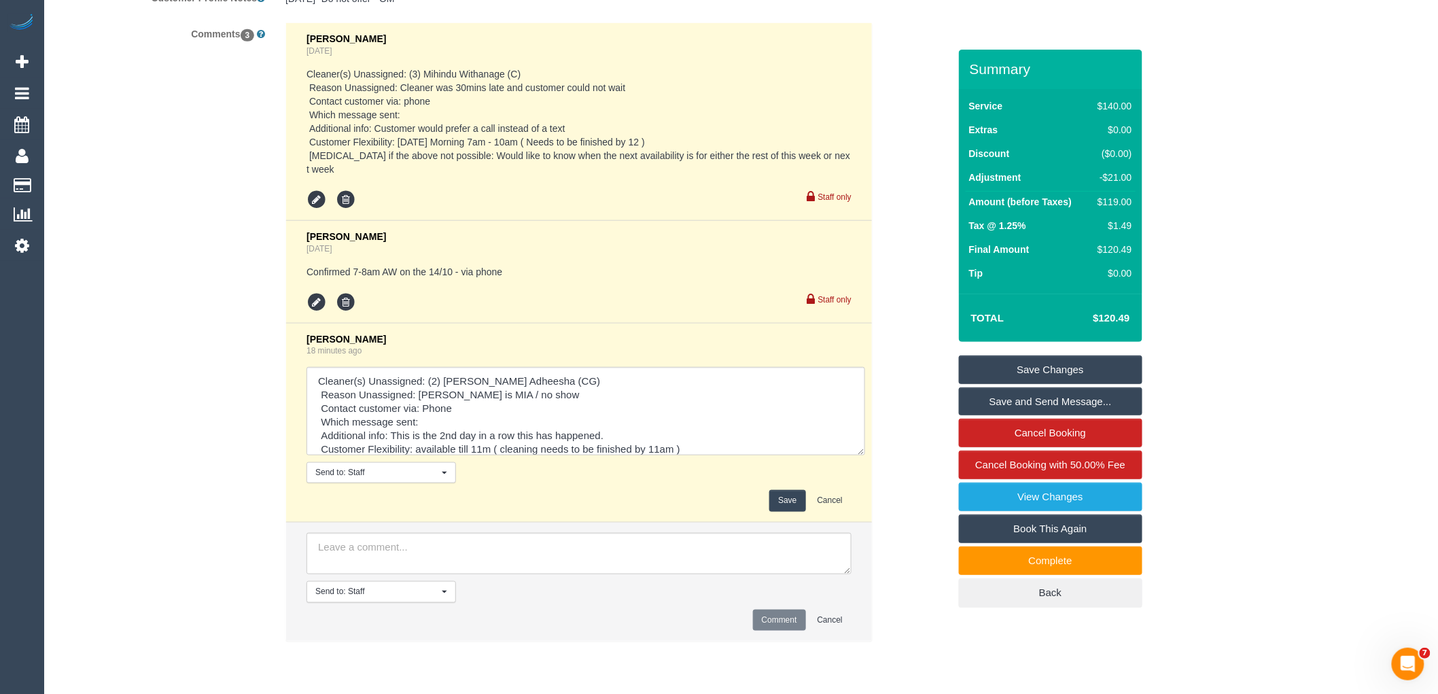
scroll to position [2551, 0]
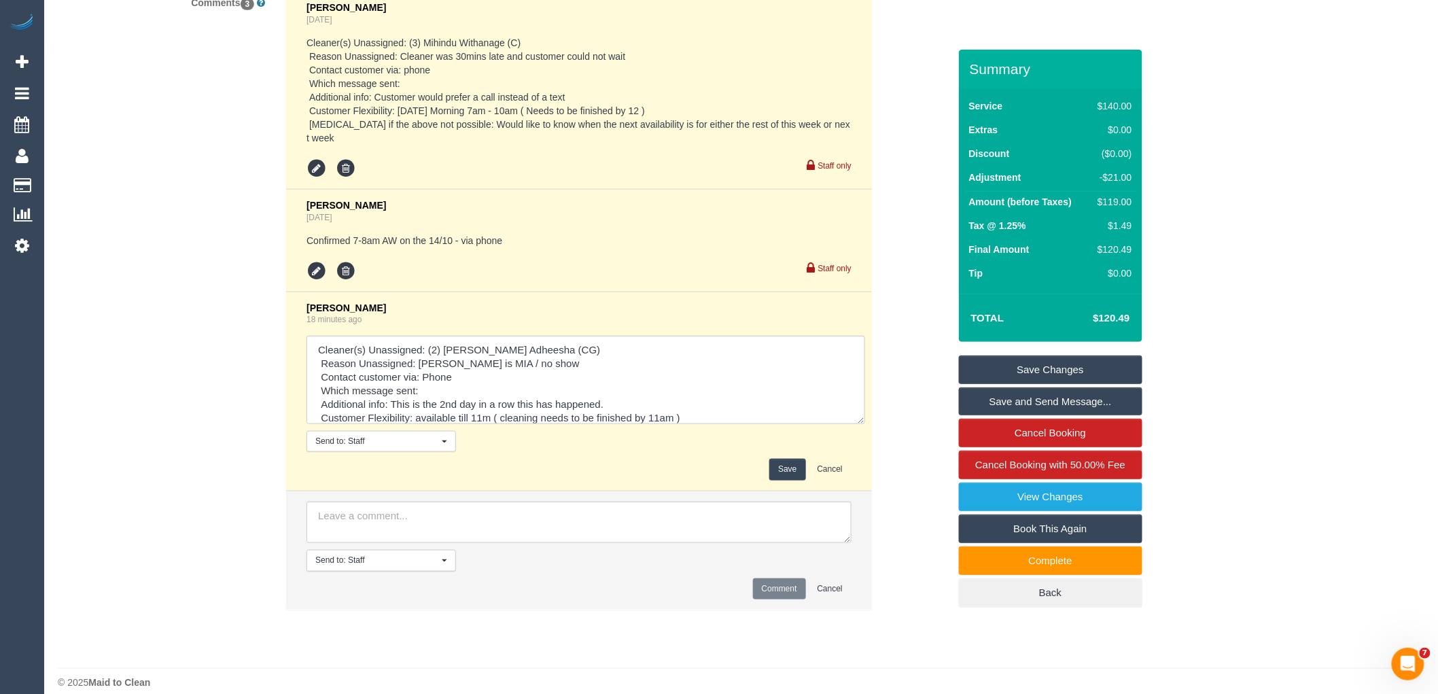
drag, startPoint x: 847, startPoint y: 404, endPoint x: 886, endPoint y: 555, distance: 156.0
click at [886, 555] on div "Comments 3 Chellsea Espinosa 1 day ago Cleaner(s) Unassigned: (3) Mihindu Witha…" at bounding box center [504, 307] width 912 height 632
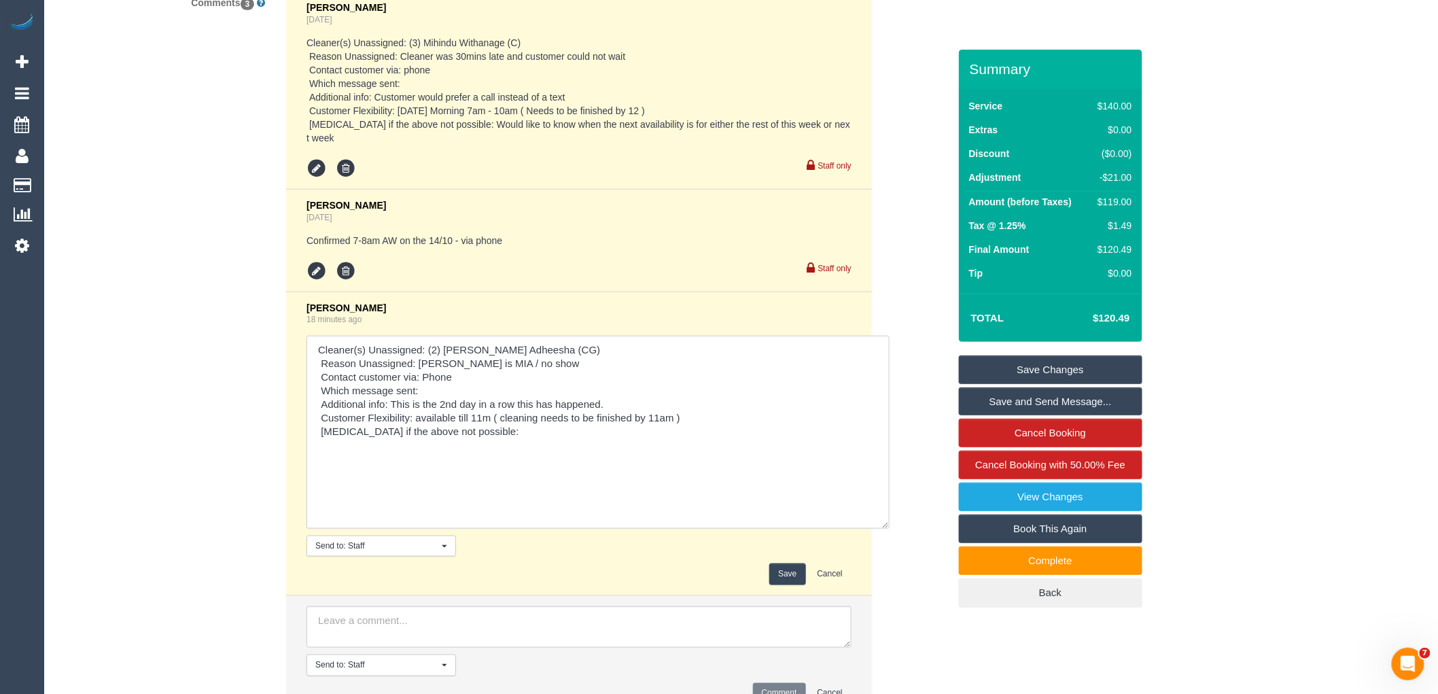
click at [438, 407] on textarea at bounding box center [598, 432] width 583 height 193
drag, startPoint x: 416, startPoint y: 417, endPoint x: 706, endPoint y: 419, distance: 289.6
click at [706, 419] on textarea at bounding box center [598, 432] width 583 height 193
click at [485, 432] on textarea at bounding box center [598, 432] width 583 height 193
drag, startPoint x: 476, startPoint y: 417, endPoint x: 468, endPoint y: 417, distance: 8.2
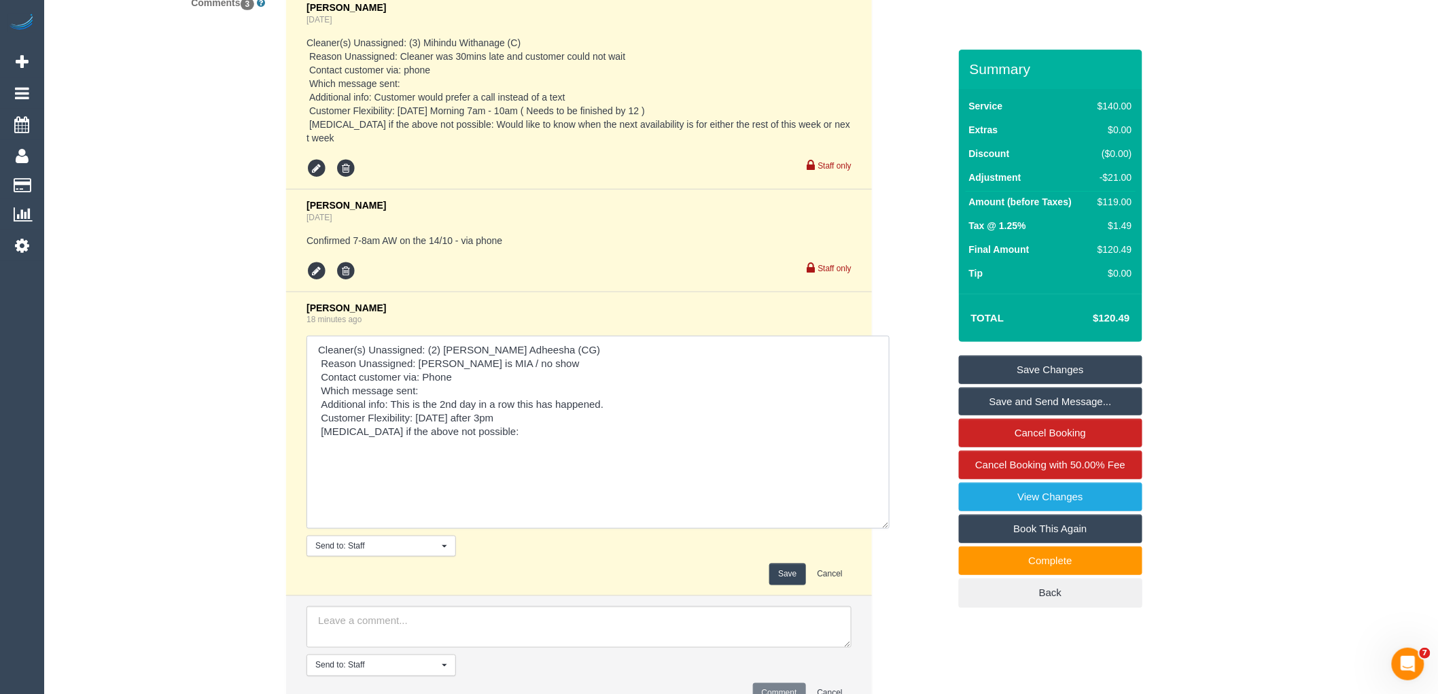
click at [468, 417] on textarea at bounding box center [598, 432] width 583 height 193
drag, startPoint x: 492, startPoint y: 418, endPoint x: 485, endPoint y: 418, distance: 7.5
click at [485, 418] on textarea at bounding box center [598, 432] width 583 height 193
click at [472, 417] on textarea at bounding box center [598, 432] width 583 height 193
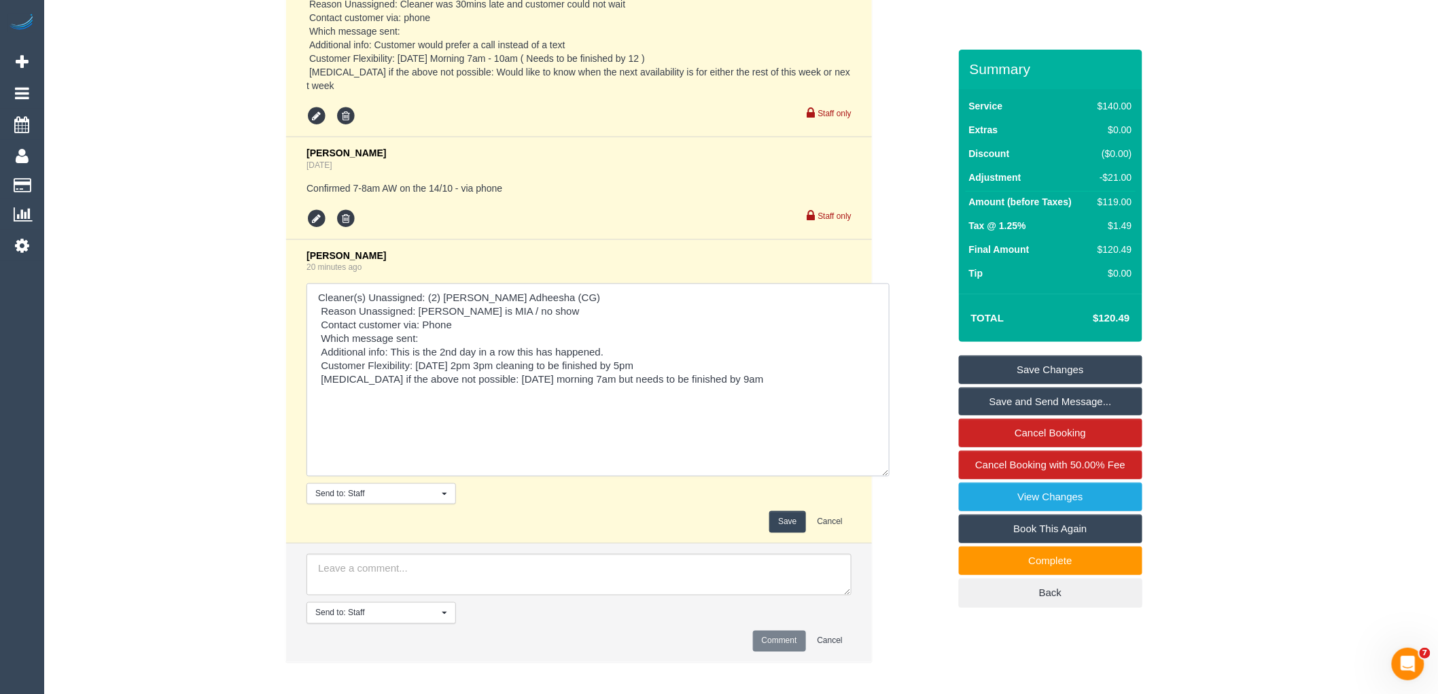
scroll to position [2627, 0]
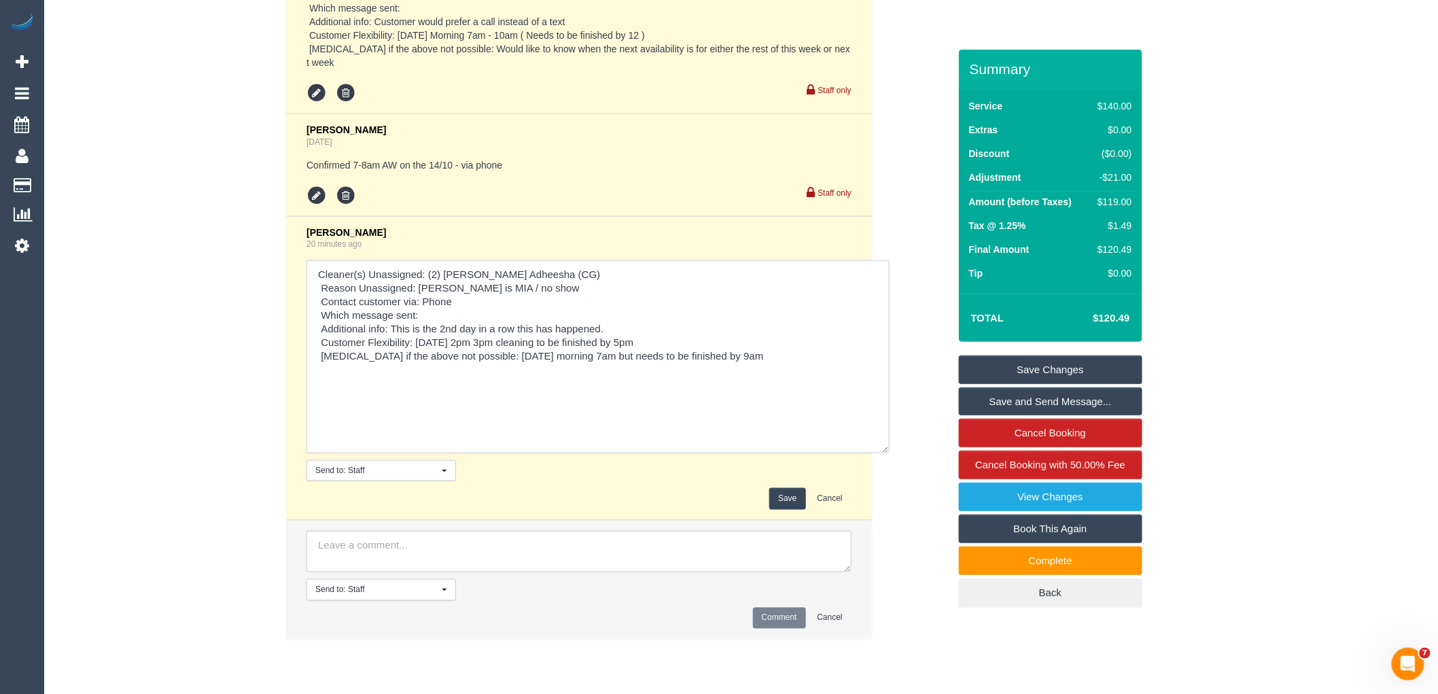
drag, startPoint x: 470, startPoint y: 342, endPoint x: 440, endPoint y: 343, distance: 29.2
click at [440, 343] on textarea at bounding box center [598, 356] width 583 height 193
type textarea "Cleaner(s) Unassigned: (2) Binoy Adheesha (CG) Reason Unassigned: Binoy is MIA …"
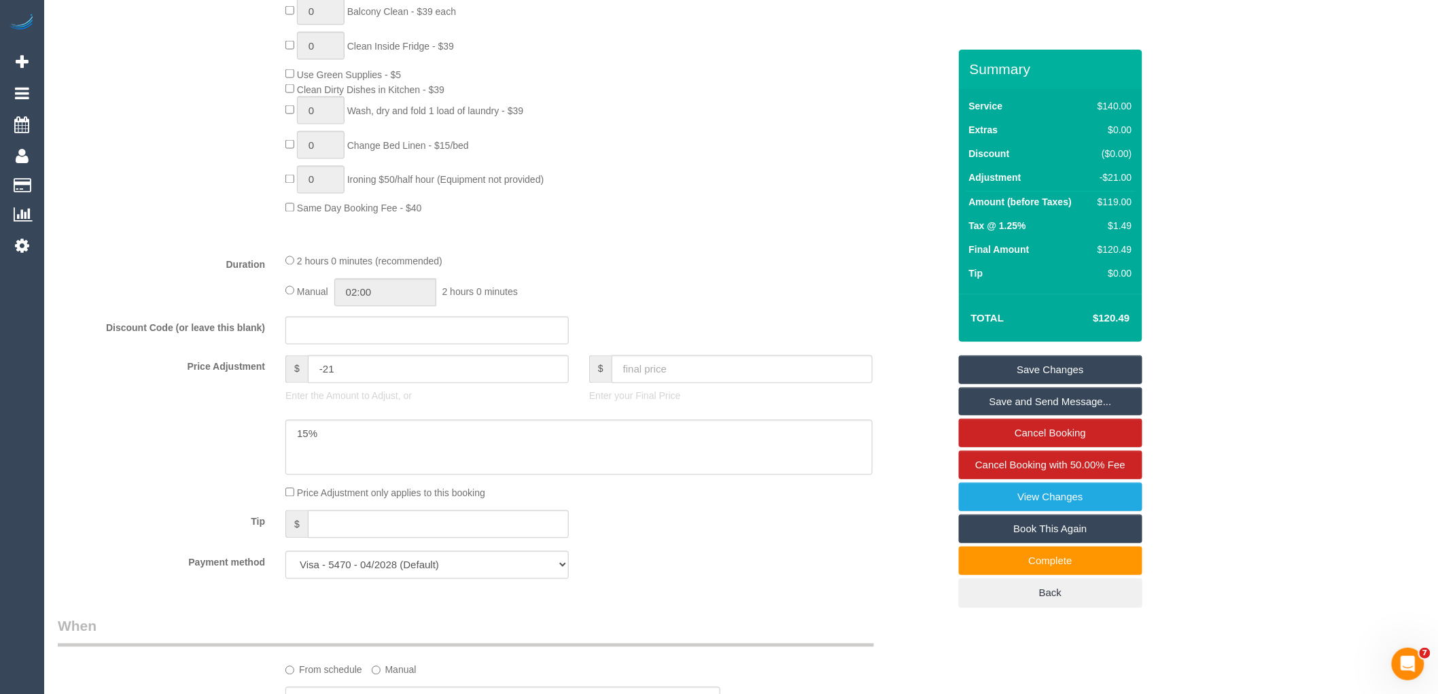
scroll to position [1041, 0]
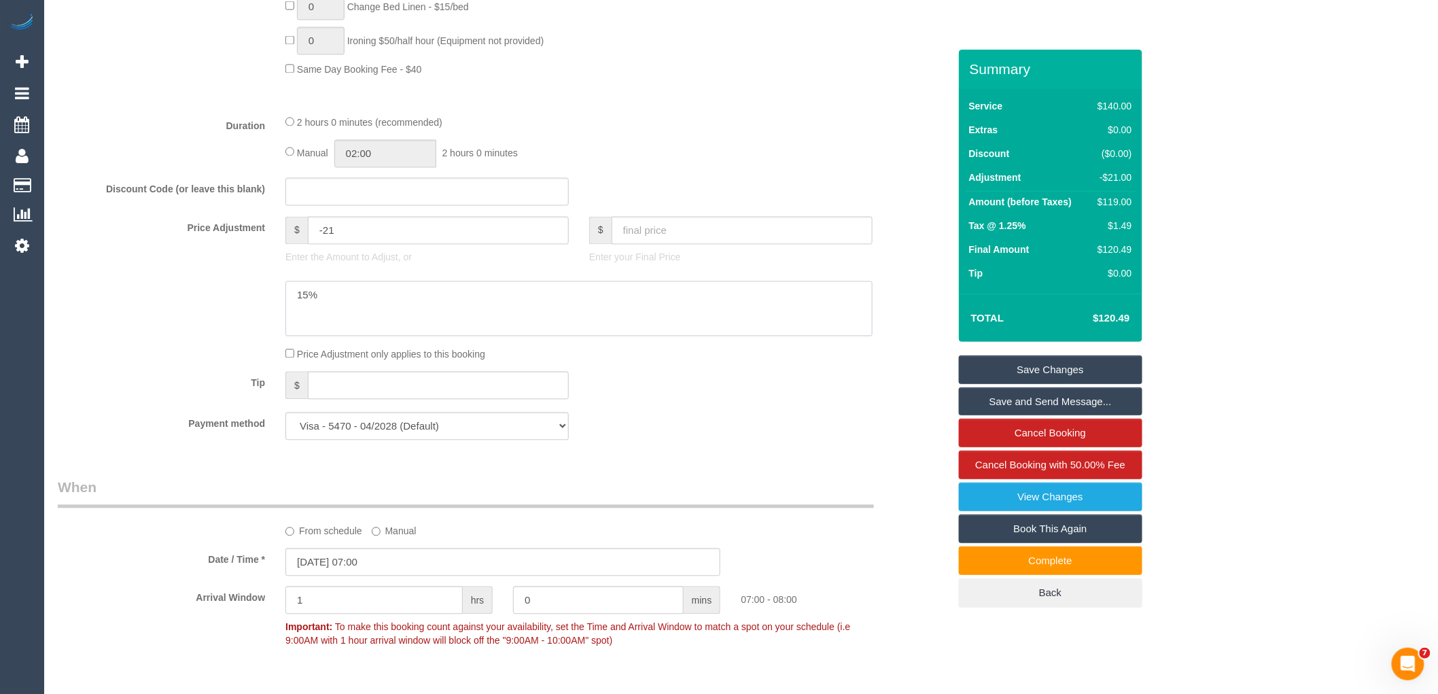
click at [357, 315] on textarea at bounding box center [579, 309] width 587 height 56
type textarea "15% discount because cleaners did not show up to her service 2 days in a row"
click at [1084, 367] on link "Save Changes" at bounding box center [1051, 370] width 184 height 29
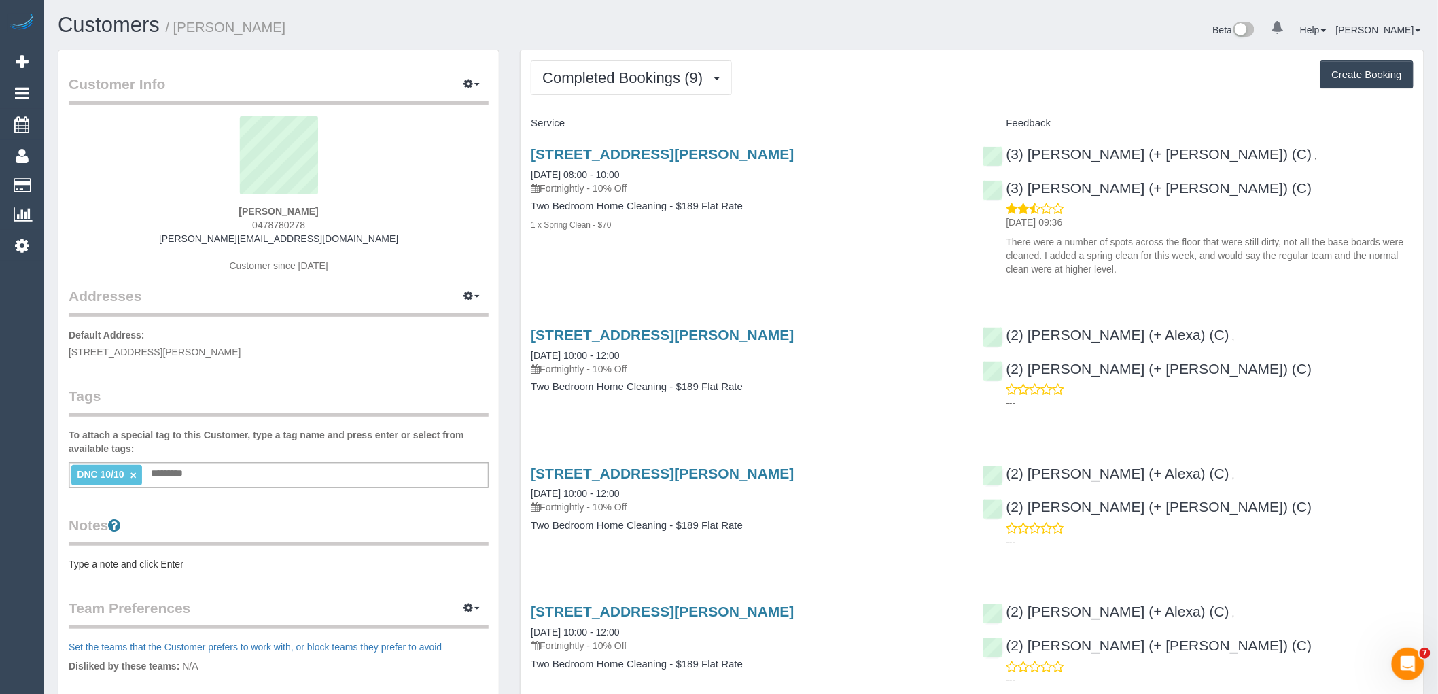
drag, startPoint x: 311, startPoint y: 229, endPoint x: 225, endPoint y: 224, distance: 85.8
click at [225, 224] on div "[PERSON_NAME] 0478780278 [PERSON_NAME][EMAIL_ADDRESS][DOMAIN_NAME] Customer sin…" at bounding box center [279, 201] width 420 height 170
copy span "0478780278"
drag, startPoint x: 328, startPoint y: 202, endPoint x: 220, endPoint y: 209, distance: 108.3
click at [220, 209] on div "[PERSON_NAME] 0478780278 [PERSON_NAME][EMAIL_ADDRESS][DOMAIN_NAME] Customer sin…" at bounding box center [279, 201] width 420 height 170
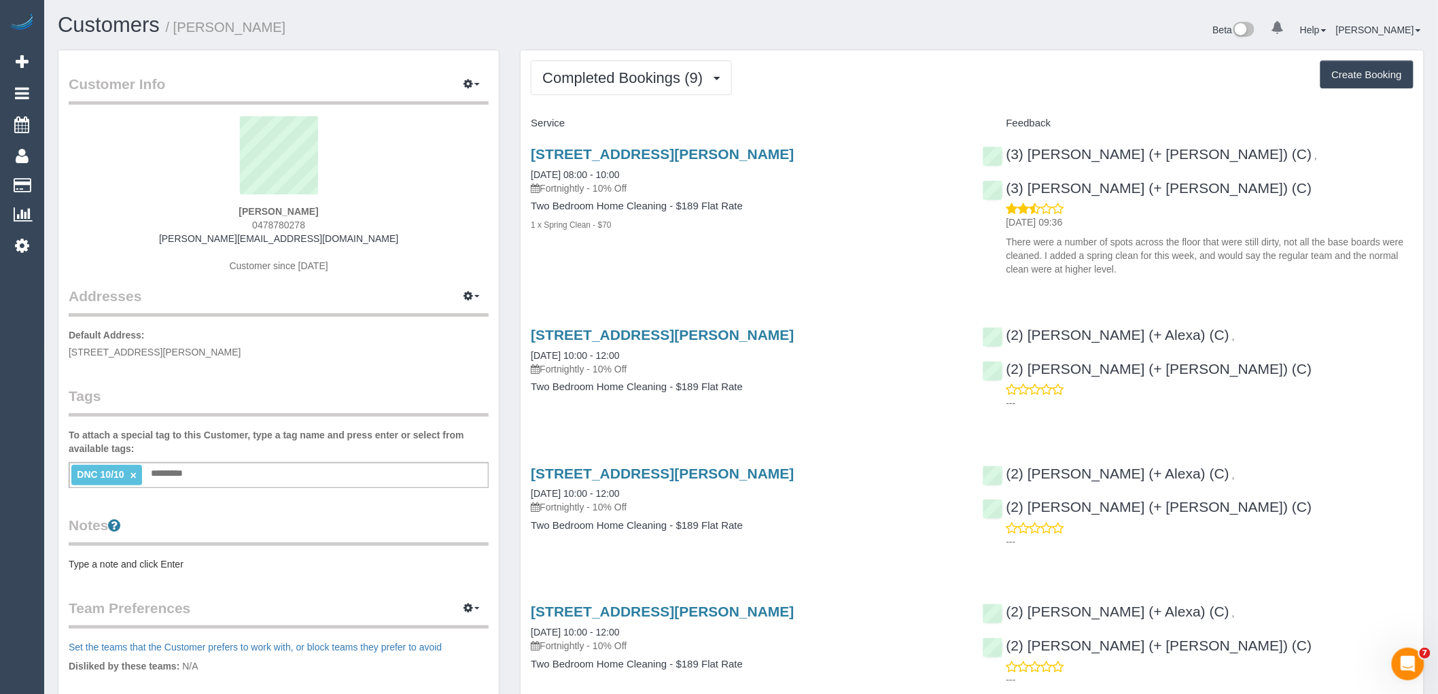
drag, startPoint x: 337, startPoint y: 207, endPoint x: 205, endPoint y: 207, distance: 131.9
click at [205, 207] on div "[PERSON_NAME] 0478780278 [PERSON_NAME][EMAIL_ADDRESS][DOMAIN_NAME] Customer sin…" at bounding box center [279, 201] width 420 height 170
copy strong "[PERSON_NAME]"
drag, startPoint x: 525, startPoint y: 154, endPoint x: 674, endPoint y: 254, distance: 179.1
click at [674, 254] on div "[STREET_ADDRESS][PERSON_NAME] [DATE] 08:00 - 10:00 Fortnightly - 10% Off Two Be…" at bounding box center [746, 197] width 451 height 124
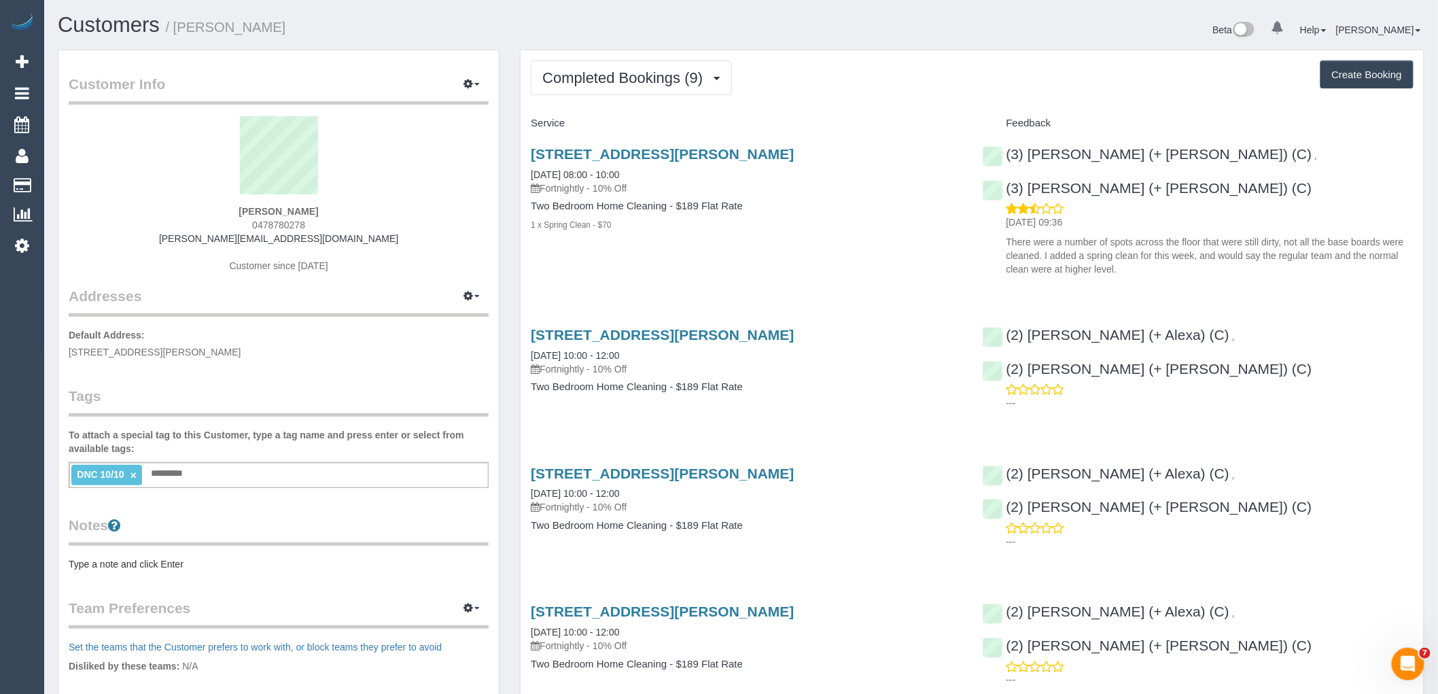
copy div "[STREET_ADDRESS][PERSON_NAME] [DATE] 08:00 - 10:00 Fortnightly - 10% Off Two Be…"
click at [574, 173] on link "[DATE] 08:00 - 10:00" at bounding box center [575, 174] width 88 height 11
click at [1166, 119] on h4 "Feedback" at bounding box center [1198, 124] width 431 height 12
copy div "(3) [PERSON_NAME] (+ [PERSON_NAME]) (C) ,"
drag, startPoint x: 1168, startPoint y: 162, endPoint x: 1008, endPoint y: 158, distance: 159.8
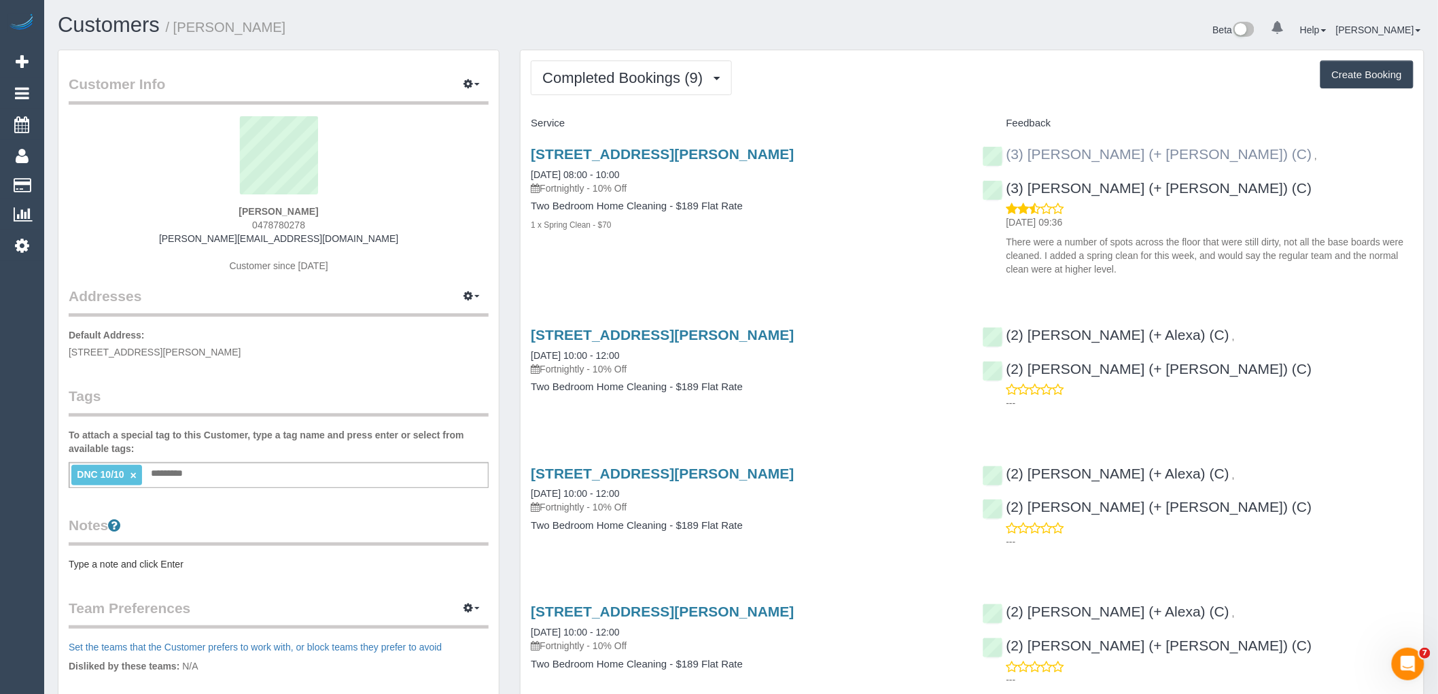
click at [1008, 158] on div "(3) [PERSON_NAME] (+ [PERSON_NAME]) (C) ," at bounding box center [1154, 154] width 342 height 16
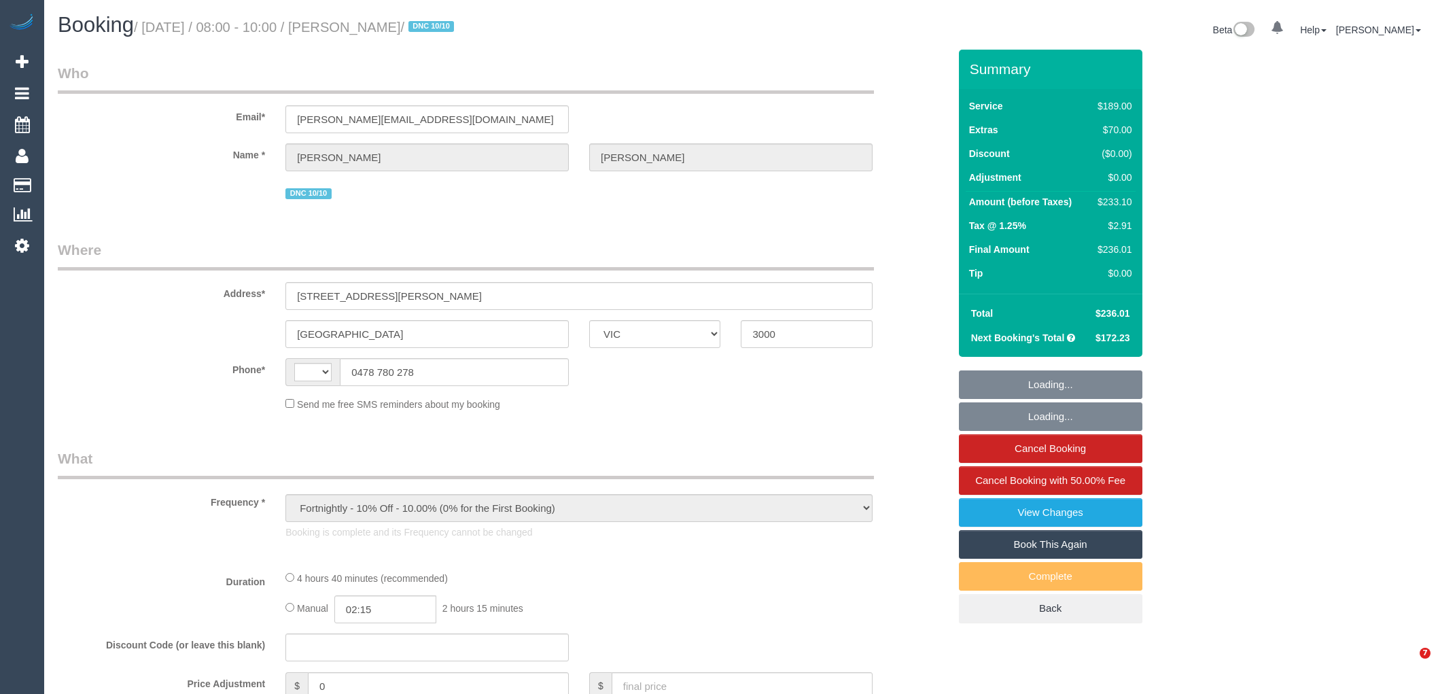
select select "VIC"
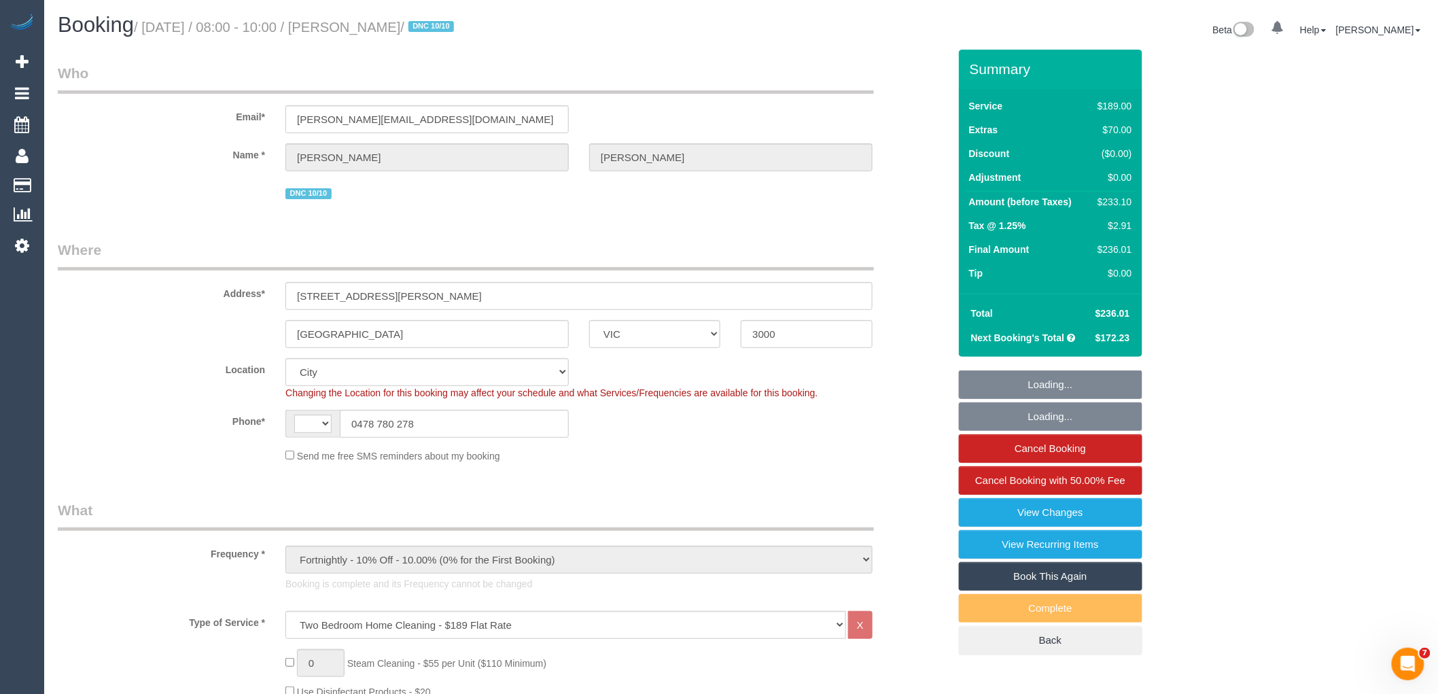
select select "object:664"
select select "string:AU"
select select "string:stripe-pm_1RTbV82GScqysDRV0FI9GcPg"
select select "number:27"
select select "number:14"
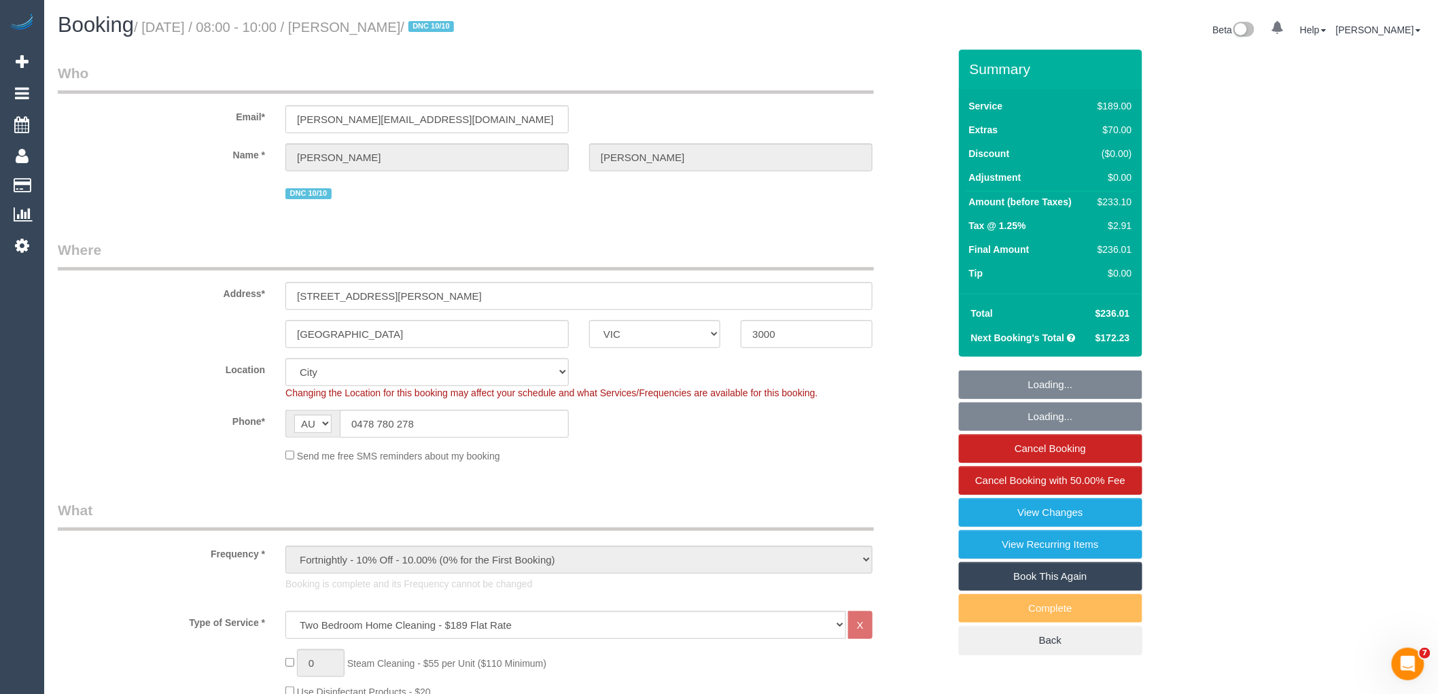
select select "number:18"
select select "number:25"
select select "number:34"
select select "number:26"
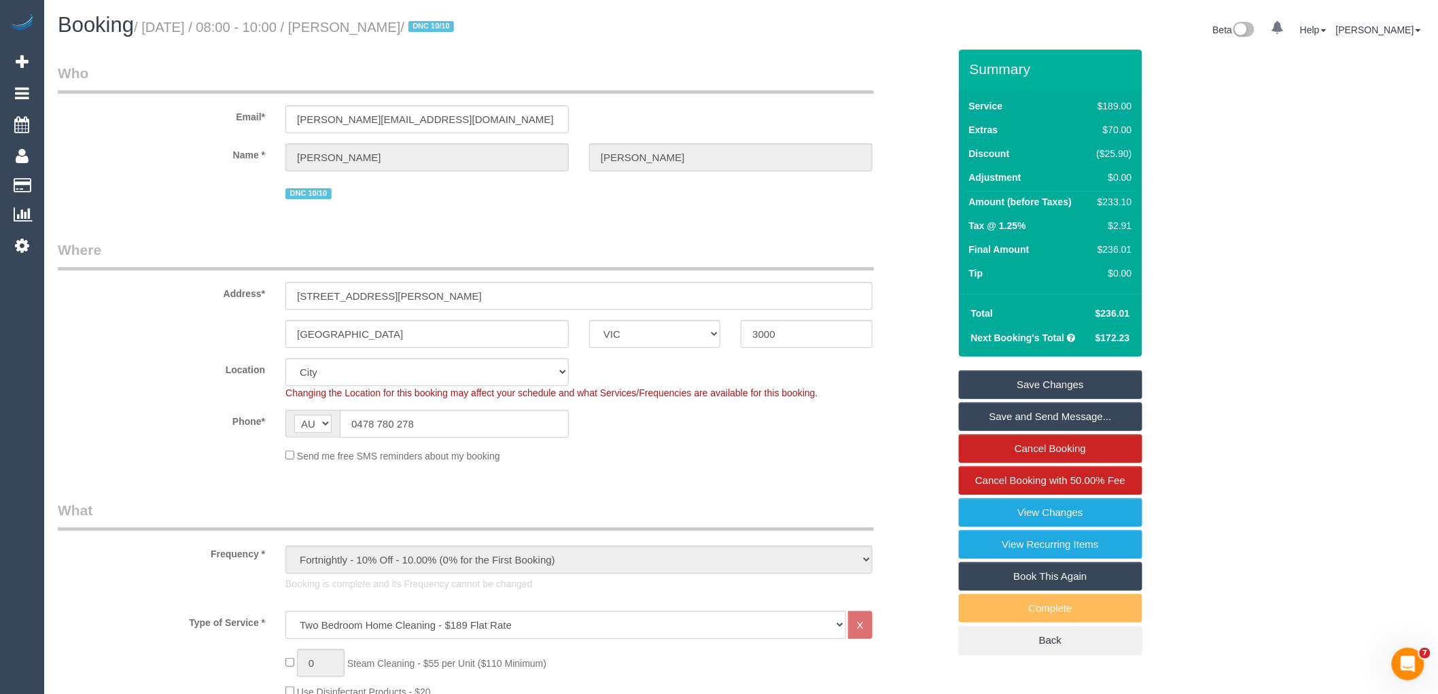
click at [1123, 201] on div "$233.10" at bounding box center [1112, 202] width 41 height 14
copy div "233.10"
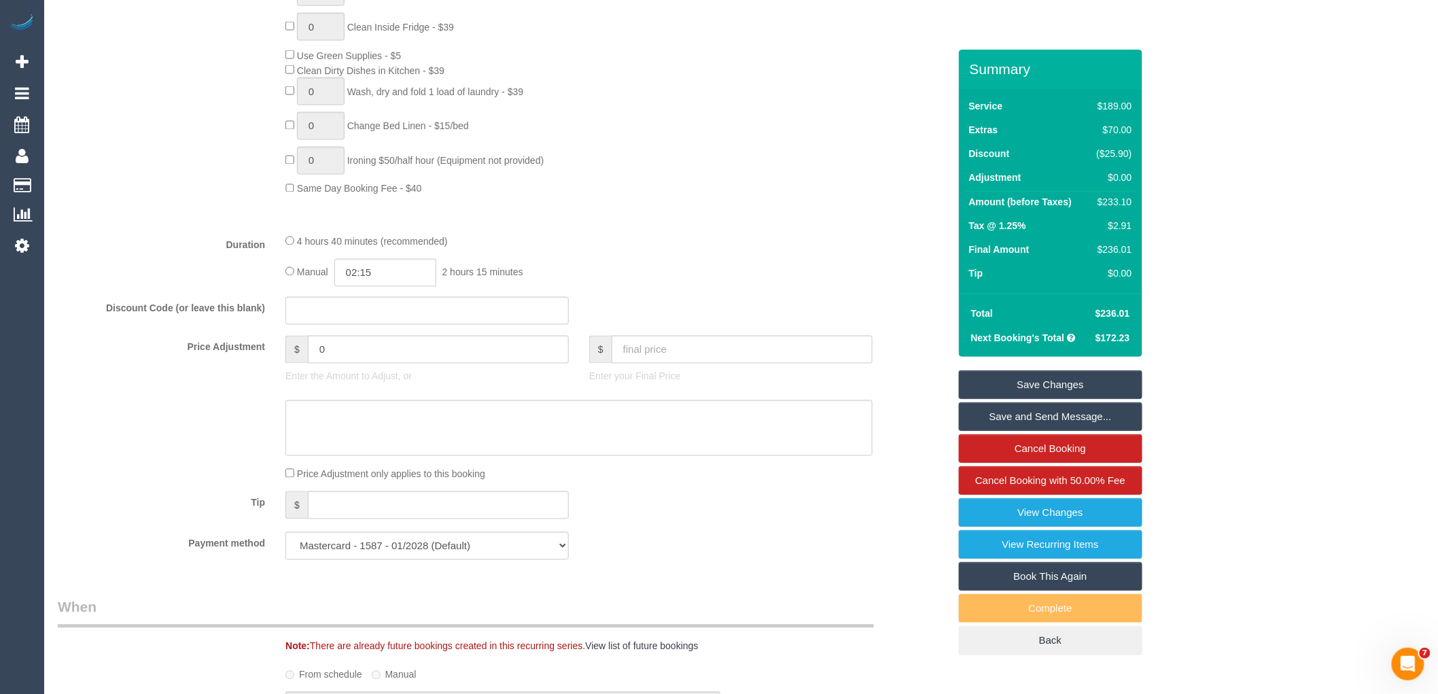
scroll to position [982, 0]
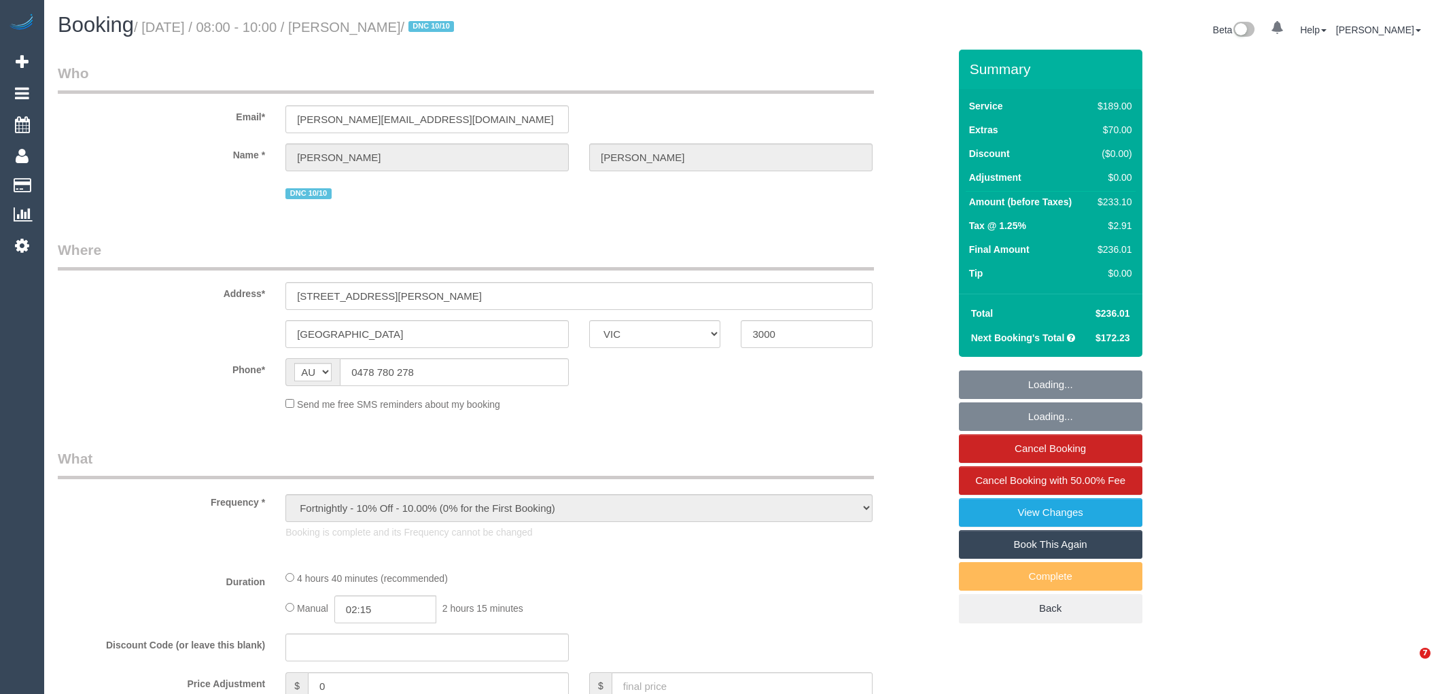
select select "VIC"
select select "string:stripe-pm_1RTbV82GScqysDRV0FI9GcPg"
select select "number:27"
select select "number:14"
select select "number:18"
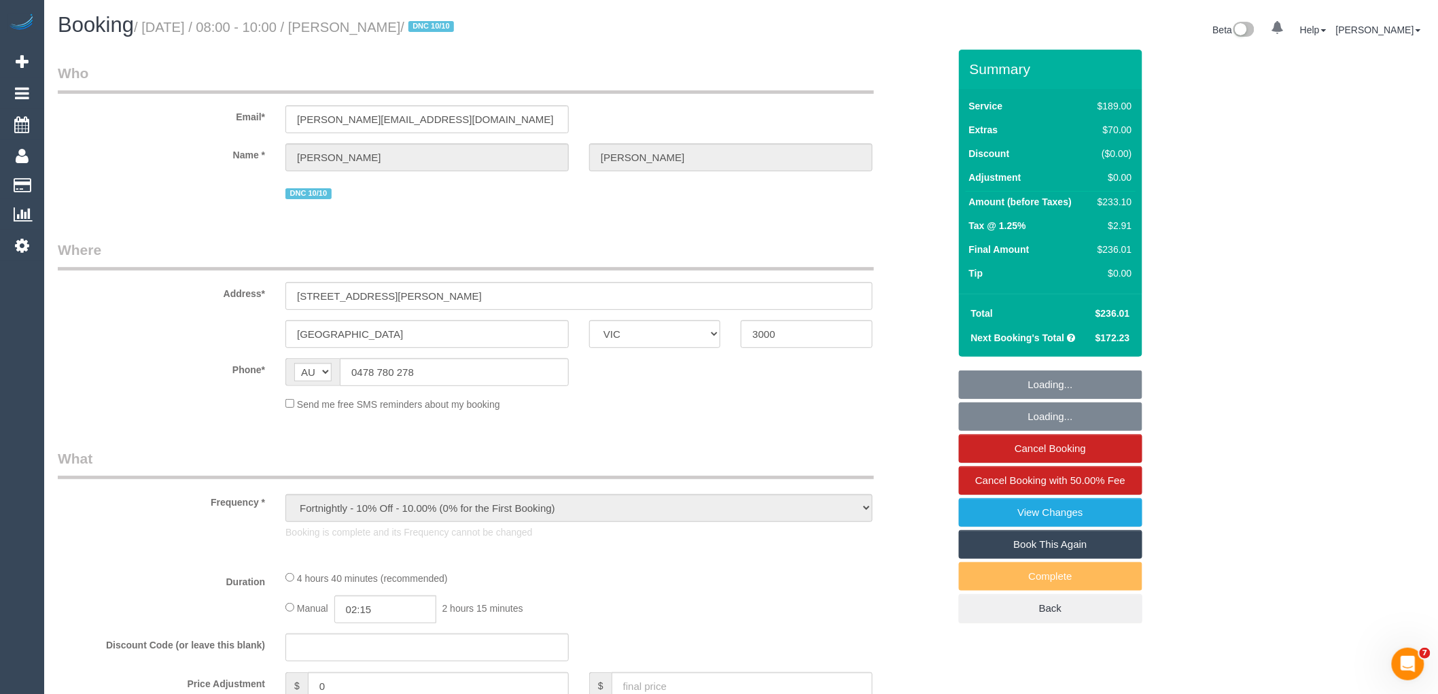
select select "number:25"
select select "number:34"
select select "number:26"
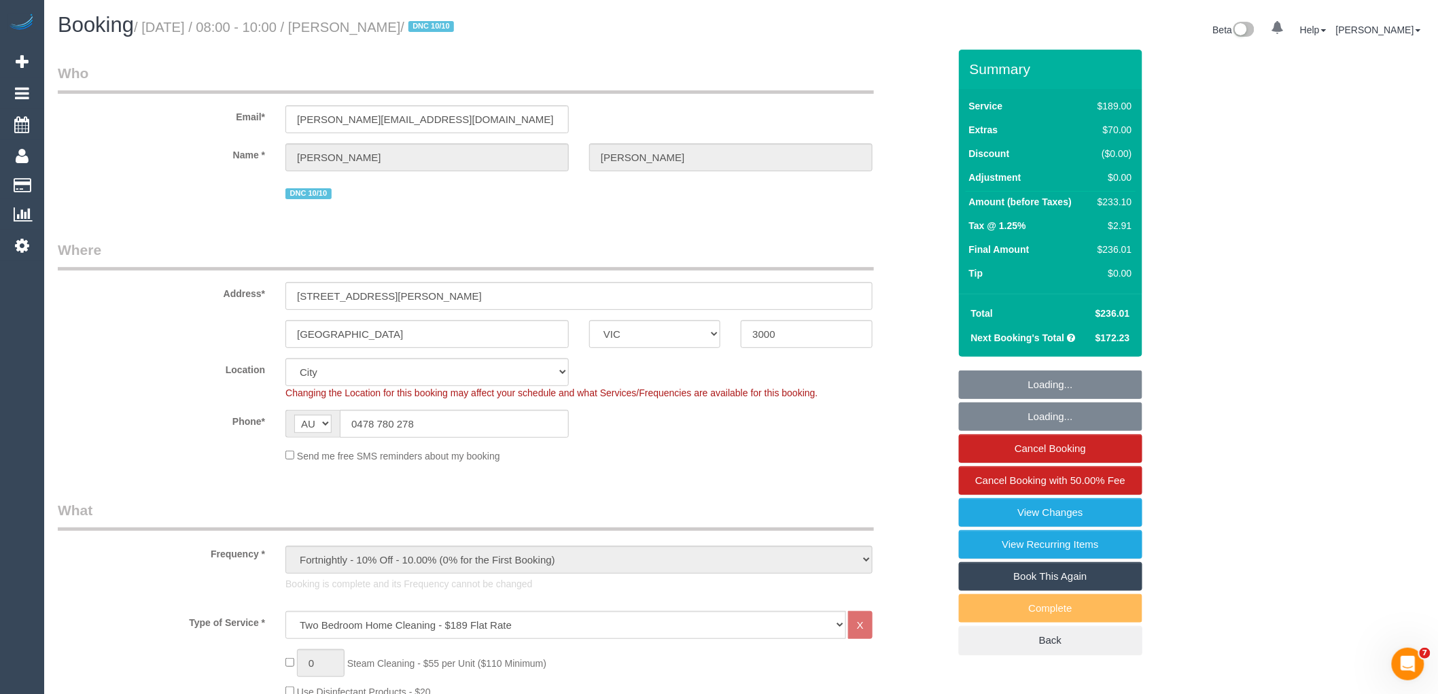
select select "object:831"
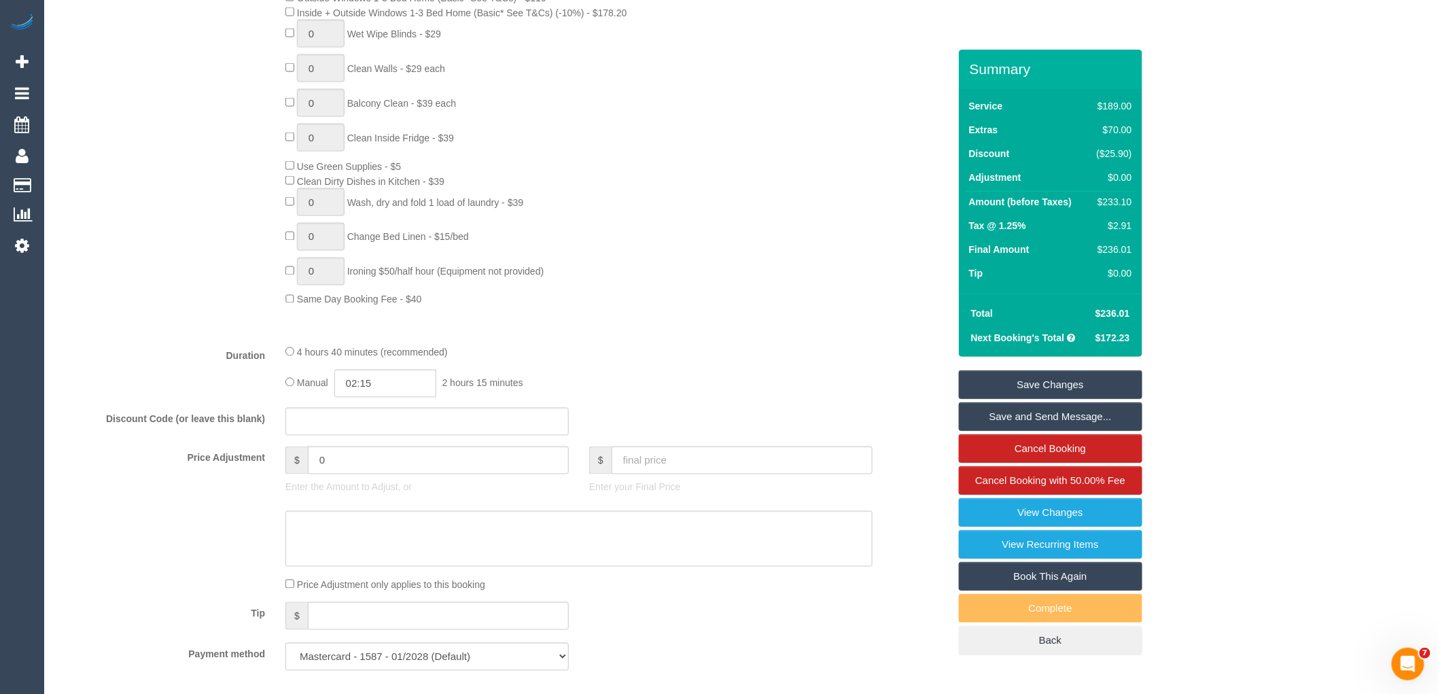
scroll to position [926, 0]
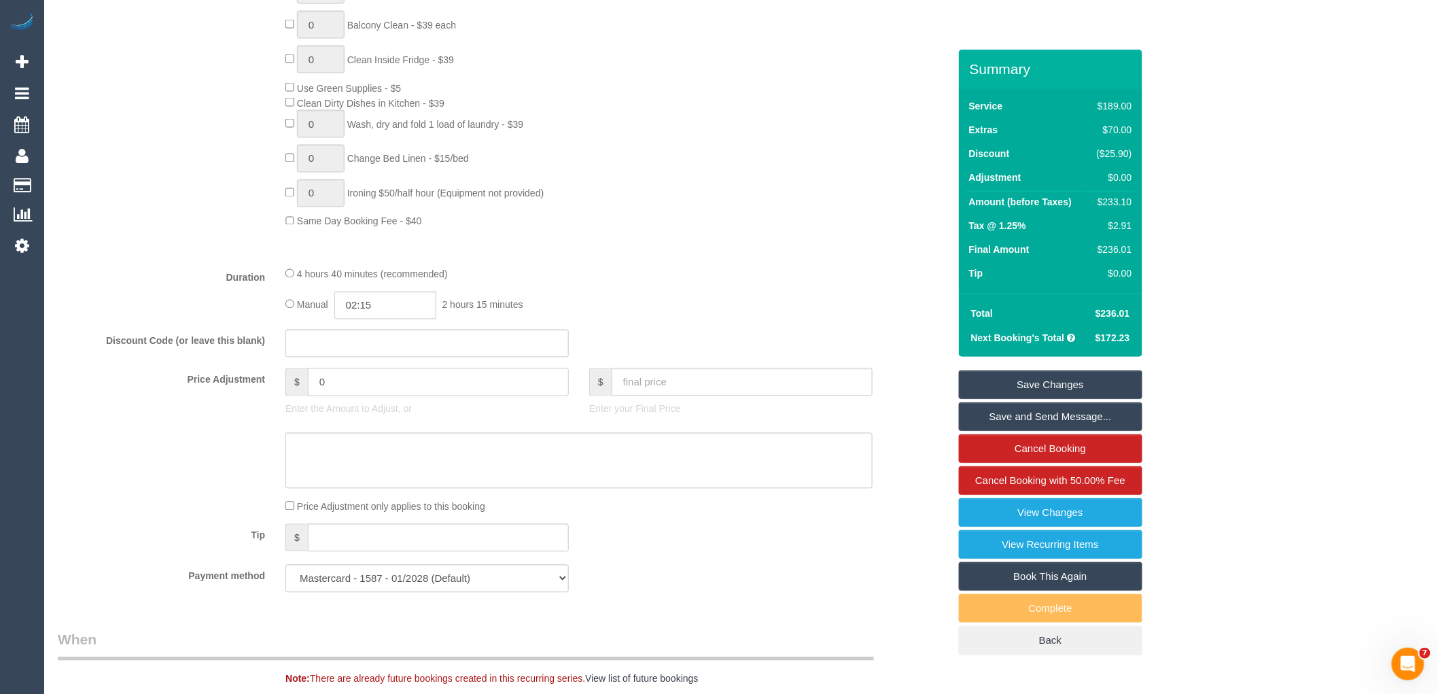
click at [368, 396] on input "0" at bounding box center [438, 382] width 261 height 28
type input "-35"
click at [396, 489] on textarea at bounding box center [579, 461] width 587 height 56
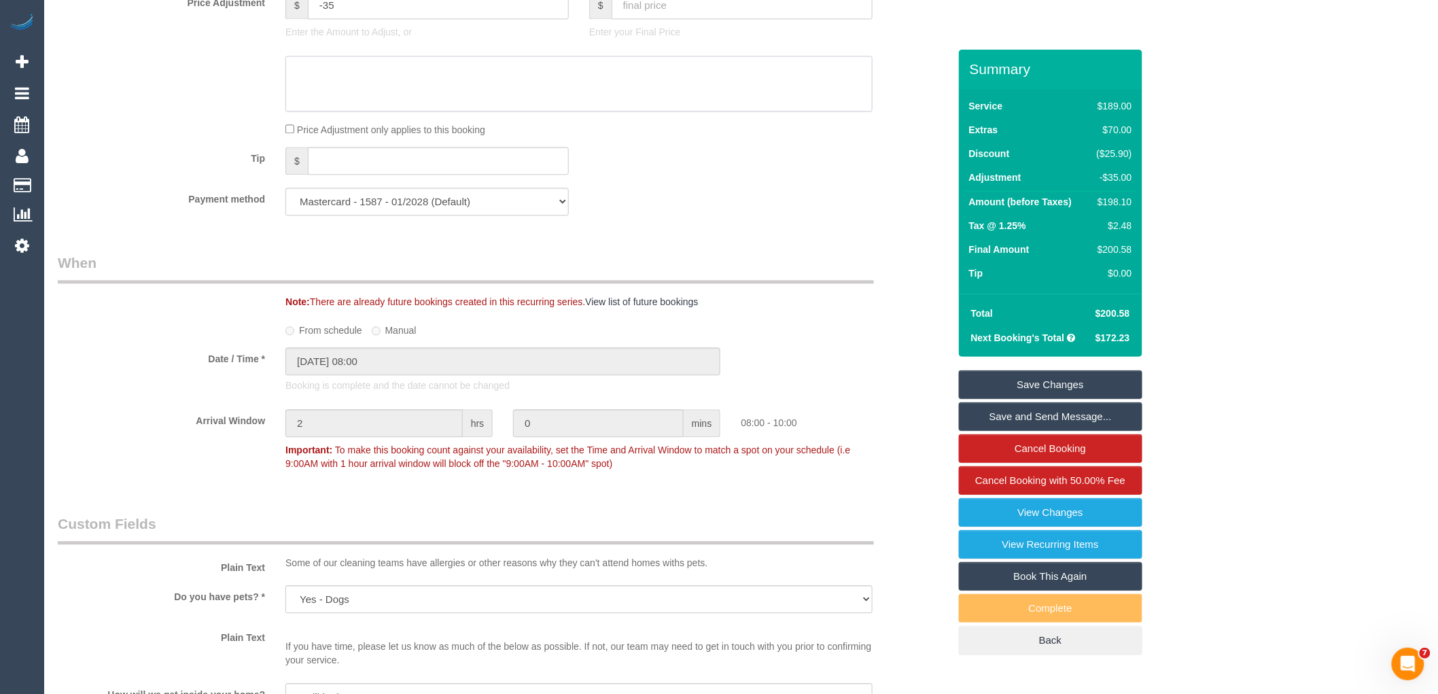
scroll to position [1208, 0]
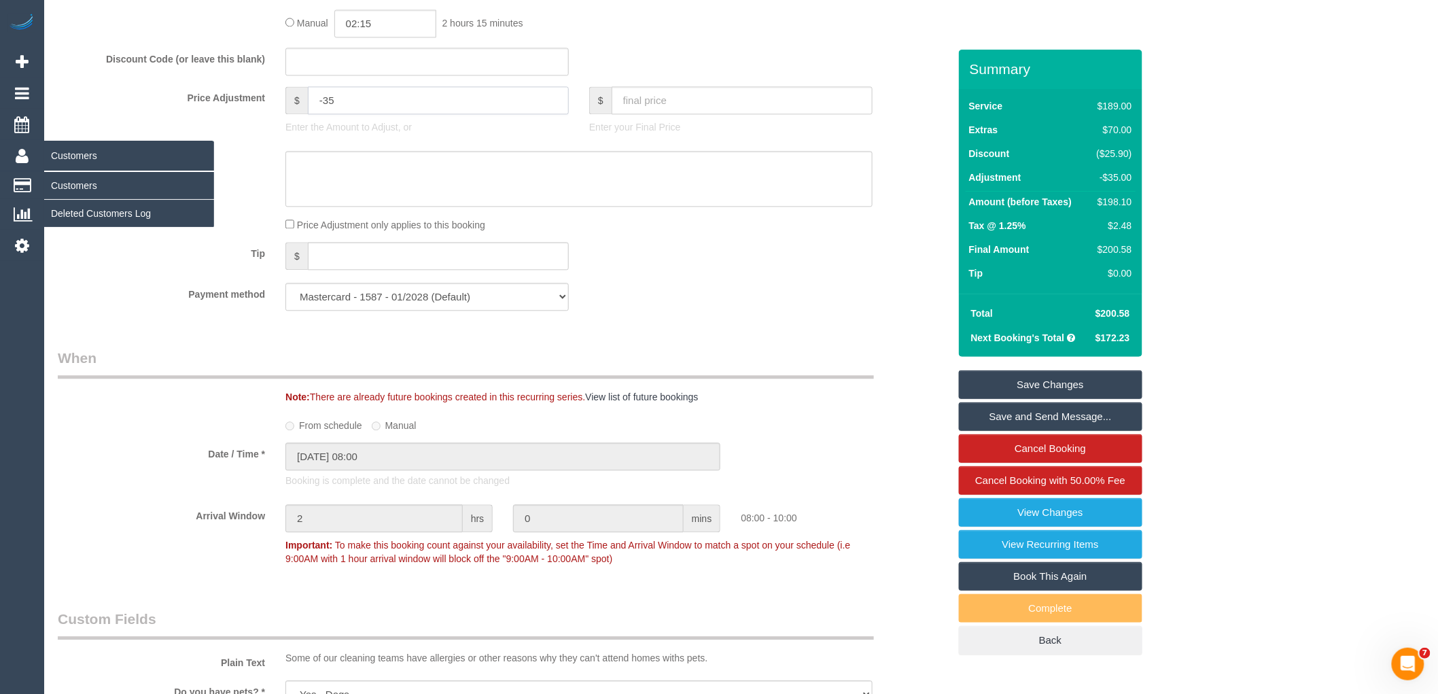
drag, startPoint x: 391, startPoint y: 107, endPoint x: 0, endPoint y: 141, distance: 392.4
click at [0, 141] on div "0 Beta Your Notifications You have 0 alerts Add Booking Bookings Active Booking…" at bounding box center [719, 235] width 1438 height 2886
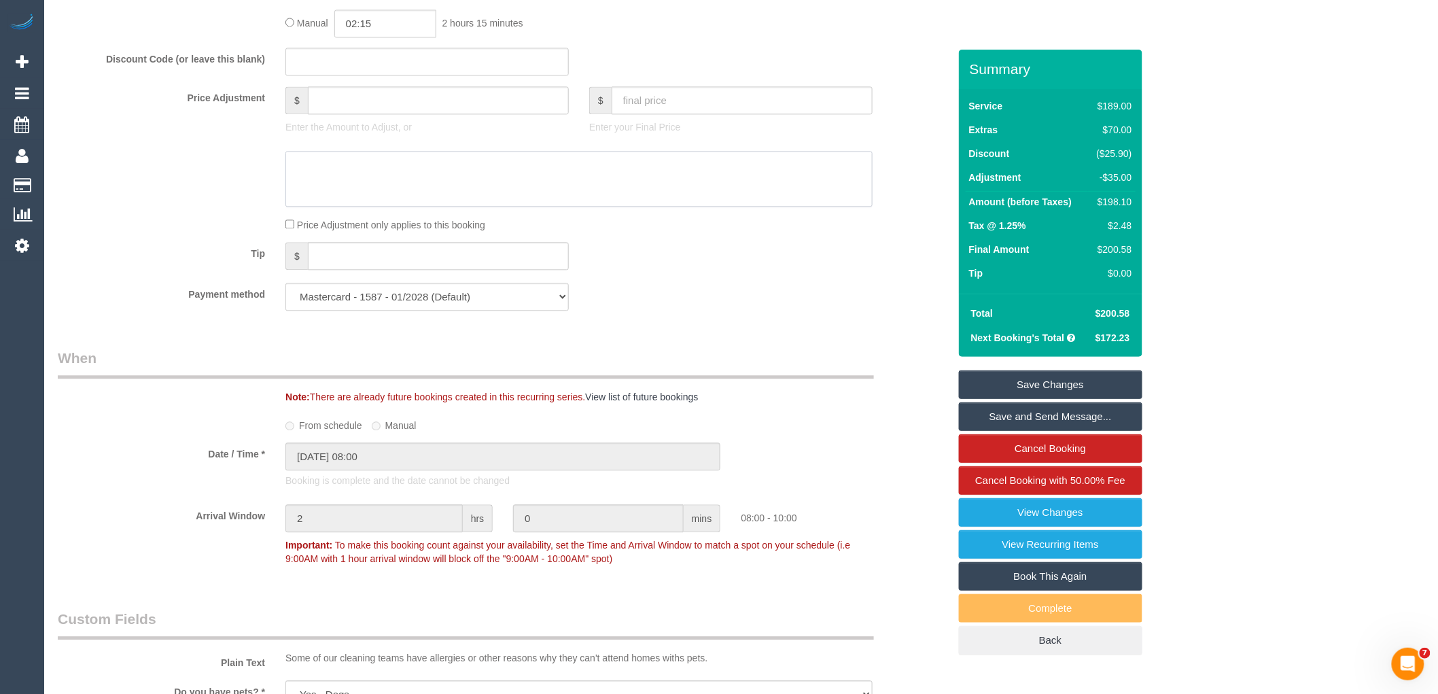
click at [404, 207] on textarea at bounding box center [579, 179] width 587 height 56
type input "0"
click at [1117, 203] on div "$233.10" at bounding box center [1112, 202] width 41 height 14
copy div "233.10"
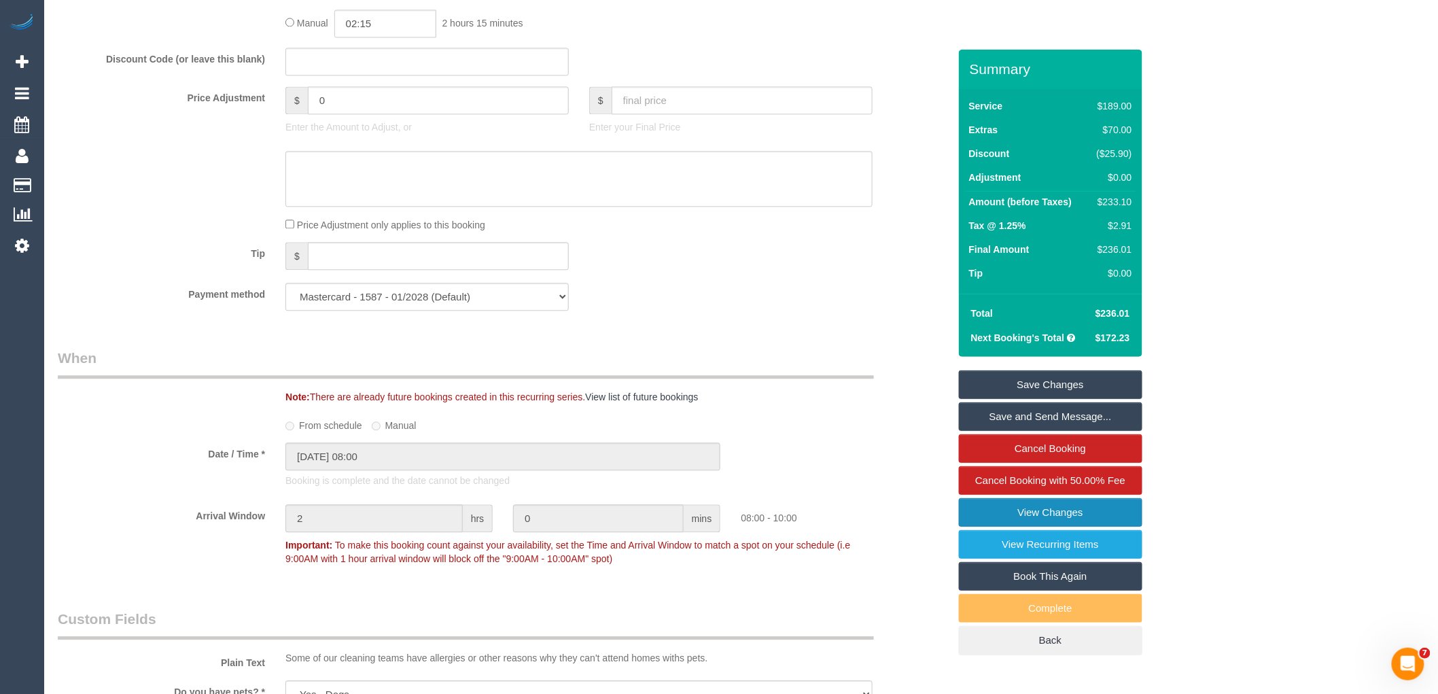
click at [1071, 520] on link "View Changes" at bounding box center [1051, 512] width 184 height 29
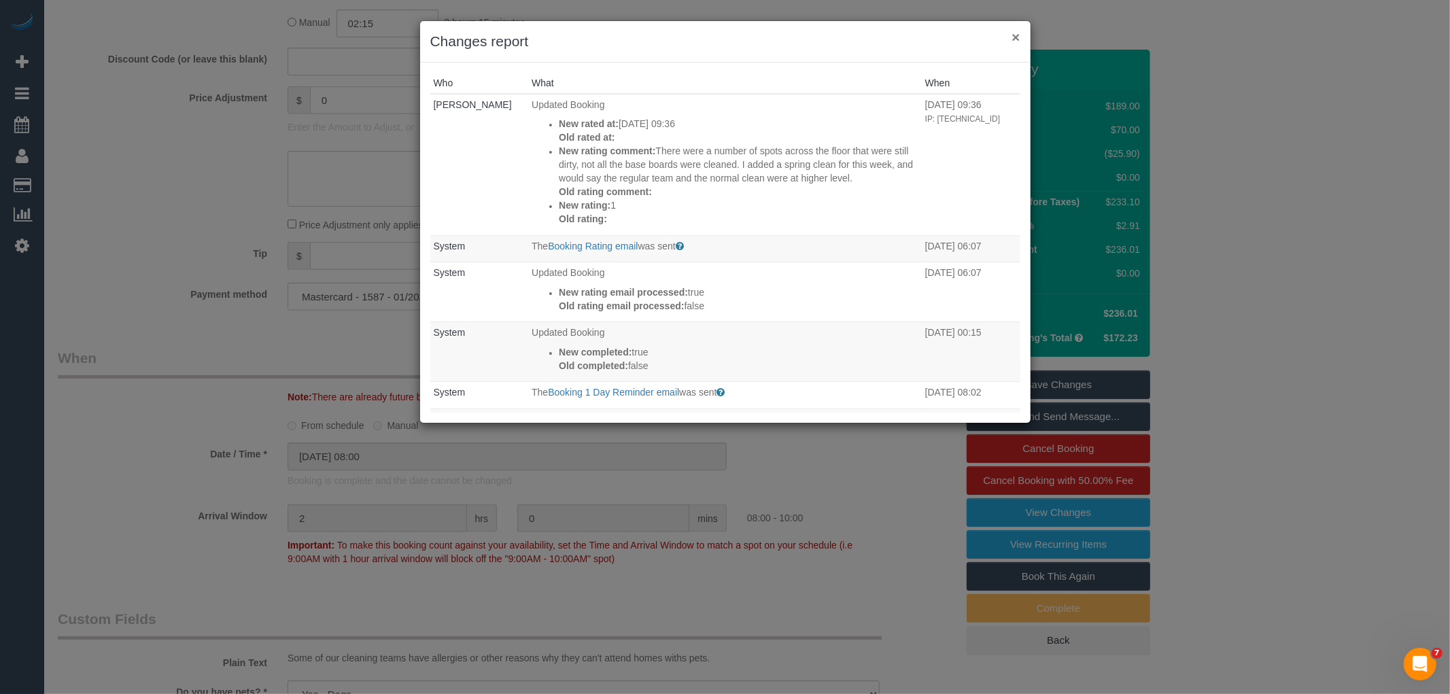
click at [1017, 36] on button "×" at bounding box center [1015, 37] width 8 height 14
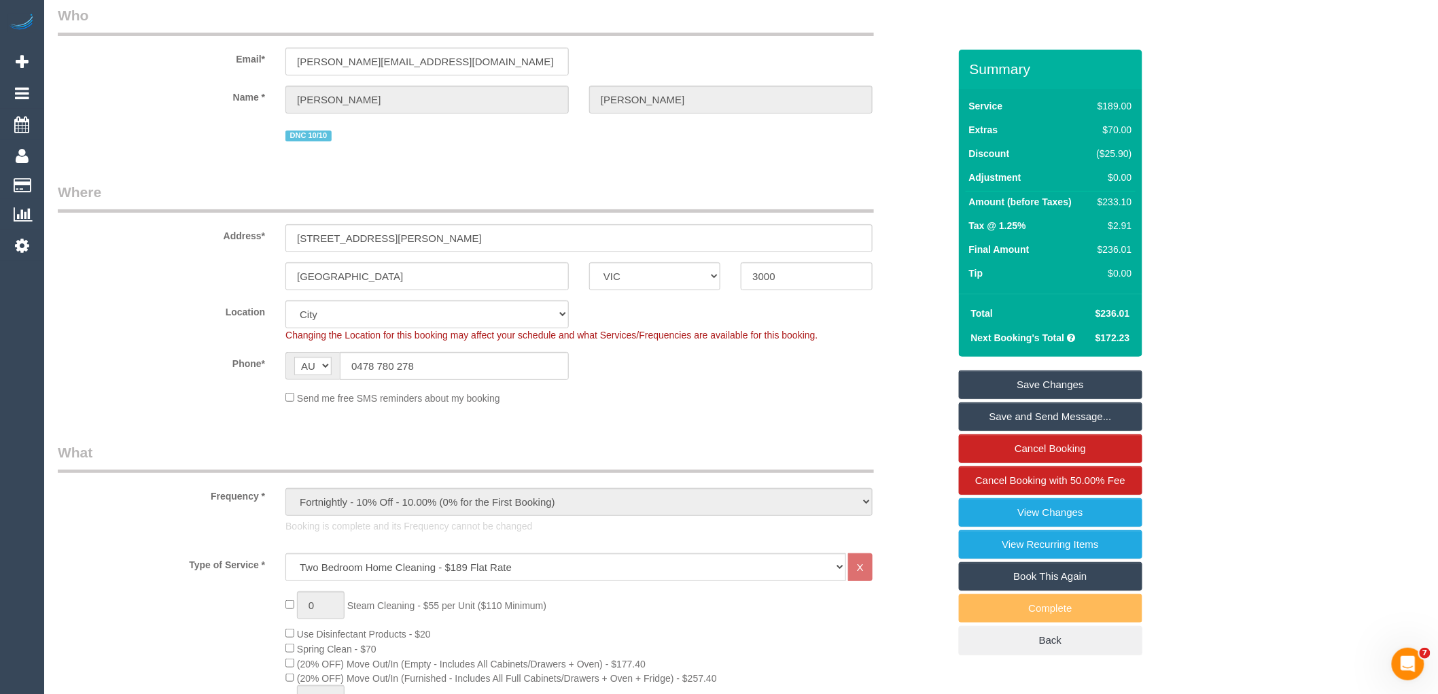
scroll to position [0, 0]
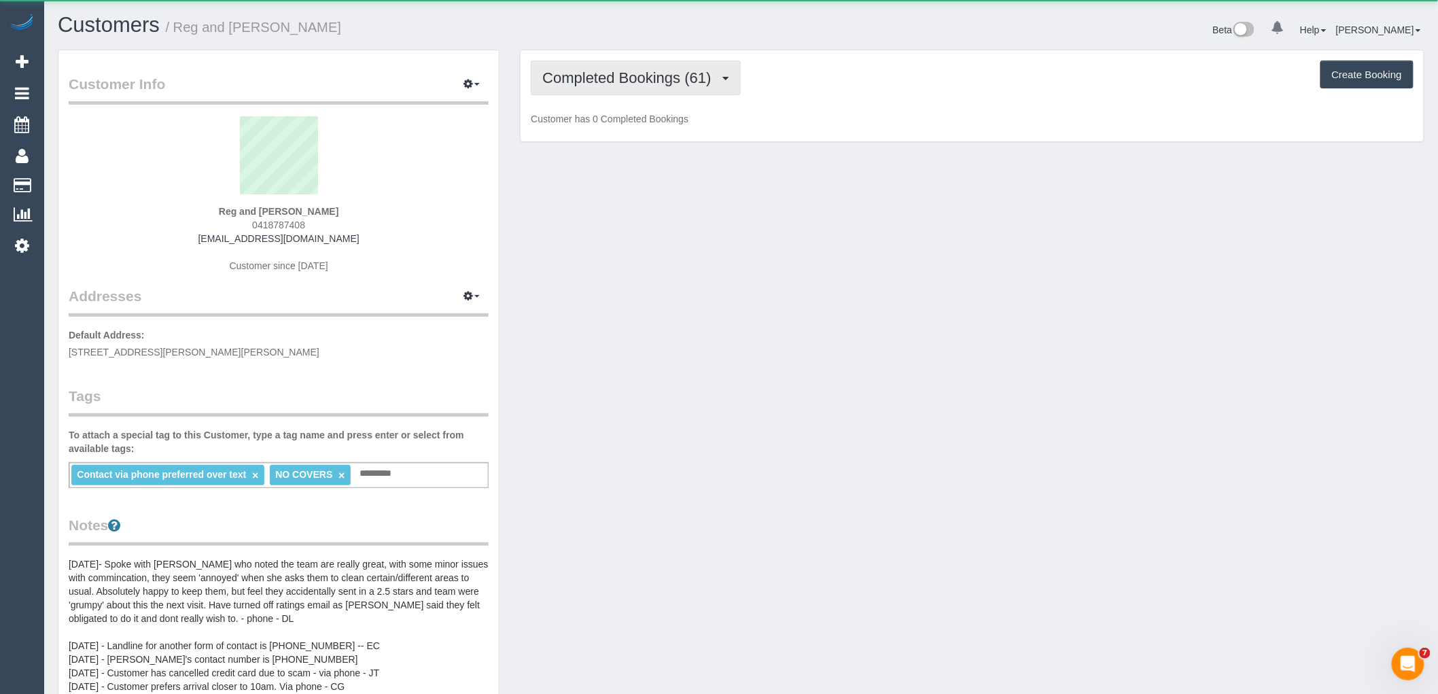
click at [592, 84] on span "Completed Bookings (61)" at bounding box center [629, 77] width 175 height 17
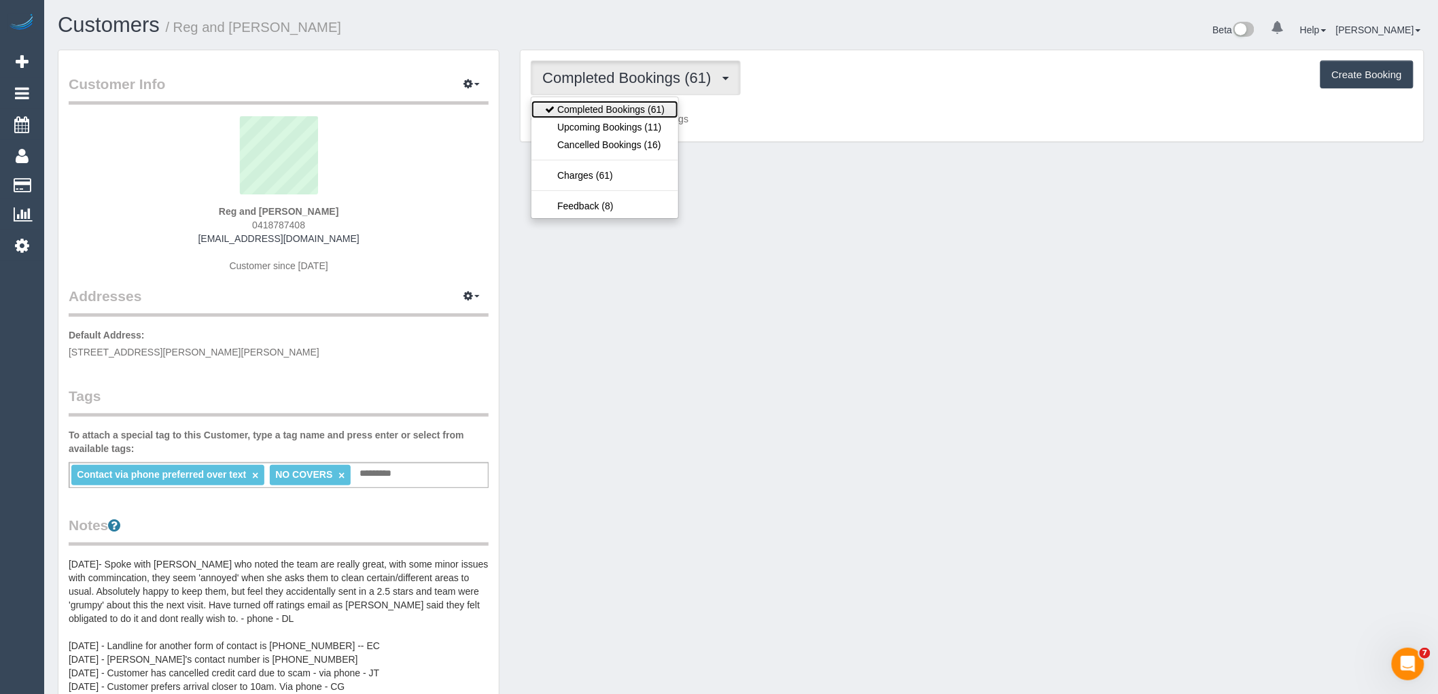
click at [602, 116] on link "Completed Bookings (61)" at bounding box center [605, 110] width 147 height 18
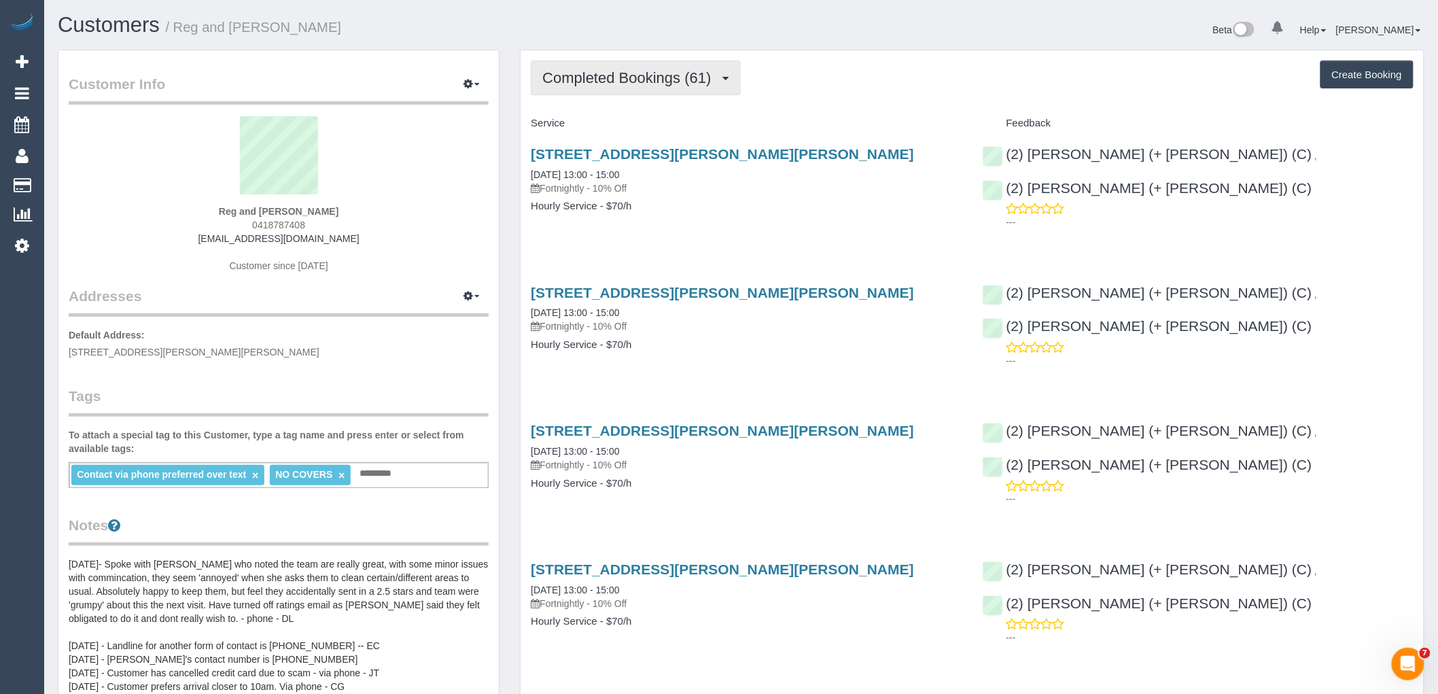
drag, startPoint x: 600, startPoint y: 90, endPoint x: 600, endPoint y: 107, distance: 16.3
click at [600, 90] on button "Completed Bookings (61)" at bounding box center [635, 77] width 209 height 35
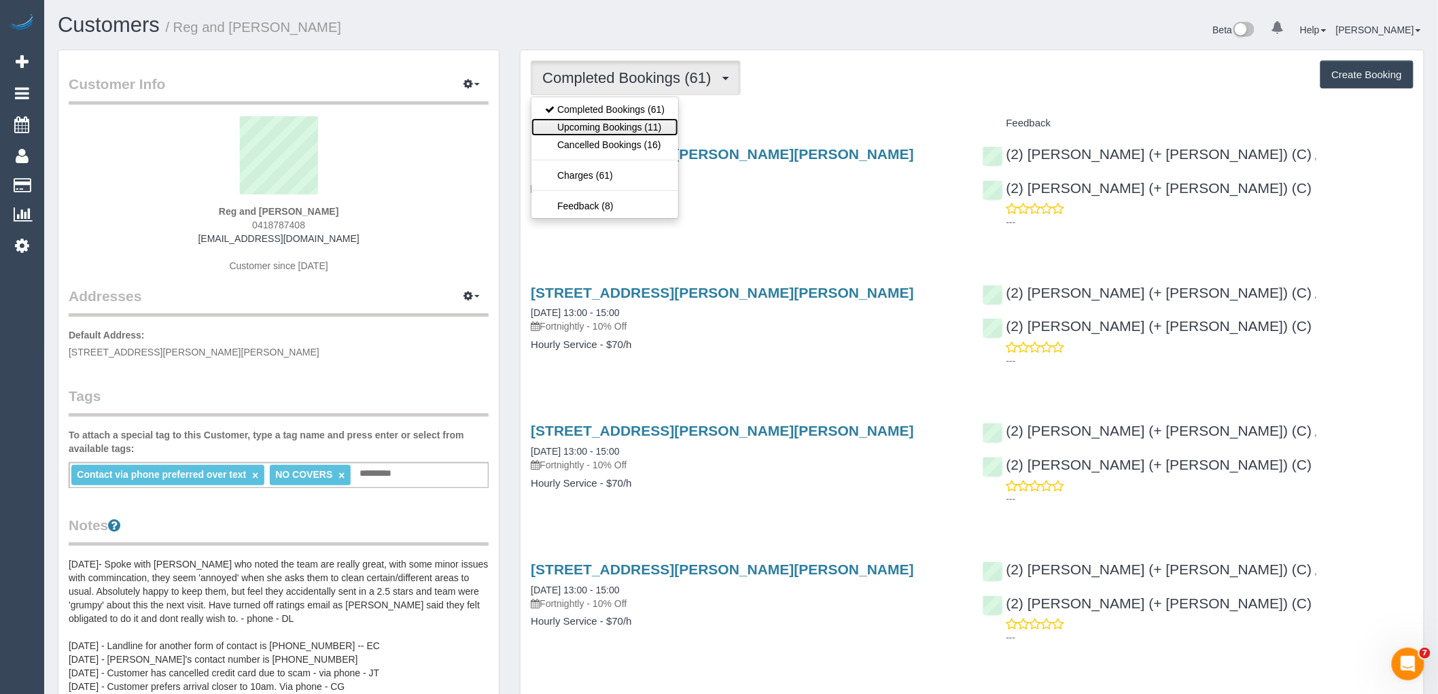
click at [600, 126] on link "Upcoming Bookings (11)" at bounding box center [605, 127] width 147 height 18
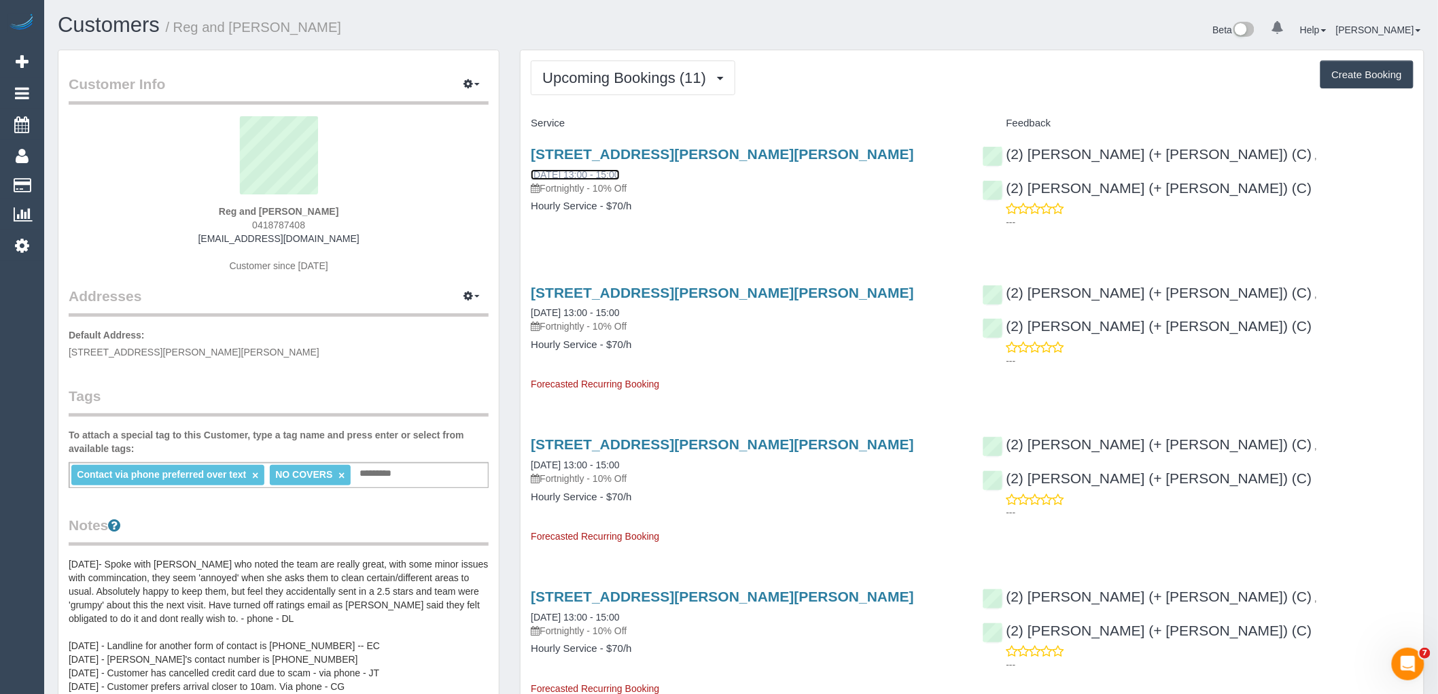
click at [585, 175] on link "[DATE] 13:00 - 15:00" at bounding box center [575, 174] width 88 height 11
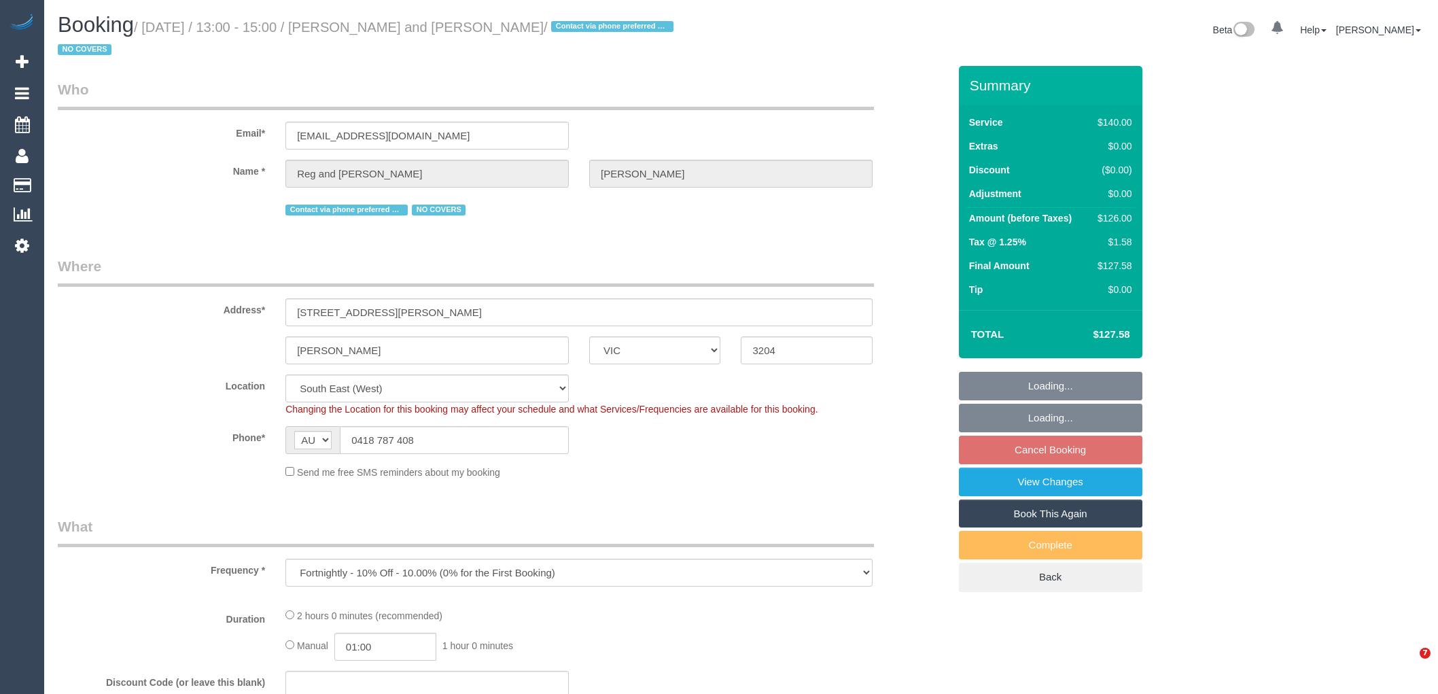
select select "VIC"
select select "object:728"
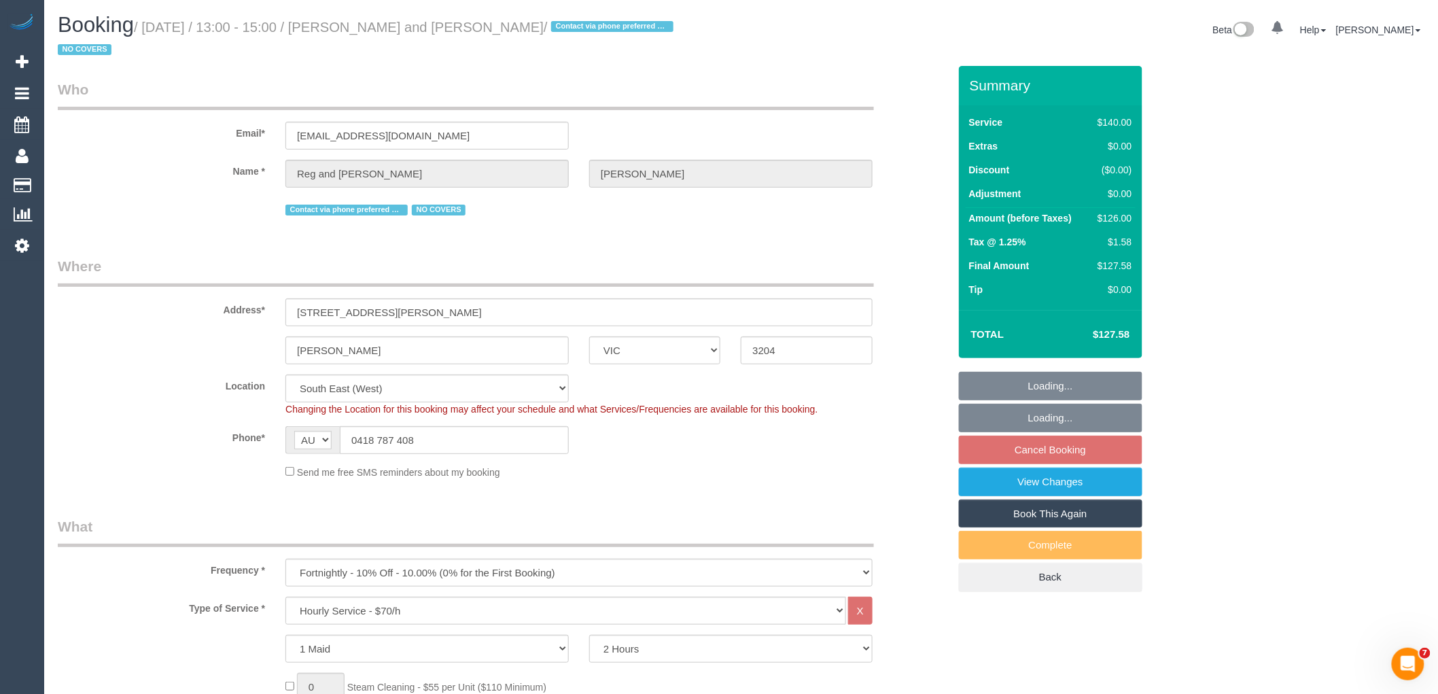
select select "string:stripe-pm_1NXEk52GScqysDRVoXrv3oQl"
select select "number:28"
select select "number:14"
select select "number:19"
select select "number:22"
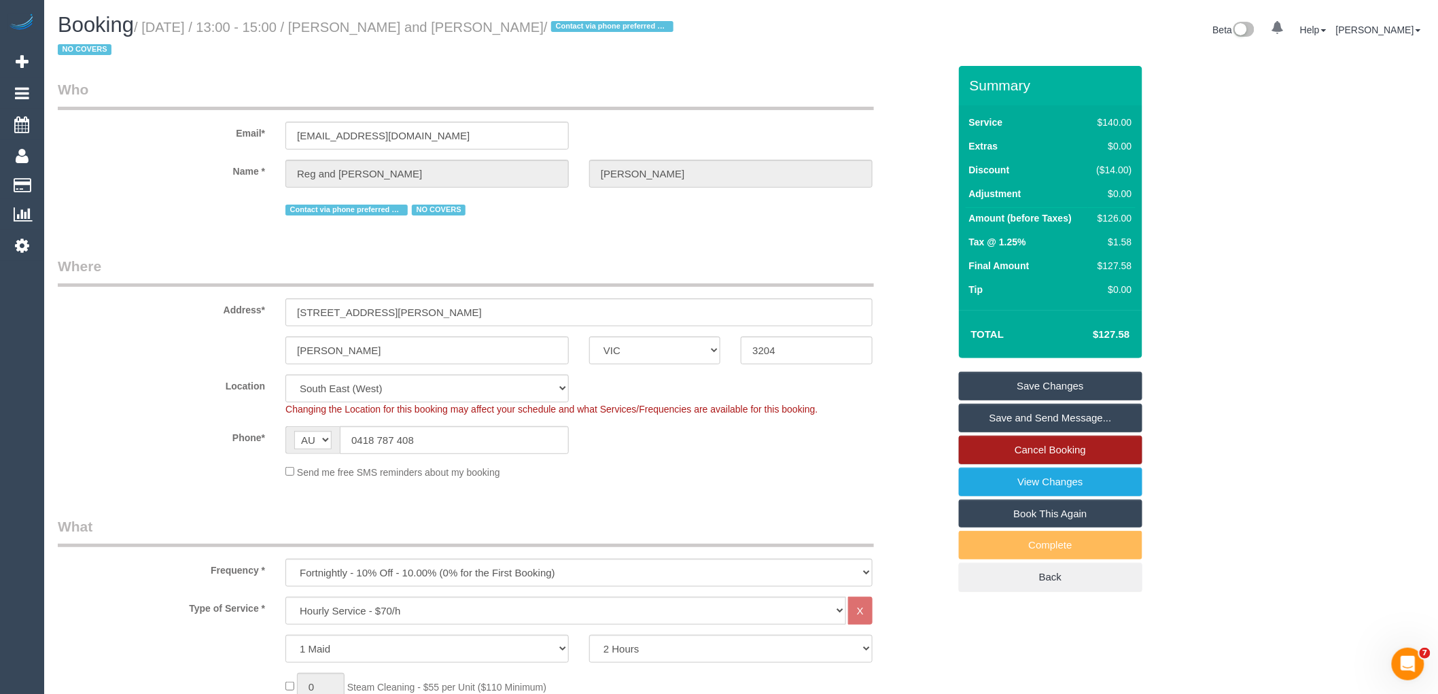
click at [1031, 436] on link "Cancel Booking" at bounding box center [1051, 450] width 184 height 29
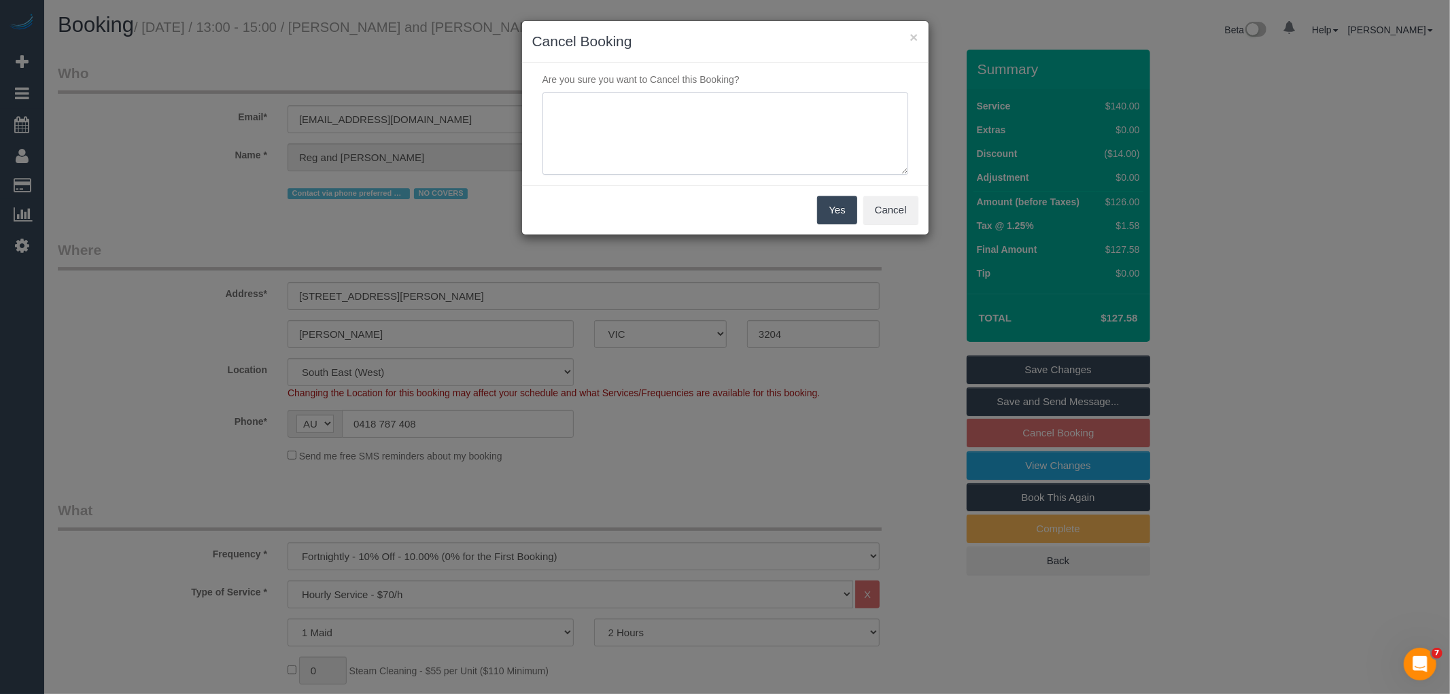
click at [658, 119] on textarea at bounding box center [725, 133] width 366 height 83
type textarea "S"
click at [680, 109] on textarea at bounding box center [725, 133] width 366 height 83
type textarea "customer is sick and would like to skip this week - CE"
click at [837, 213] on button "Yes" at bounding box center [836, 210] width 39 height 29
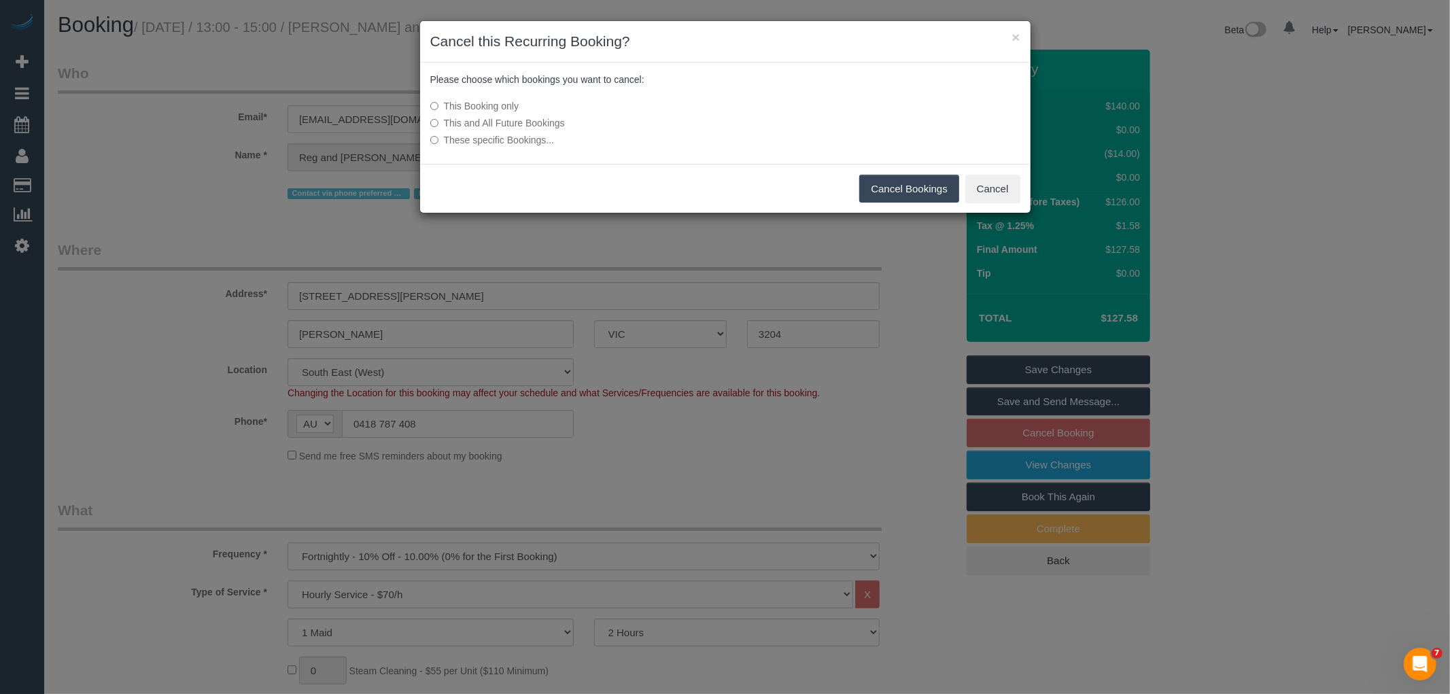
click at [874, 184] on button "Cancel Bookings" at bounding box center [909, 189] width 100 height 29
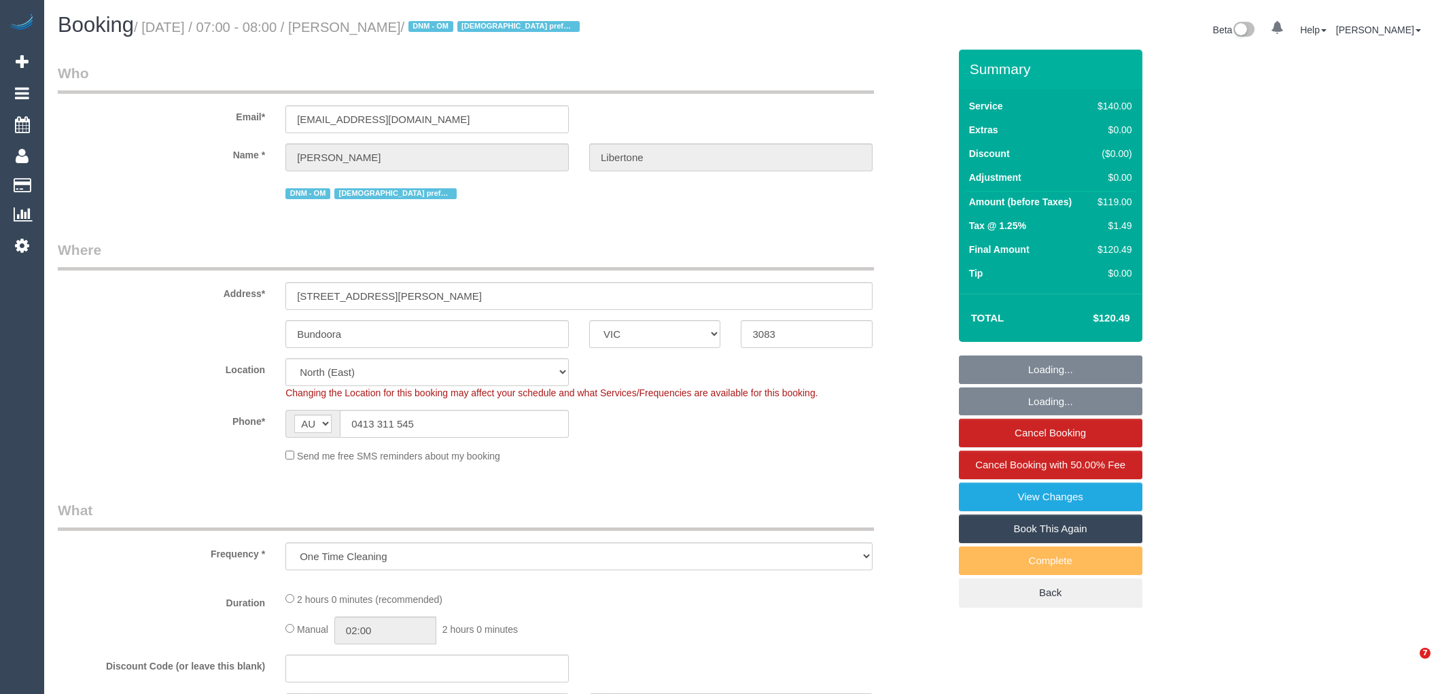
select select "VIC"
select select "object:925"
select select "string:stripe-pm_1SFhzL2GScqysDRVKAH4R7n4"
select select "number:28"
select select "number:14"
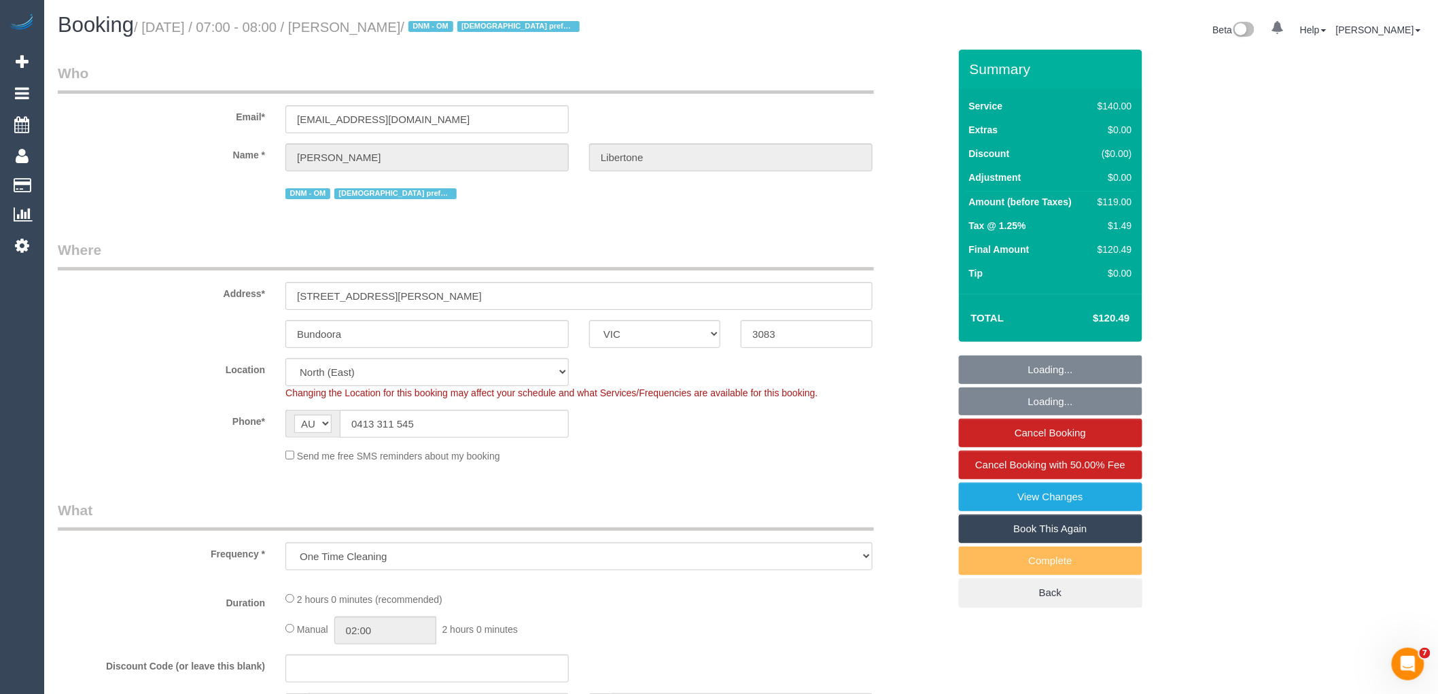
select select "number:19"
select select "number:25"
select select "number:33"
select select "number:12"
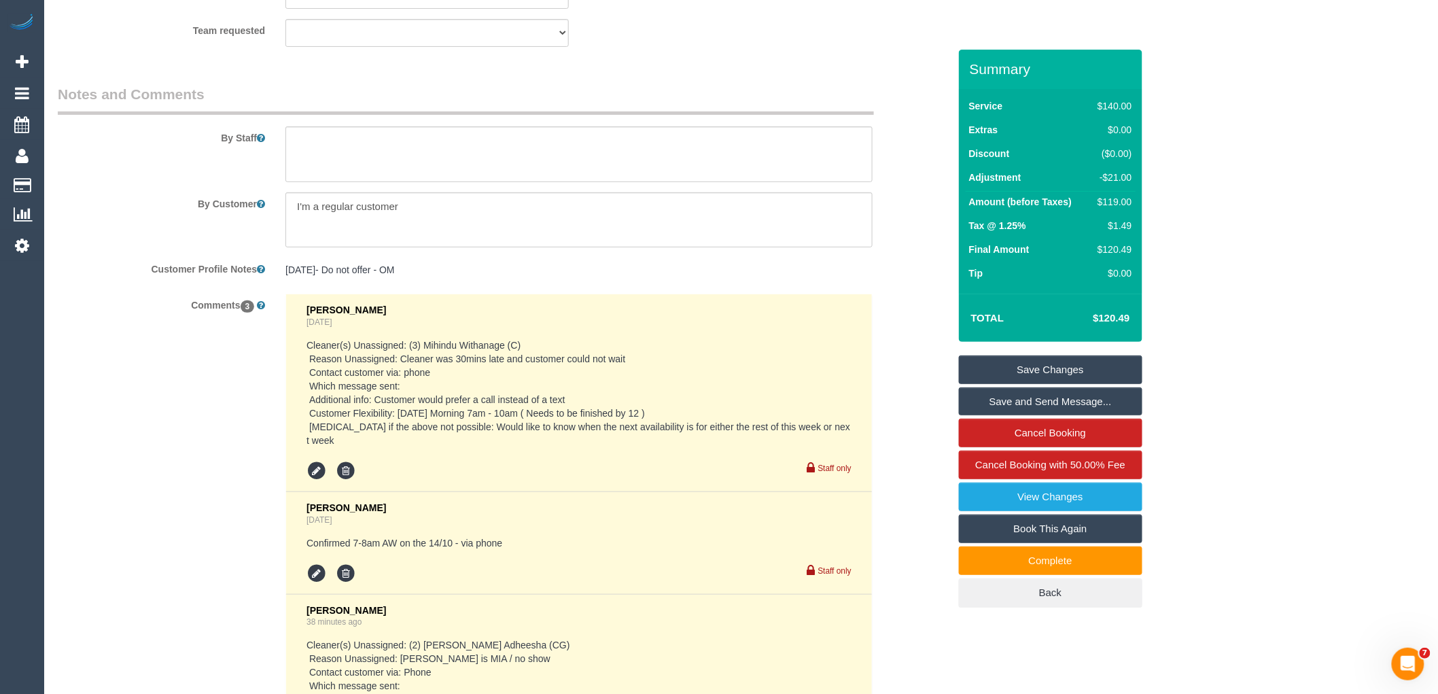
scroll to position [2492, 0]
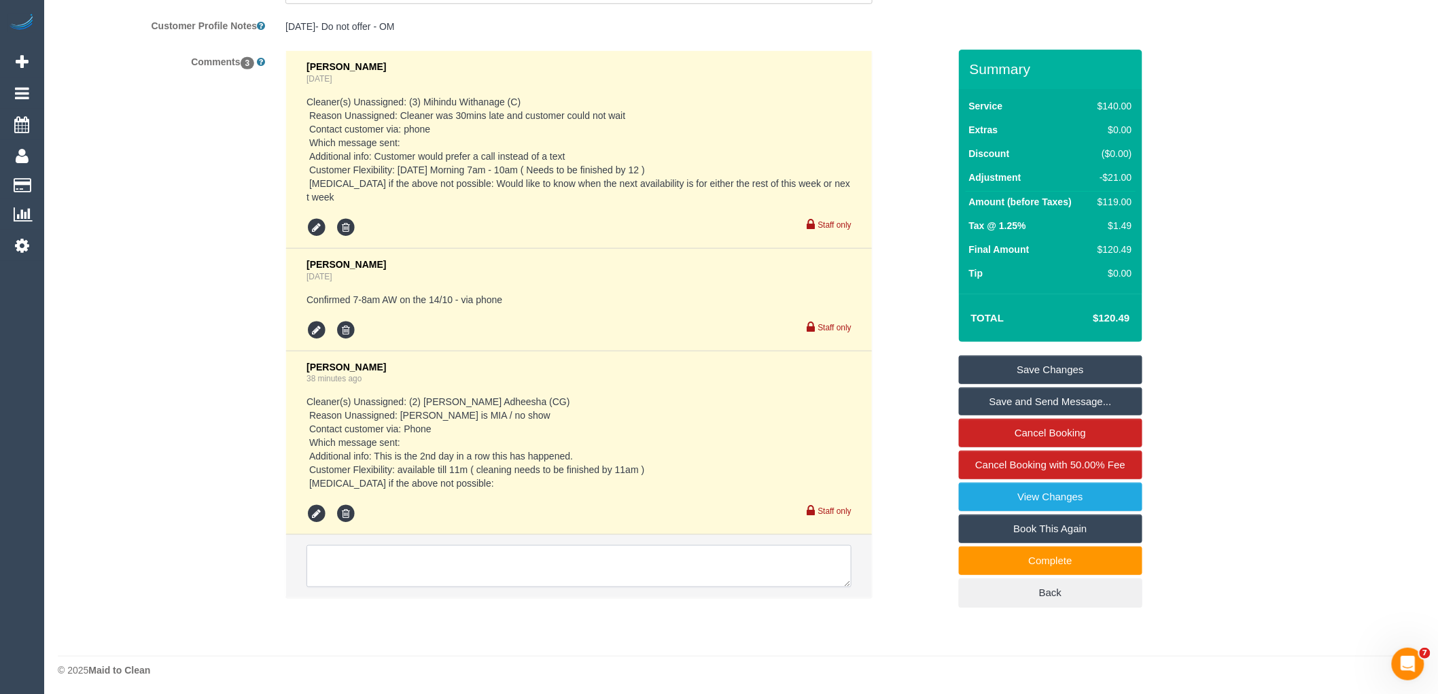
click at [420, 559] on textarea at bounding box center [579, 566] width 545 height 42
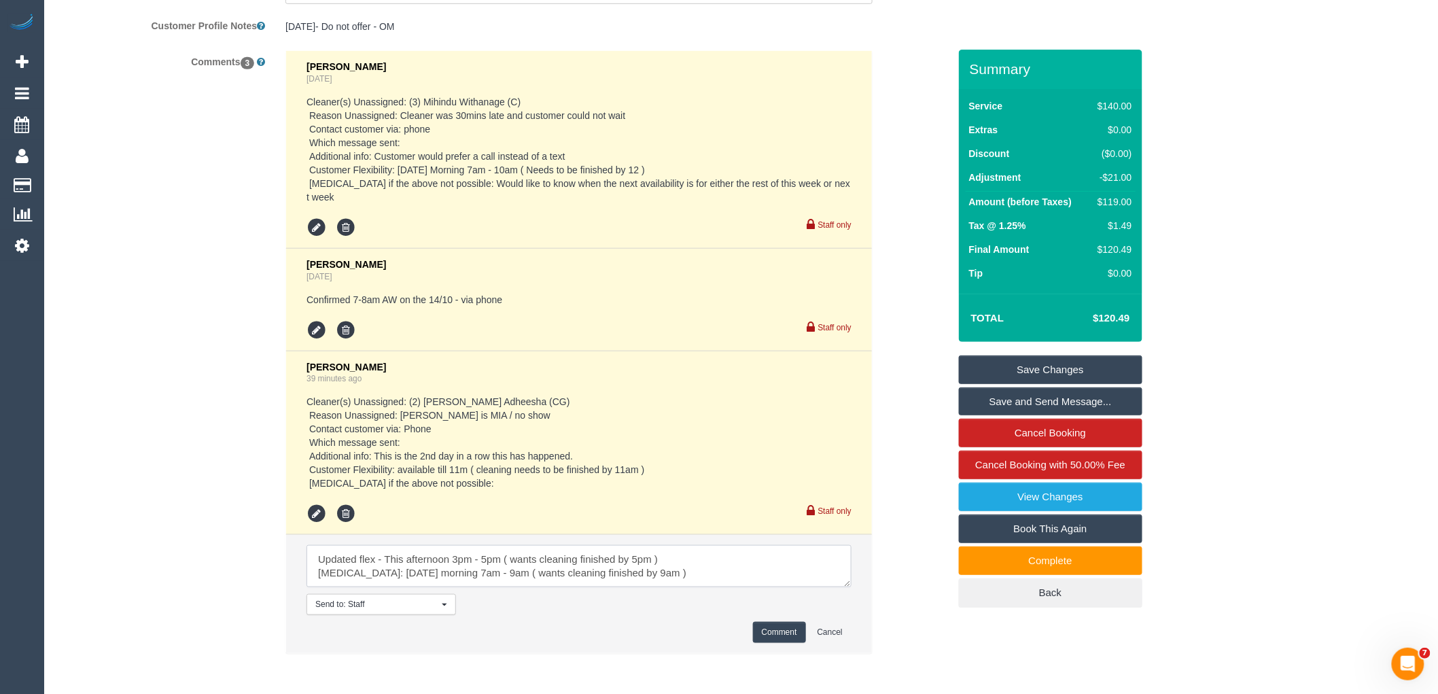
type textarea "Updated flex - This afternoon 3pm - 5pm ( wants cleaning finished by 5pm ) [MED…"
click at [773, 627] on button "Comment" at bounding box center [779, 632] width 53 height 21
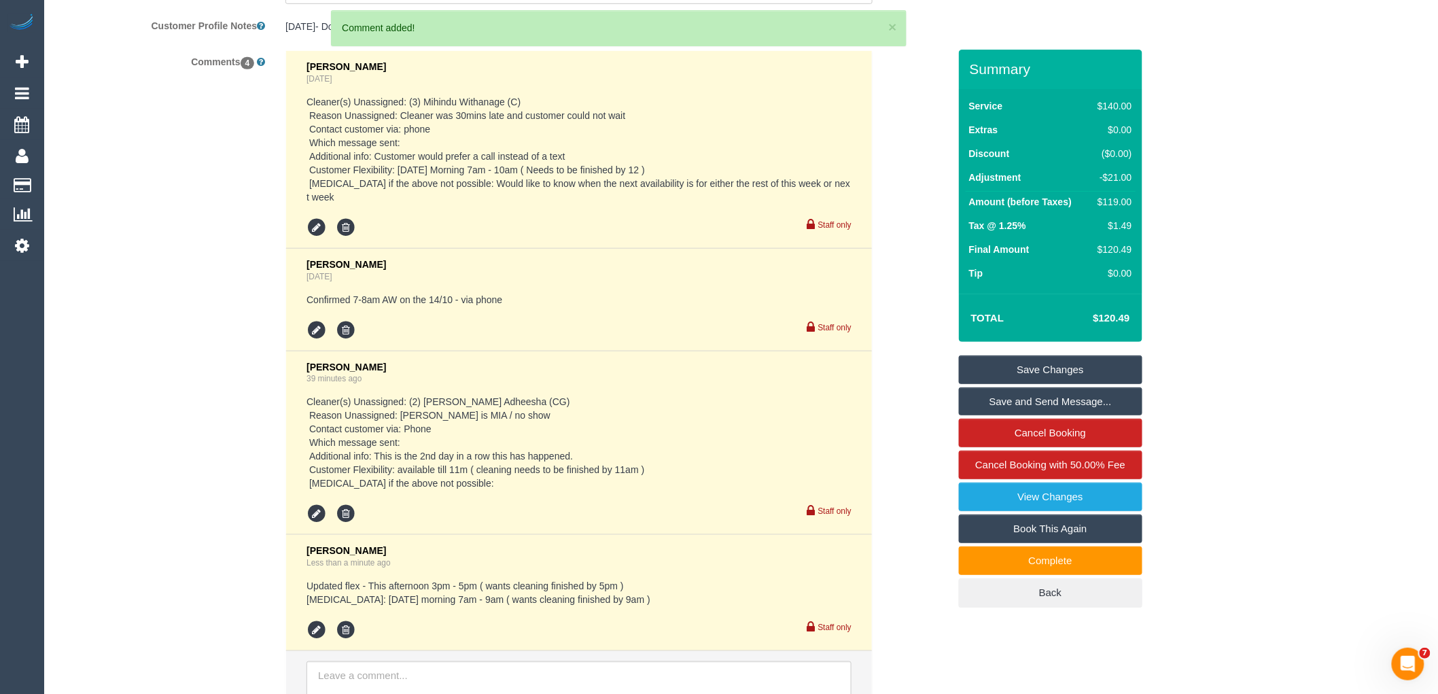
click at [1018, 364] on link "Save Changes" at bounding box center [1051, 370] width 184 height 29
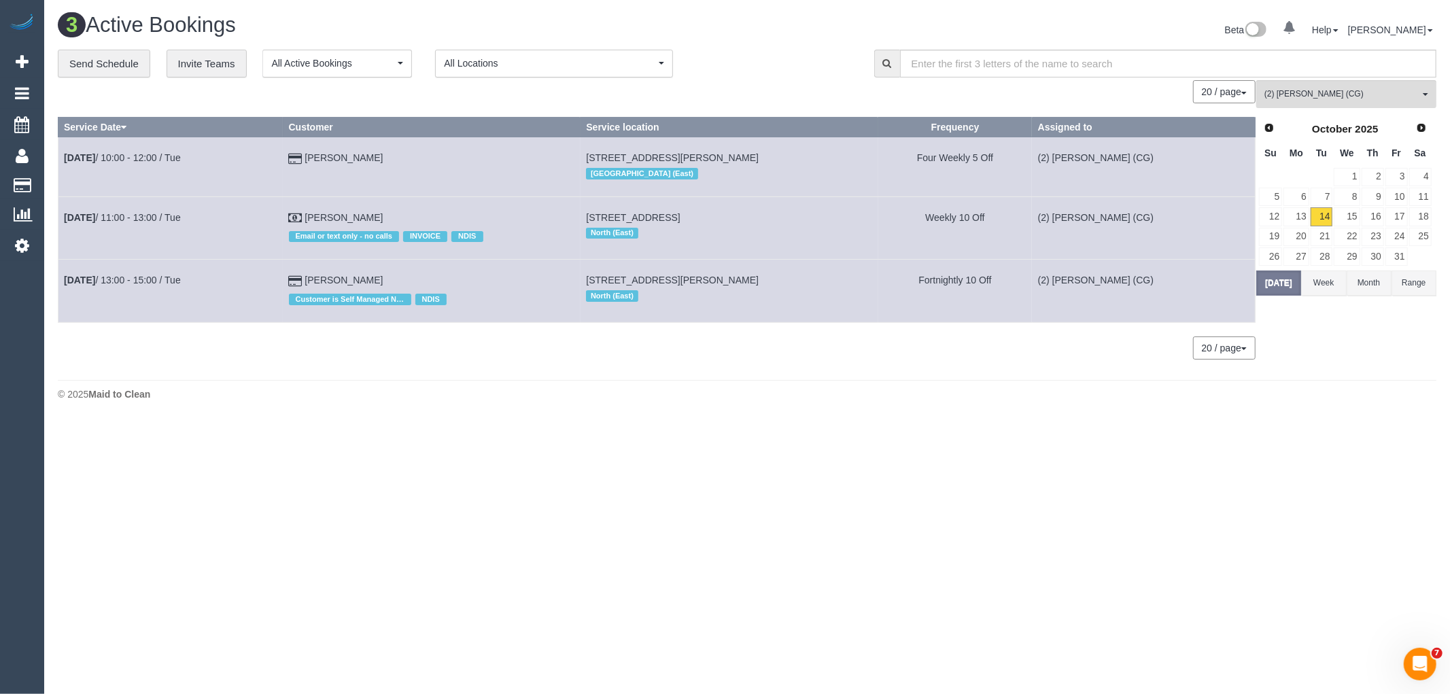
click at [1088, 393] on div "© 2025 Maid to Clean" at bounding box center [747, 394] width 1379 height 14
drag, startPoint x: 1299, startPoint y: 2, endPoint x: 1070, endPoint y: 500, distance: 547.8
click at [1070, 500] on body "0 Beta Your Notifications You have 0 alerts Add Booking Bookings Active Booking…" at bounding box center [725, 347] width 1450 height 694
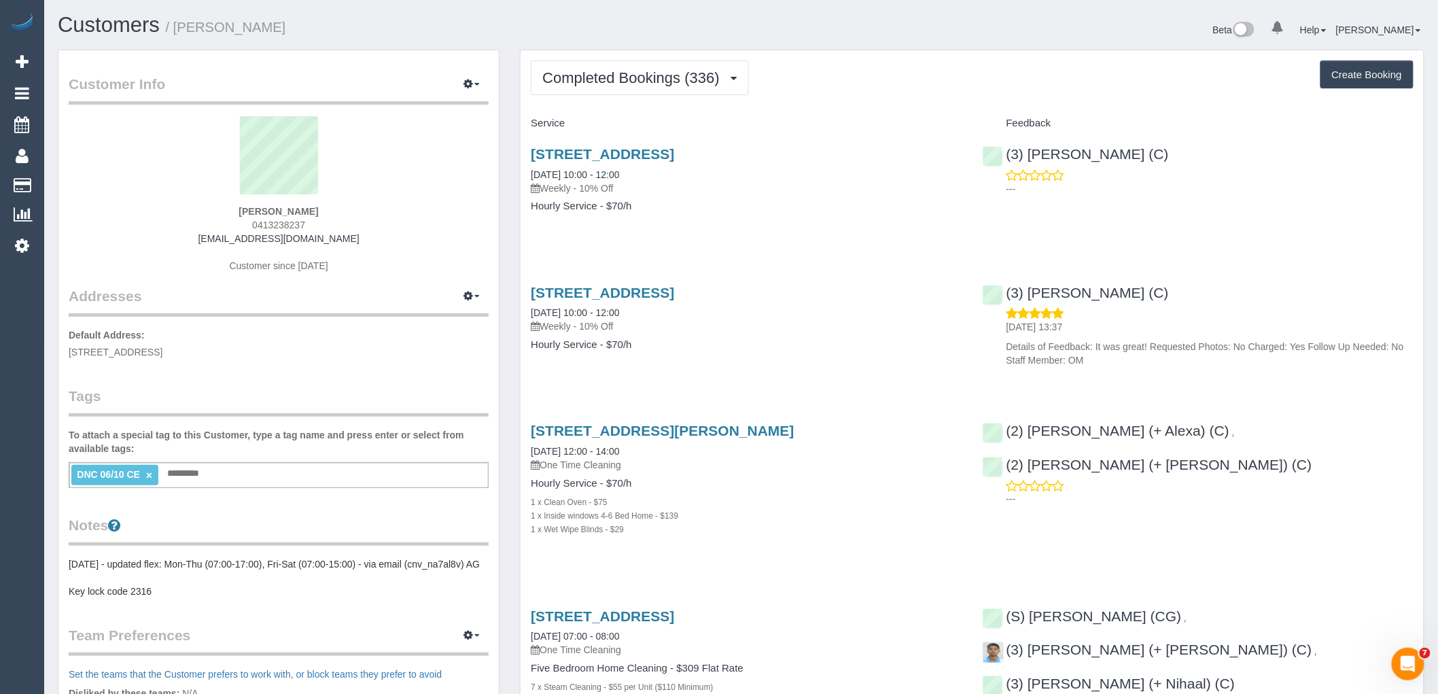
click at [205, 474] on input "text" at bounding box center [187, 474] width 46 height 18
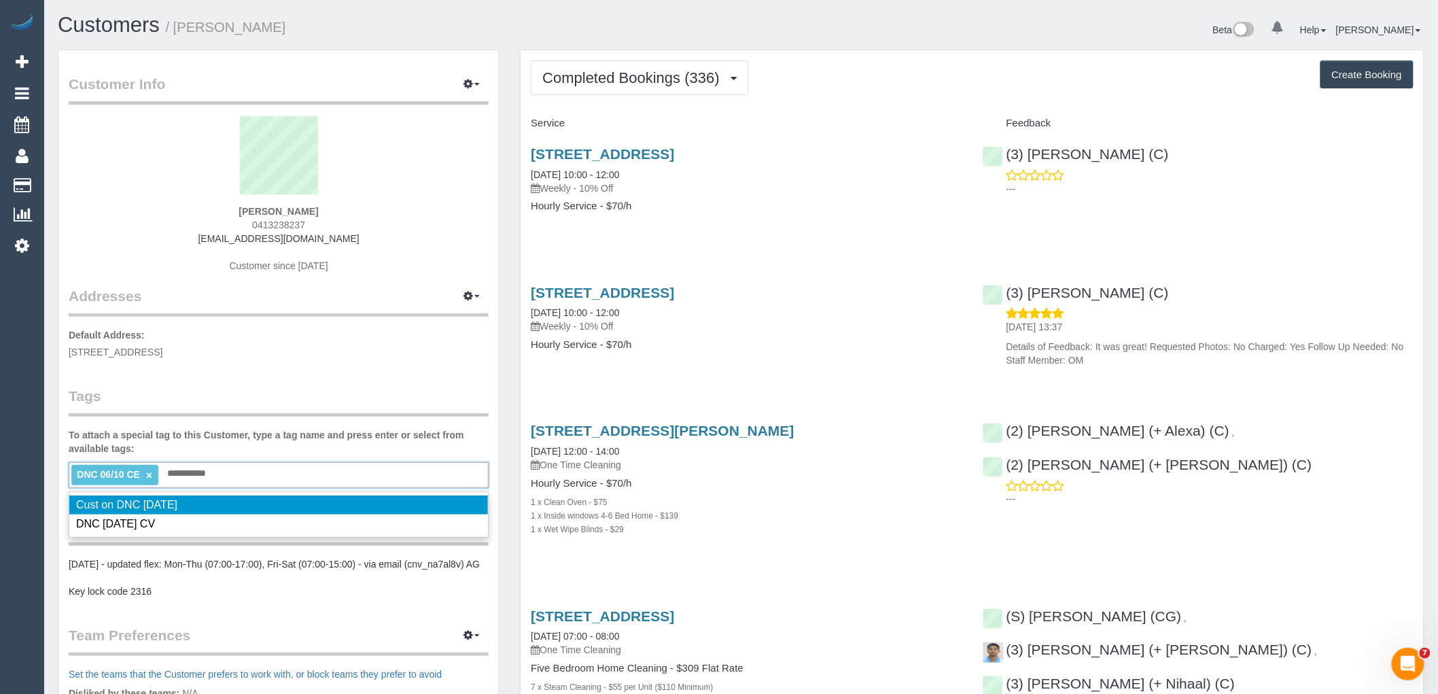
type input "**********"
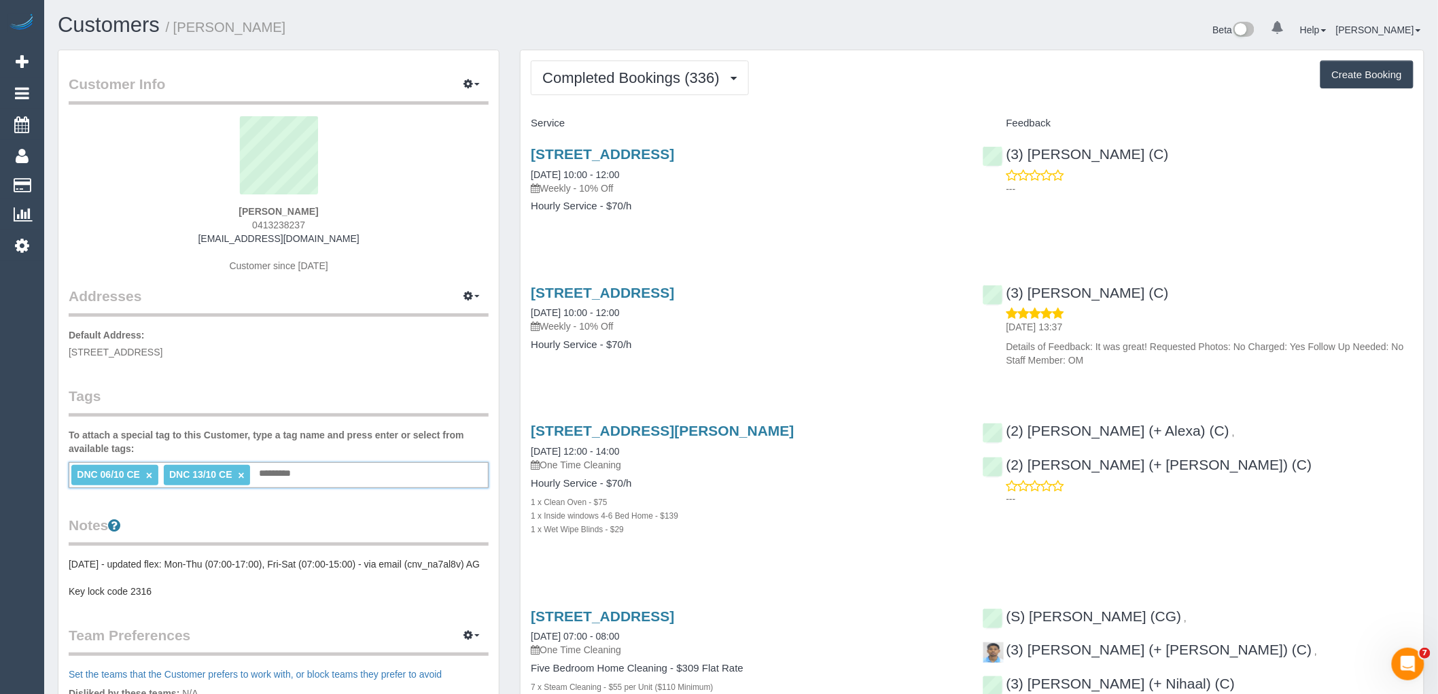
click at [147, 474] on link "×" at bounding box center [149, 476] width 6 height 12
click at [596, 84] on span "Completed Bookings (336)" at bounding box center [634, 77] width 184 height 17
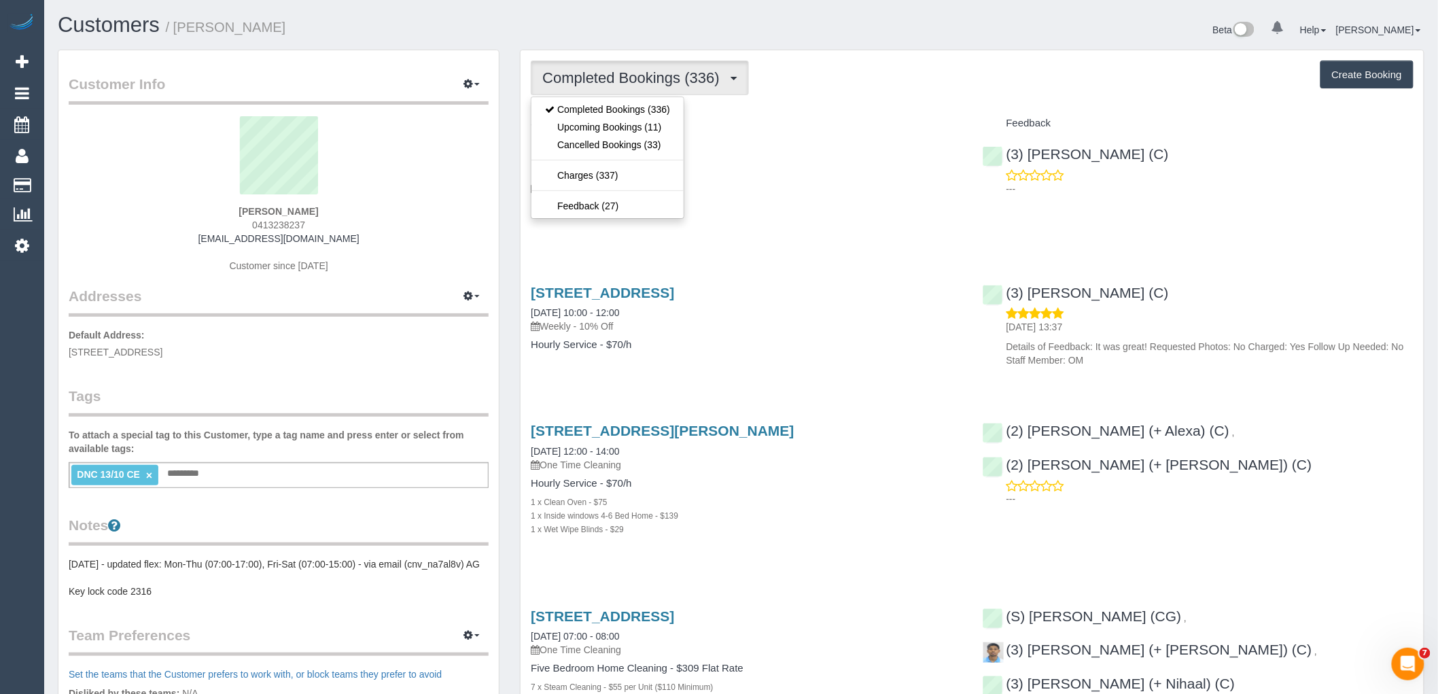
click at [906, 90] on div "Completed Bookings (336) Completed Bookings (336) Upcoming Bookings (11) Cancel…" at bounding box center [972, 77] width 883 height 35
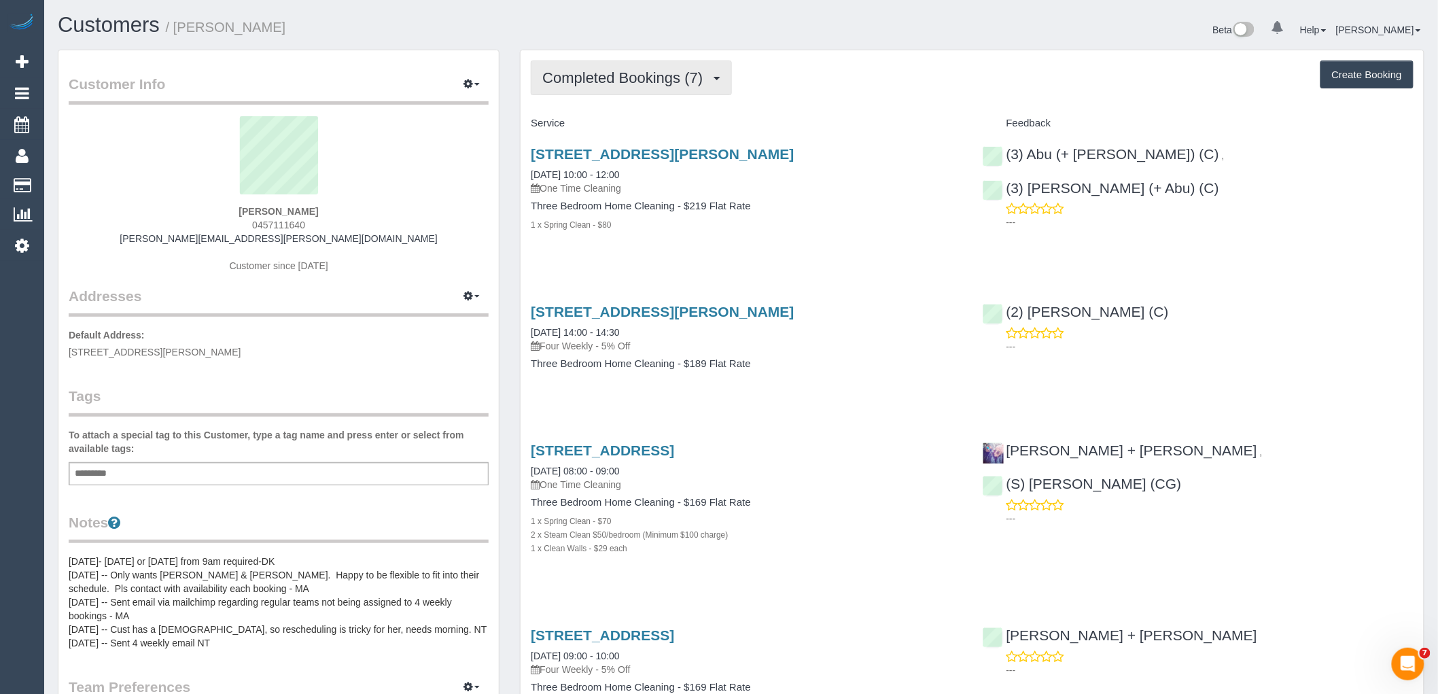
click at [583, 73] on span "Completed Bookings (7)" at bounding box center [625, 77] width 167 height 17
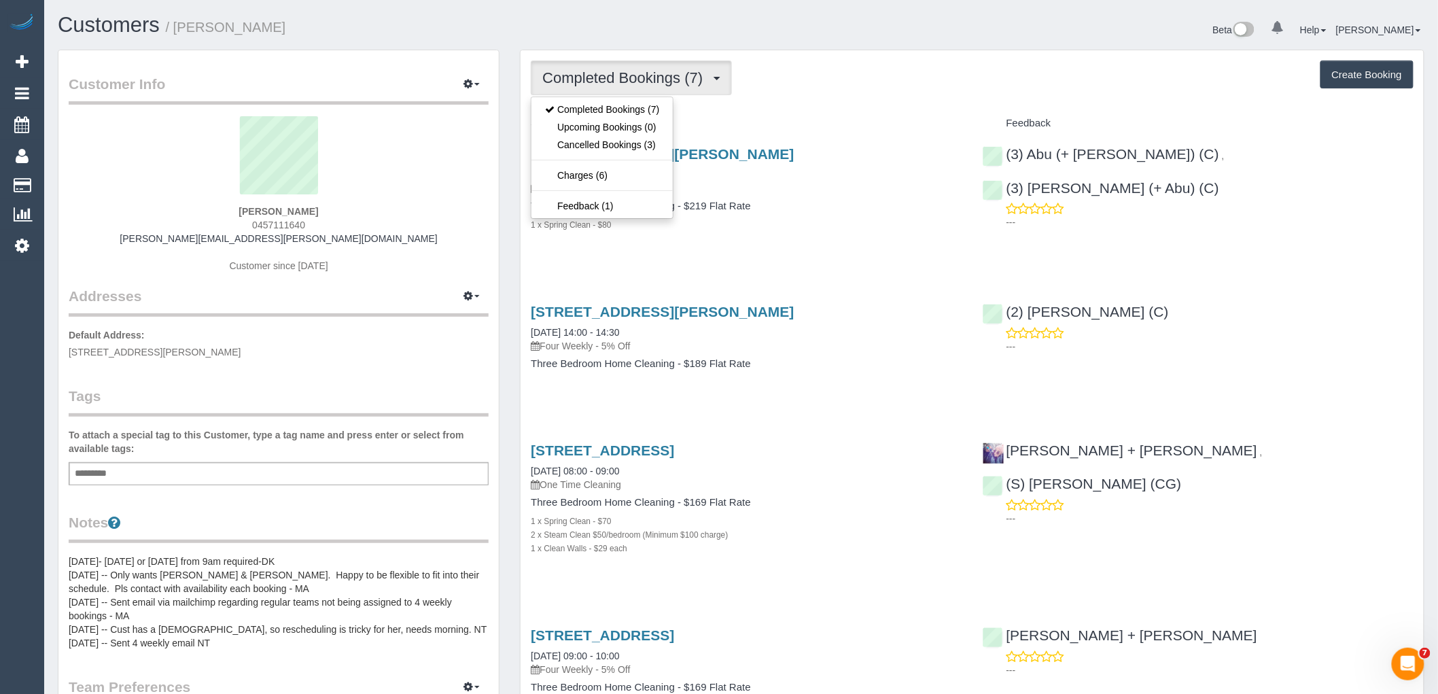
click at [831, 93] on div "Completed Bookings (7) Completed Bookings (7) Upcoming Bookings (0) Cancelled B…" at bounding box center [972, 77] width 883 height 35
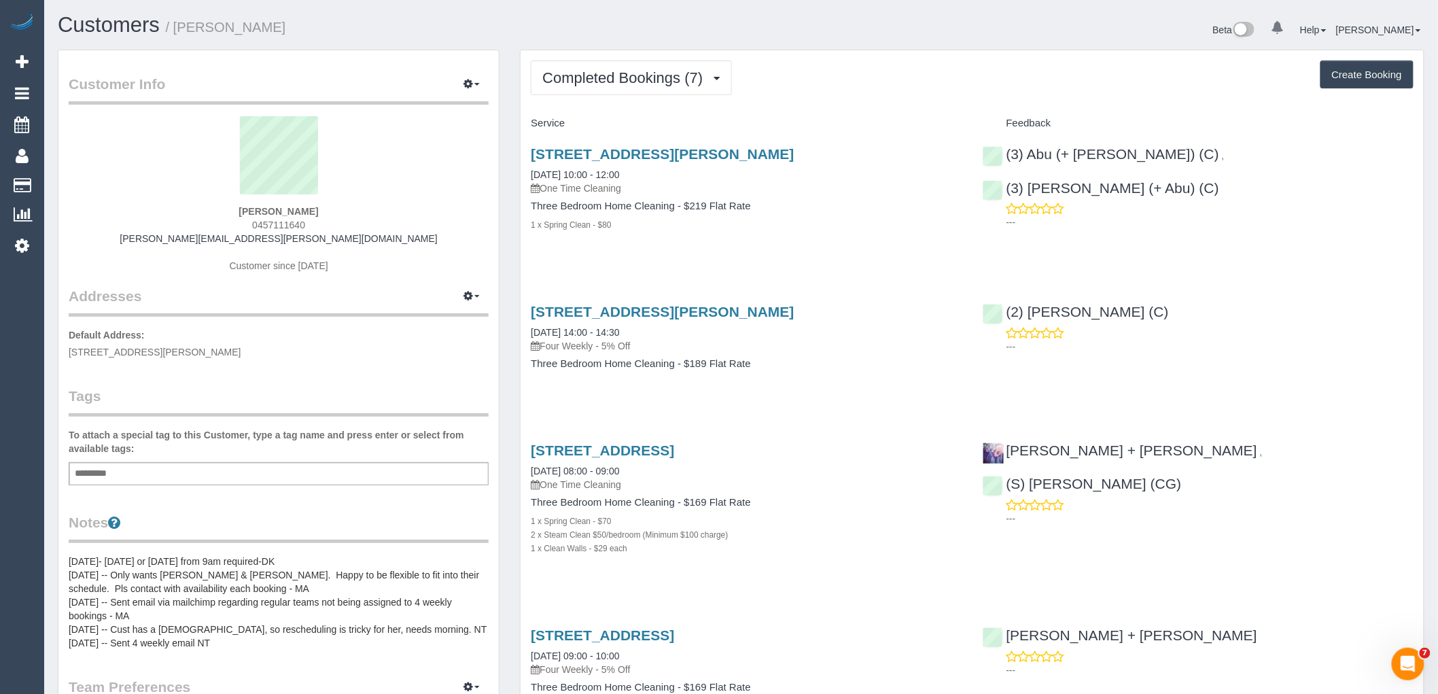
drag, startPoint x: 526, startPoint y: 150, endPoint x: 685, endPoint y: 229, distance: 177.5
click at [685, 229] on div "2 Kendall Street, 6, Essendon, VIC 3040 13/10/2025 10:00 - 12:00 One Time Clean…" at bounding box center [746, 197] width 451 height 124
copy div "2 Kendall Street, 6, Essendon, VIC 3040 13/10/2025 10:00 - 12:00 One Time Clean…"
click at [330, 472] on div "Add a tag" at bounding box center [279, 473] width 420 height 23
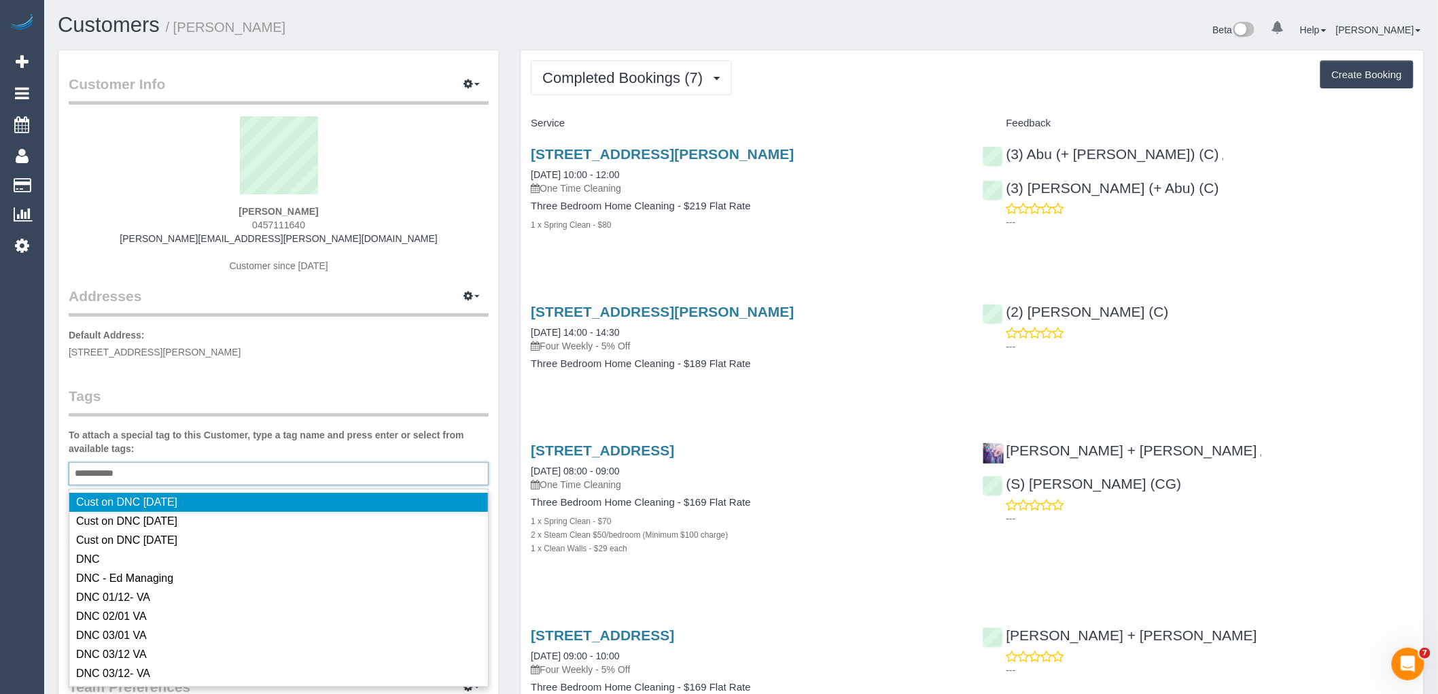
type input "**********"
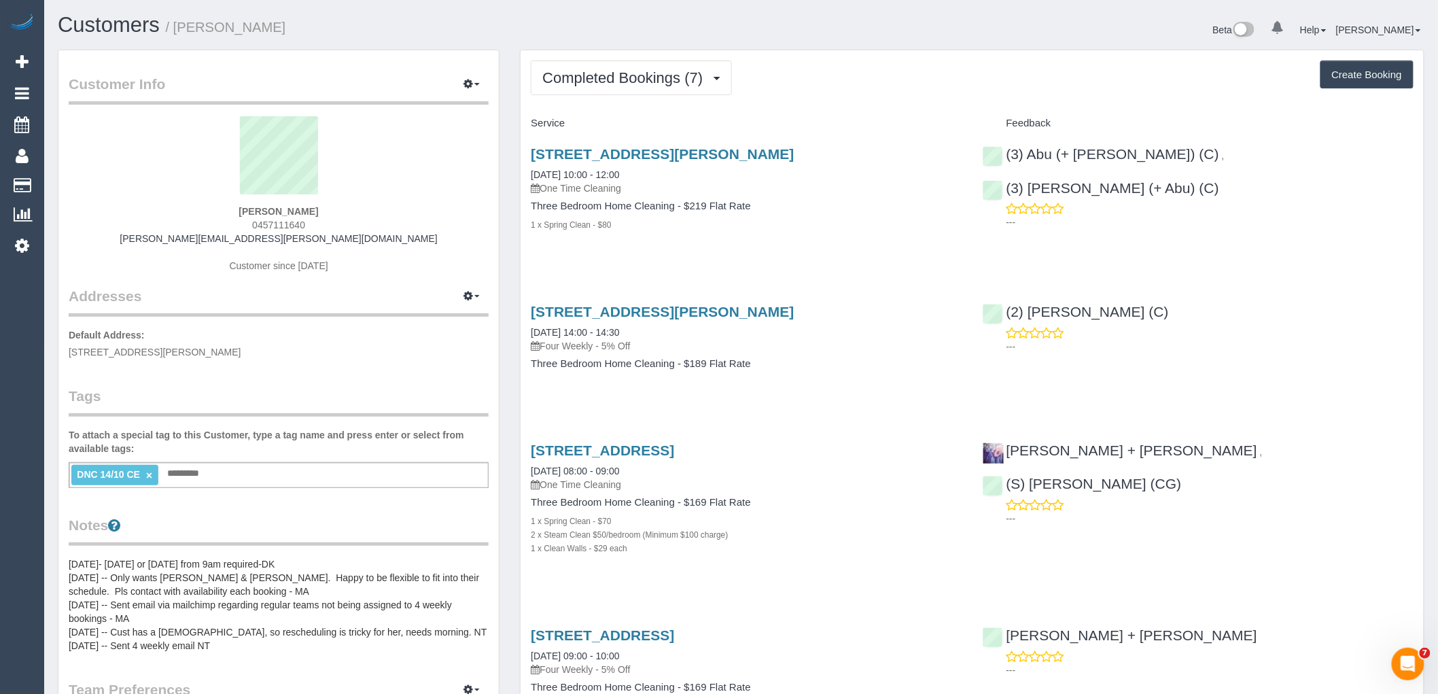
click at [287, 216] on div "Micaela Jemison 0457111640 micaela.jemison@gmail.com Customer since 2019" at bounding box center [279, 201] width 420 height 170
click at [286, 222] on span "0457111640" at bounding box center [278, 225] width 53 height 11
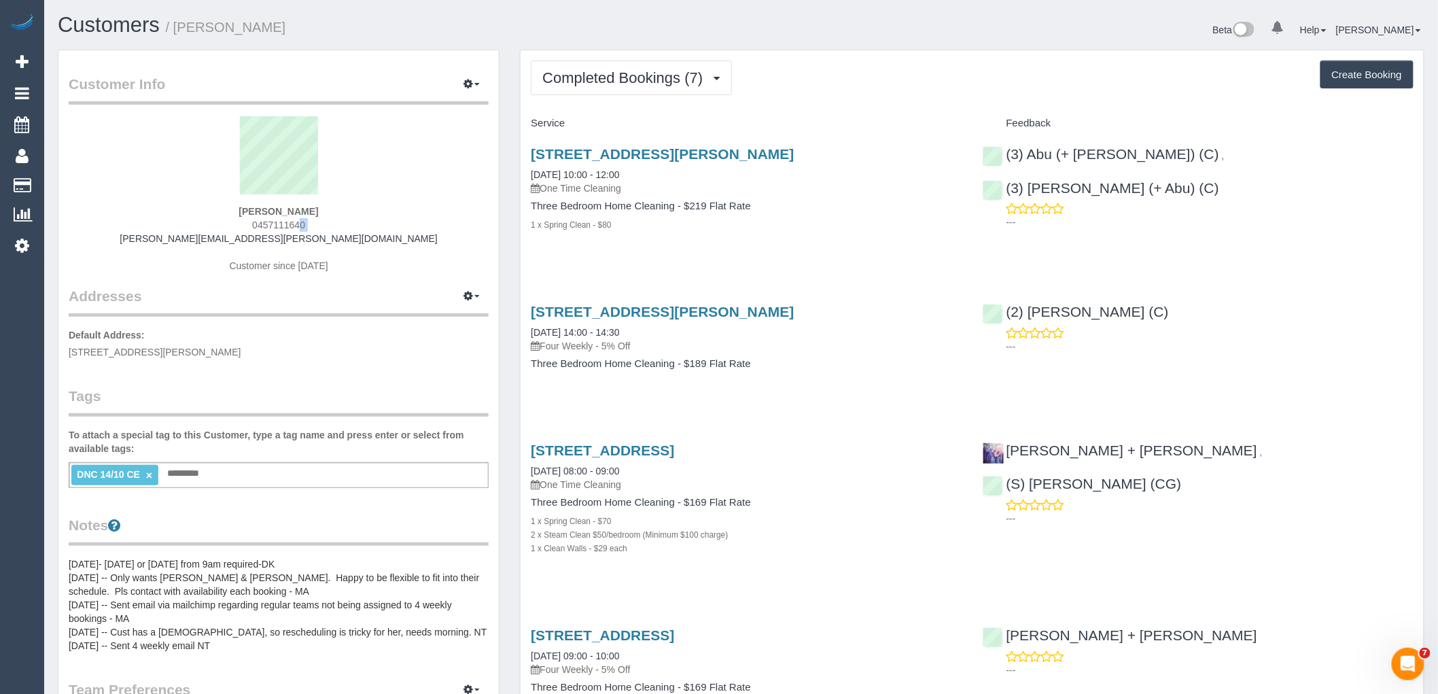
copy div "0457111640"
drag, startPoint x: 529, startPoint y: 169, endPoint x: 676, endPoint y: 254, distance: 170.0
click at [676, 254] on div "2 Kendall Street, 6, Essendon, VIC 3040 13/10/2025 10:00 - 12:00 One Time Clean…" at bounding box center [746, 197] width 451 height 124
drag, startPoint x: 333, startPoint y: 208, endPoint x: 201, endPoint y: 192, distance: 132.8
click at [201, 192] on div "Micaela Jemison 0457111640 micaela.jemison@gmail.com Customer since 2019" at bounding box center [279, 201] width 420 height 170
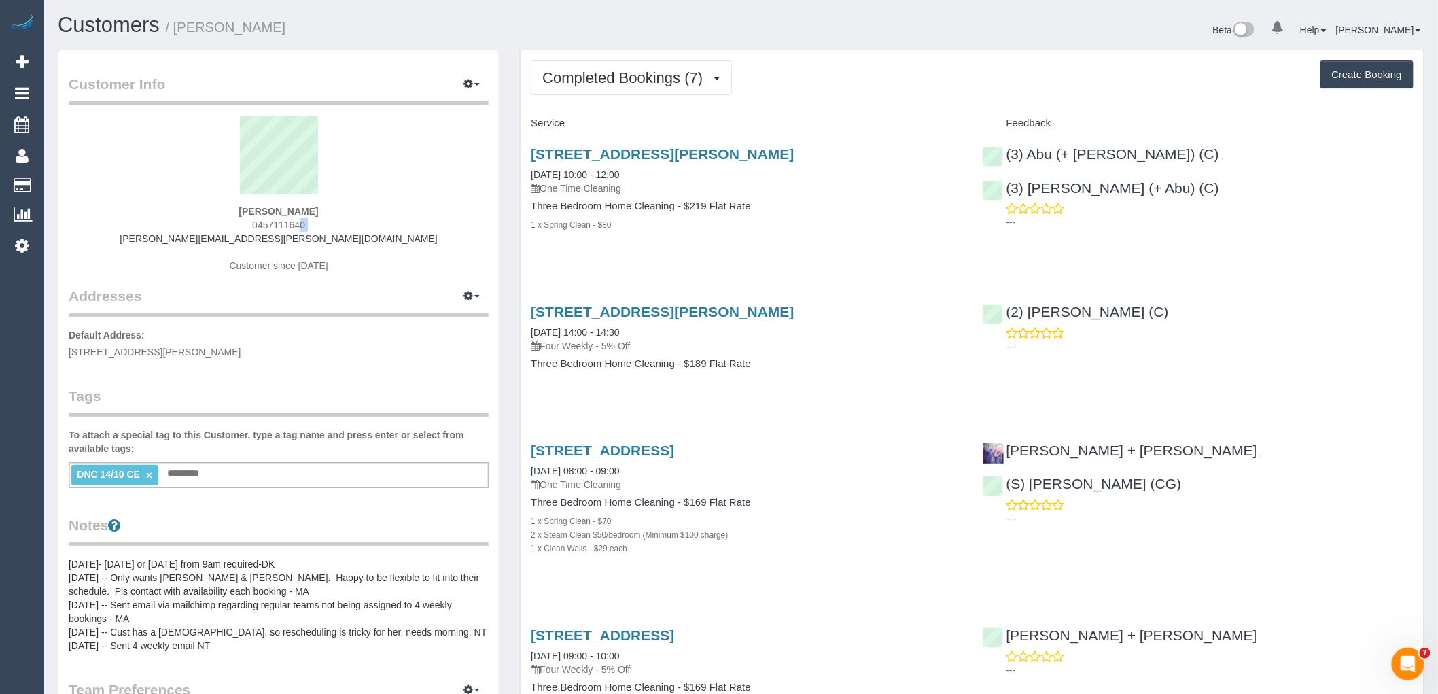
copy div "Micaela Jemison"
click at [998, 154] on div "(3) Abu (+ Hamim) (C) ," at bounding box center [1107, 154] width 249 height 16
copy link "(3) Abu (+ [PERSON_NAME]) (C)"
click at [521, 175] on div "2 Kendall Street, 6, Essendon, VIC 3040 13/10/2025 10:00 - 12:00 One Time Clean…" at bounding box center [746, 197] width 451 height 124
drag, startPoint x: 681, startPoint y: 174, endPoint x: 528, endPoint y: 174, distance: 152.9
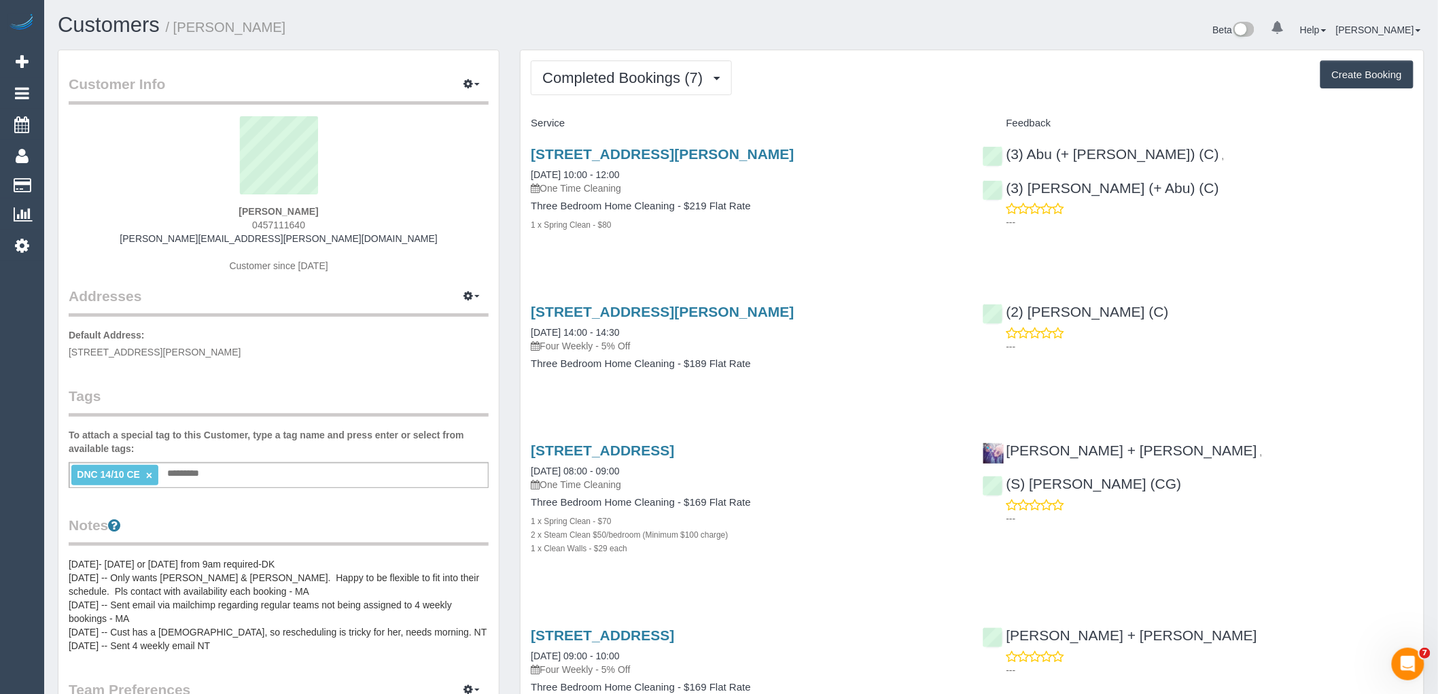
click at [528, 174] on div "2 Kendall Street, 6, Essendon, VIC 3040 13/10/2025 10:00 - 12:00 One Time Clean…" at bounding box center [746, 197] width 451 height 124
copy link "13/10/2025 10:00 - 12:00"
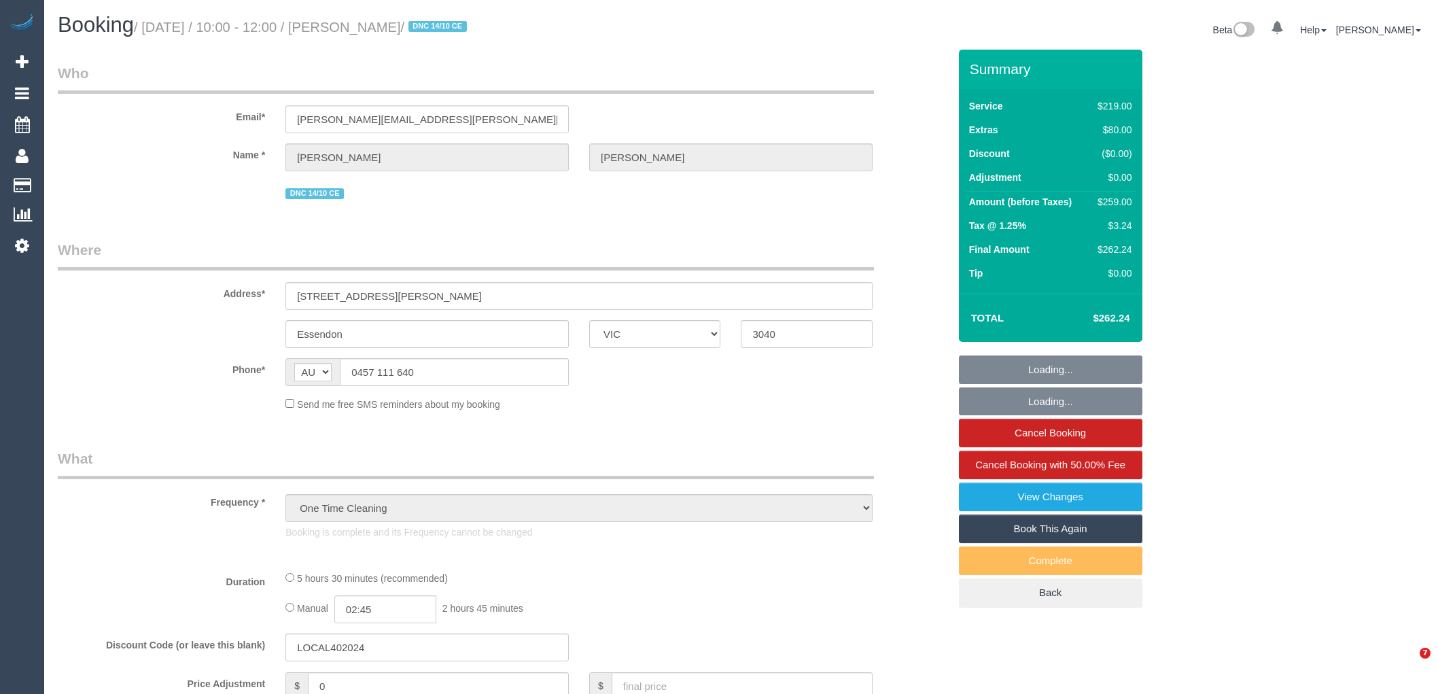
select select "VIC"
select select "string:stripe-pm_1SDHVF2GScqysDRVu7u3am6l"
select select "number:28"
select select "number:14"
select select "number:18"
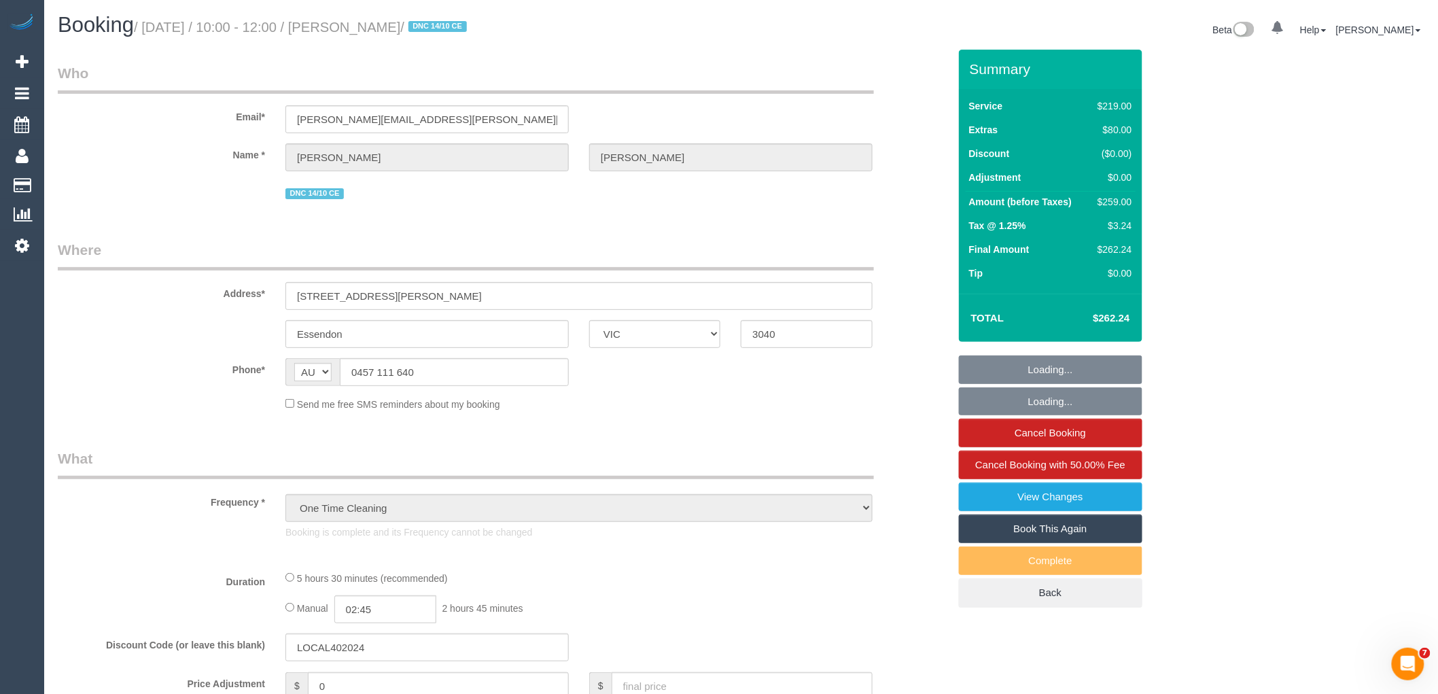
select select "number:24"
select select "number:13"
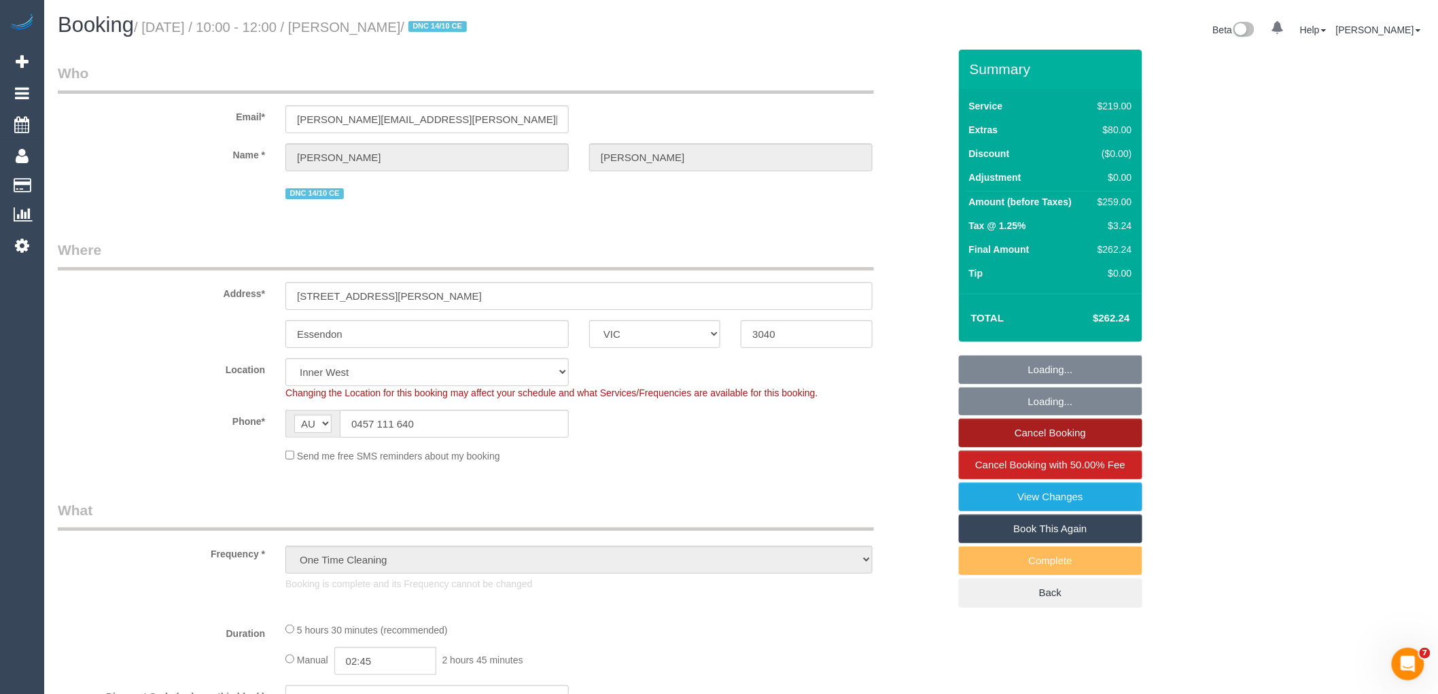
select select "object:703"
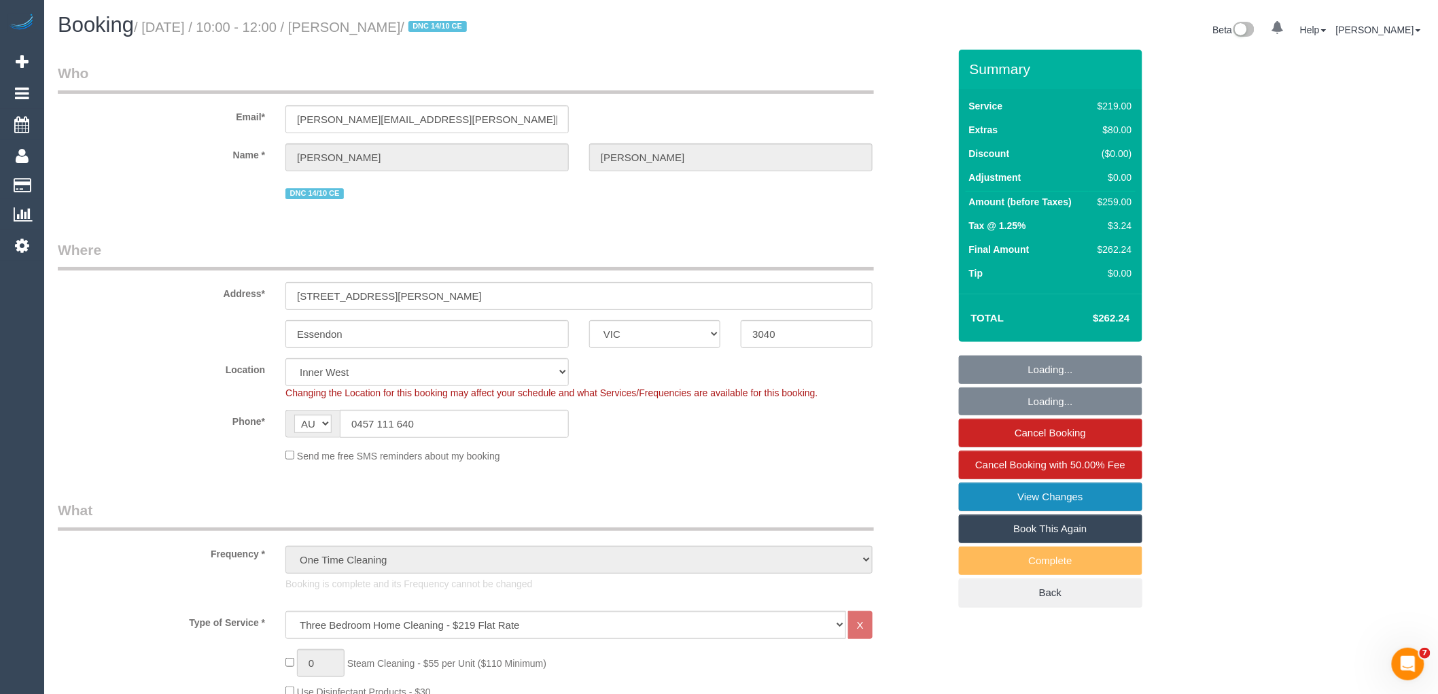
click at [1018, 494] on link "View Changes" at bounding box center [1051, 497] width 184 height 29
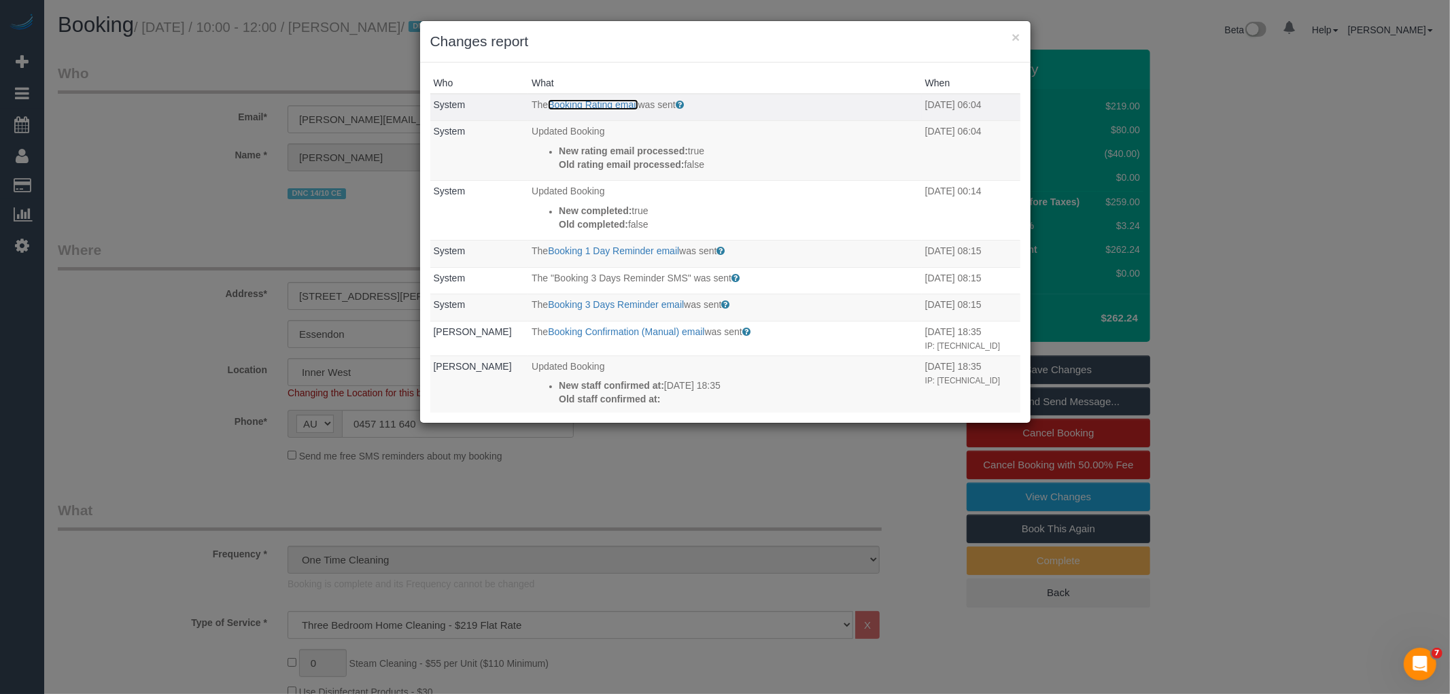
click at [574, 107] on link "Booking Rating email" at bounding box center [593, 104] width 90 height 11
click at [1020, 35] on div "× Changes report" at bounding box center [725, 41] width 610 height 41
click at [1016, 36] on button "×" at bounding box center [1015, 37] width 8 height 14
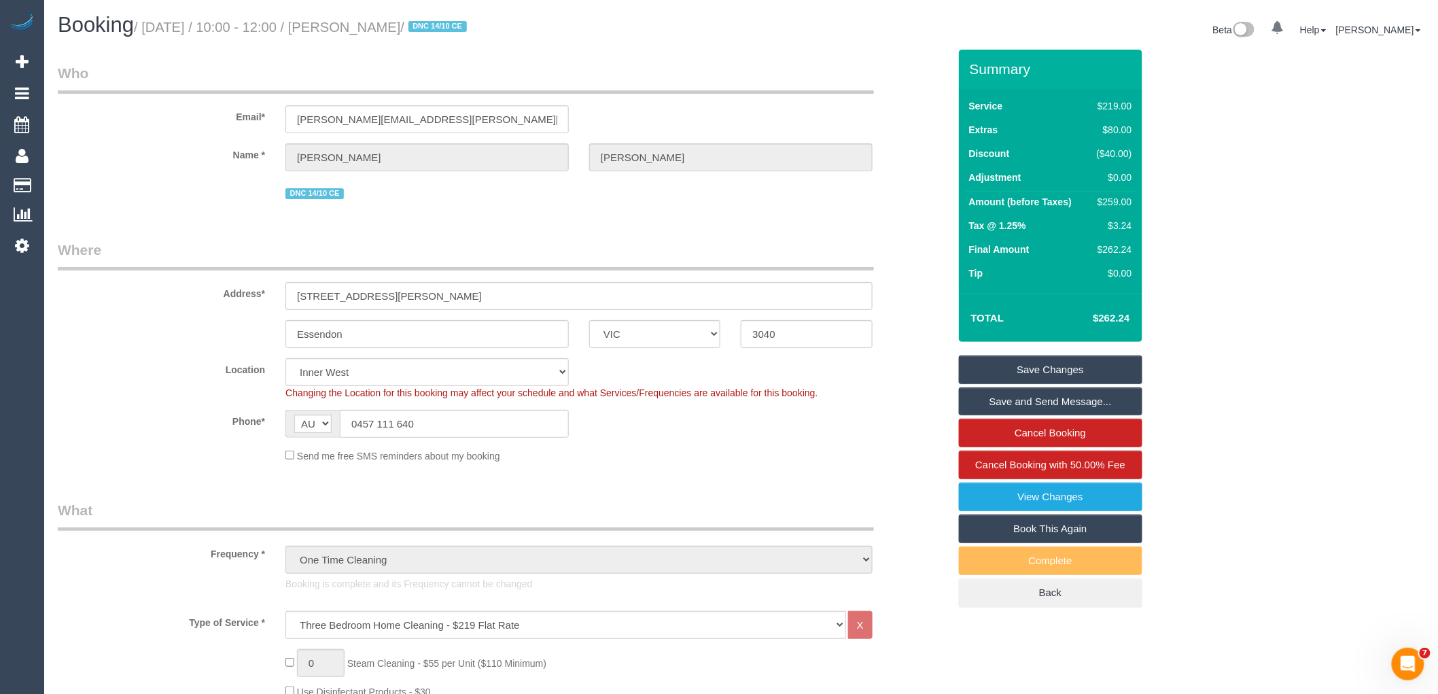
click at [1122, 204] on div "$259.00" at bounding box center [1112, 202] width 41 height 14
copy div "259.00"
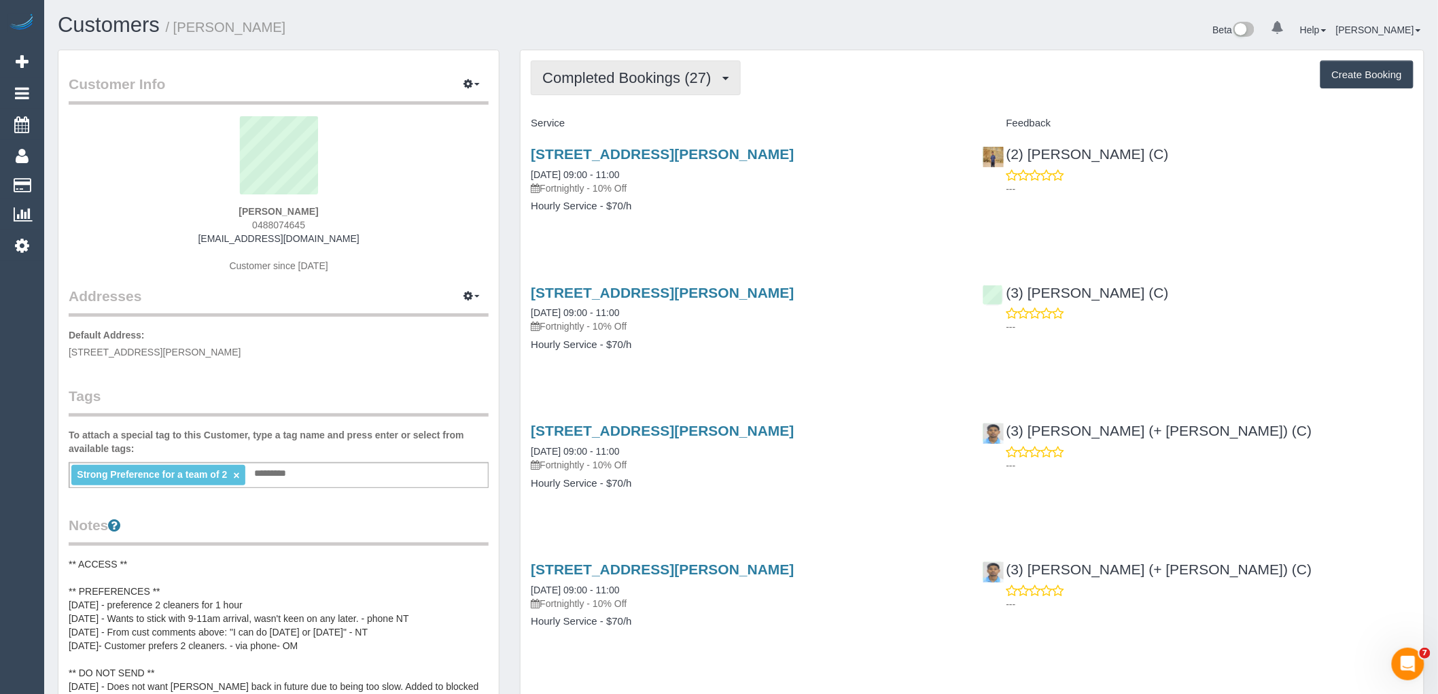
click at [670, 89] on button "Completed Bookings (27)" at bounding box center [635, 77] width 209 height 35
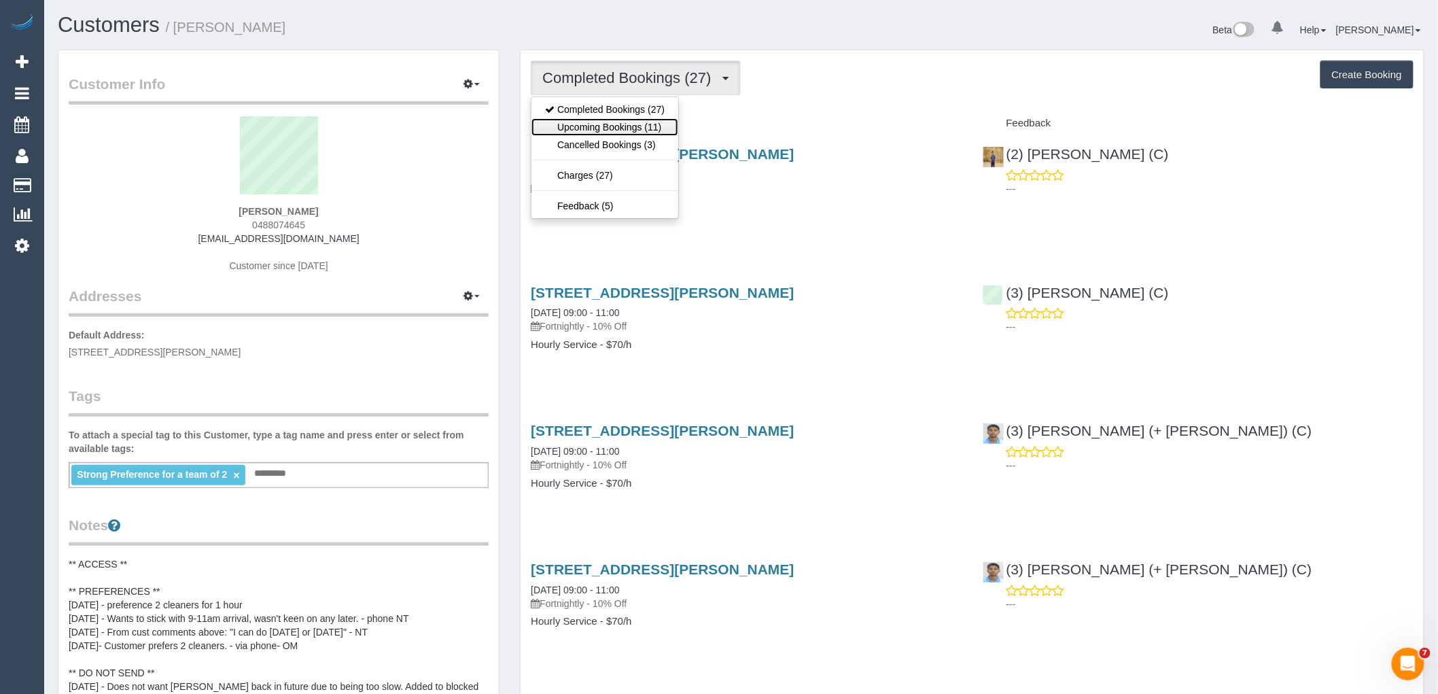
click at [656, 131] on link "Upcoming Bookings (11)" at bounding box center [605, 127] width 147 height 18
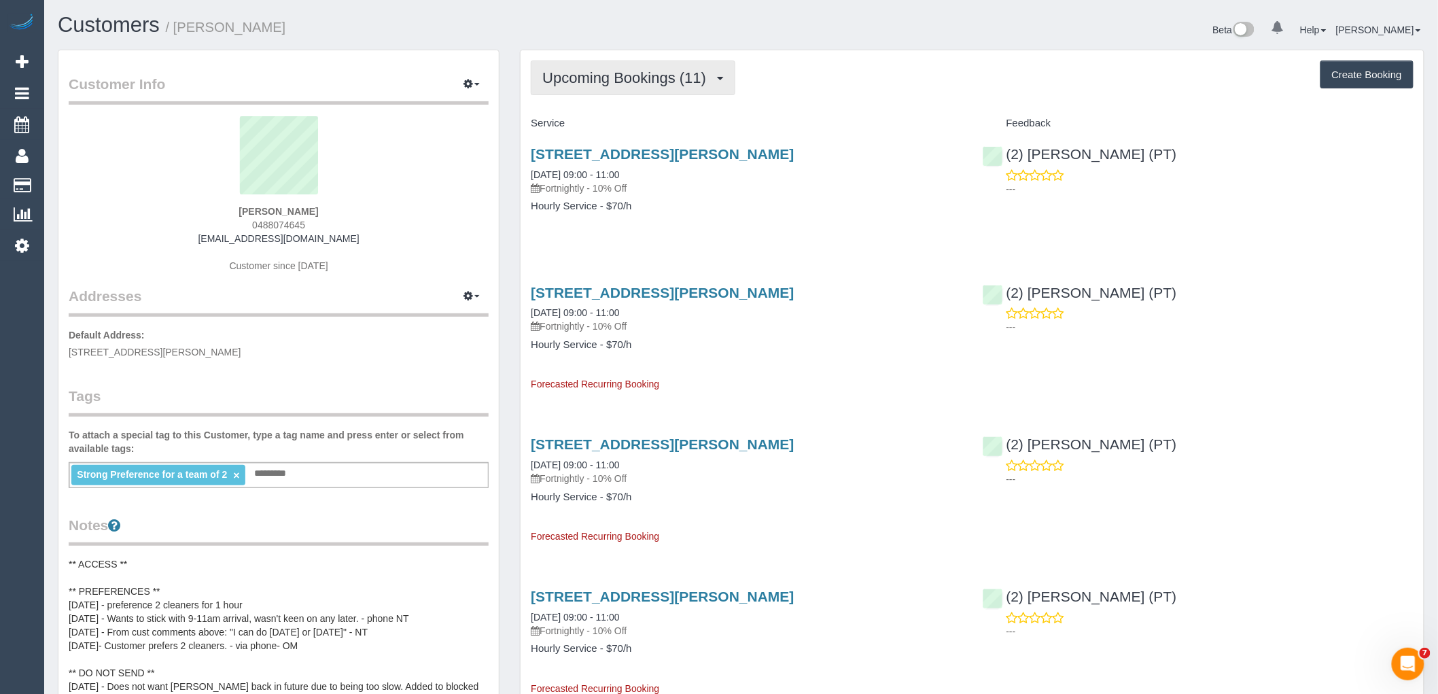
click at [583, 92] on button "Upcoming Bookings (11)" at bounding box center [633, 77] width 205 height 35
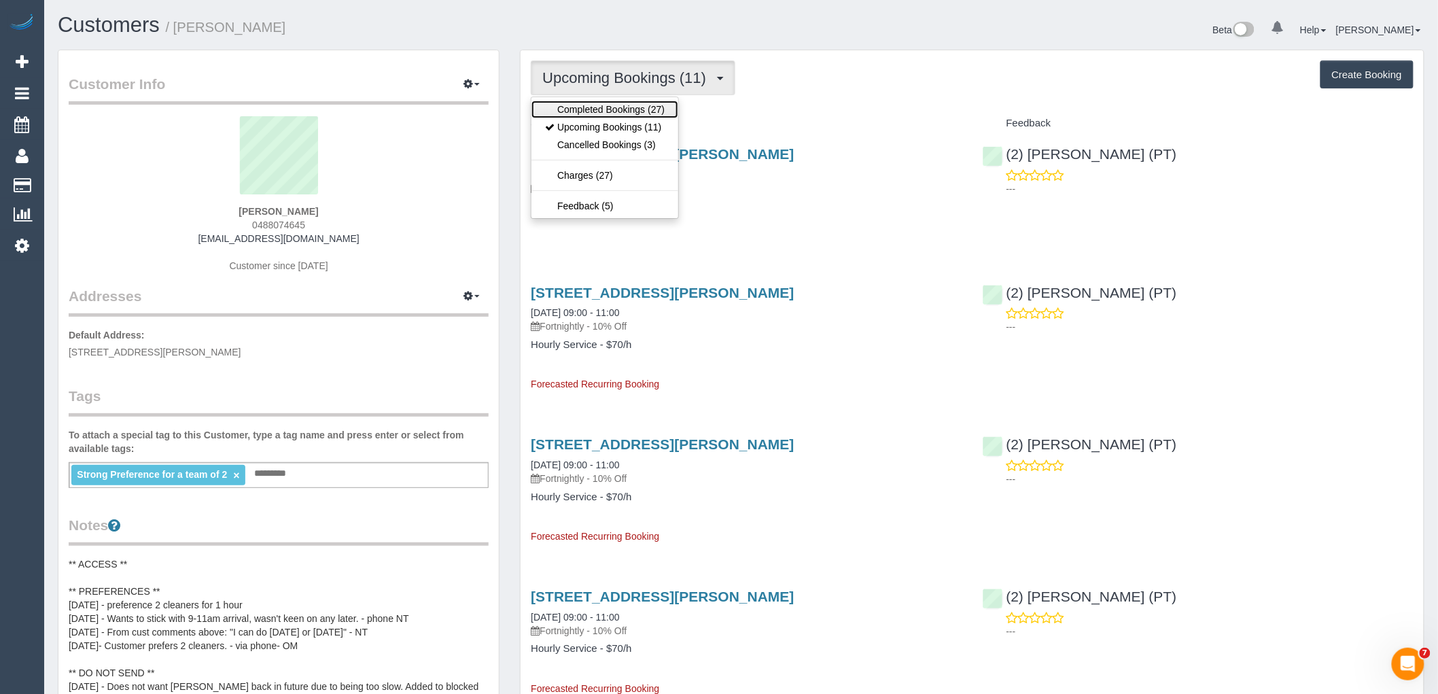
click at [589, 112] on link "Completed Bookings (27)" at bounding box center [605, 110] width 147 height 18
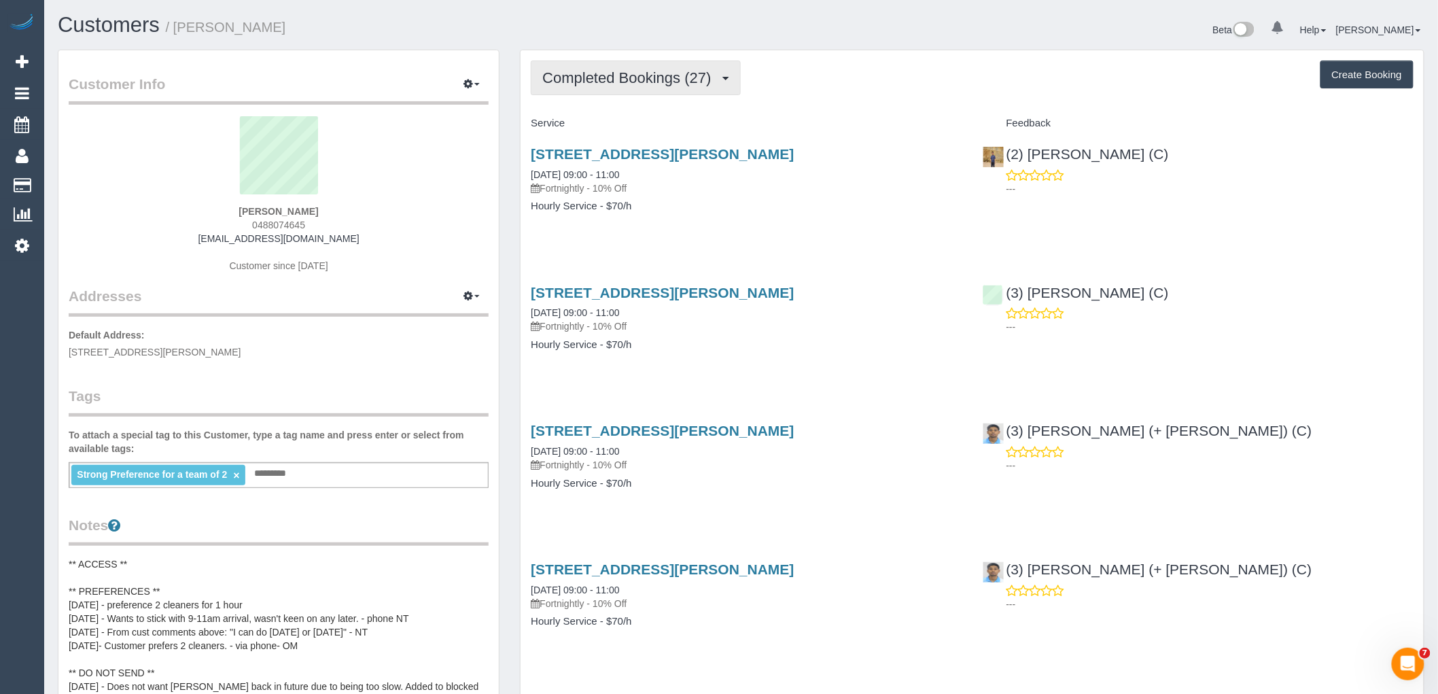
click at [617, 87] on button "Completed Bookings (27)" at bounding box center [635, 77] width 209 height 35
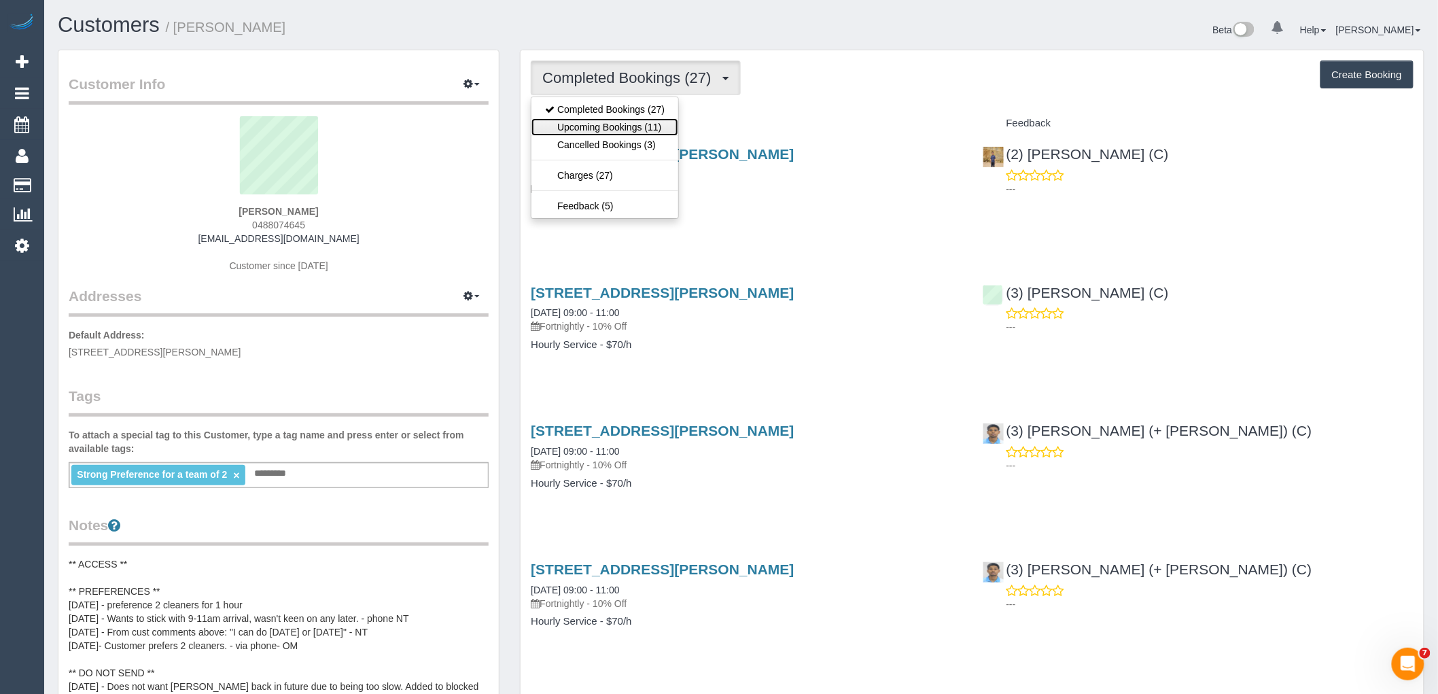
click at [622, 128] on link "Upcoming Bookings (11)" at bounding box center [605, 127] width 147 height 18
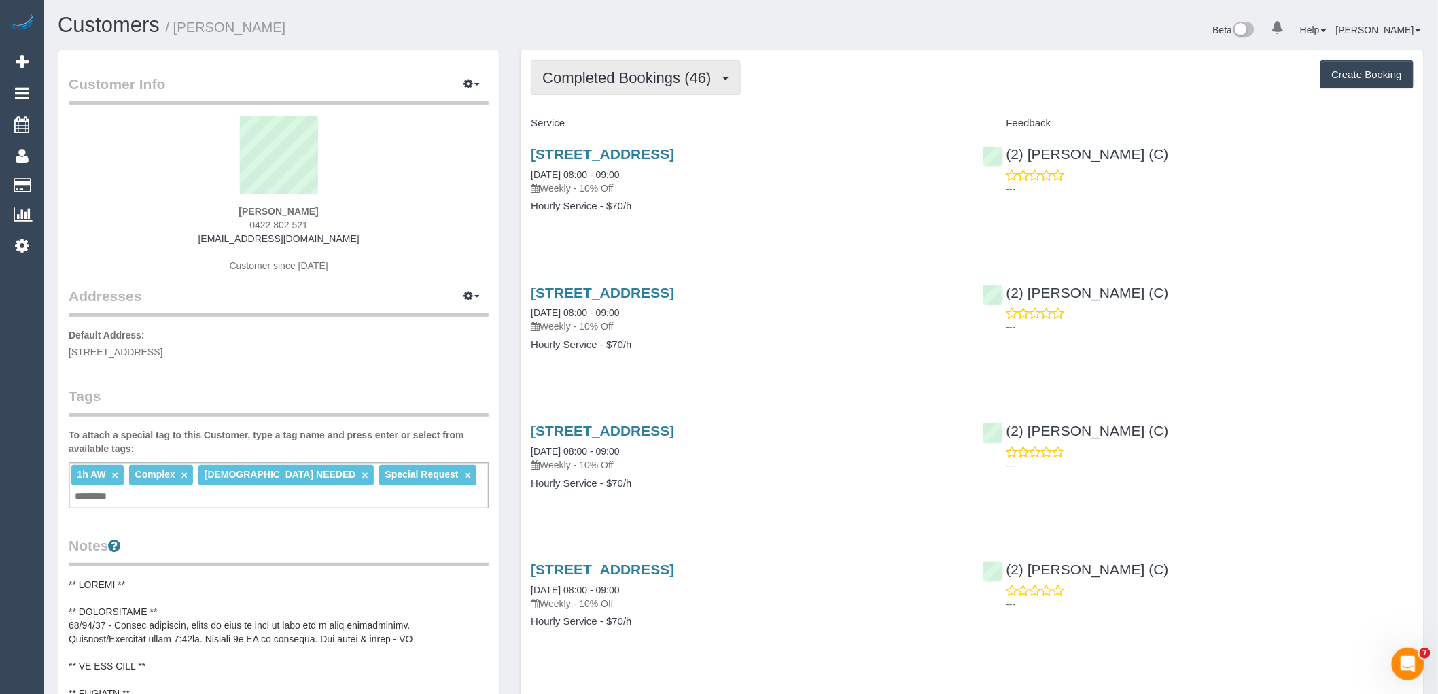
click at [646, 75] on span "Completed Bookings (46)" at bounding box center [629, 77] width 175 height 17
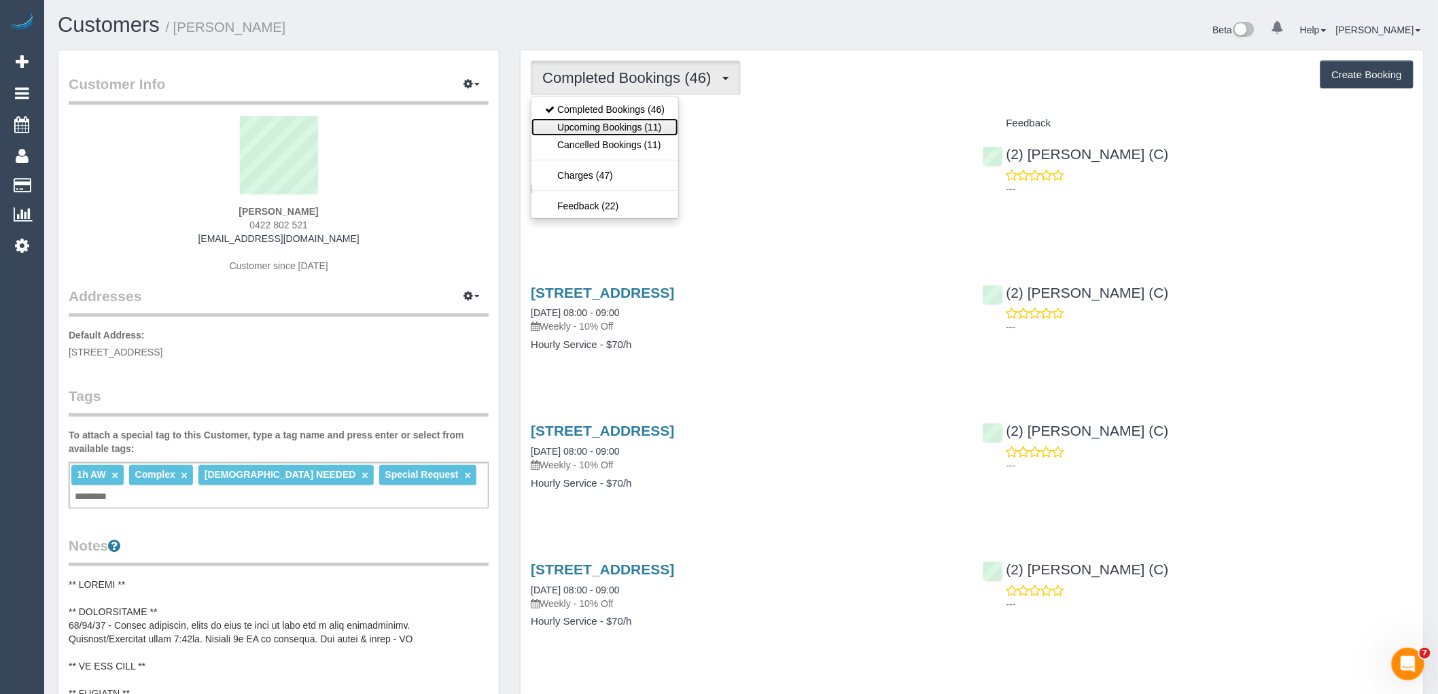
click at [626, 120] on link "Upcoming Bookings (11)" at bounding box center [605, 127] width 147 height 18
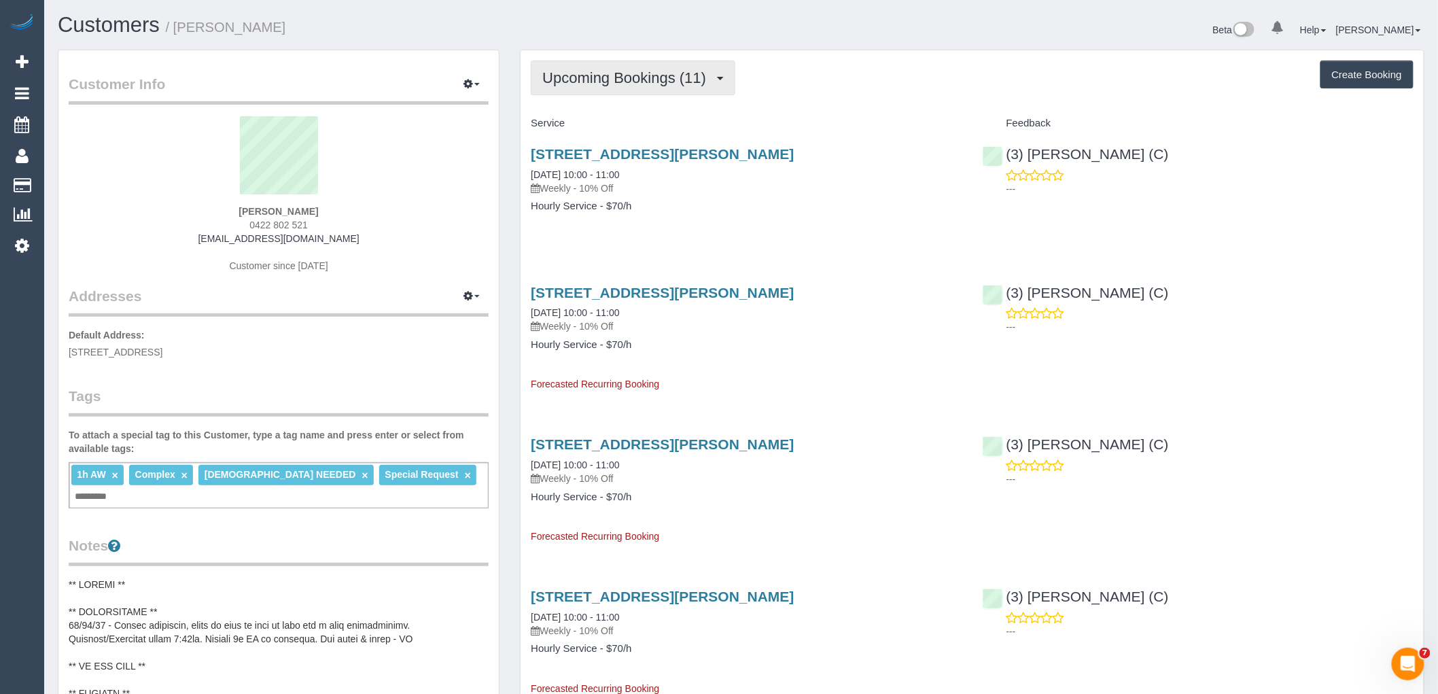
click at [640, 75] on span "Upcoming Bookings (11)" at bounding box center [627, 77] width 171 height 17
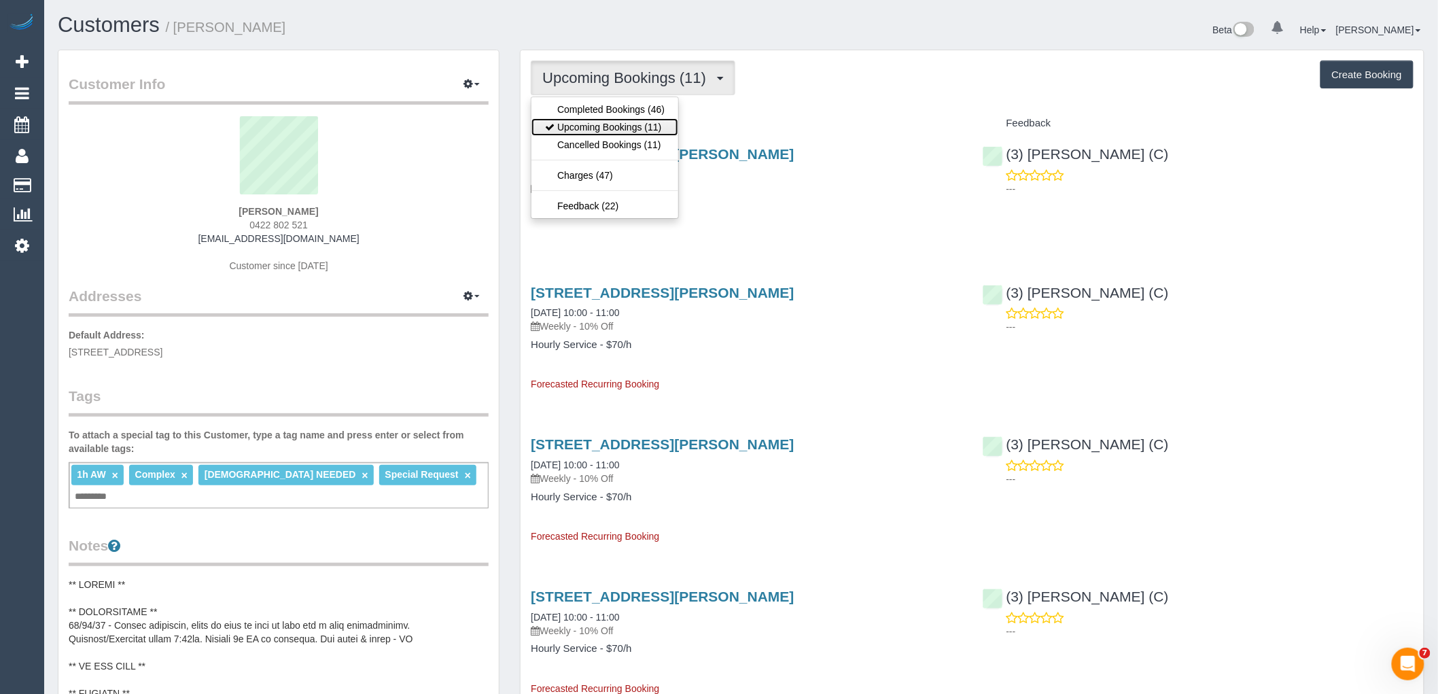
click at [605, 126] on link "Upcoming Bookings (11)" at bounding box center [605, 127] width 147 height 18
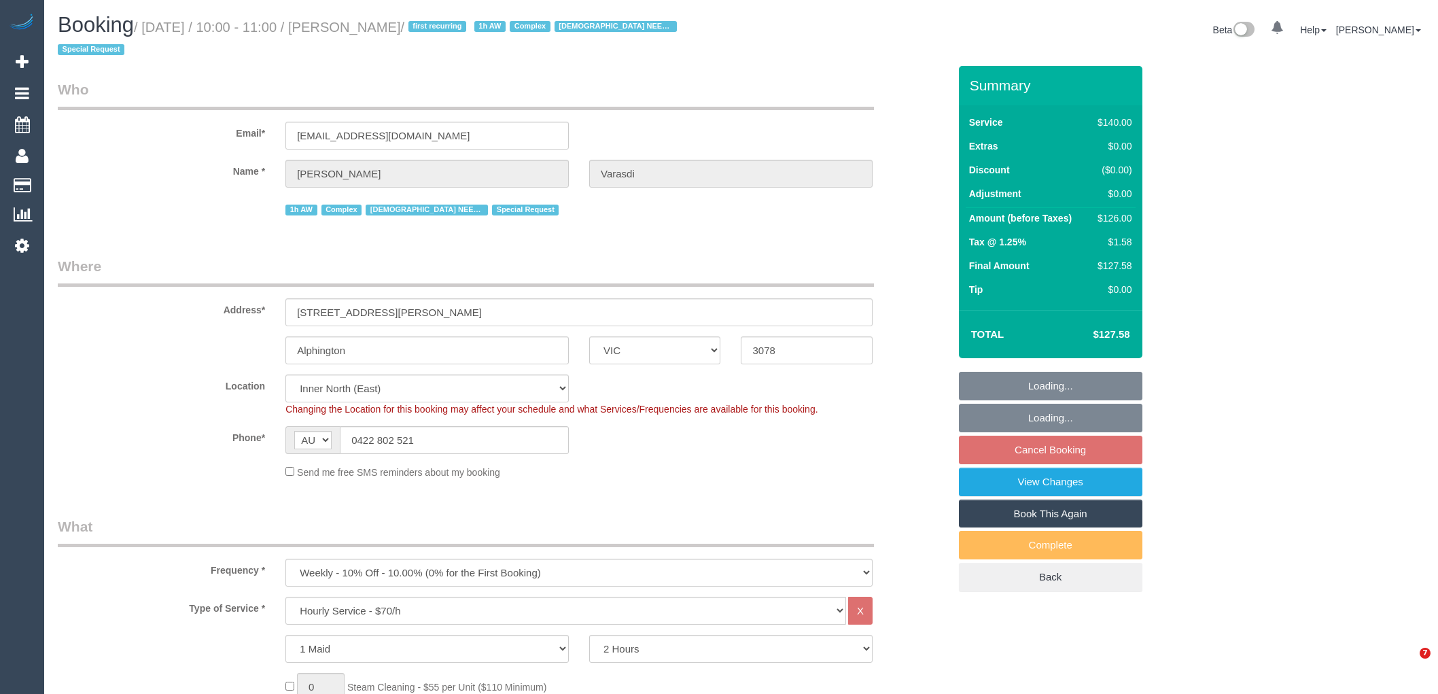
select select "VIC"
select select "number:27"
select select "number:14"
select select "number:19"
select select "number:36"
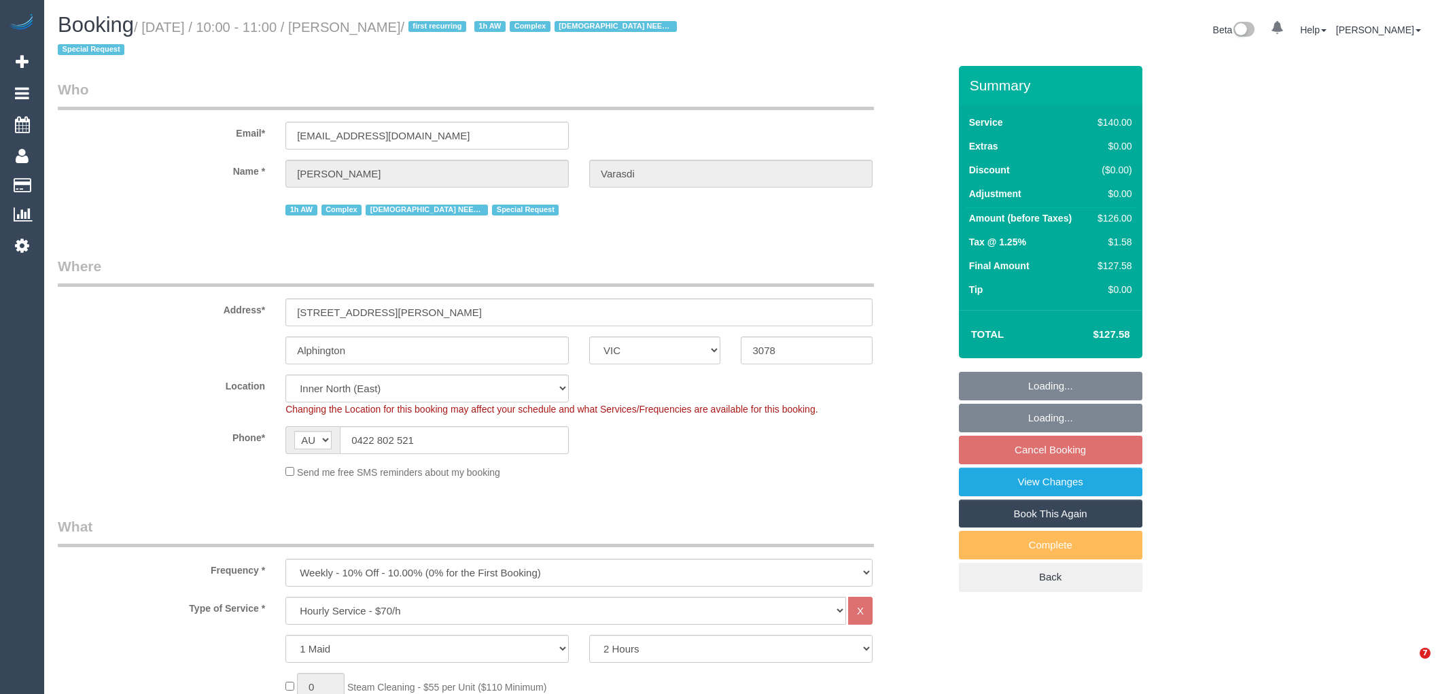
select select "number:35"
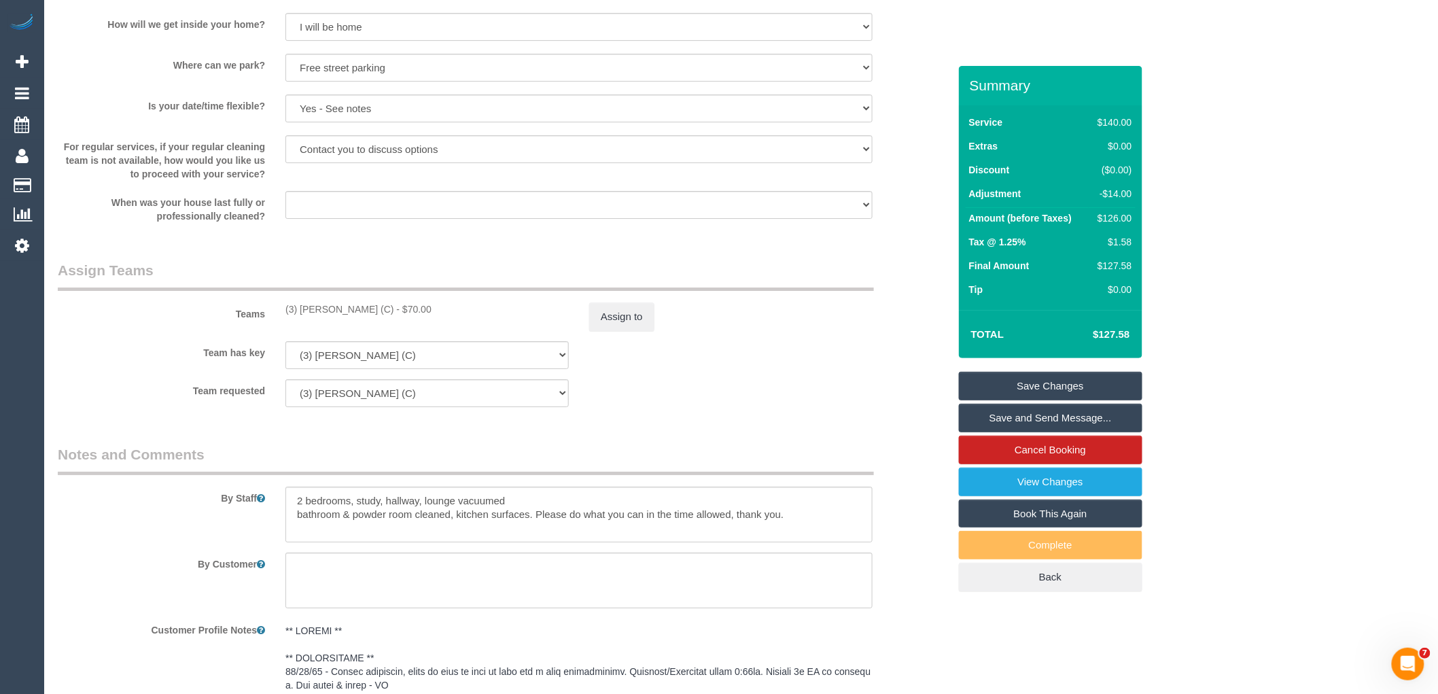
scroll to position [1963, 0]
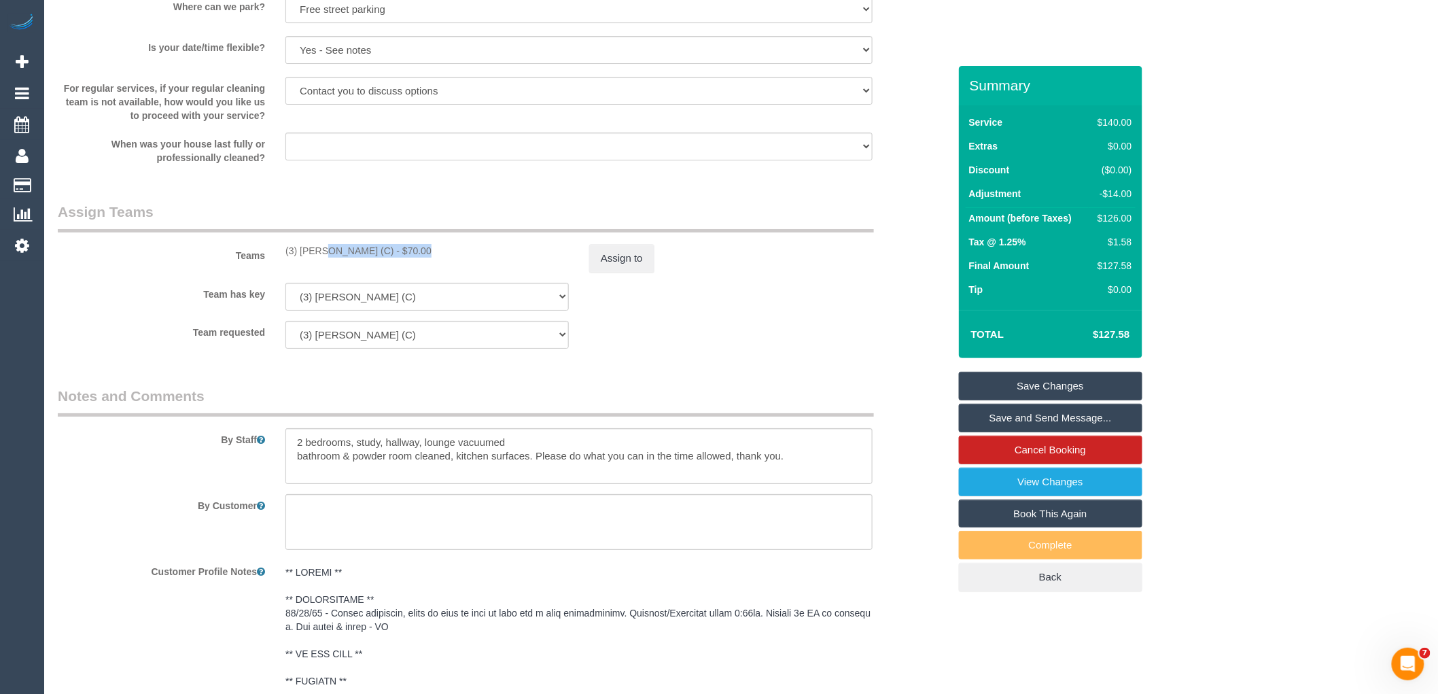
drag, startPoint x: 379, startPoint y: 266, endPoint x: 277, endPoint y: 260, distance: 101.5
click at [277, 258] on div "(3) [PERSON_NAME] (C) - $70.00" at bounding box center [427, 251] width 304 height 14
copy div "(3) [PERSON_NAME] (C)"
click at [596, 272] on button "Assign to" at bounding box center [621, 258] width 65 height 29
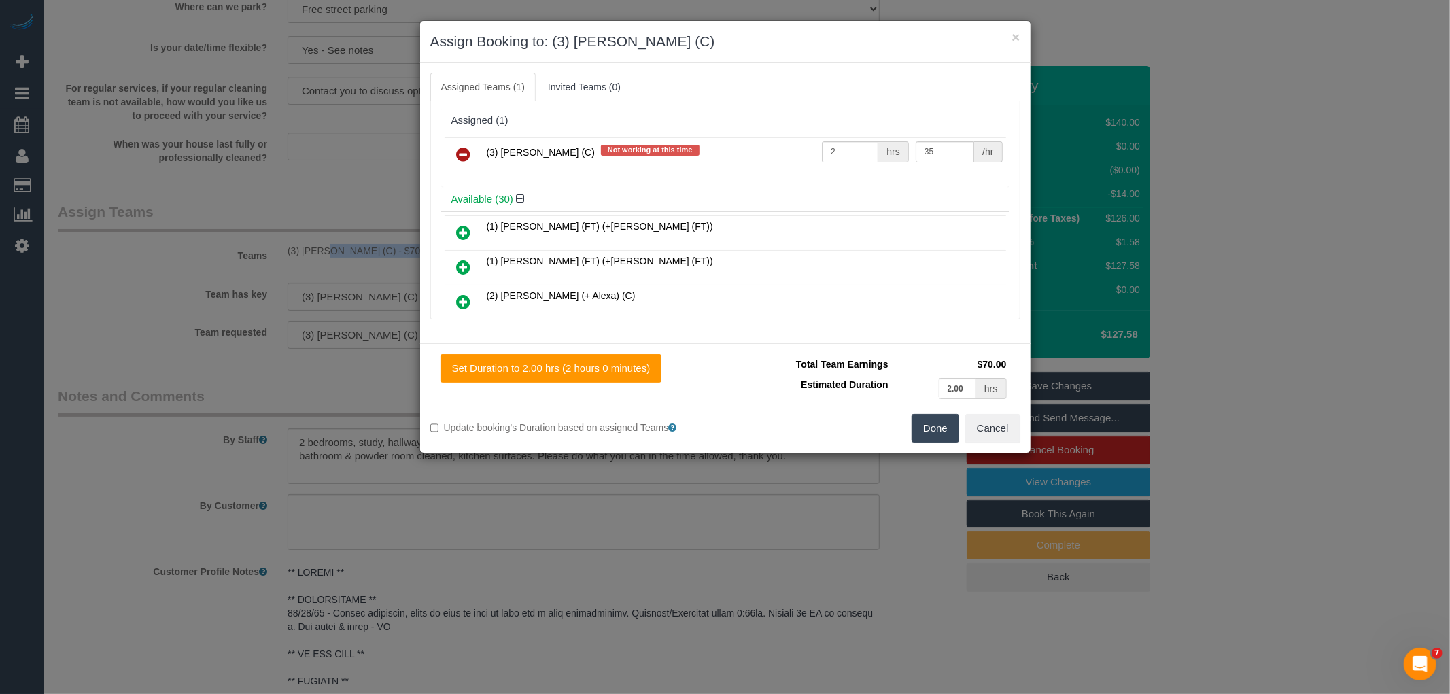
click at [463, 152] on icon at bounding box center [464, 154] width 14 height 16
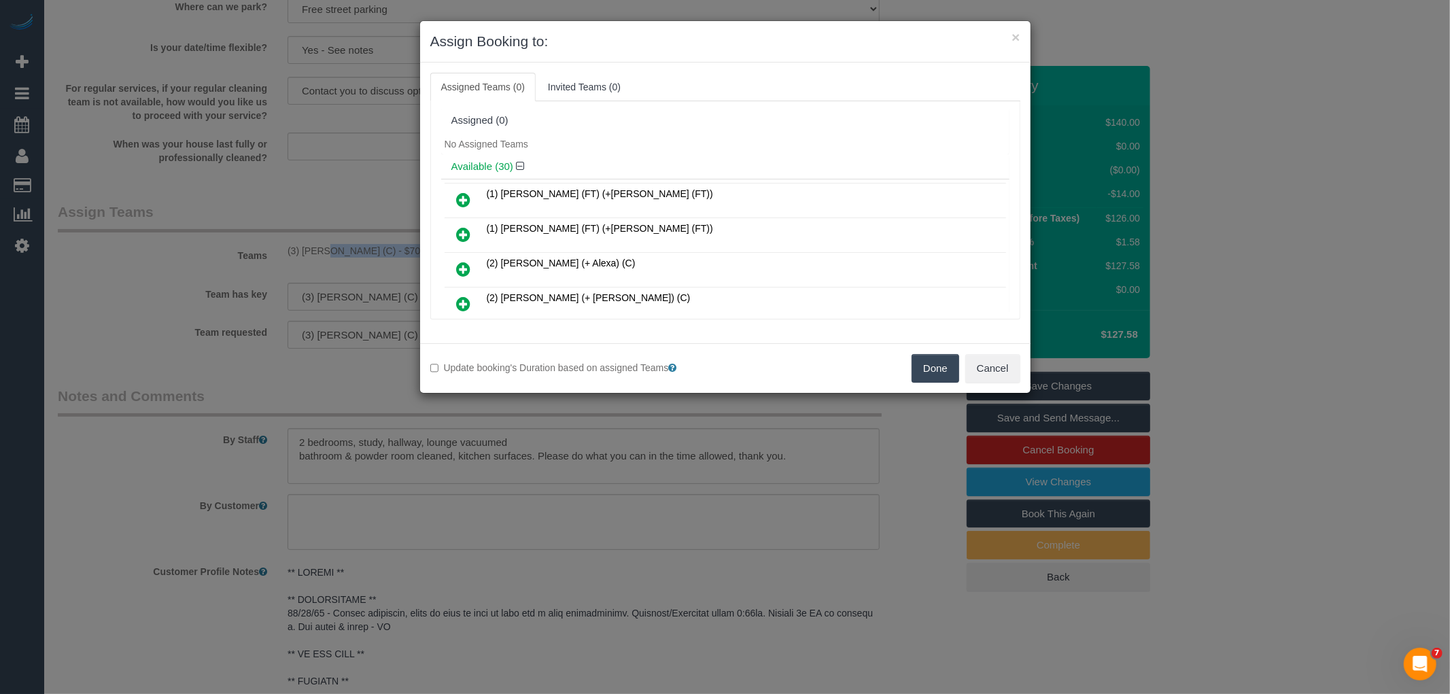
click at [927, 368] on button "Done" at bounding box center [936, 368] width 48 height 29
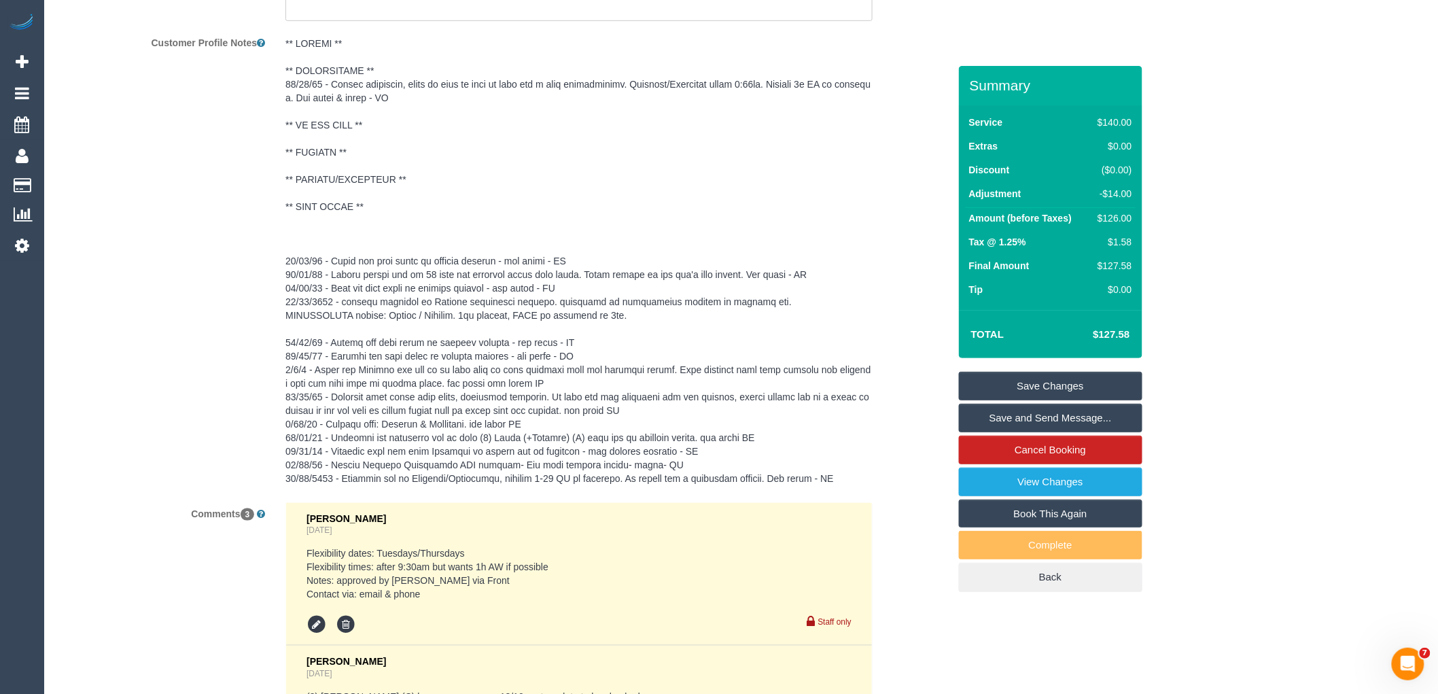
scroll to position [2836, 0]
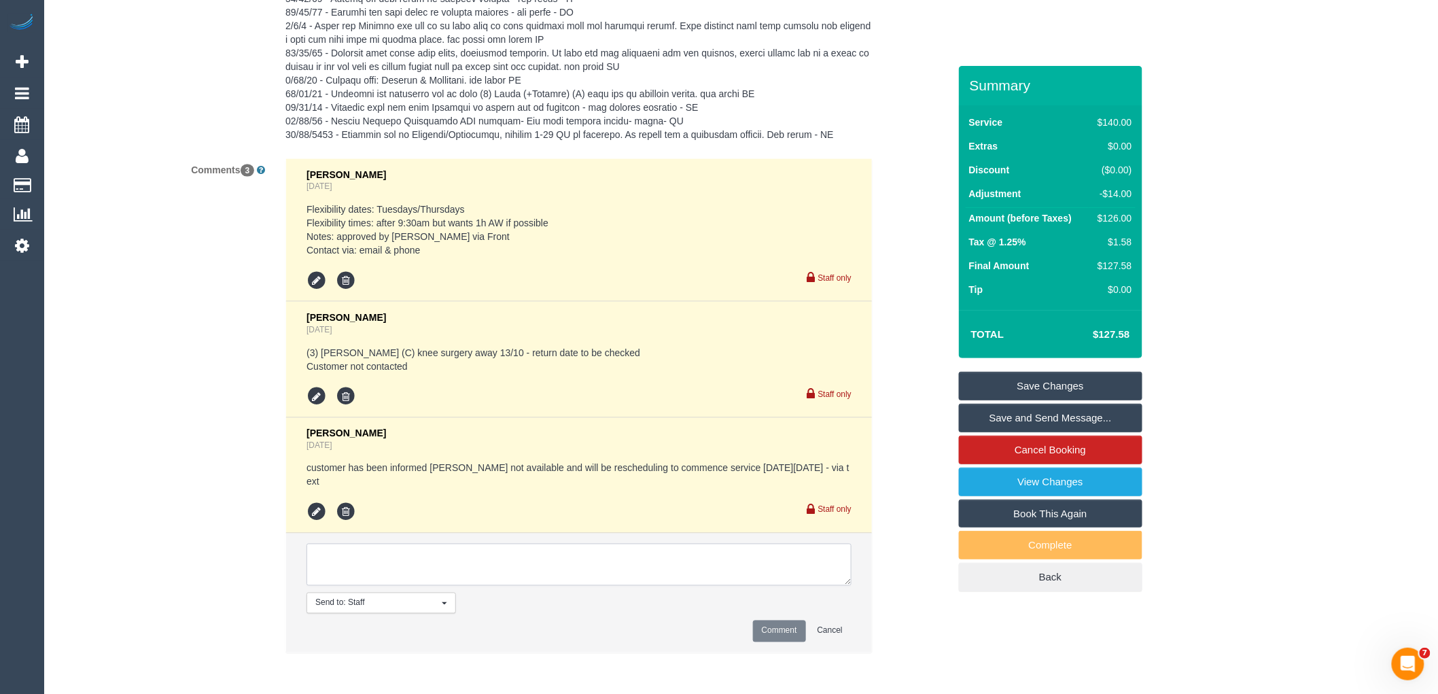
click at [387, 558] on textarea at bounding box center [579, 565] width 545 height 42
type textarea "/"
paste textarea "(3) [PERSON_NAME] (C)"
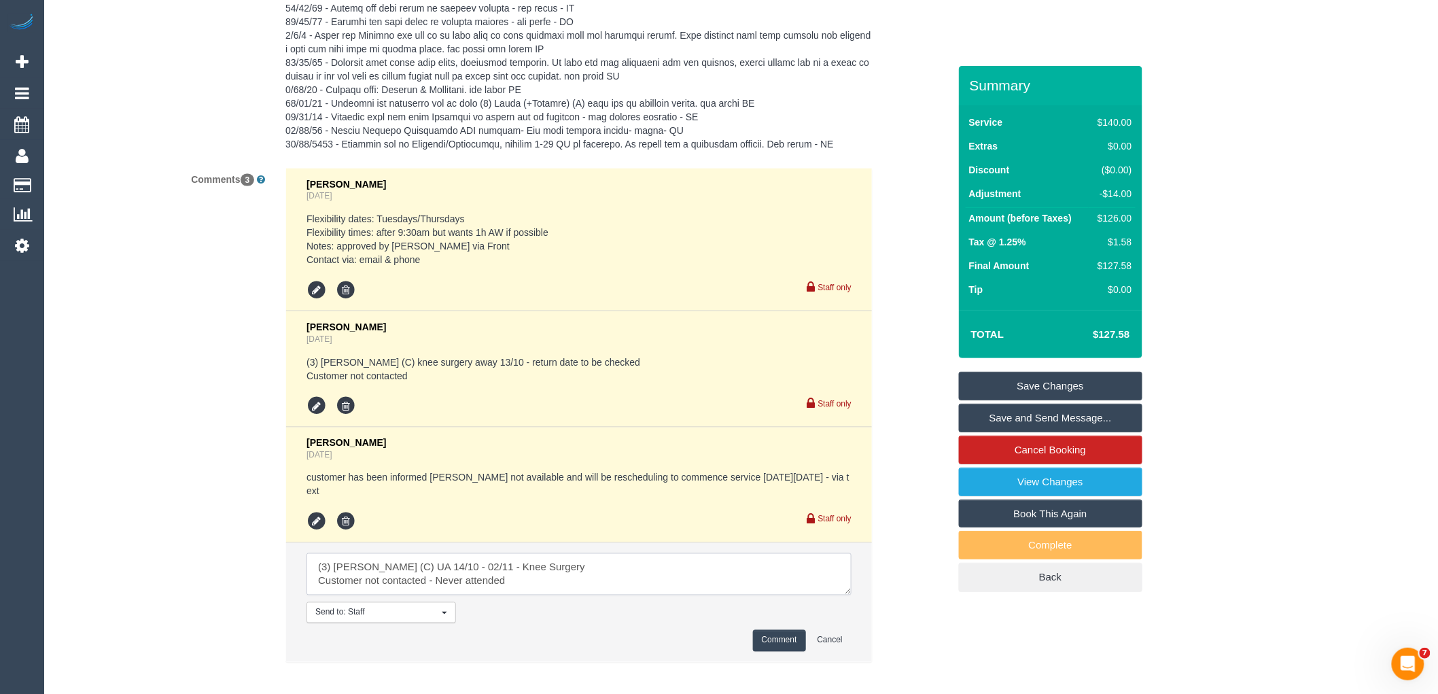
scroll to position [2892, 0]
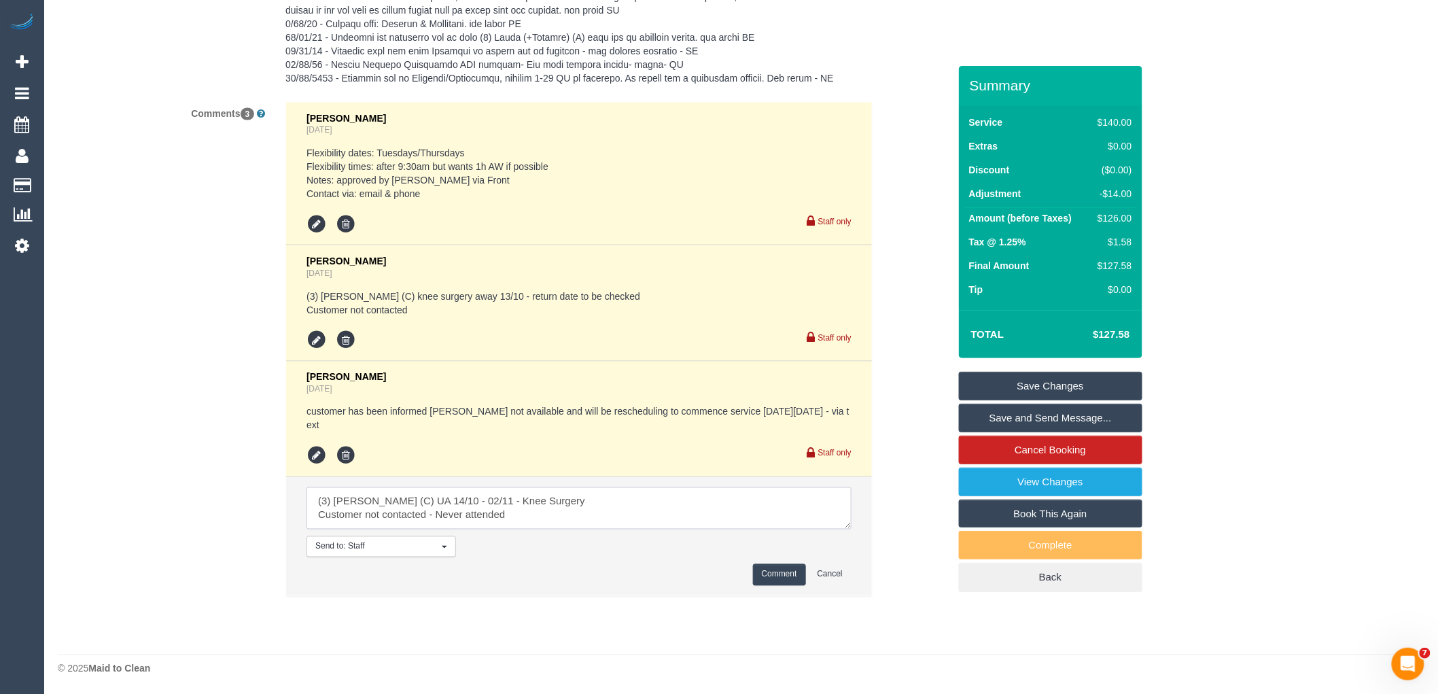
drag, startPoint x: 539, startPoint y: 517, endPoint x: 147, endPoint y: 445, distance: 398.9
click at [147, 445] on div "Comments 3 Clare Gross 6 days ago Flexibility dates: Tuesdays/Thursdays Flexibi…" at bounding box center [504, 356] width 912 height 508
type textarea "(3) Sharon Sparks (C) UA 14/10 - 02/11 - Knee Surgery Customer not contacted - …"
click at [776, 570] on button "Comment" at bounding box center [779, 574] width 53 height 21
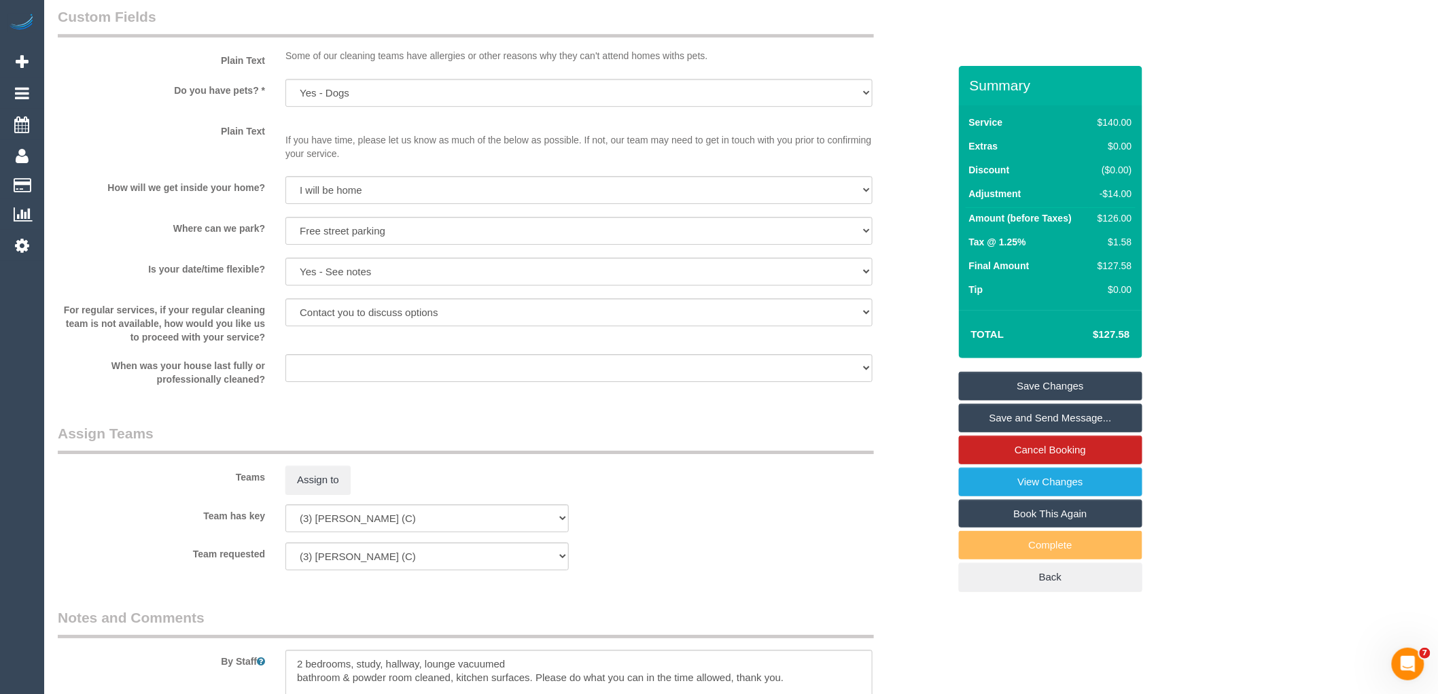
scroll to position [1435, 0]
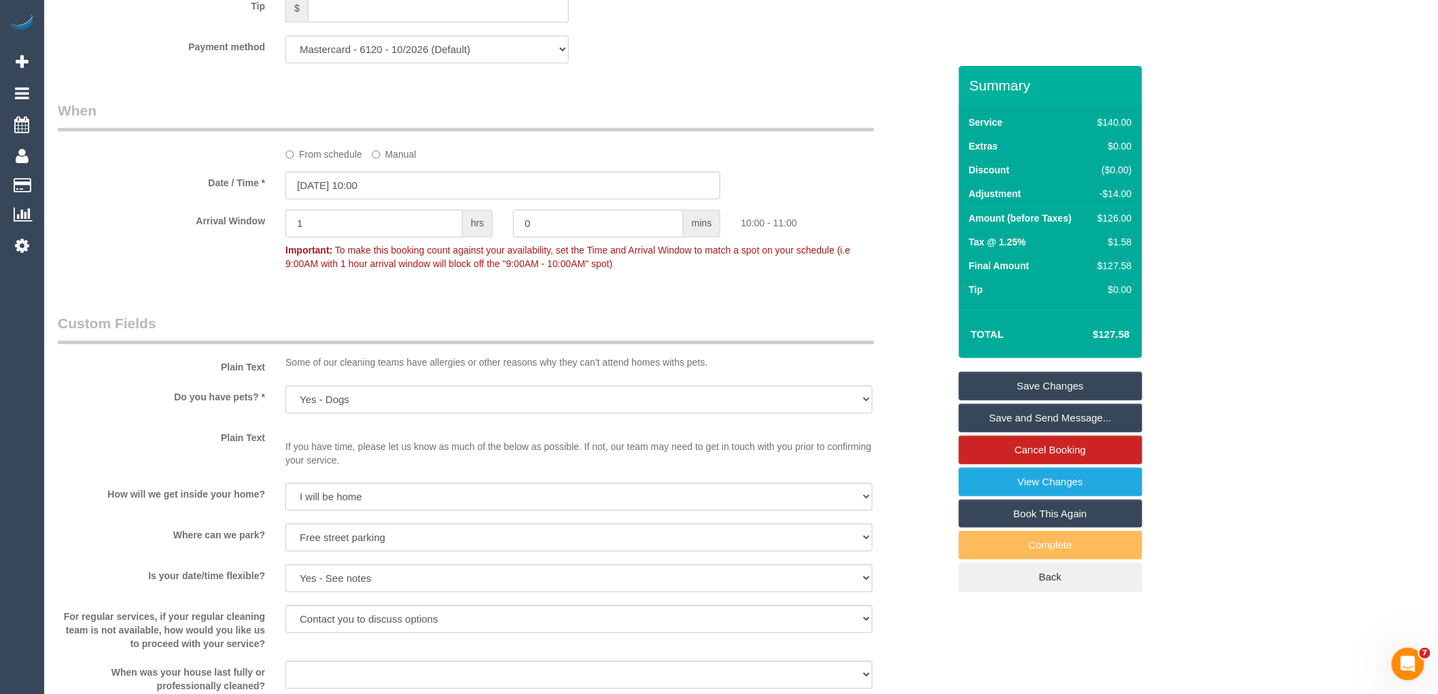
click at [1074, 381] on link "Save Changes" at bounding box center [1051, 386] width 184 height 29
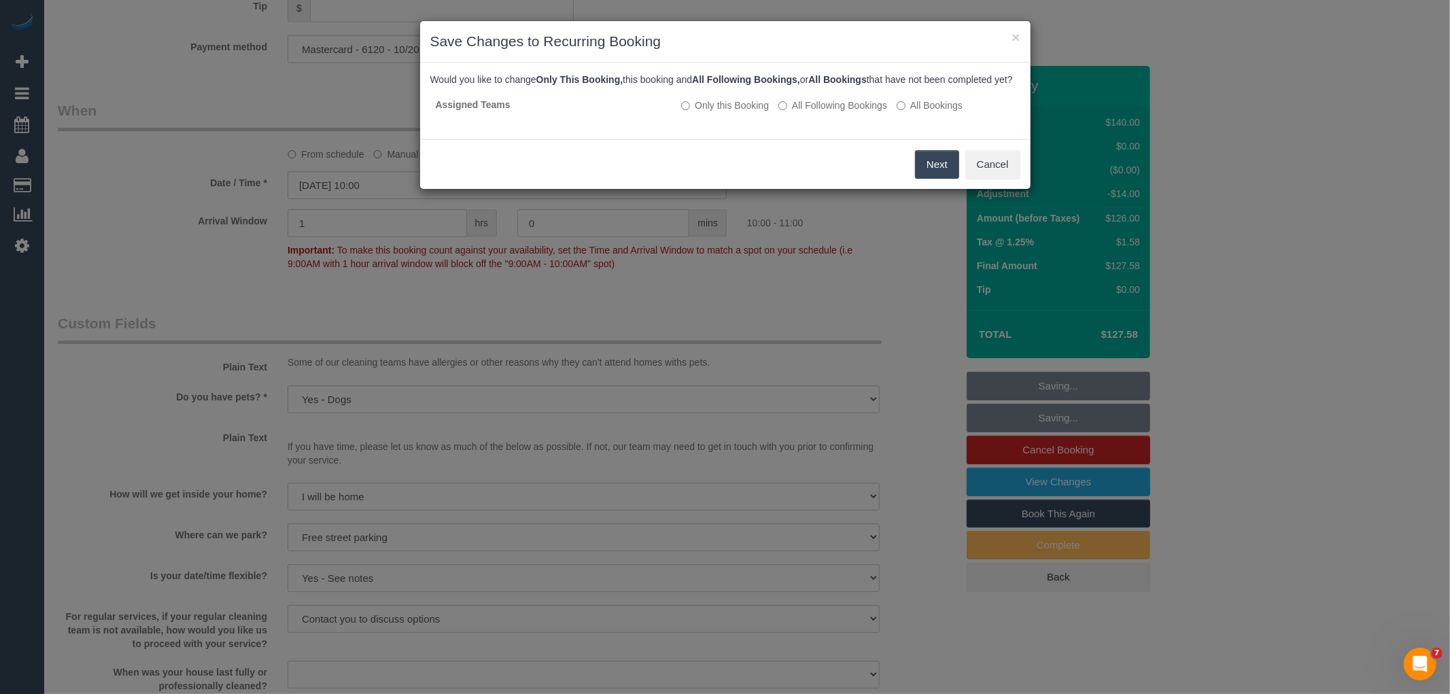
click at [922, 178] on button "Next" at bounding box center [937, 164] width 44 height 29
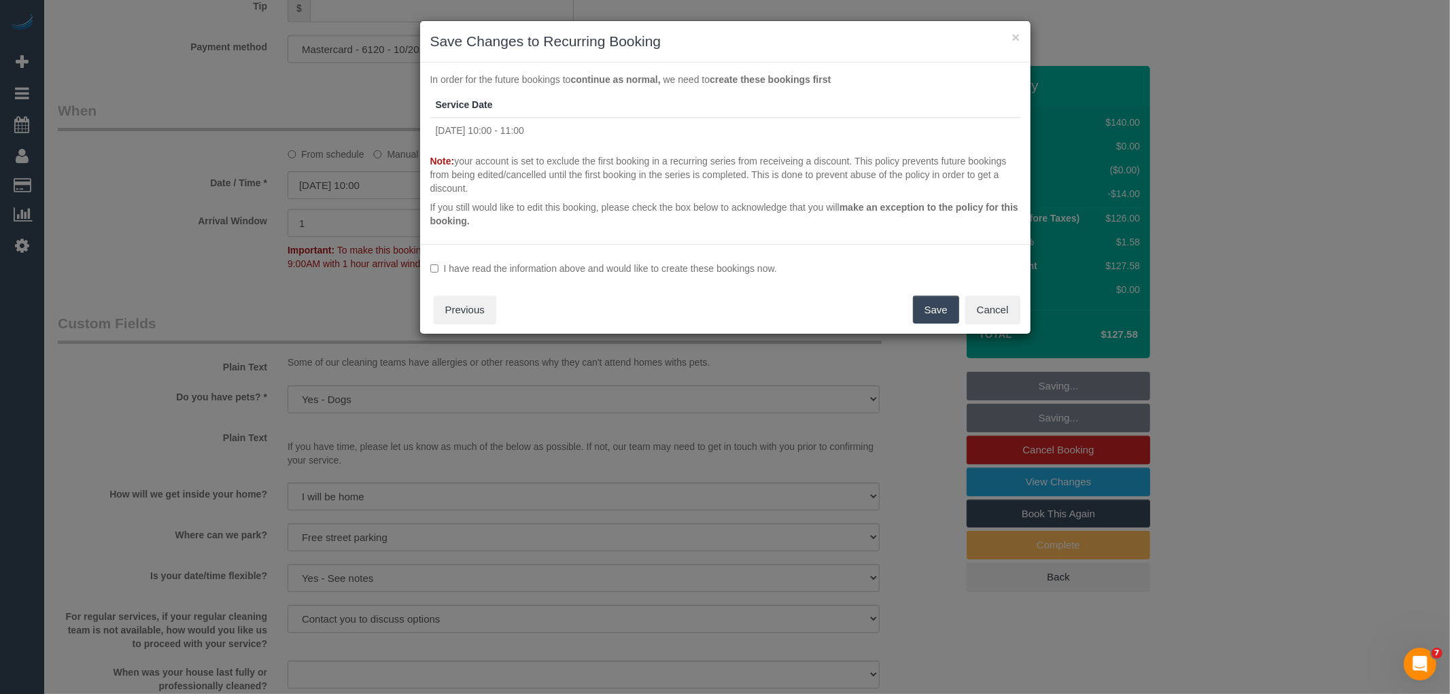
click at [500, 272] on label "I have read the information above and would like to create these bookings now." at bounding box center [725, 269] width 590 height 14
click at [930, 313] on button "Save" at bounding box center [936, 310] width 46 height 29
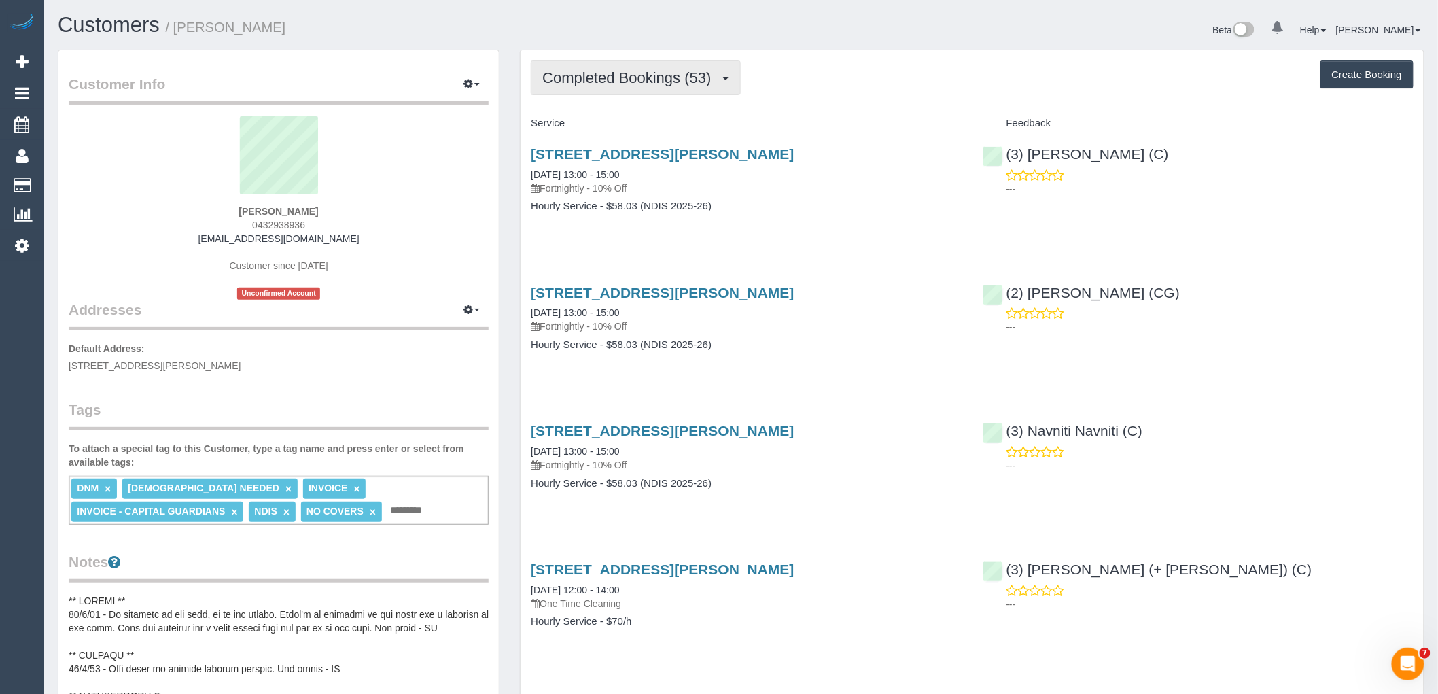
click at [598, 80] on span "Completed Bookings (53)" at bounding box center [629, 77] width 175 height 17
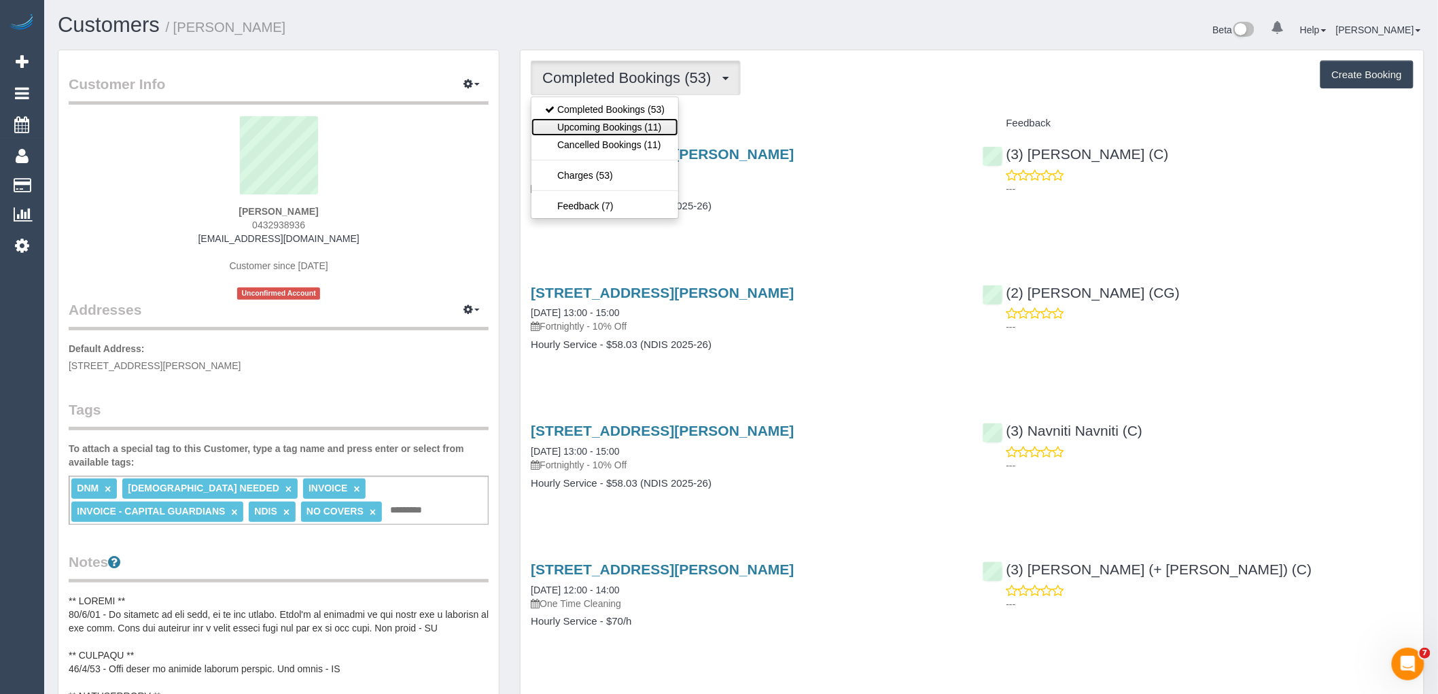
click at [608, 126] on link "Upcoming Bookings (11)" at bounding box center [605, 127] width 147 height 18
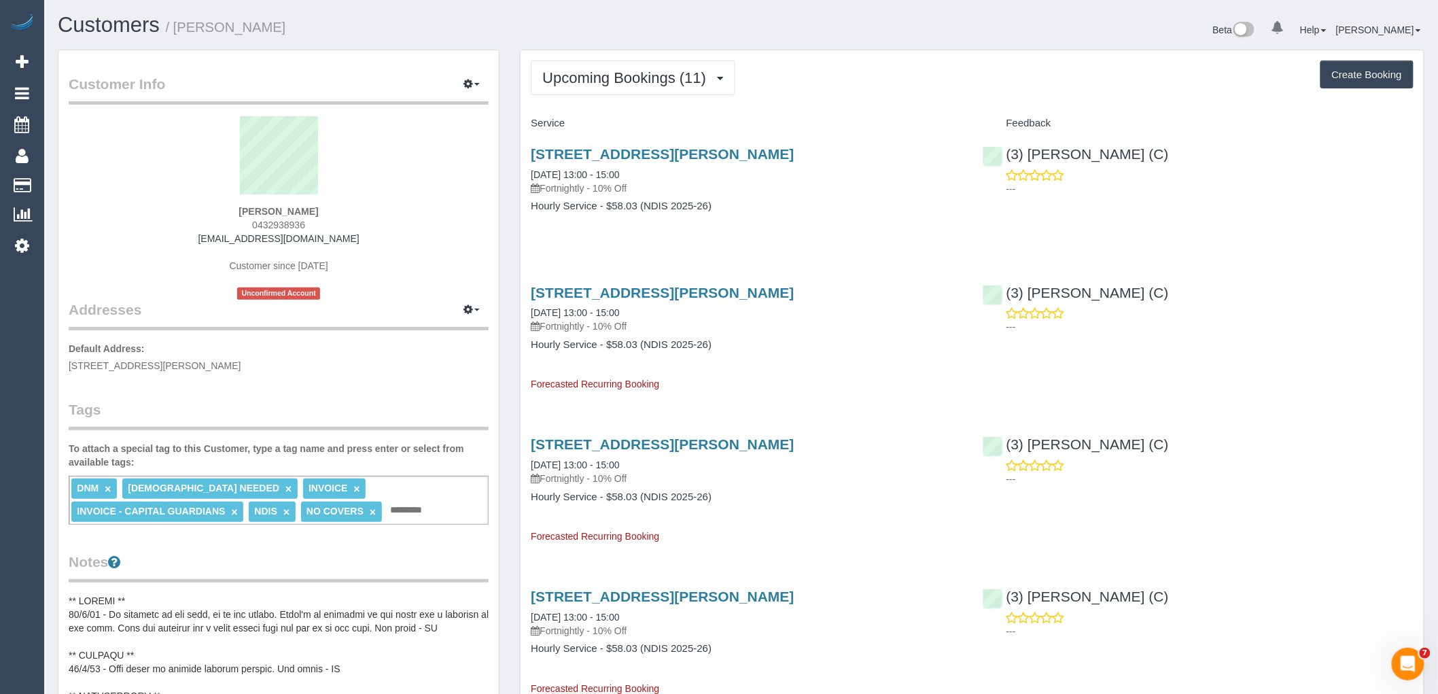
drag, startPoint x: 370, startPoint y: 241, endPoint x: 193, endPoint y: 238, distance: 176.8
click at [193, 238] on div "Chantelle Roberts 0432938936 suns4in35891@gmail.com Customer since 2023 Unconfi…" at bounding box center [279, 208] width 420 height 184
copy link "[EMAIL_ADDRESS][DOMAIN_NAME]"
click at [642, 76] on span "Upcoming Bookings (11)" at bounding box center [627, 77] width 171 height 17
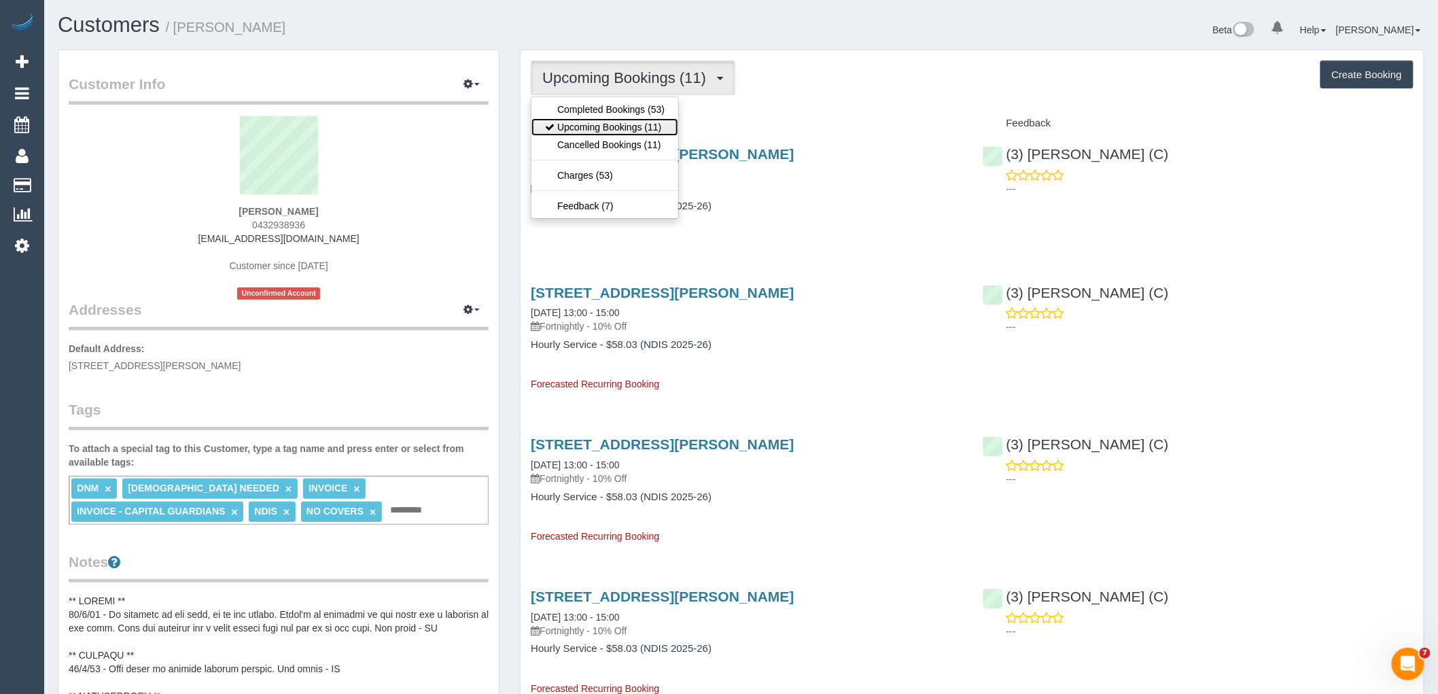
click at [634, 126] on link "Upcoming Bookings (11)" at bounding box center [605, 127] width 147 height 18
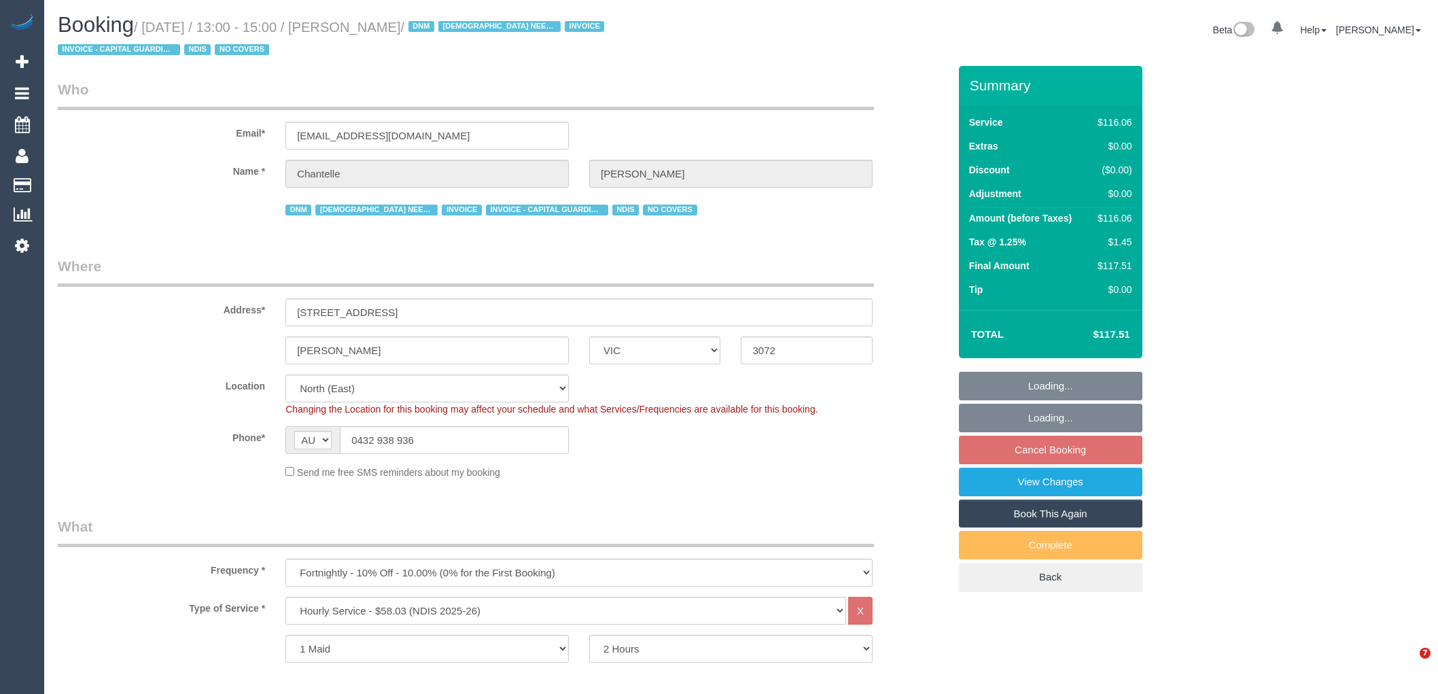
select select "VIC"
select select "number:29"
select select "number:14"
select select "number:19"
select select "number:25"
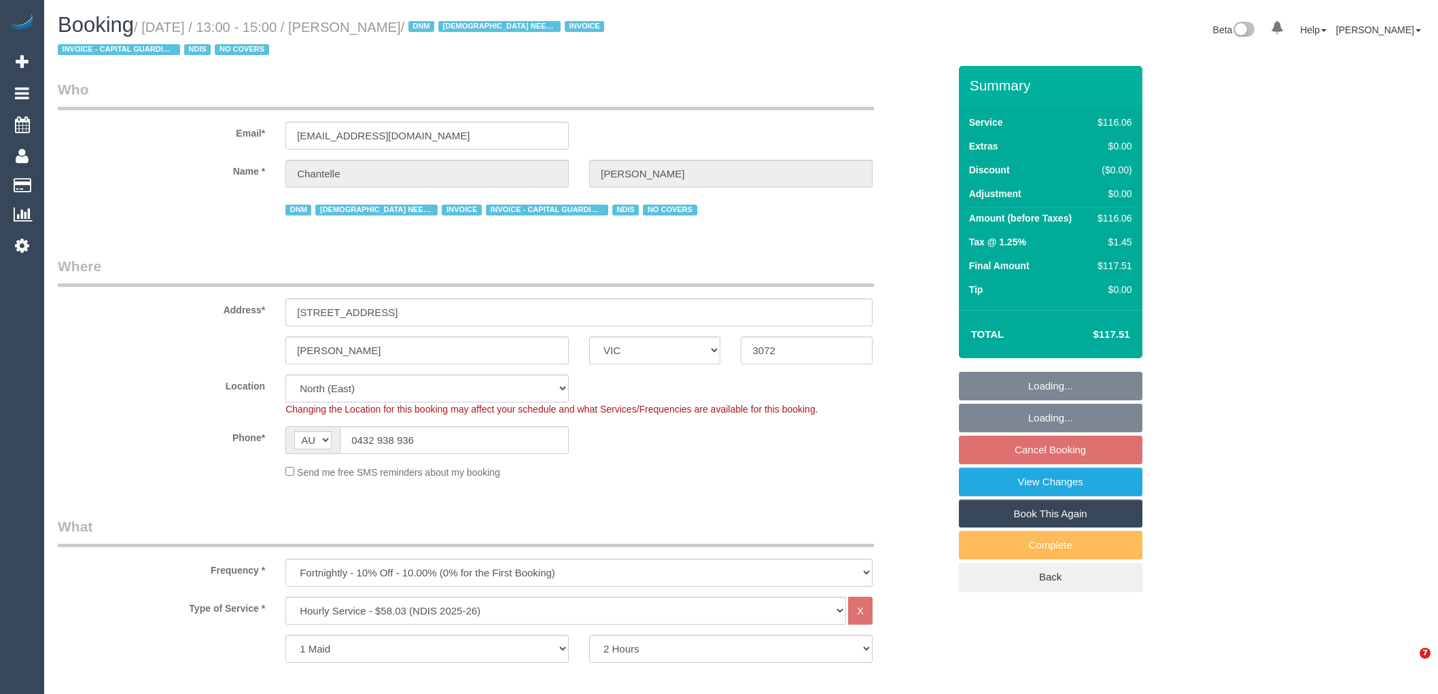
select select "number:35"
select select "object:753"
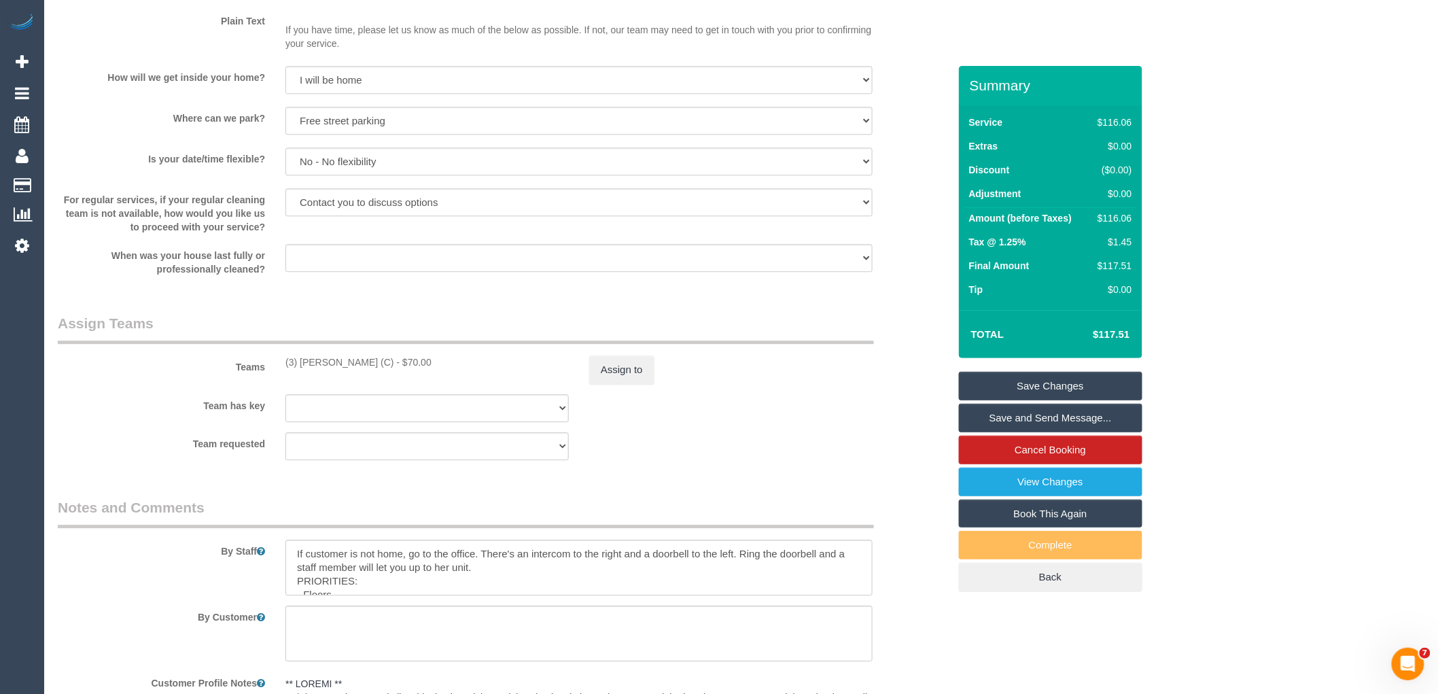
scroll to position [1661, 0]
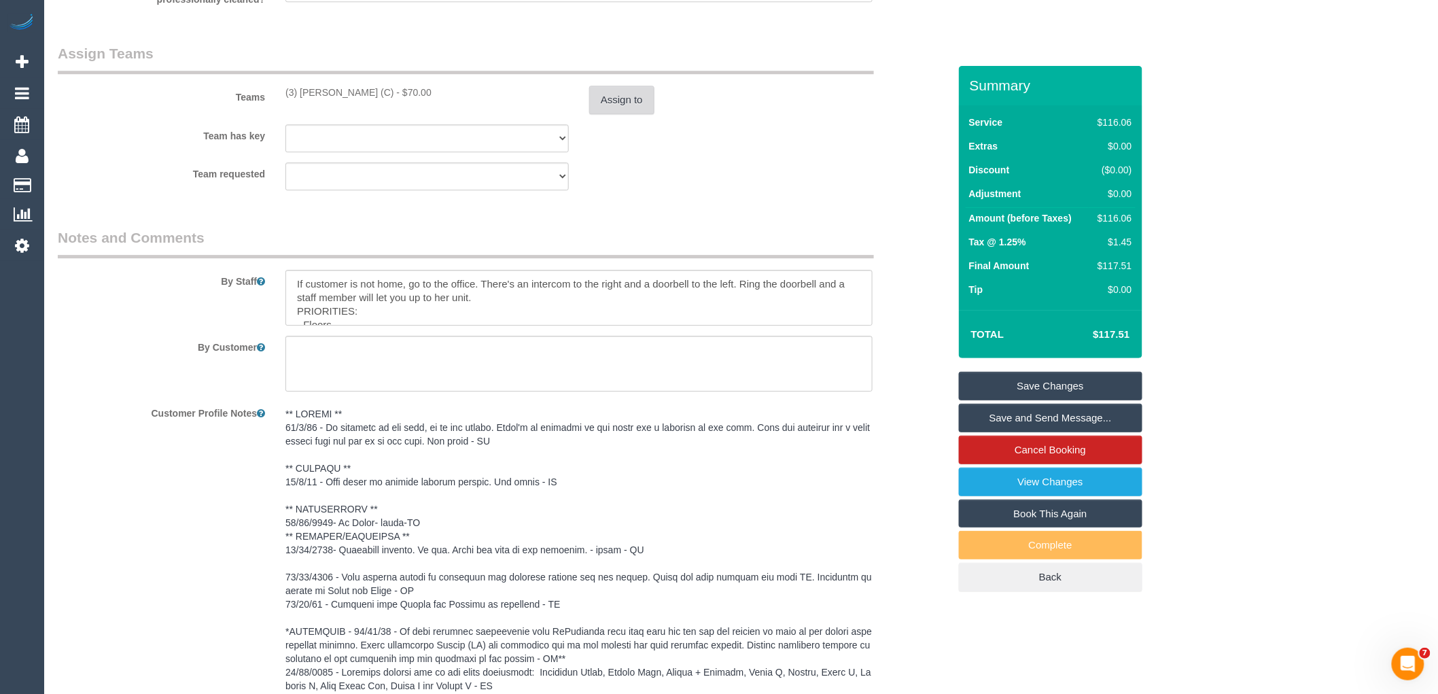
click at [625, 100] on button "Assign to" at bounding box center [621, 100] width 65 height 29
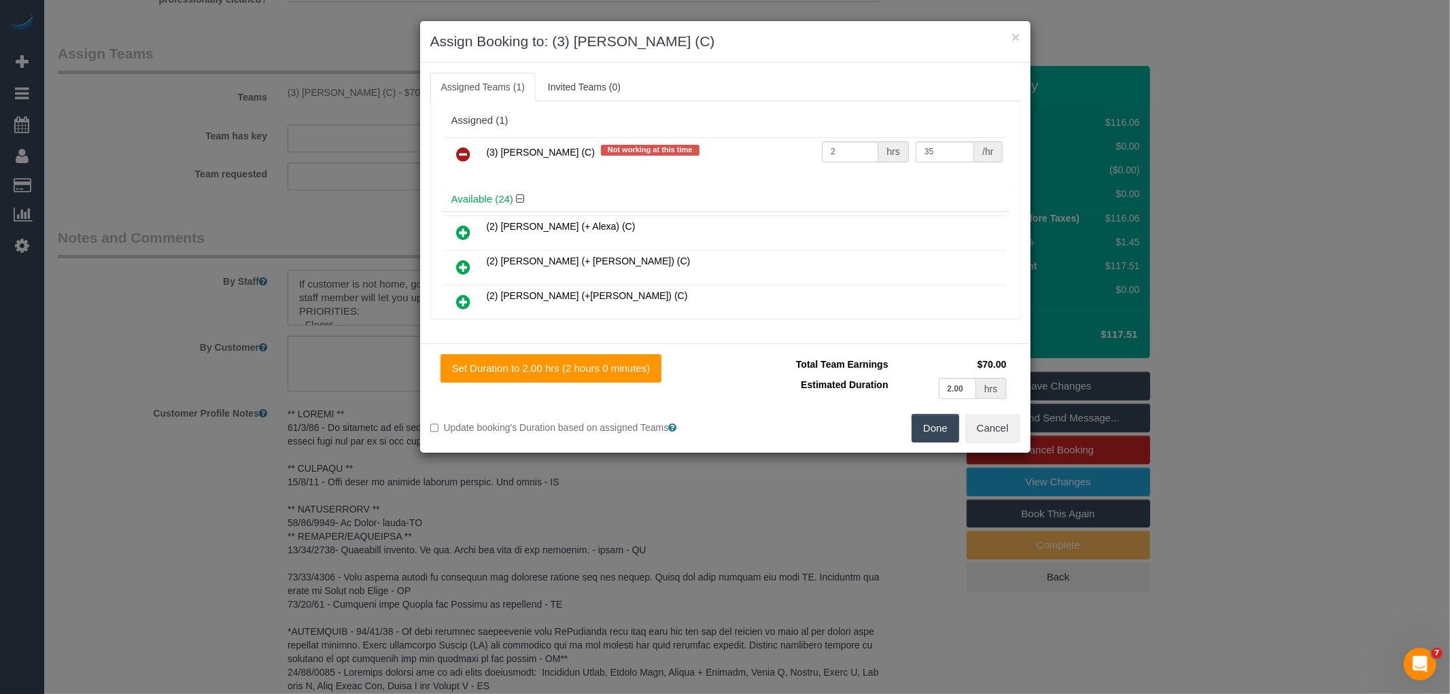
click at [468, 157] on icon at bounding box center [464, 154] width 14 height 16
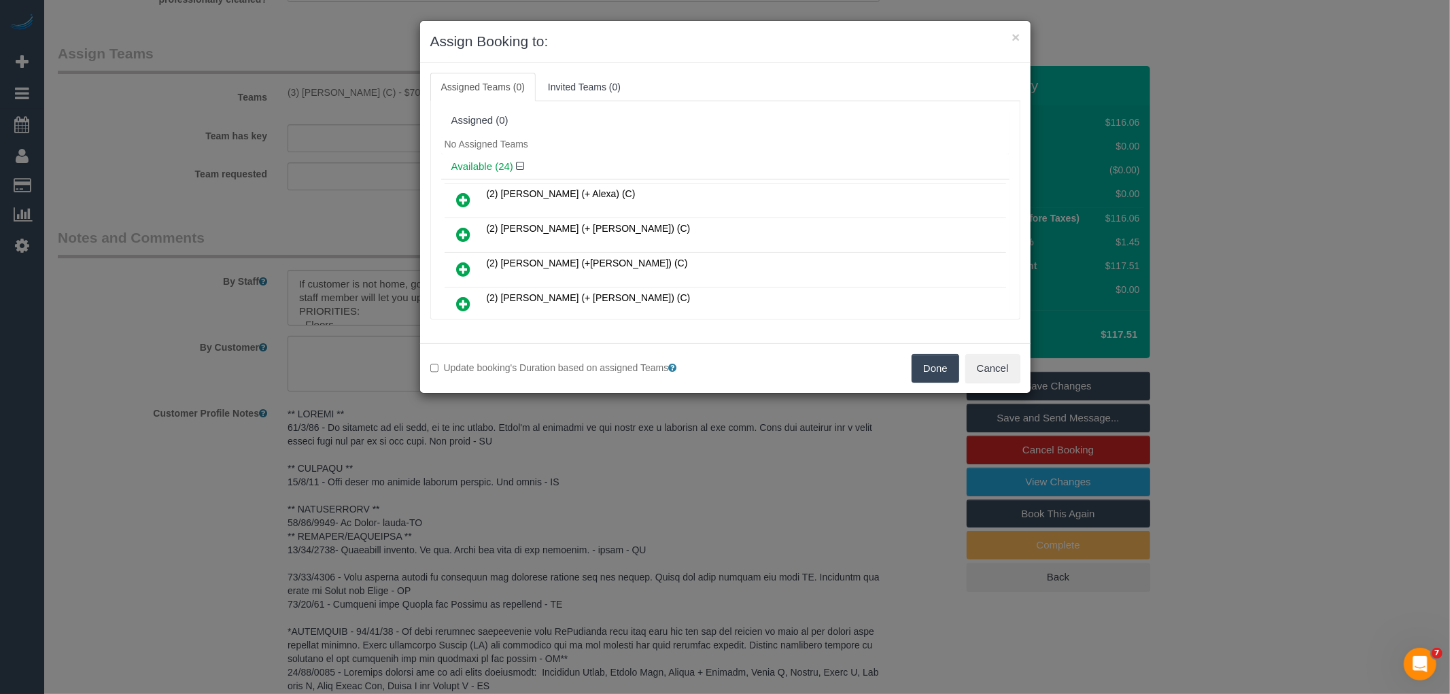
click at [941, 368] on button "Done" at bounding box center [936, 368] width 48 height 29
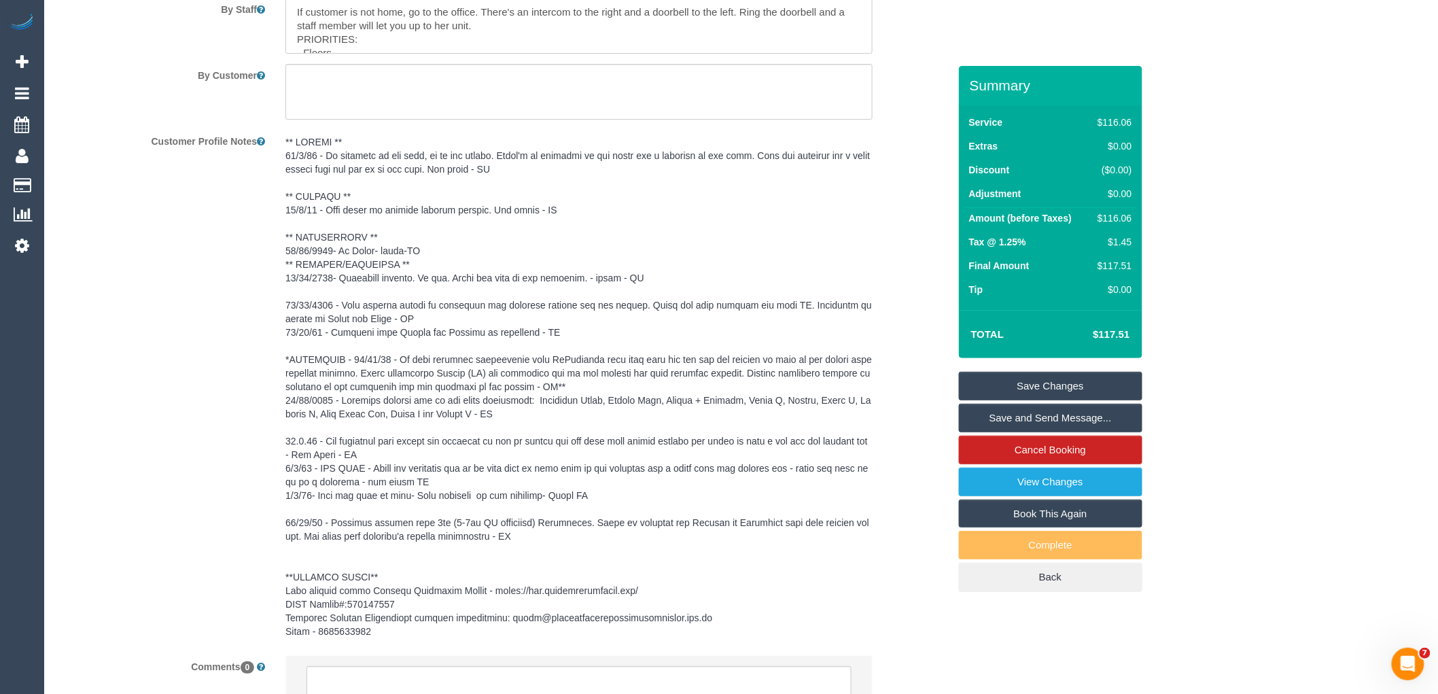
scroll to position [2058, 0]
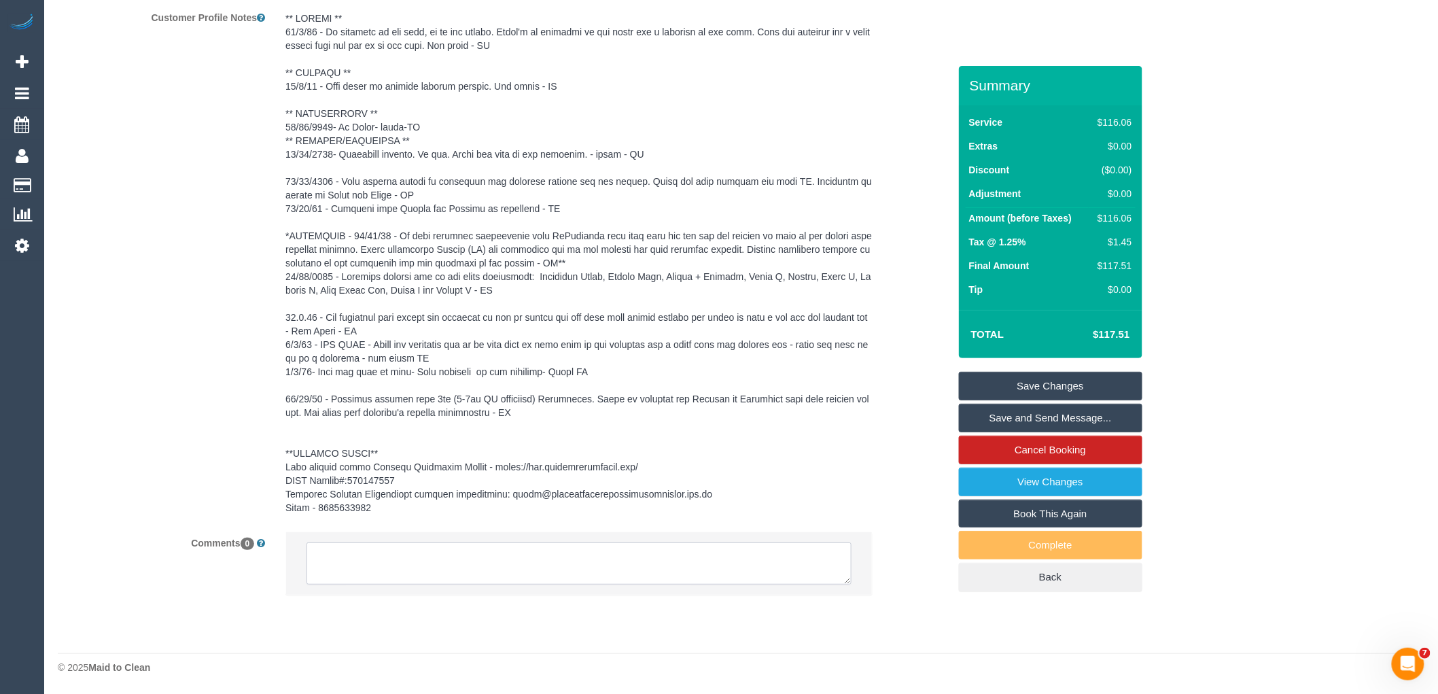
click at [405, 552] on textarea at bounding box center [579, 563] width 545 height 42
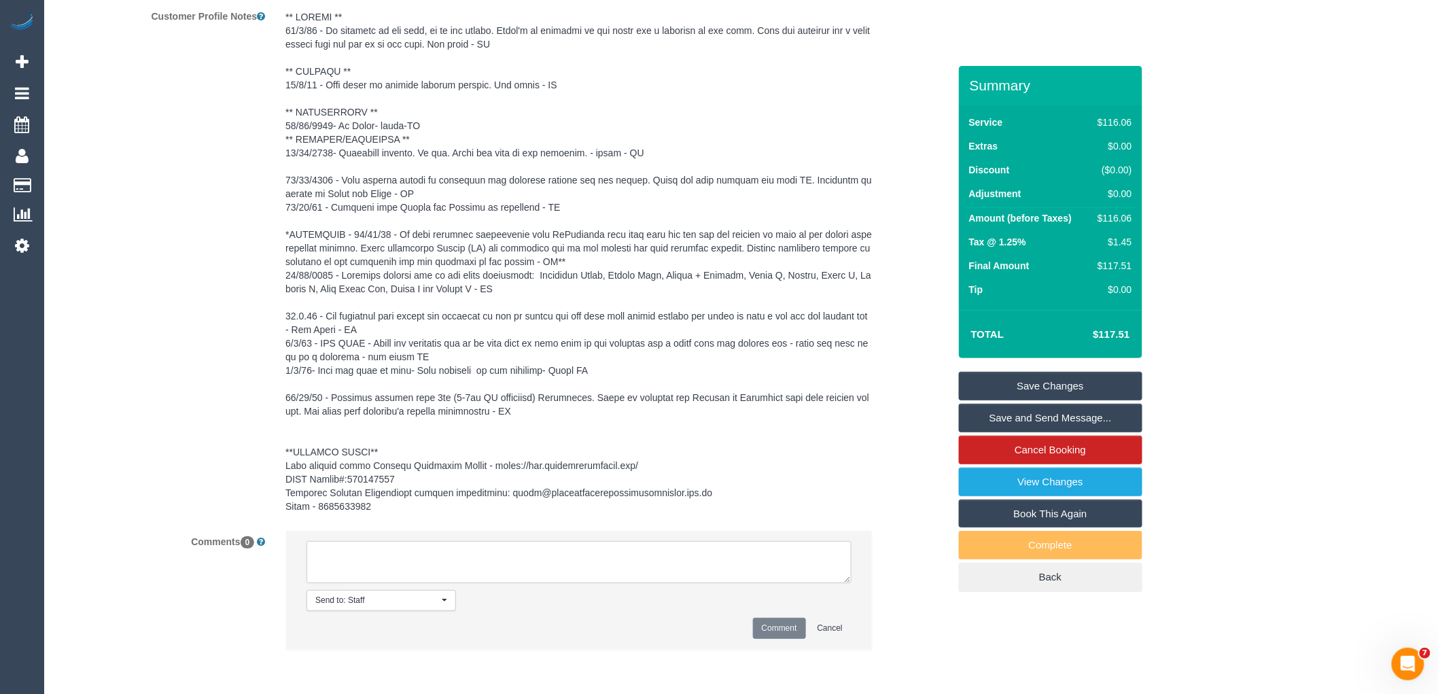
paste textarea "(3) Sharon Sparks (C) UA 14/10 - 02/11 - Knee Surgery Customer not contacted"
click at [374, 571] on textarea at bounding box center [579, 562] width 545 height 42
click at [375, 571] on textarea at bounding box center [579, 562] width 545 height 42
click at [431, 574] on textarea at bounding box center [579, 562] width 545 height 42
drag, startPoint x: 483, startPoint y: 580, endPoint x: 162, endPoint y: 487, distance: 334.7
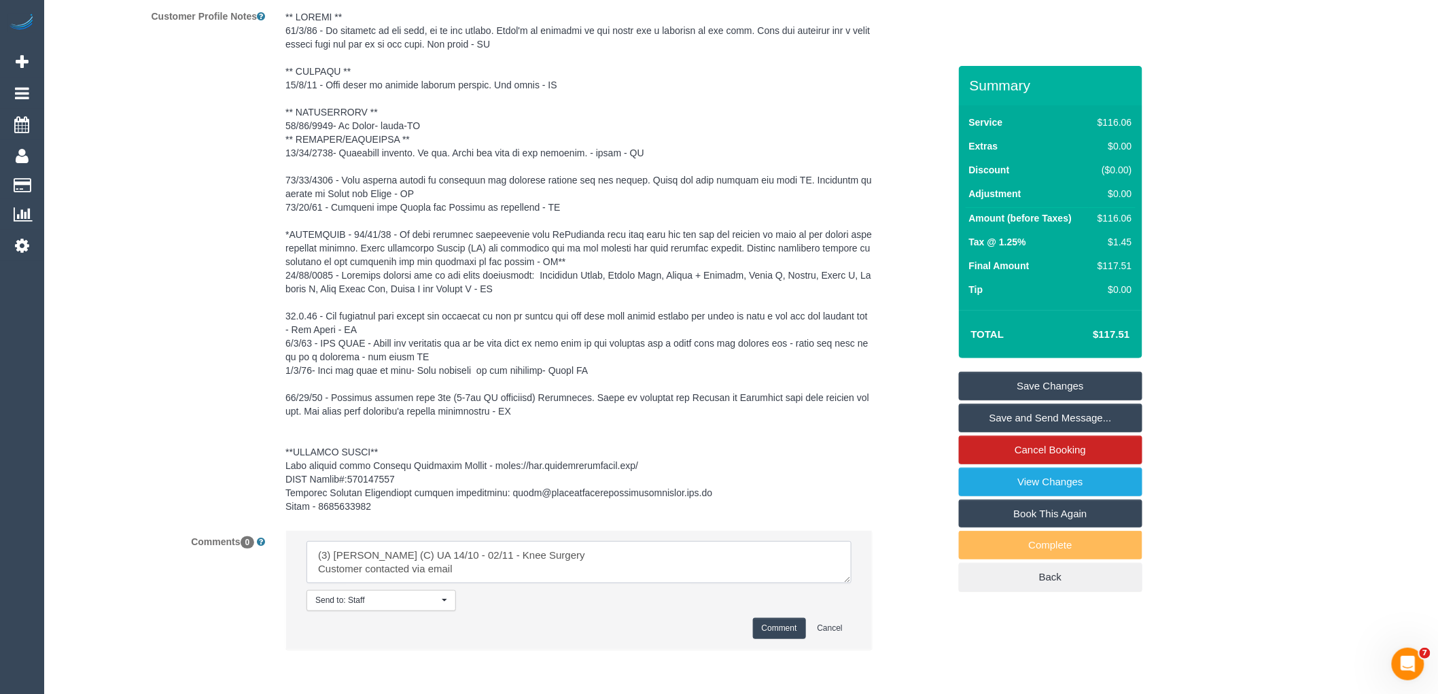
click at [162, 487] on sui-booking-comments "By Staff By Customer Customer Profile Notes Comments 0 Send to: Staff Nothing s…" at bounding box center [503, 247] width 891 height 833
type textarea "(3) Sharon Sparks (C) UA 14/10 - 02/11 - Knee Surgery Customer contacted via em…"
click at [783, 626] on button "Comment" at bounding box center [779, 628] width 53 height 21
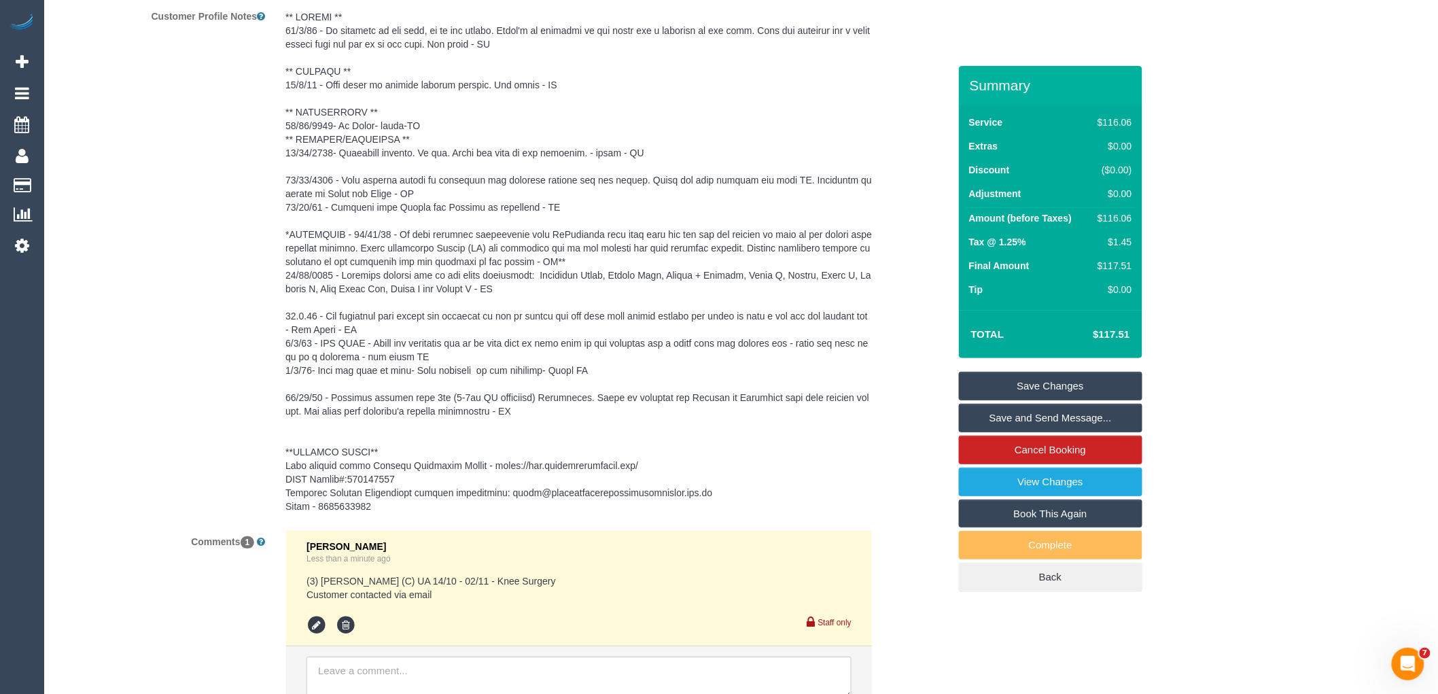
click at [1048, 385] on link "Save Changes" at bounding box center [1051, 386] width 184 height 29
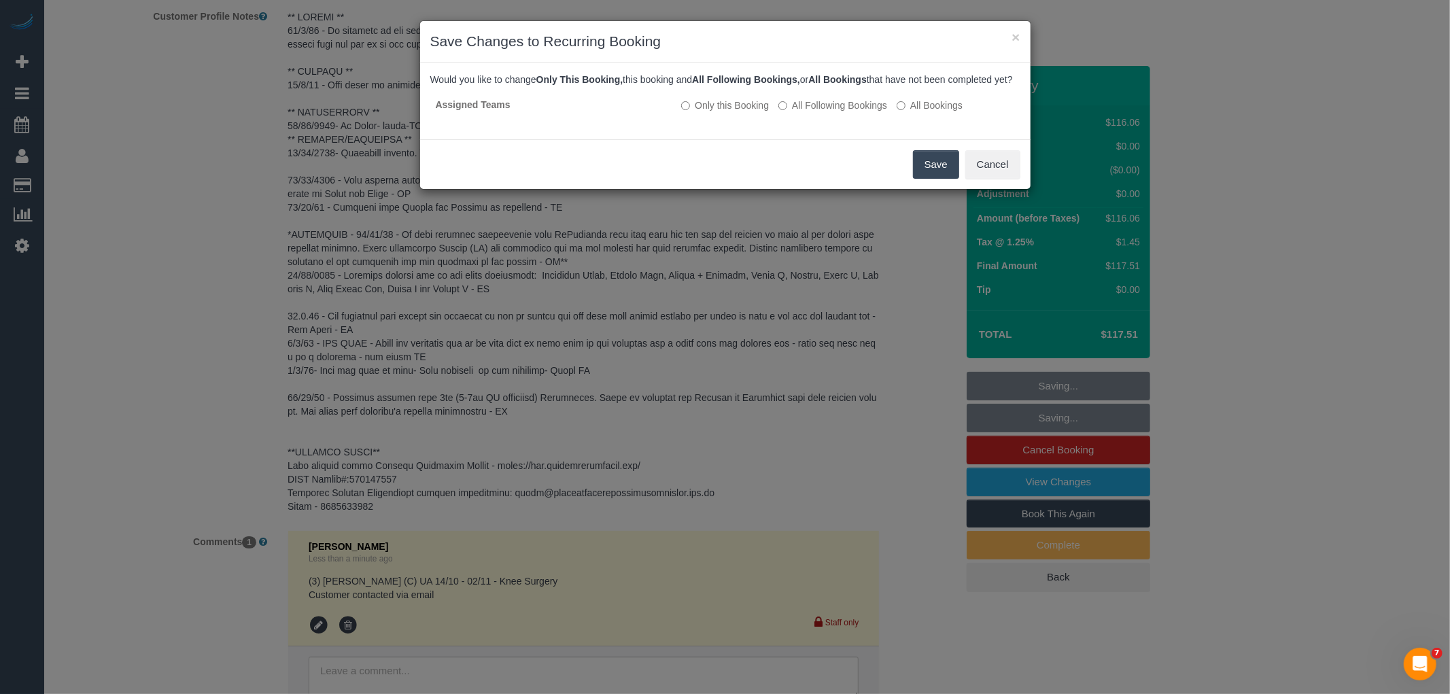
click at [944, 175] on button "Save" at bounding box center [936, 164] width 46 height 29
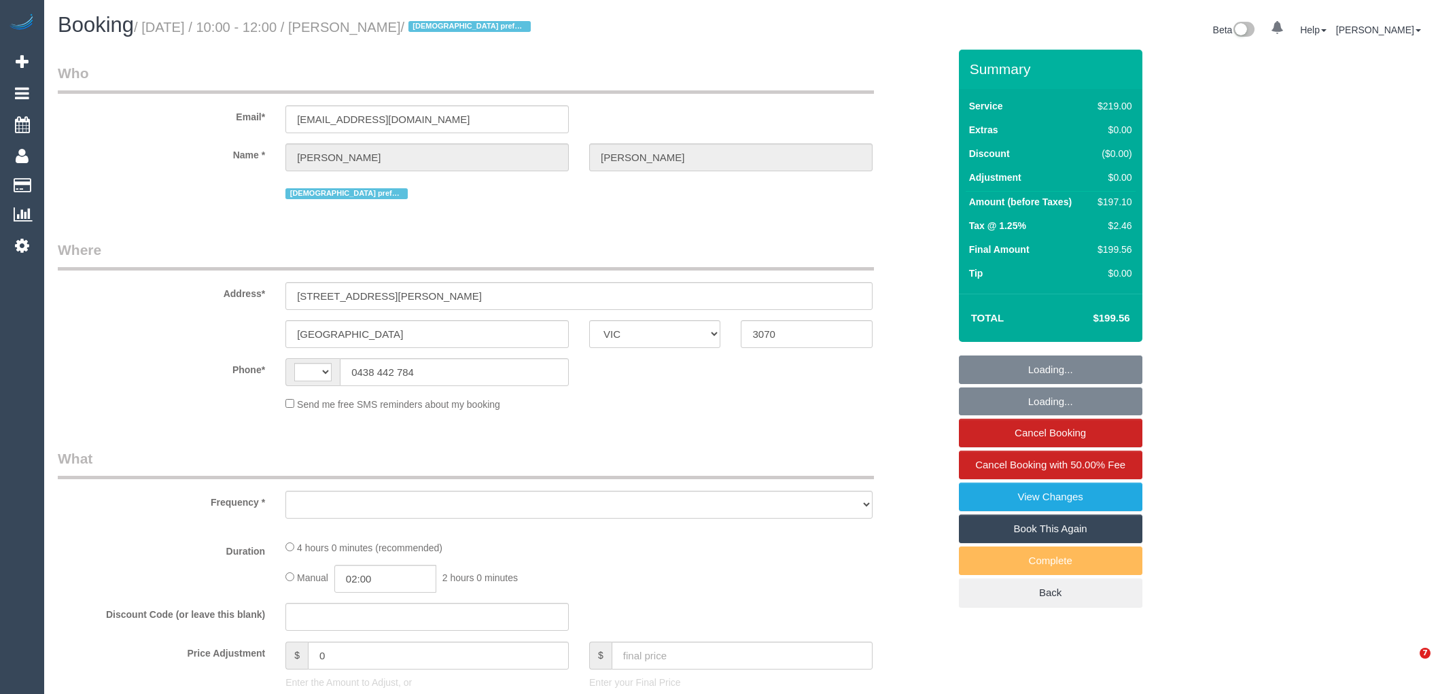
select select "VIC"
select select "string:AU"
select select "string:stripe-pm_1QG6ak2GScqysDRVqDUblpvI"
select select "number:27"
select select "number:14"
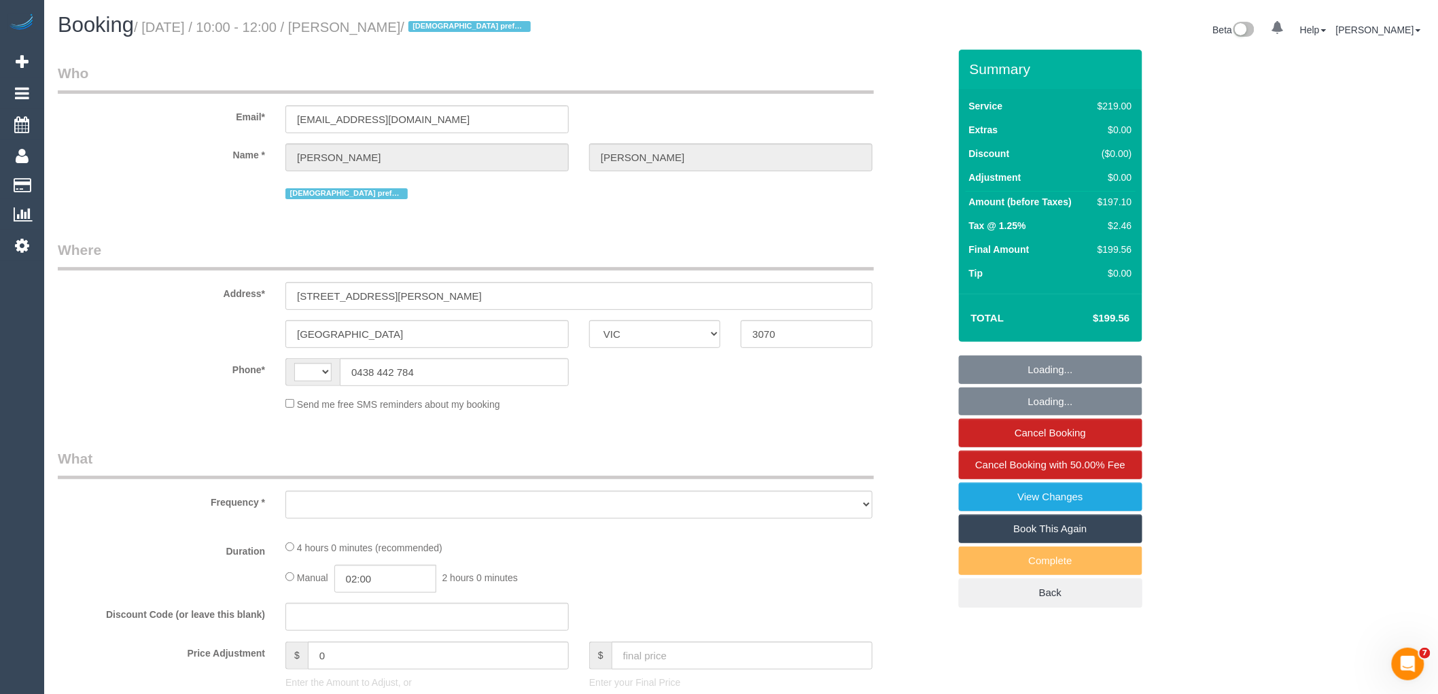
select select "number:19"
select select "number:24"
select select "number:35"
select select "number:12"
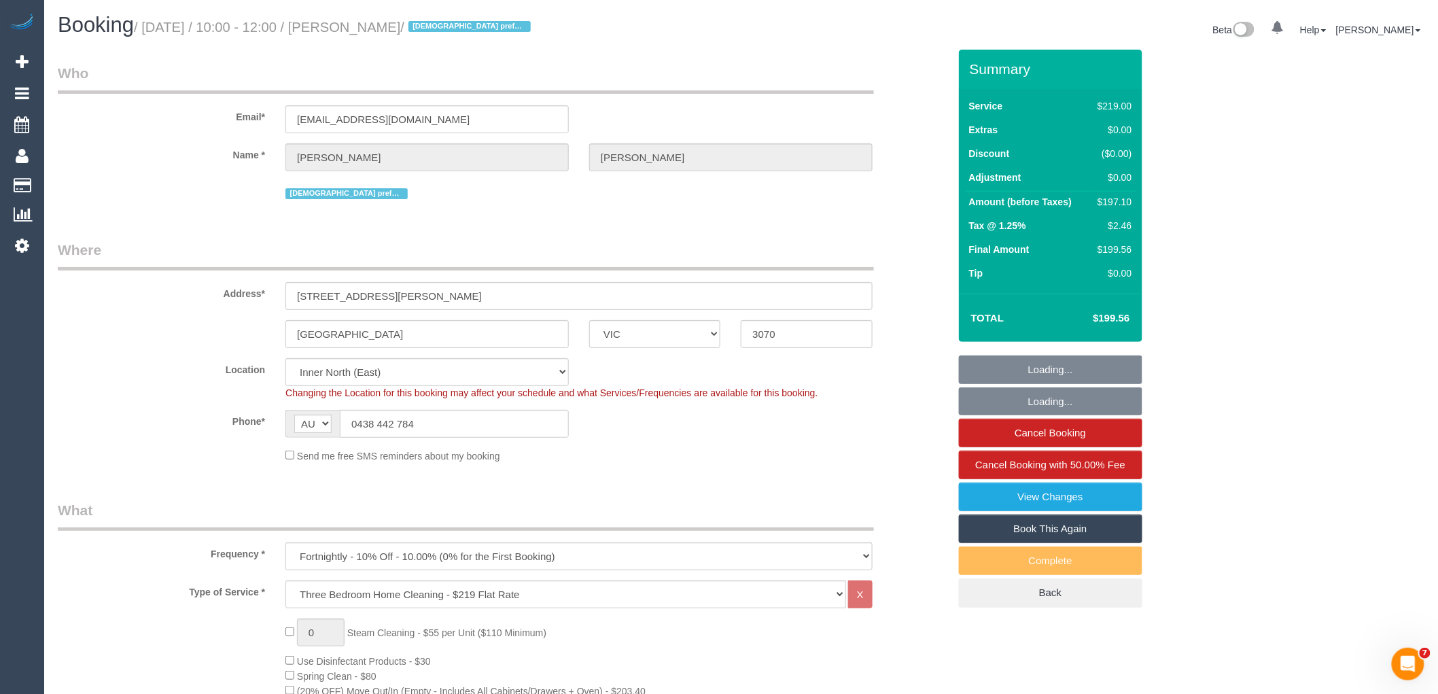
select select "object:1555"
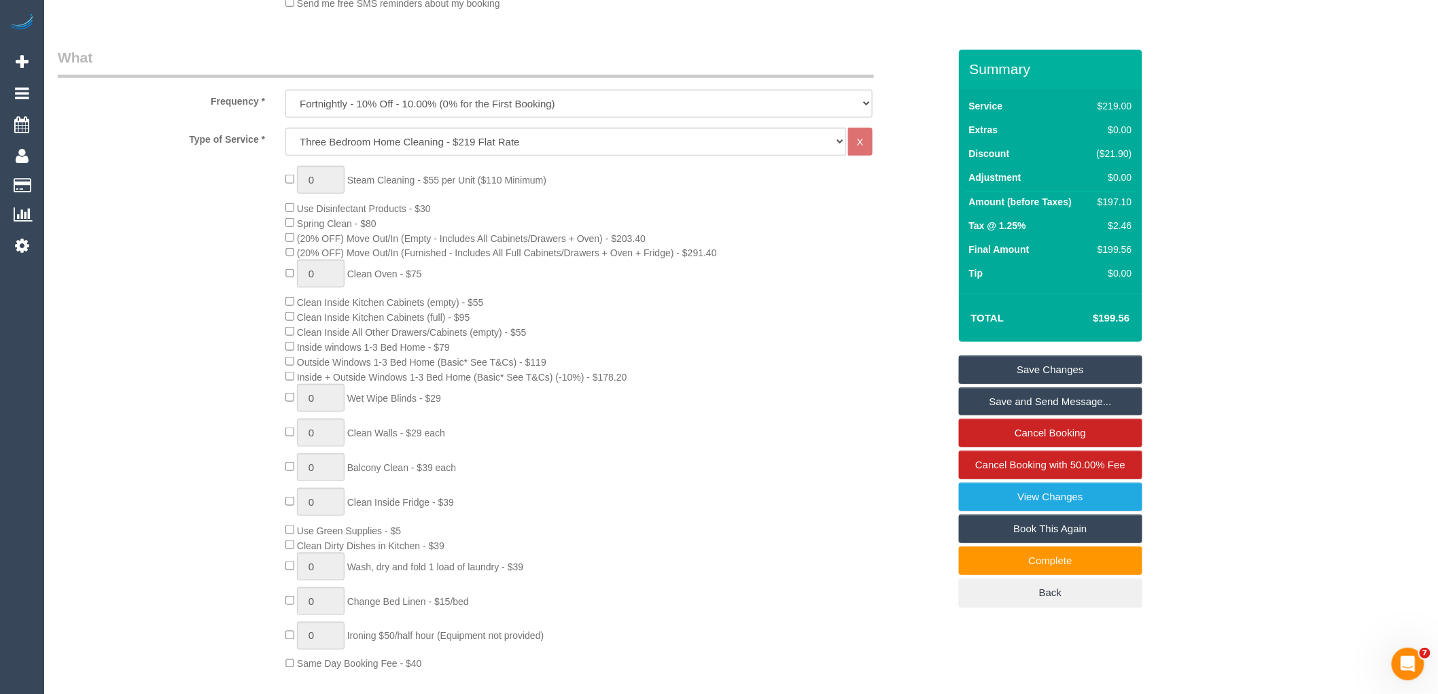
click at [84, 194] on div "0 Steam Cleaning - $55 per Unit ($110 Minimum) Use Disinfectant Products - $30 …" at bounding box center [504, 419] width 912 height 506
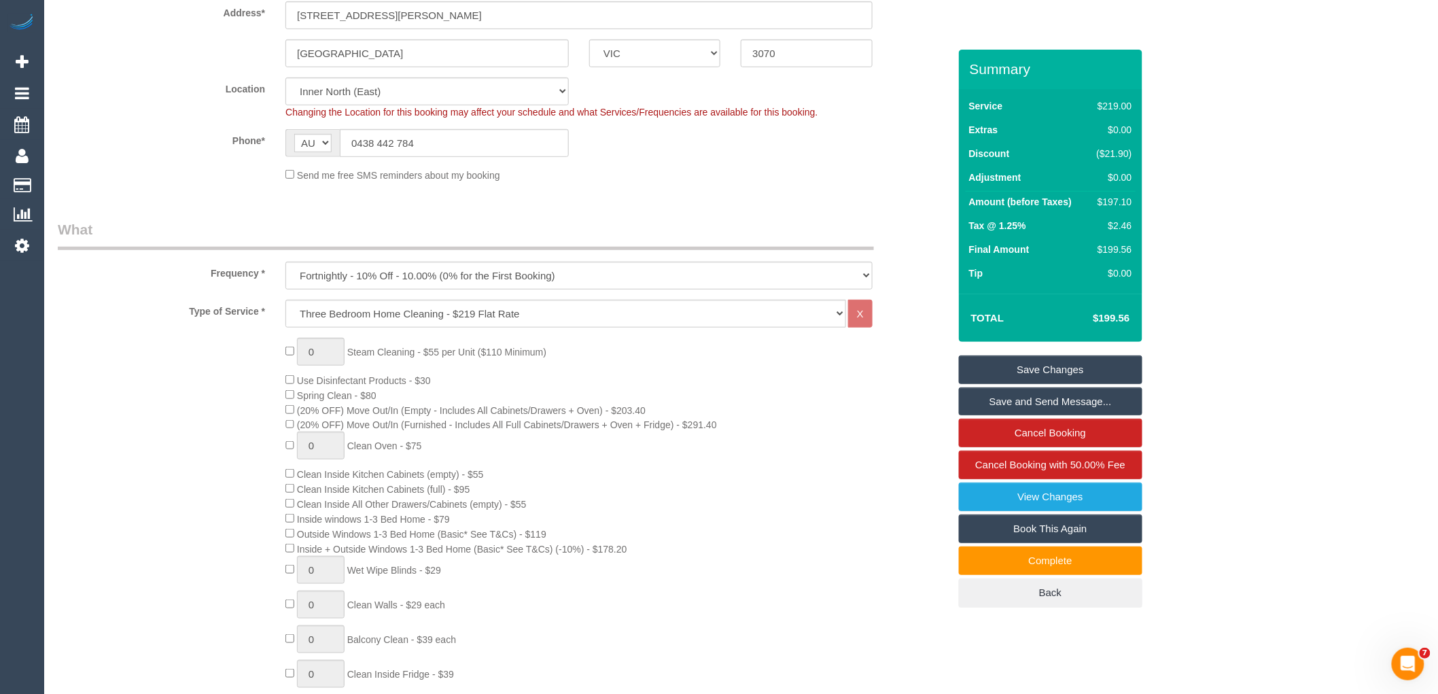
scroll to position [0, 0]
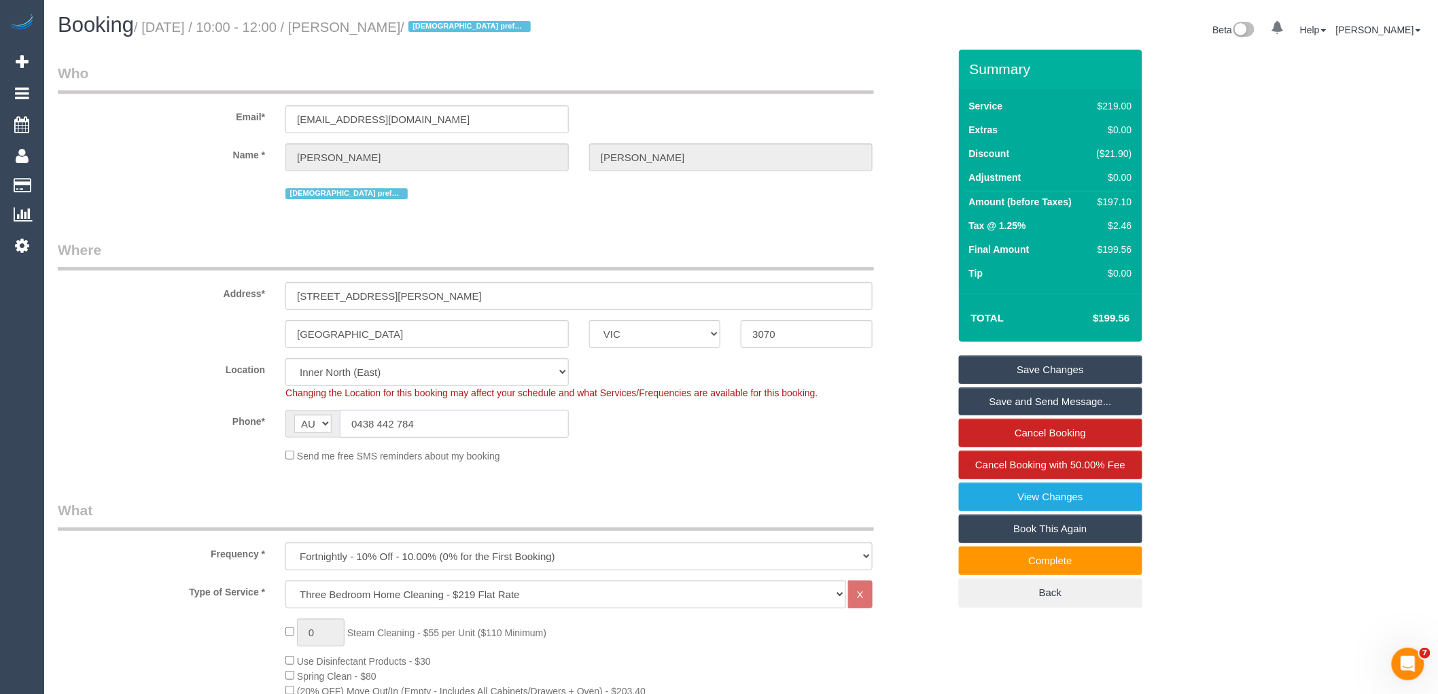
drag, startPoint x: 440, startPoint y: 425, endPoint x: 154, endPoint y: 399, distance: 288.0
click at [160, 400] on sui-booking-location "Location Office City East (North) East (South) Inner East Inner North (East) In…" at bounding box center [503, 410] width 891 height 105
click at [402, 207] on fieldset "Who Email* katefazio@gmail.com Name * Kate Fazio Female preferred" at bounding box center [503, 138] width 891 height 150
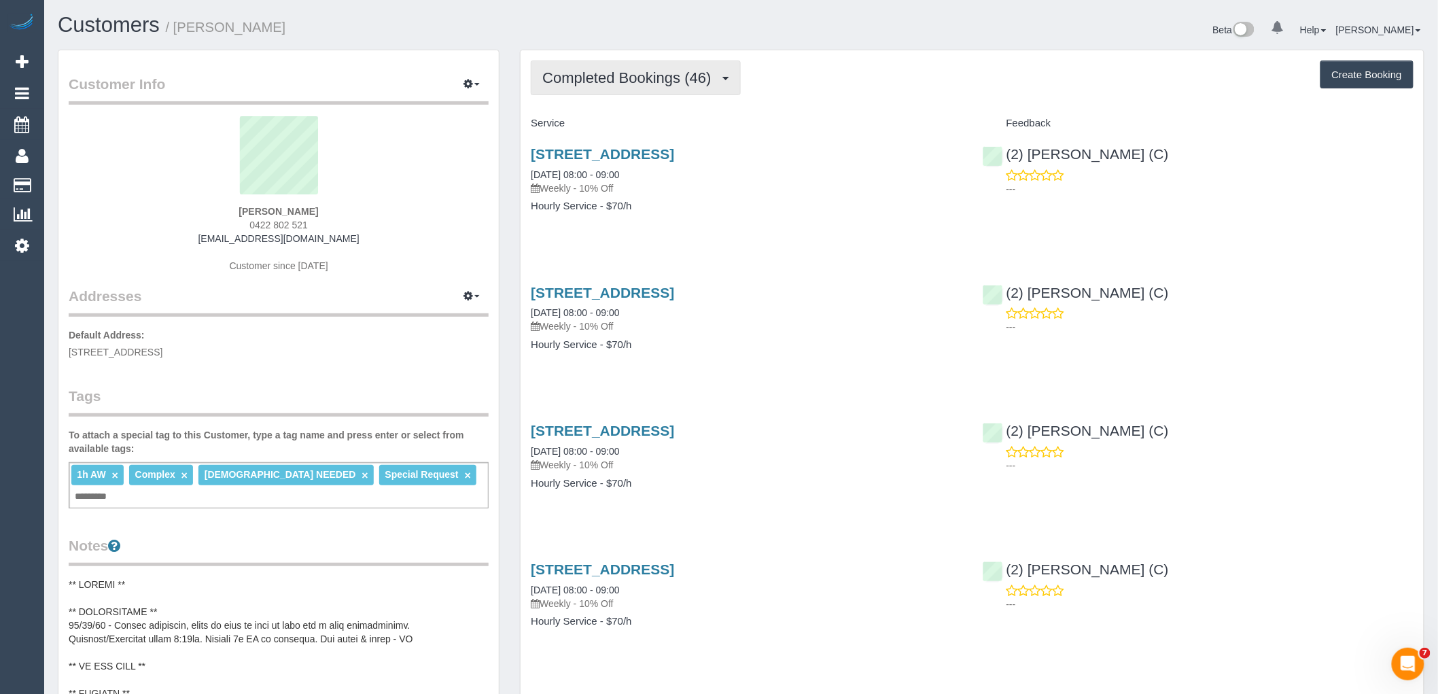
click at [616, 69] on button "Completed Bookings (46)" at bounding box center [635, 77] width 209 height 35
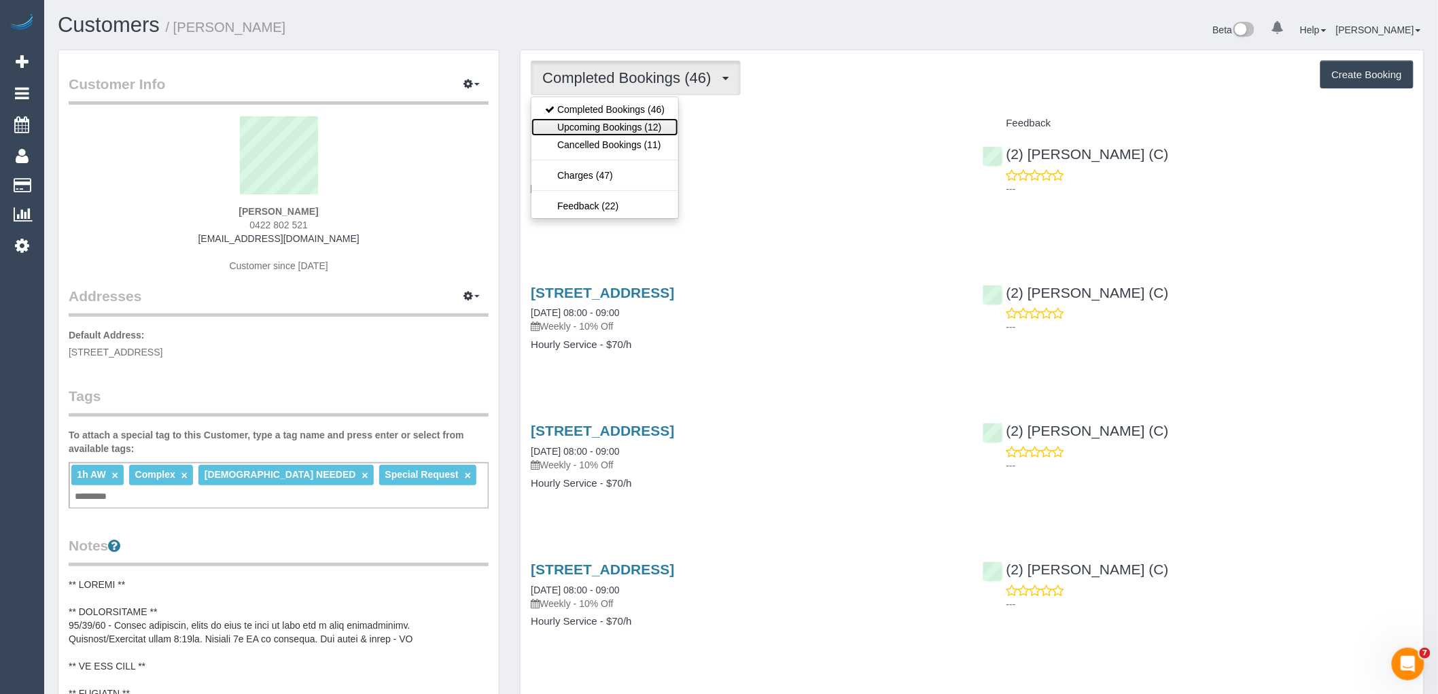
click at [592, 131] on link "Upcoming Bookings (12)" at bounding box center [605, 127] width 147 height 18
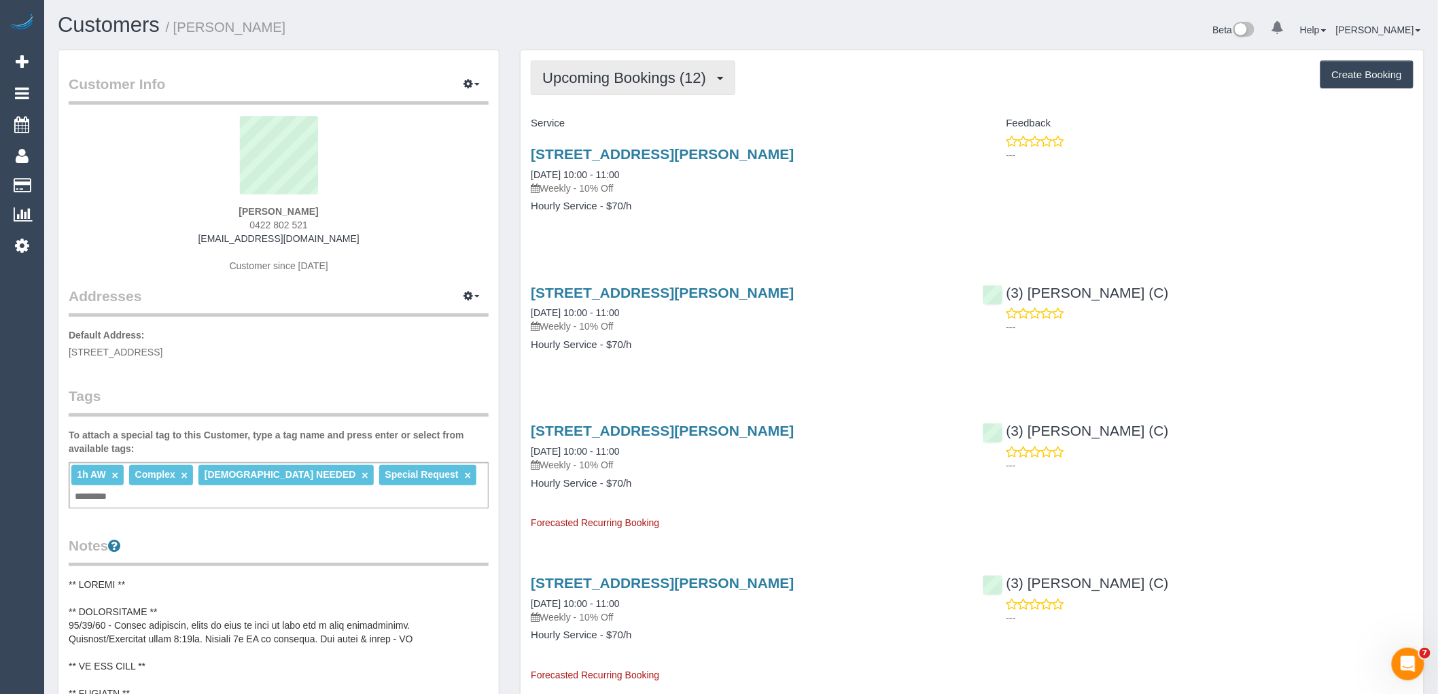
click at [606, 80] on span "Upcoming Bookings (12)" at bounding box center [627, 77] width 171 height 17
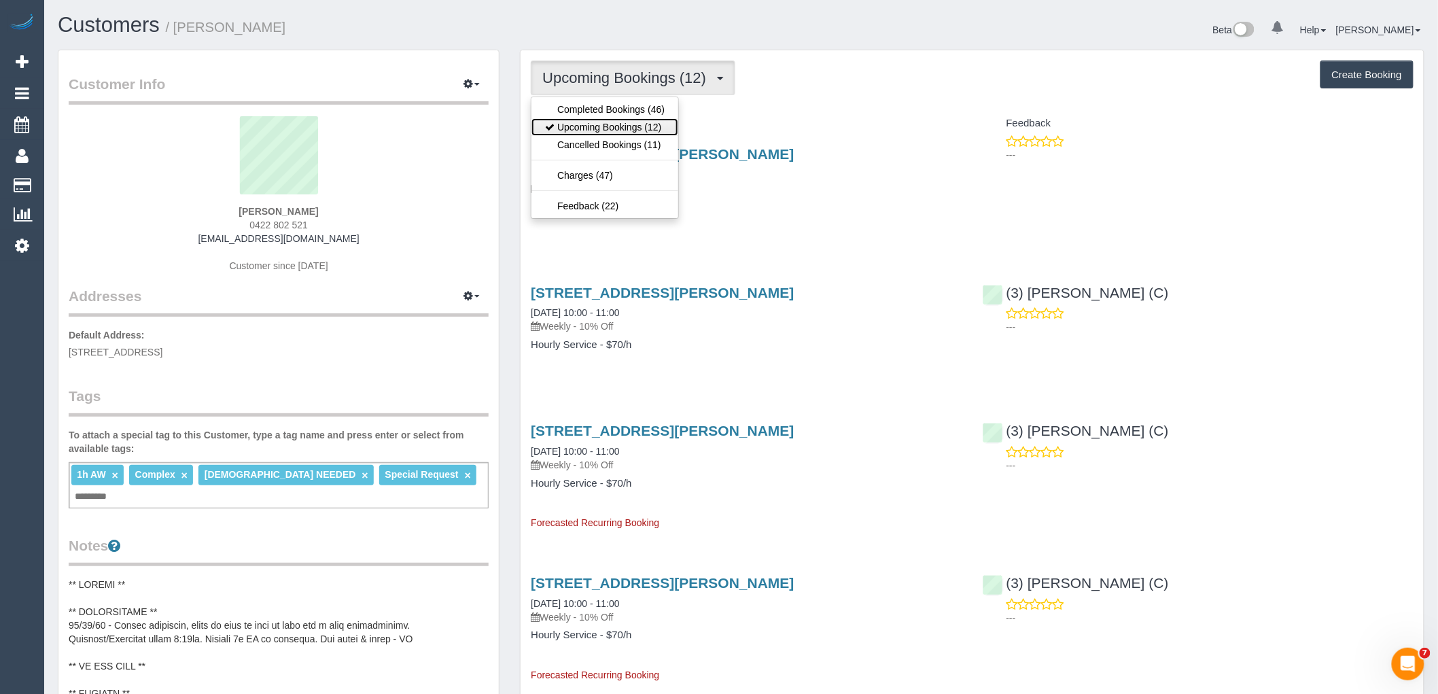
click at [622, 126] on link "Upcoming Bookings (12)" at bounding box center [605, 127] width 147 height 18
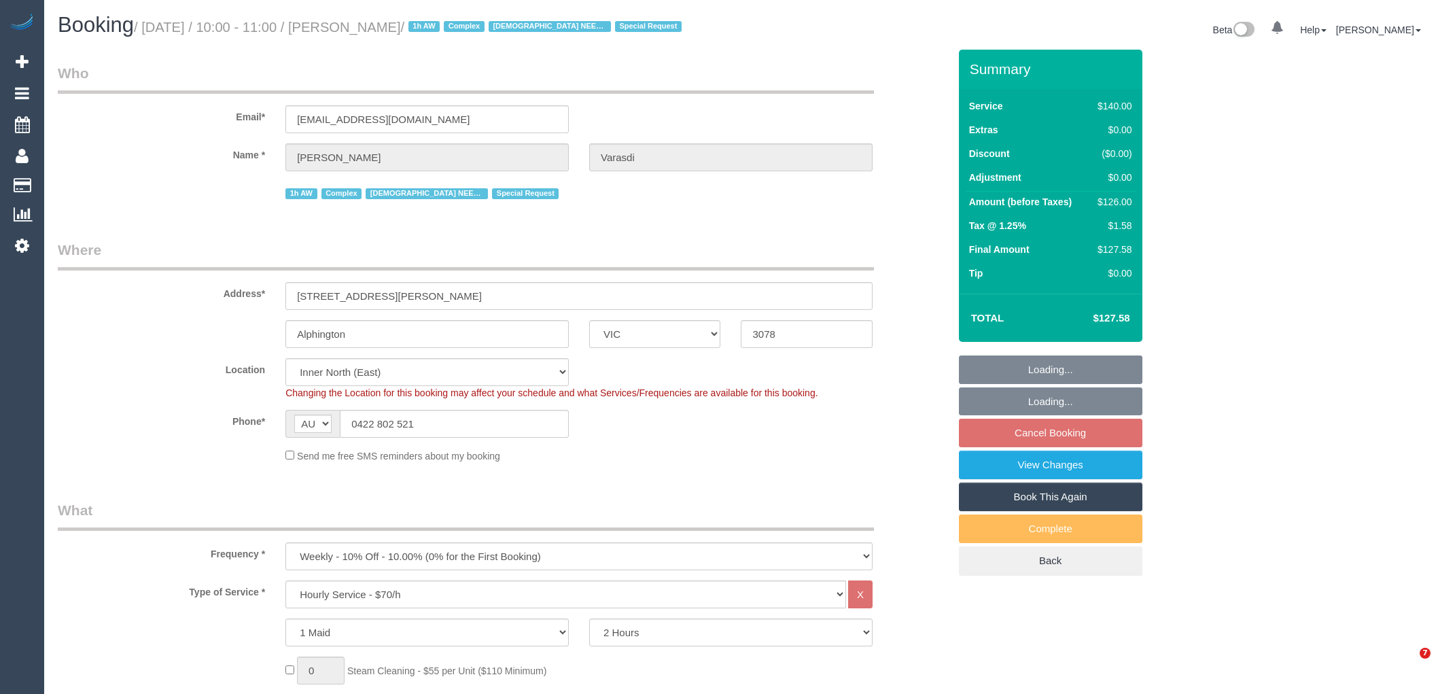
select select "VIC"
select select "number:27"
select select "number:14"
select select "number:19"
select select "number:36"
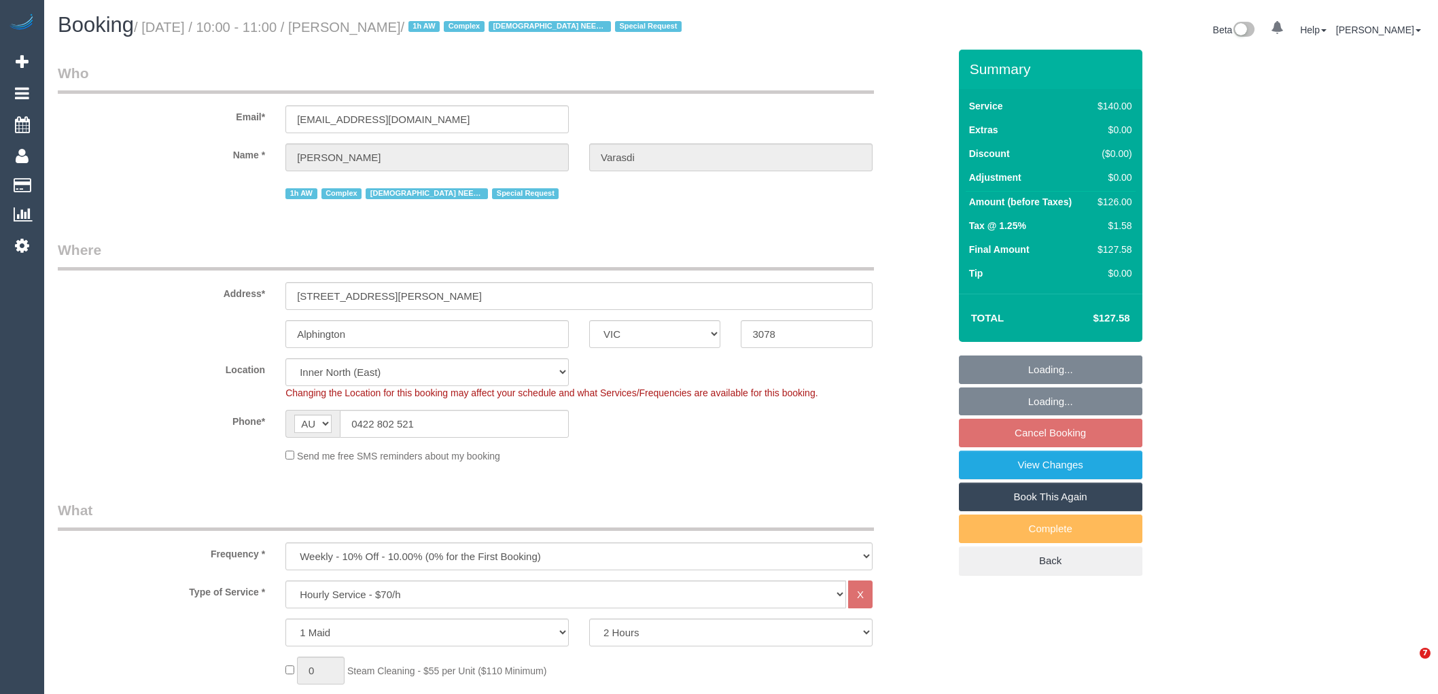
select select "number:35"
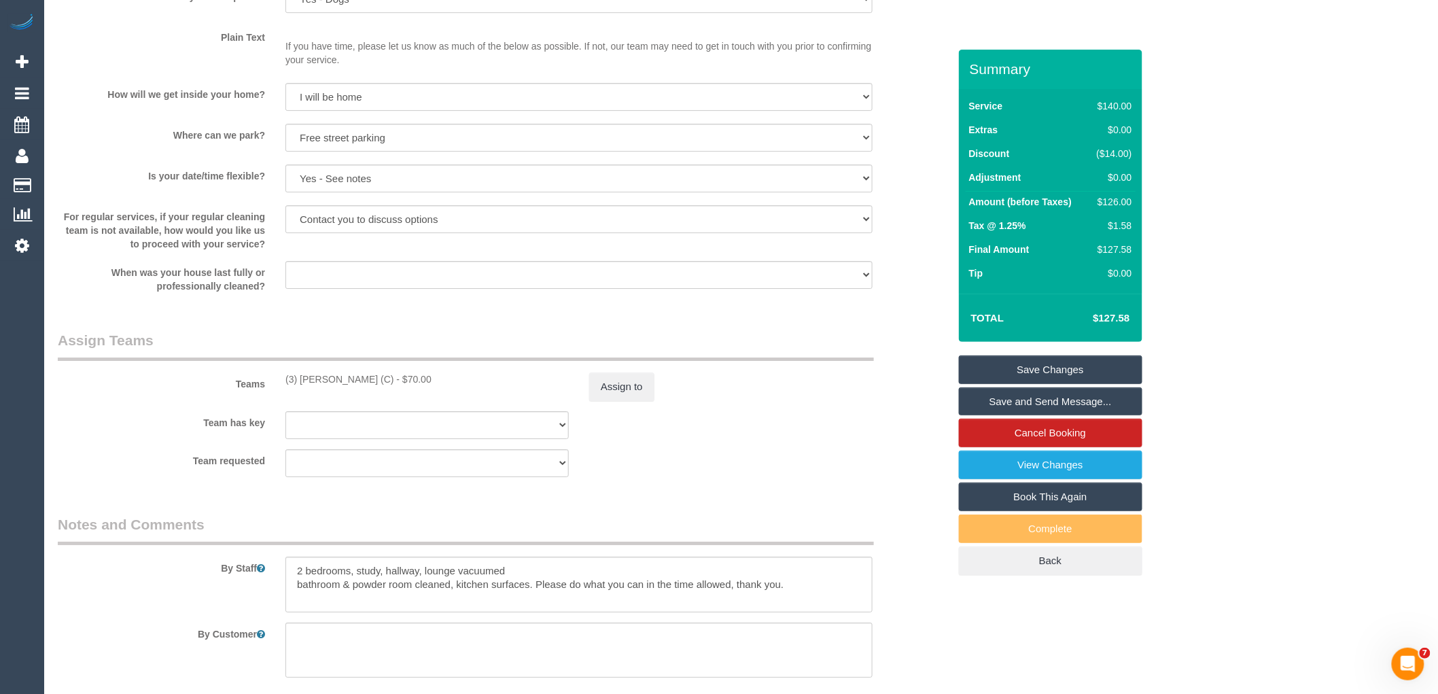
scroll to position [1888, 0]
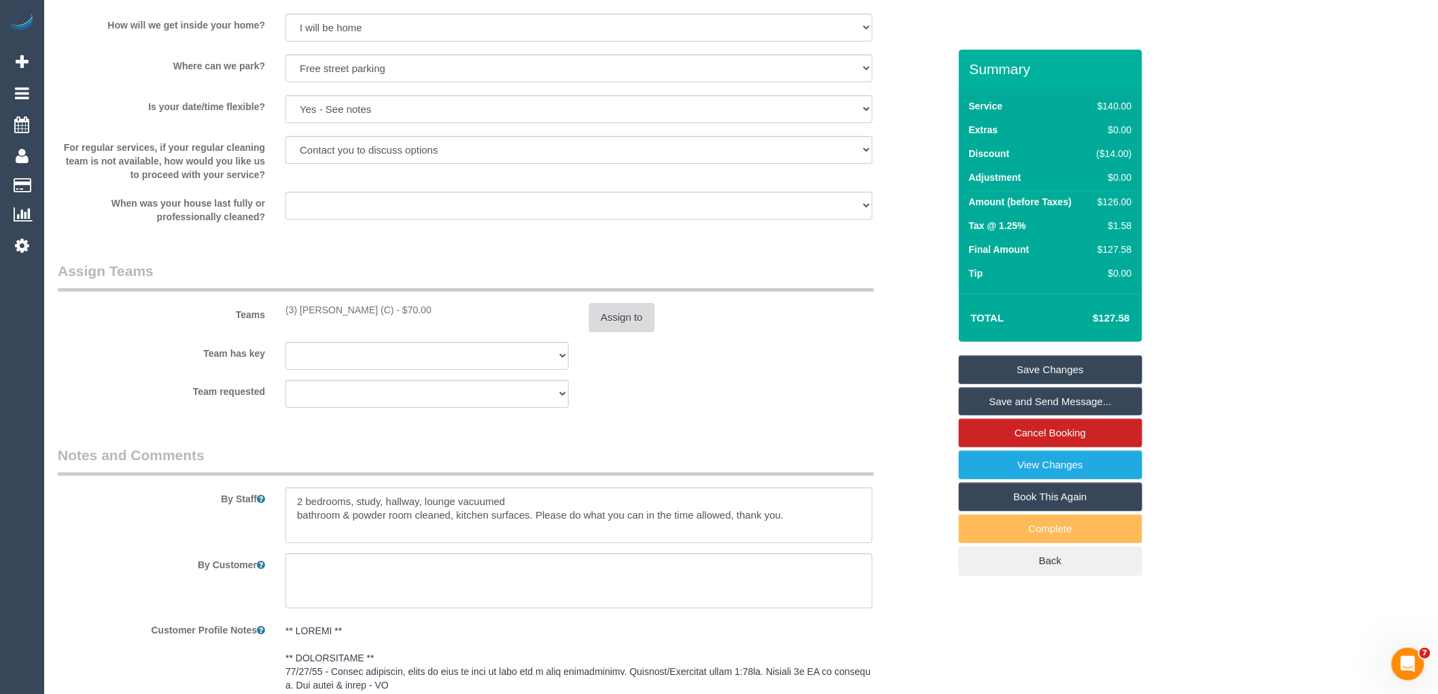
click at [625, 330] on button "Assign to" at bounding box center [621, 317] width 65 height 29
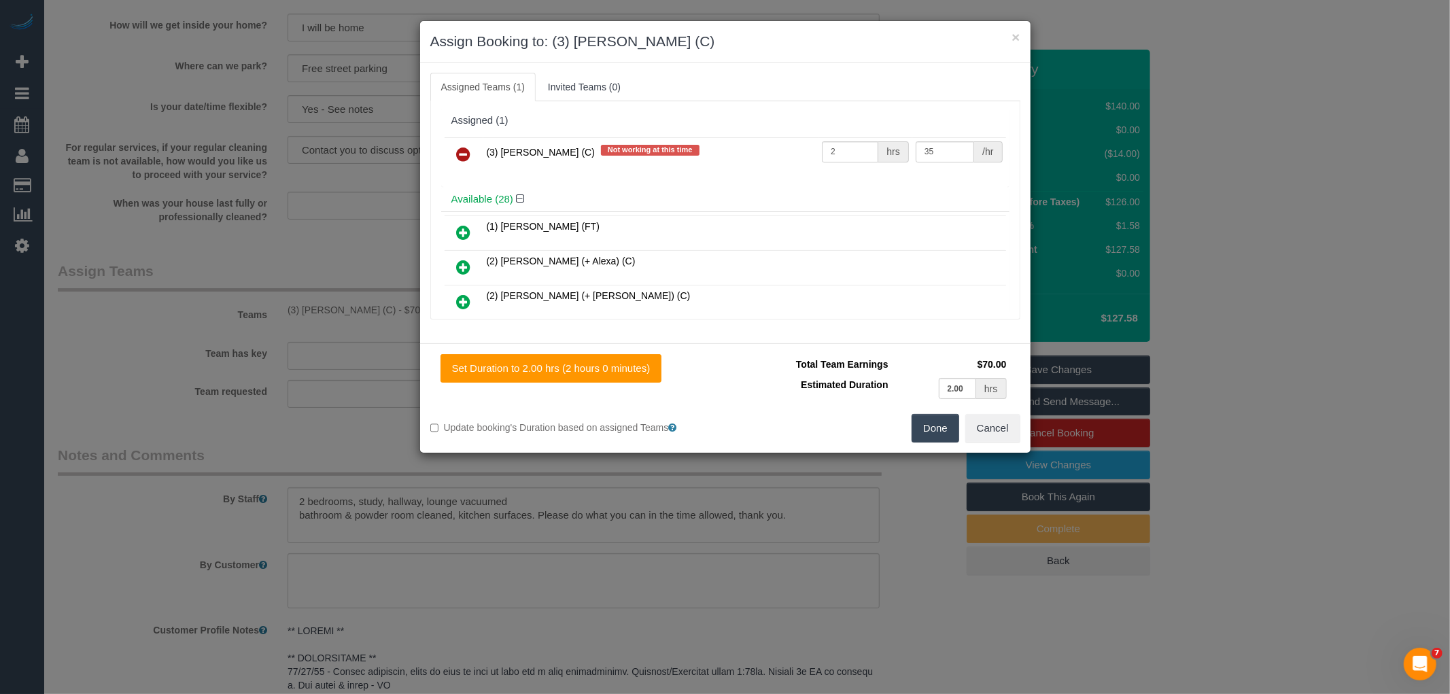
click at [462, 151] on icon at bounding box center [464, 154] width 14 height 16
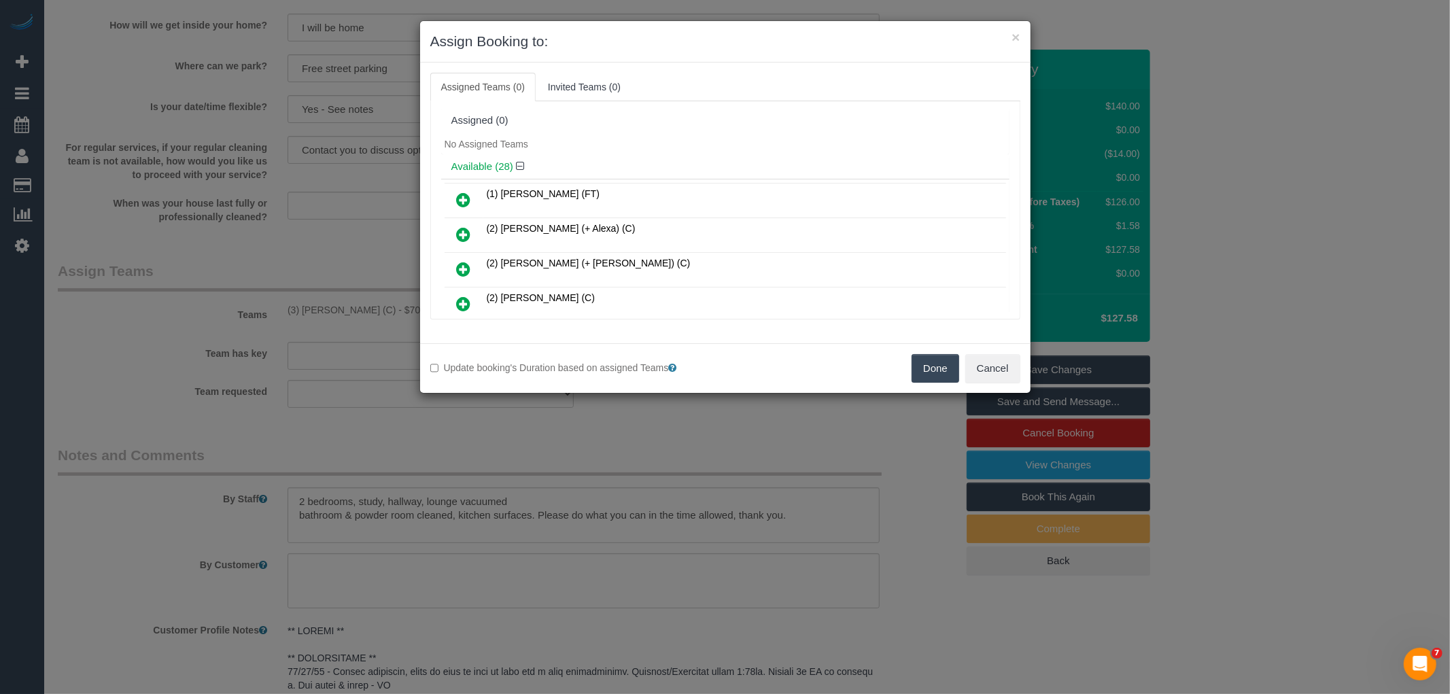
click at [931, 375] on button "Done" at bounding box center [936, 368] width 48 height 29
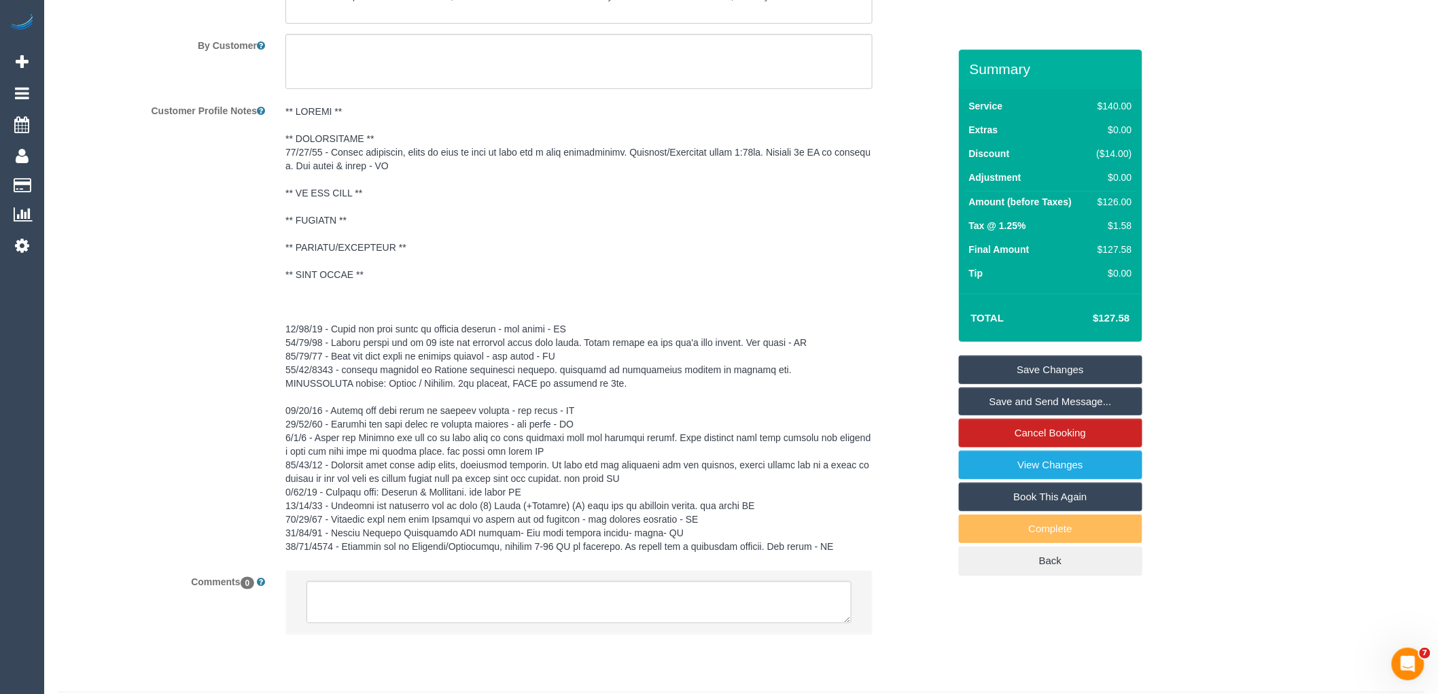
scroll to position [2461, 0]
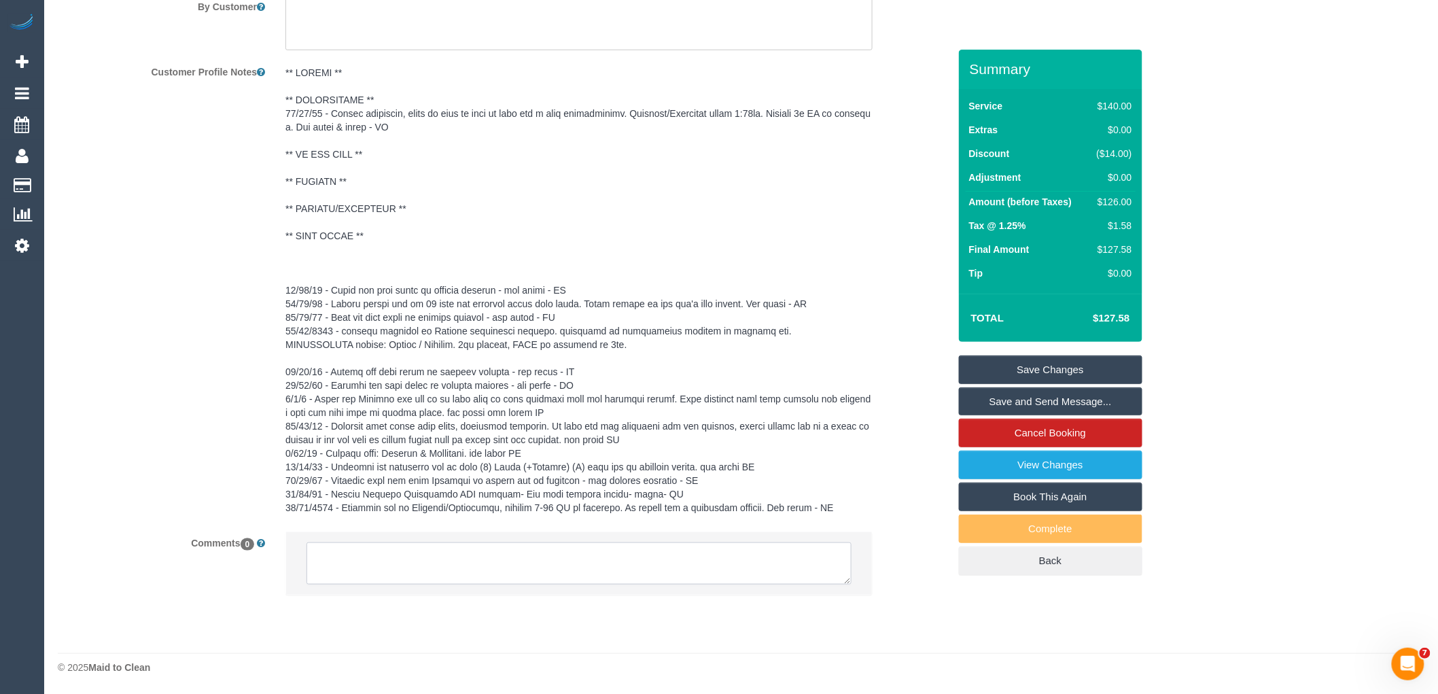
click at [430, 566] on textarea at bounding box center [579, 563] width 545 height 42
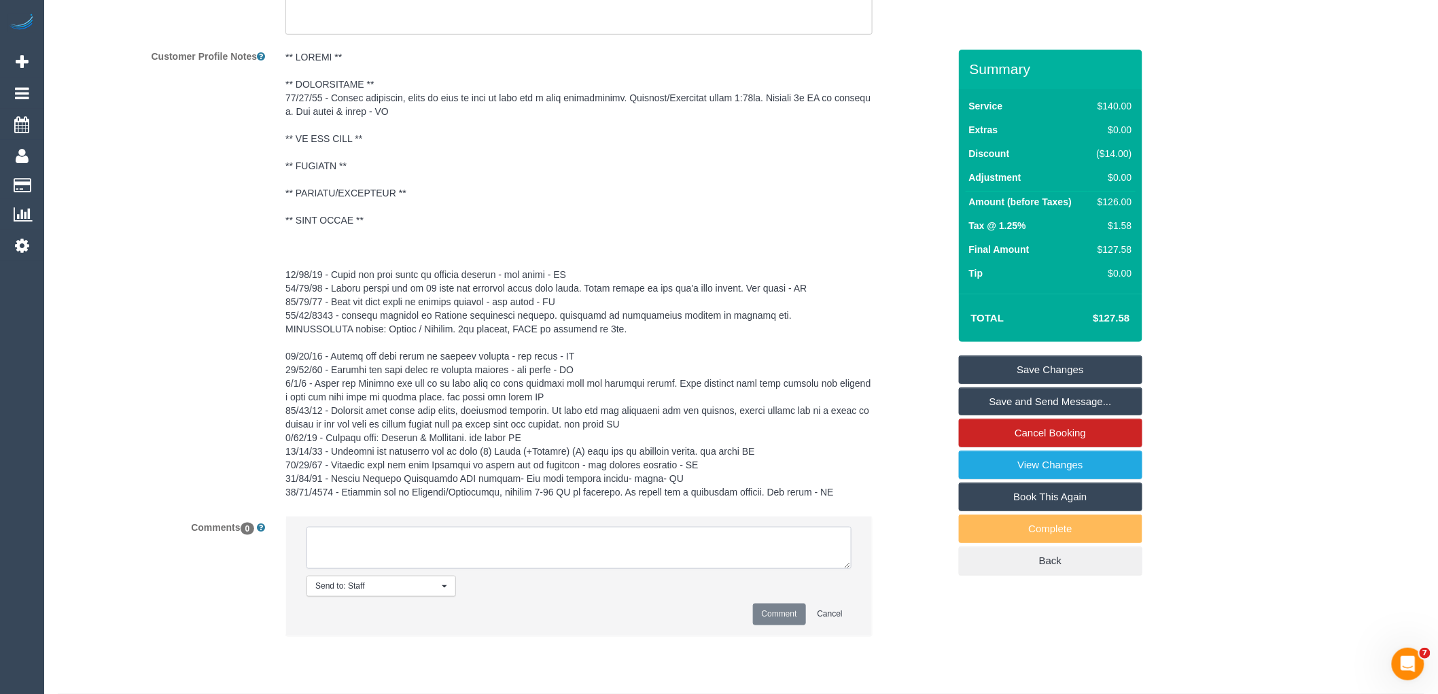
paste textarea "(3) Sharon Sparks (C) UA 14/10 - 02/11 - Knee Surgery Customer not contacted - …"
type textarea "(3) Sharon Sparks (C) UA 14/10 - 02/11 - Knee Surgery Customer not contacted - …"
click at [782, 625] on button "Comment" at bounding box center [779, 614] width 53 height 21
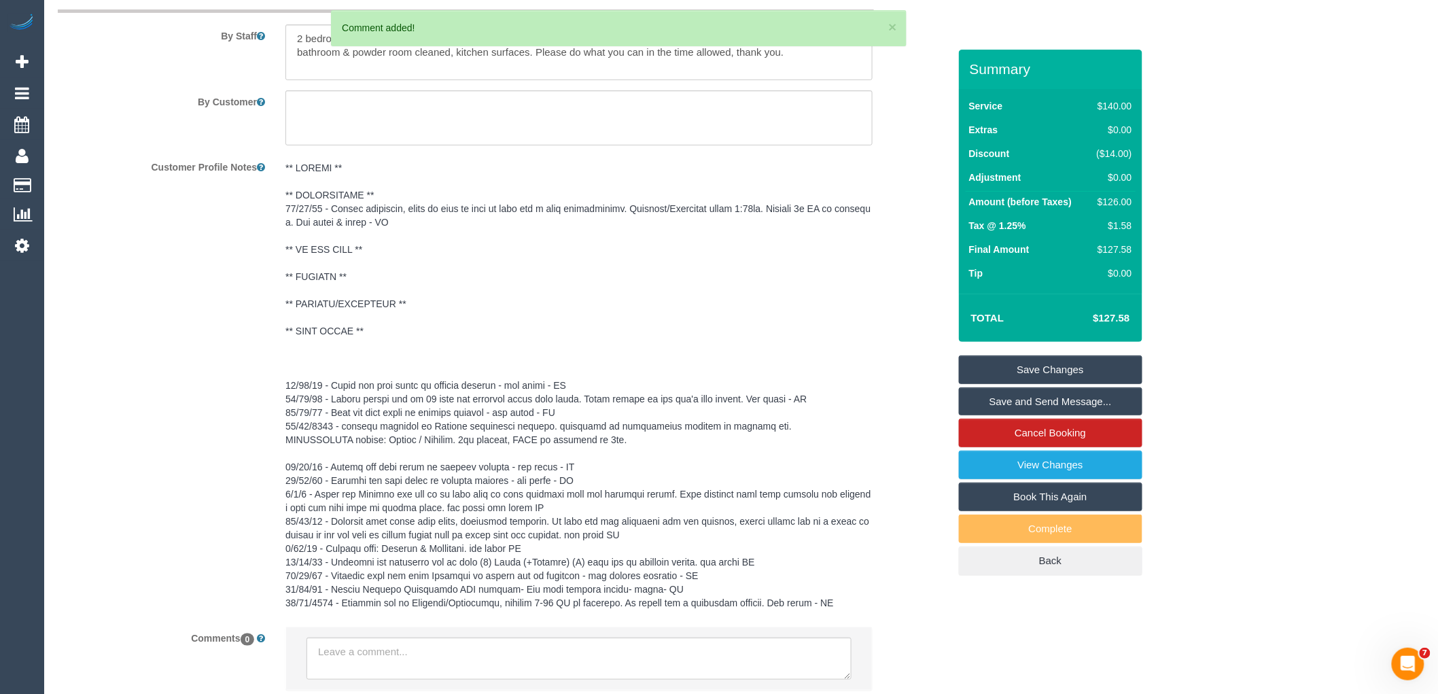
scroll to position [1933, 0]
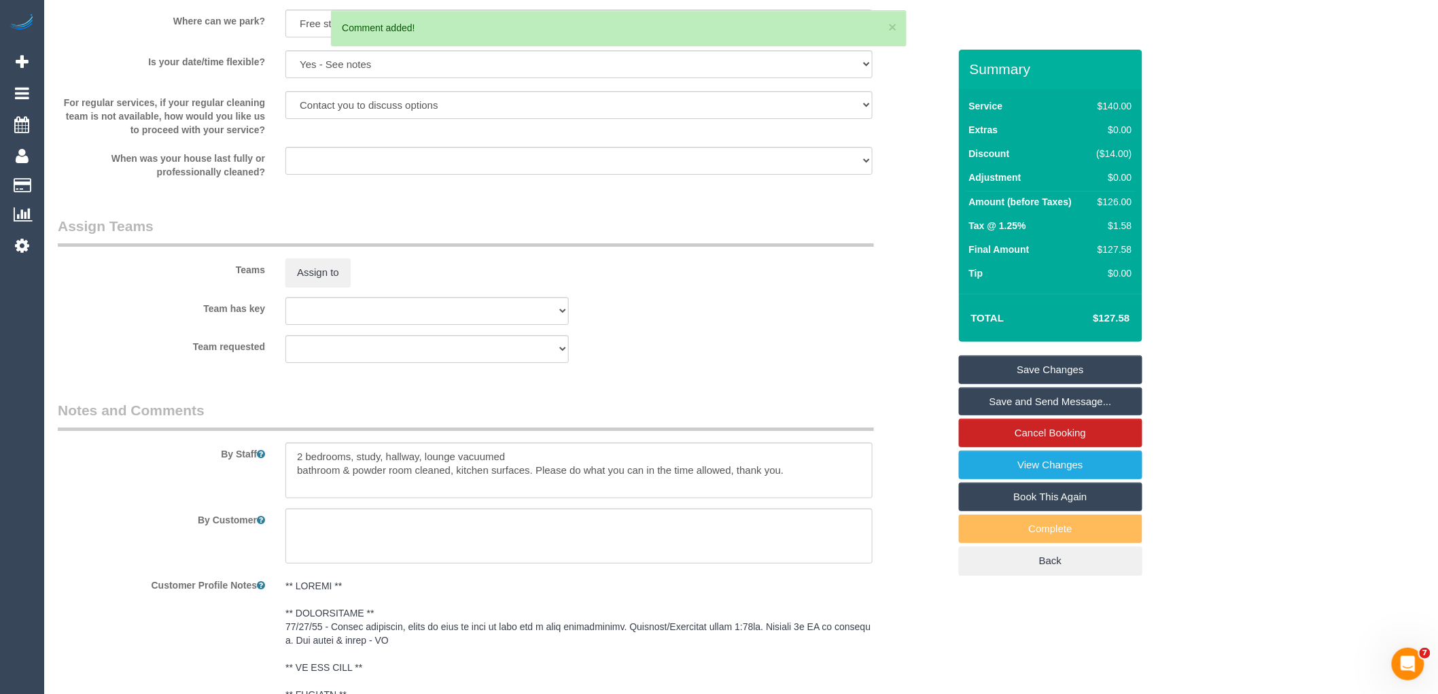
click at [1104, 370] on link "Save Changes" at bounding box center [1051, 370] width 184 height 29
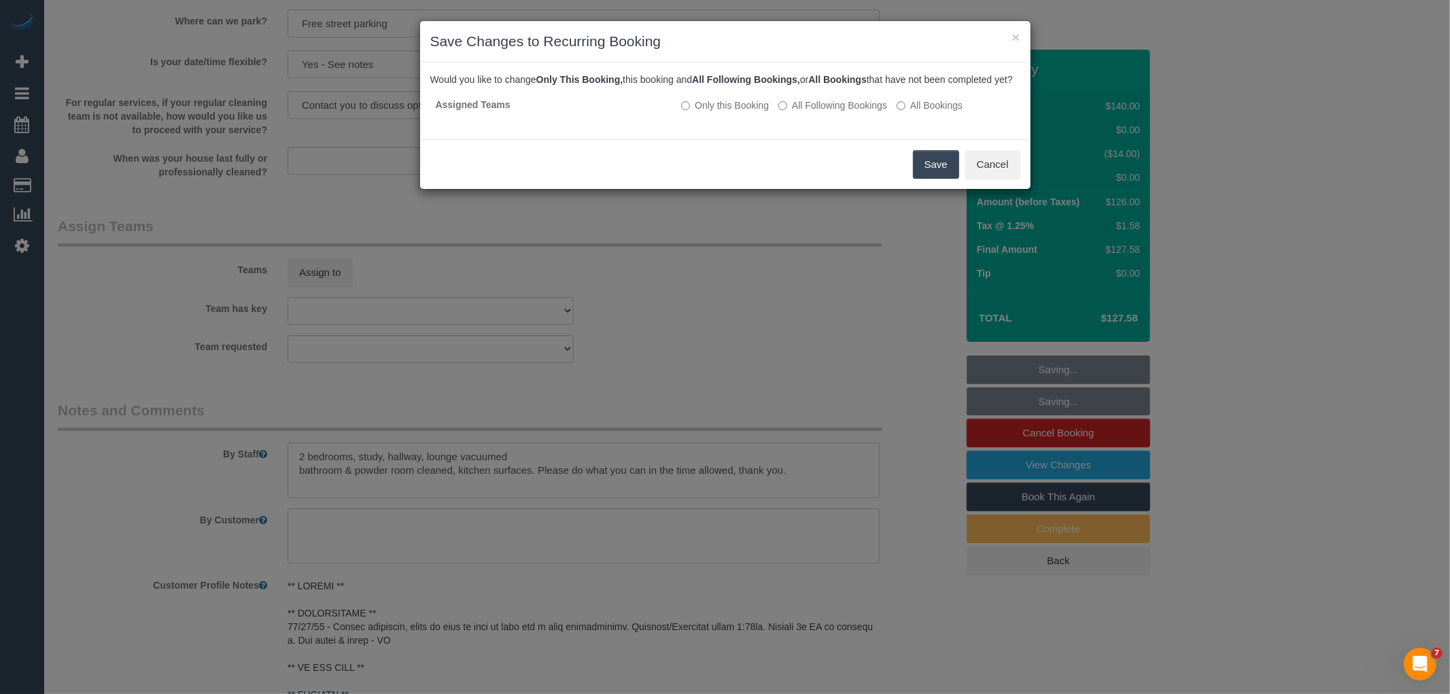
click at [922, 179] on button "Save" at bounding box center [936, 164] width 46 height 29
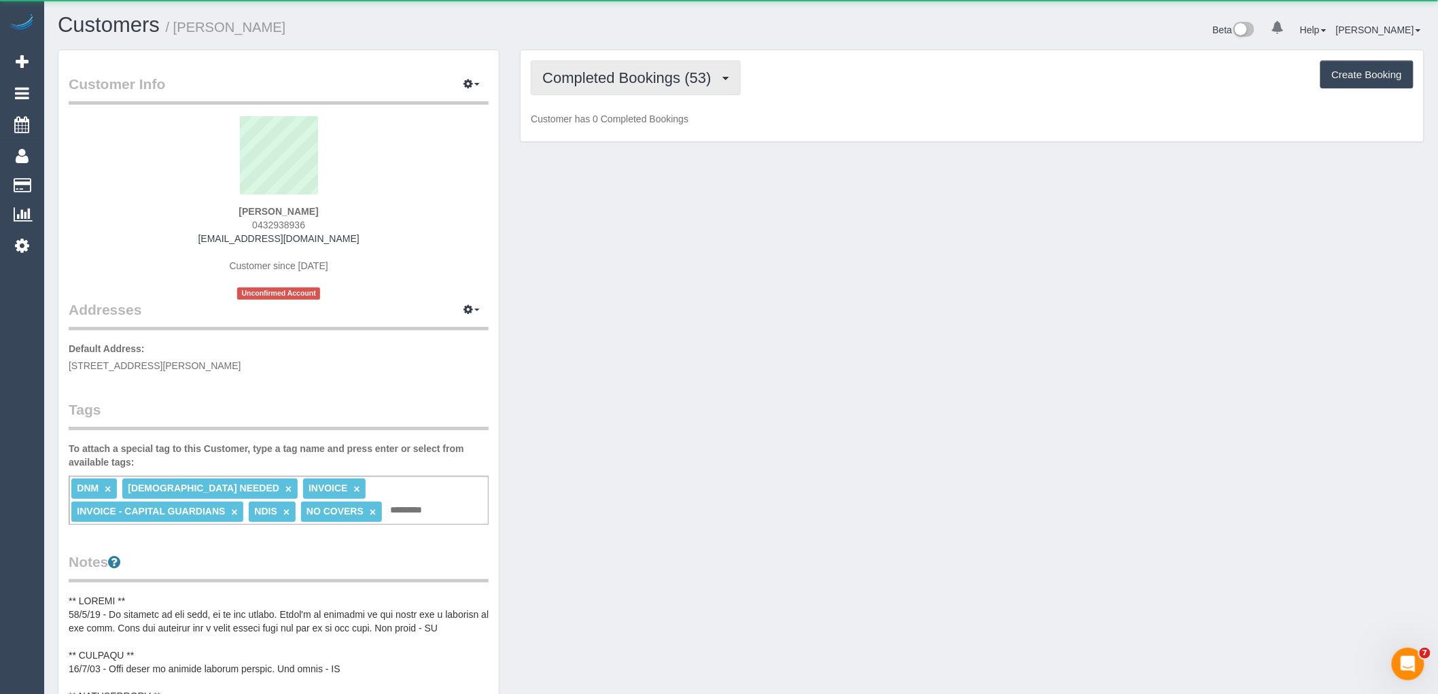
click at [636, 80] on span "Completed Bookings (53)" at bounding box center [629, 77] width 175 height 17
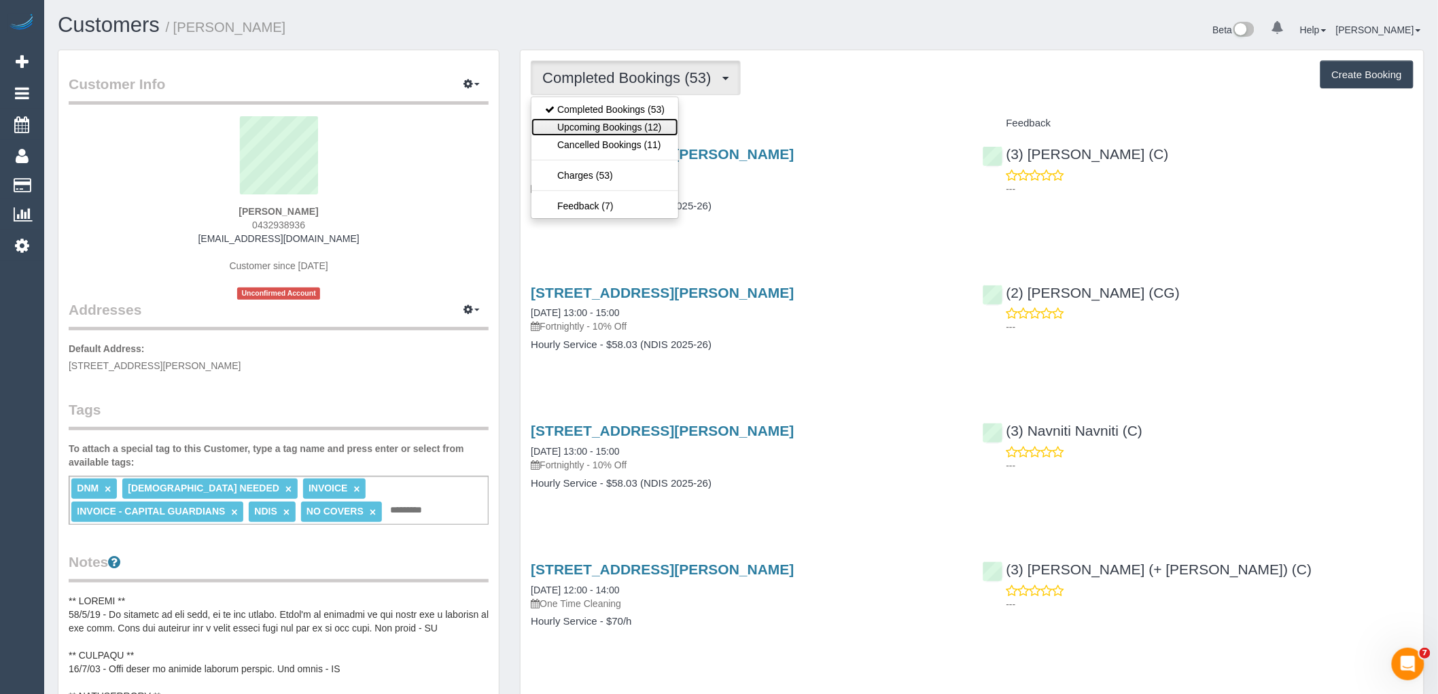
click at [636, 124] on link "Upcoming Bookings (12)" at bounding box center [605, 127] width 147 height 18
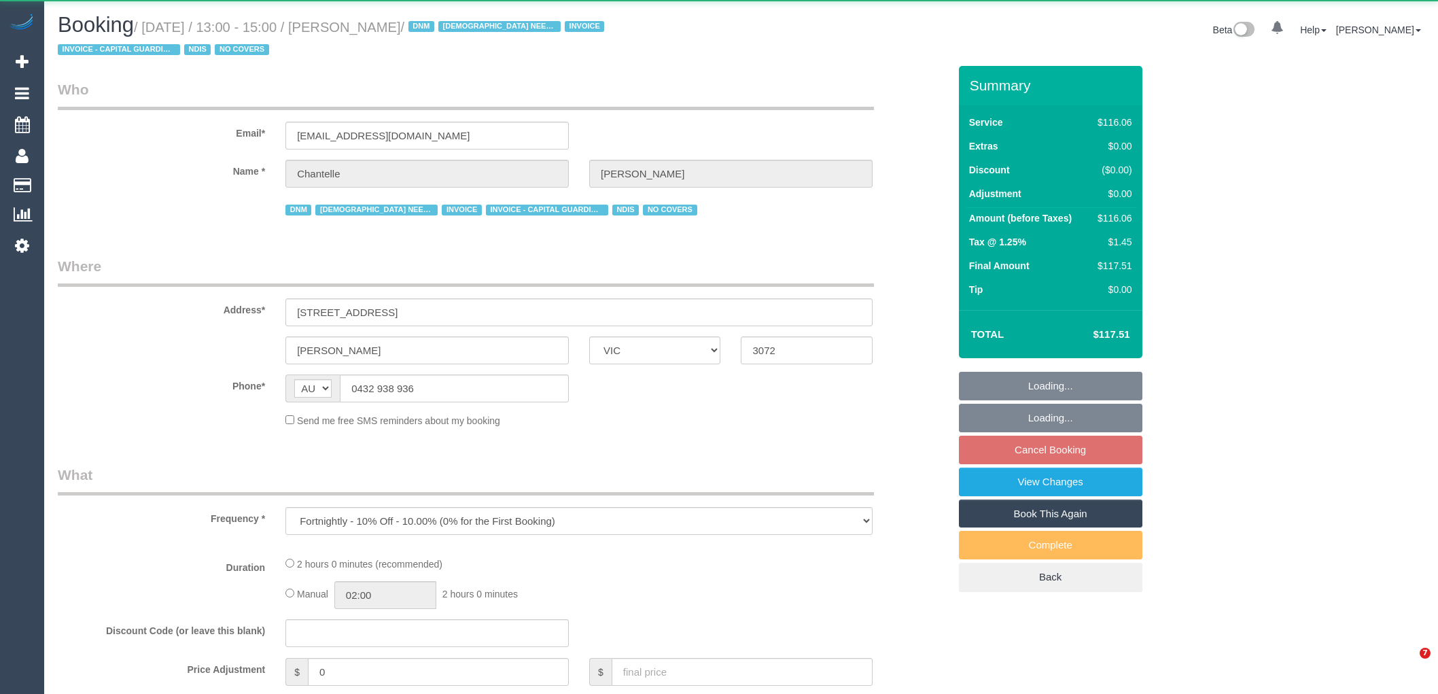
select select "VIC"
select select "number:29"
select select "number:14"
select select "number:19"
select select "number:25"
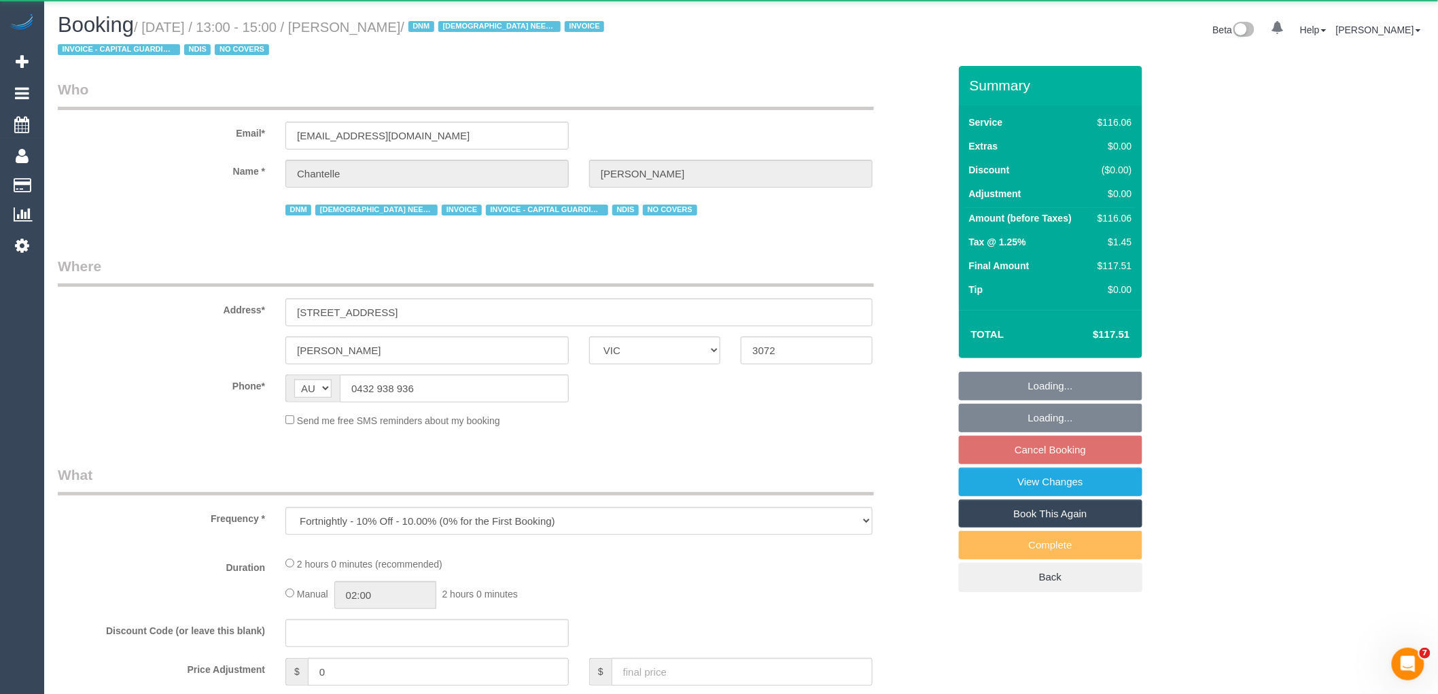
select select "number:35"
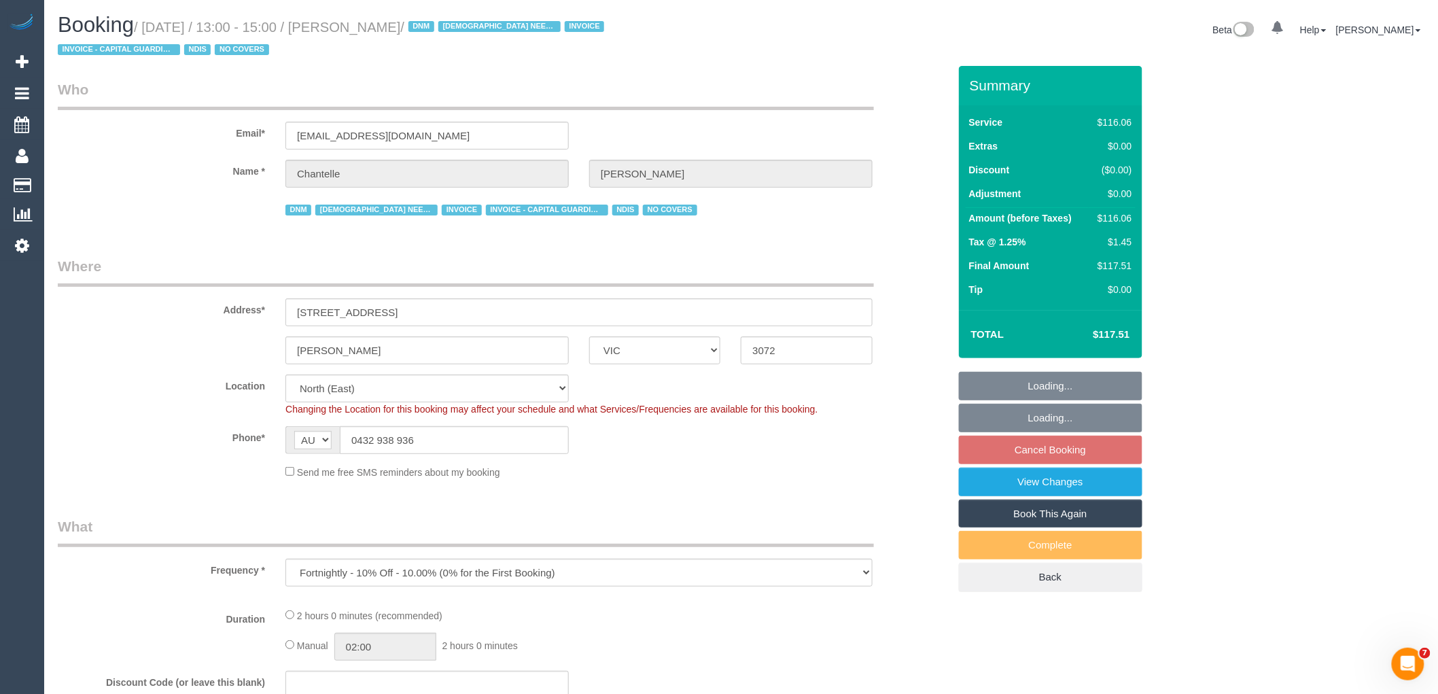
select select "object:768"
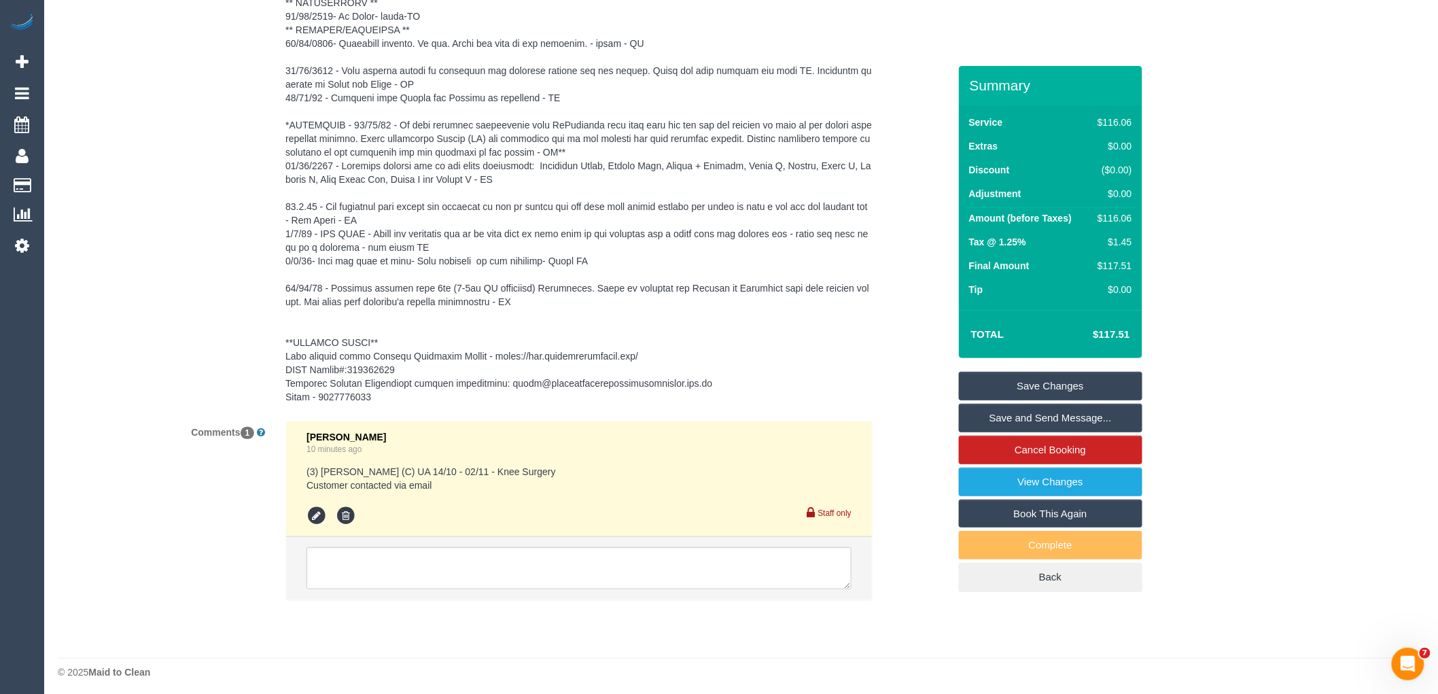
scroll to position [2198, 0]
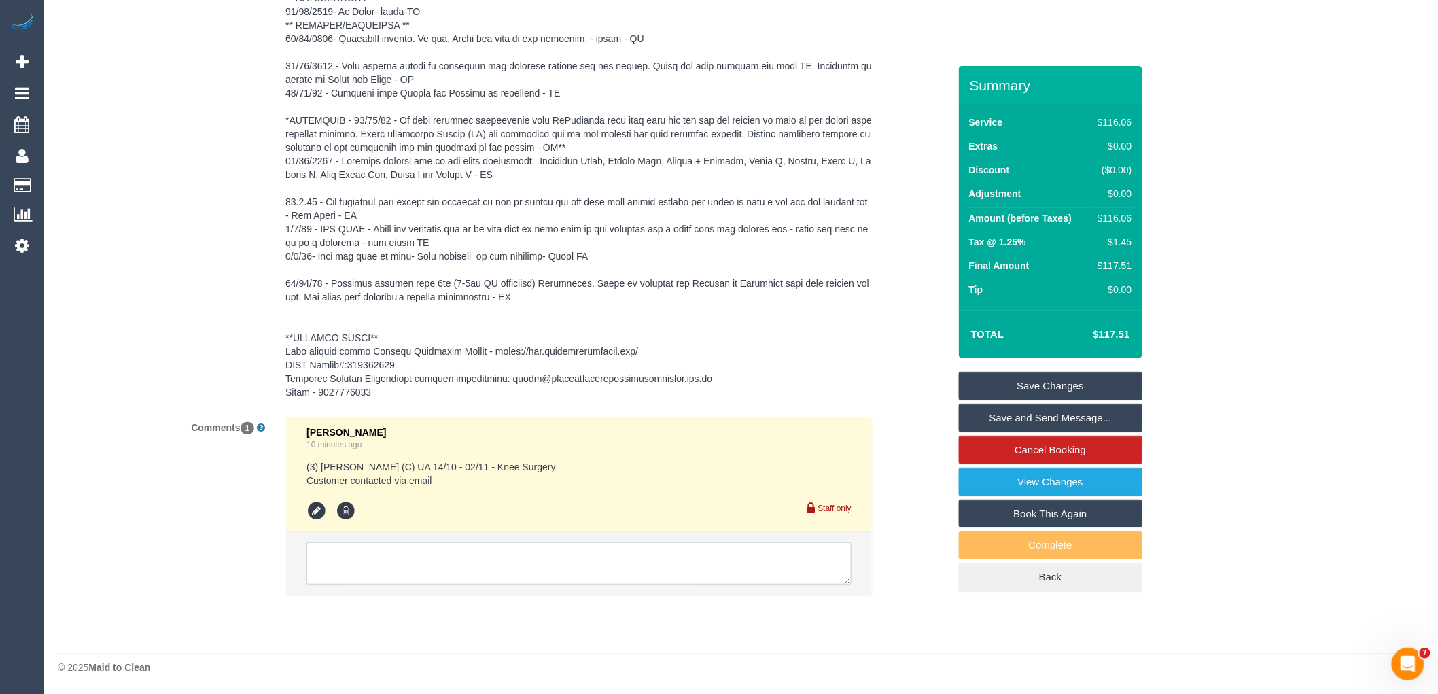
click at [341, 559] on textarea at bounding box center [579, 563] width 545 height 42
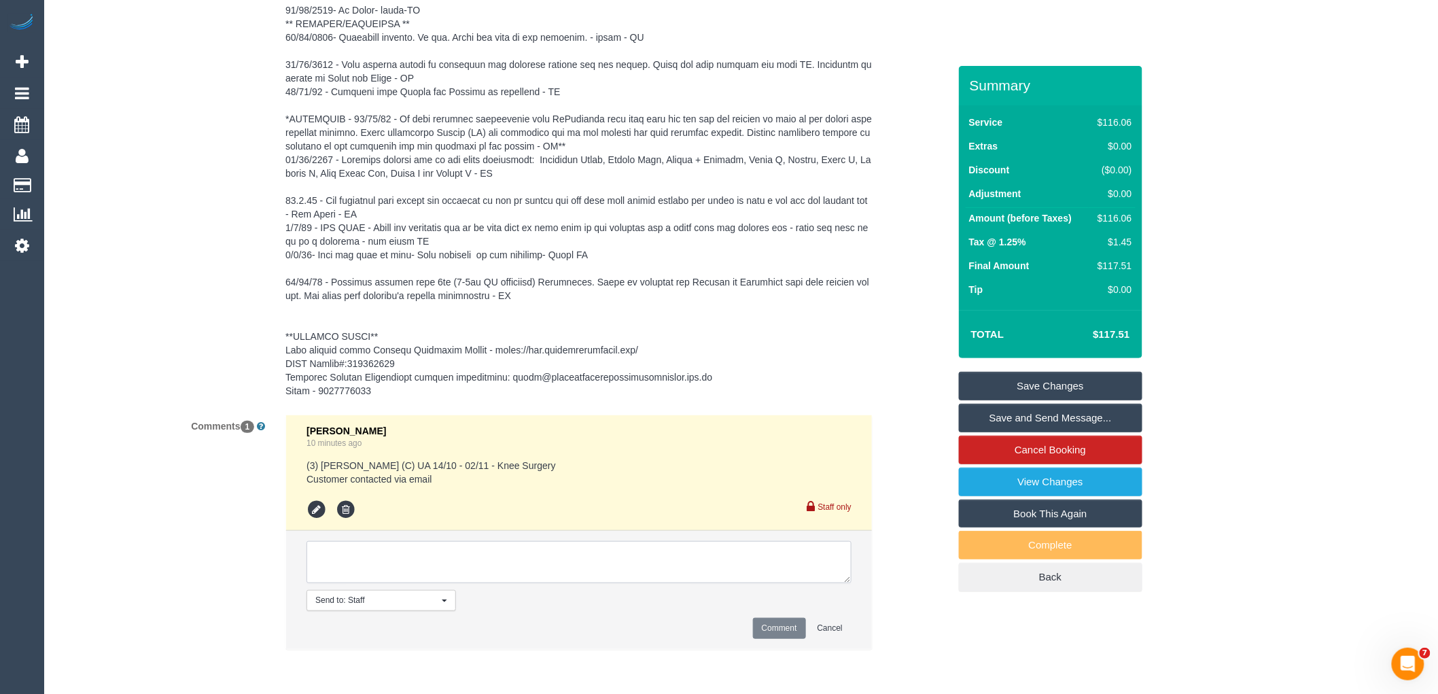
click at [340, 559] on textarea at bounding box center [579, 562] width 545 height 42
type textarea "Would like a cover cleaner"
click at [776, 632] on button "Comment" at bounding box center [779, 628] width 53 height 21
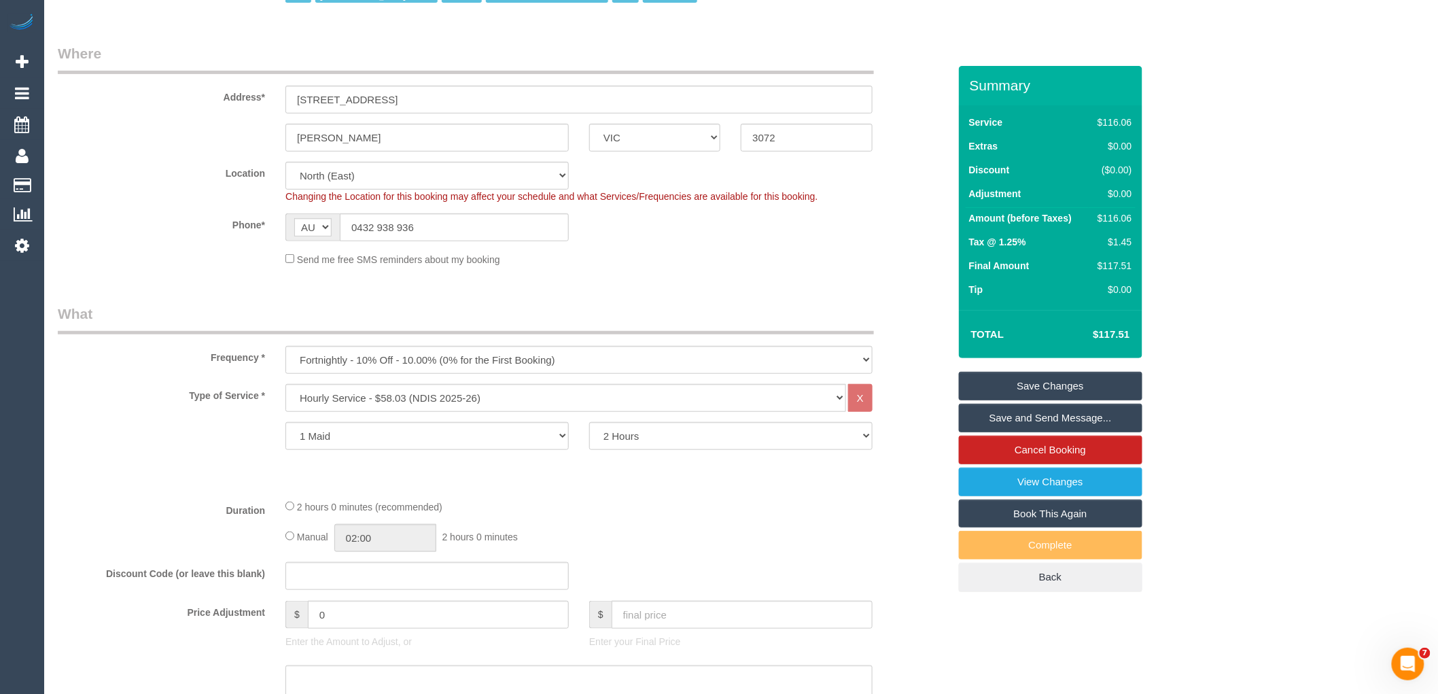
scroll to position [0, 0]
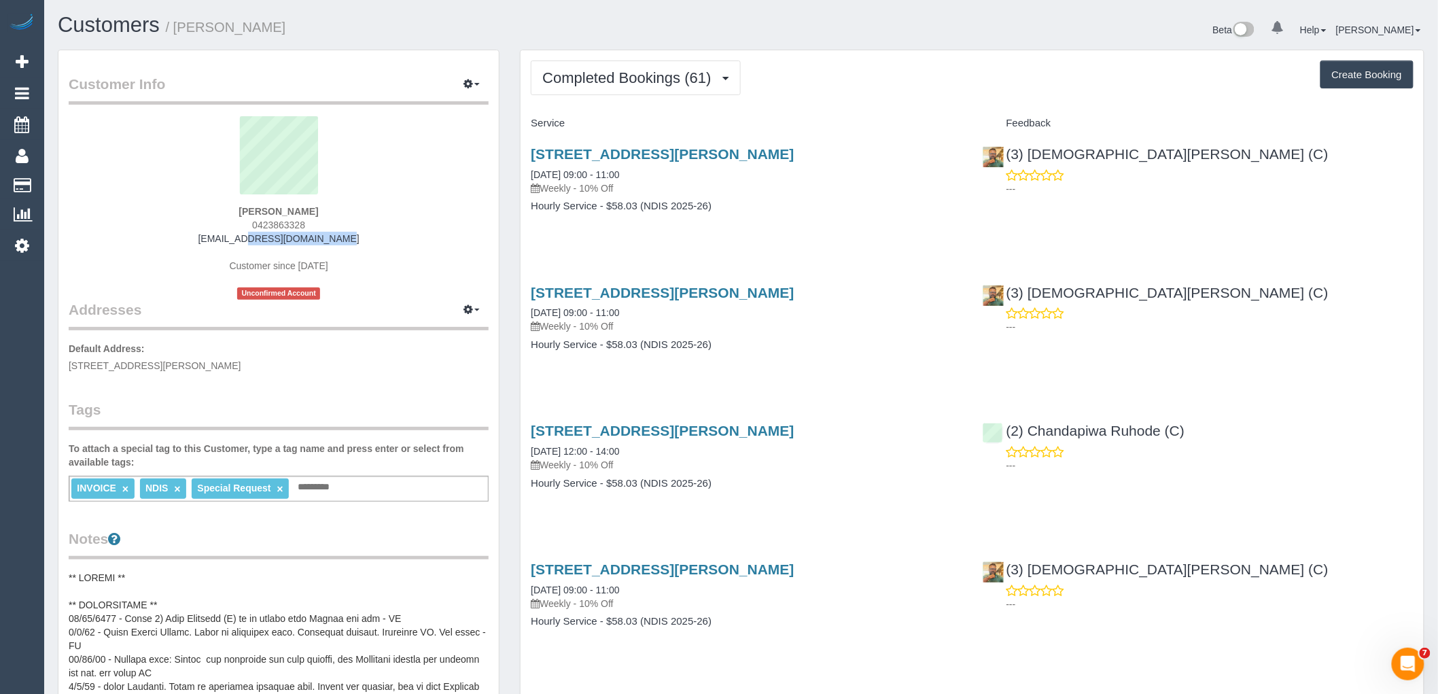
drag, startPoint x: 333, startPoint y: 243, endPoint x: 231, endPoint y: 242, distance: 102.0
click at [231, 242] on div "[PERSON_NAME] 0423863328 [EMAIL_ADDRESS][DOMAIN_NAME] Customer since [DATE] Unc…" at bounding box center [279, 208] width 420 height 184
copy link "[EMAIL_ADDRESS][DOMAIN_NAME]"
click at [660, 80] on span "Completed Bookings (61)" at bounding box center [629, 77] width 175 height 17
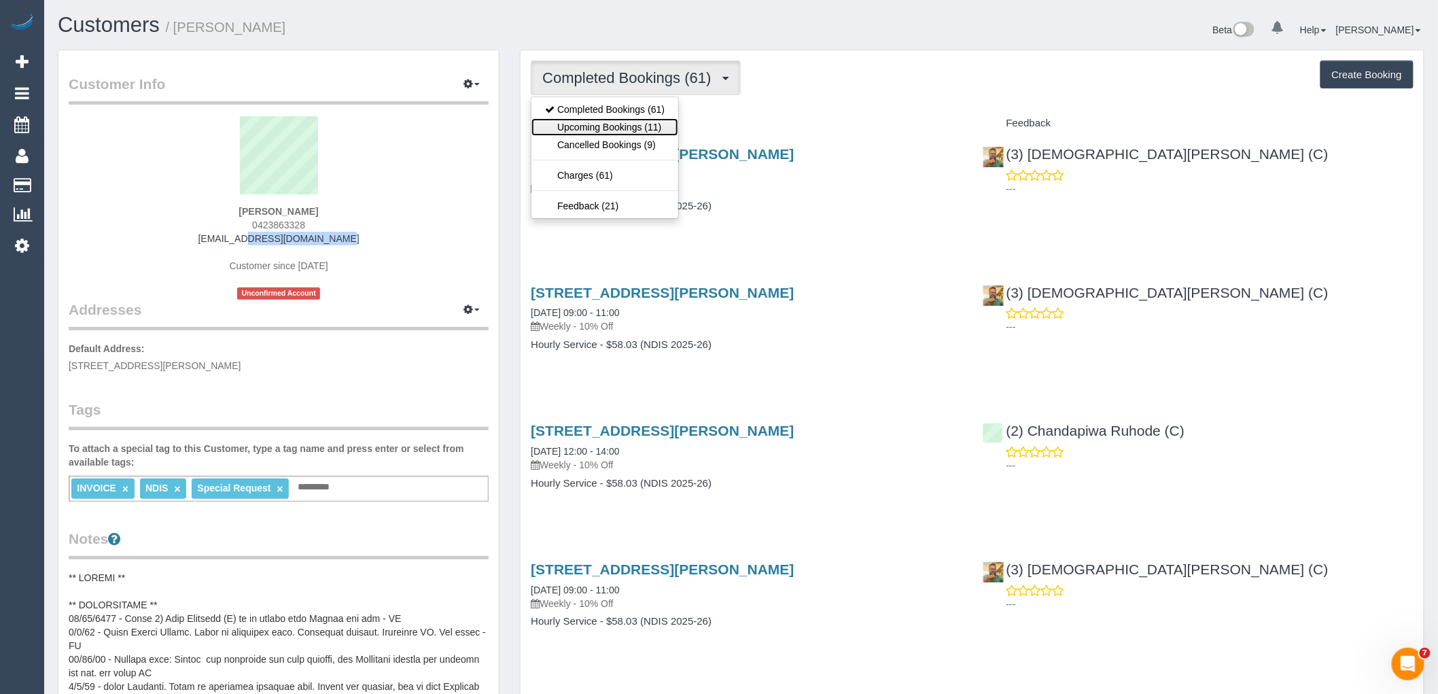
click at [636, 129] on link "Upcoming Bookings (11)" at bounding box center [605, 127] width 147 height 18
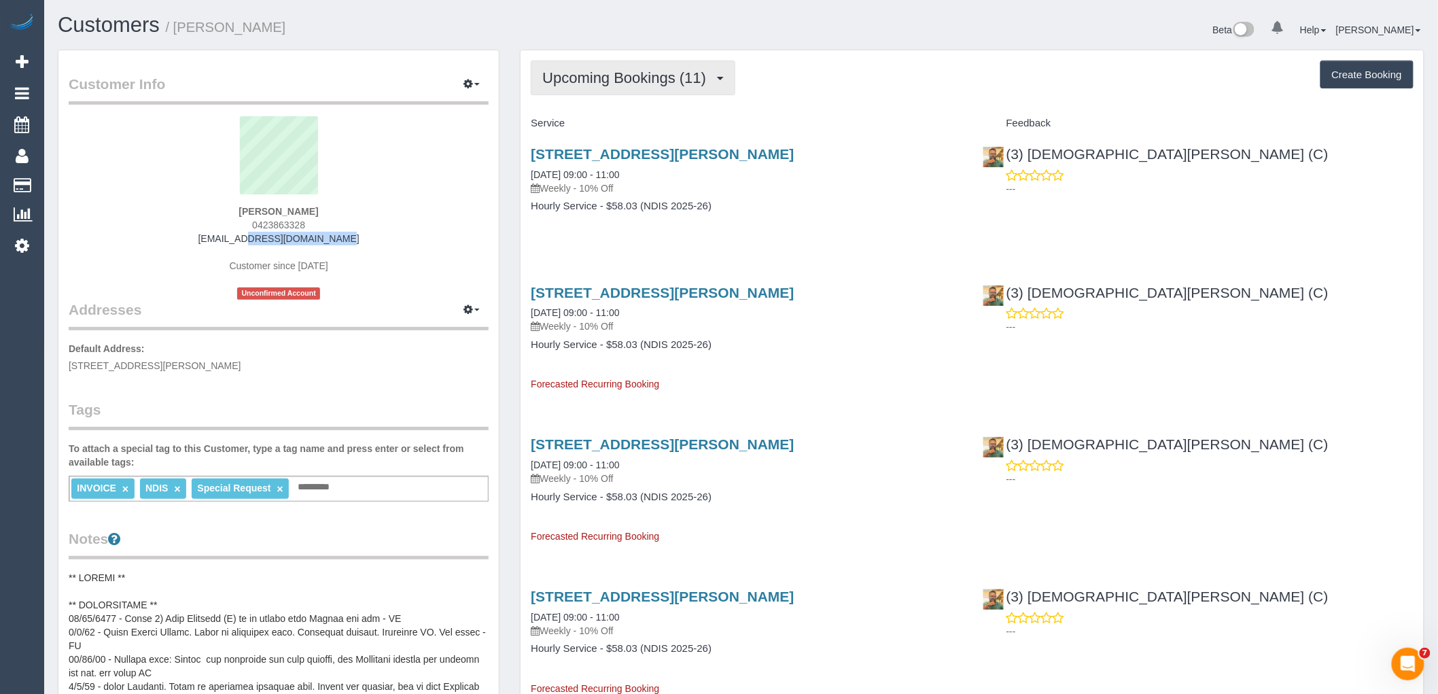
click at [610, 76] on span "Upcoming Bookings (11)" at bounding box center [627, 77] width 171 height 17
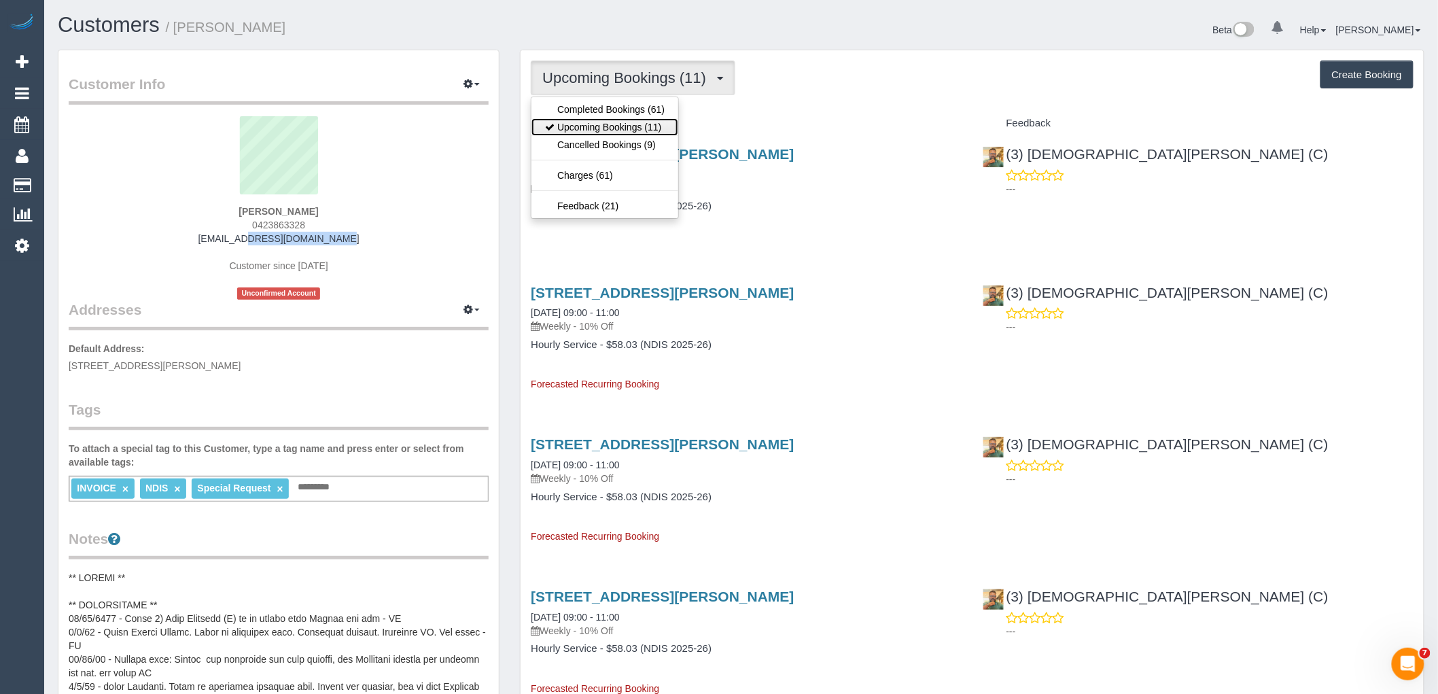
click at [609, 121] on link "Upcoming Bookings (11)" at bounding box center [605, 127] width 147 height 18
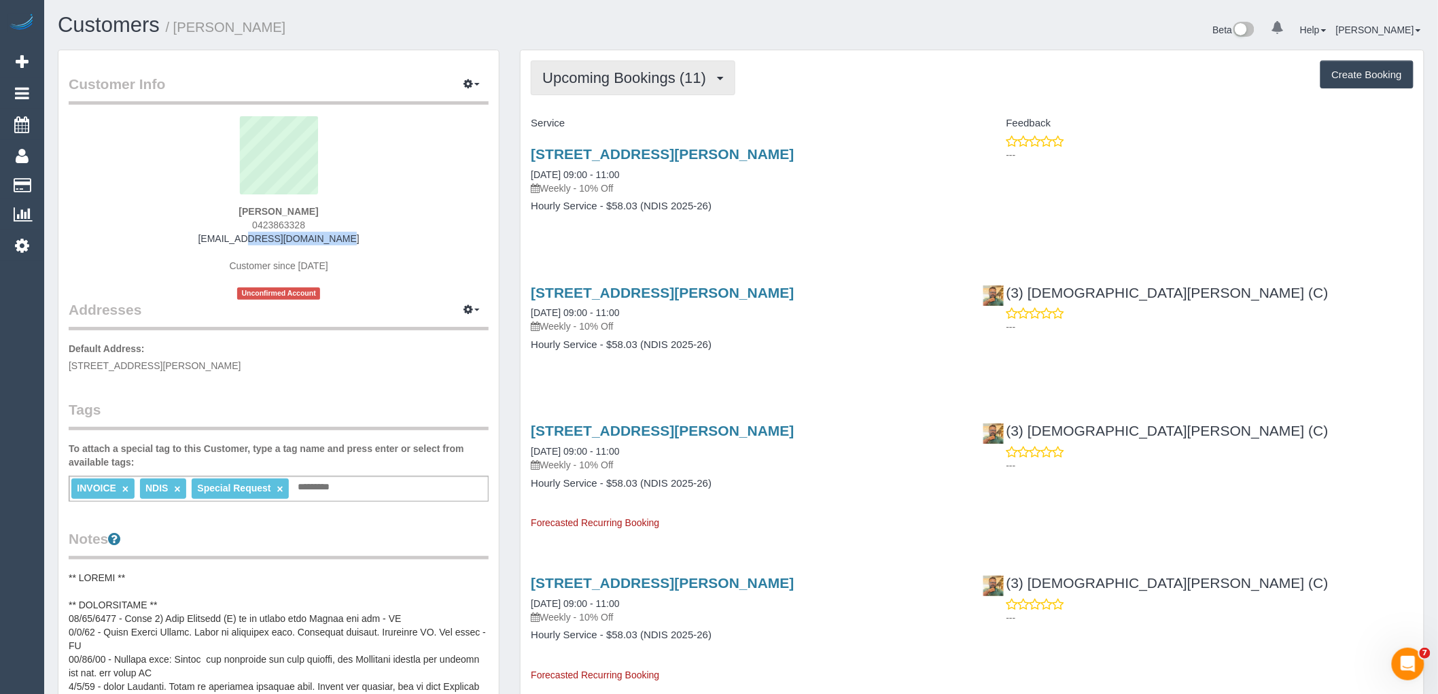
click at [636, 71] on span "Upcoming Bookings (11)" at bounding box center [627, 77] width 171 height 17
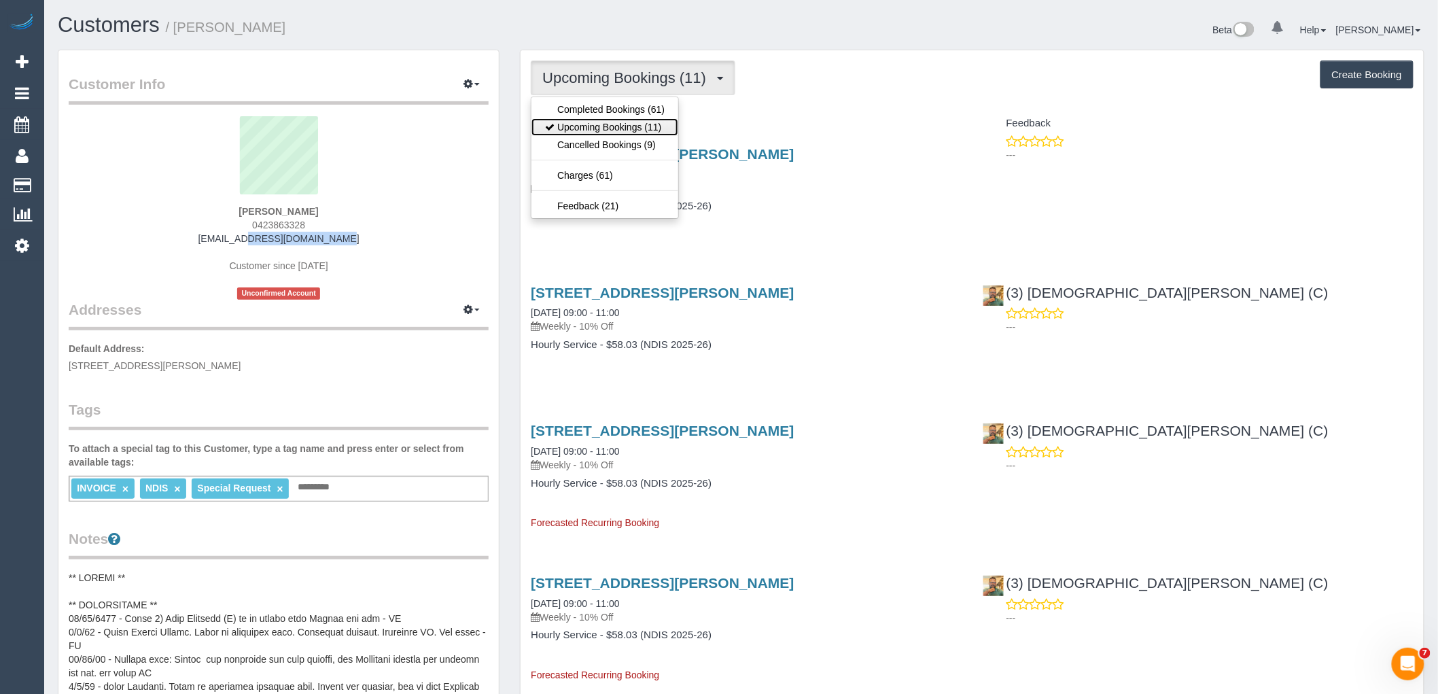
click at [613, 131] on link "Upcoming Bookings (11)" at bounding box center [605, 127] width 147 height 18
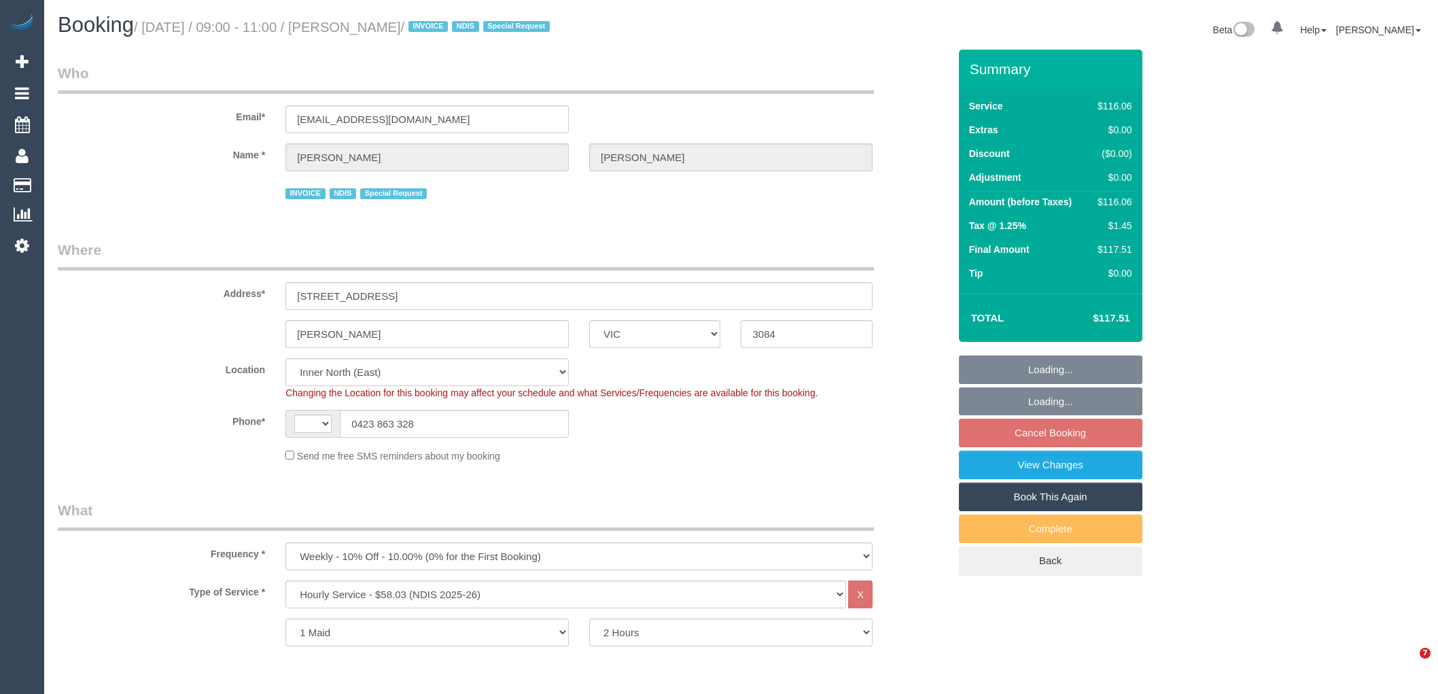
select select "VIC"
select select "number:27"
select select "number:14"
select select "number:19"
select select "number:24"
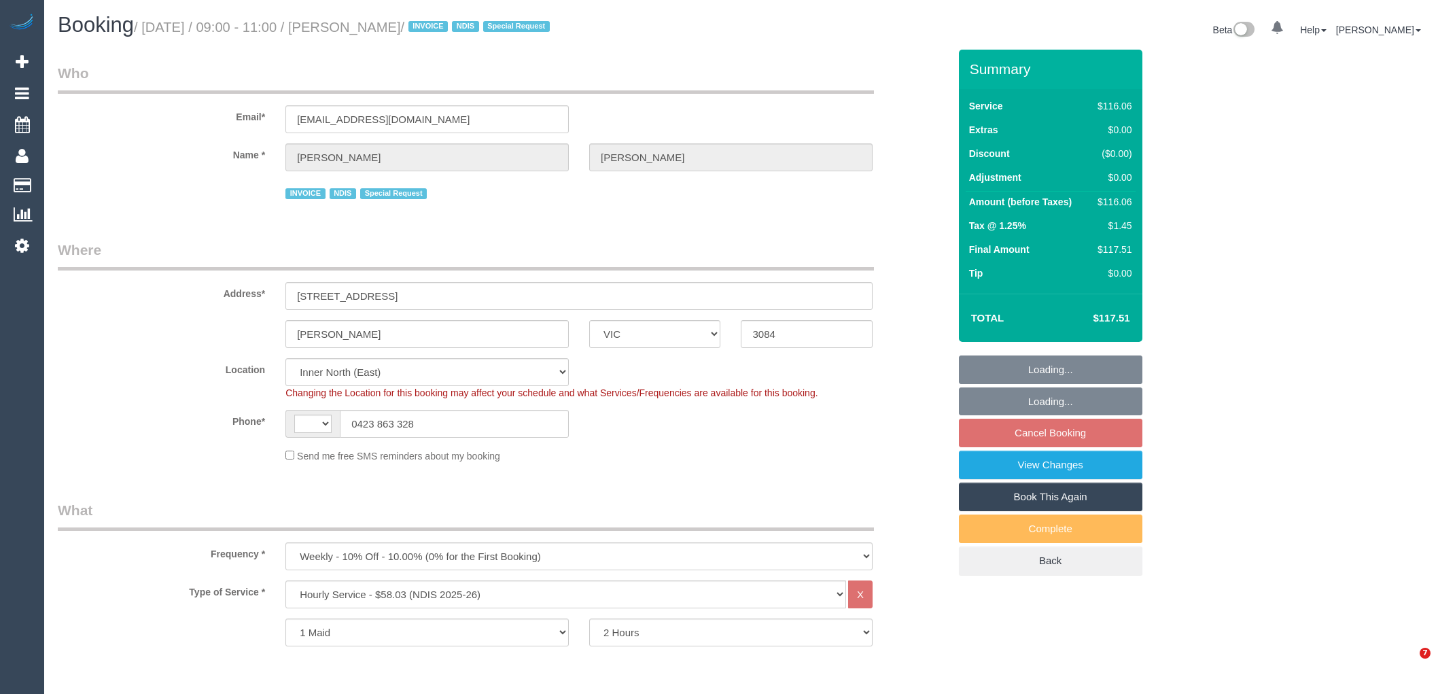
select select "number:34"
select select "object:494"
select select "string:AU"
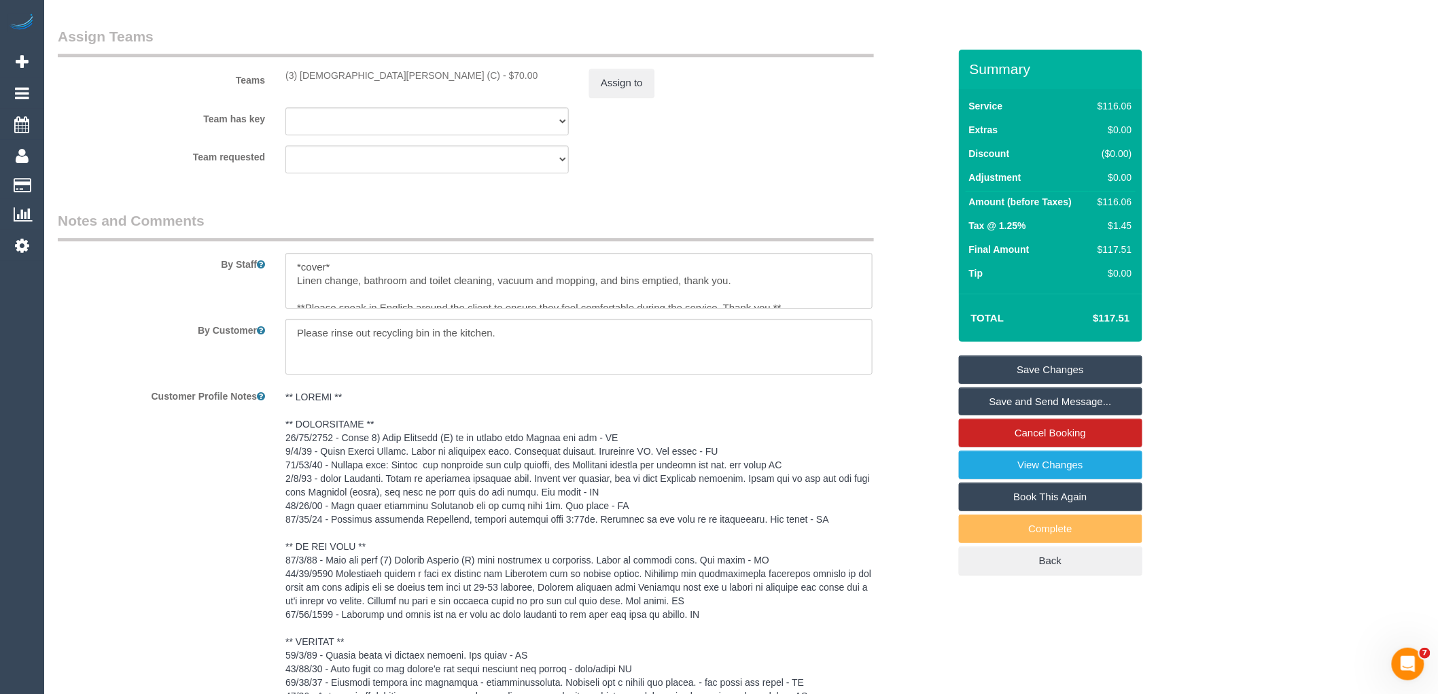
scroll to position [1435, 0]
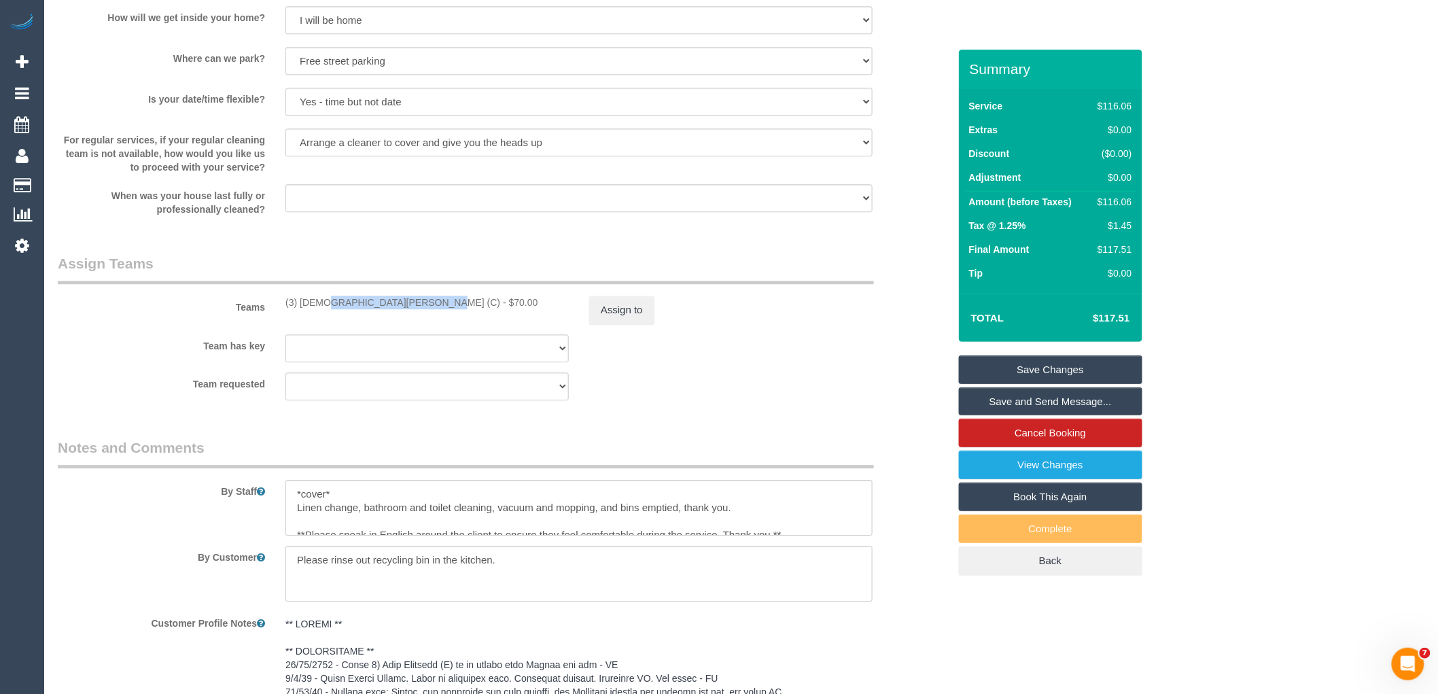
drag, startPoint x: 381, startPoint y: 307, endPoint x: 282, endPoint y: 309, distance: 99.3
click at [282, 309] on div "(3) [DEMOGRAPHIC_DATA][PERSON_NAME] (C) - $70.00" at bounding box center [427, 303] width 304 height 14
copy div "(3) [DEMOGRAPHIC_DATA][PERSON_NAME] (C)"
click at [642, 305] on button "Assign to" at bounding box center [621, 310] width 65 height 29
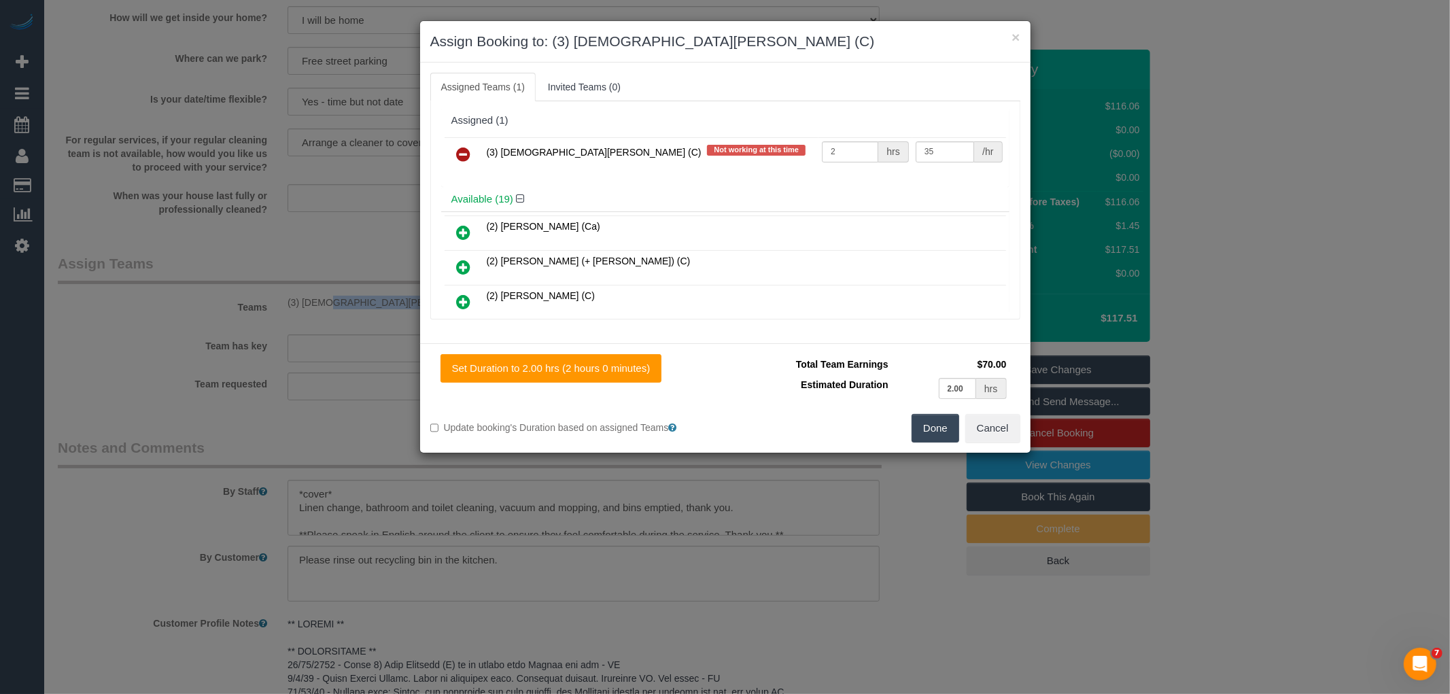
click at [460, 157] on icon at bounding box center [464, 154] width 14 height 16
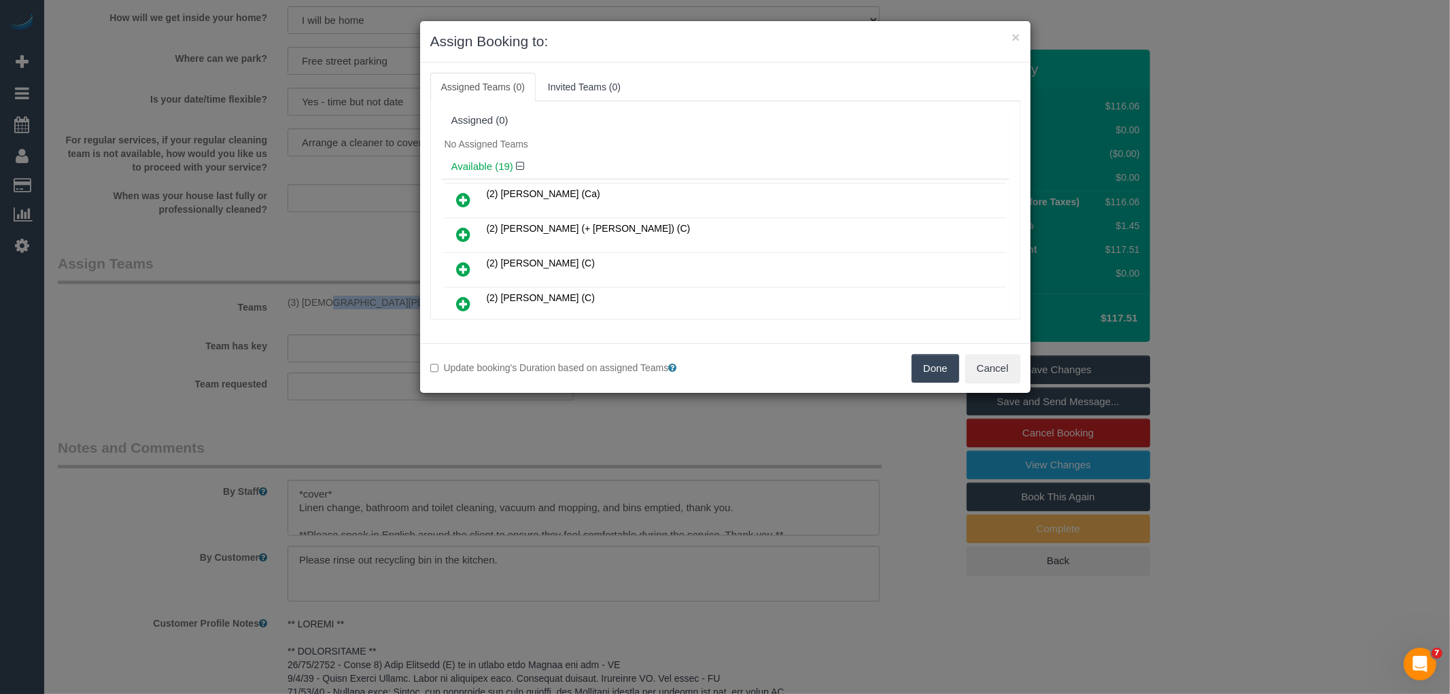
click at [932, 371] on button "Done" at bounding box center [936, 368] width 48 height 29
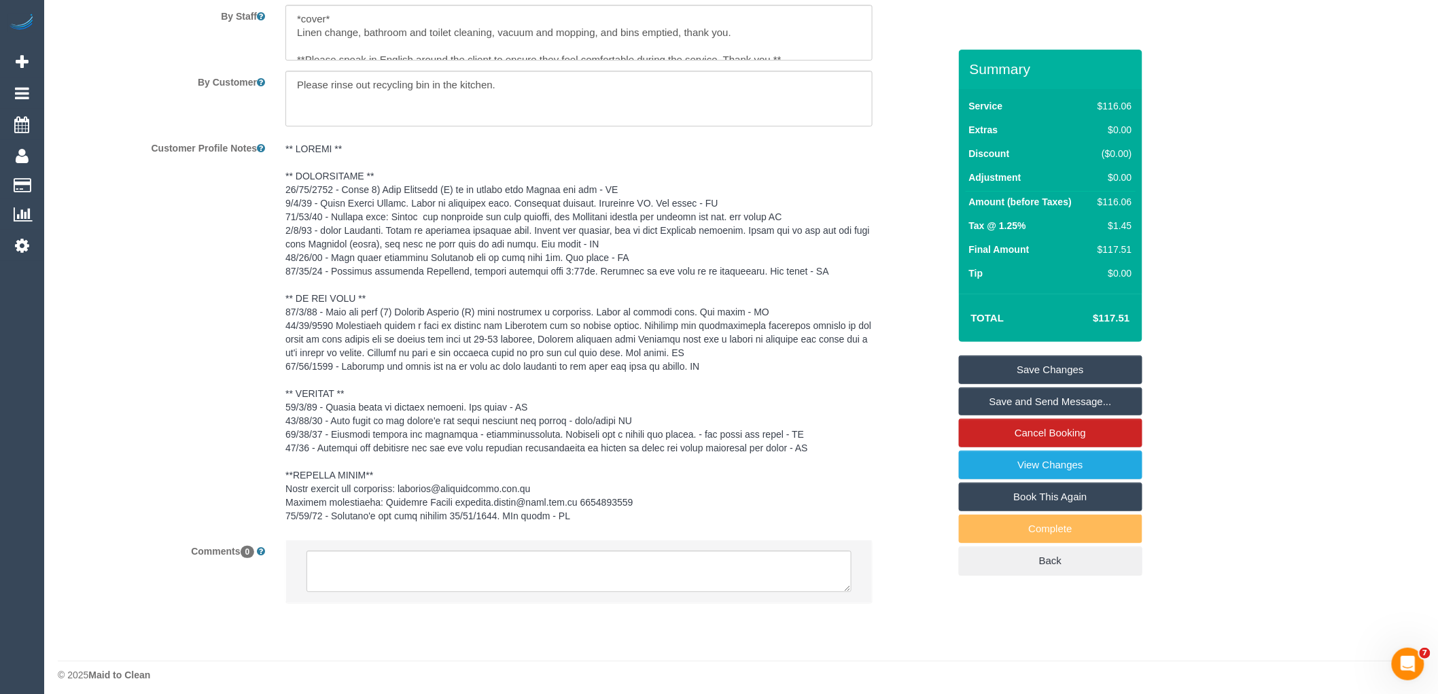
scroll to position [1921, 0]
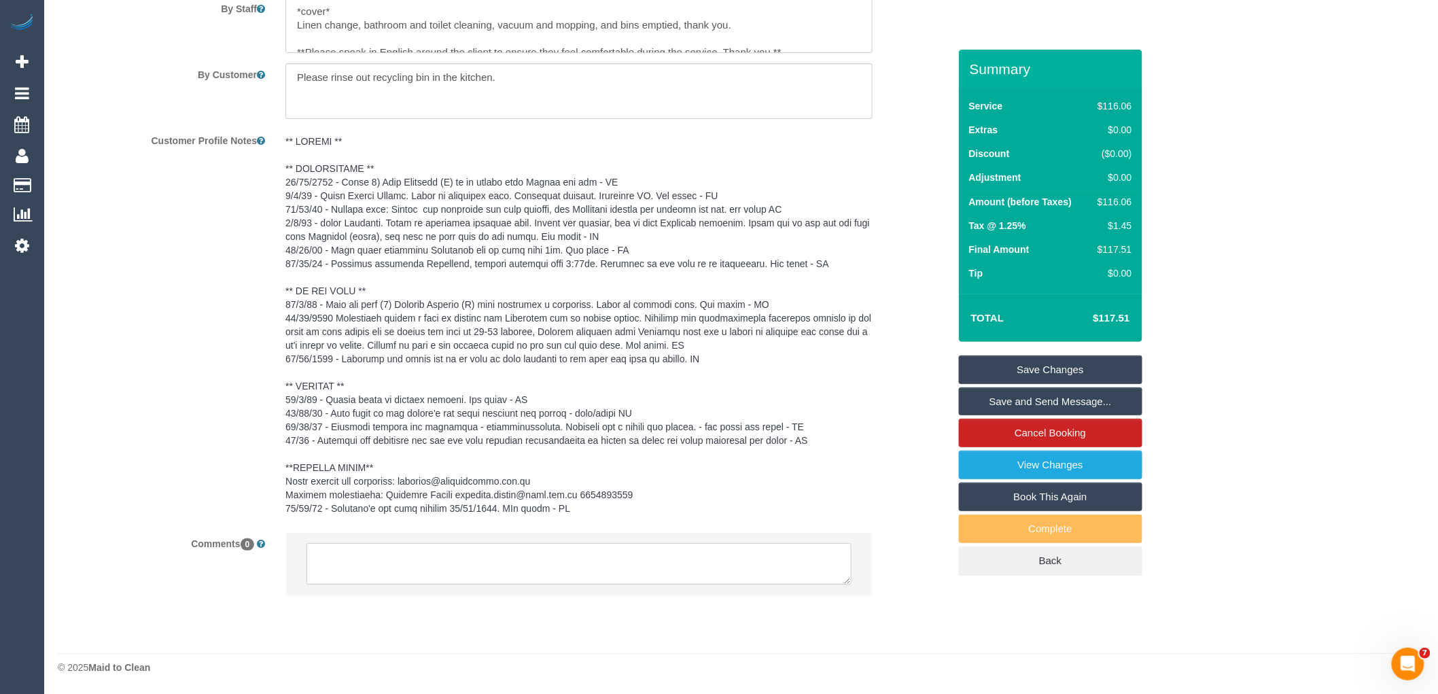
click at [381, 570] on textarea at bounding box center [579, 564] width 545 height 42
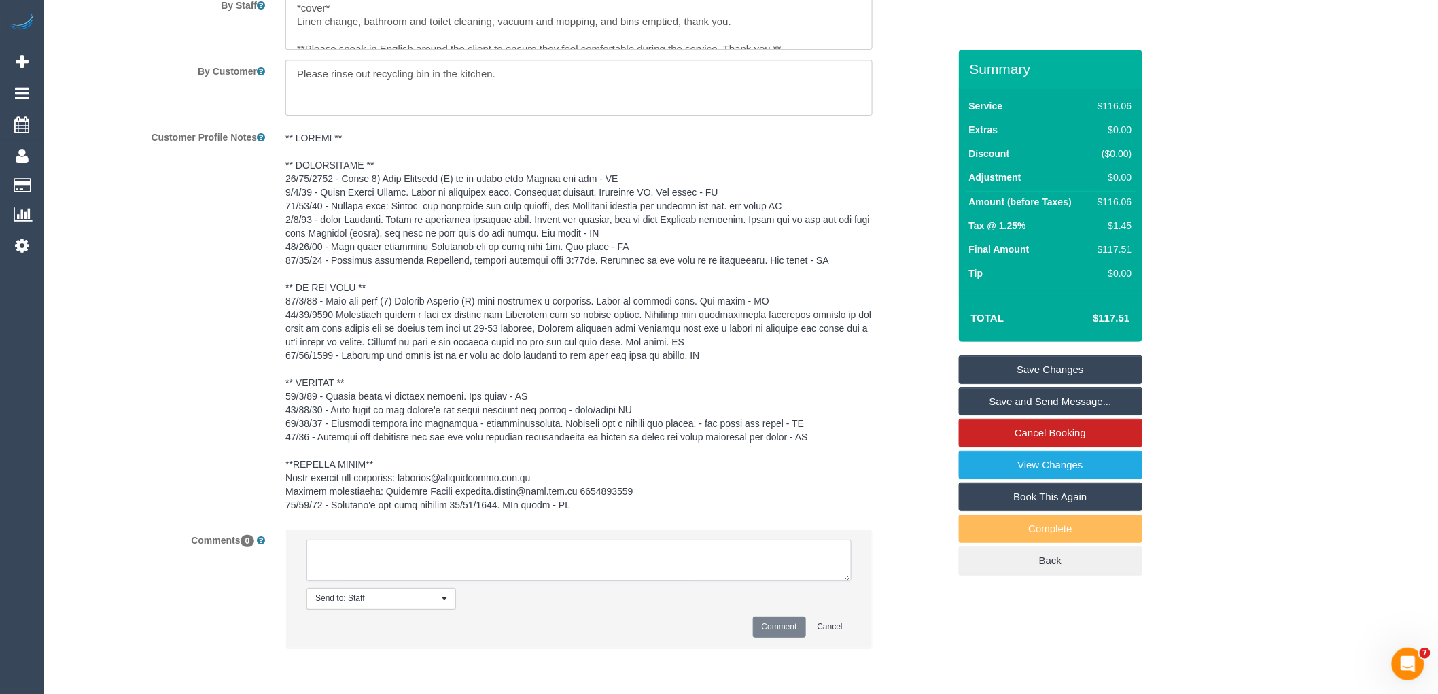
paste textarea "(3) [DEMOGRAPHIC_DATA][PERSON_NAME] (C)"
click at [483, 561] on textarea at bounding box center [579, 561] width 545 height 42
click at [479, 557] on textarea at bounding box center [579, 561] width 545 height 42
click at [473, 563] on textarea at bounding box center [579, 561] width 545 height 42
click at [464, 559] on textarea at bounding box center [579, 561] width 545 height 42
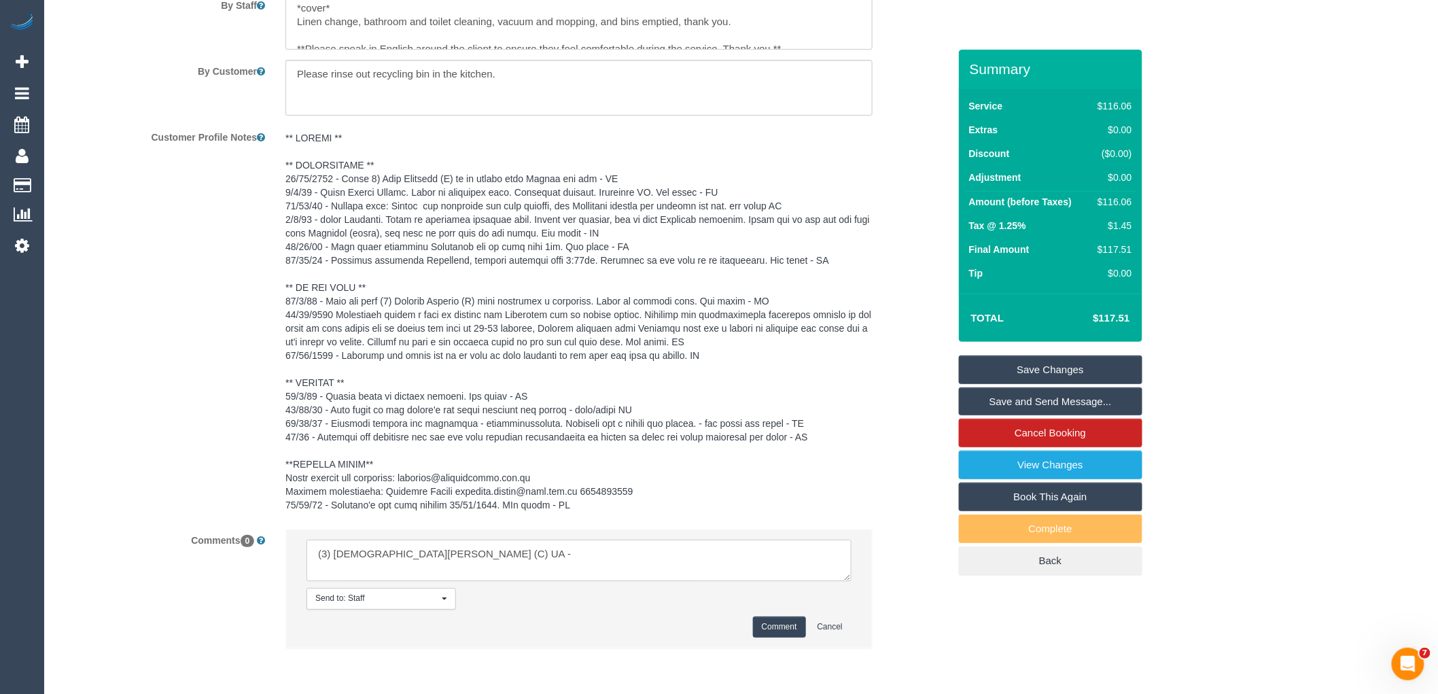
click at [464, 559] on textarea at bounding box center [579, 561] width 545 height 42
drag, startPoint x: 472, startPoint y: 581, endPoint x: 143, endPoint y: 481, distance: 343.8
click at [145, 483] on sui-booking-comments "By Staff By Customer Customer Profile Notes Comments 0 Send to: Staff Nothing s…" at bounding box center [503, 307] width 891 height 710
type textarea "(3) Buddhi Adhikari (C) UA - 15/10 - Uni commitments Customer contacted via ema…"
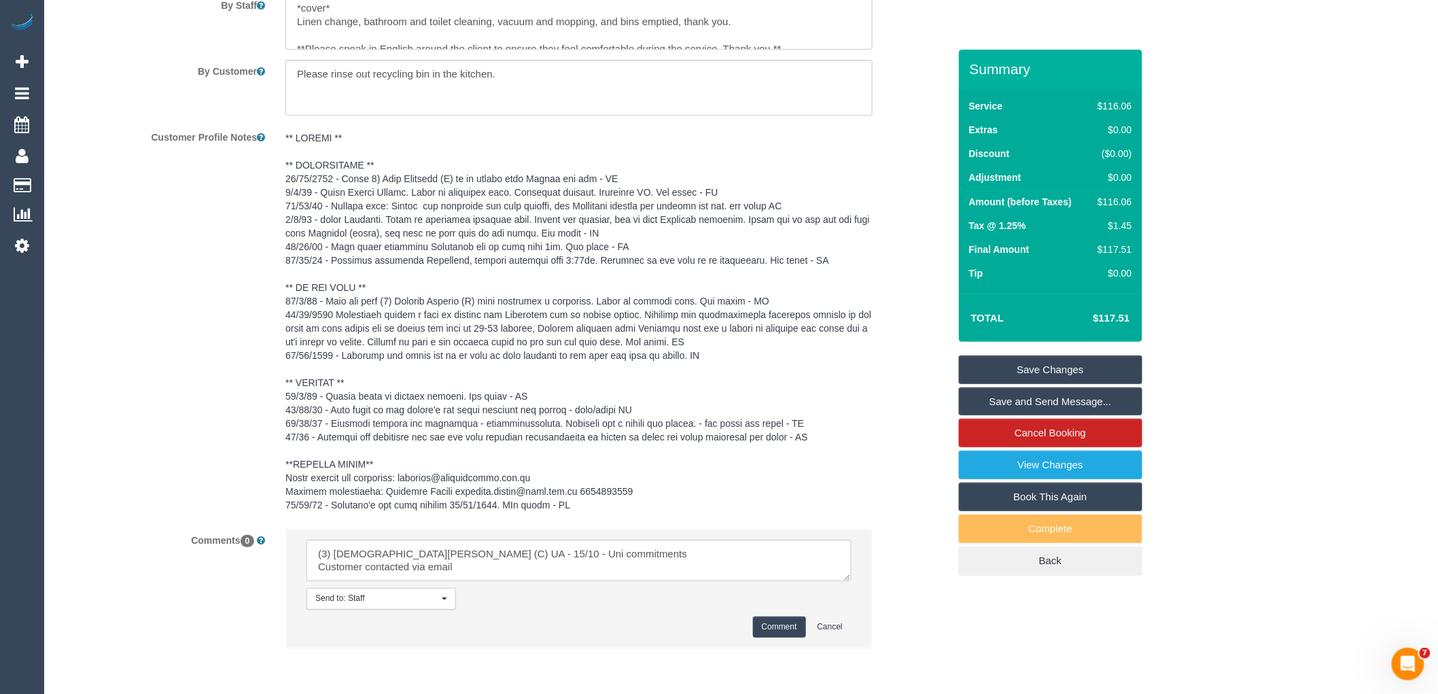
click at [761, 634] on button "Comment" at bounding box center [779, 627] width 53 height 21
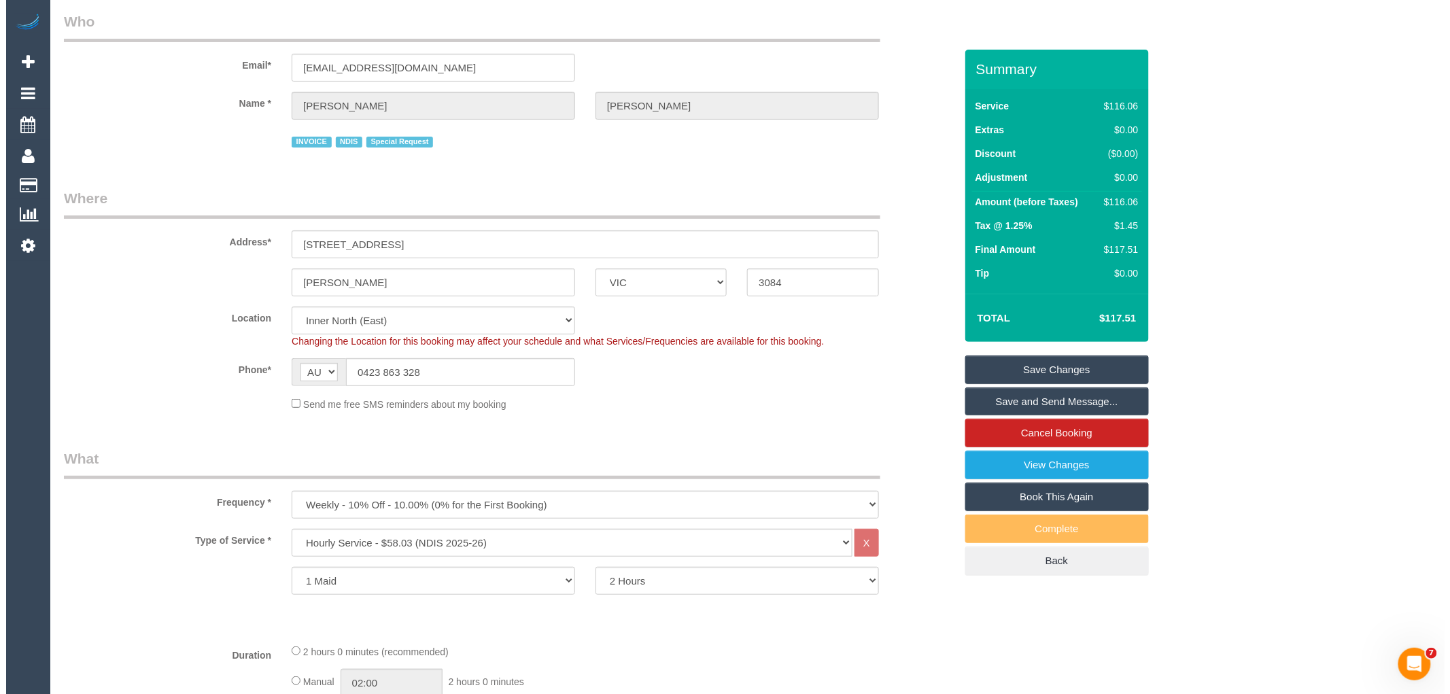
scroll to position [0, 0]
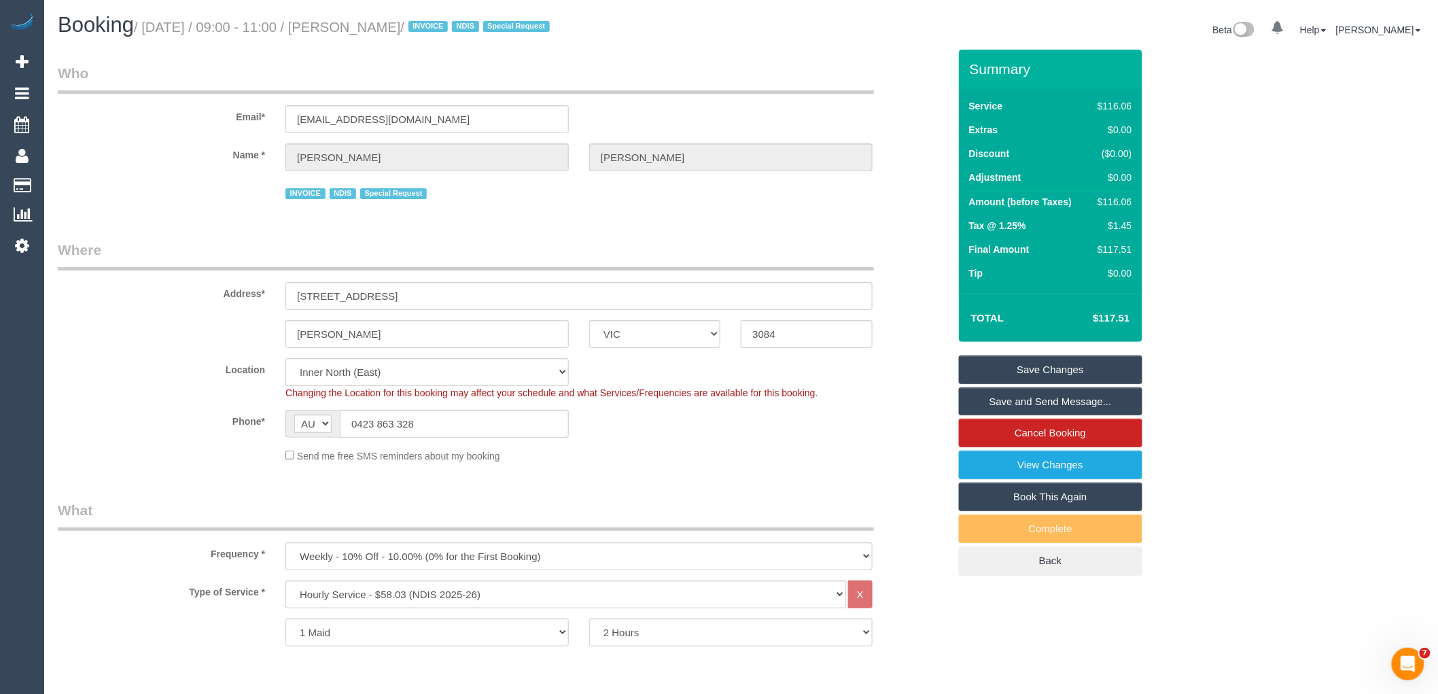
click at [992, 369] on link "Save Changes" at bounding box center [1051, 370] width 184 height 29
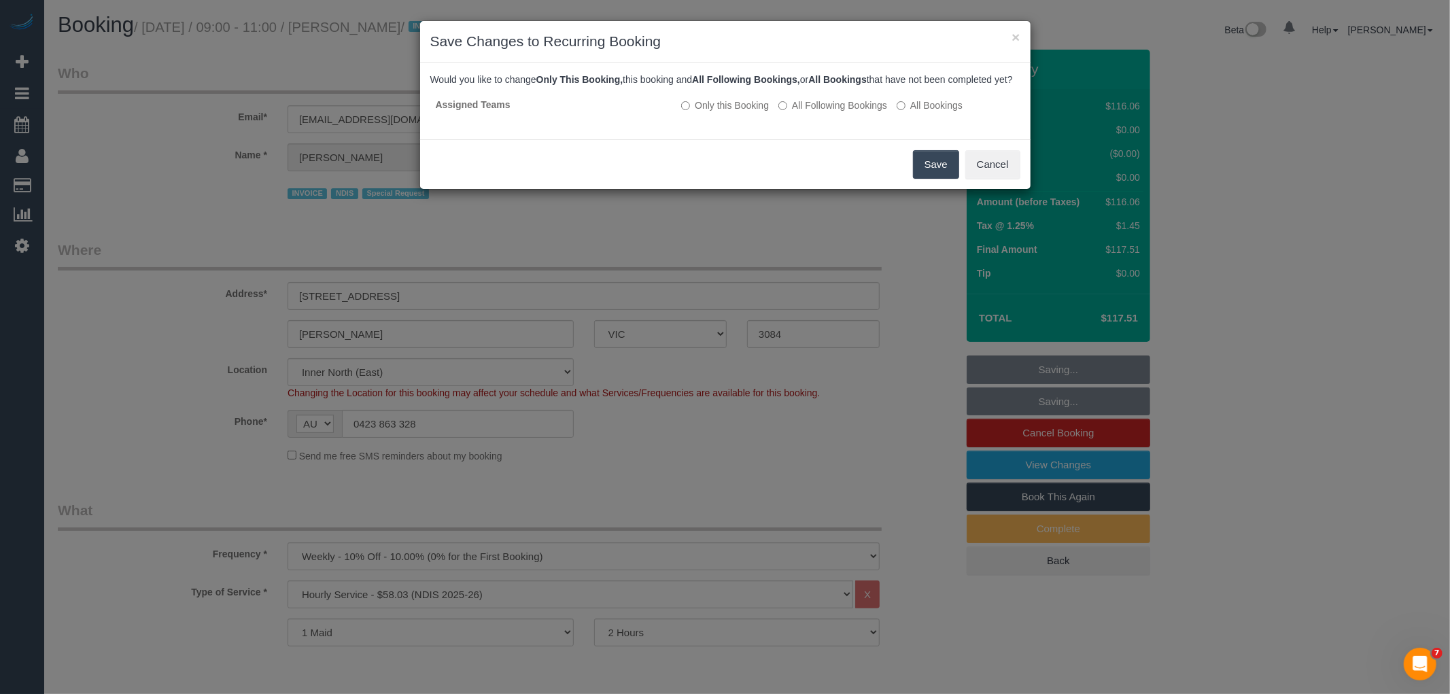
click at [934, 179] on button "Save" at bounding box center [936, 164] width 46 height 29
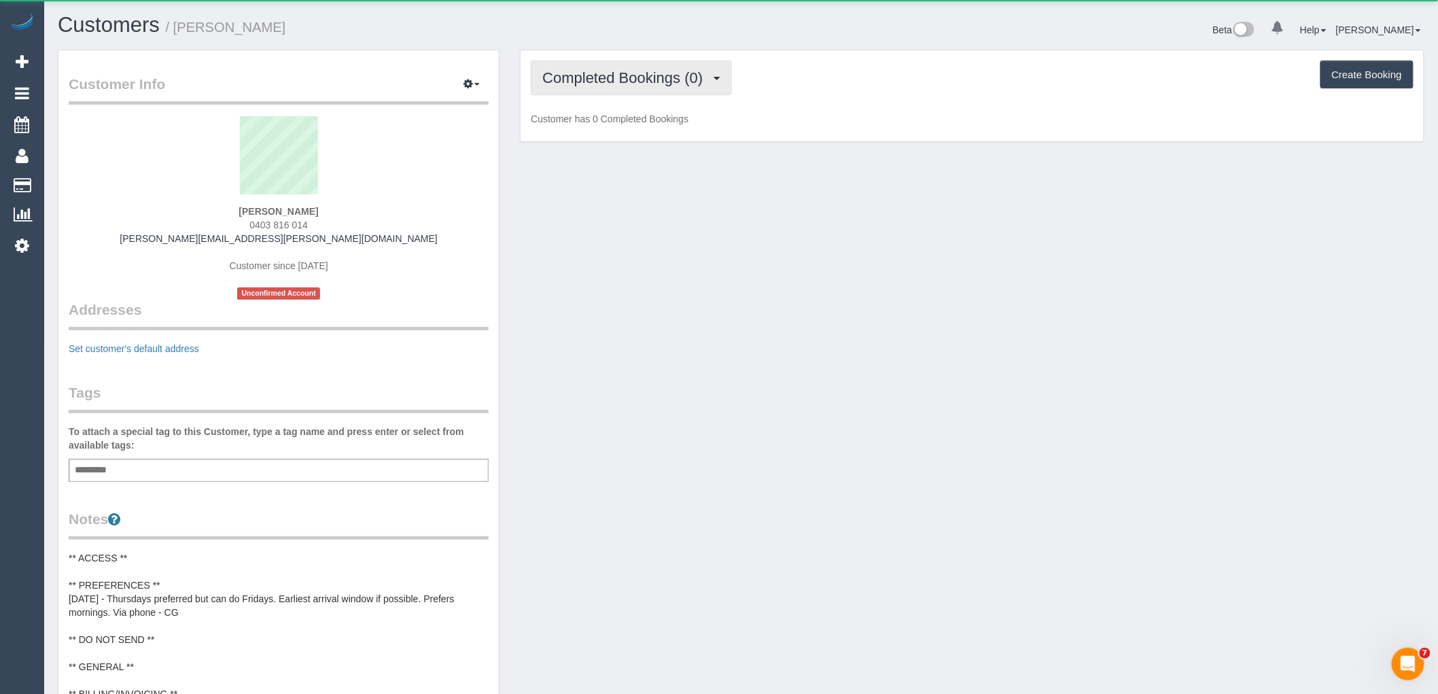
click at [579, 78] on span "Completed Bookings (0)" at bounding box center [625, 77] width 167 height 17
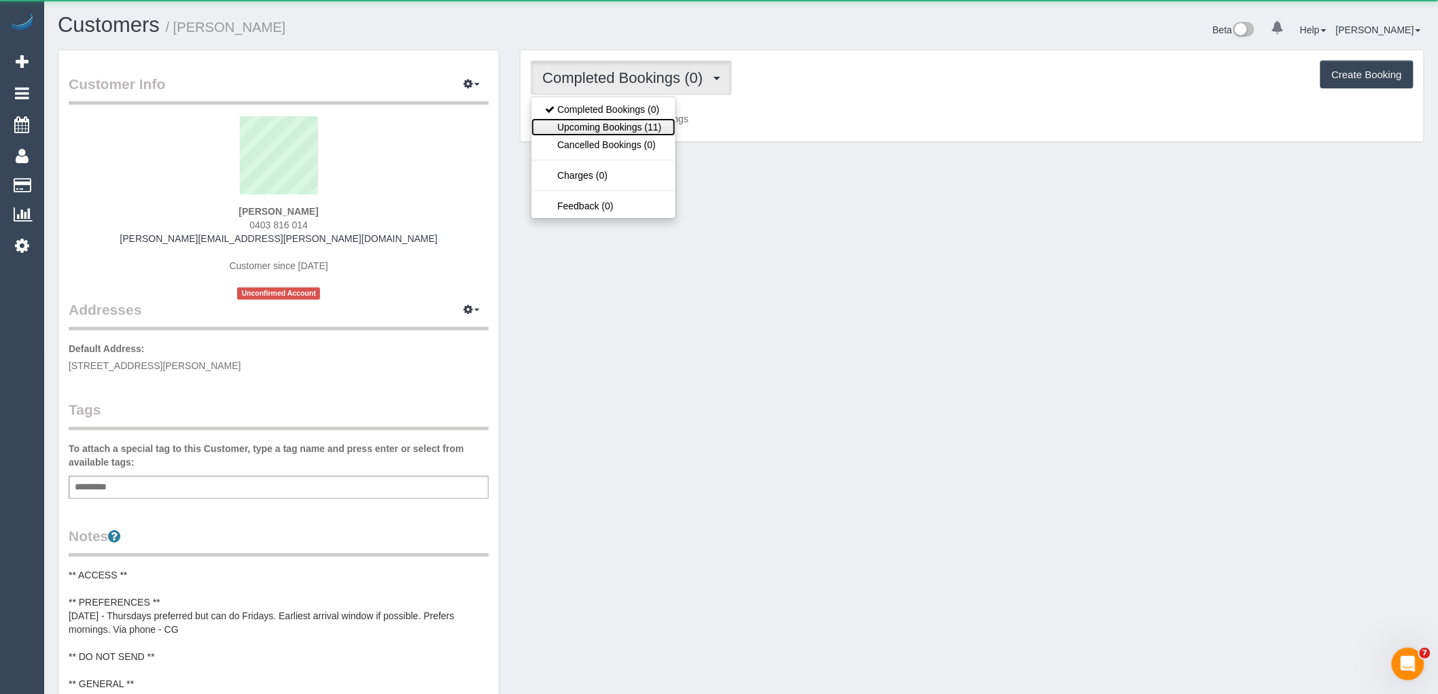
click at [595, 128] on link "Upcoming Bookings (11)" at bounding box center [603, 127] width 143 height 18
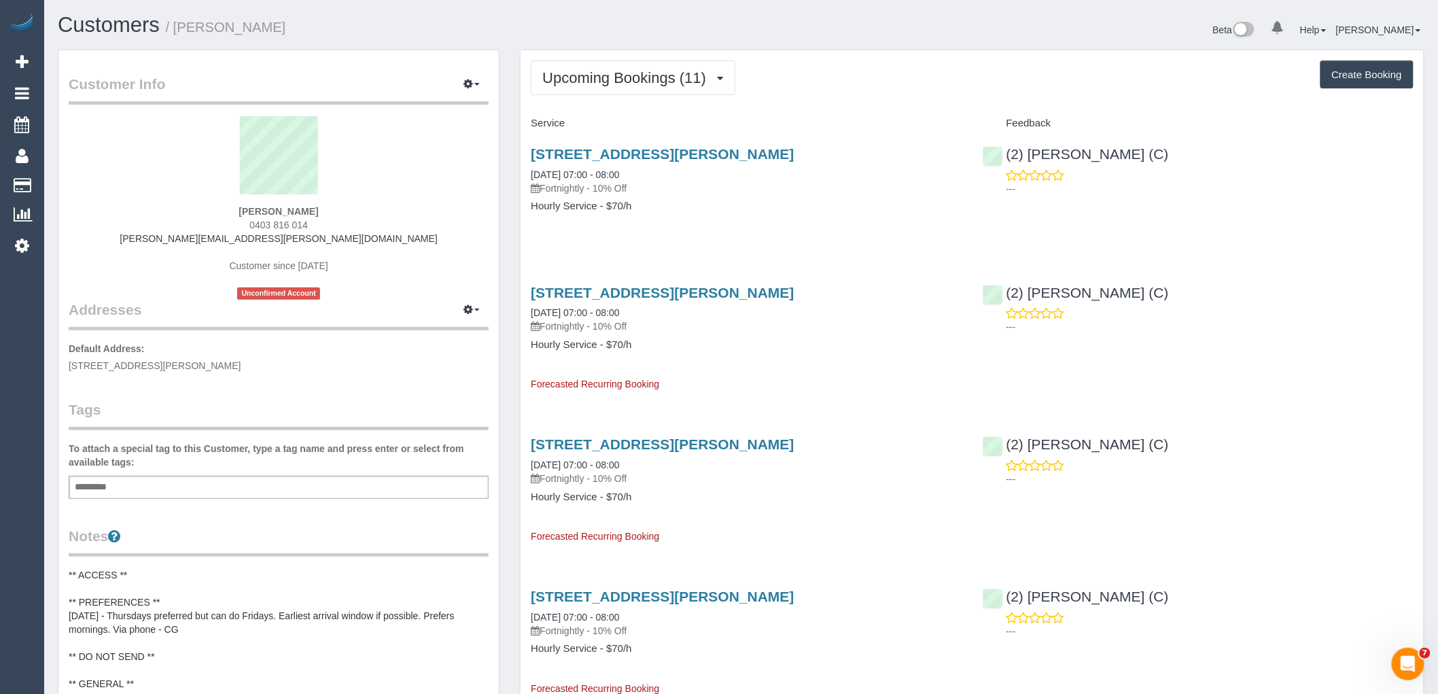
click at [582, 234] on div "5 Fairleigh Street, Narre Warren, VIC 3805 16/10/2025 07:00 - 08:00 Fortnightly…" at bounding box center [746, 187] width 451 height 105
click at [649, 75] on span "Upcoming Bookings (11)" at bounding box center [627, 77] width 171 height 17
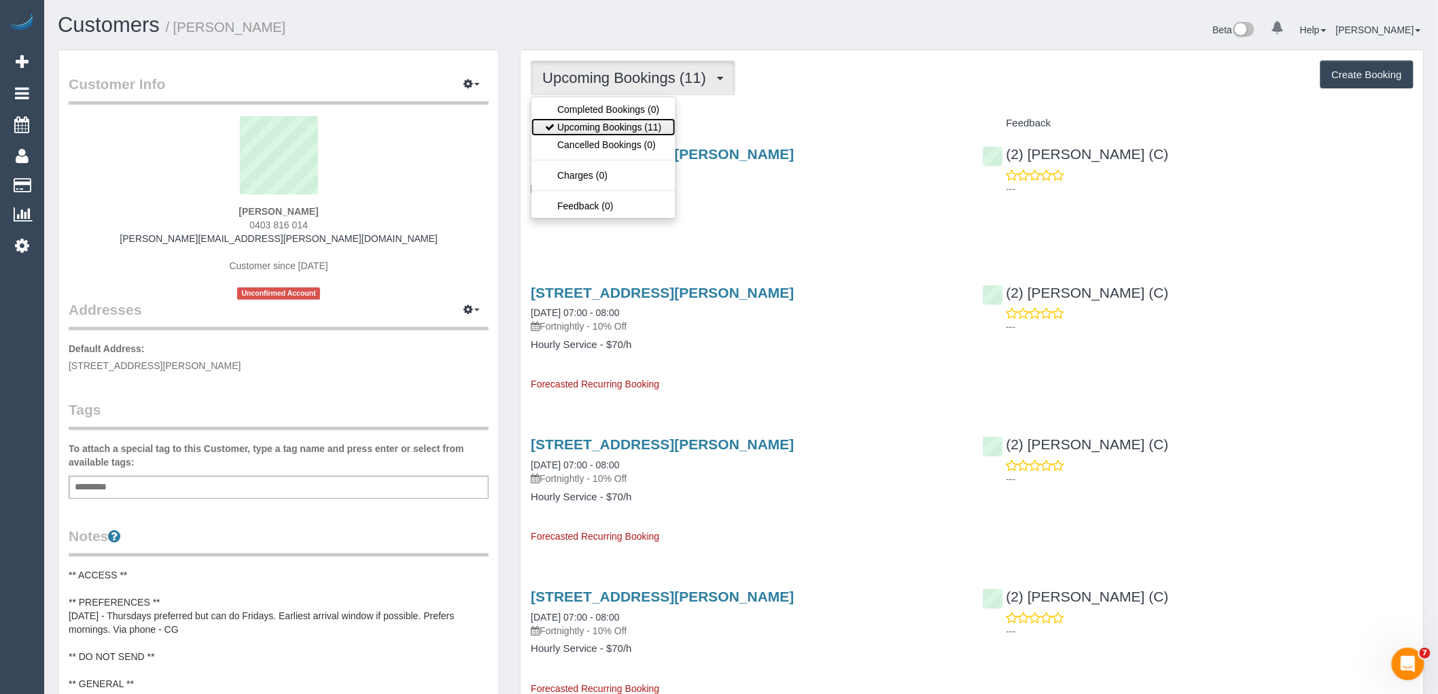
click at [630, 123] on link "Upcoming Bookings (11)" at bounding box center [603, 127] width 143 height 18
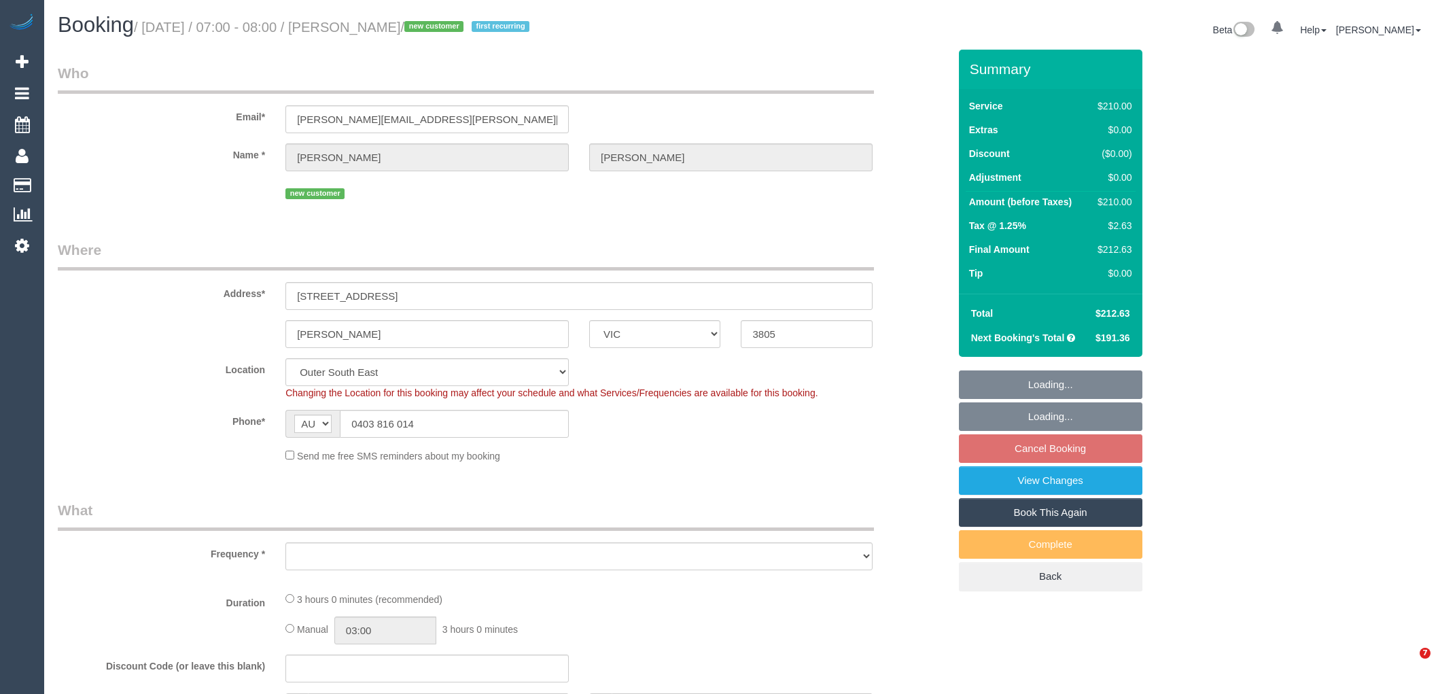
select select "VIC"
select select "string:stripe-pm_1SG6XQ2GScqysDRVWKgT7KLH"
select select "number:30"
select select "number:14"
select select "number:19"
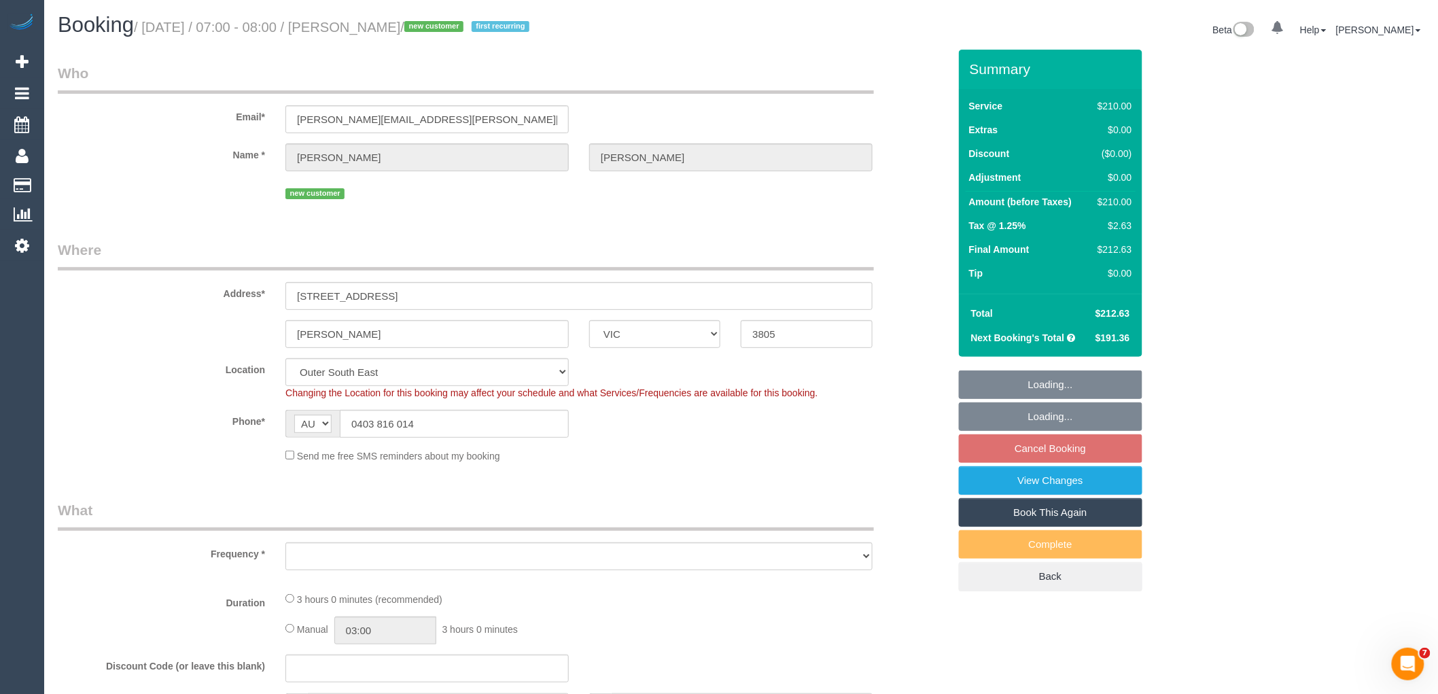
select select "number:36"
select select "number:34"
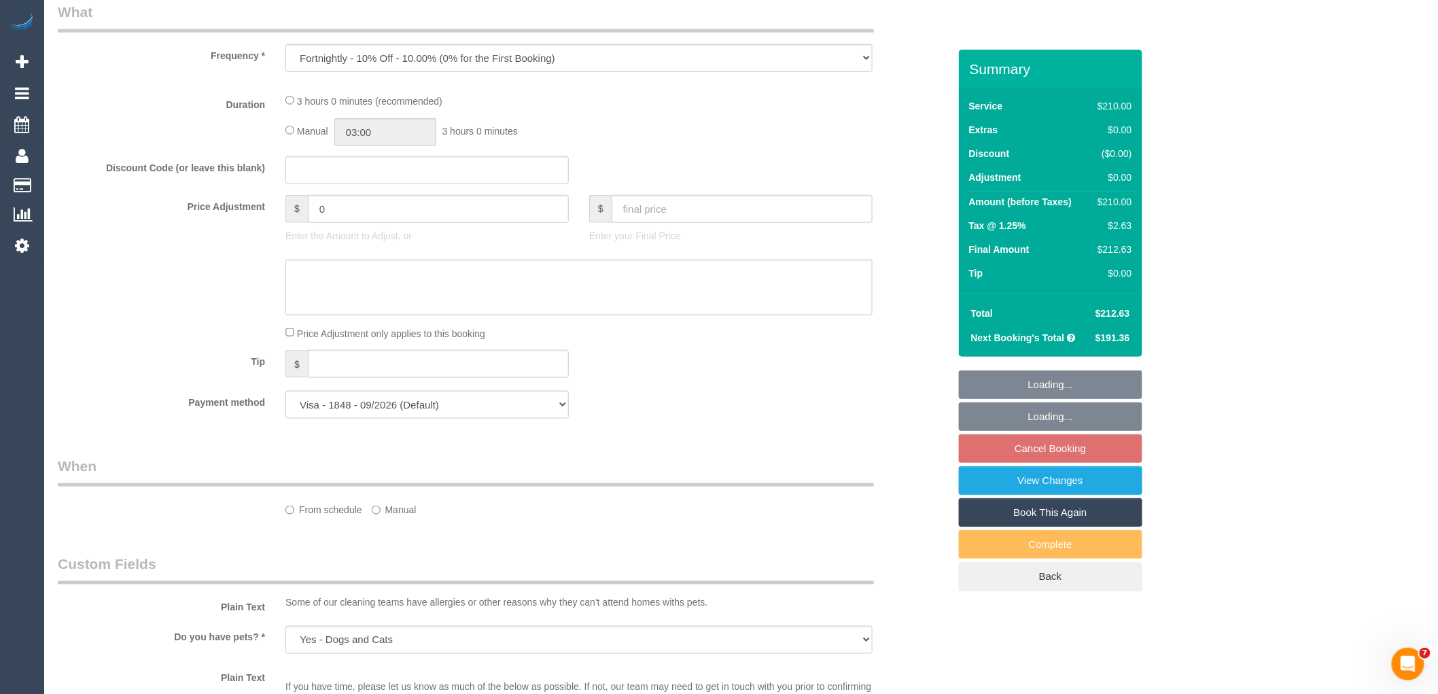
select select "object:1220"
select select "180"
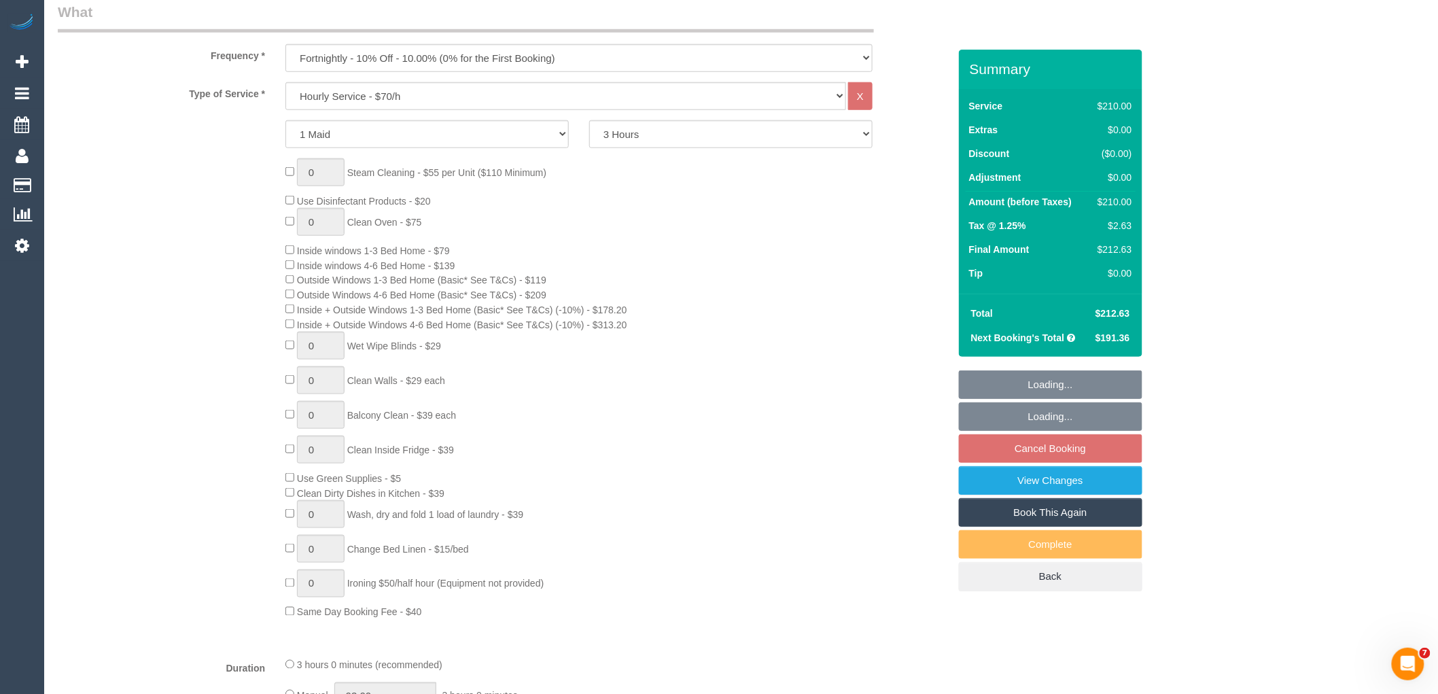
scroll to position [528, 0]
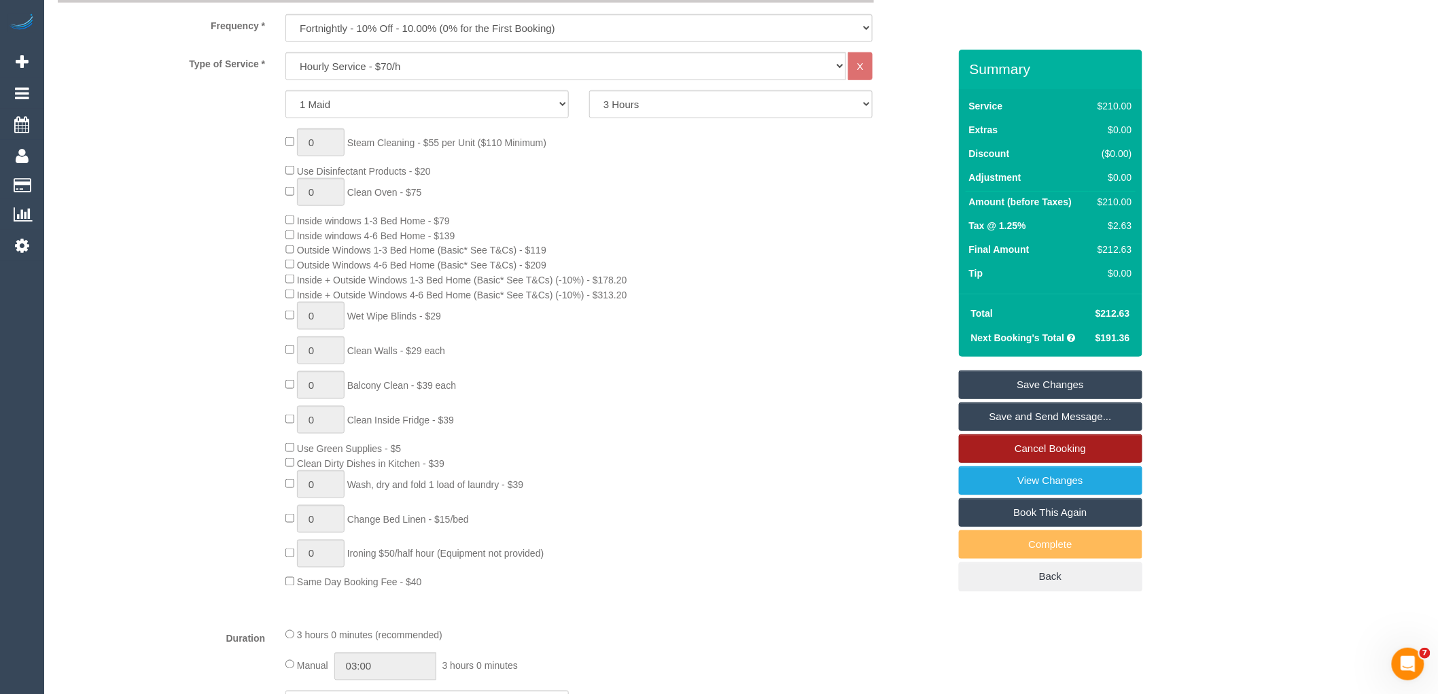
click at [980, 447] on link "Cancel Booking" at bounding box center [1051, 448] width 184 height 29
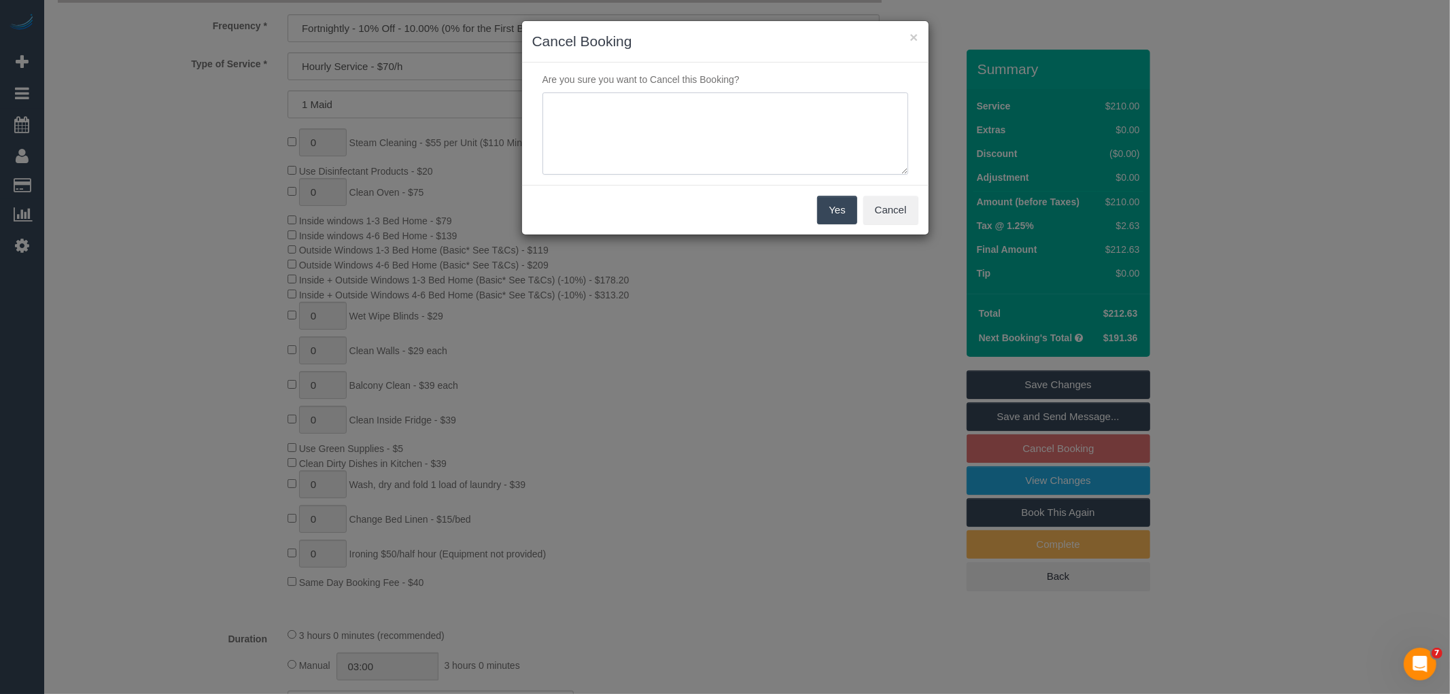
click at [697, 148] on textarea at bounding box center [725, 133] width 366 height 83
click at [732, 120] on textarea at bounding box center [725, 133] width 366 height 83
type textarea "Mother passed away, will call us back to book in again when she is ready. - CE"
click at [828, 209] on button "Yes" at bounding box center [836, 210] width 39 height 29
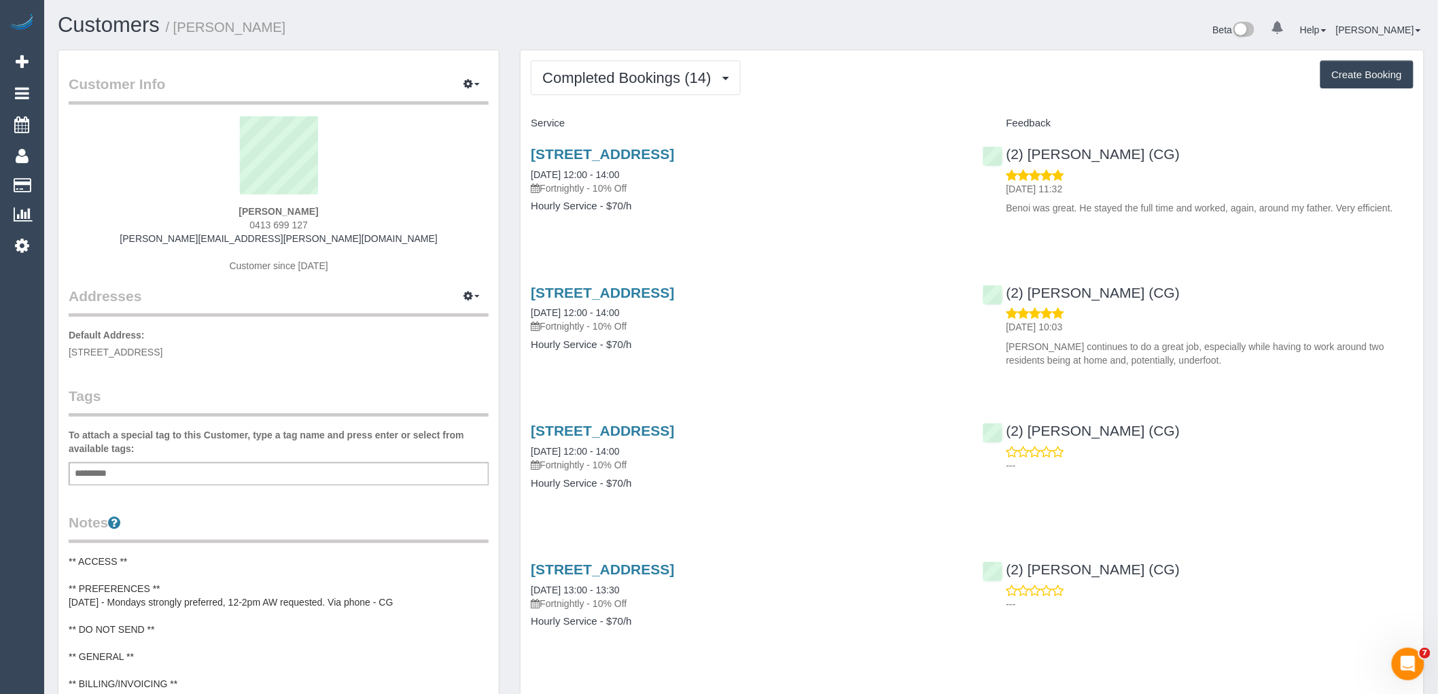
click at [345, 213] on div "[PERSON_NAME] 0413 699 127 [PERSON_NAME][EMAIL_ADDRESS][PERSON_NAME][DOMAIN_NAM…" at bounding box center [279, 201] width 420 height 170
click at [598, 82] on span "Completed Bookings (14)" at bounding box center [629, 77] width 175 height 17
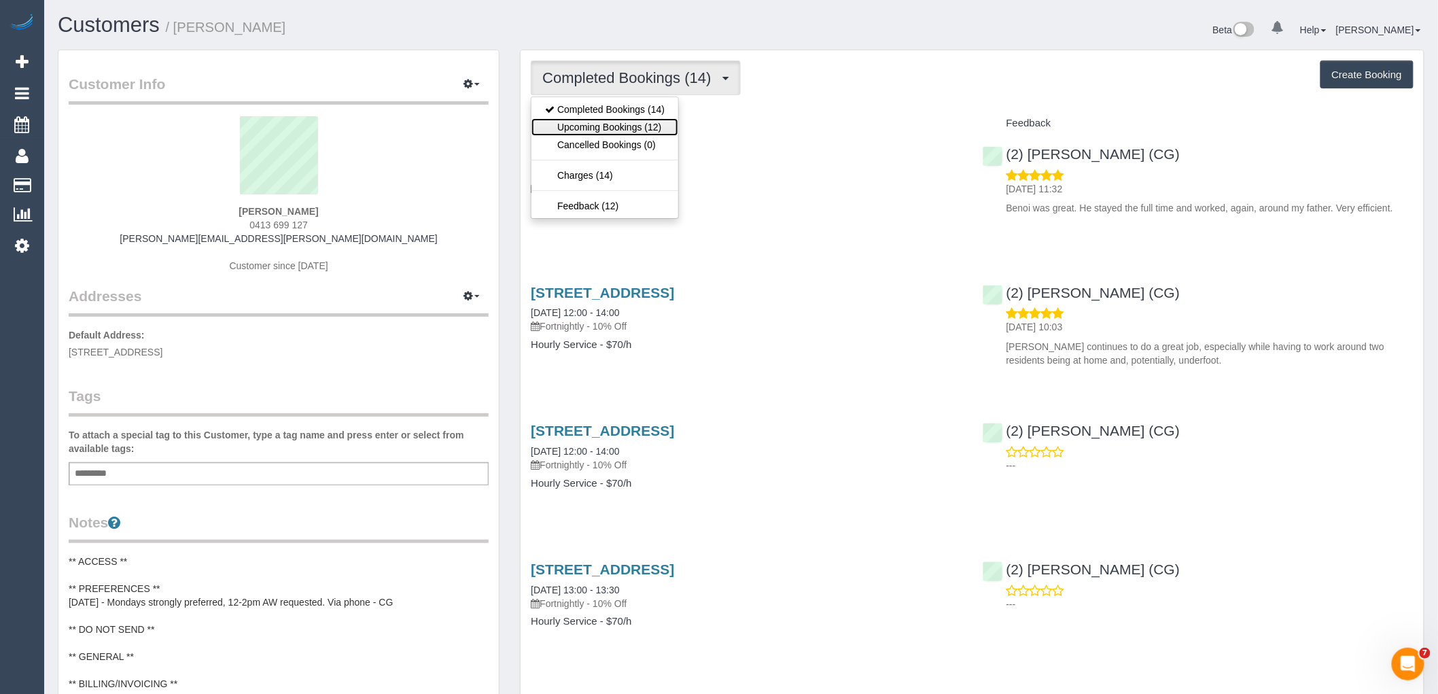
click at [593, 133] on link "Upcoming Bookings (12)" at bounding box center [605, 127] width 147 height 18
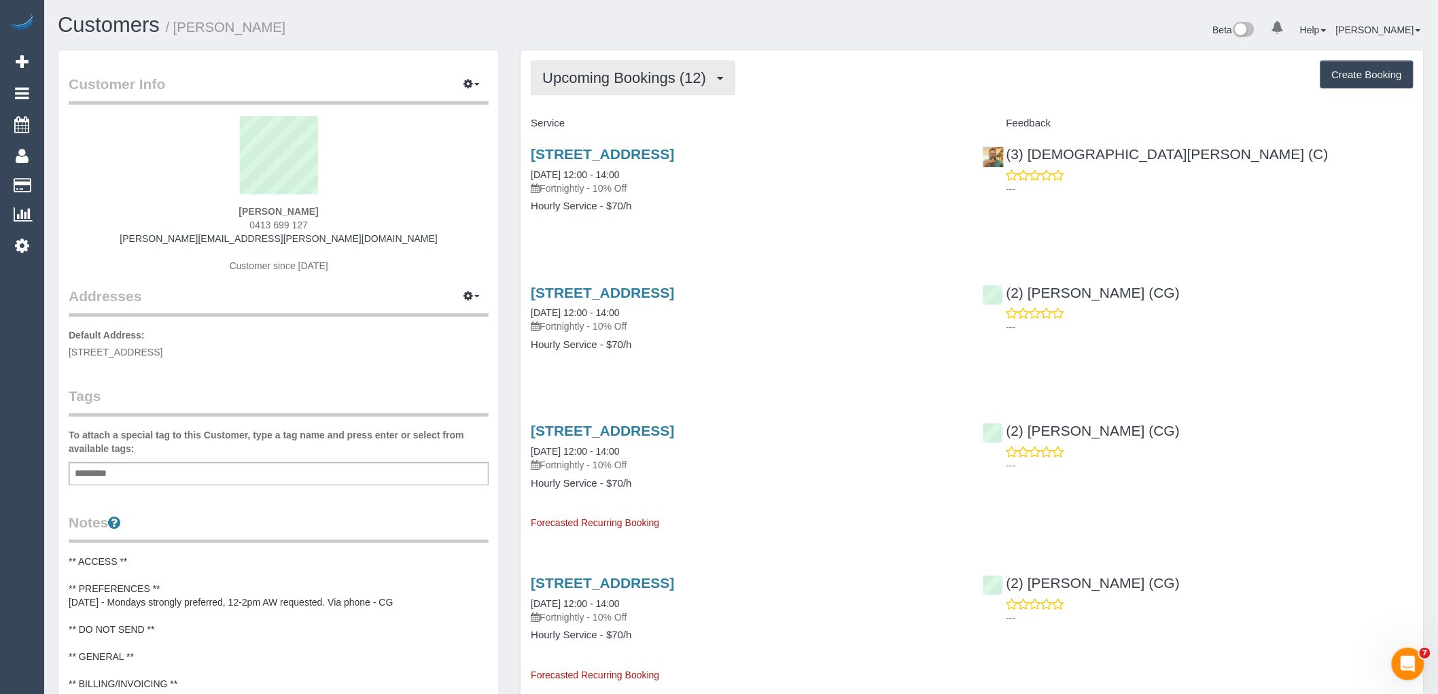
click at [593, 90] on button "Upcoming Bookings (12)" at bounding box center [633, 77] width 205 height 35
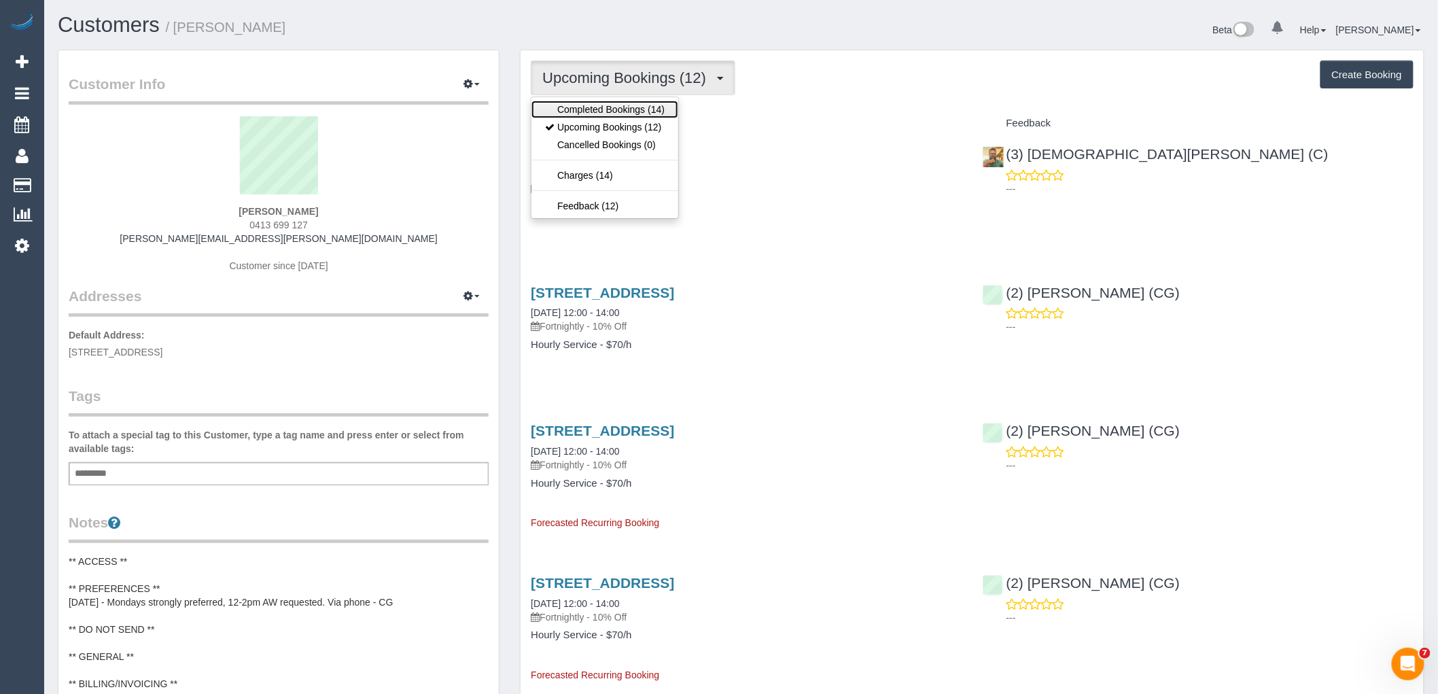
drag, startPoint x: 589, startPoint y: 111, endPoint x: 588, endPoint y: 103, distance: 8.9
click at [588, 111] on link "Completed Bookings (14)" at bounding box center [605, 110] width 147 height 18
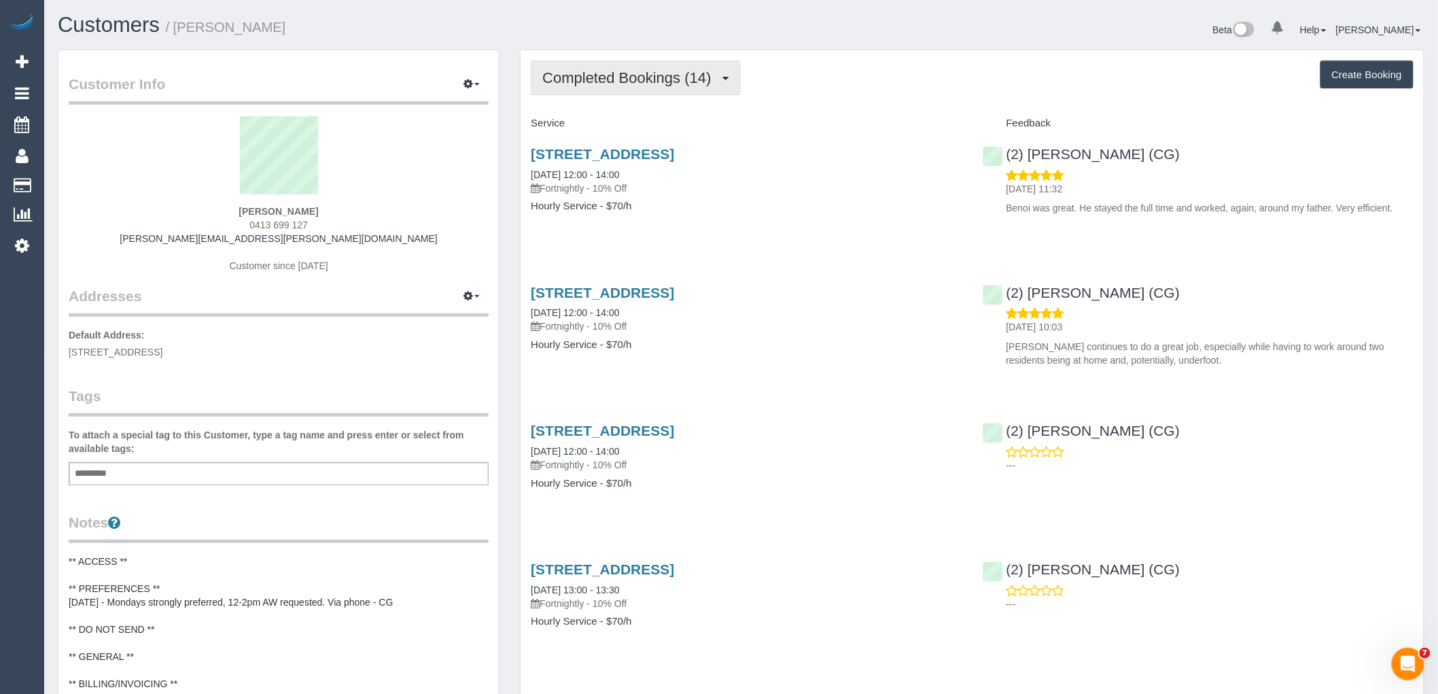
click at [625, 73] on span "Completed Bookings (14)" at bounding box center [629, 77] width 175 height 17
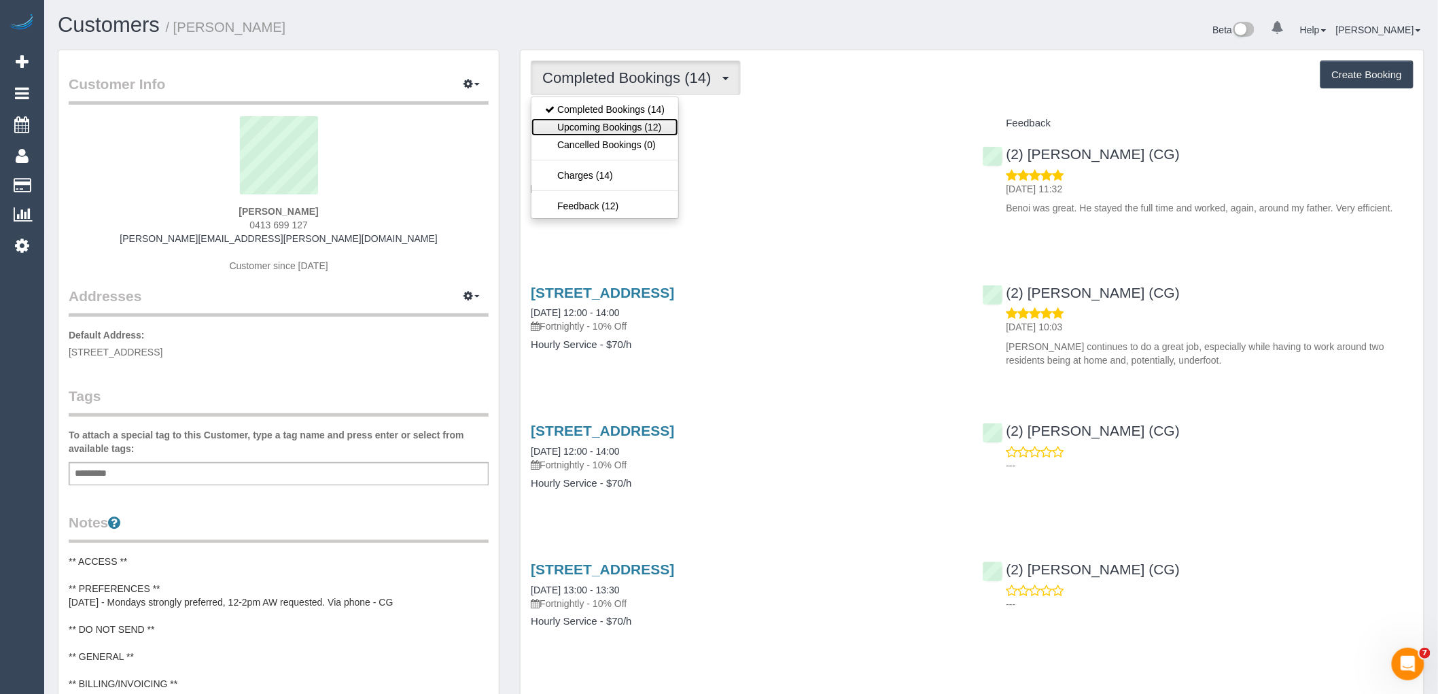
click at [612, 123] on link "Upcoming Bookings (12)" at bounding box center [605, 127] width 147 height 18
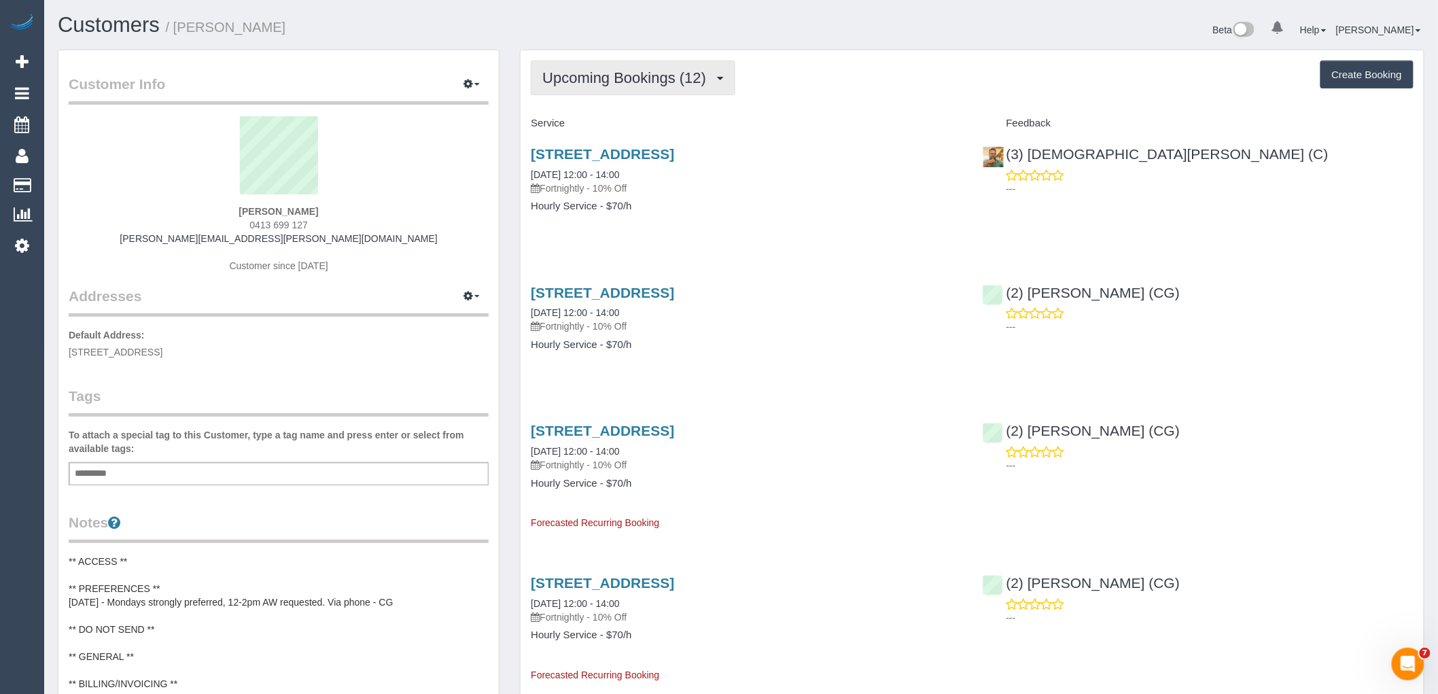
click at [558, 75] on span "Upcoming Bookings (12)" at bounding box center [627, 77] width 171 height 17
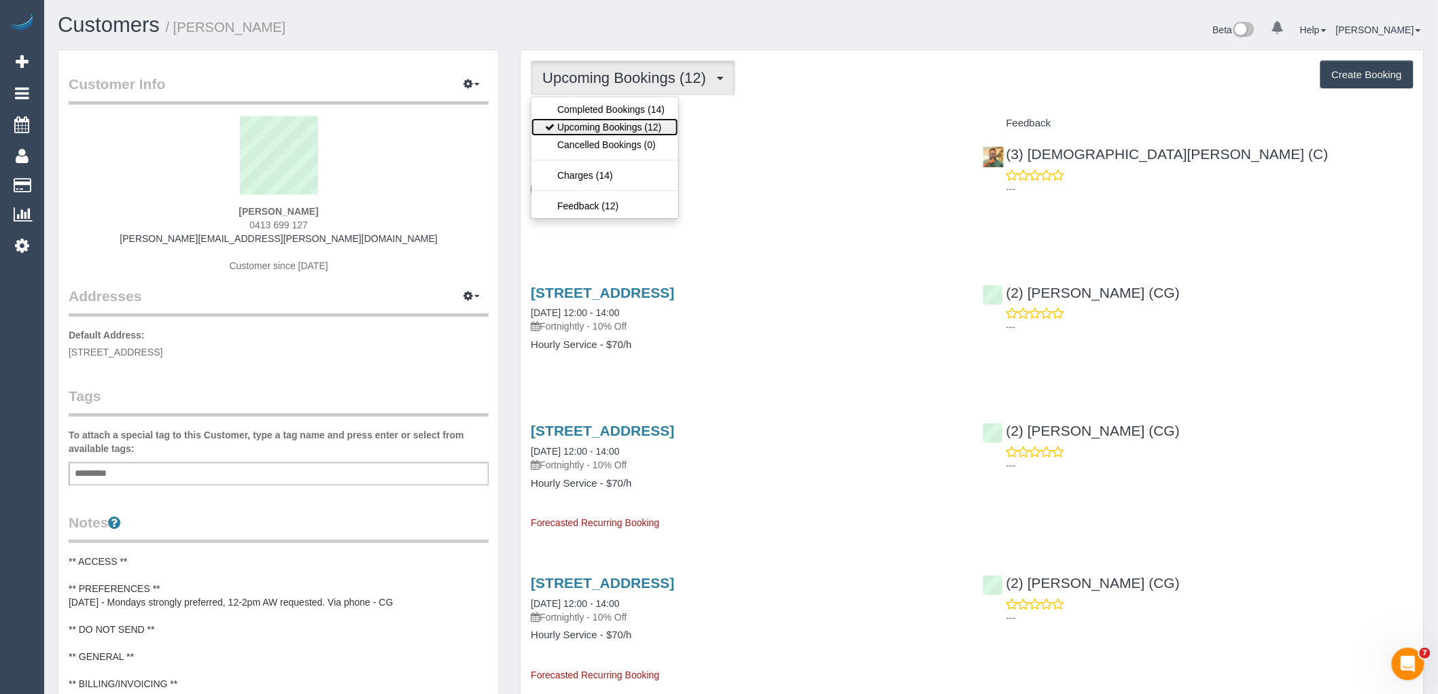
click at [575, 122] on link "Upcoming Bookings (12)" at bounding box center [605, 127] width 147 height 18
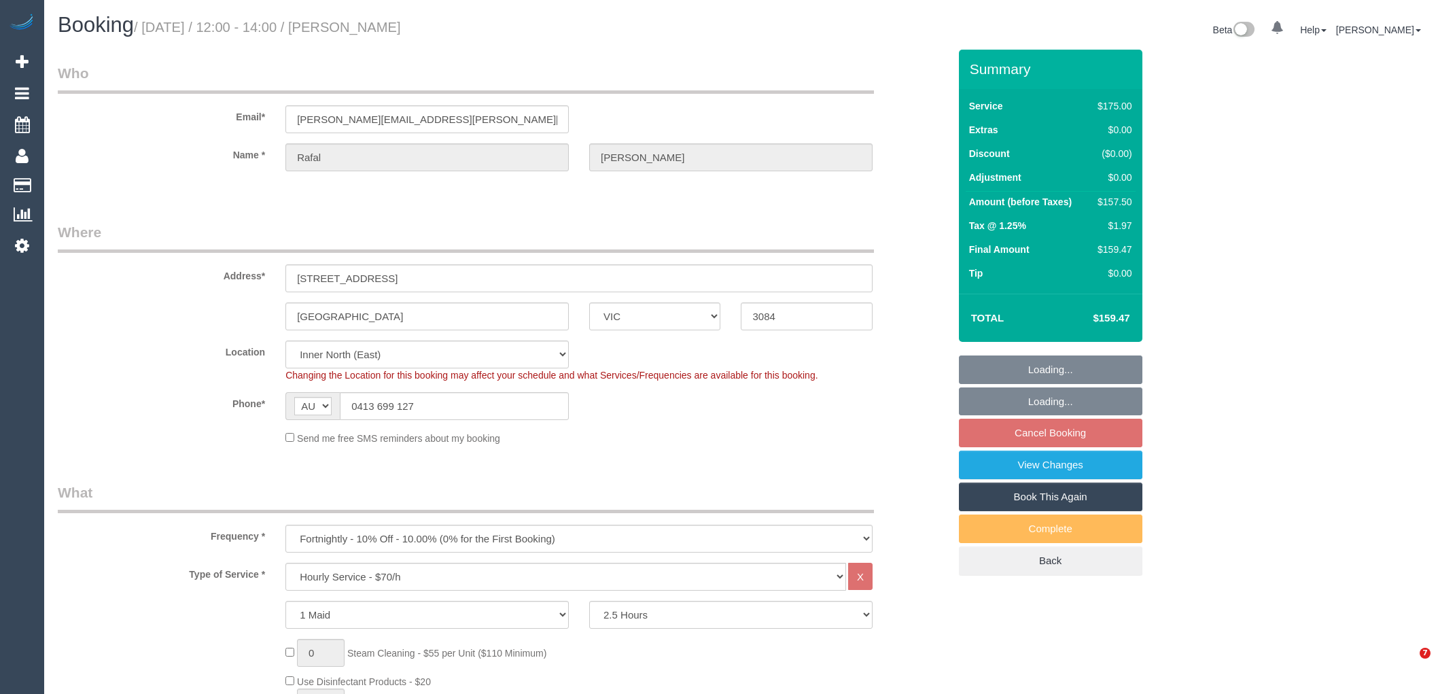
select select "VIC"
select select "150"
select select "number:28"
select select "number:14"
select select "number:19"
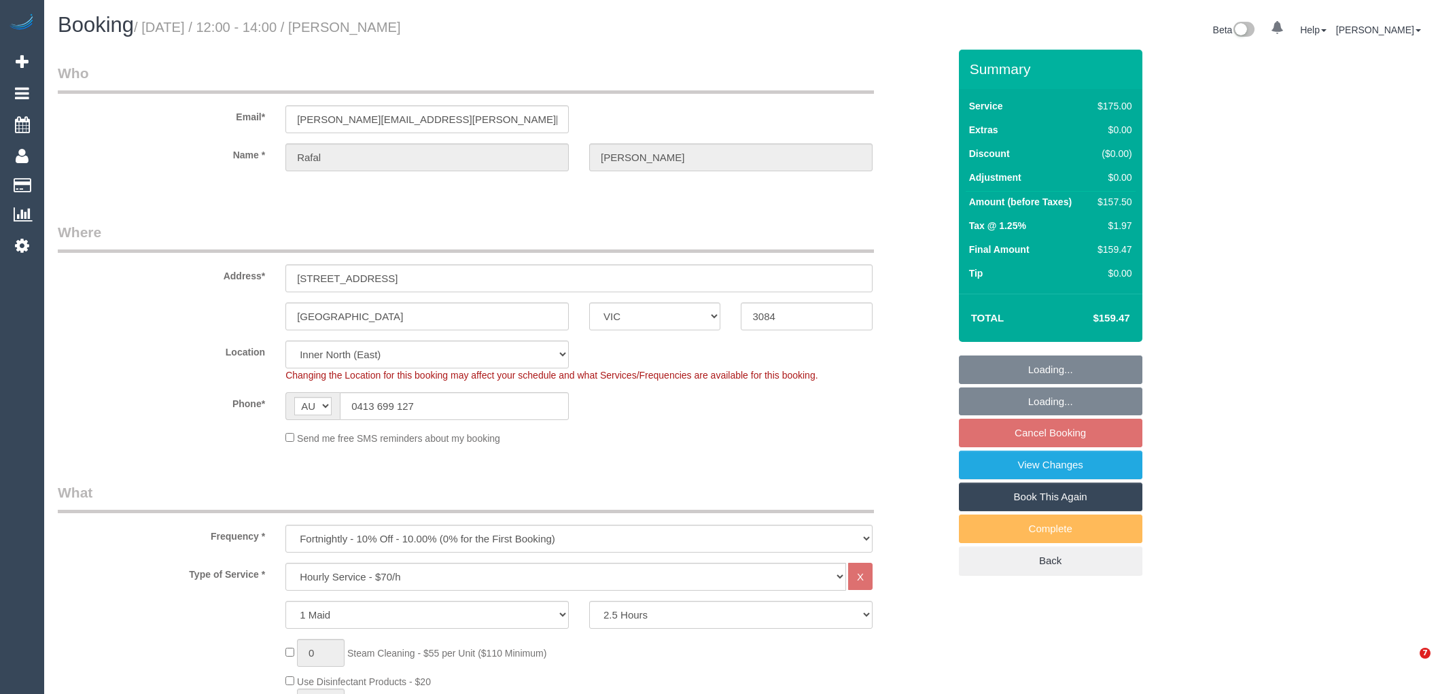
select select "number:25"
select select "number:34"
select select "number:12"
select select "object:917"
select select "string:stripe-pm_1RIhJ32GScqysDRVhKZfdR9r"
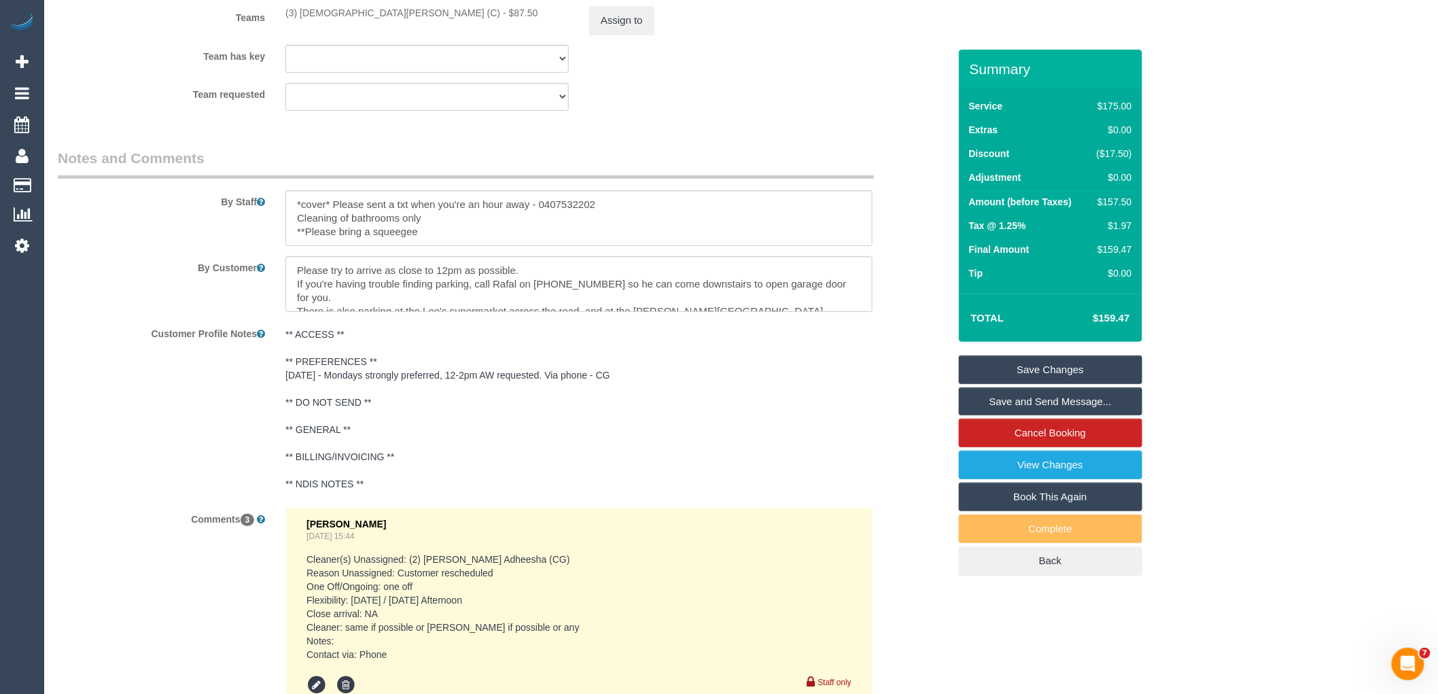
scroll to position [1812, 0]
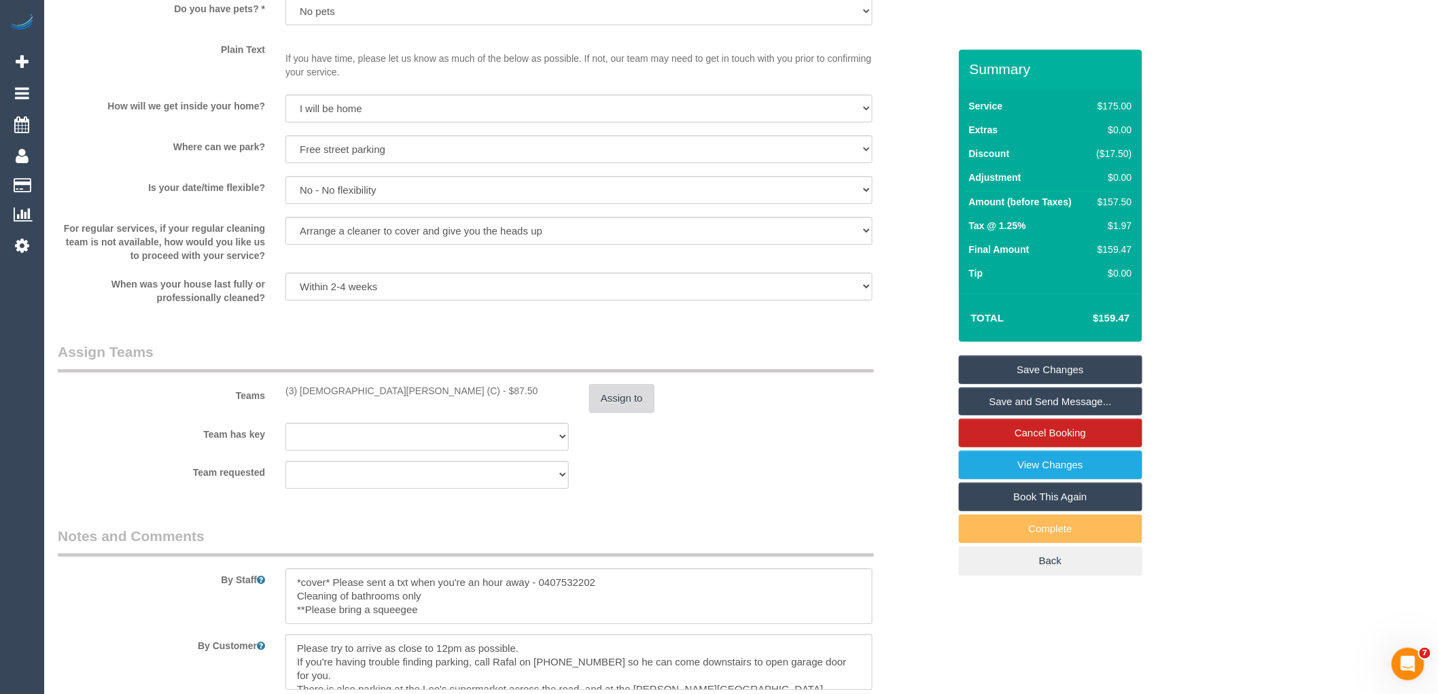
click at [628, 413] on button "Assign to" at bounding box center [621, 398] width 65 height 29
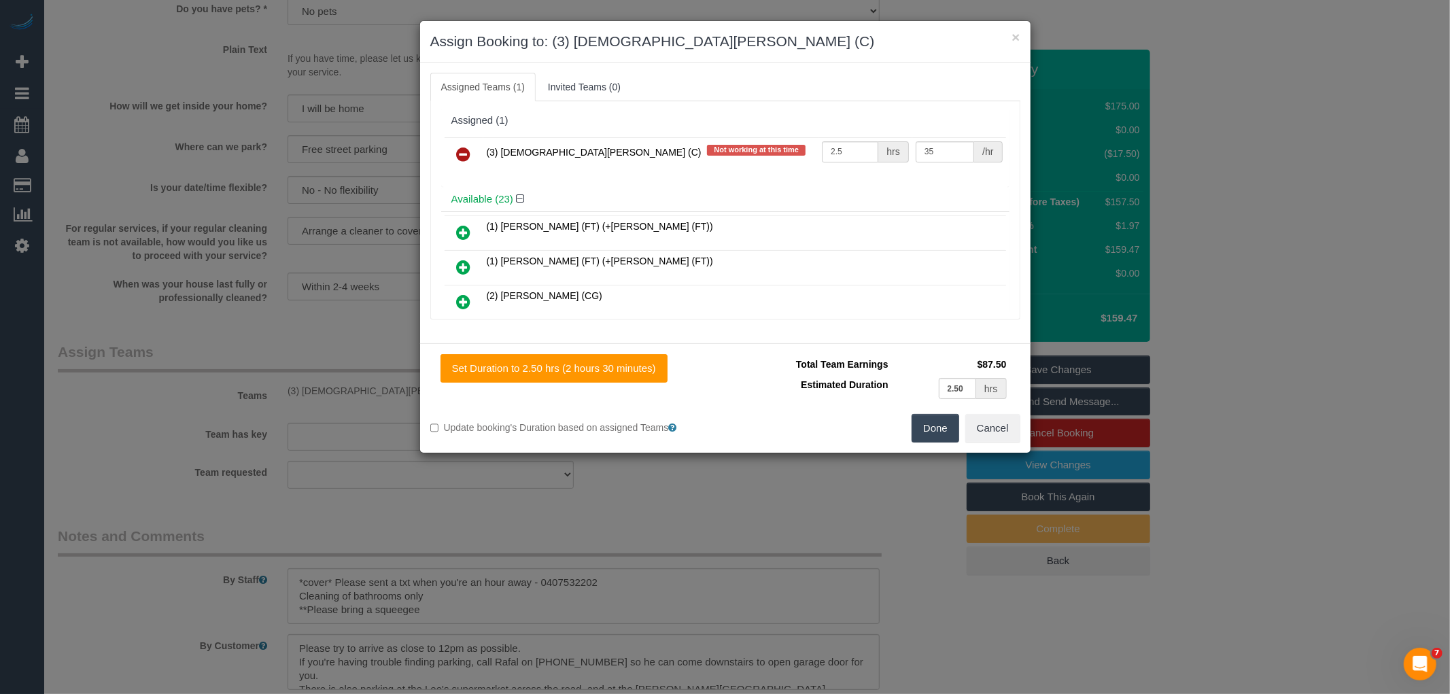
click at [460, 148] on icon at bounding box center [464, 154] width 14 height 16
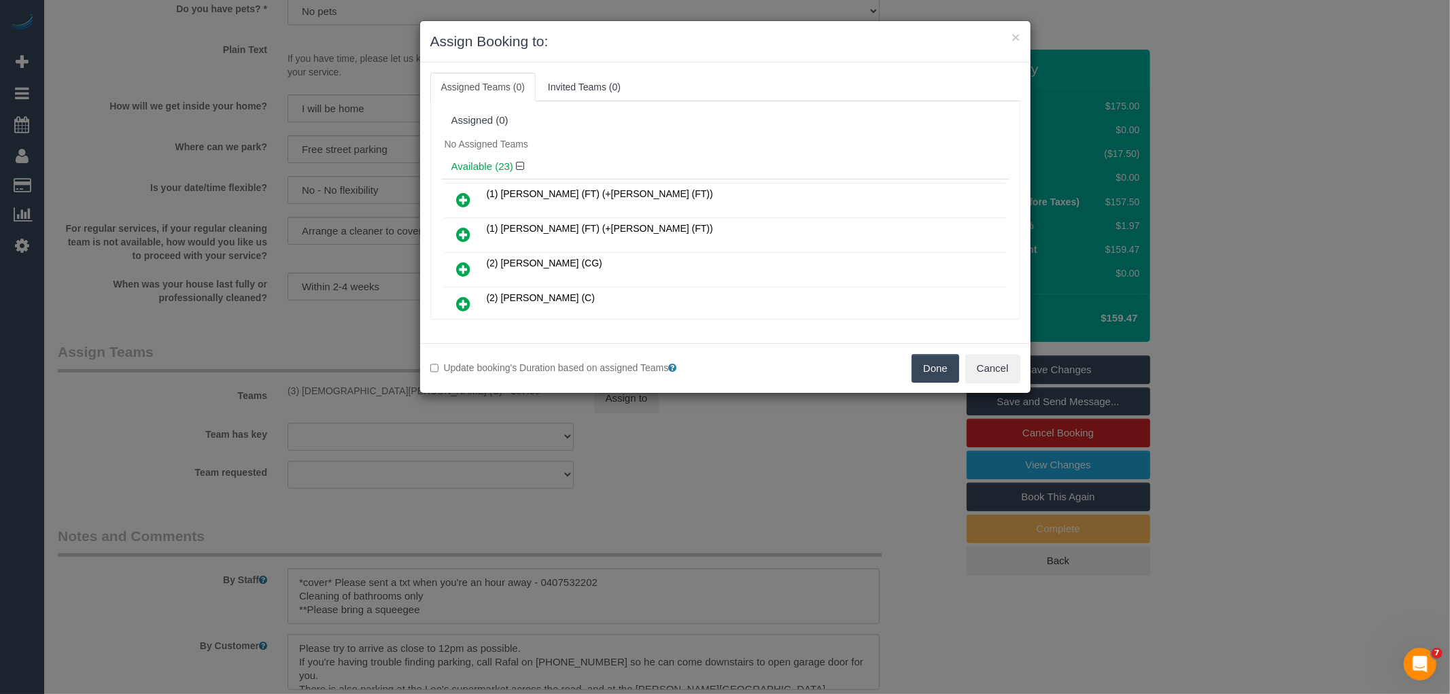
click at [938, 370] on button "Done" at bounding box center [936, 368] width 48 height 29
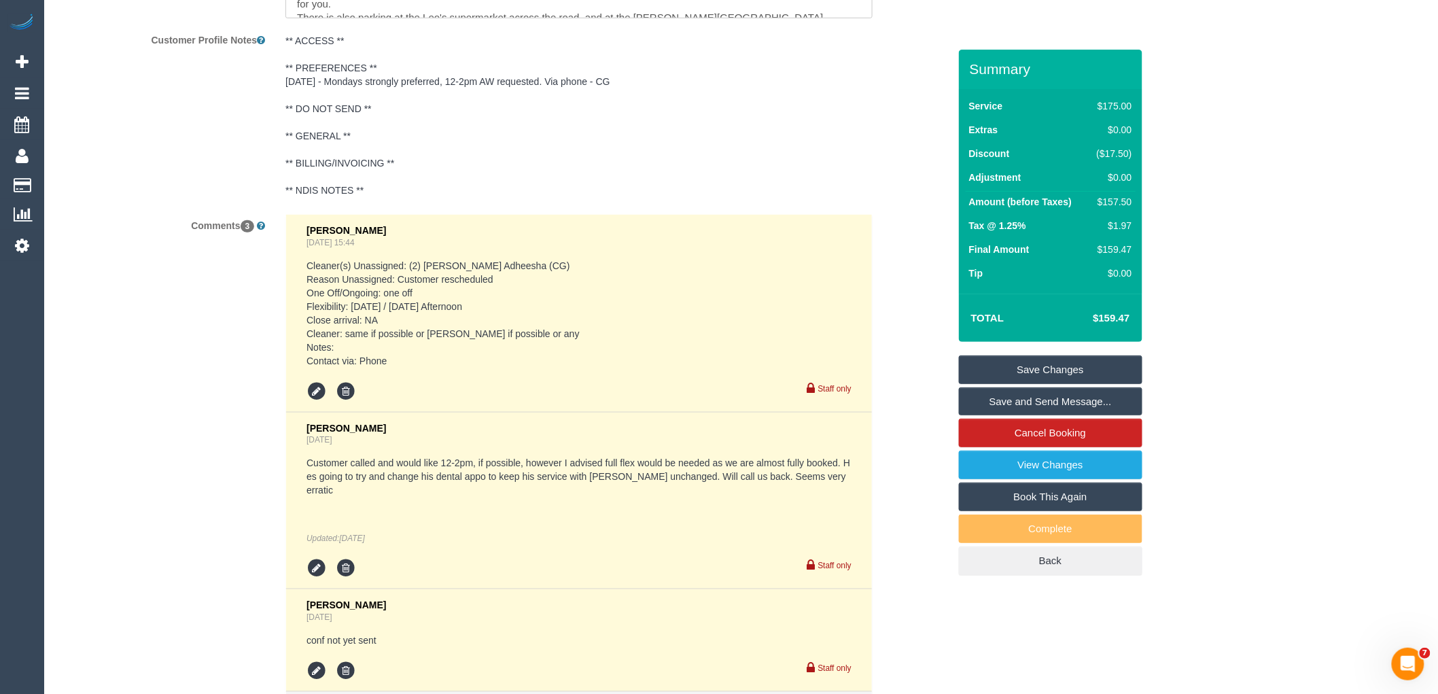
scroll to position [2642, 0]
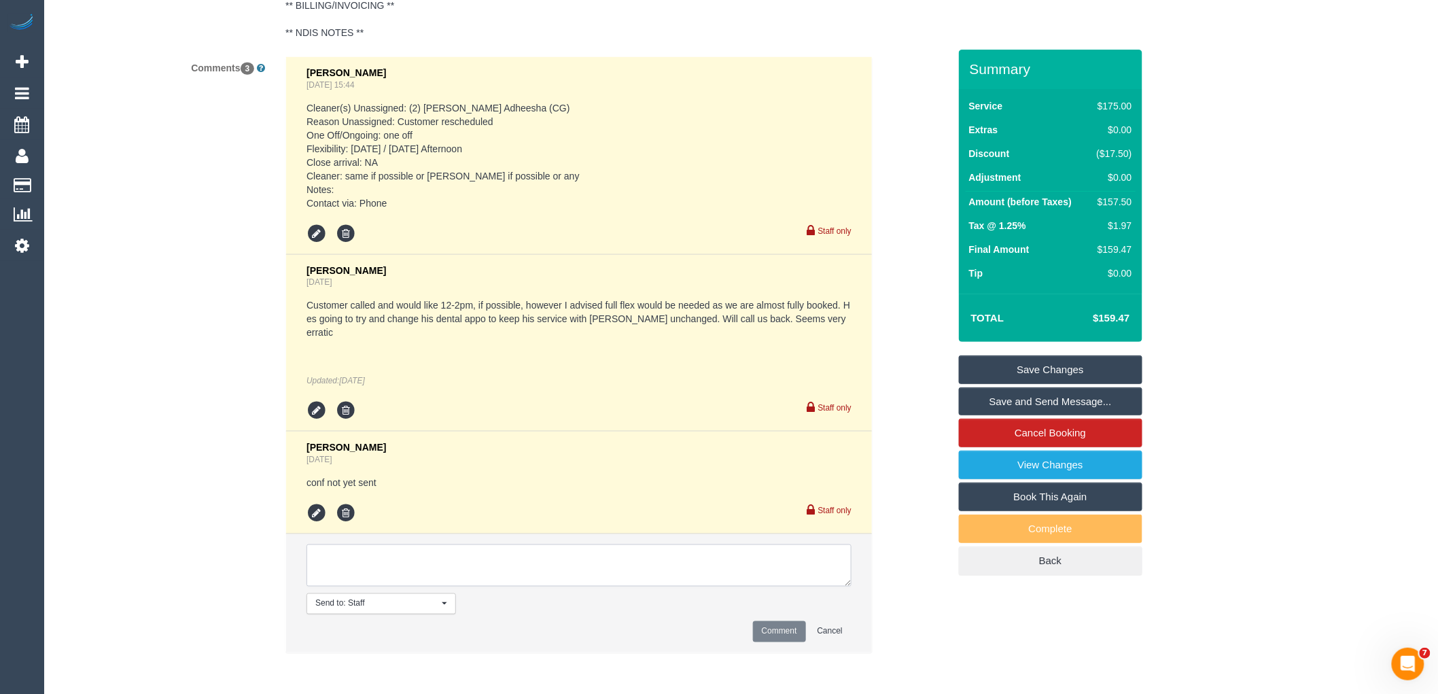
click at [385, 567] on textarea at bounding box center [579, 565] width 545 height 42
paste textarea "(3) Buddhi Adhikari (C) UA - 15/10 - Uni commitments Customer contacted via ema…"
click at [447, 568] on textarea at bounding box center [579, 565] width 545 height 42
click at [365, 572] on textarea at bounding box center [579, 565] width 545 height 42
drag, startPoint x: 430, startPoint y: 571, endPoint x: 479, endPoint y: 576, distance: 48.6
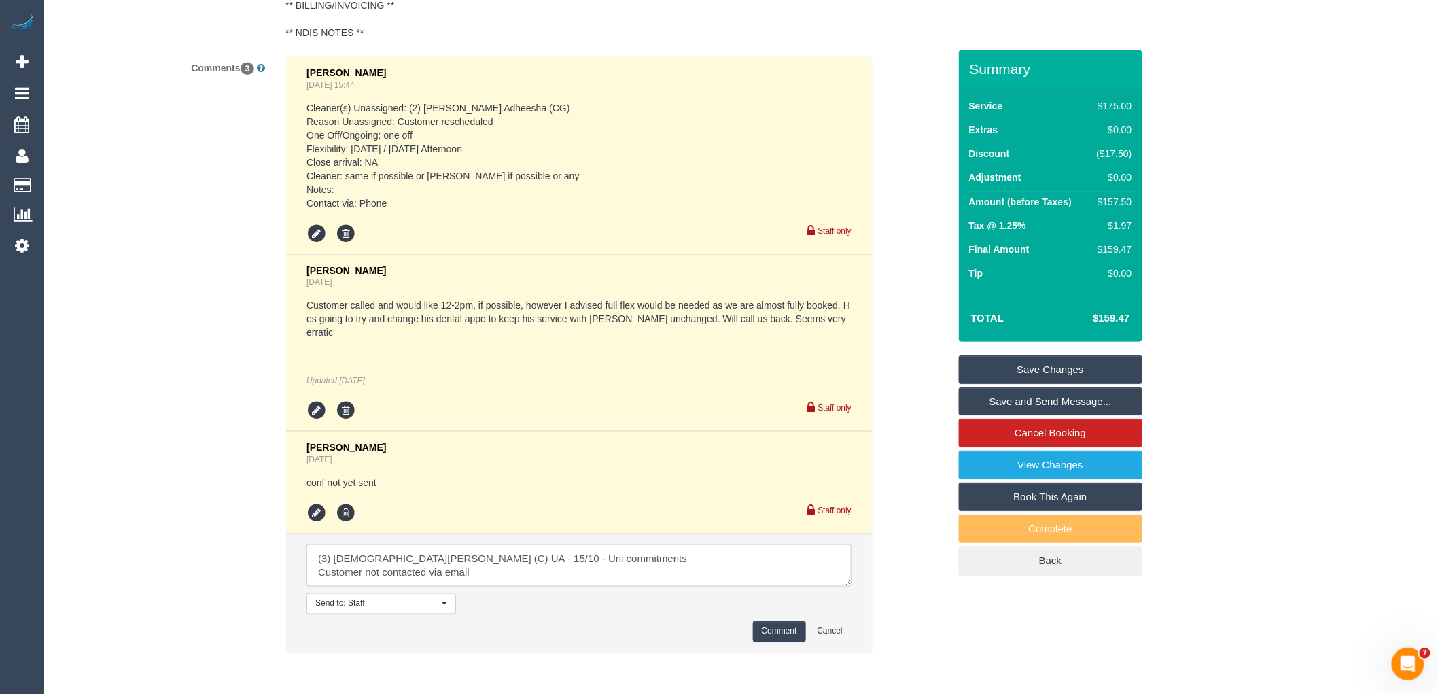
click at [479, 576] on textarea at bounding box center [579, 565] width 545 height 42
drag, startPoint x: 587, startPoint y: 578, endPoint x: 4, endPoint y: 470, distance: 593.3
type textarea "(3) Buddhi Adhikari (C) UA - 15/10 - Uni commitments Customer not contacted - c…"
click at [773, 624] on button "Comment" at bounding box center [779, 631] width 53 height 21
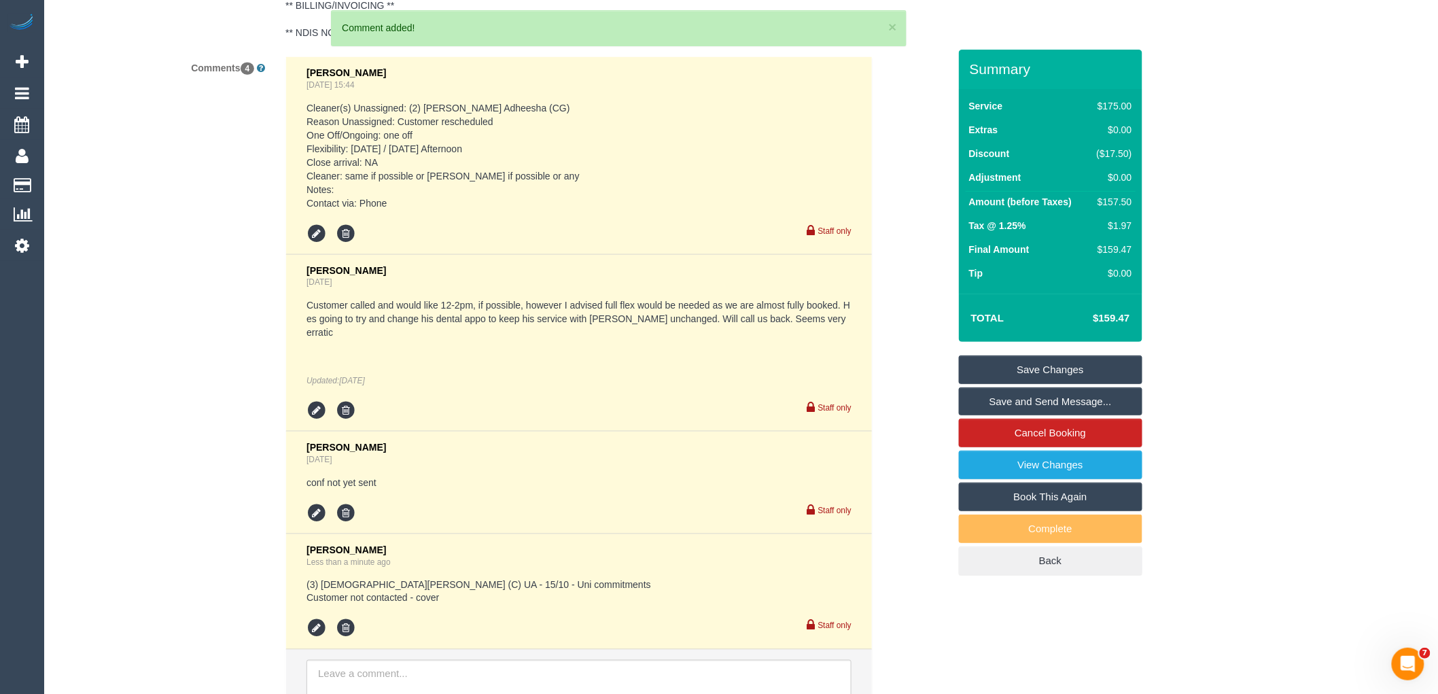
click at [1097, 371] on link "Save Changes" at bounding box center [1051, 370] width 184 height 29
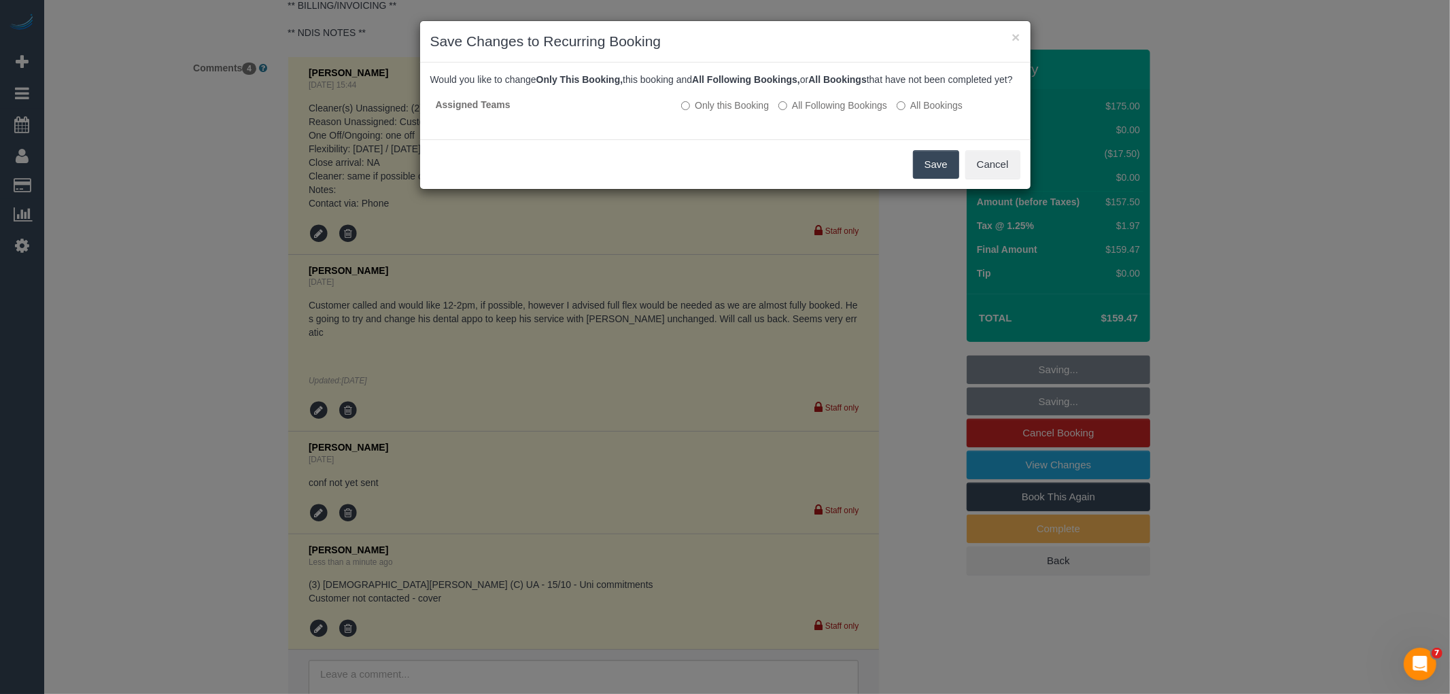
click at [930, 179] on button "Save" at bounding box center [936, 164] width 46 height 29
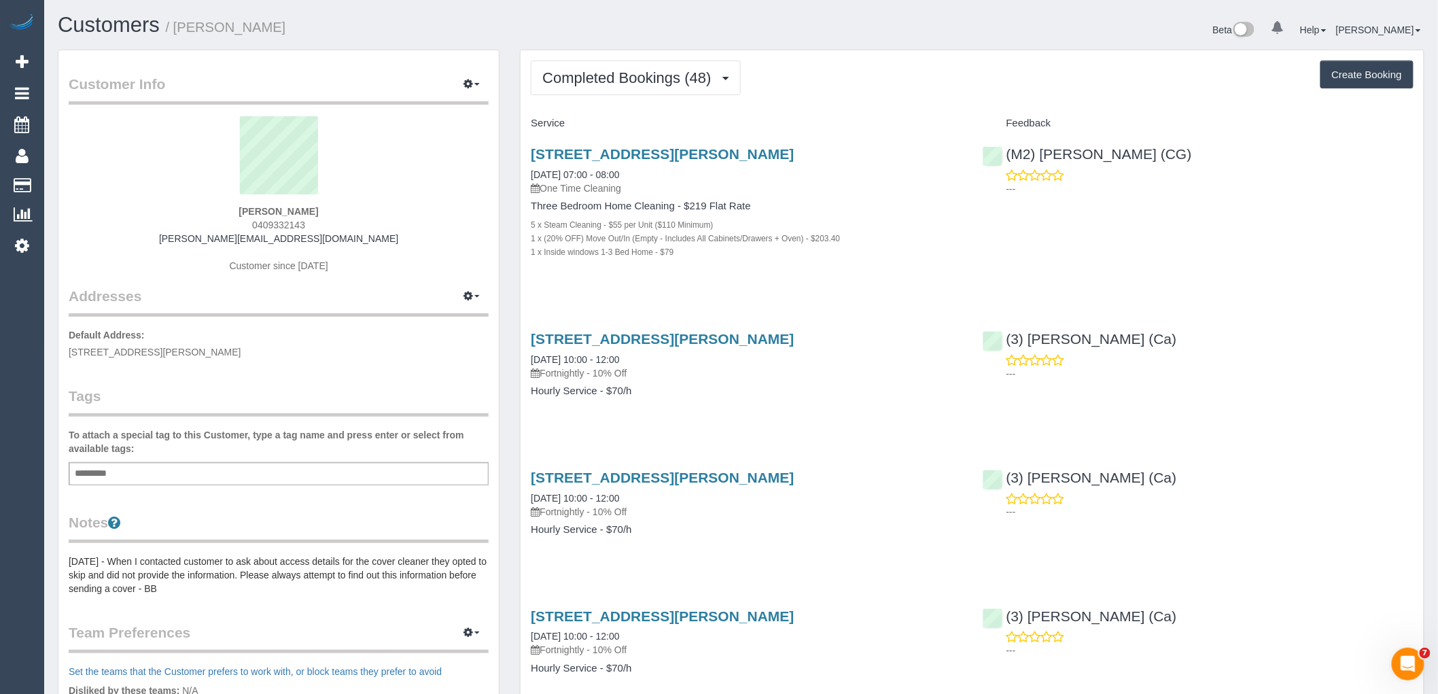
click at [1020, 369] on p "---" at bounding box center [1210, 374] width 407 height 14
click at [623, 83] on span "Completed Bookings (48)" at bounding box center [629, 77] width 175 height 17
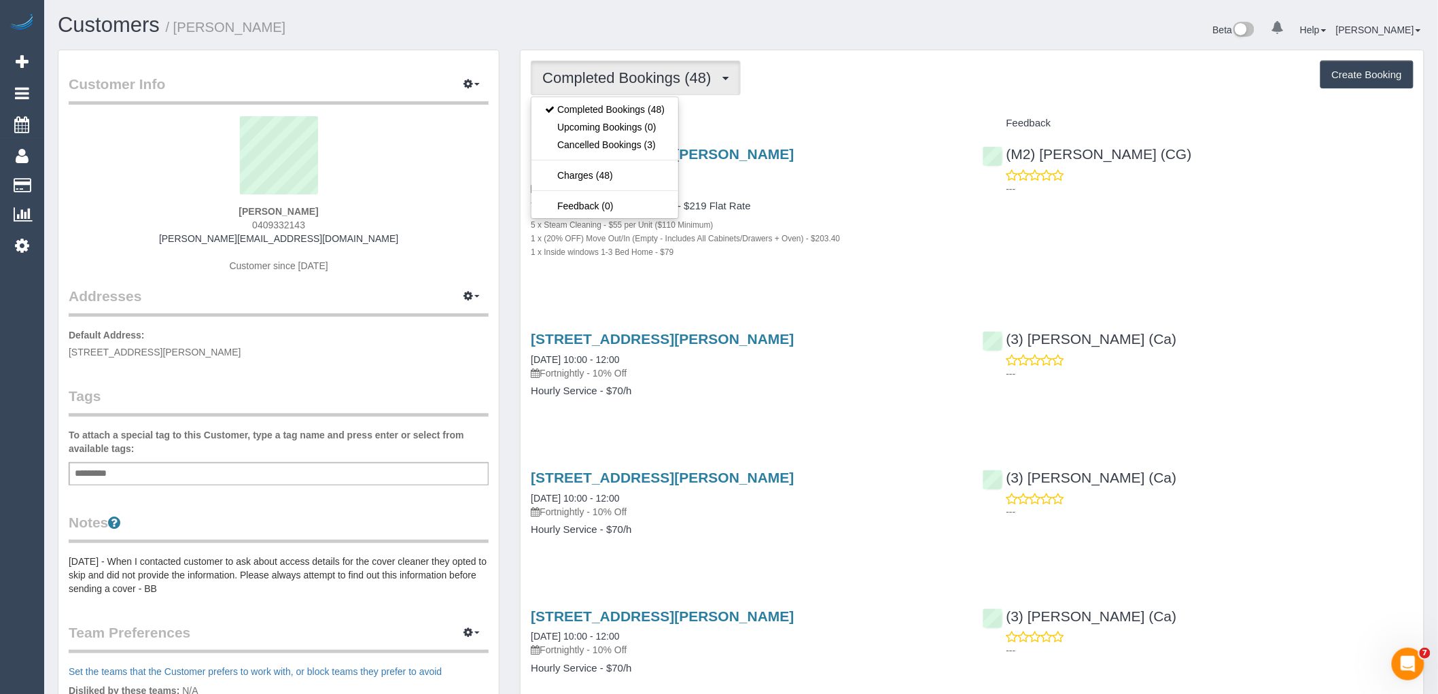
click at [627, 86] on span "Completed Bookings (48)" at bounding box center [629, 77] width 175 height 17
